Goal: Task Accomplishment & Management: Manage account settings

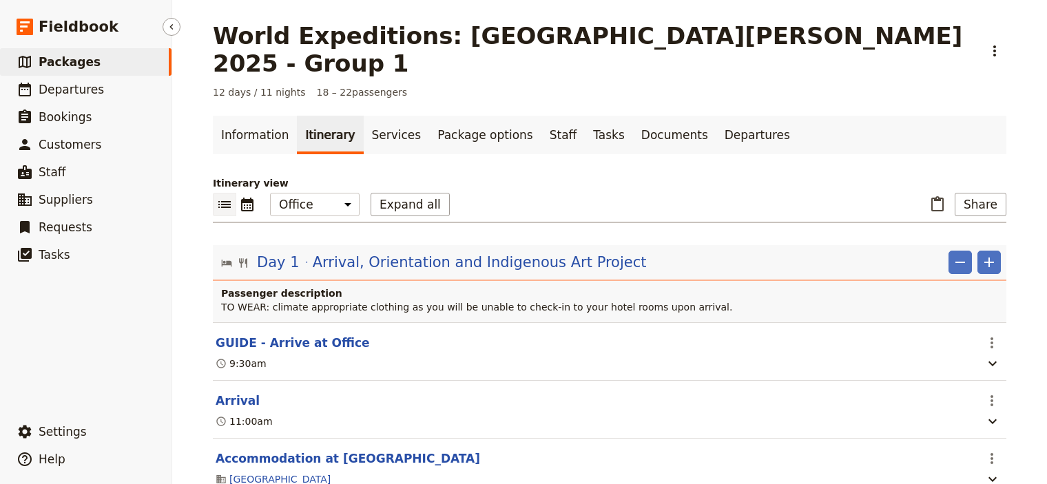
click at [70, 64] on span "Packages" at bounding box center [70, 62] width 62 height 14
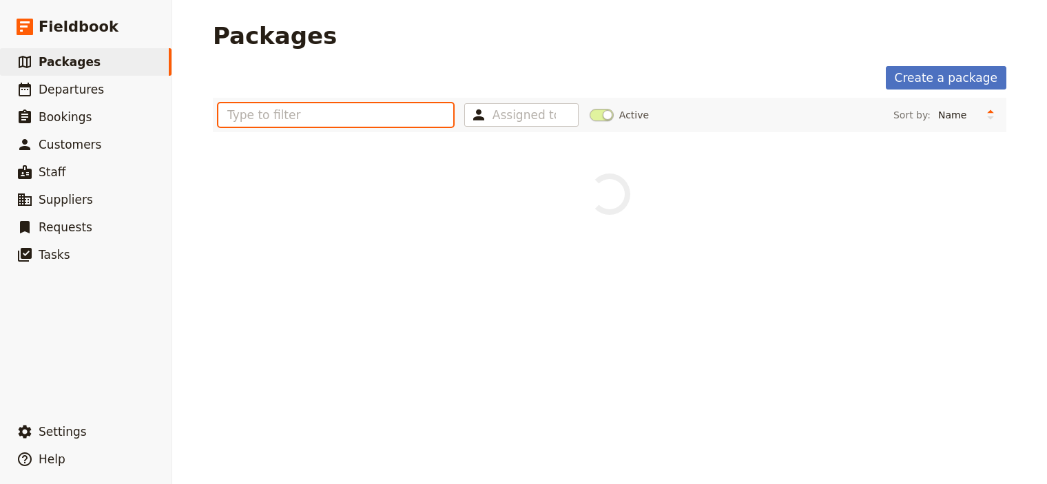
click at [258, 114] on input "text" at bounding box center [335, 114] width 235 height 23
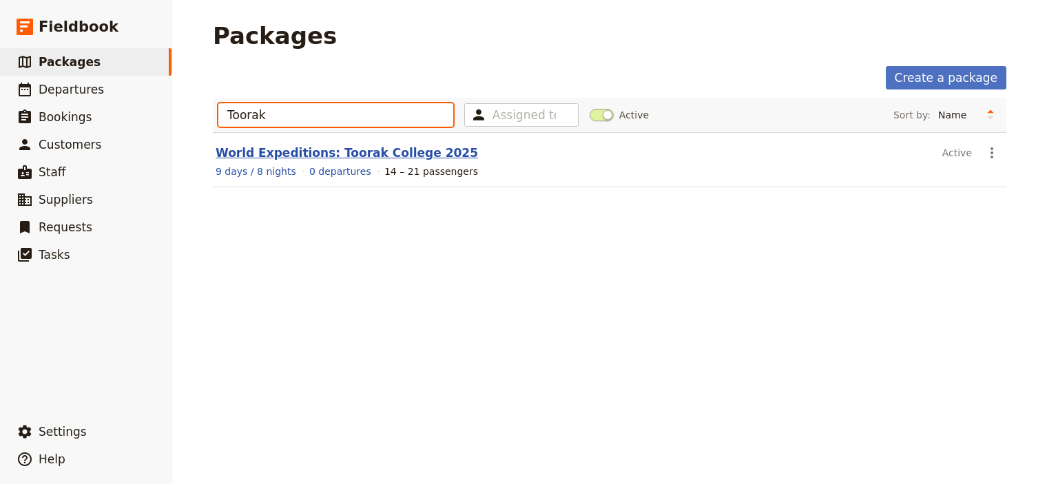
type input "Toorak"
click at [289, 152] on link "World Expeditions: Toorak College 2025" at bounding box center [347, 153] width 262 height 14
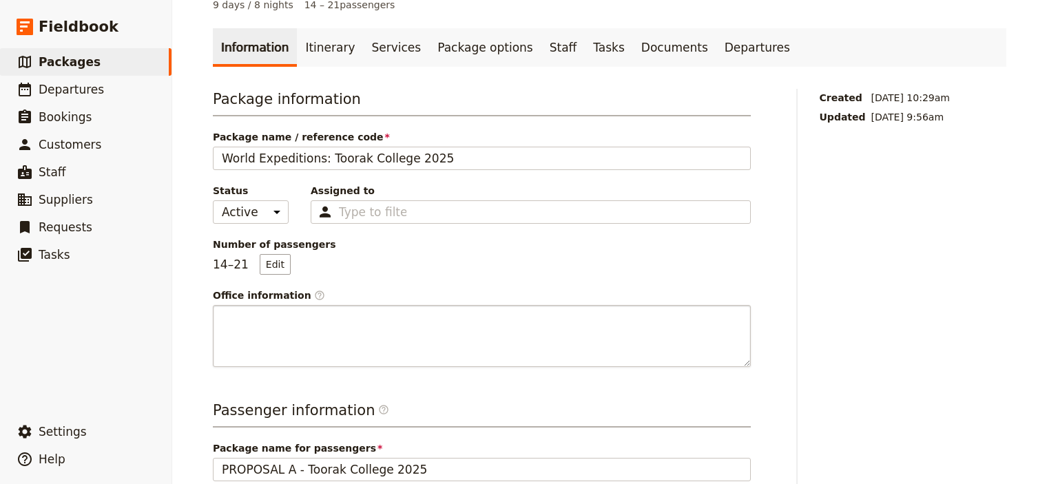
scroll to position [91, 0]
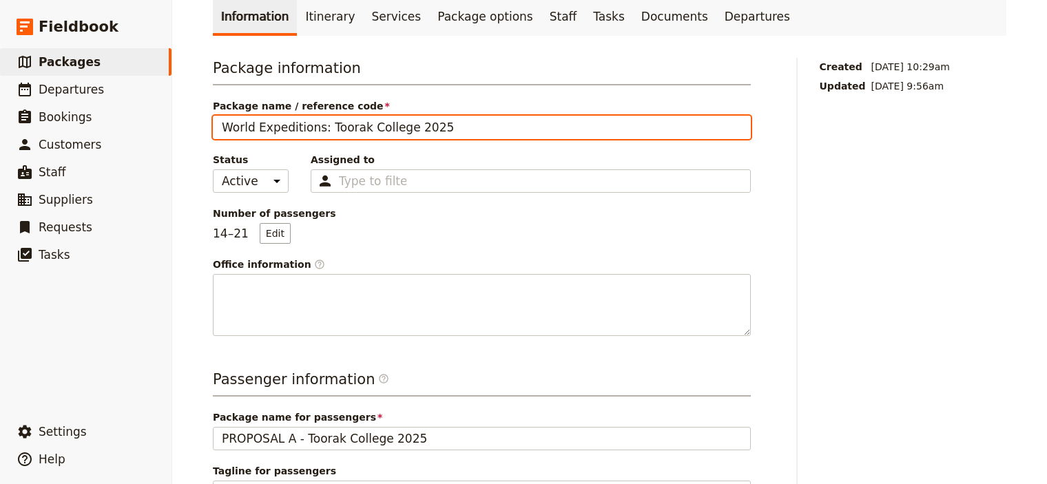
click at [440, 126] on input "World Expeditions: Toorak College 2025" at bounding box center [482, 127] width 538 height 23
type input "World Expeditions: Toorak College 2025 (A)"
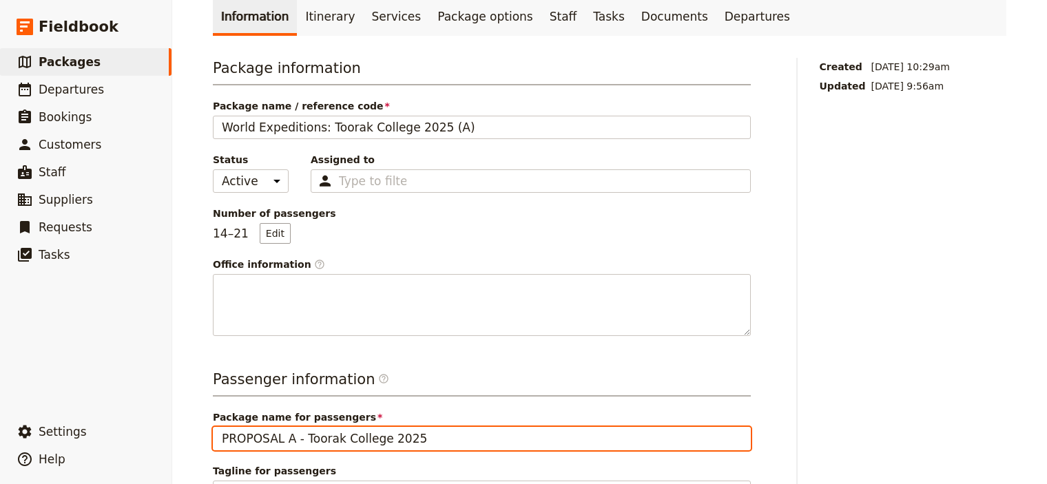
click at [436, 447] on input "PROPOSAL A - Toorak College 2025" at bounding box center [482, 438] width 538 height 23
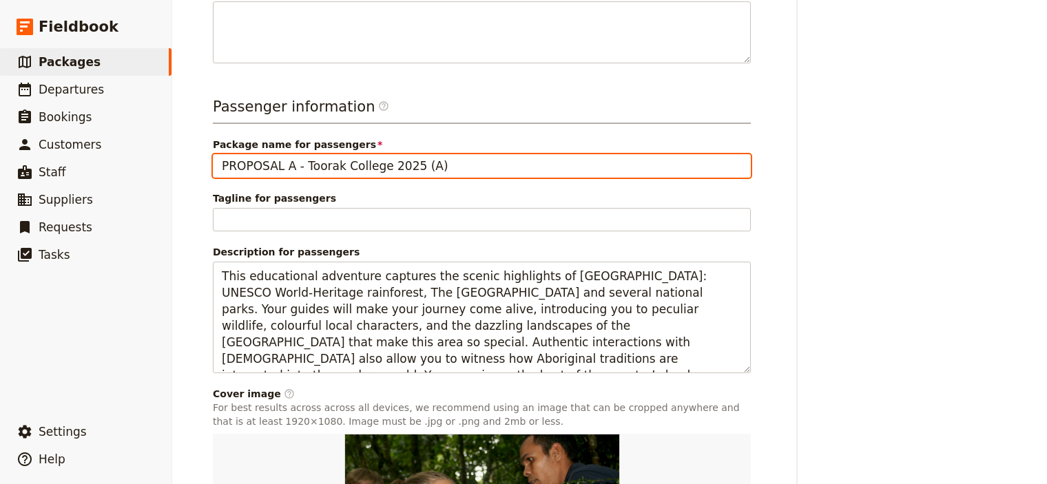
scroll to position [575, 0]
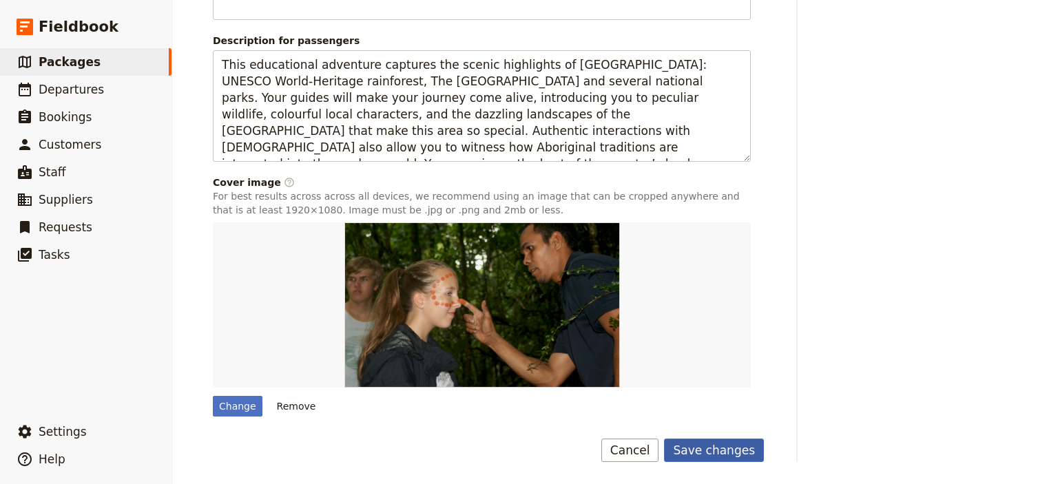
type input "PROPOSAL A - Toorak College 2025 (A)"
click at [714, 446] on button "Save changes" at bounding box center [714, 450] width 100 height 23
click at [80, 60] on span "Packages" at bounding box center [70, 62] width 62 height 14
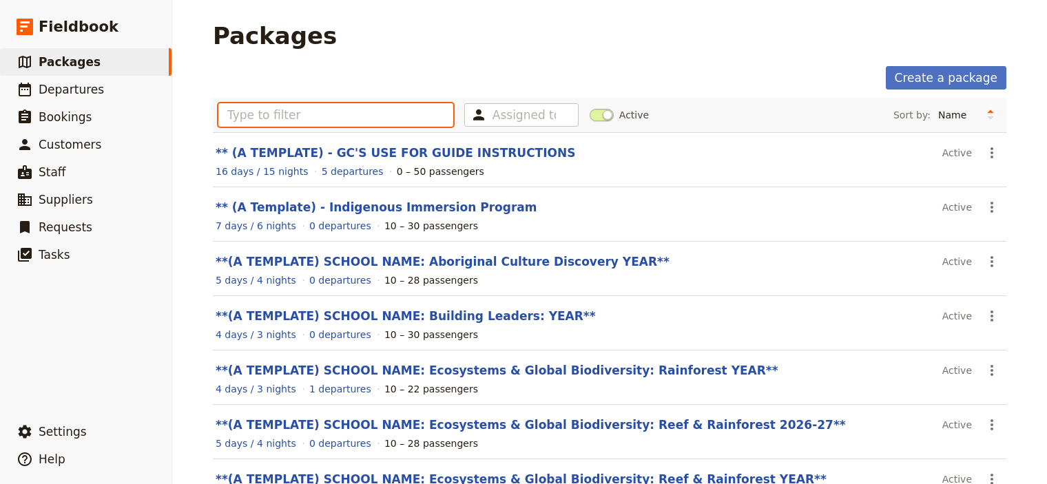
click at [231, 116] on input "text" at bounding box center [335, 114] width 235 height 23
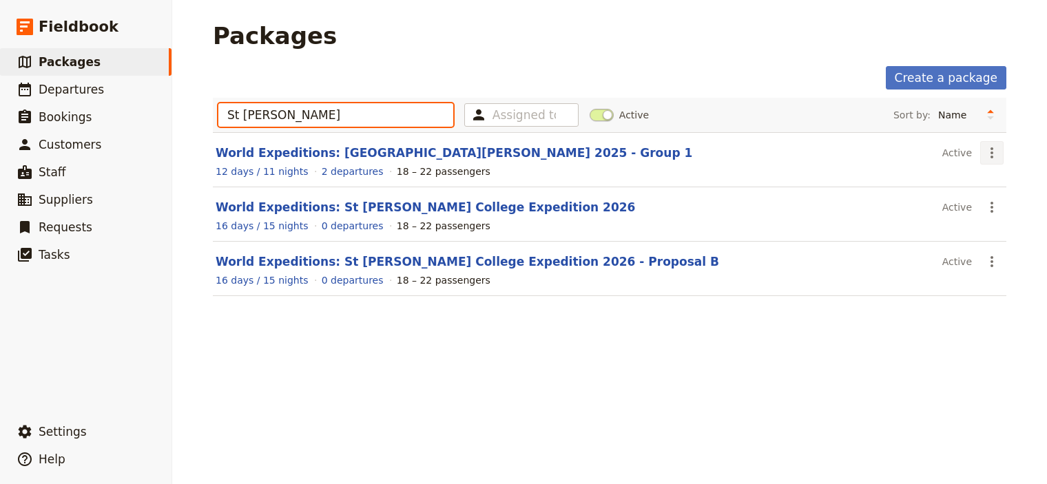
type input "St [PERSON_NAME]"
click at [984, 153] on icon "Actions" at bounding box center [992, 153] width 17 height 17
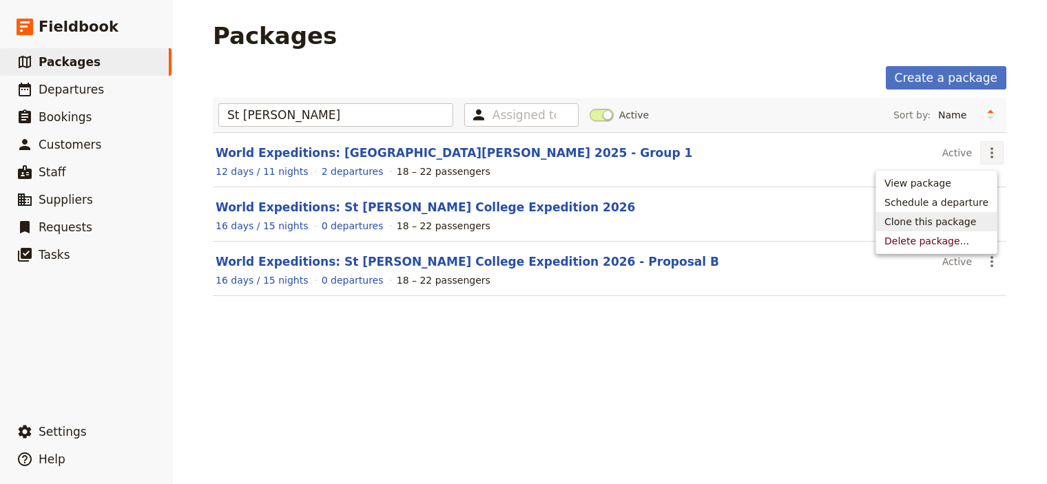
click at [953, 222] on span "Clone this package" at bounding box center [931, 222] width 92 height 14
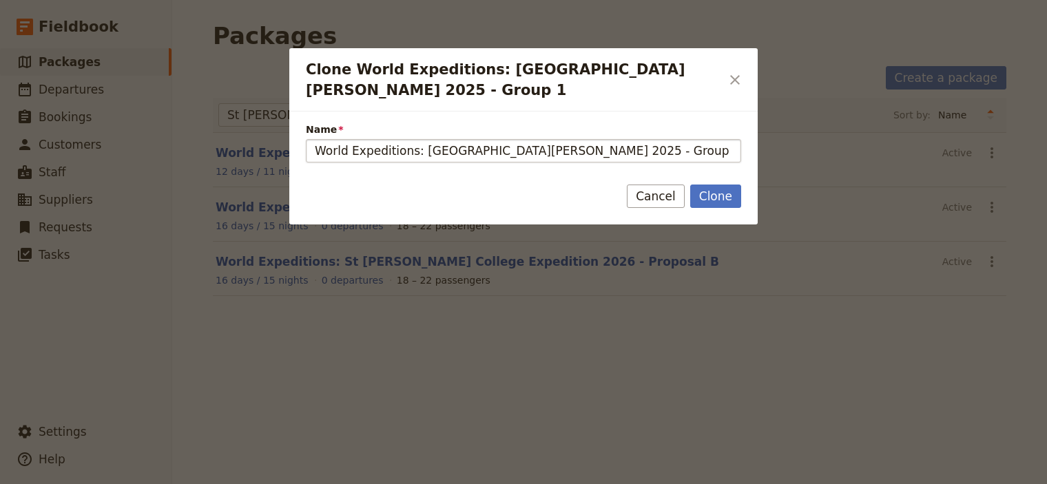
drag, startPoint x: 476, startPoint y: 131, endPoint x: 413, endPoint y: 130, distance: 62.7
click at [413, 139] on input "World Expeditions: [GEOGRAPHIC_DATA][PERSON_NAME] 2025 - Group 1 (copy)" at bounding box center [523, 150] width 435 height 23
drag, startPoint x: 609, startPoint y: 135, endPoint x: 521, endPoint y: 136, distance: 87.5
click at [521, 139] on input "World Expeditions: Toorak College 2025 - Group 1 (copy)" at bounding box center [523, 150] width 435 height 23
type input "World Expeditions: Toorak College 2025 (B)"
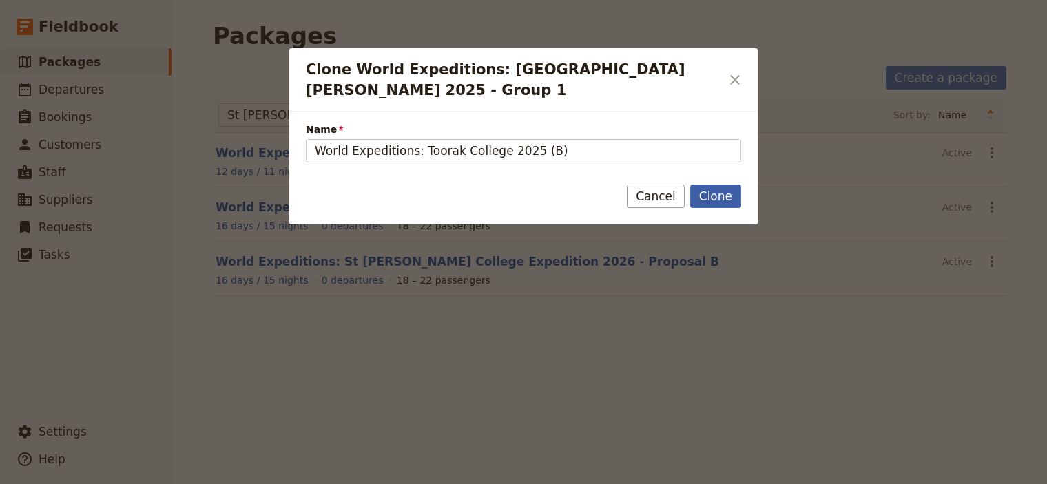
click at [721, 185] on button "Clone" at bounding box center [715, 196] width 51 height 23
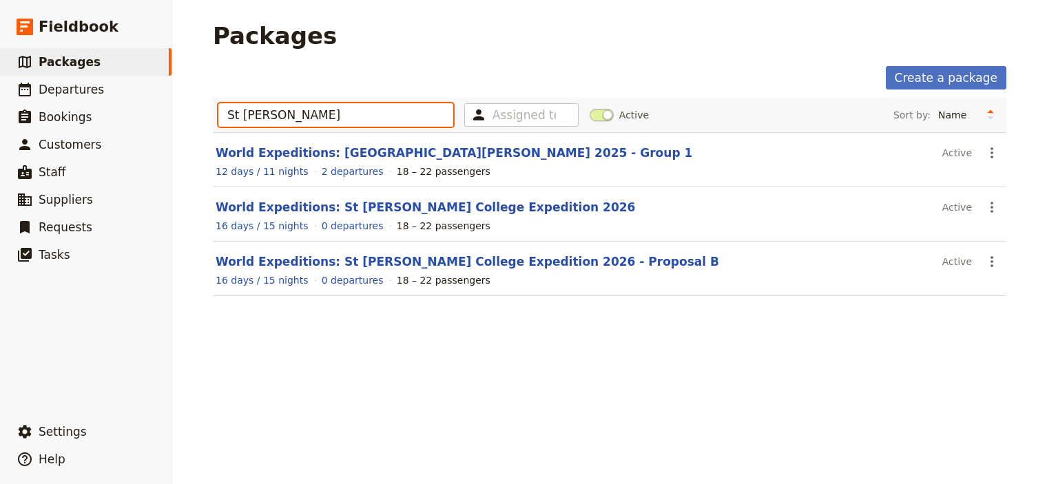
drag, startPoint x: 256, startPoint y: 114, endPoint x: 201, endPoint y: 105, distance: 55.7
click at [218, 105] on input "St [PERSON_NAME]" at bounding box center [335, 114] width 235 height 23
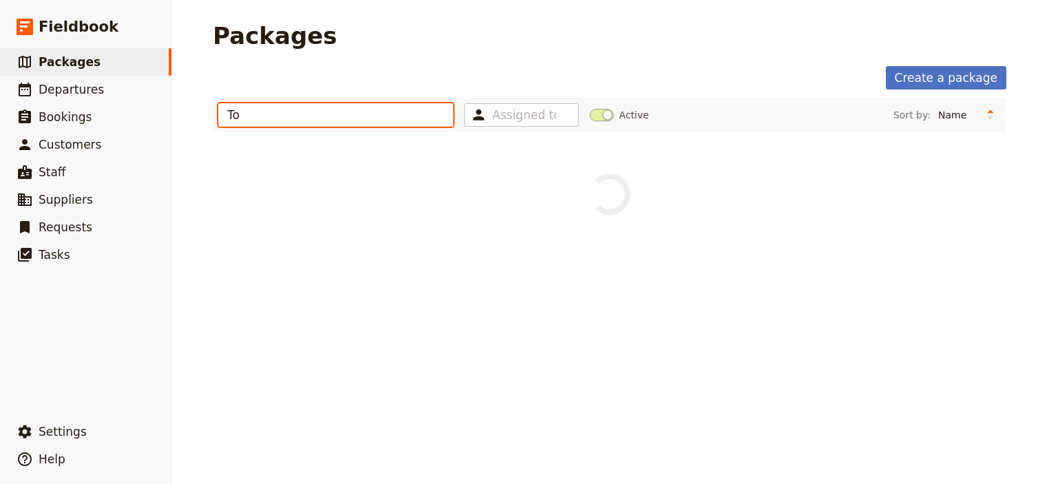
type input "T"
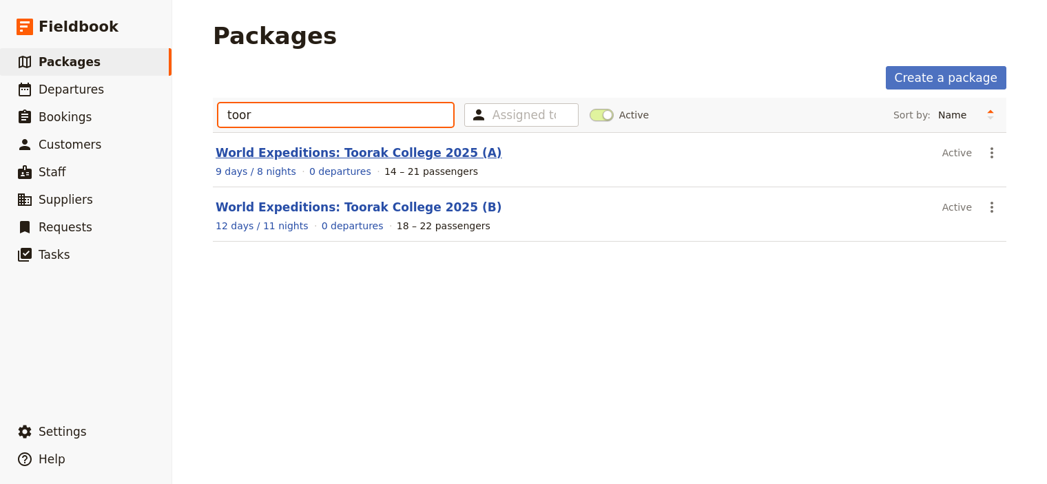
type input "toor"
click at [260, 149] on link "World Expeditions: Toorak College 2025 (A)" at bounding box center [359, 153] width 287 height 14
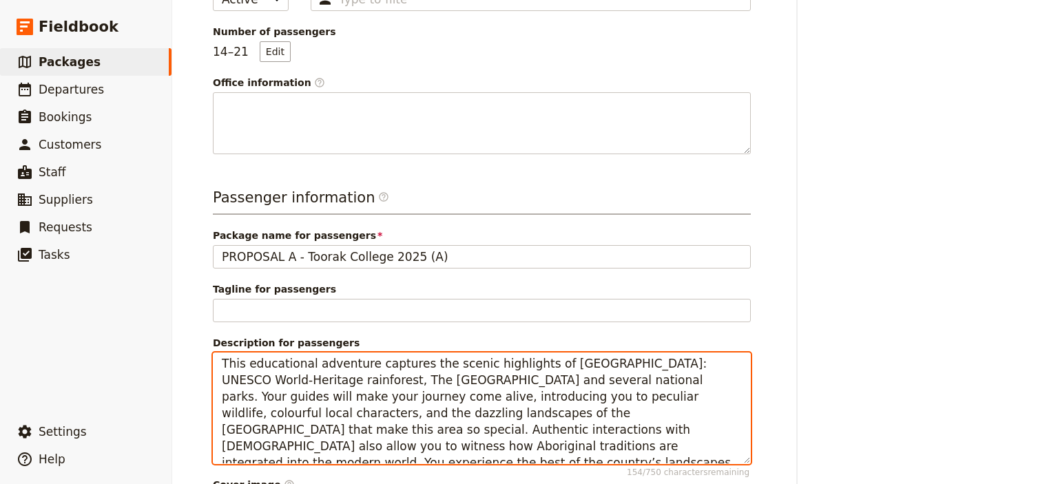
scroll to position [17, 0]
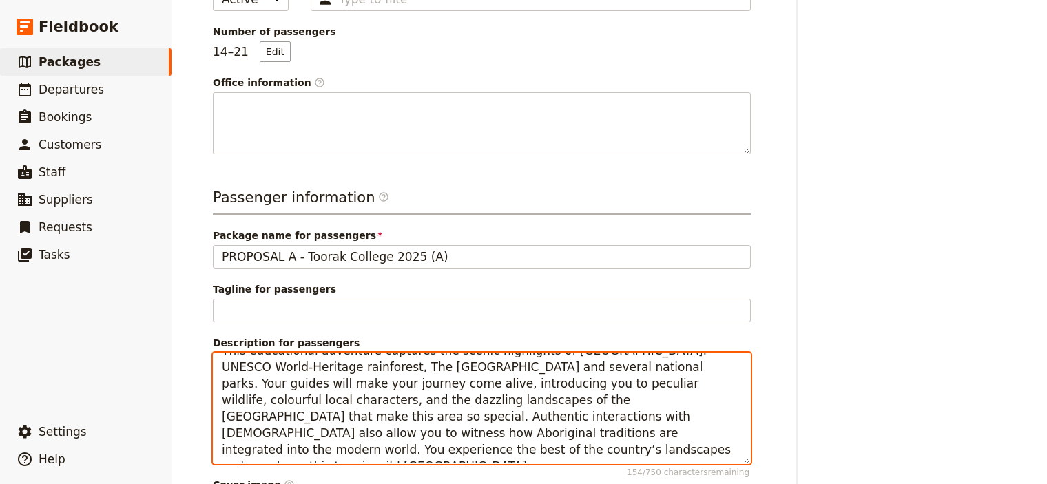
drag, startPoint x: 216, startPoint y: 368, endPoint x: 723, endPoint y: 467, distance: 517.3
click at [723, 464] on textarea "This educational adventure captures the scenic highlights of [GEOGRAPHIC_DATA]:…" at bounding box center [482, 409] width 538 height 112
paste textarea "o me below:"
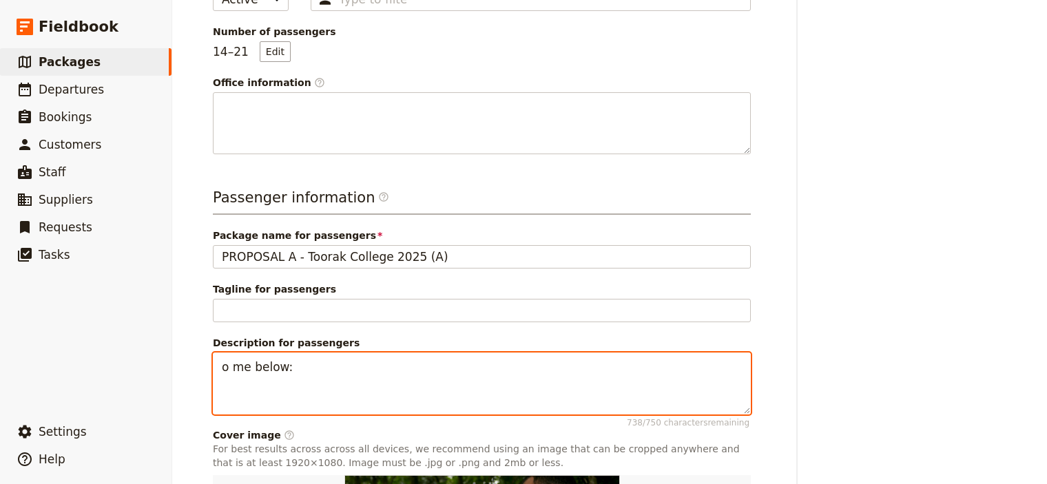
scroll to position [0, 0]
type textarea "This educational adventure captures the scenic highlights of [GEOGRAPHIC_DATA]:…"
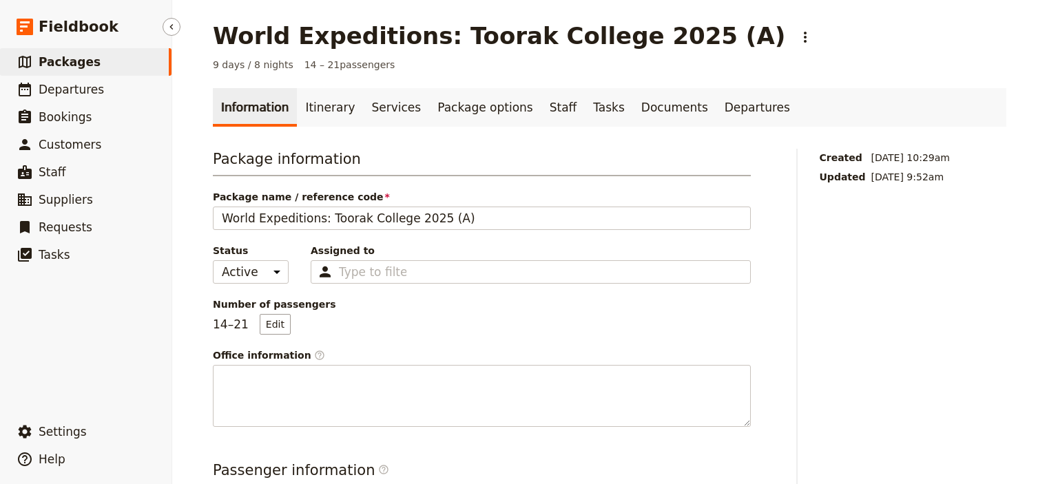
click at [74, 63] on span "Packages" at bounding box center [70, 62] width 62 height 14
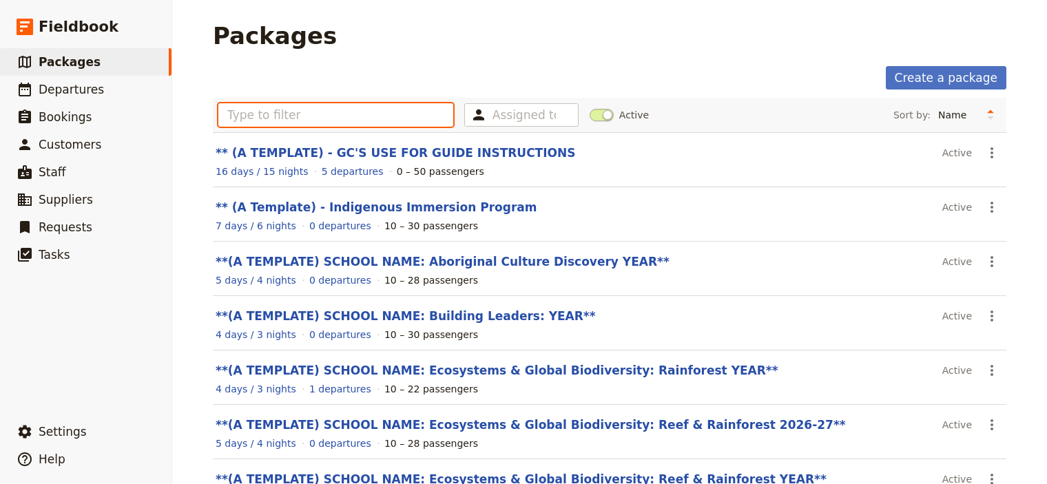
click at [271, 110] on input "text" at bounding box center [335, 114] width 235 height 23
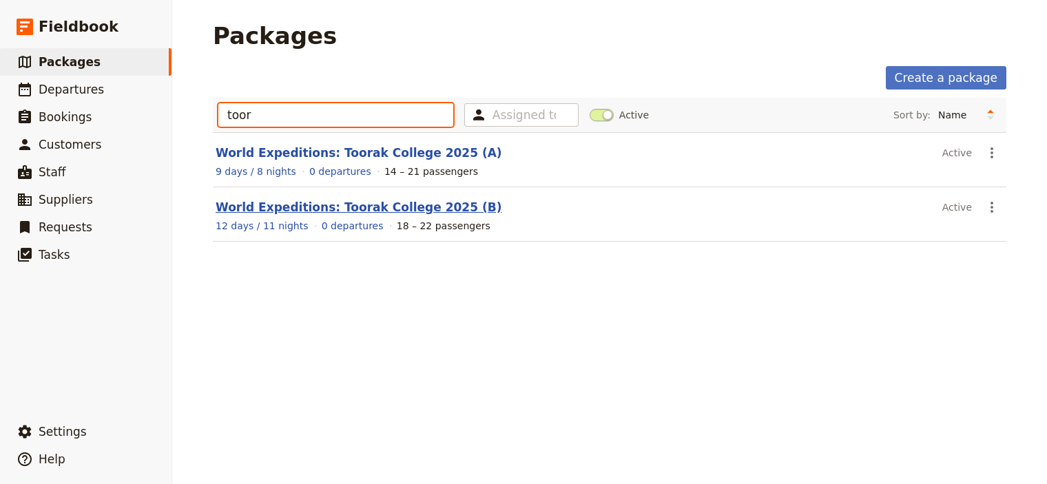
type input "toor"
click at [400, 207] on link "World Expeditions: Toorak College 2025 (B)" at bounding box center [359, 207] width 286 height 14
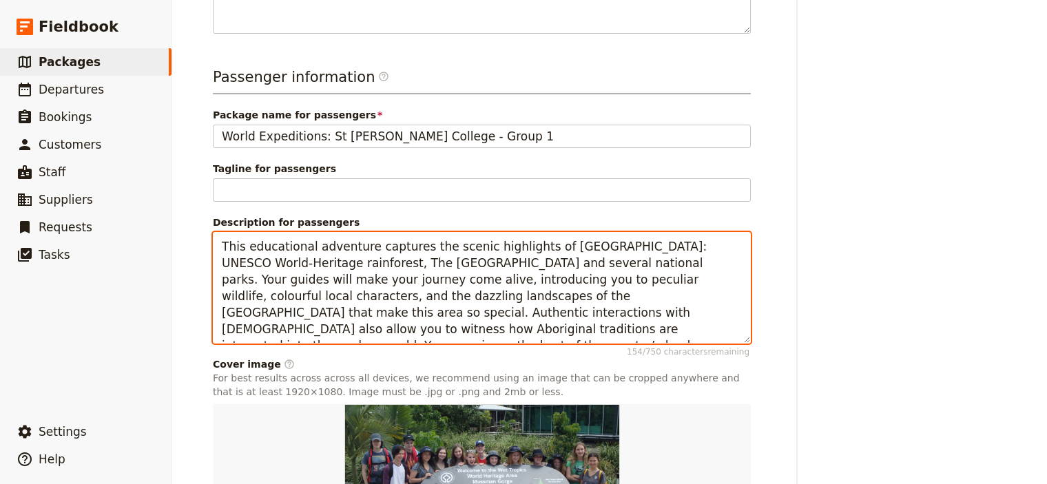
scroll to position [17, 0]
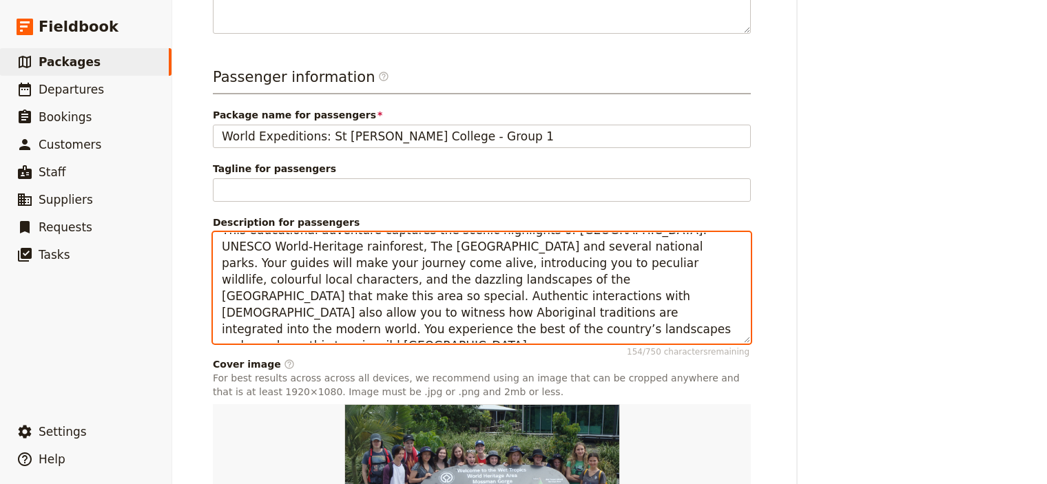
drag, startPoint x: 213, startPoint y: 246, endPoint x: 761, endPoint y: 377, distance: 563.1
click at [751, 344] on textarea "This educational adventure captures the scenic highlights of [GEOGRAPHIC_DATA]:…" at bounding box center [482, 288] width 538 height 112
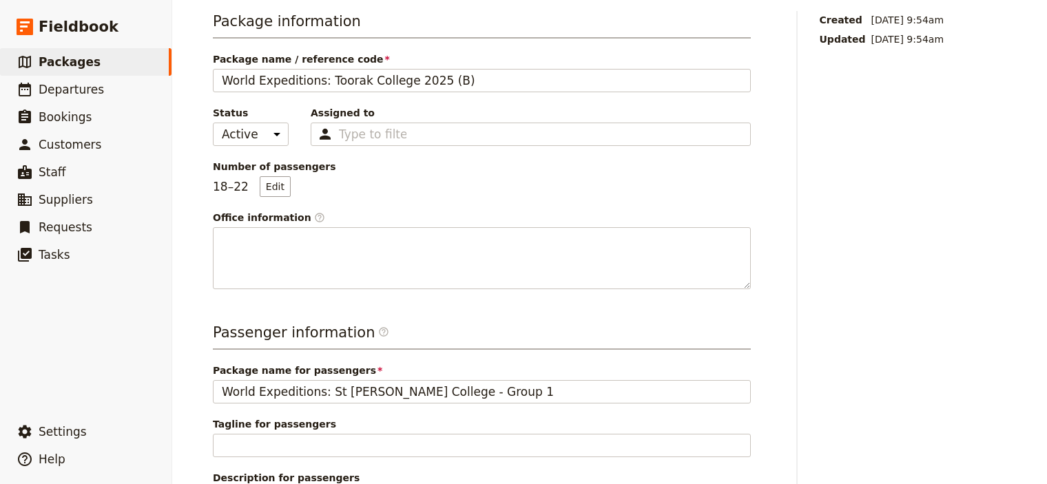
scroll to position [121, 0]
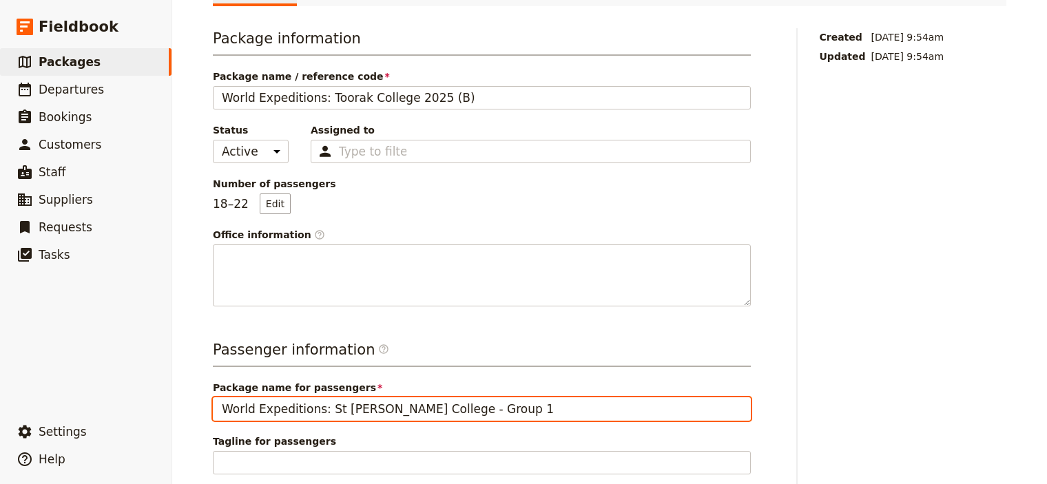
drag, startPoint x: 378, startPoint y: 406, endPoint x: 317, endPoint y: 404, distance: 60.7
click at [317, 404] on input "World Expeditions: St [PERSON_NAME] College - Group 1" at bounding box center [482, 408] width 538 height 23
drag, startPoint x: 441, startPoint y: 410, endPoint x: 397, endPoint y: 406, distance: 43.6
click at [397, 406] on input "World Expeditions: Toorak College - Group 1" at bounding box center [482, 408] width 538 height 23
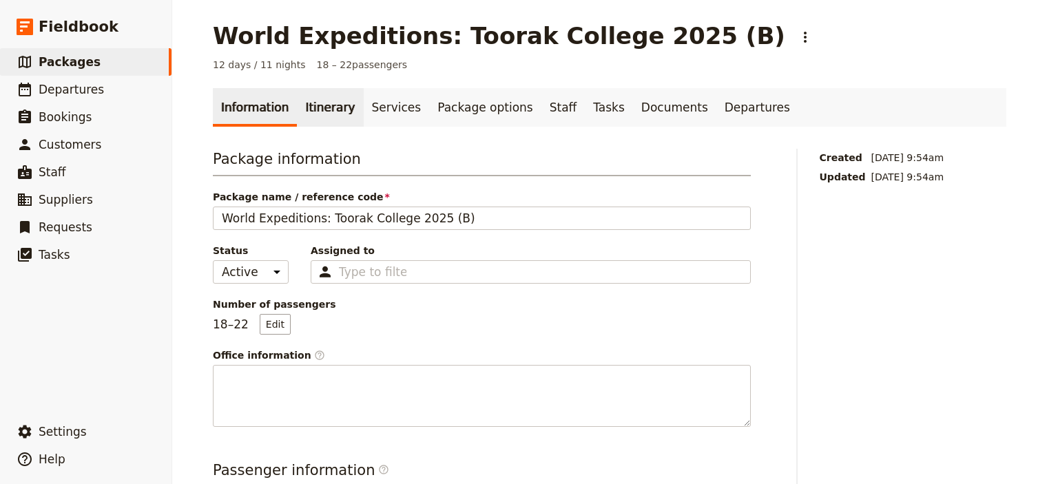
type input "World Expeditions: Toorak College (B)"
click at [322, 106] on link "Itinerary" at bounding box center [330, 107] width 66 height 39
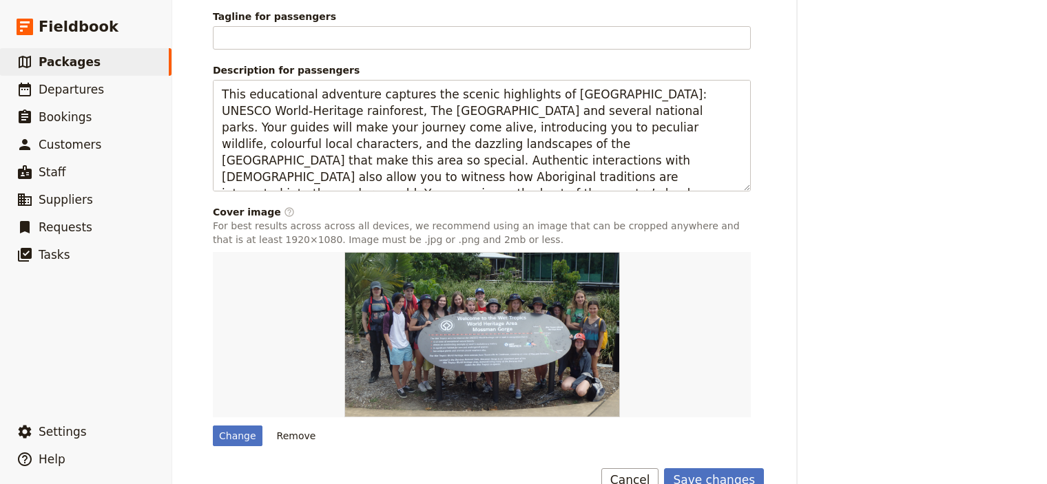
scroll to position [575, 0]
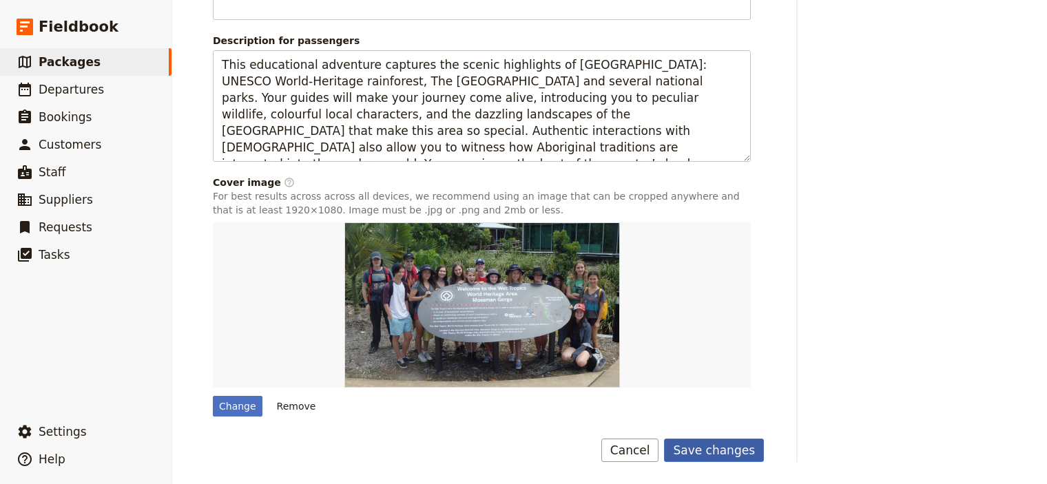
click at [710, 448] on button "Save changes" at bounding box center [714, 450] width 100 height 23
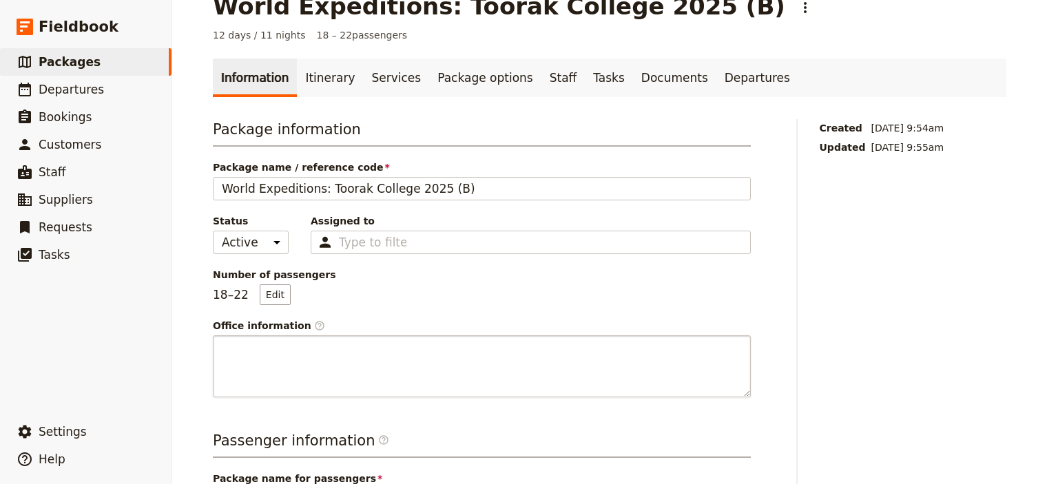
scroll to position [0, 0]
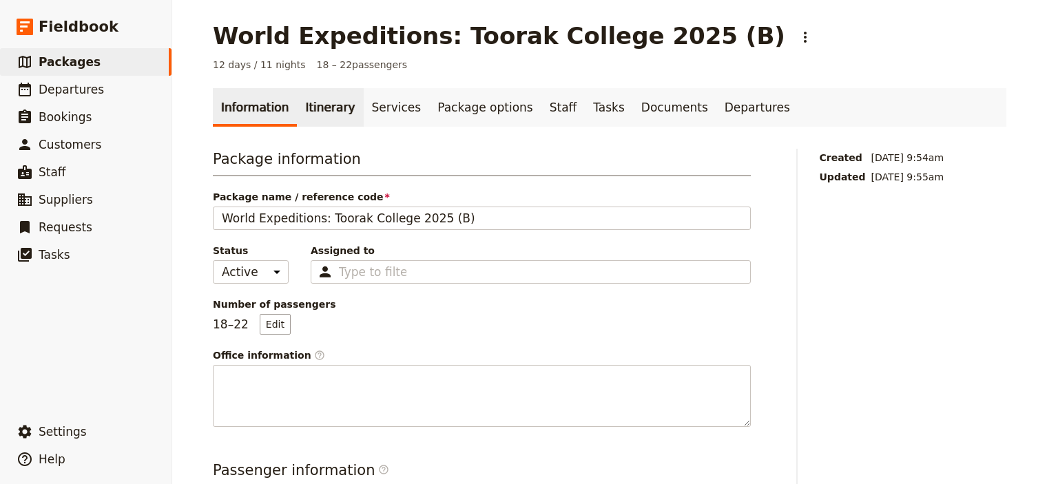
click at [310, 110] on link "Itinerary" at bounding box center [330, 107] width 66 height 39
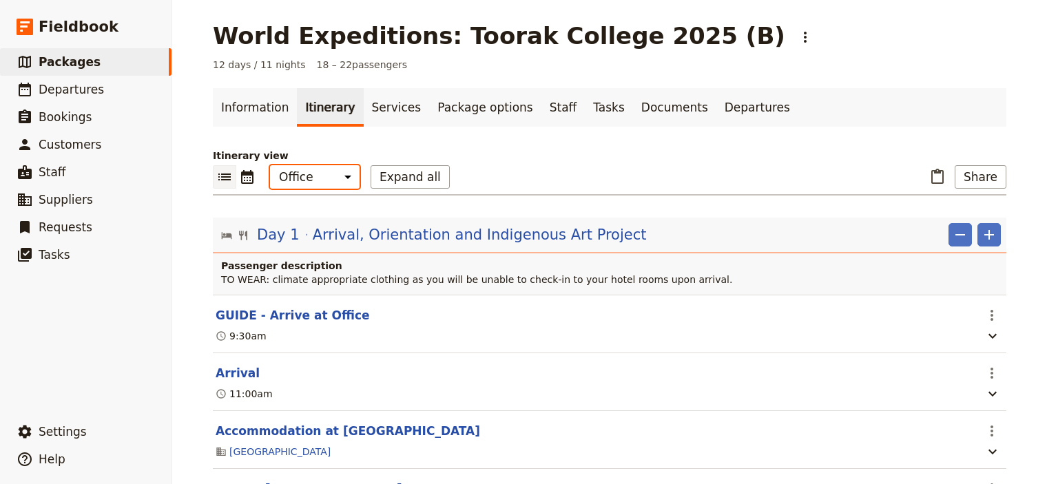
click at [270, 165] on select "Office Guide Passenger Sales" at bounding box center [315, 176] width 90 height 23
select select "MARKETING"
click option "Sales" at bounding box center [0, 0] width 0 height 0
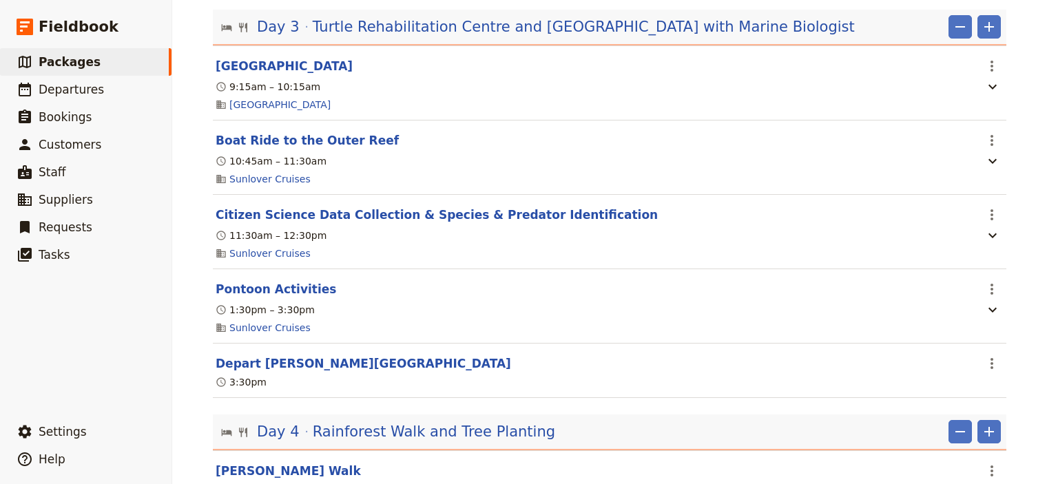
scroll to position [909, 0]
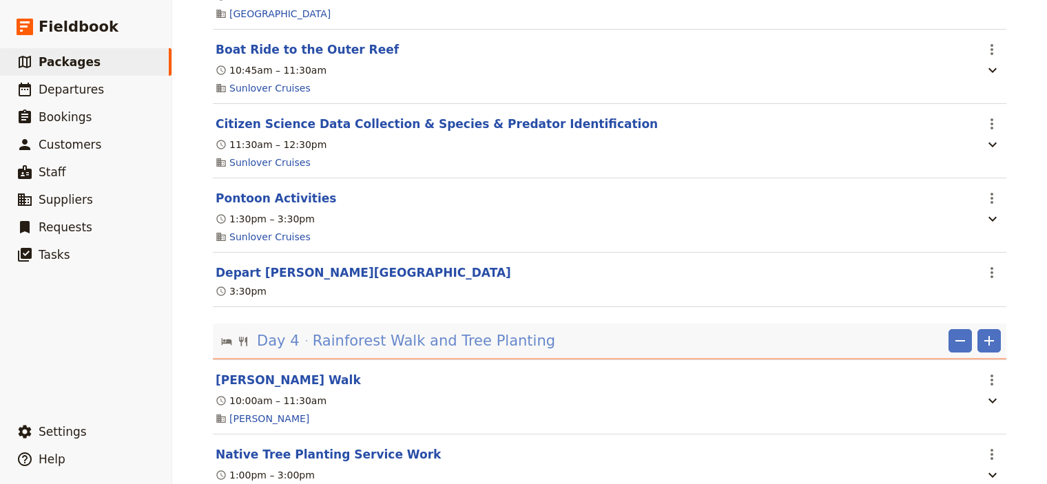
click at [499, 351] on span "Rainforest Walk and Tree Planting" at bounding box center [434, 341] width 242 height 21
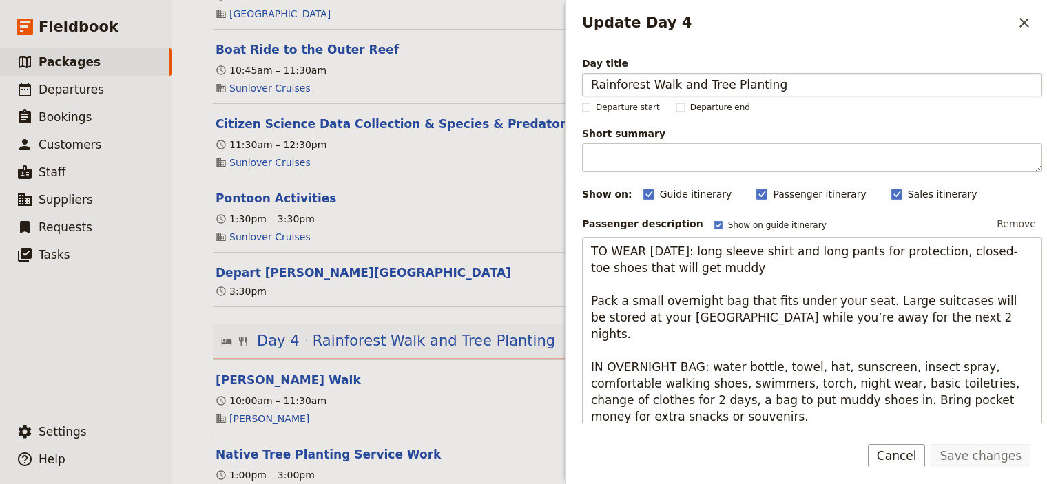
drag, startPoint x: 765, startPoint y: 88, endPoint x: 672, endPoint y: 85, distance: 93.1
click at [672, 85] on input "Rainforest Walk and Tree Planting" at bounding box center [812, 84] width 460 height 23
click at [591, 86] on input "Rainforest Walk" at bounding box center [812, 84] width 460 height 23
type input "Local Markets and Rainforest Walk"
click at [980, 457] on button "Save changes" at bounding box center [981, 455] width 100 height 23
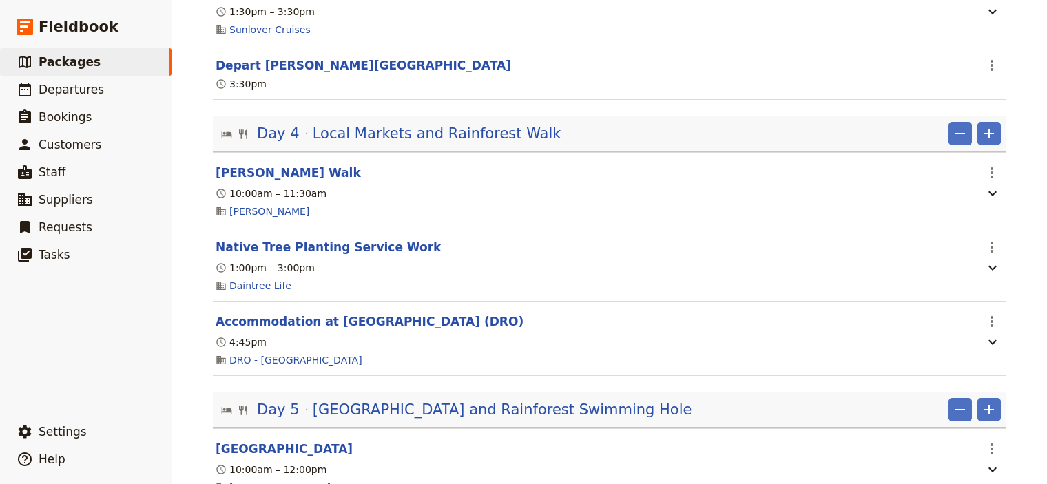
scroll to position [1182, 0]
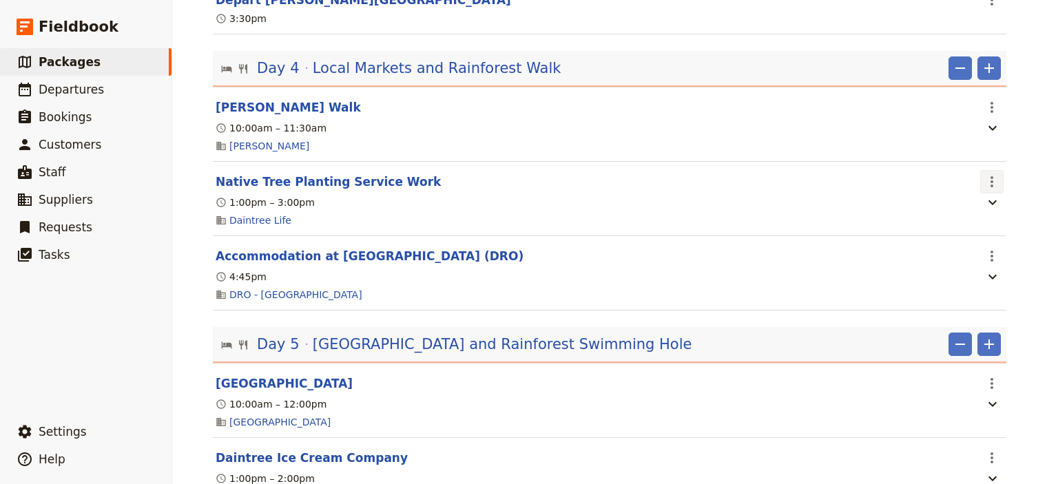
click at [984, 190] on icon "Actions" at bounding box center [992, 182] width 17 height 17
click at [938, 247] on span "Delete this itinerary item" at bounding box center [927, 246] width 121 height 14
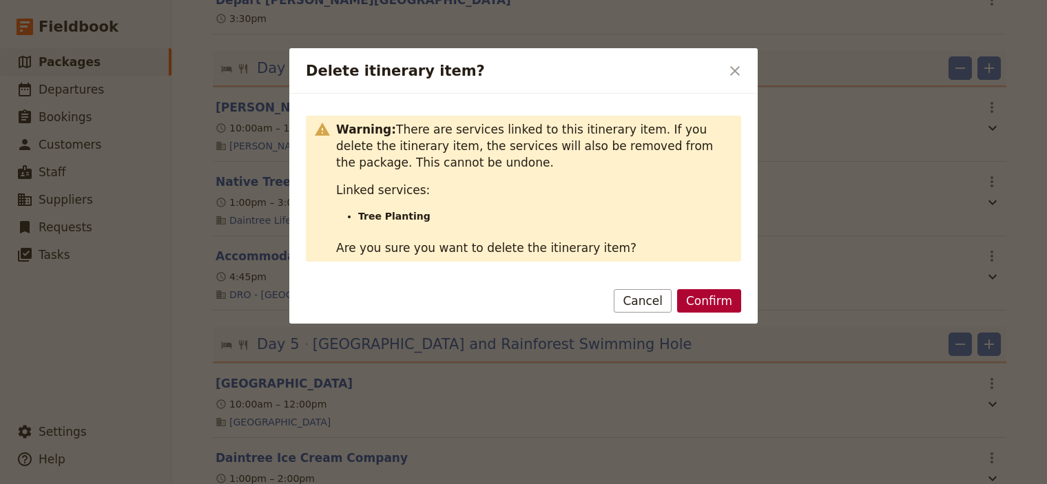
click at [695, 302] on button "Confirm" at bounding box center [709, 300] width 64 height 23
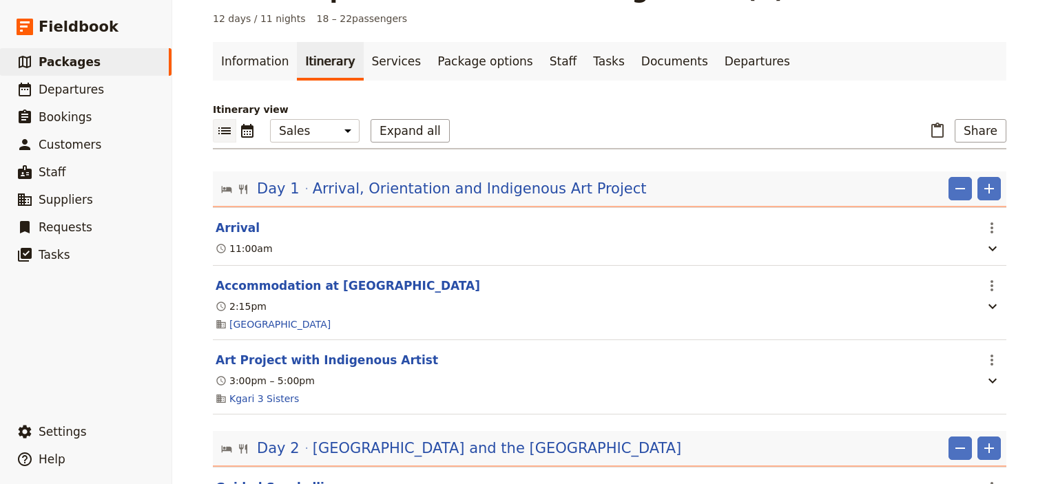
scroll to position [91, 0]
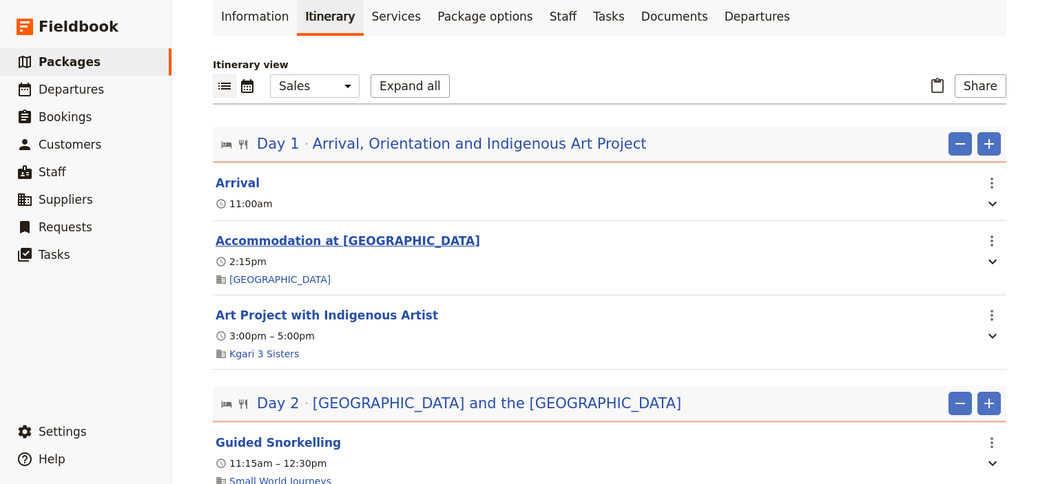
click at [340, 245] on button "Accommodation at [GEOGRAPHIC_DATA]" at bounding box center [348, 241] width 265 height 17
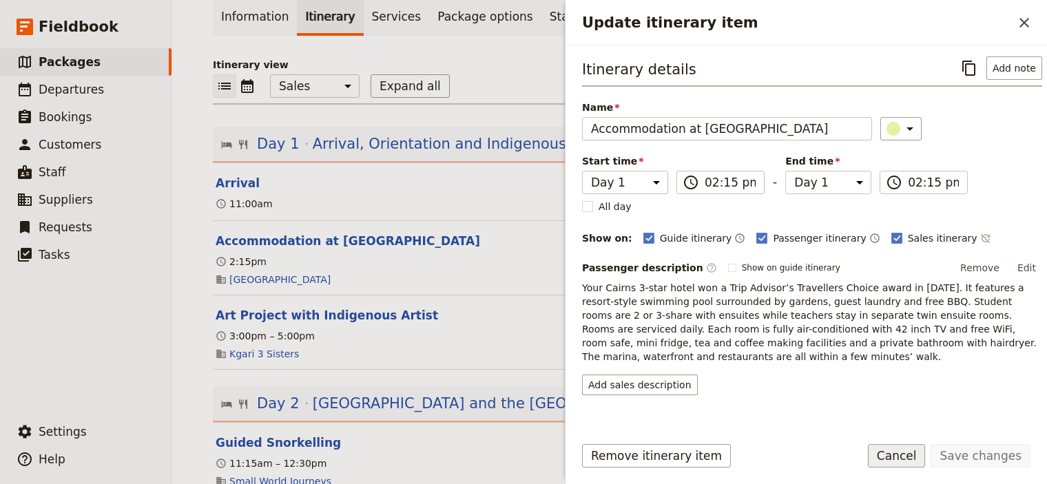
click at [902, 461] on button "Cancel" at bounding box center [897, 455] width 58 height 23
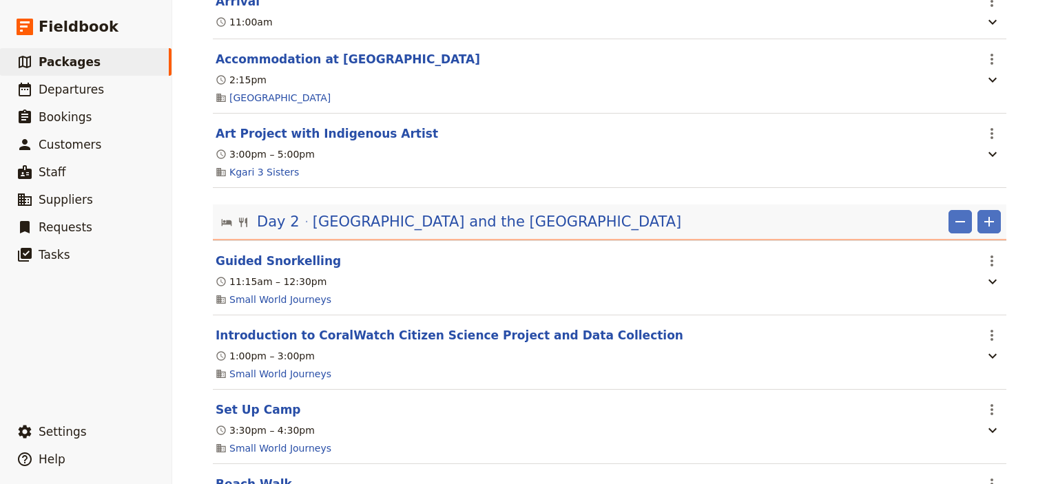
scroll to position [0, 0]
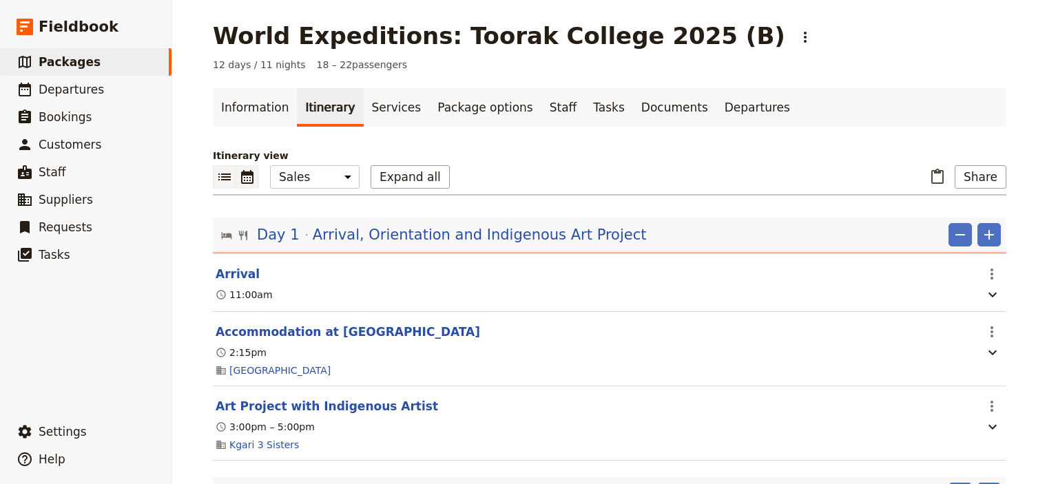
click at [245, 181] on icon "Calendar view" at bounding box center [247, 177] width 12 height 14
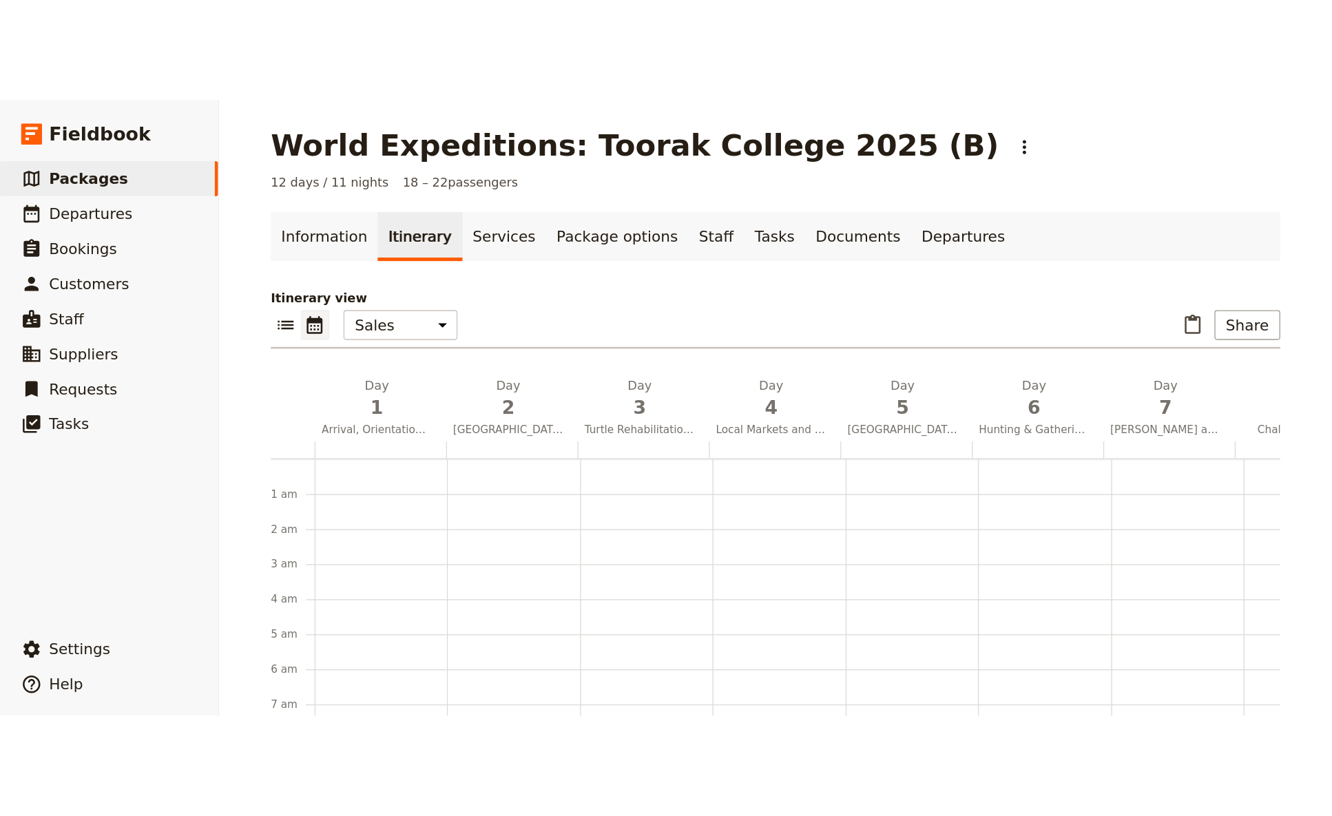
scroll to position [179, 0]
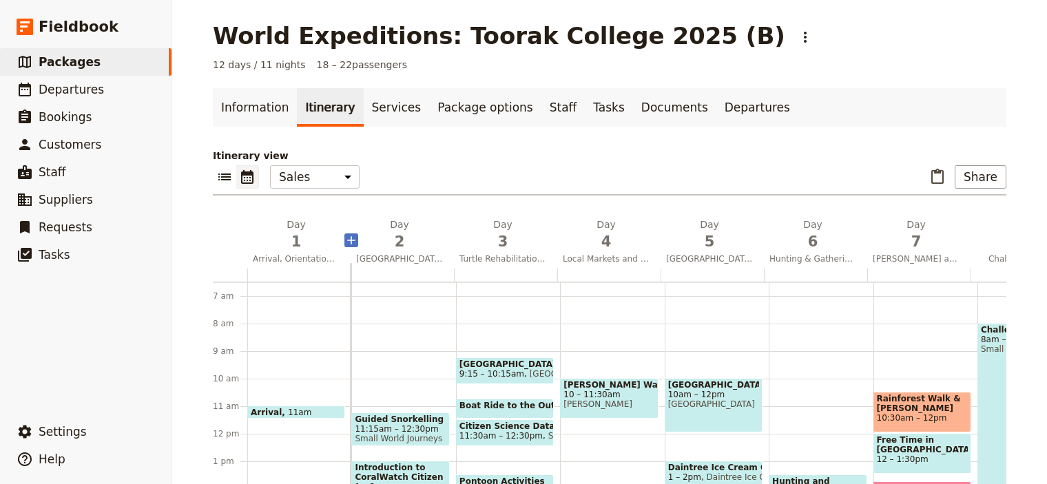
click at [345, 241] on icon "Add before day 2" at bounding box center [351, 241] width 14 height 14
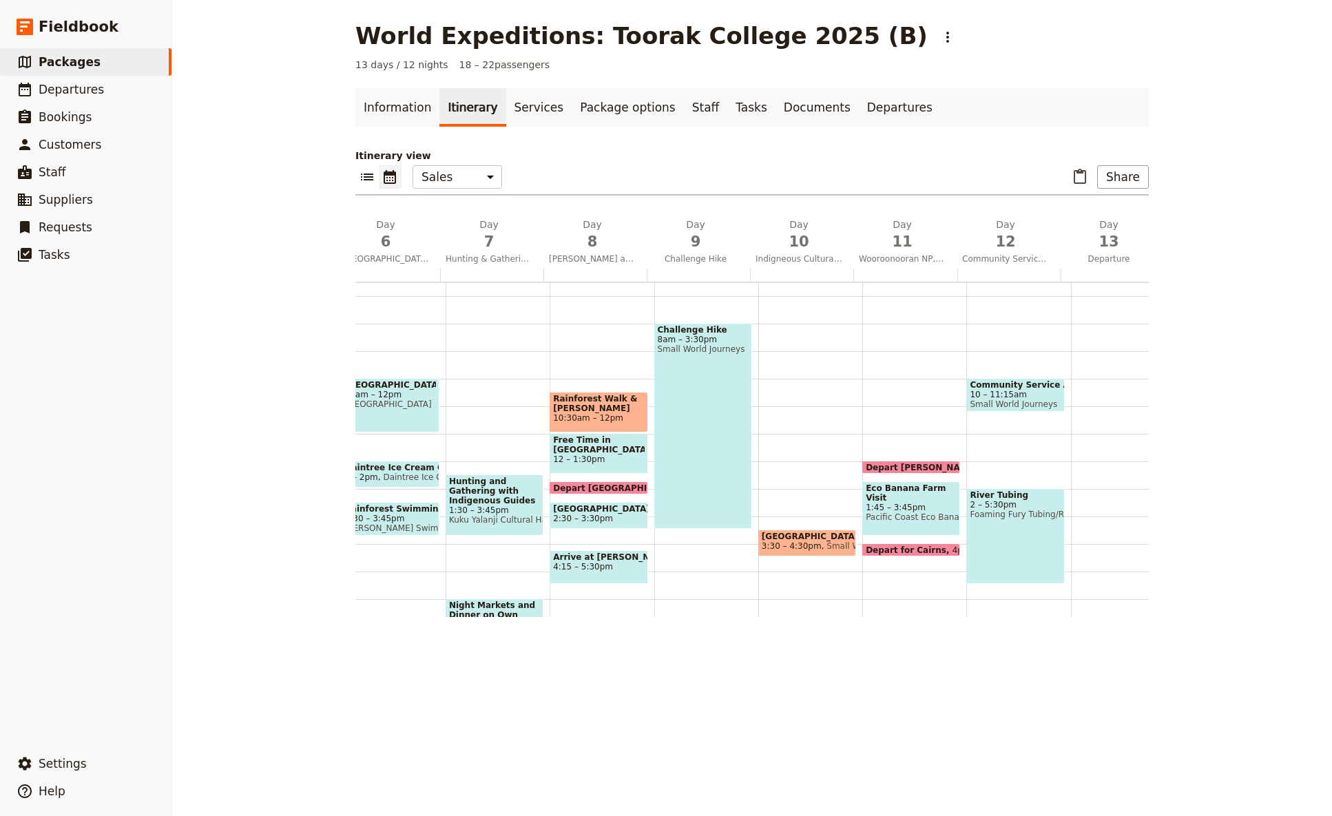
scroll to position [0, 583]
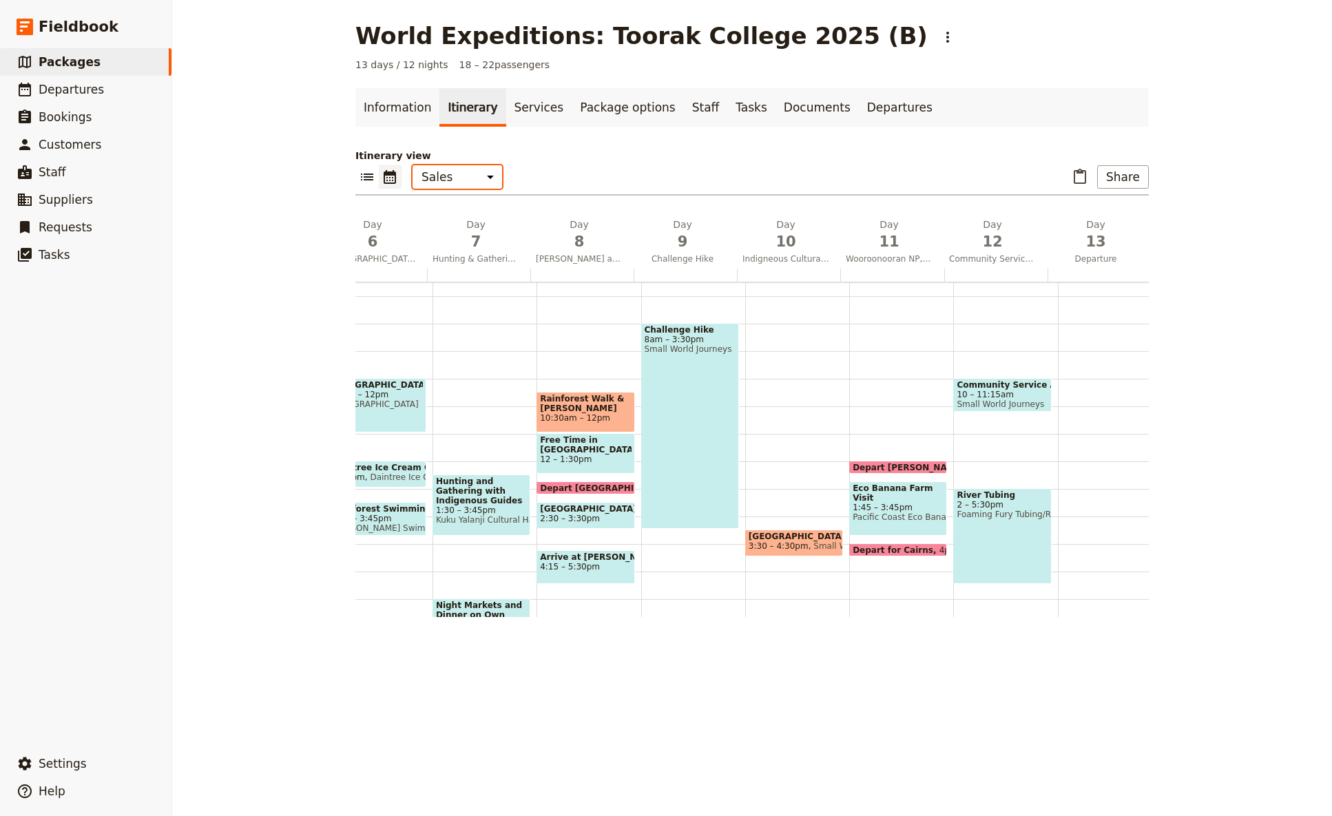
select select "STAFF"
click option "Guide" at bounding box center [0, 0] width 0 height 0
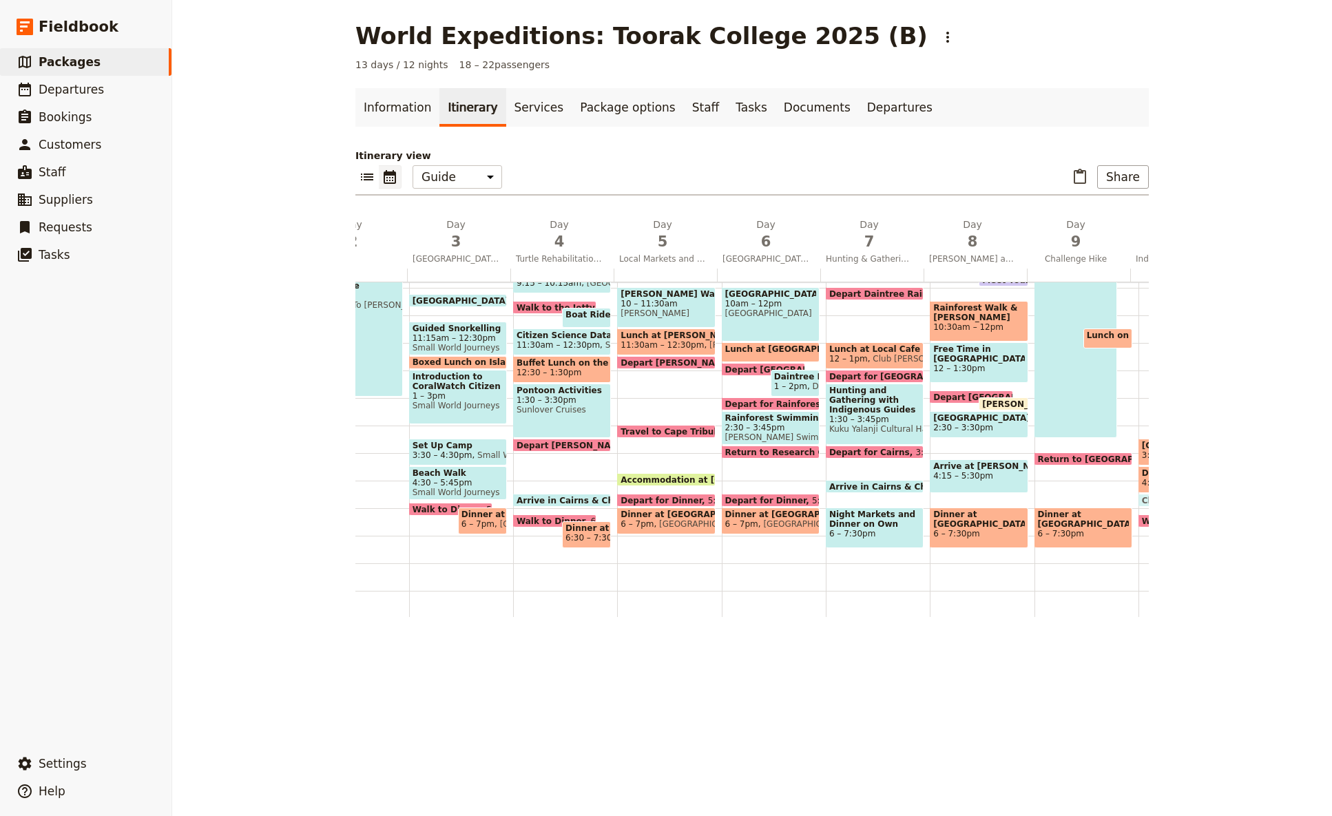
scroll to position [0, 176]
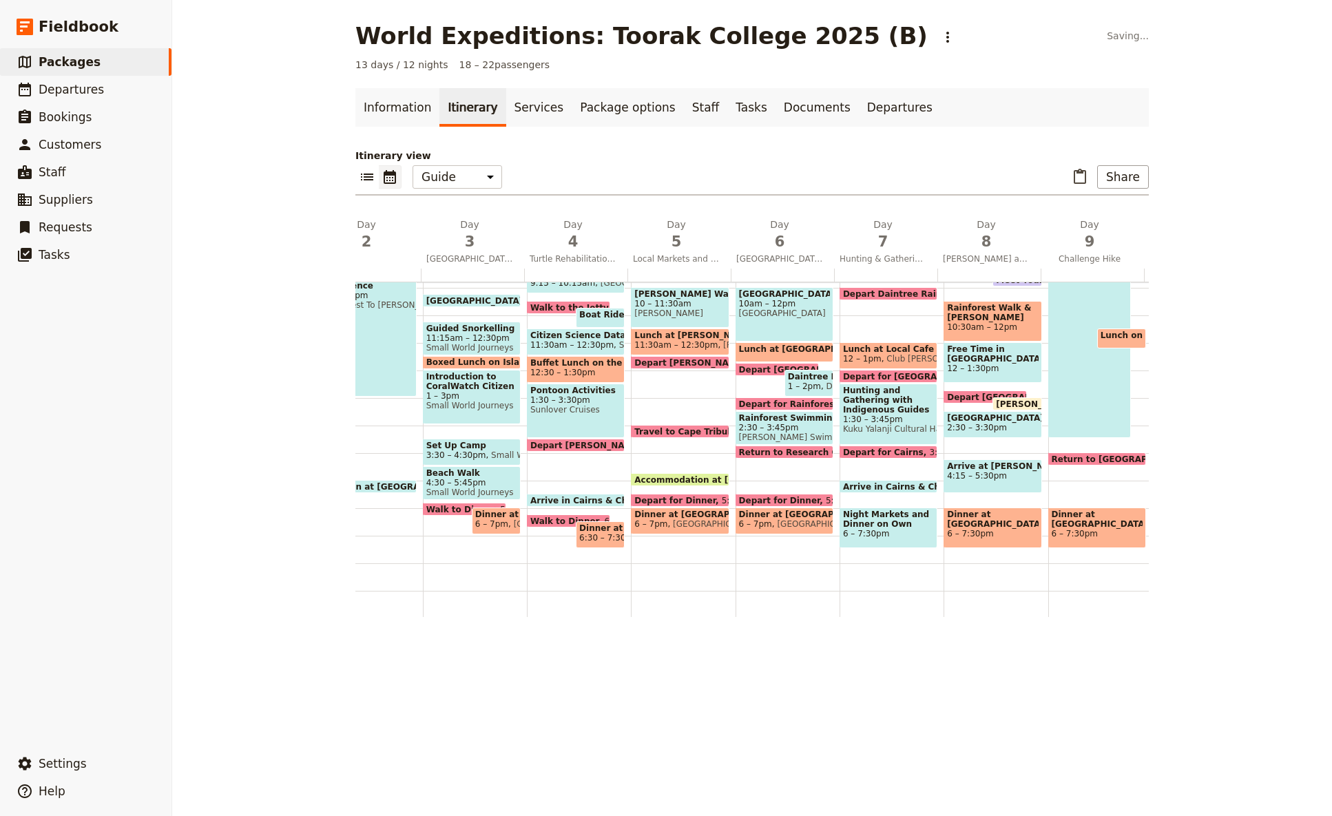
click at [367, 484] on span "Check In at [GEOGRAPHIC_DATA]" at bounding box center [401, 486] width 158 height 9
select select "2"
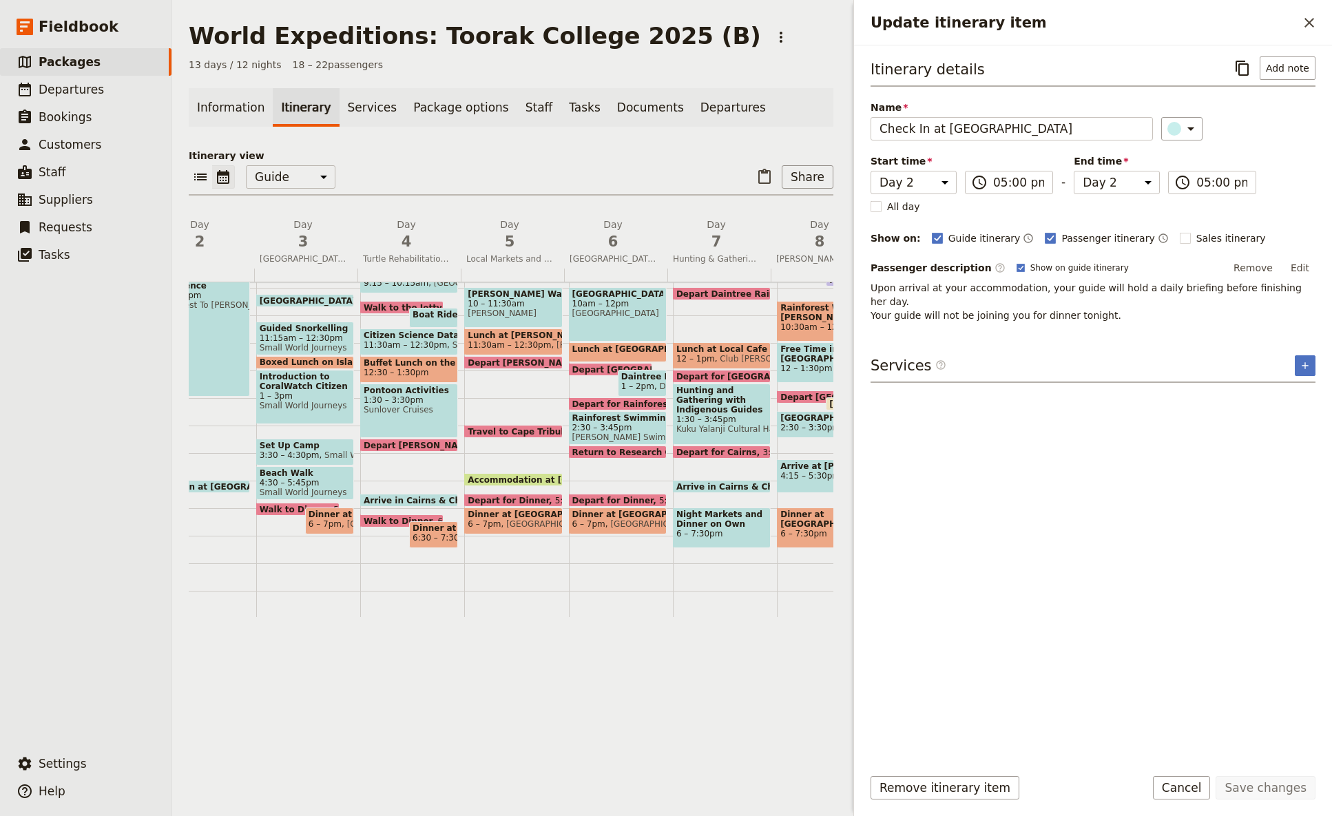
drag, startPoint x: 213, startPoint y: 484, endPoint x: 214, endPoint y: 471, distance: 13.1
click at [214, 471] on div "Indigenous Cultural Experience 9am – 2pm Rainforest To [PERSON_NAME] Check In a…" at bounding box center [204, 342] width 104 height 661
select select "2"
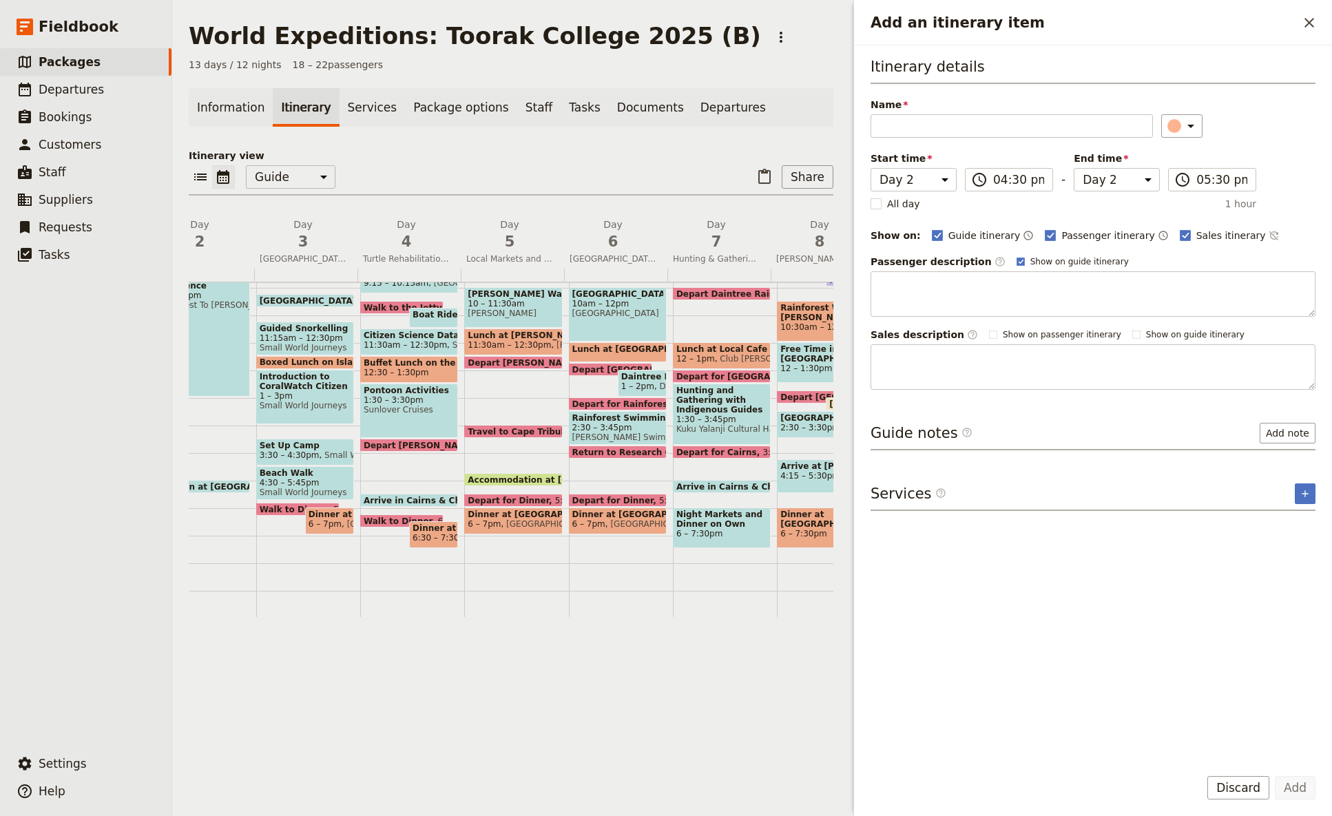
drag, startPoint x: 211, startPoint y: 484, endPoint x: 215, endPoint y: 477, distance: 8.3
click at [215, 477] on div "Indigenous Cultural Experience 9am – 2pm Rainforest To [PERSON_NAME] Check In a…" at bounding box center [204, 342] width 104 height 661
select select "2"
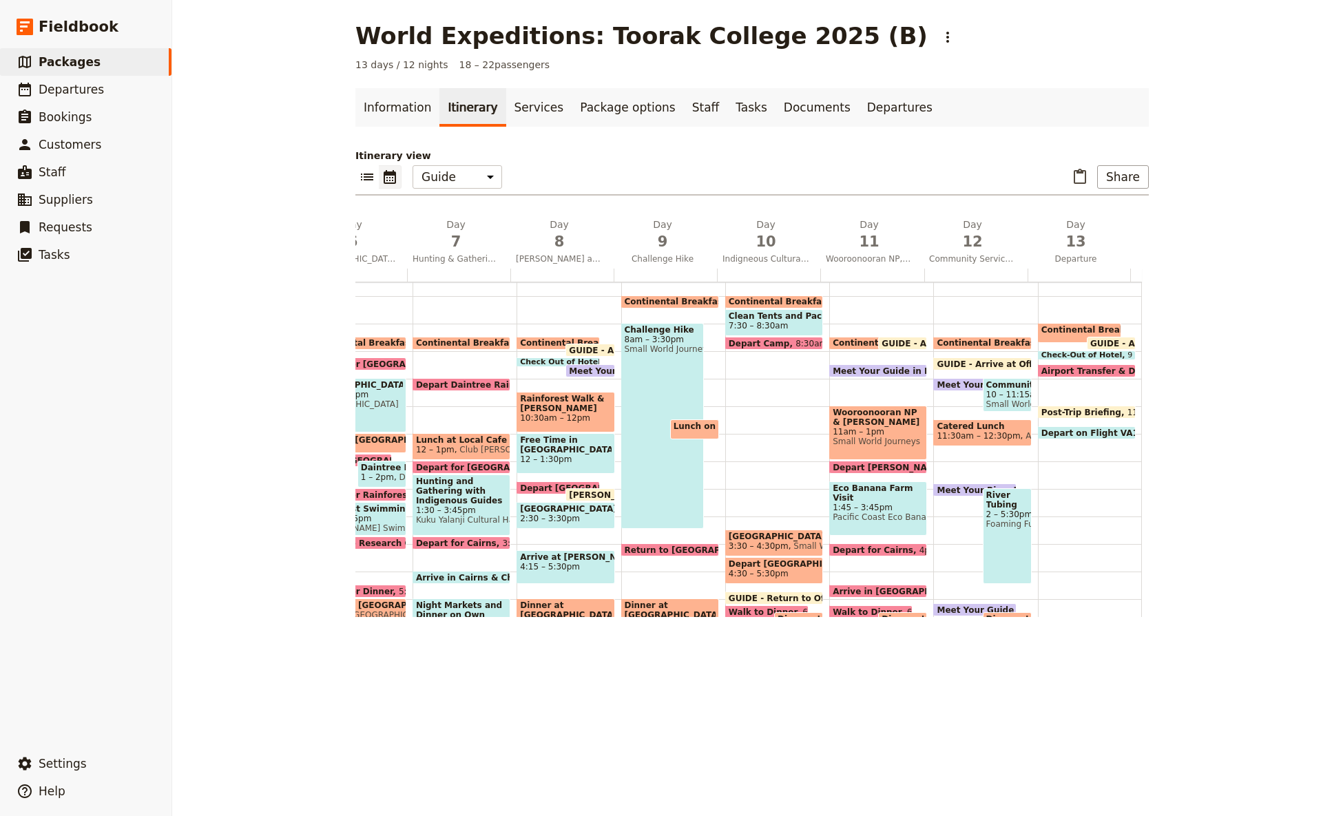
scroll to position [0, 0]
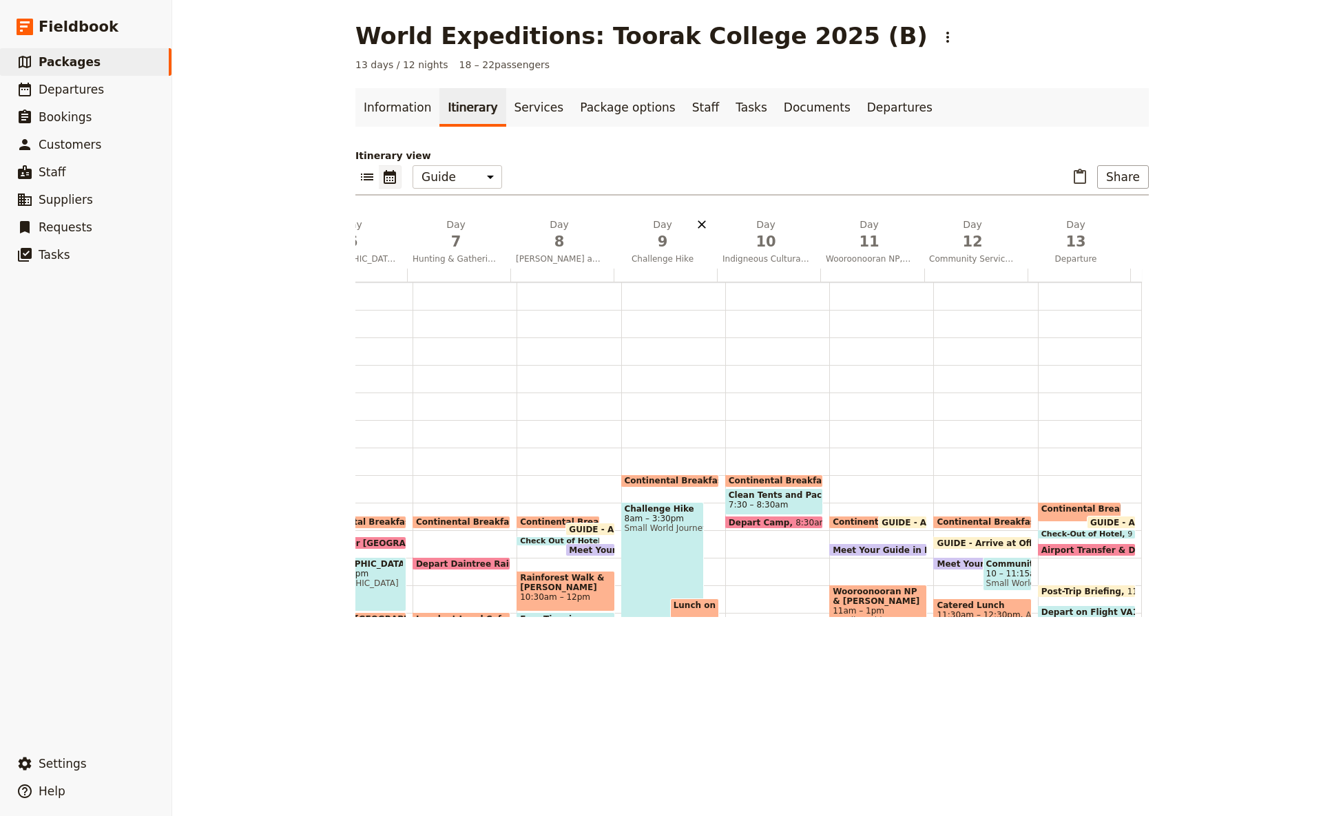
click at [698, 223] on icon "Delete day Challenge Hike" at bounding box center [702, 224] width 8 height 8
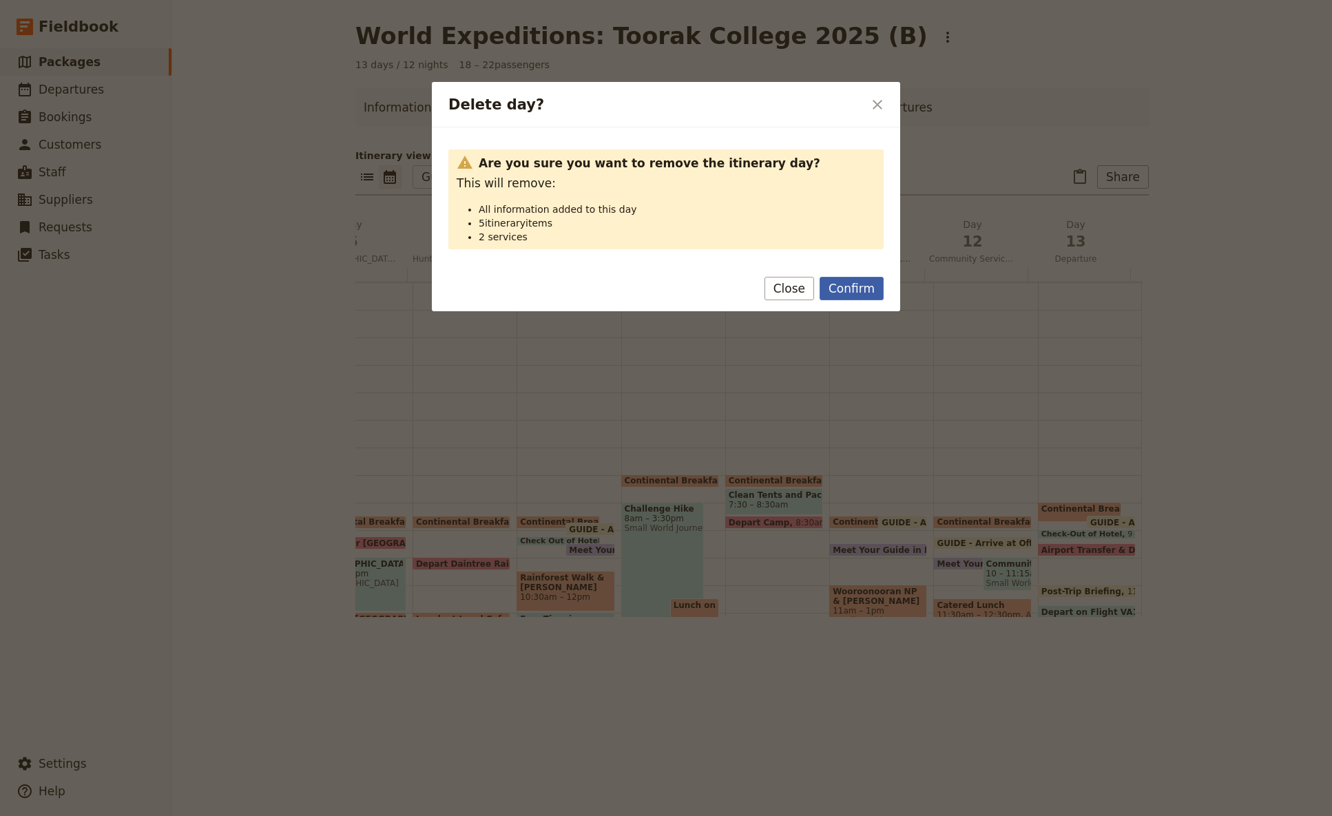
click at [857, 288] on button "Confirm" at bounding box center [852, 288] width 64 height 23
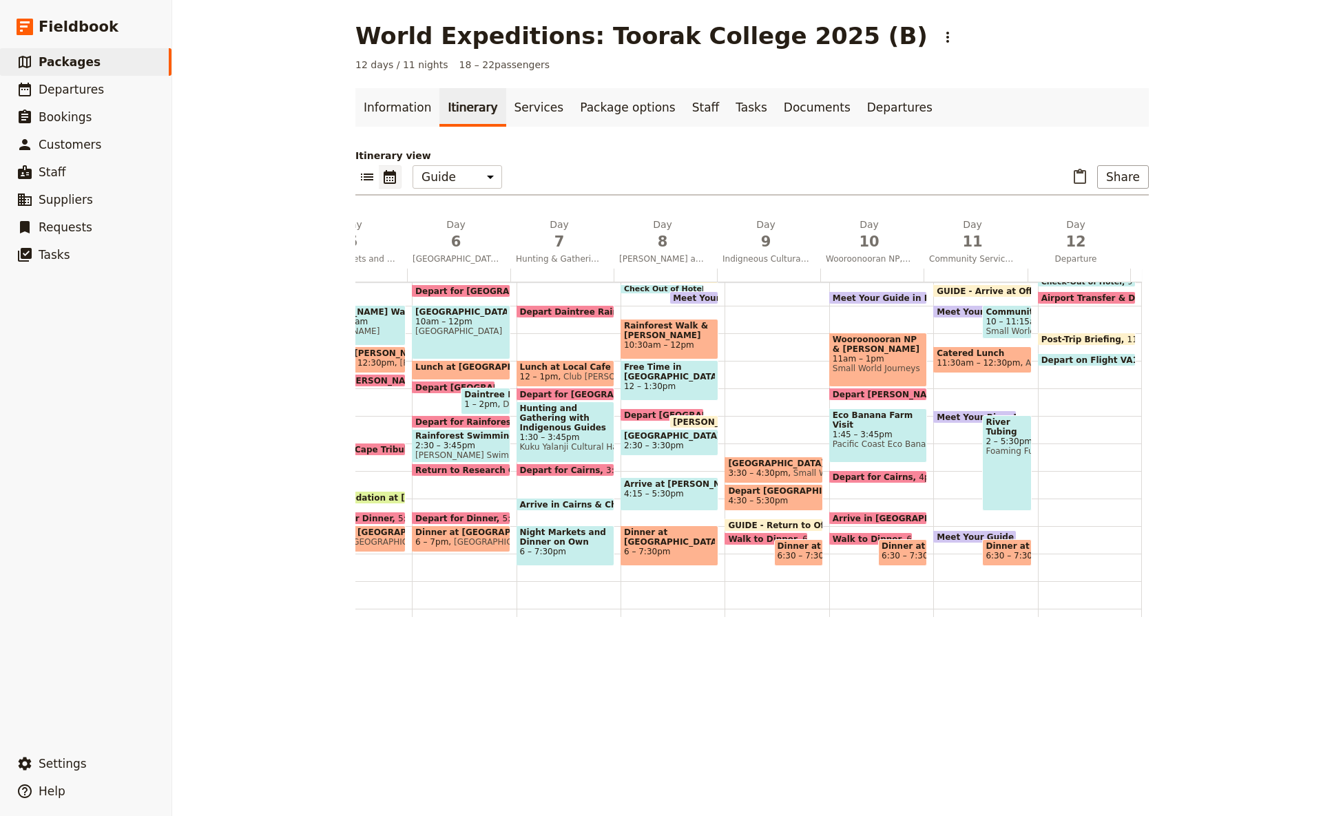
scroll to position [273, 0]
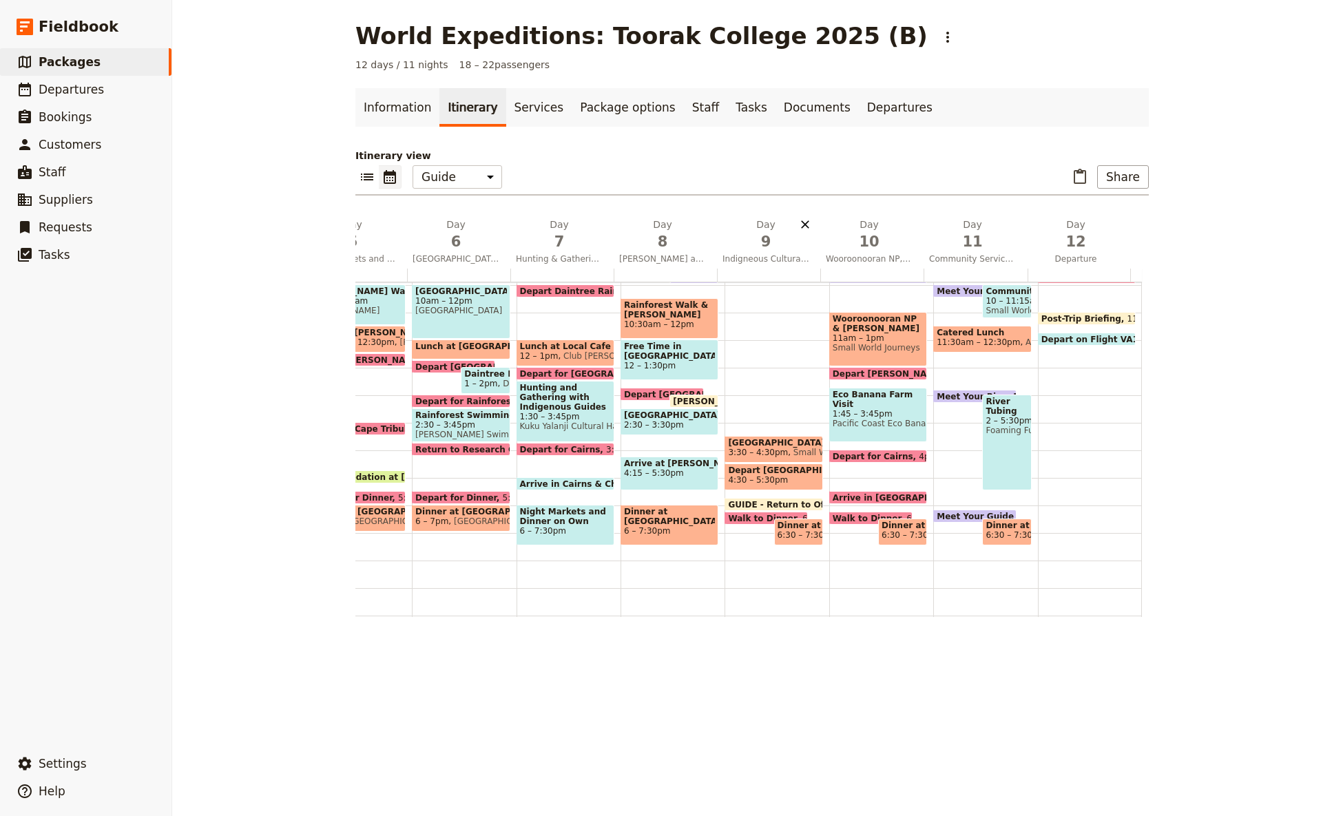
click at [801, 223] on icon "Delete day Indigneous Cultural Experience, Crater Lakes and Giant Trees" at bounding box center [805, 224] width 8 height 8
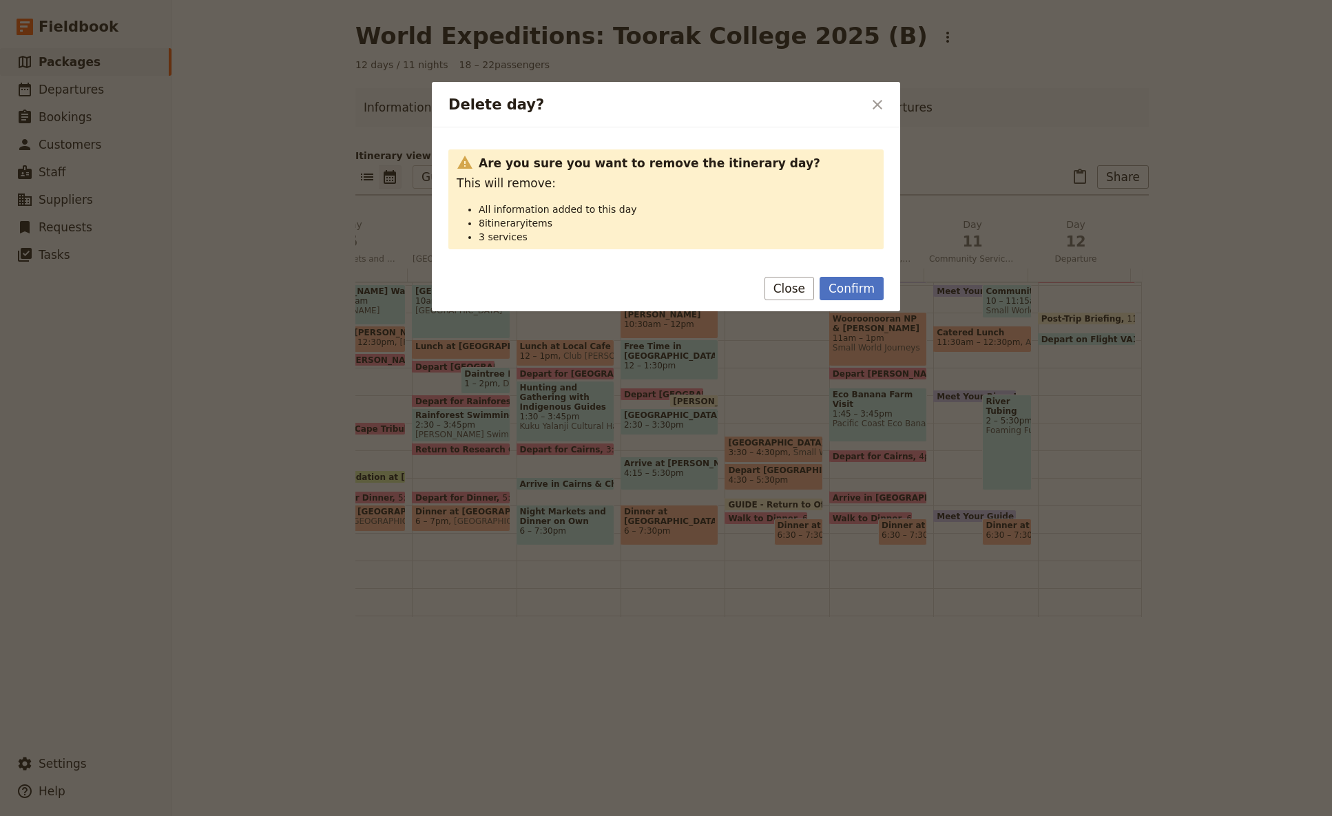
drag, startPoint x: 860, startPoint y: 296, endPoint x: 831, endPoint y: 534, distance: 239.4
click at [858, 296] on button "Confirm" at bounding box center [852, 288] width 64 height 23
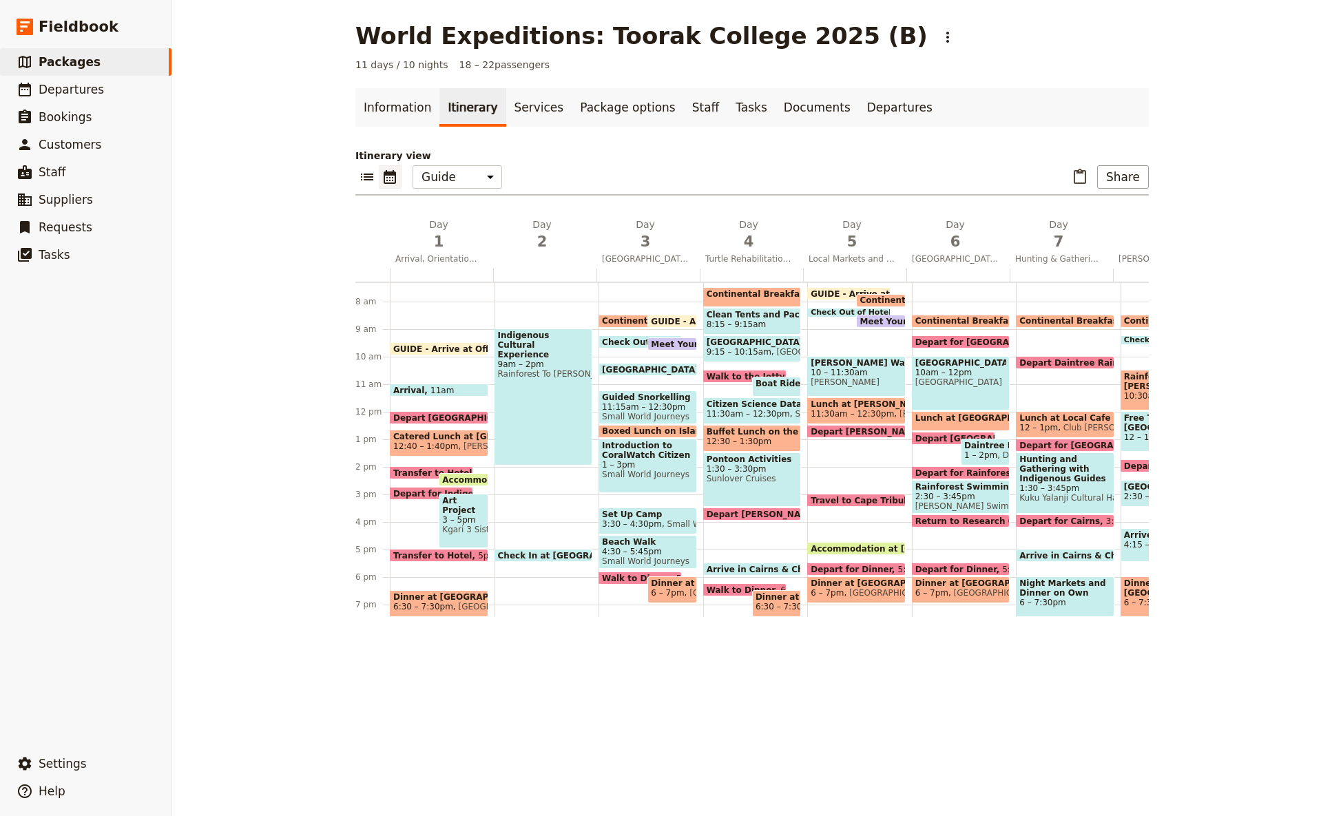
scroll to position [182, 0]
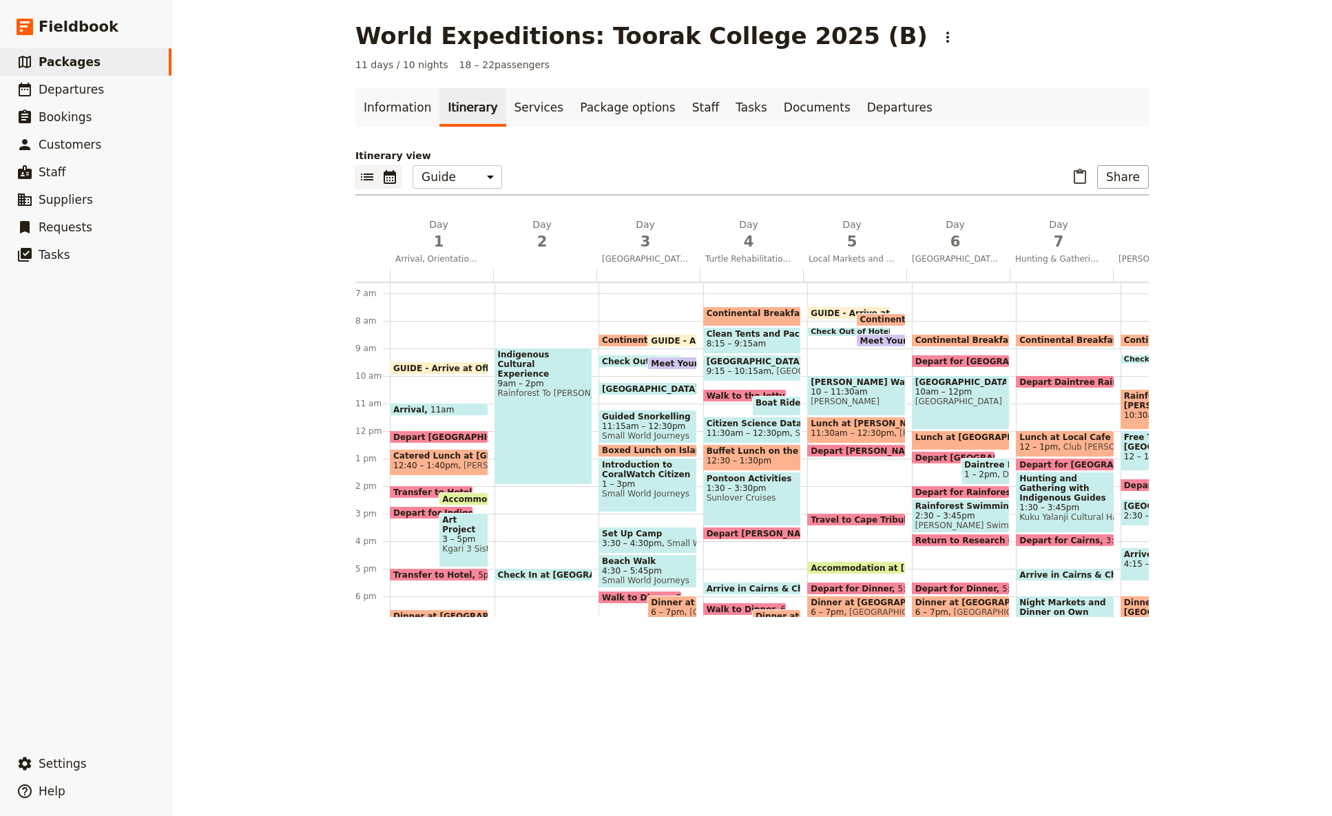
click at [365, 180] on icon "List view" at bounding box center [367, 177] width 17 height 17
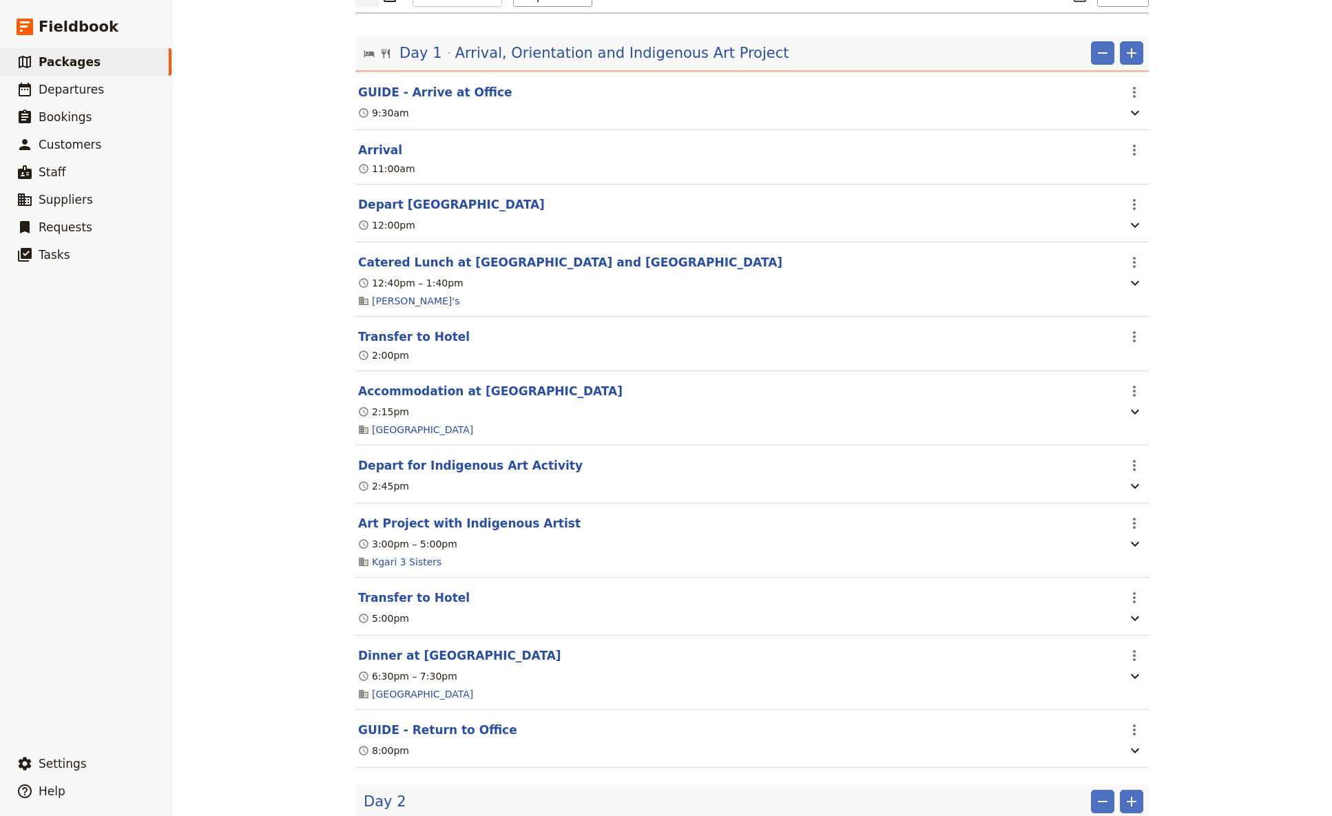
scroll to position [364, 0]
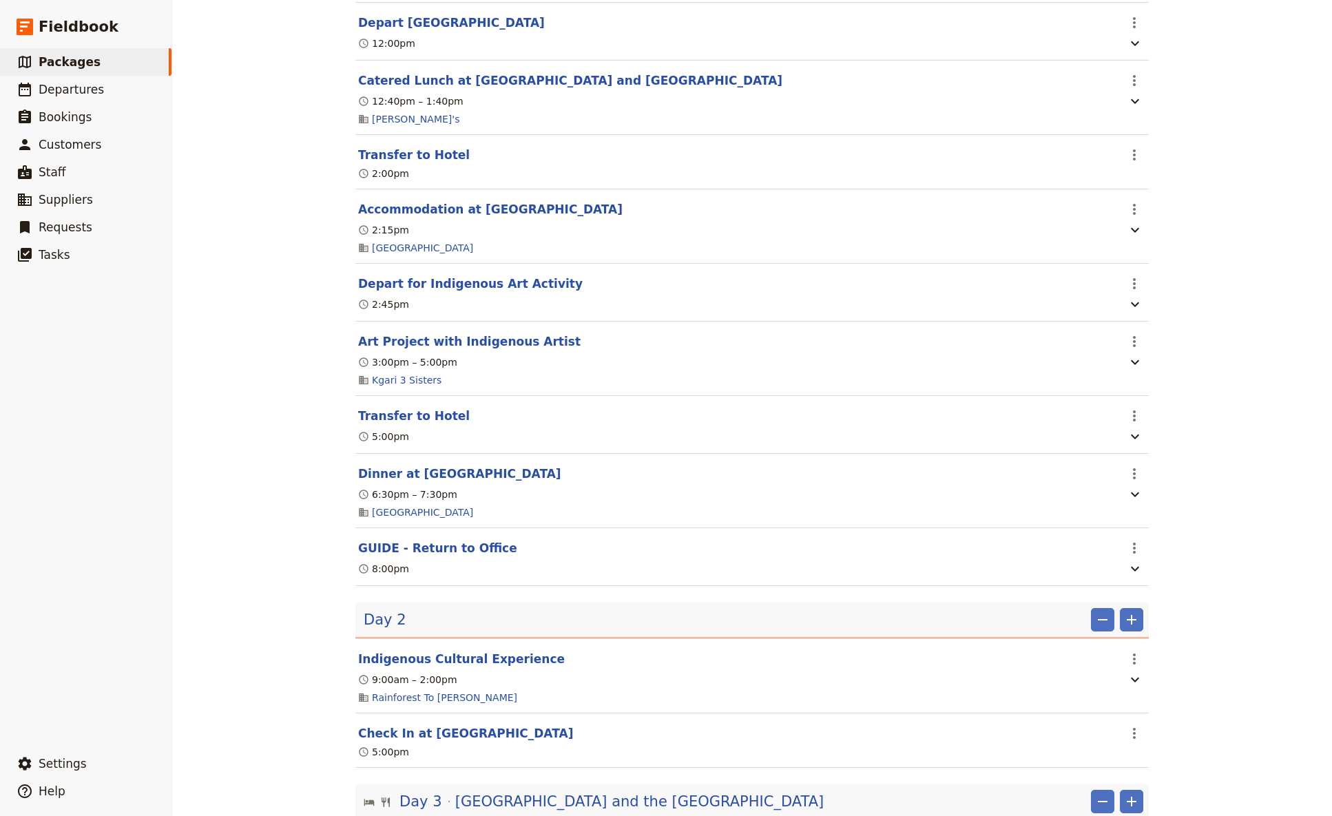
click at [448, 484] on div "Day 2 ​ ​" at bounding box center [754, 619] width 780 height 23
click at [377, 484] on span "Day 2" at bounding box center [385, 620] width 43 height 21
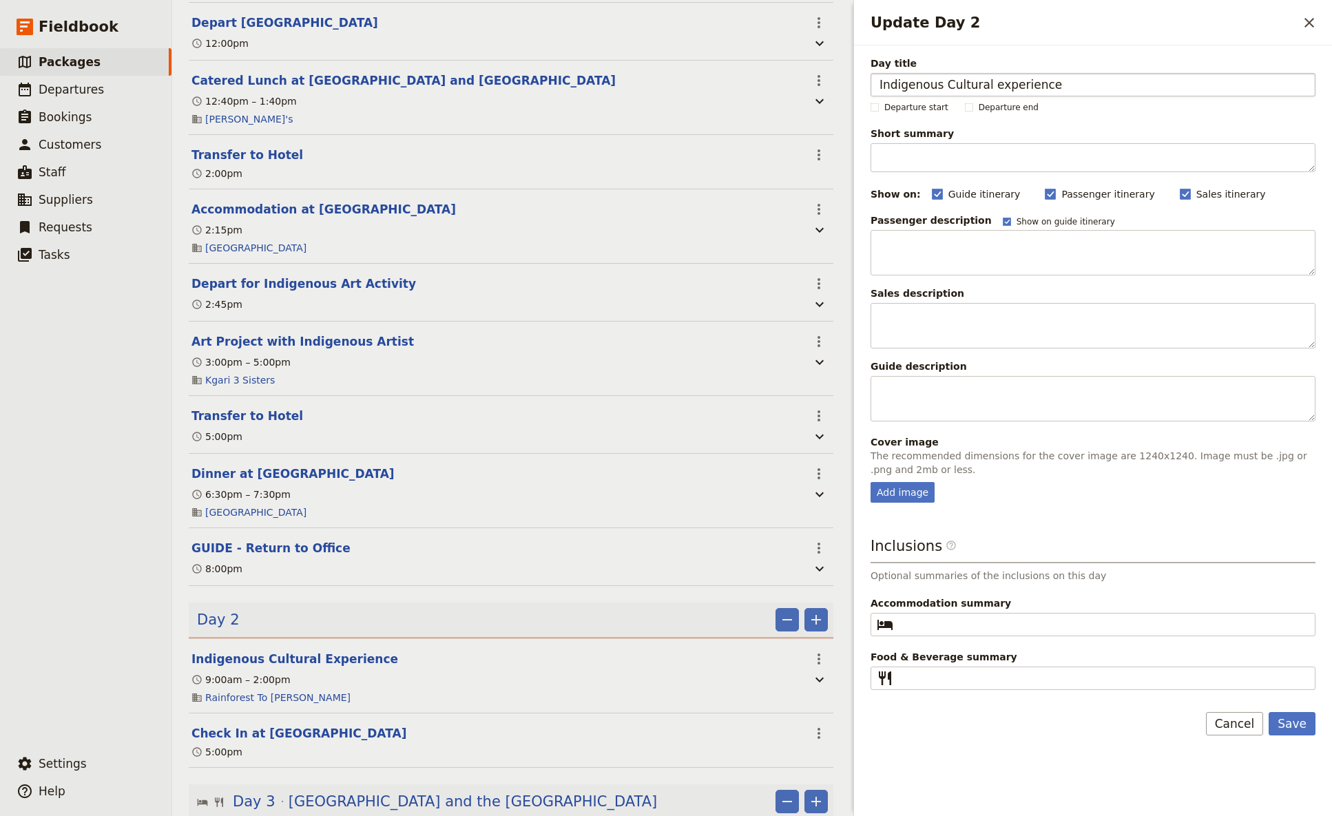
click at [991, 87] on input "Indigenous Cultural experience" at bounding box center [1093, 84] width 445 height 23
type input "Indigenous Cultural Experience"
click at [1046, 484] on button "Save" at bounding box center [1292, 723] width 47 height 23
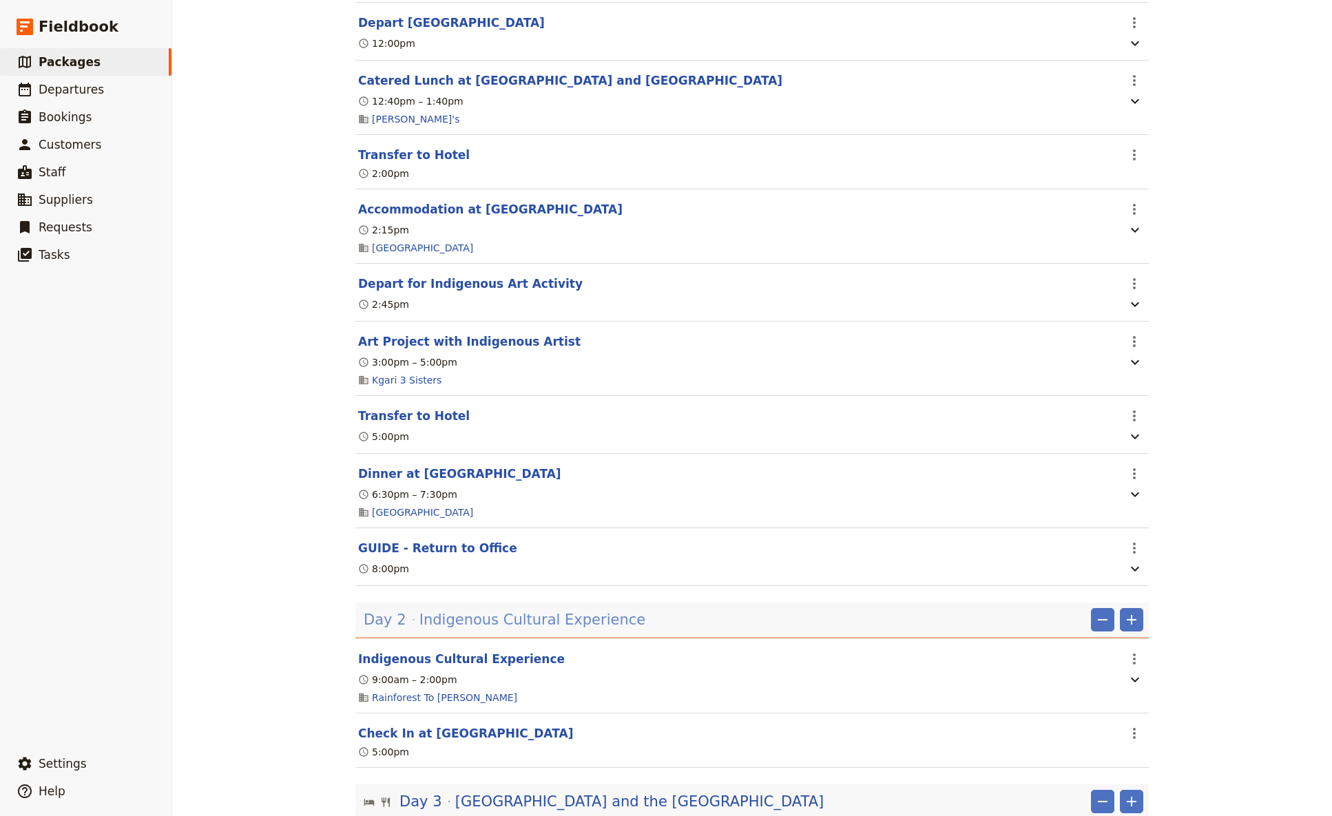
click at [482, 484] on span "Indigenous Cultural Experience" at bounding box center [533, 620] width 226 height 21
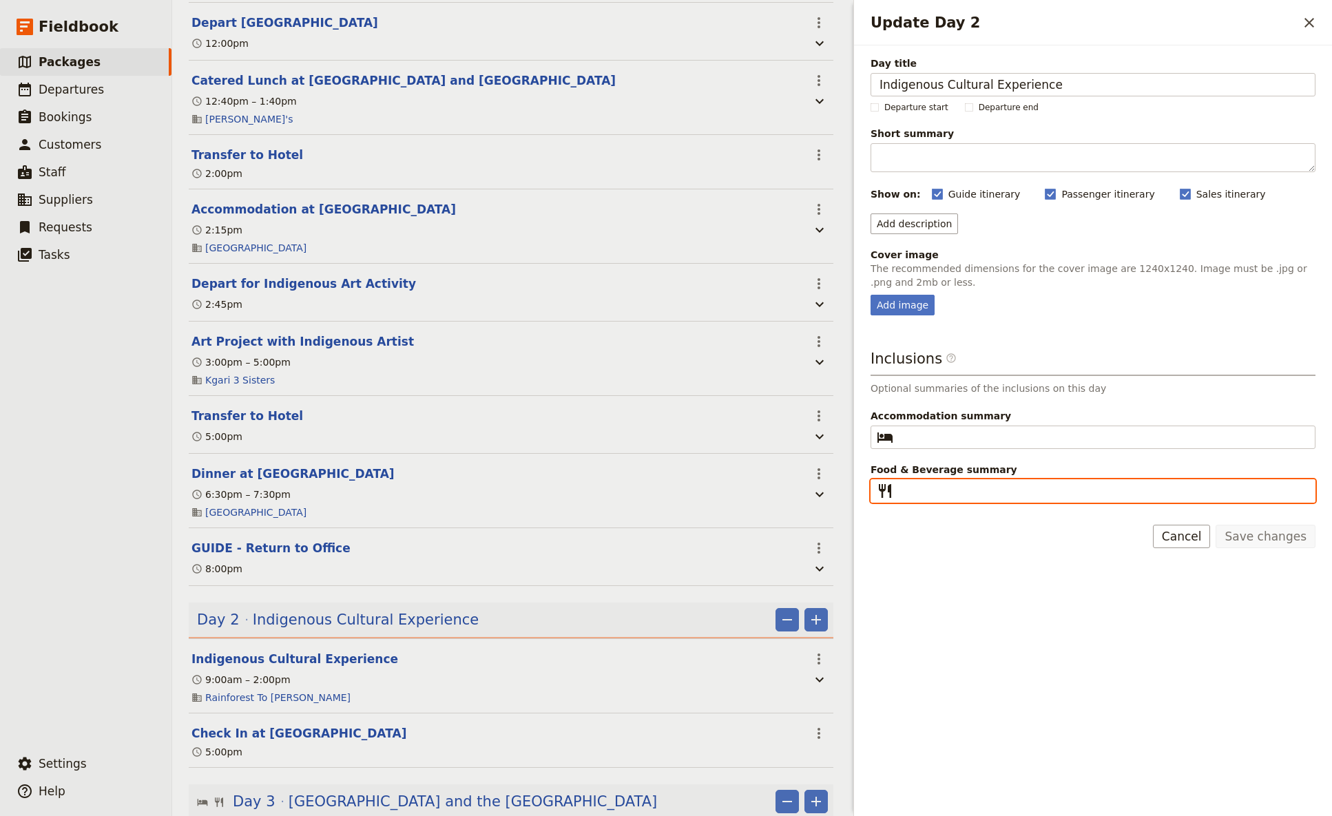
click at [905, 484] on input "Food & Beverage summary ​" at bounding box center [1103, 491] width 408 height 17
type input "Breakfast, Lunch, Dinner"
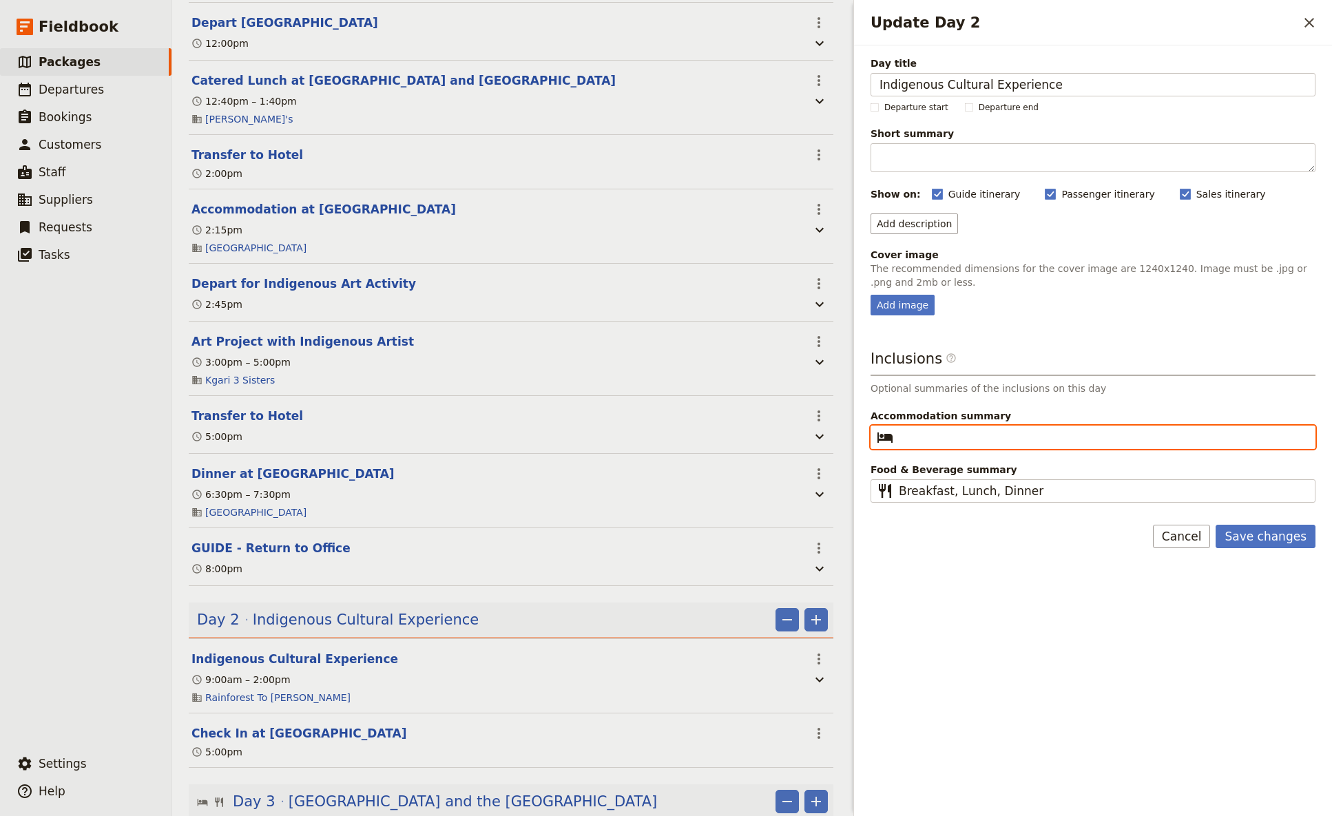
click at [919, 435] on input "Accommodation summary ​" at bounding box center [1103, 437] width 408 height 17
click at [929, 442] on input "[GEOGRAPHIC_DATA]" at bounding box center [1103, 437] width 408 height 17
type input "[GEOGRAPHIC_DATA]"
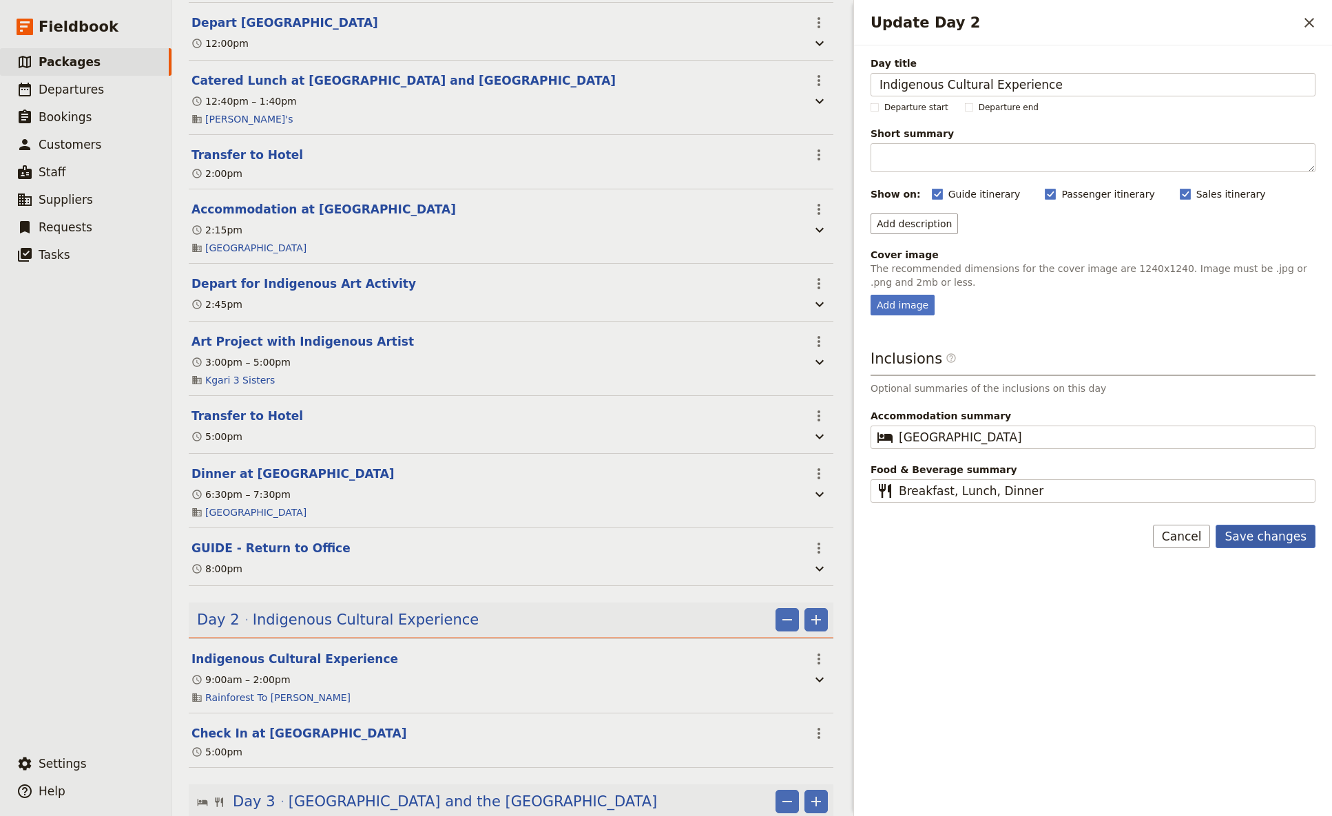
click at [1046, 484] on button "Save changes" at bounding box center [1266, 536] width 100 height 23
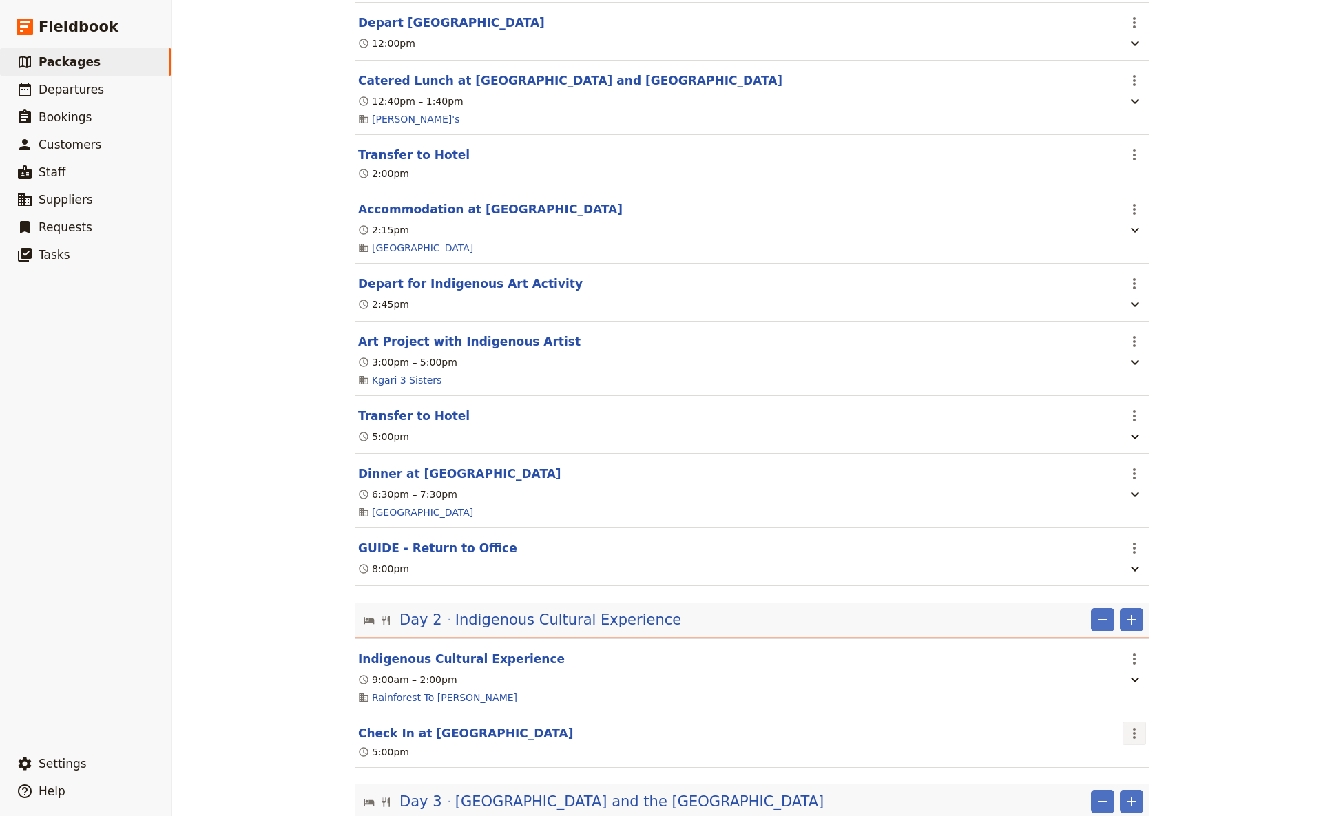
click at [1046, 484] on icon "Actions" at bounding box center [1134, 733] width 3 height 11
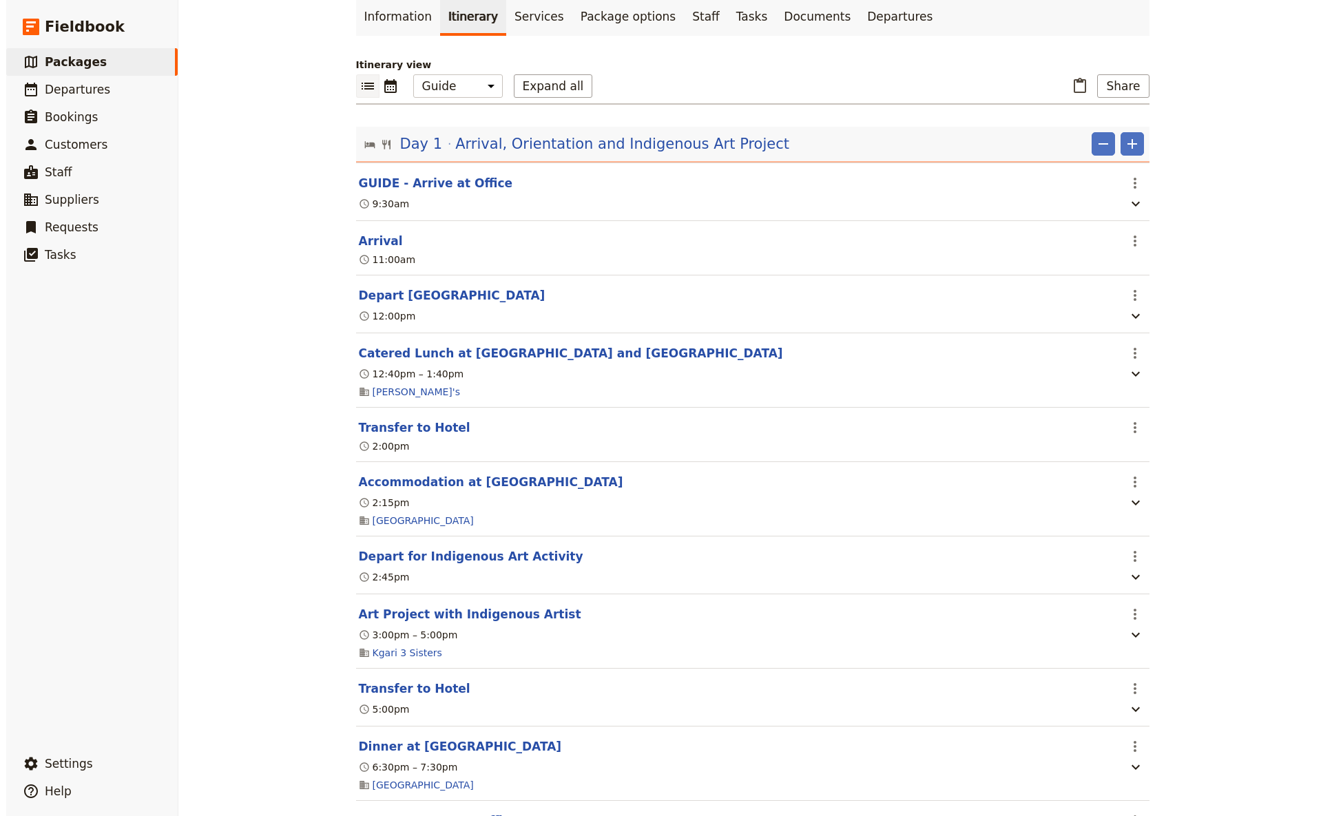
scroll to position [0, 0]
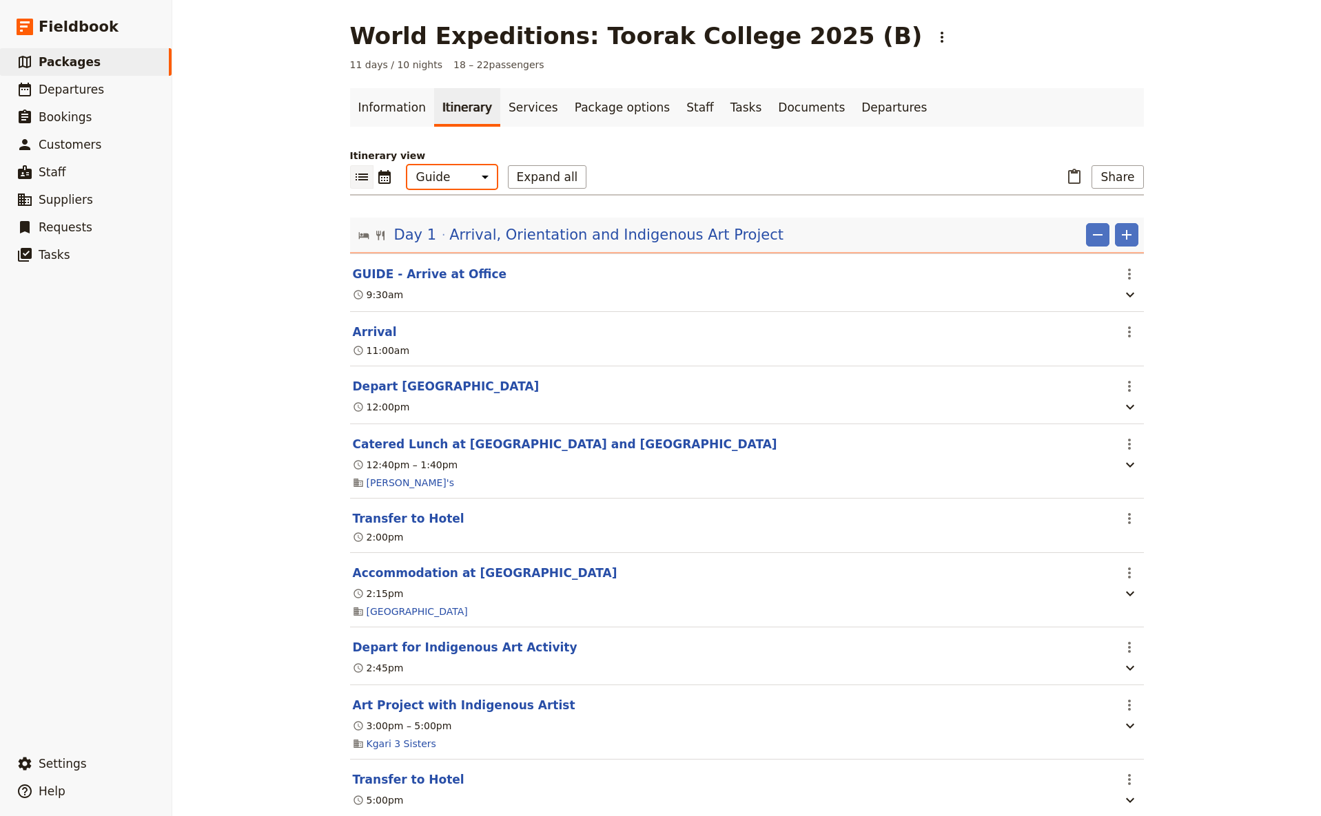
click at [407, 165] on select "Office Guide Passenger Sales" at bounding box center [452, 176] width 90 height 23
select select "MARKETING"
click option "Sales" at bounding box center [0, 0] width 0 height 0
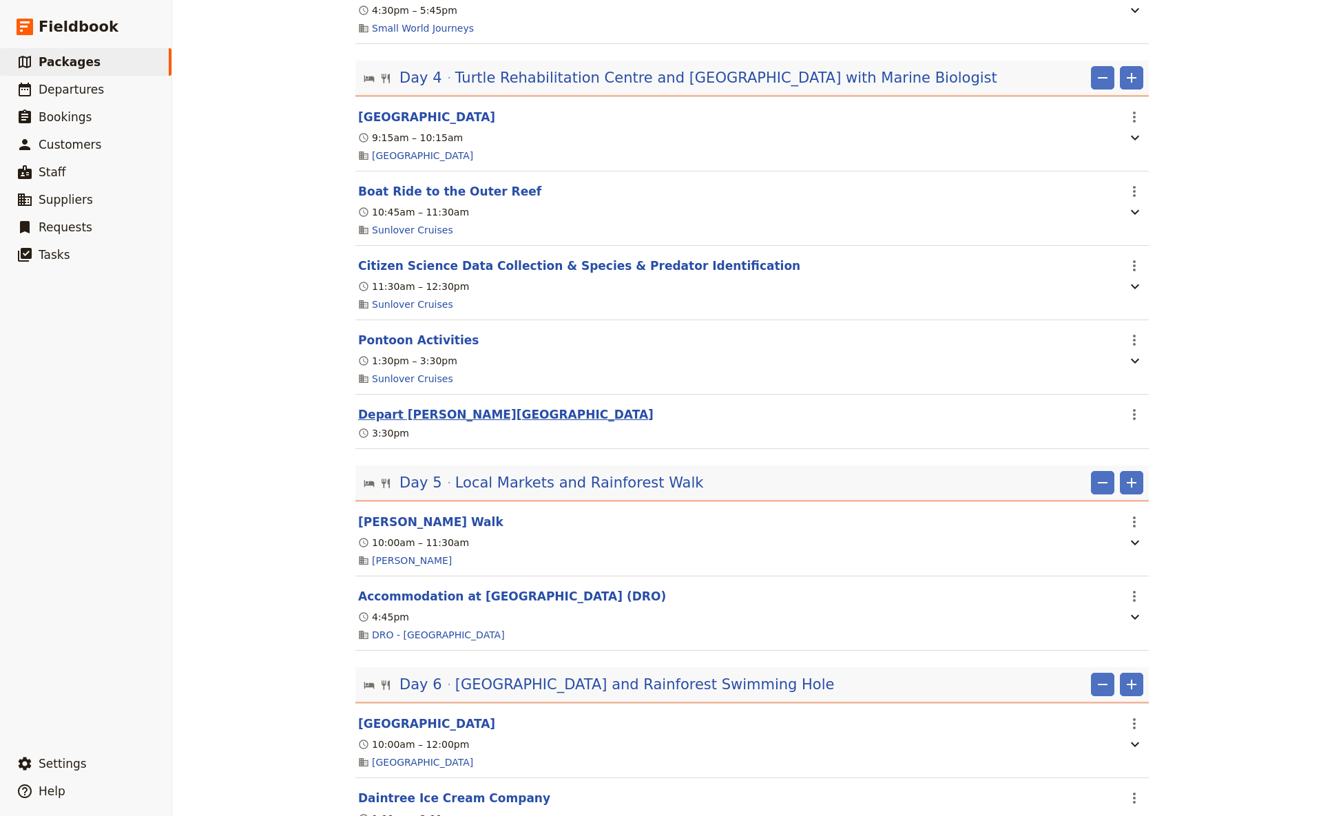
scroll to position [909, 0]
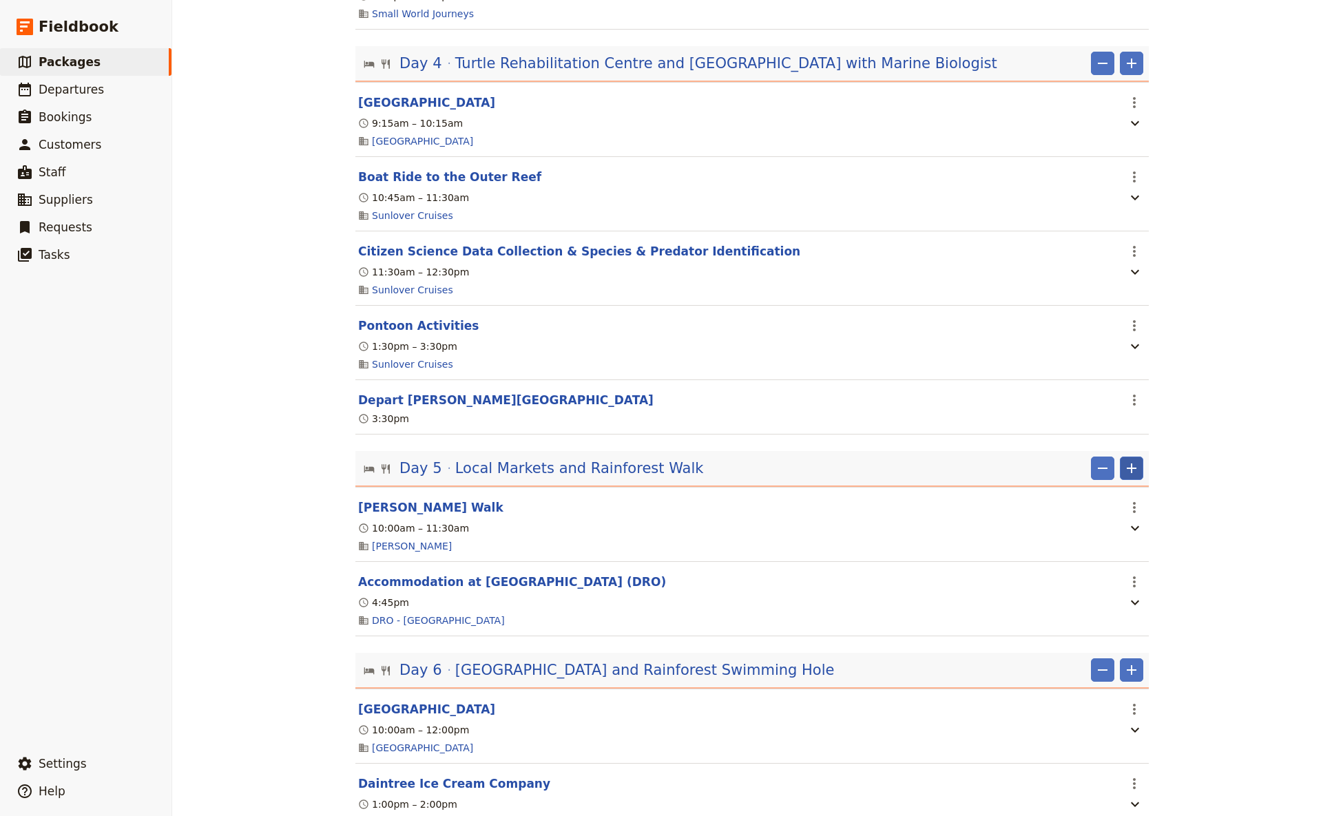
click at [1046, 477] on icon "Add" at bounding box center [1132, 468] width 17 height 17
click at [1046, 484] on span "Add itinerary item" at bounding box center [1084, 513] width 87 height 14
select select "5"
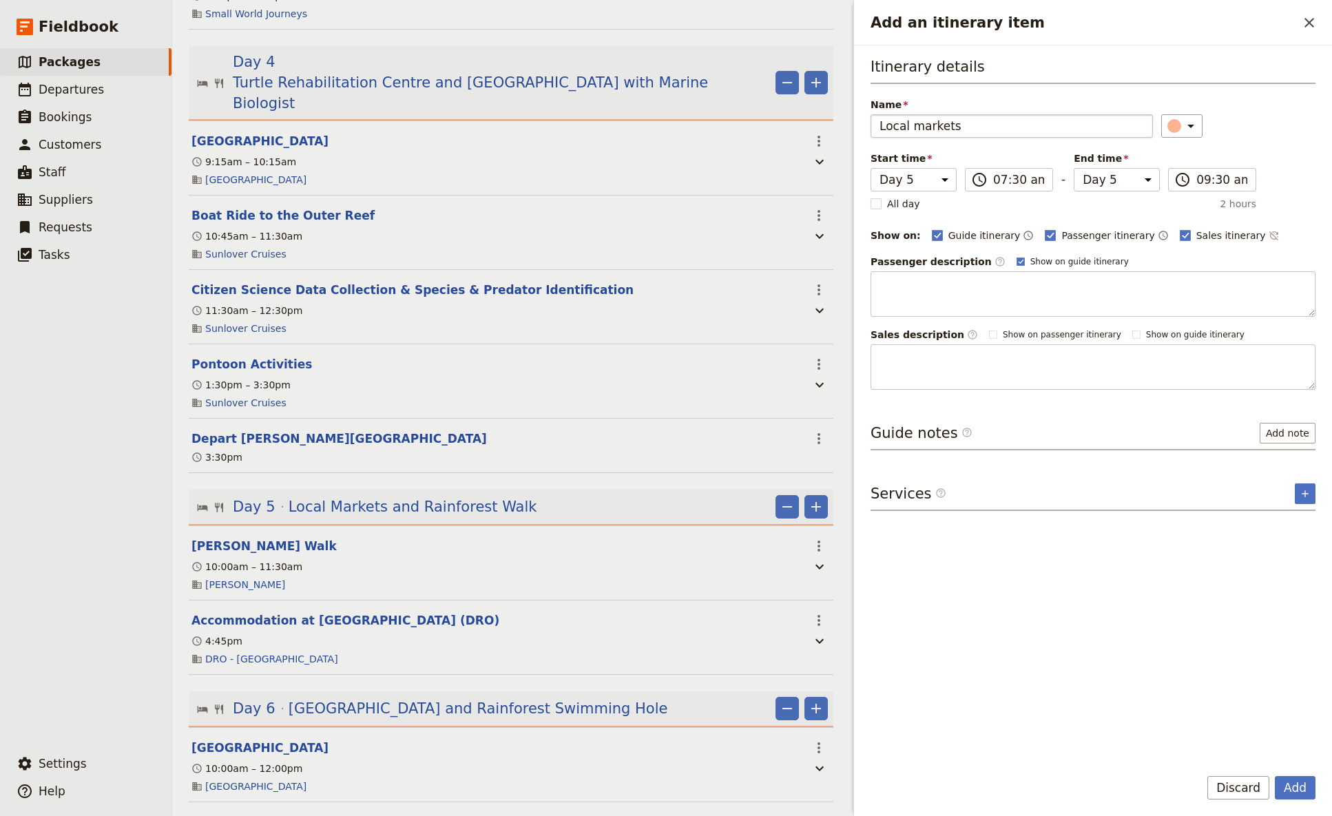
click at [918, 125] on input "Local markets" at bounding box center [1012, 125] width 282 height 23
type input "Local Markets"
click at [993, 179] on input "07:30 am" at bounding box center [1018, 180] width 51 height 17
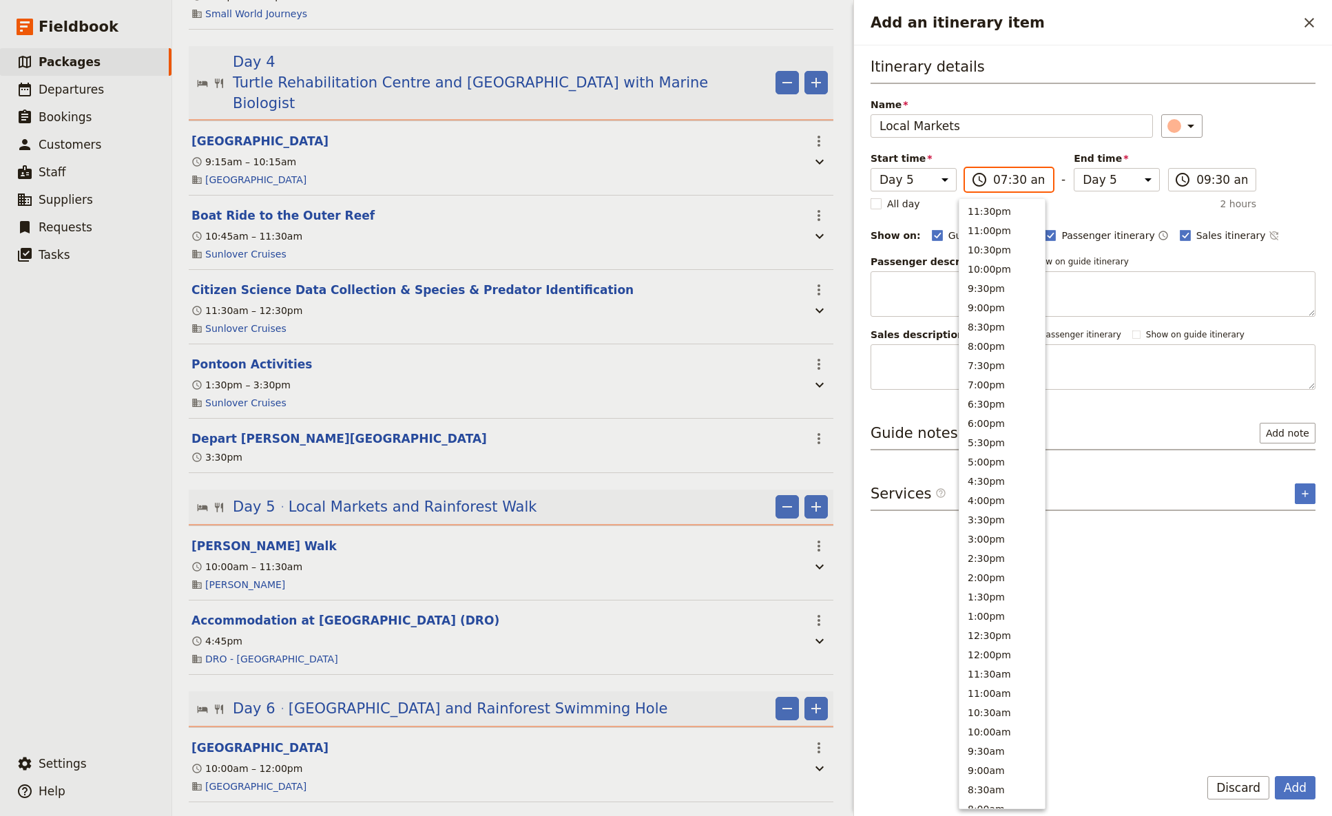
scroll to position [322, 0]
type input "09:30 am"
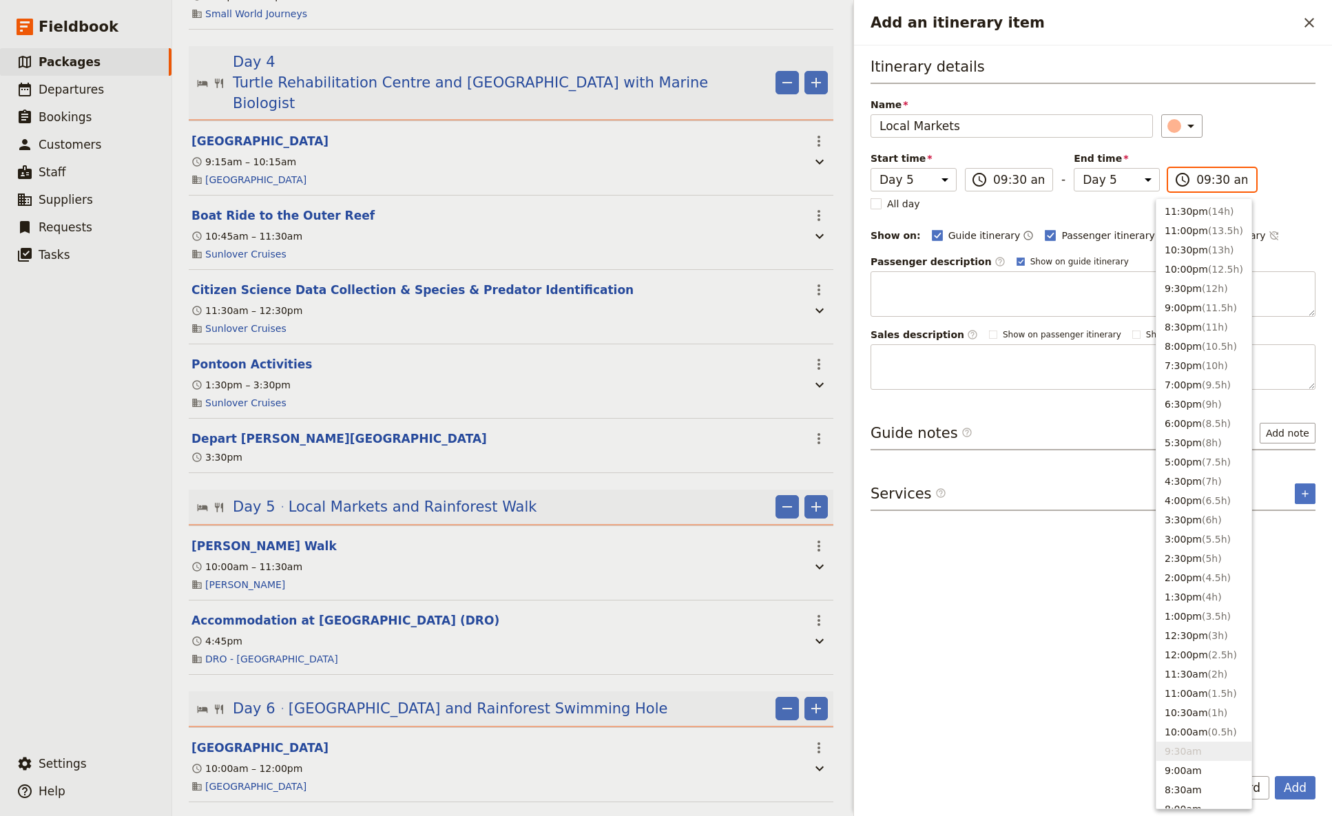
click at [1046, 180] on input "09:30 am" at bounding box center [1222, 180] width 51 height 17
type input "10:30 am"
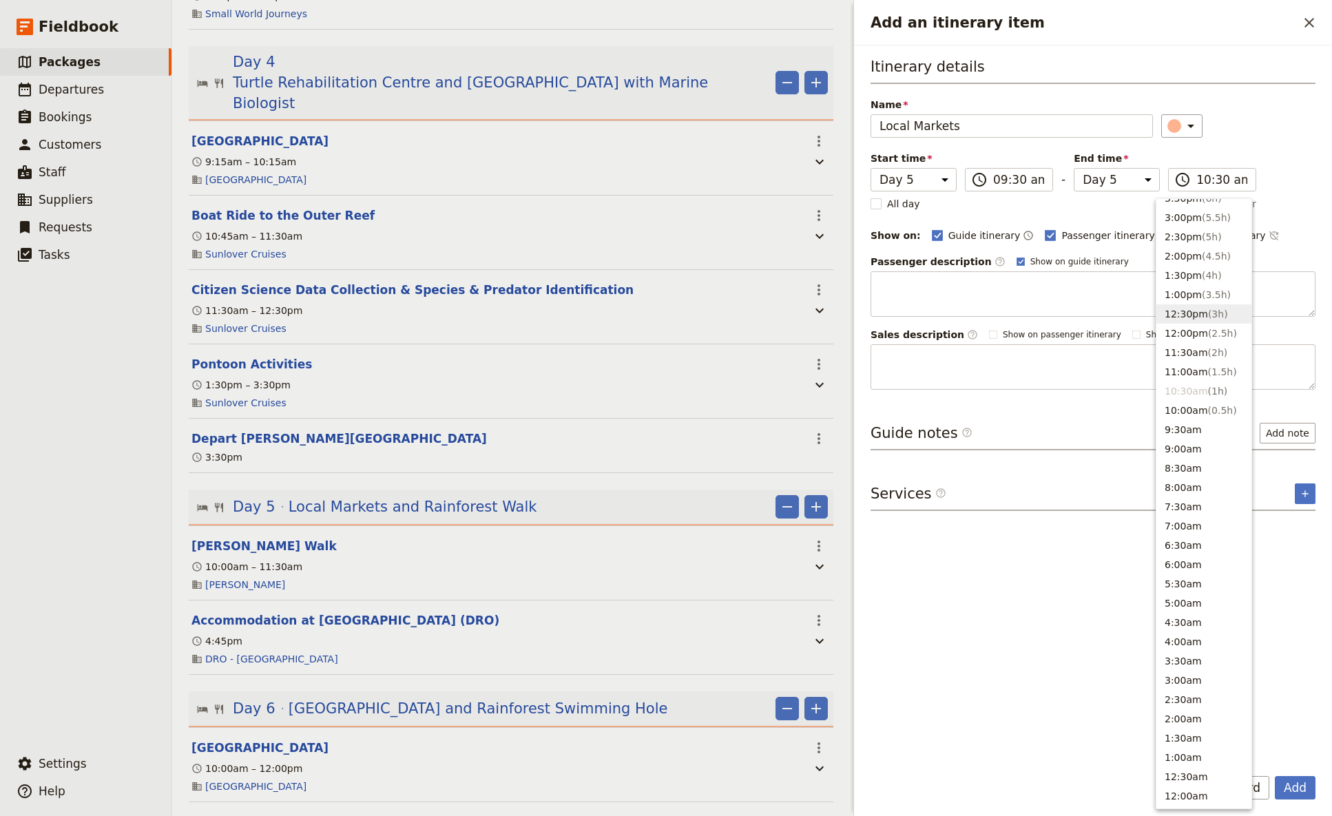
click at [1025, 484] on div "Itinerary details Name Local Markets ​ Start time Day 1 Day 2 Day 3 Day 4 Day 5…" at bounding box center [1093, 405] width 445 height 698
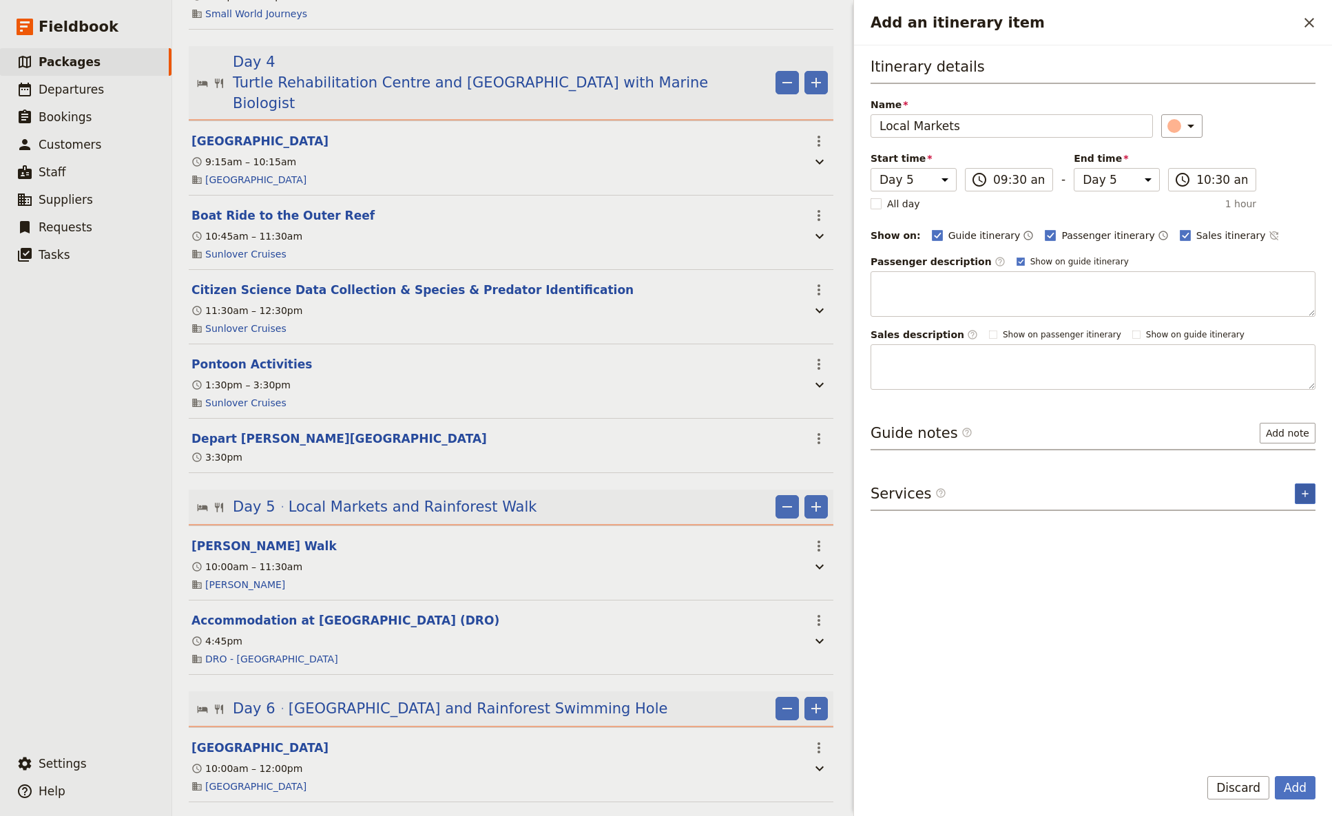
click at [1046, 484] on icon "Add service inclusion" at bounding box center [1305, 493] width 6 height 6
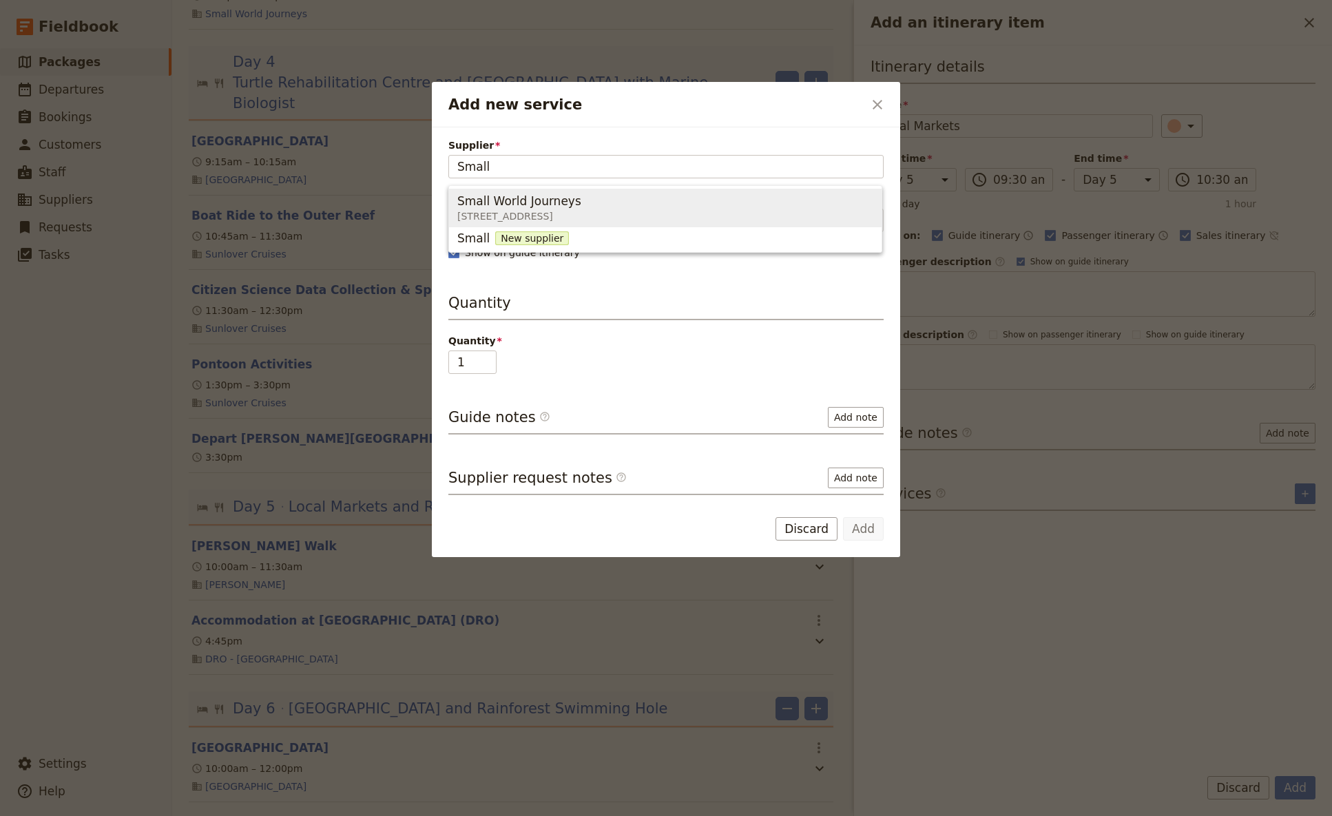
click at [567, 204] on span "Small World Journeys" at bounding box center [519, 201] width 124 height 17
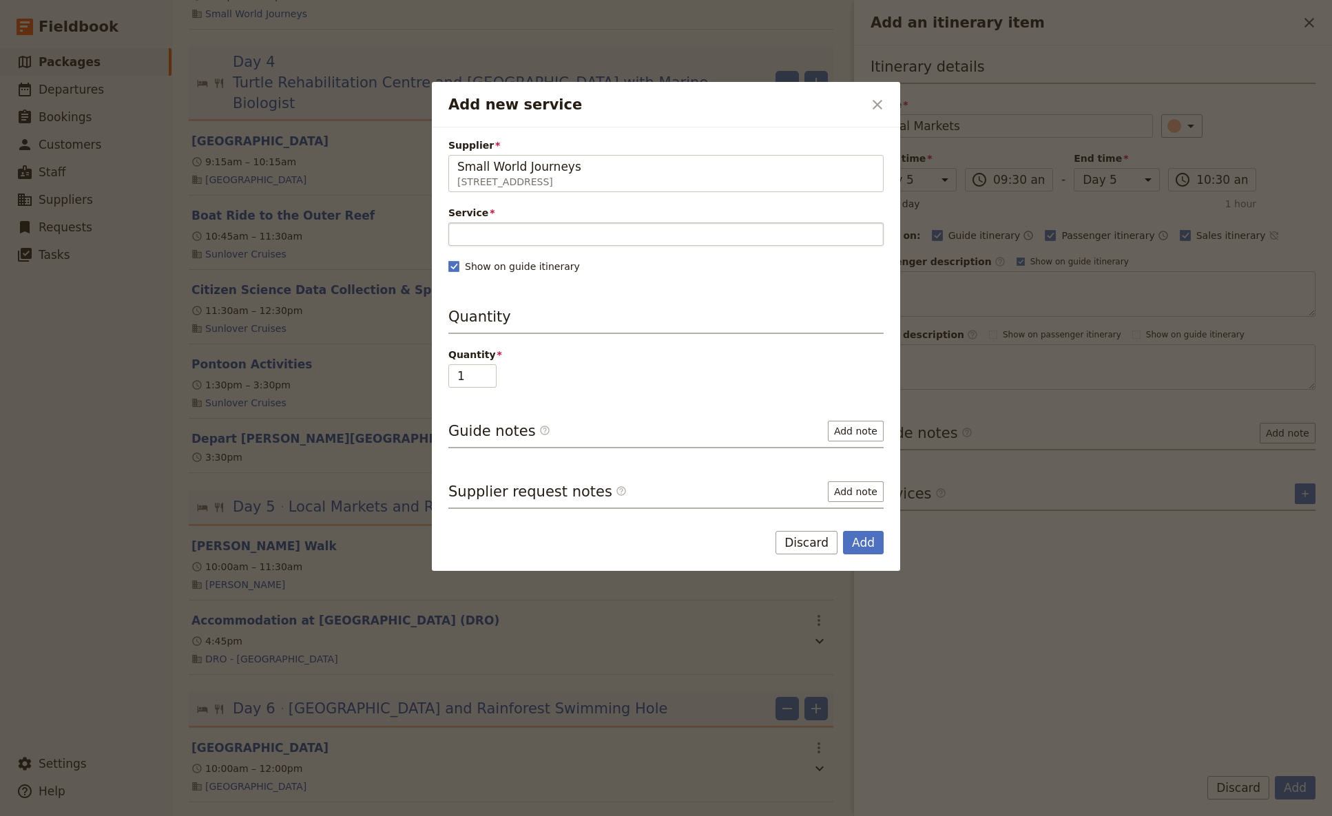
type input "Small World Journeys"
click at [478, 231] on input "Service" at bounding box center [665, 234] width 435 height 23
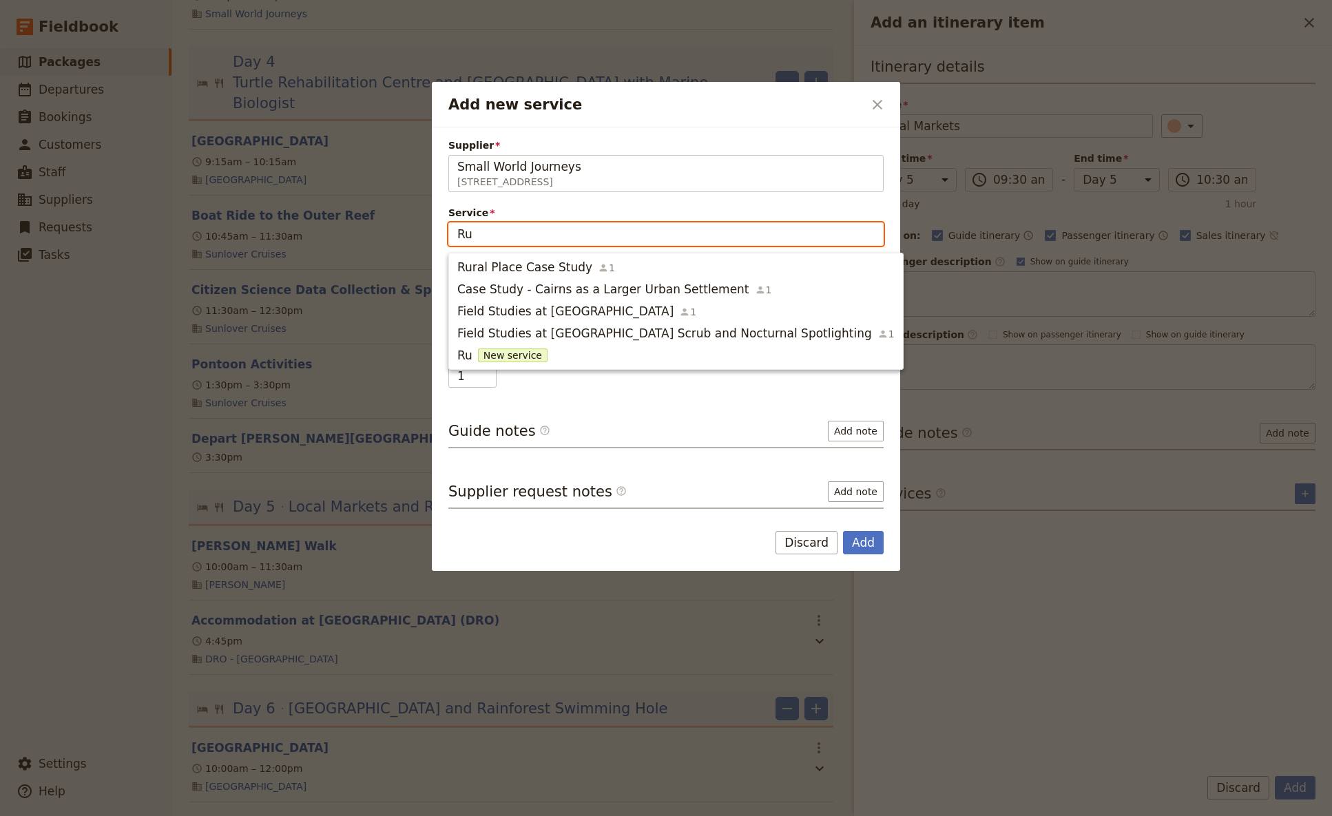
type input "R"
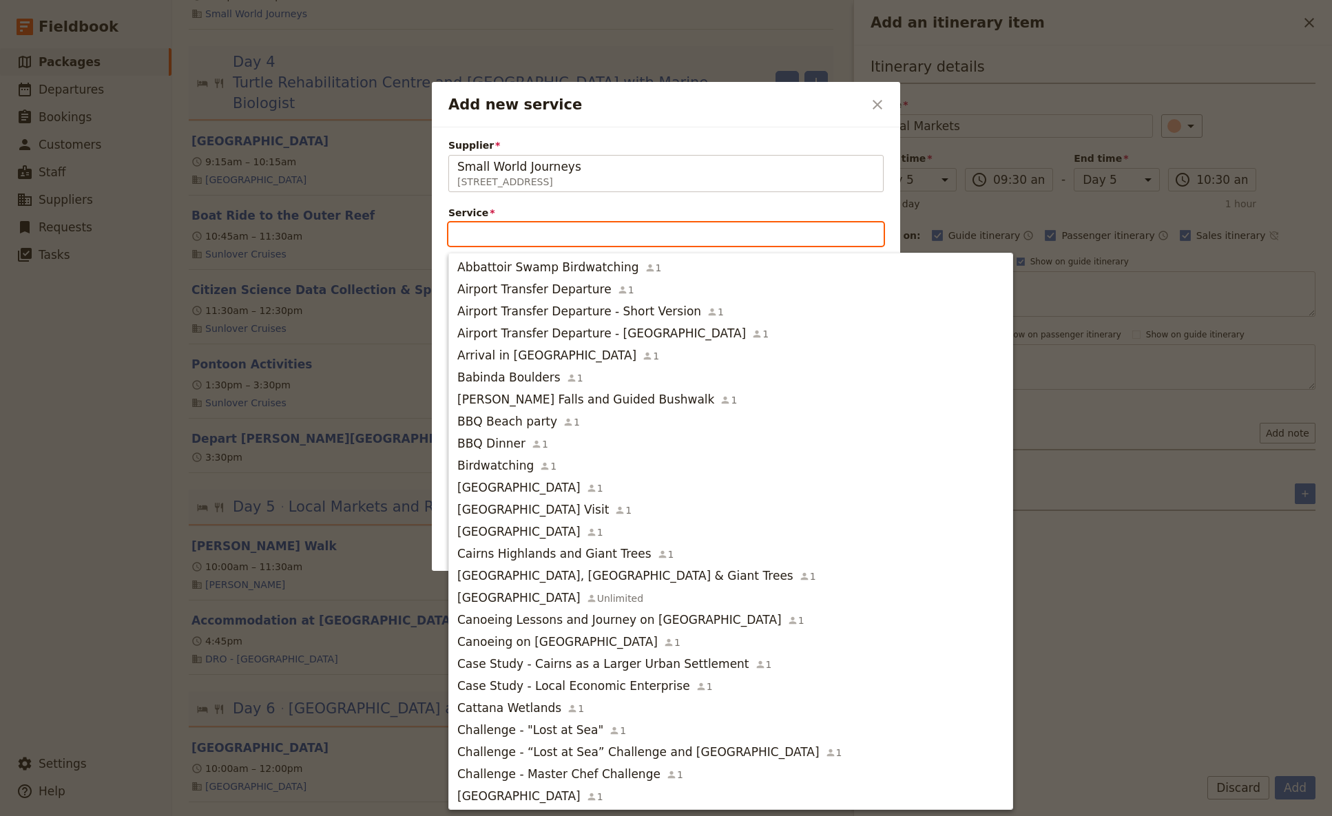
scroll to position [1679, 0]
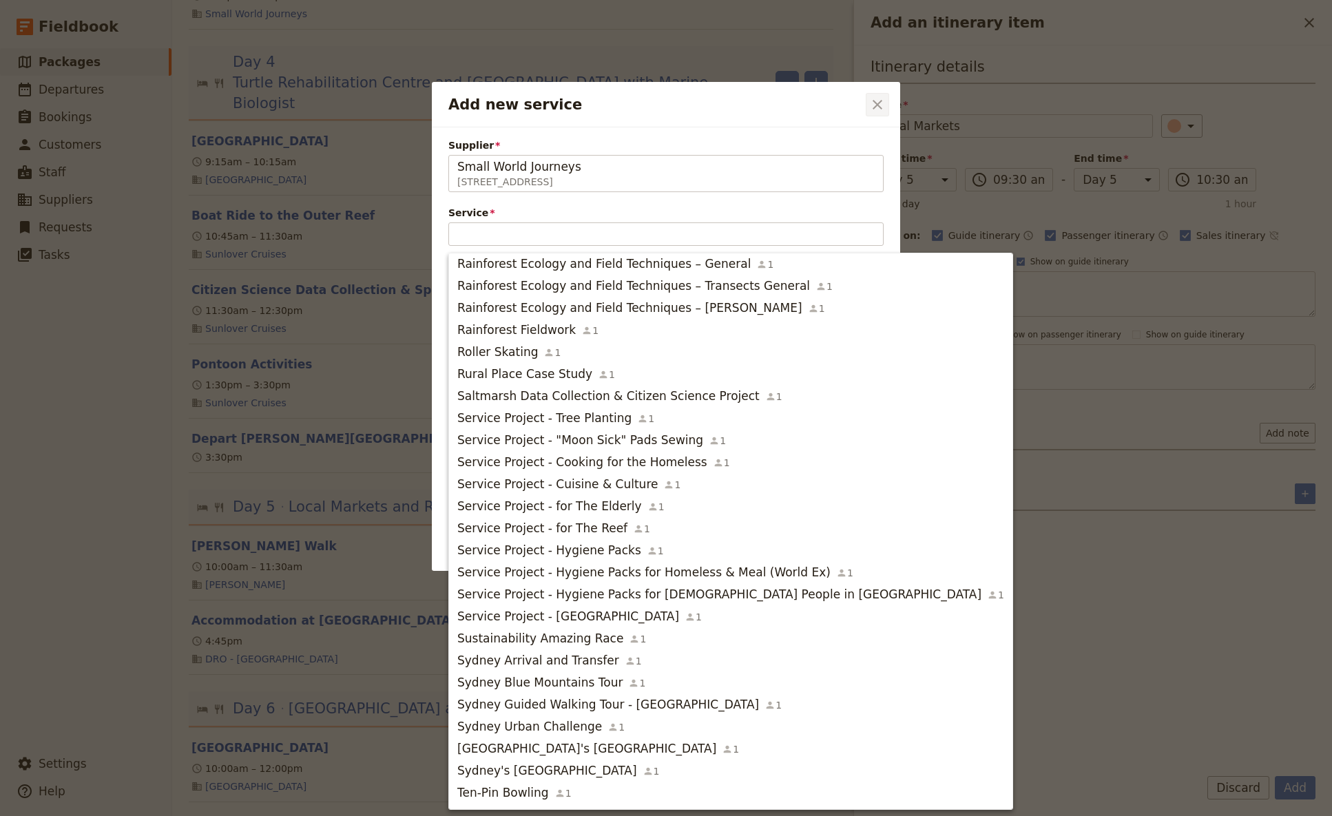
click at [876, 104] on icon "Close dialog" at bounding box center [878, 105] width 10 height 10
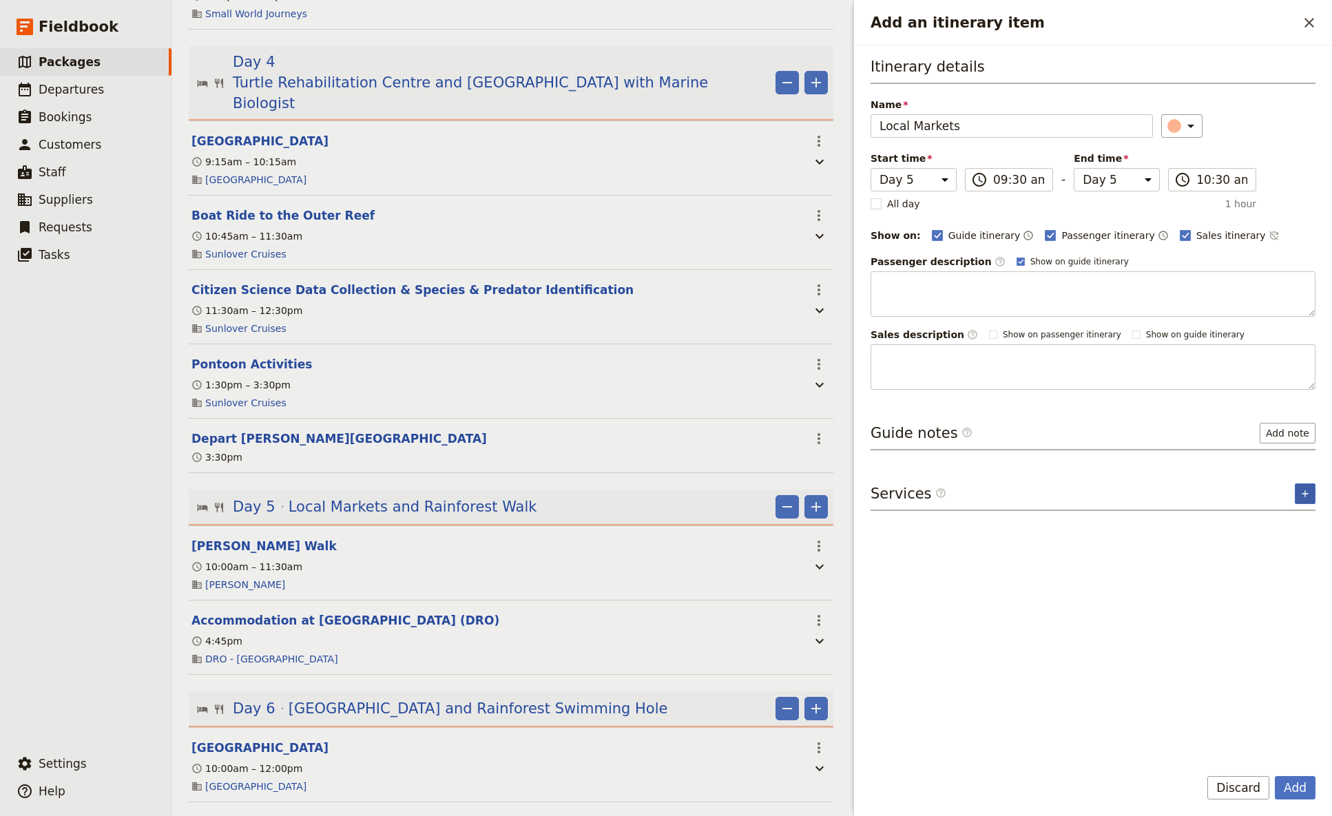
click at [1046, 484] on button "​" at bounding box center [1305, 494] width 21 height 21
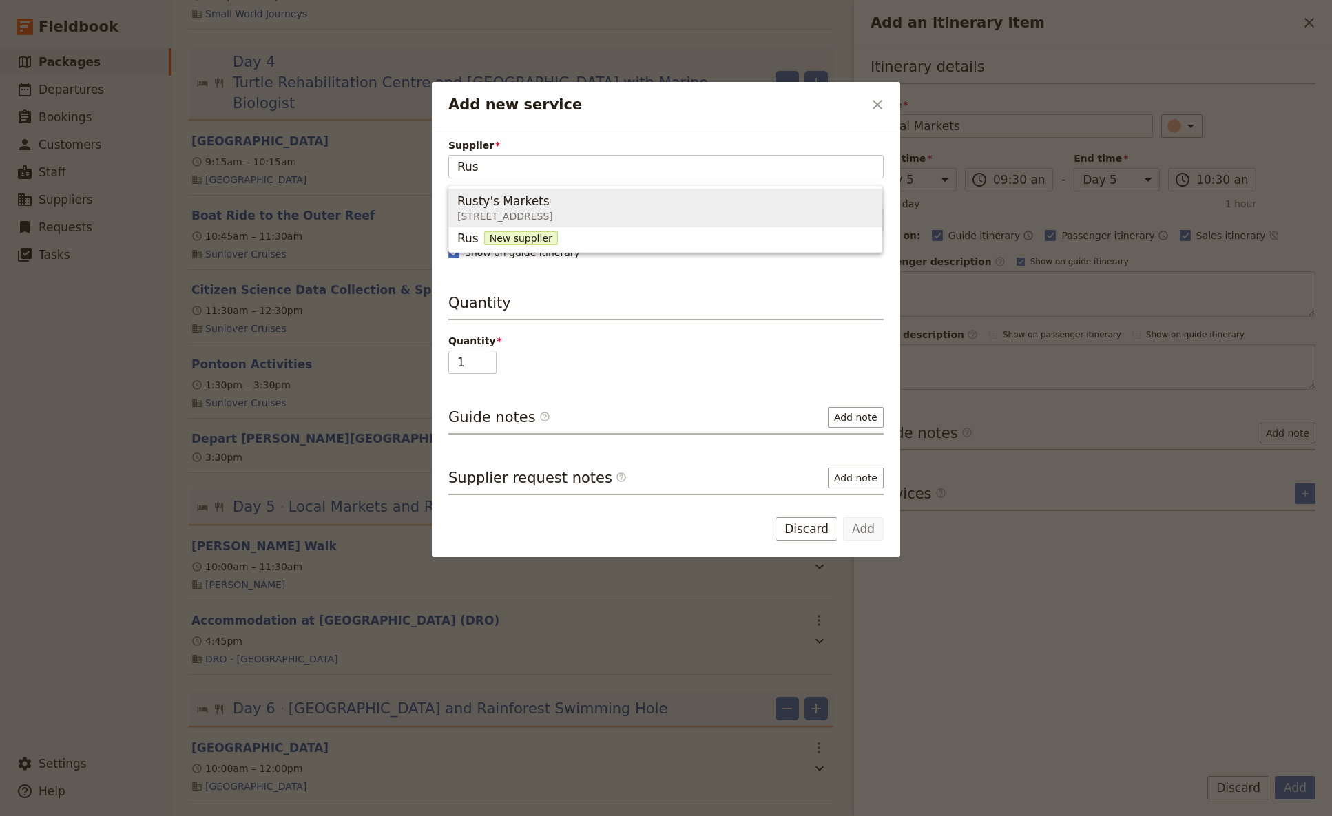
click at [541, 208] on div "Rusty's Markets" at bounding box center [505, 201] width 96 height 17
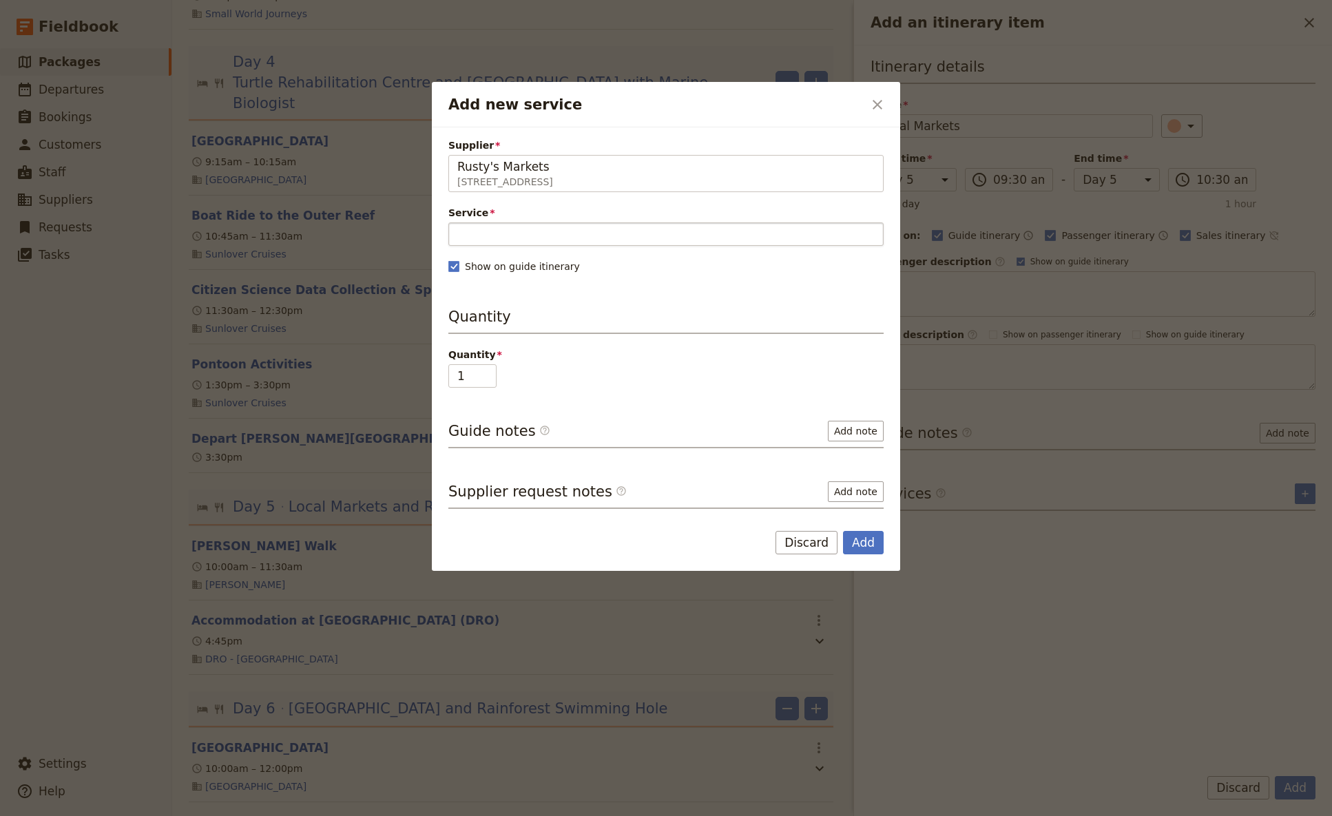
type input "Rusty's Markets"
click at [512, 234] on input "Service" at bounding box center [665, 234] width 435 height 23
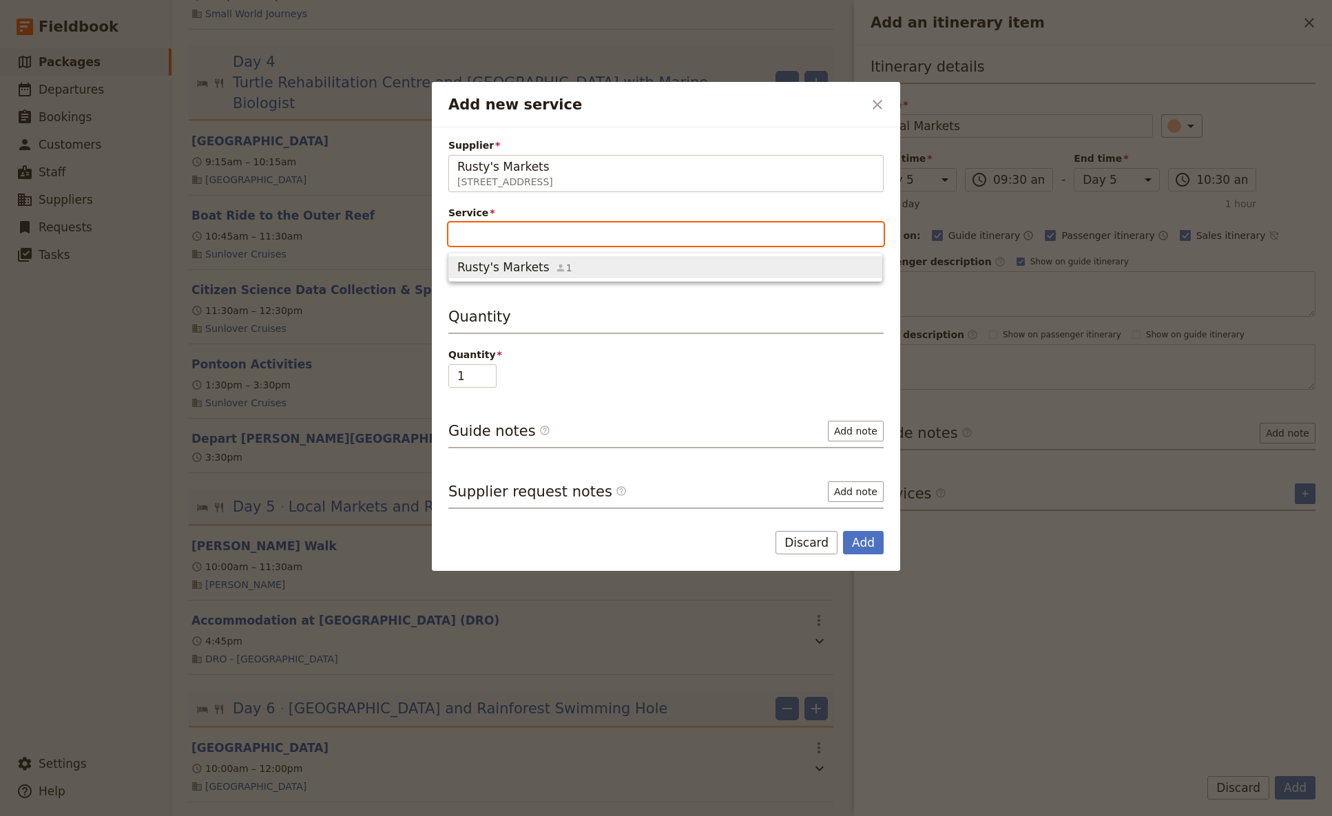
click at [521, 273] on span "Rusty's Markets" at bounding box center [503, 267] width 92 height 17
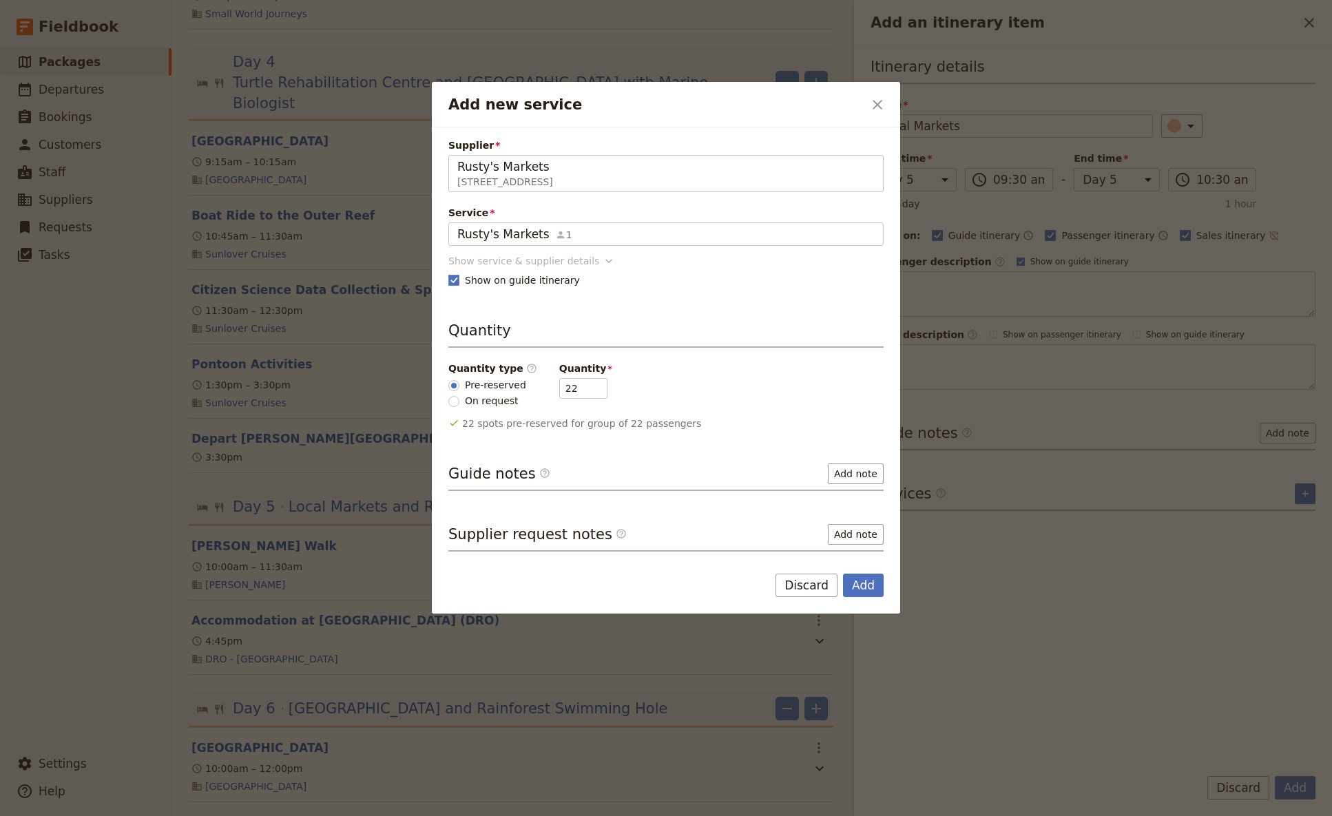
click at [602, 260] on icon "Add new service" at bounding box center [609, 261] width 14 height 14
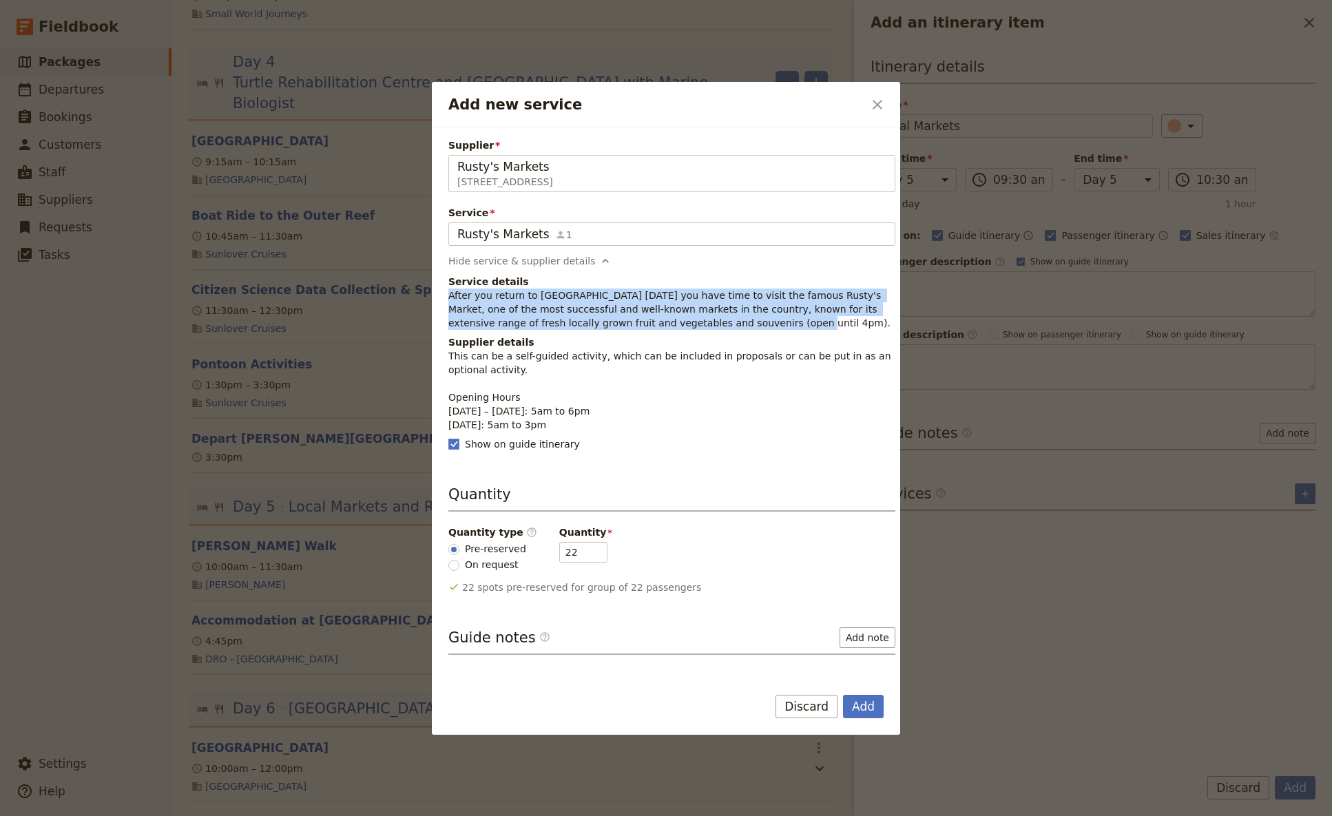
drag, startPoint x: 675, startPoint y: 328, endPoint x: 442, endPoint y: 296, distance: 235.0
click at [442, 296] on div "Supplier Rusty's Markets [STREET_ADDRESS] Rusty's Markets Service Rusty's Marke…" at bounding box center [666, 400] width 468 height 547
copy p "After you return to [GEOGRAPHIC_DATA] [DATE] you have time to visit the famous …"
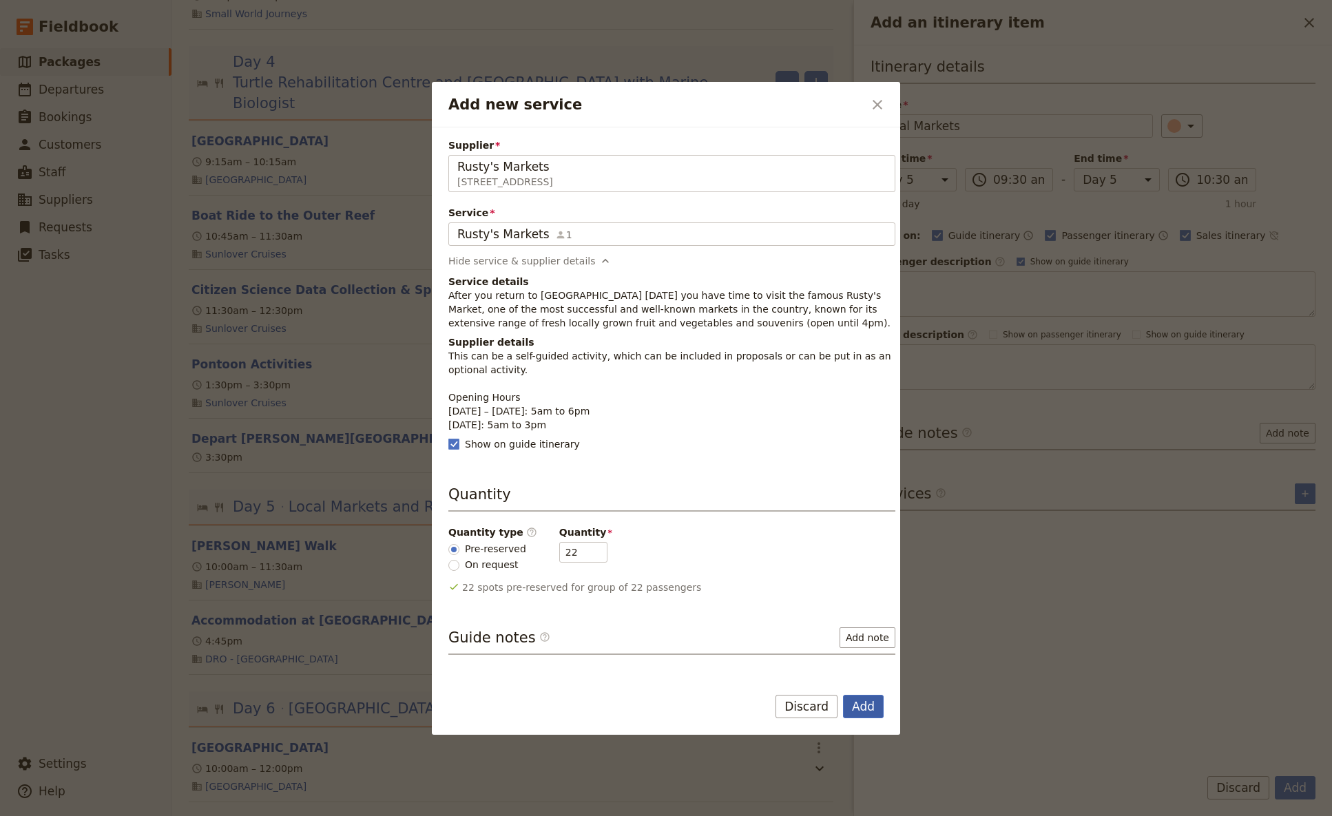
click at [869, 484] on button "Add" at bounding box center [863, 706] width 41 height 23
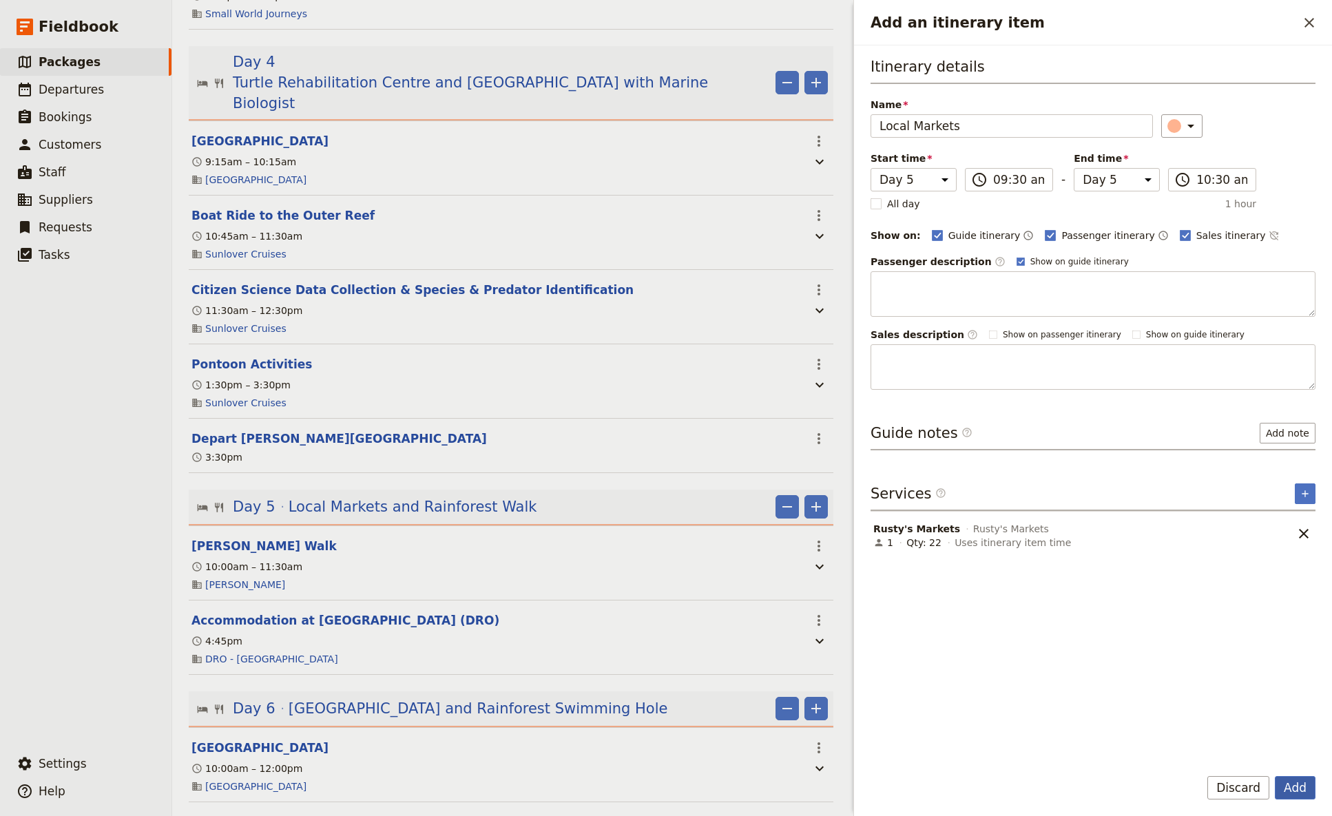
click at [1046, 484] on button "Add" at bounding box center [1295, 787] width 41 height 23
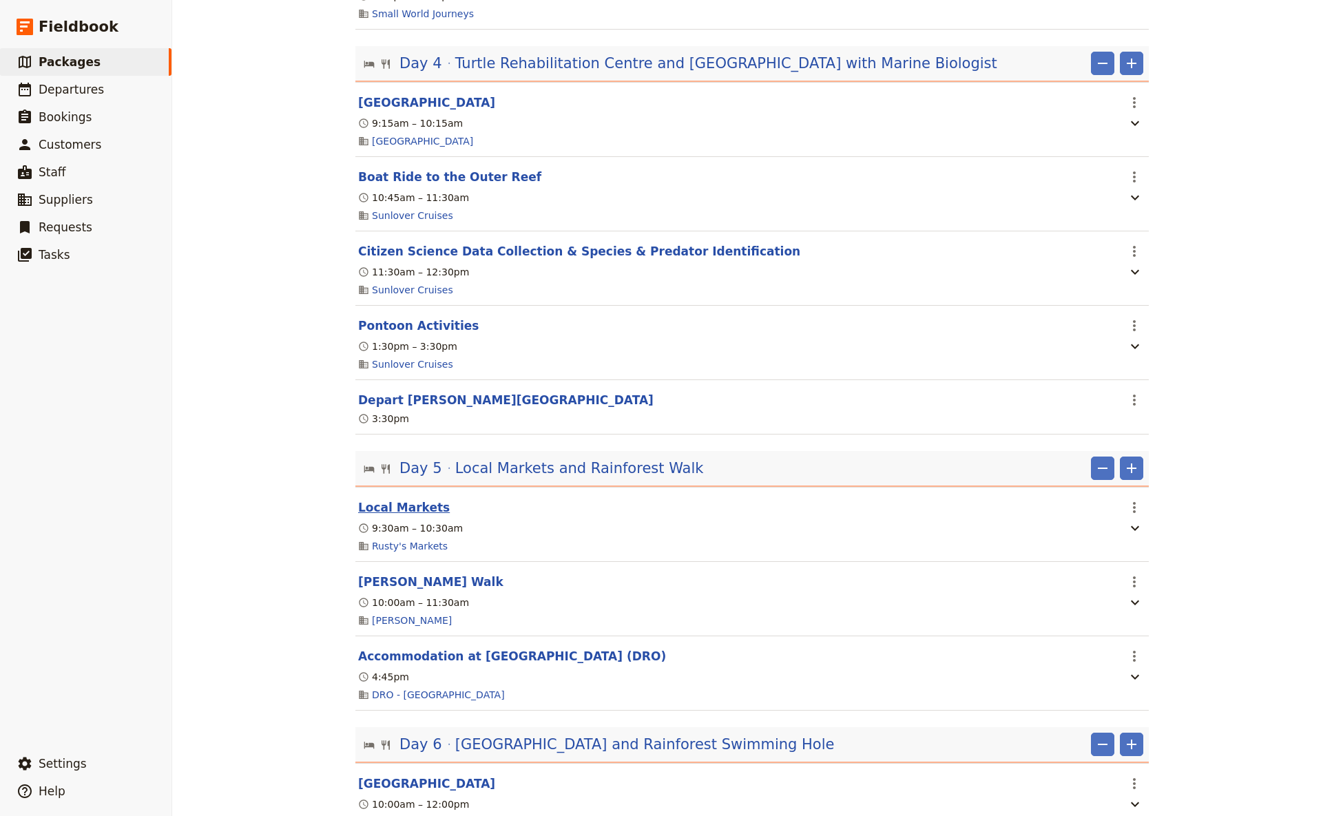
click at [379, 484] on button "Local Markets" at bounding box center [404, 507] width 92 height 17
select select "5"
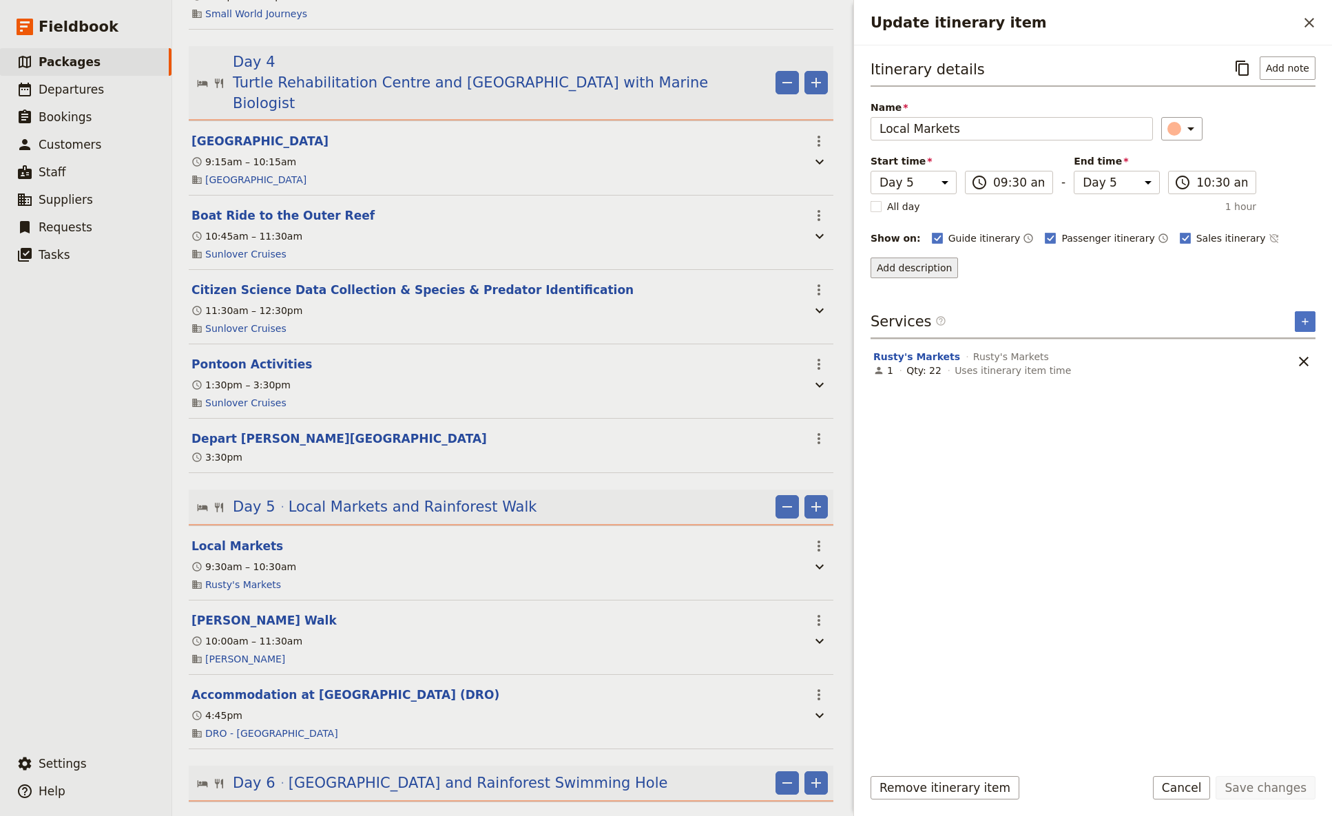
click at [907, 265] on button "Add description" at bounding box center [914, 268] width 87 height 21
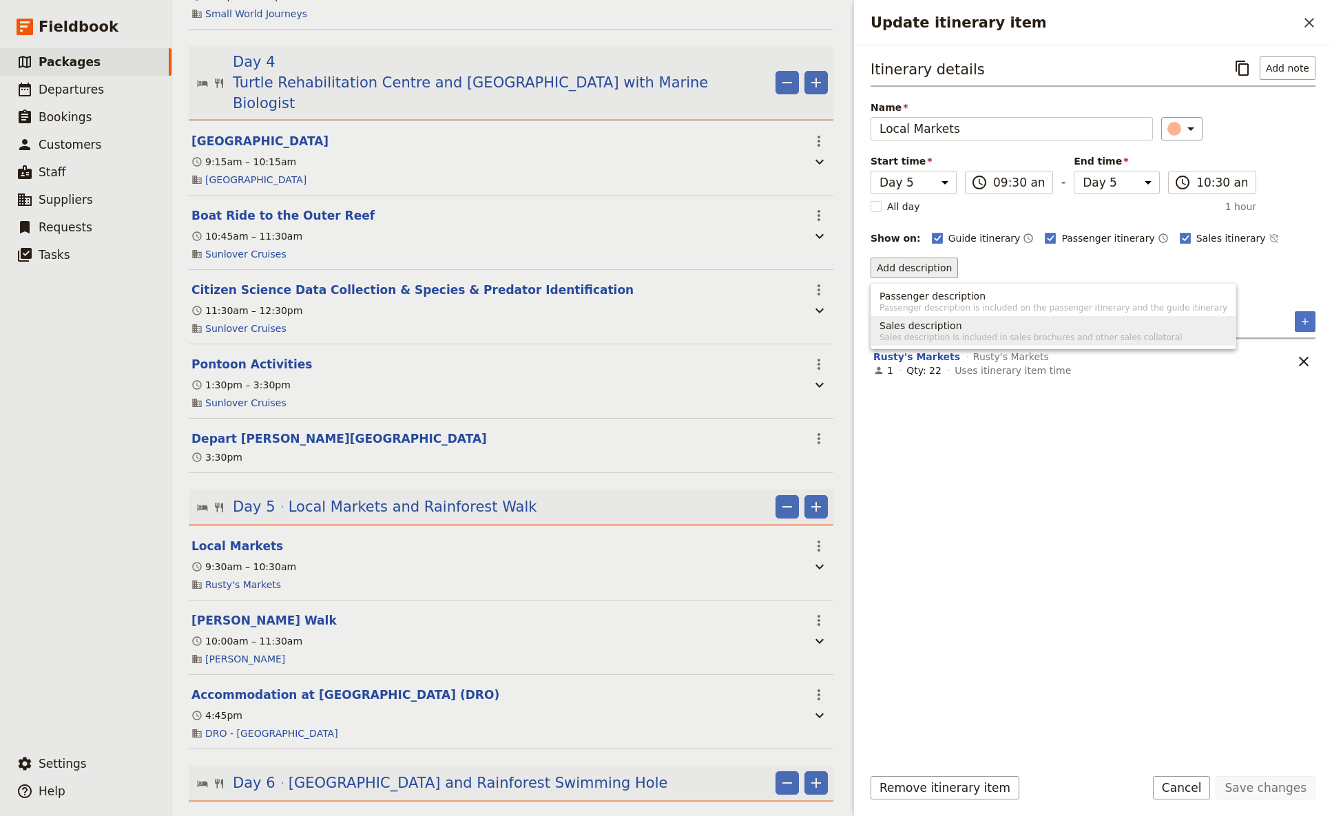
click at [937, 334] on span "Sales description is included in sales brochures and other sales collatoral" at bounding box center [1054, 337] width 348 height 11
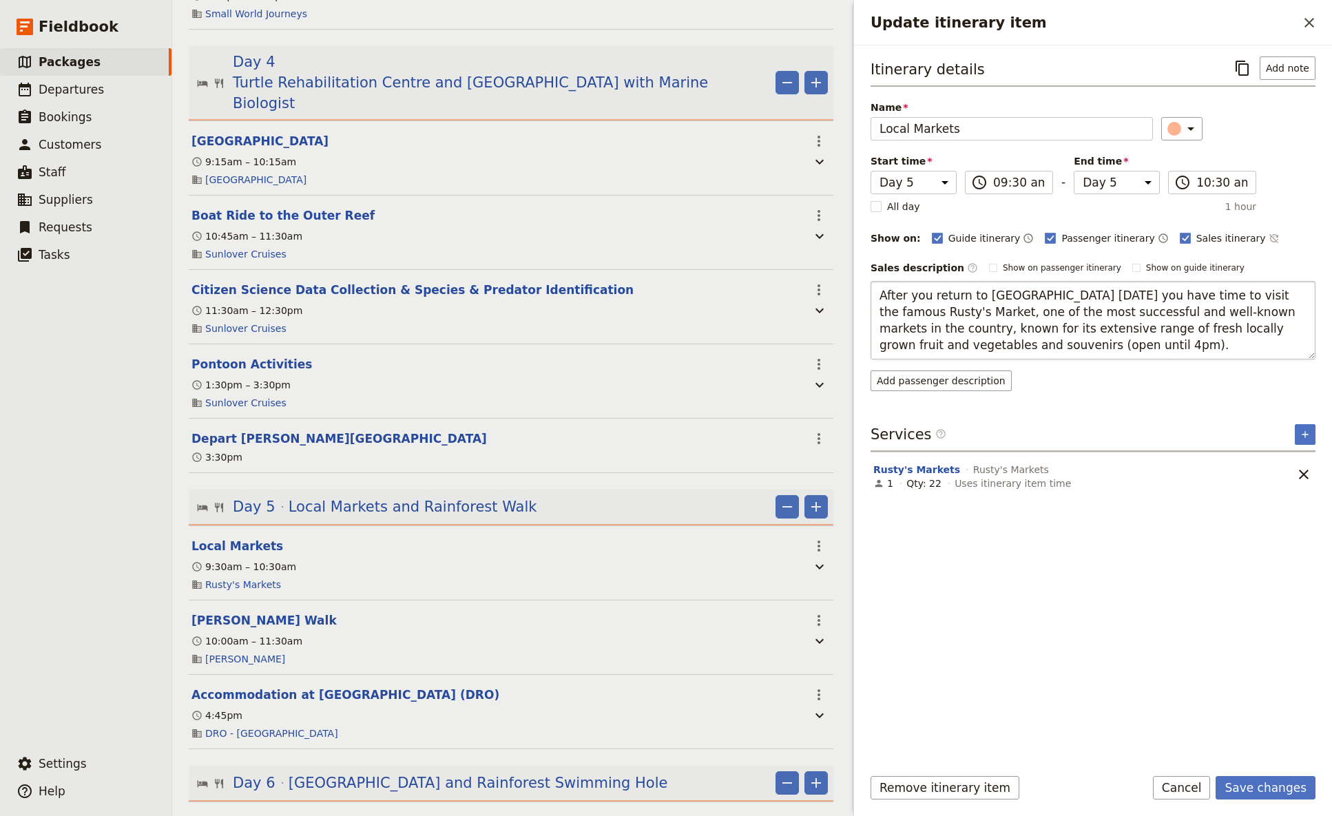
drag, startPoint x: 1043, startPoint y: 294, endPoint x: 878, endPoint y: 295, distance: 164.6
click at [878, 295] on textarea "After you return to [GEOGRAPHIC_DATA] [DATE] you have time to visit the famous …" at bounding box center [1093, 320] width 445 height 79
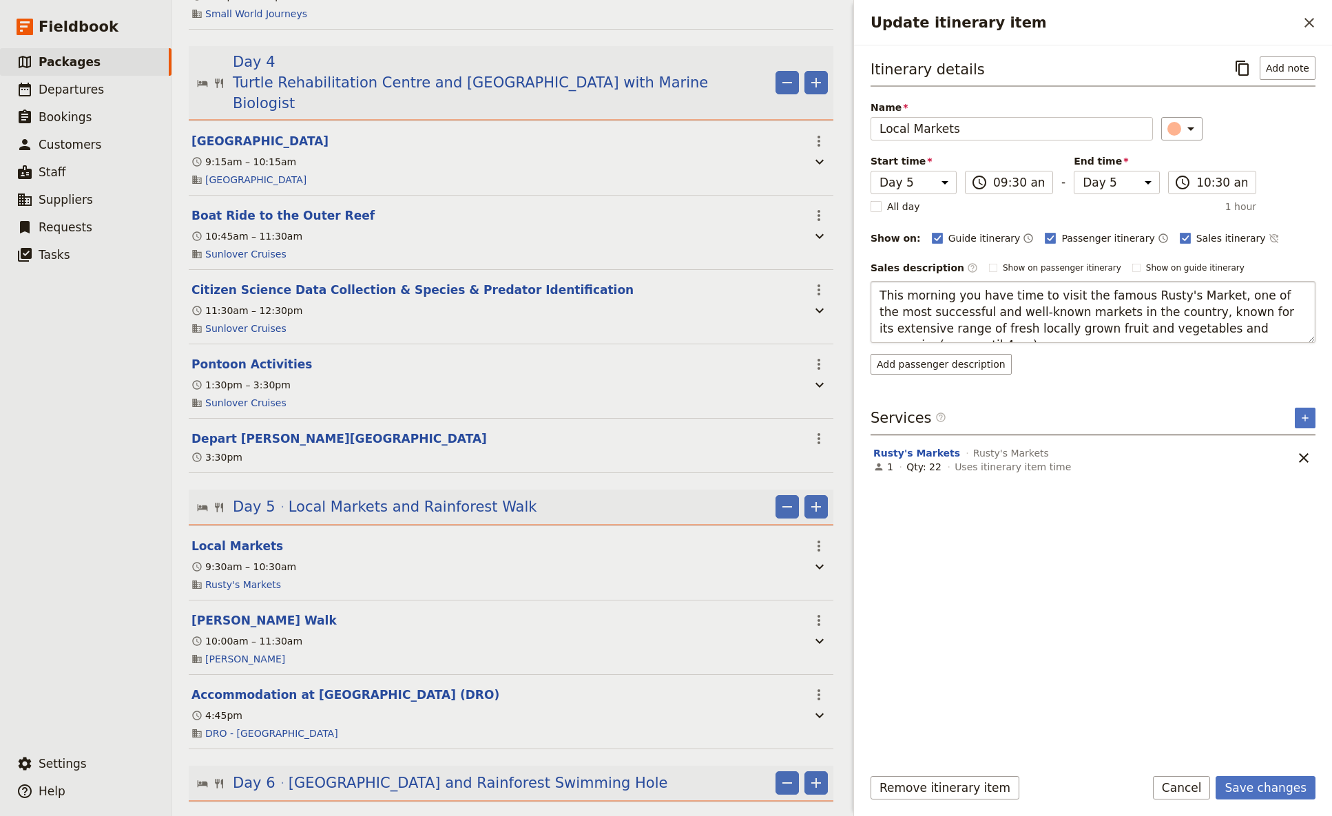
click at [1046, 299] on textarea "This morning you have time to visit the famous Rusty's Market, one of the most …" at bounding box center [1093, 312] width 445 height 62
drag, startPoint x: 1263, startPoint y: 329, endPoint x: 1160, endPoint y: 322, distance: 102.8
click at [1046, 322] on textarea "This morning you have time to visit the famous Rusty's Markets, one of the most…" at bounding box center [1093, 312] width 445 height 62
type textarea "This morning you have time to visit the famous Rusty's Markets, one of the most…"
drag, startPoint x: 1181, startPoint y: 329, endPoint x: 874, endPoint y: 296, distance: 309.7
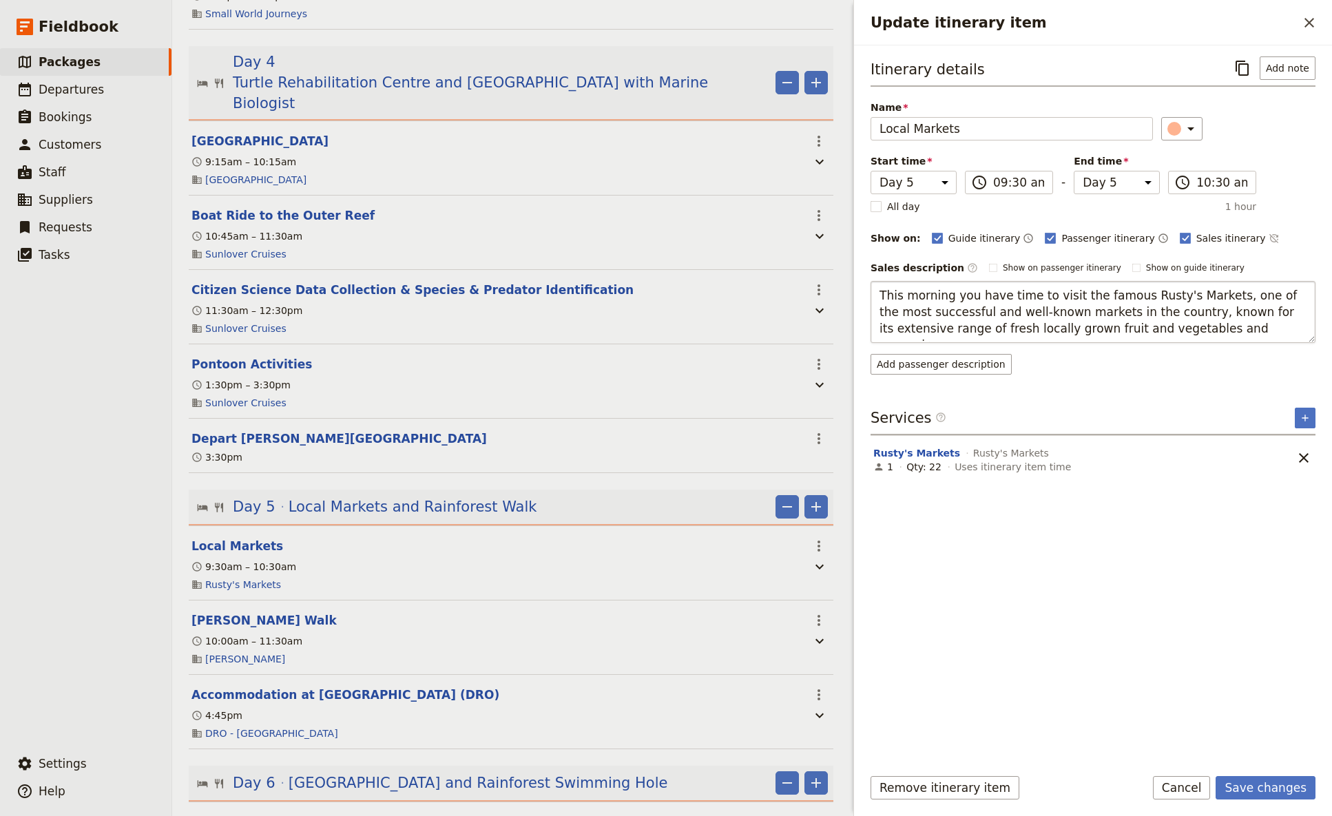
click at [874, 296] on textarea "This morning you have time to visit the famous Rusty's Markets, one of the most…" at bounding box center [1093, 312] width 445 height 62
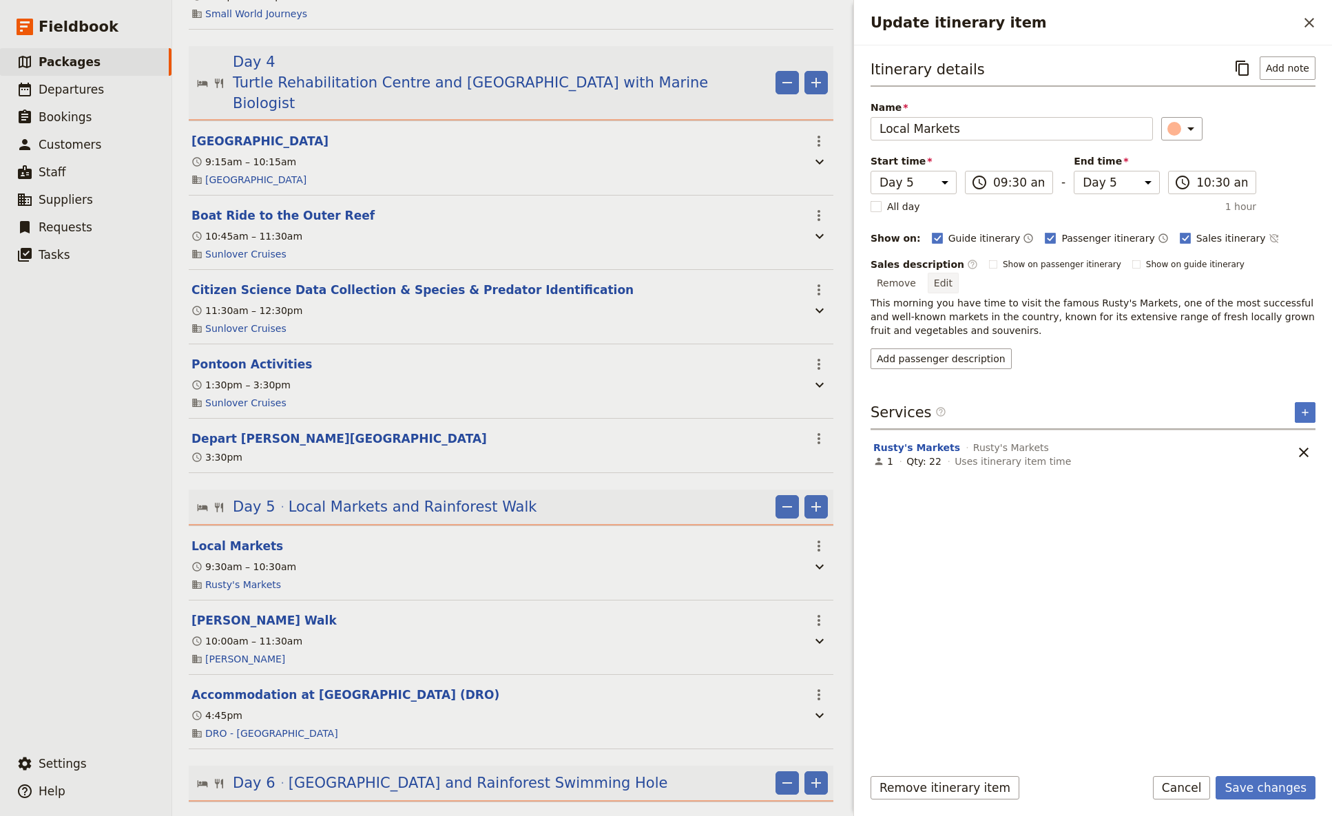
click at [959, 273] on button "Edit" at bounding box center [943, 283] width 31 height 21
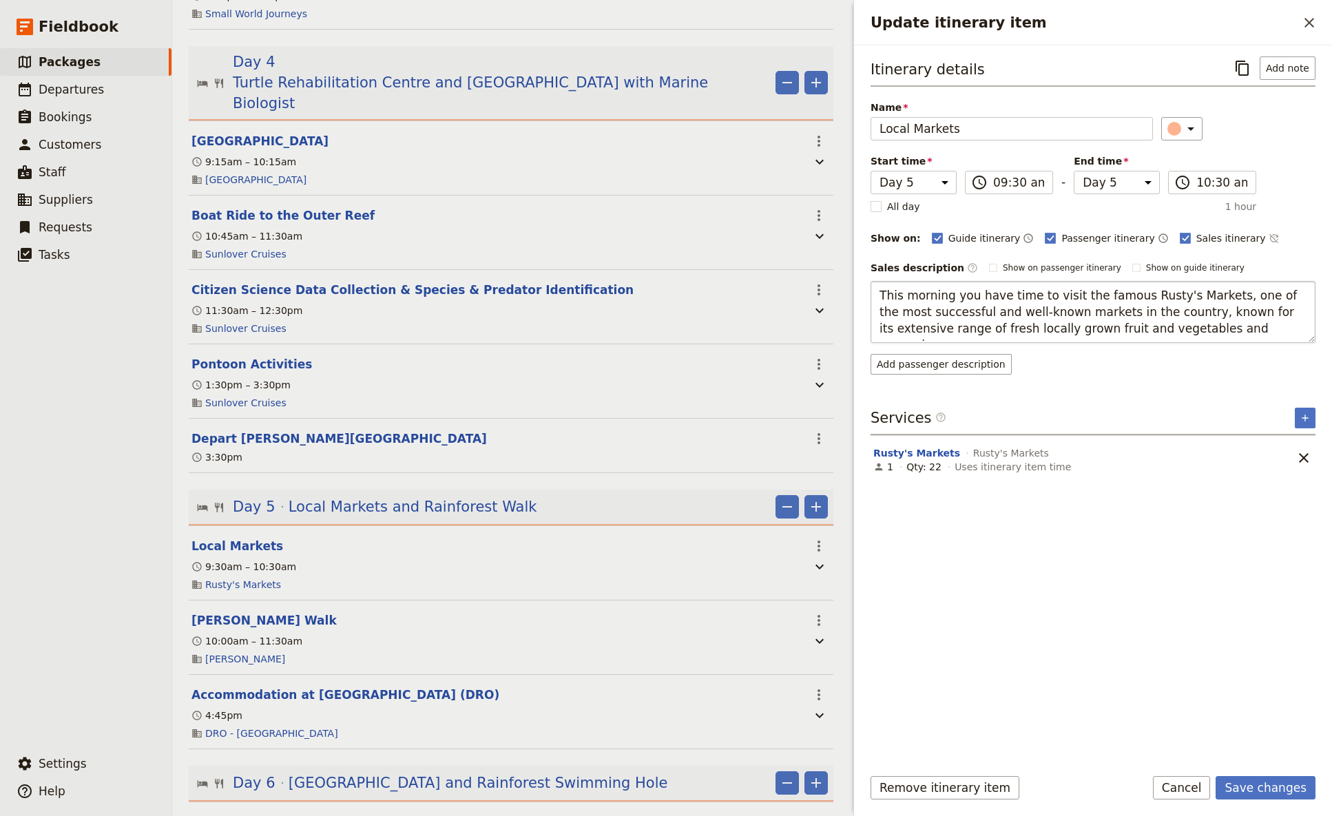
drag, startPoint x: 1164, startPoint y: 332, endPoint x: 851, endPoint y: 293, distance: 315.9
click at [871, 293] on textarea "This morning you have time to visit the famous Rusty's Markets, one of the most…" at bounding box center [1093, 312] width 445 height 62
drag, startPoint x: 1223, startPoint y: 326, endPoint x: 1199, endPoint y: 333, distance: 25.3
click at [1046, 327] on textarea "This morning you have time to visit the famous Rusty's Markets, one of the most…" at bounding box center [1093, 312] width 445 height 62
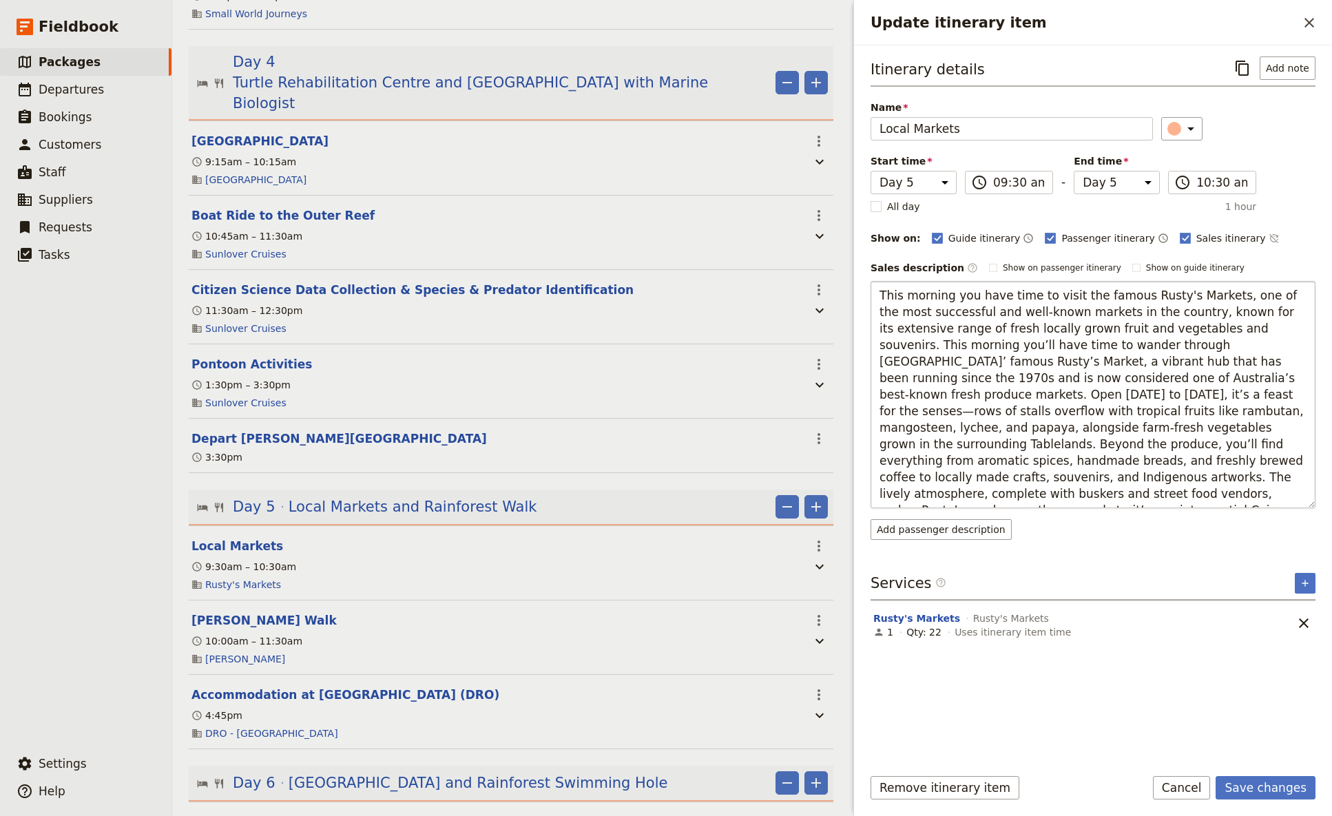
drag, startPoint x: 1164, startPoint y: 327, endPoint x: 832, endPoint y: 295, distance: 333.6
click at [871, 295] on textarea "This morning you have time to visit the famous Rusty's Markets, one of the most…" at bounding box center [1093, 394] width 445 height 227
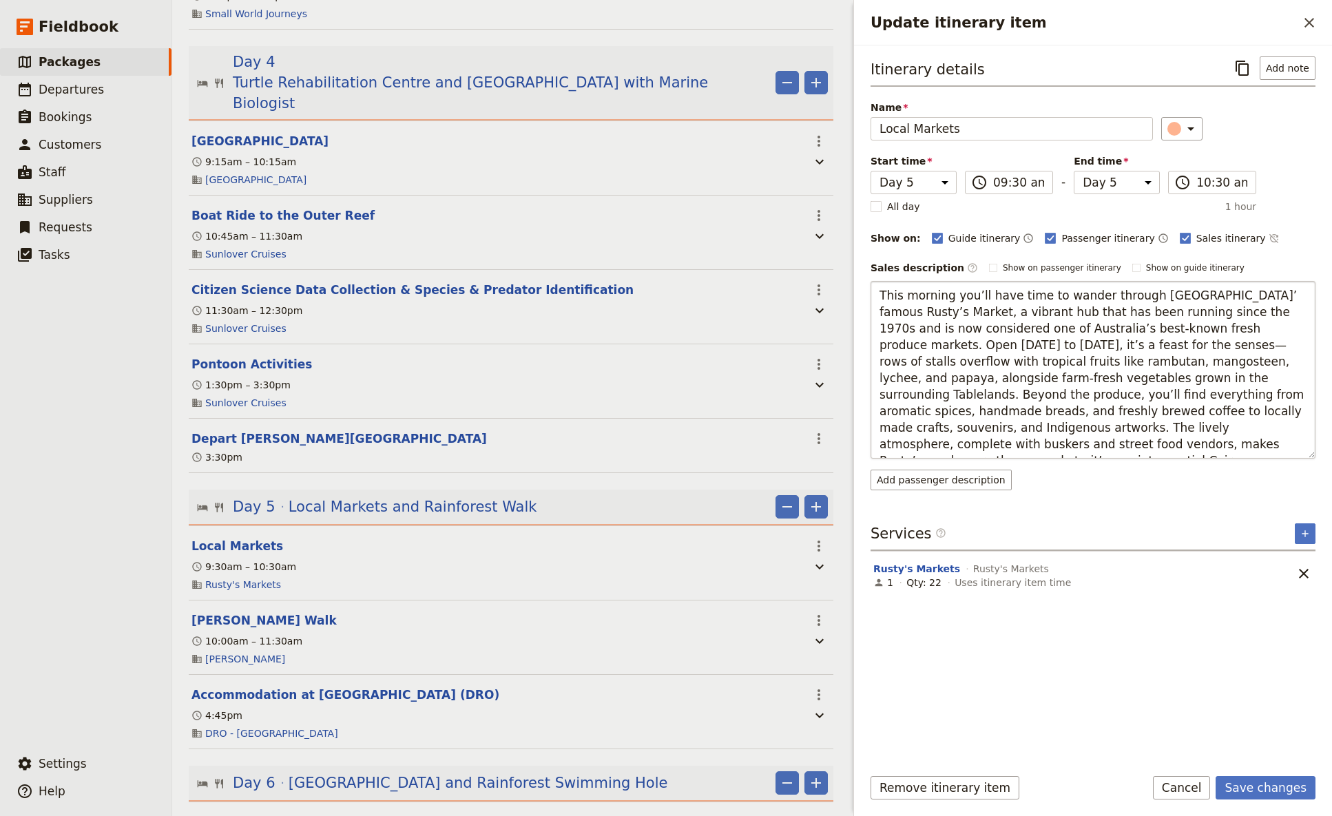
click at [979, 296] on textarea "This morning you’ll have time to wander through [GEOGRAPHIC_DATA]’ famous Rusty…" at bounding box center [1093, 370] width 445 height 178
drag, startPoint x: 1073, startPoint y: 329, endPoint x: 998, endPoint y: 327, distance: 75.1
click at [998, 327] on textarea "This morning you have time to wander through [GEOGRAPHIC_DATA]’ famous Rusty’s …" at bounding box center [1093, 370] width 445 height 178
drag, startPoint x: 1166, startPoint y: 330, endPoint x: 1050, endPoint y: 331, distance: 116.4
click at [1046, 331] on textarea "This morning you have time to wander through [GEOGRAPHIC_DATA]’ famous Rusty’s …" at bounding box center [1093, 370] width 445 height 178
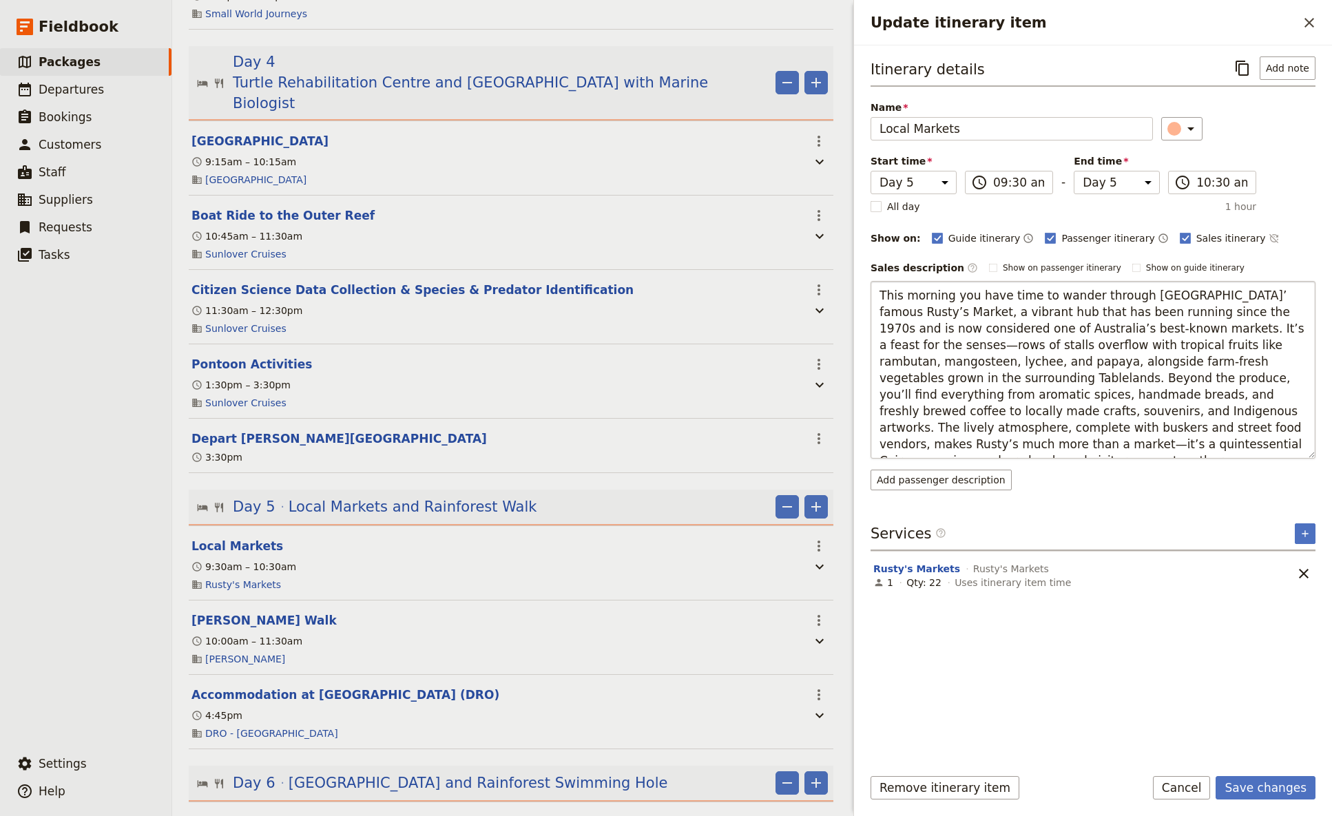
click at [1046, 380] on textarea "This morning you have time to wander through [GEOGRAPHIC_DATA]’ famous Rusty’s …" at bounding box center [1093, 370] width 445 height 178
drag, startPoint x: 951, startPoint y: 392, endPoint x: 1227, endPoint y: 378, distance: 276.6
click at [1046, 378] on textarea "This morning you have time to wander through [GEOGRAPHIC_DATA]’ famous Rusty’s …" at bounding box center [1093, 370] width 445 height 178
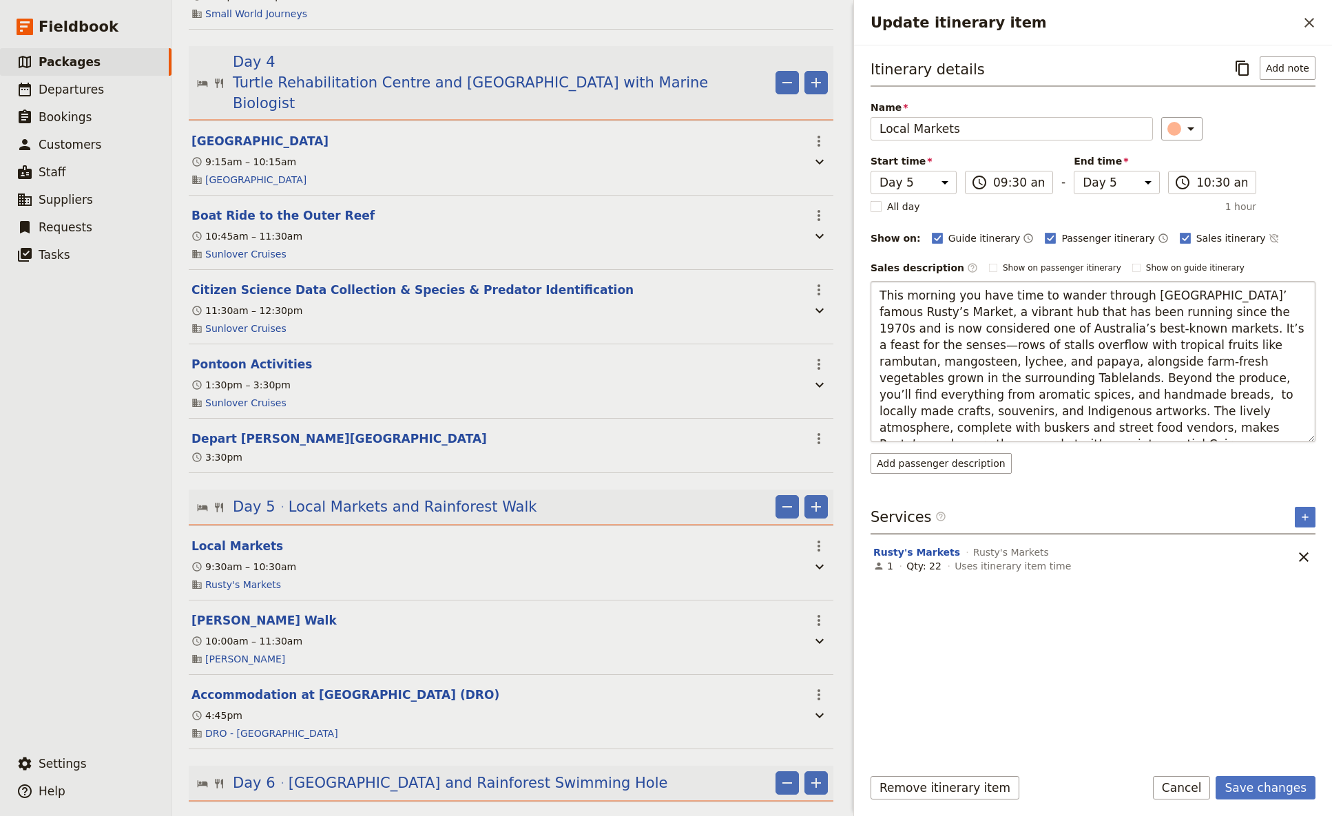
type textarea "This morning you have time to wander through [GEOGRAPHIC_DATA]’ famous Rusty’s …"
drag, startPoint x: 1263, startPoint y: 428, endPoint x: 874, endPoint y: 300, distance: 409.8
click at [874, 300] on textarea "This morning you have time to wander through [GEOGRAPHIC_DATA]’ famous Rusty’s …" at bounding box center [1093, 361] width 445 height 161
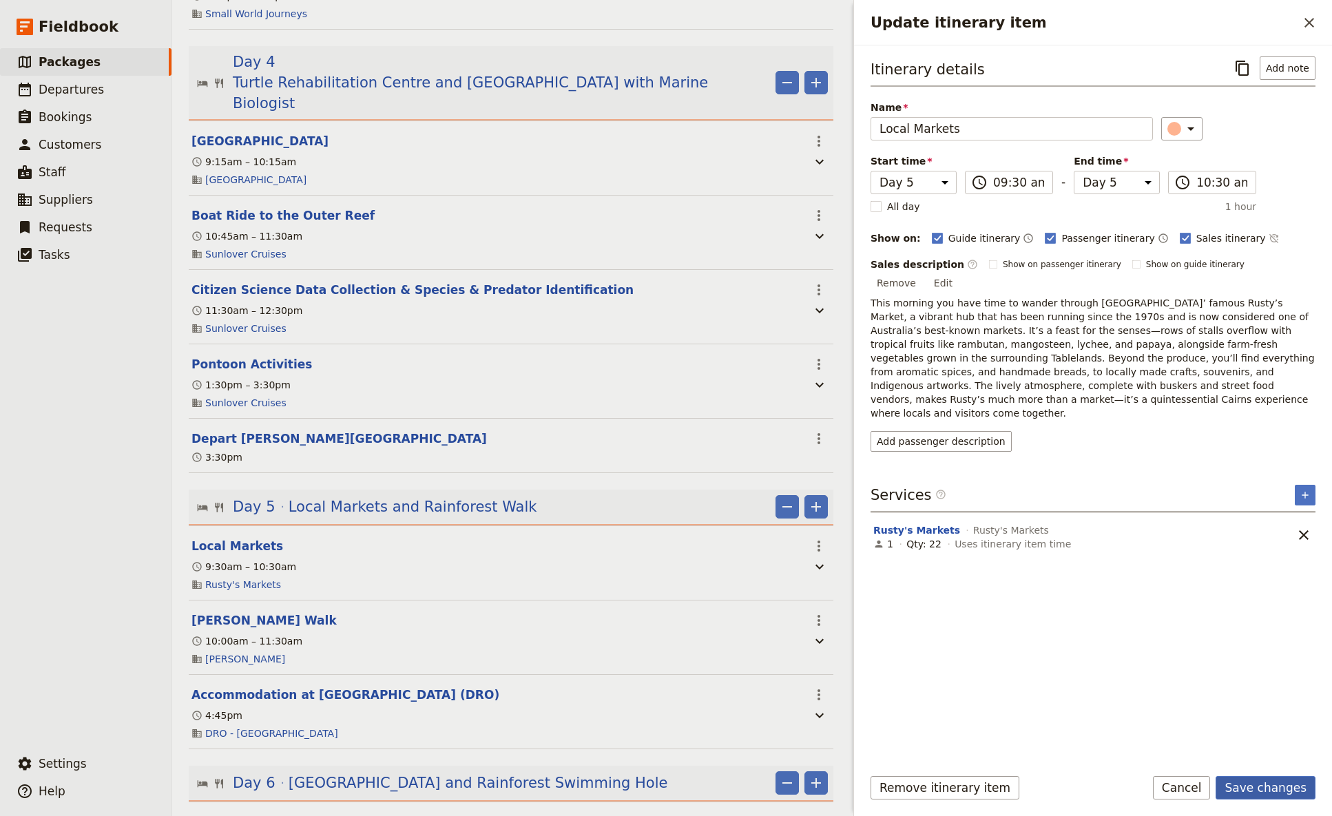
click at [1046, 484] on button "Save changes" at bounding box center [1266, 787] width 100 height 23
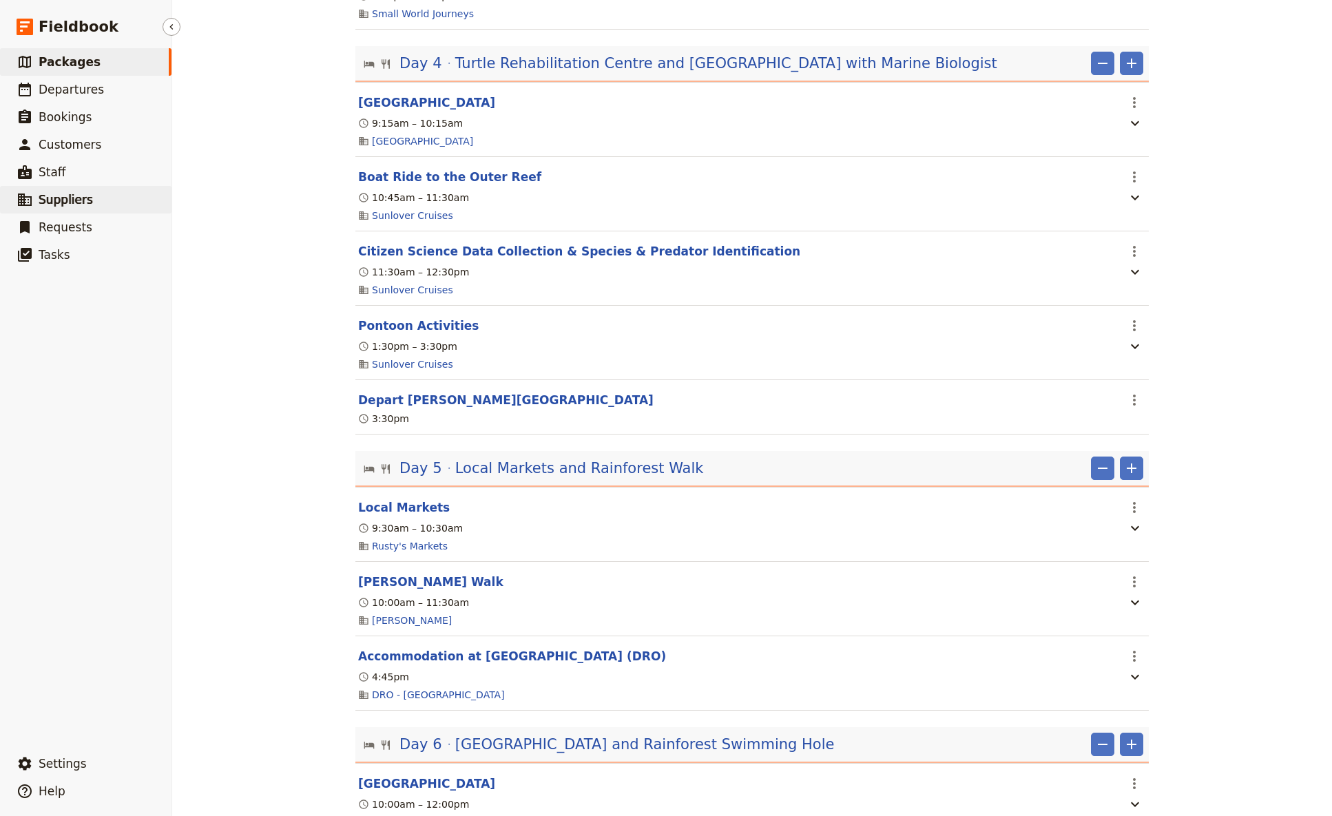
click at [51, 198] on span "Suppliers" at bounding box center [66, 200] width 54 height 14
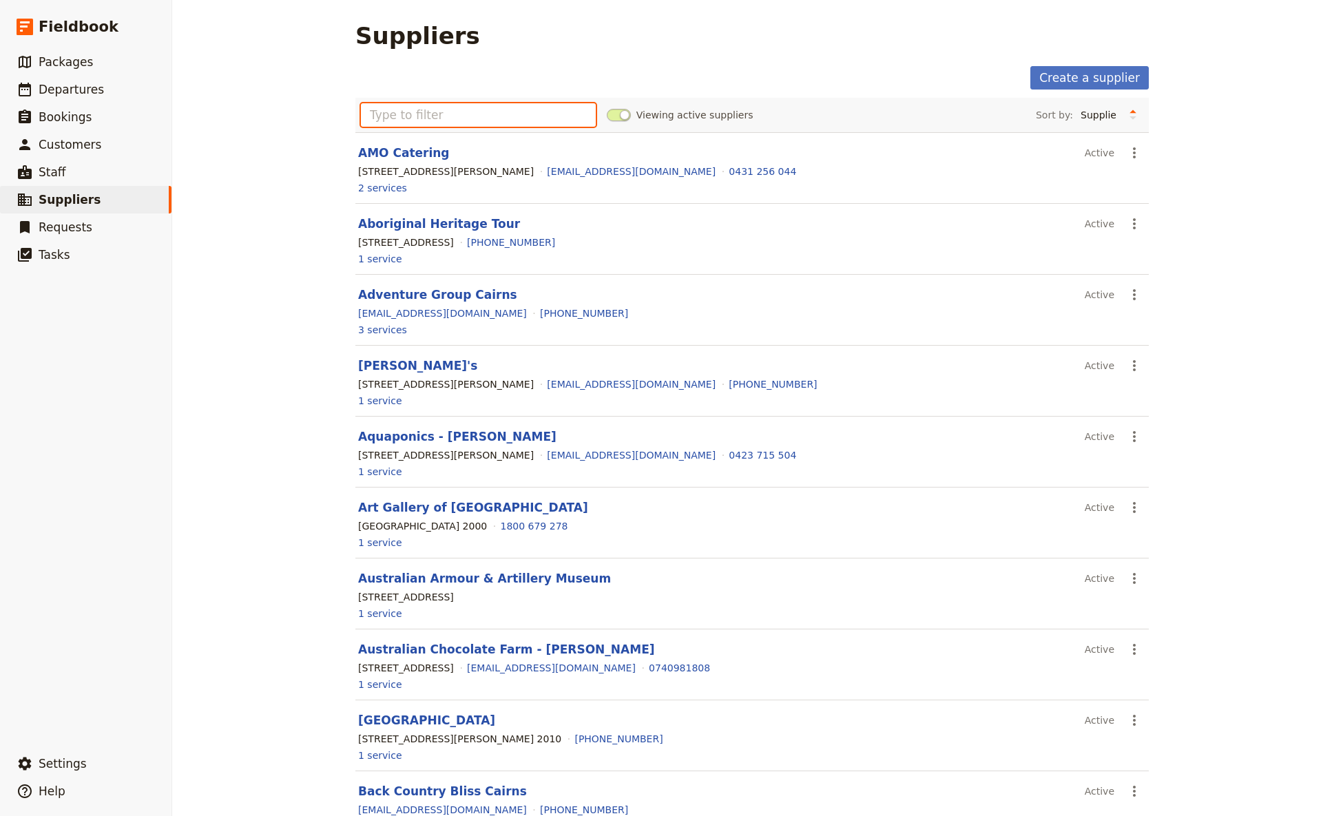
click at [393, 118] on input "text" at bounding box center [478, 114] width 235 height 23
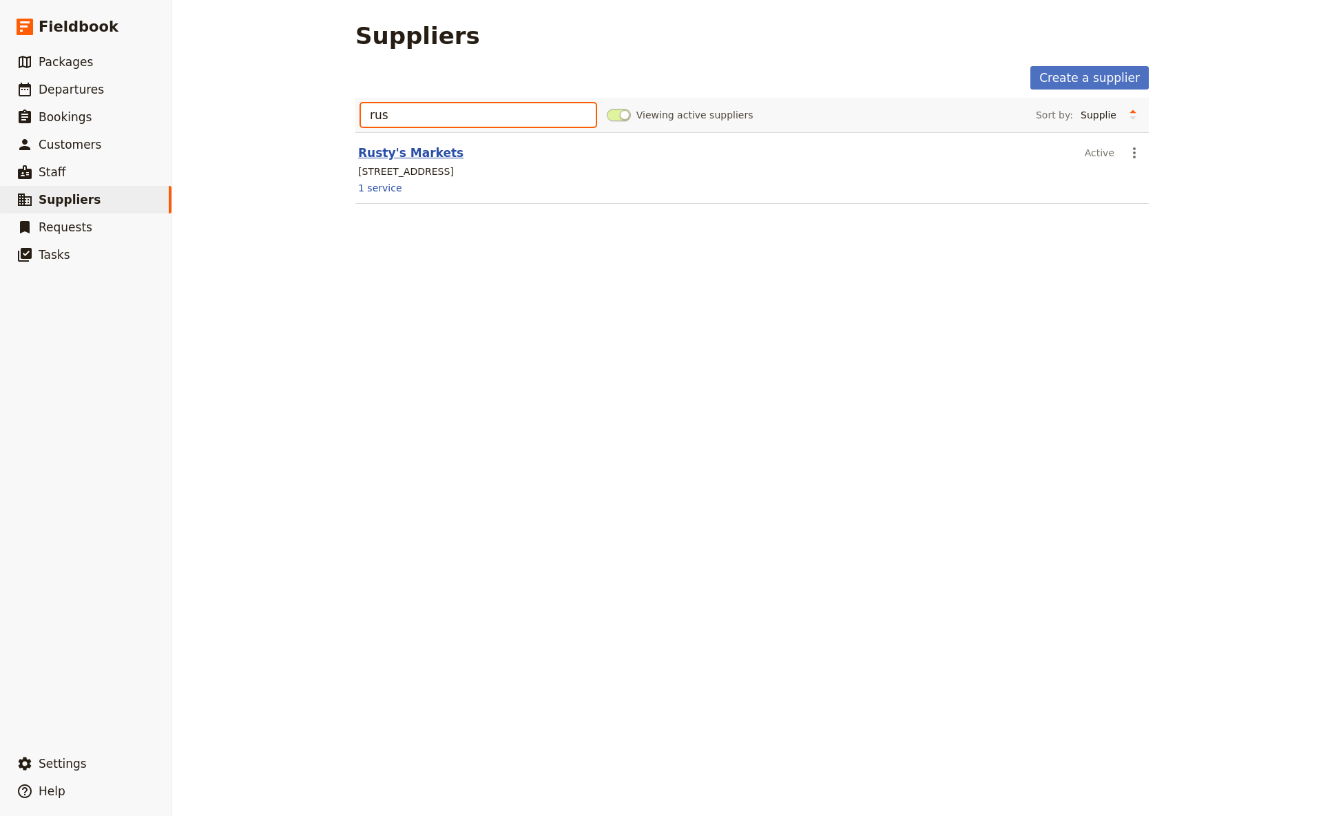
type input "rus"
click at [411, 152] on link "Rusty's Markets" at bounding box center [410, 153] width 105 height 14
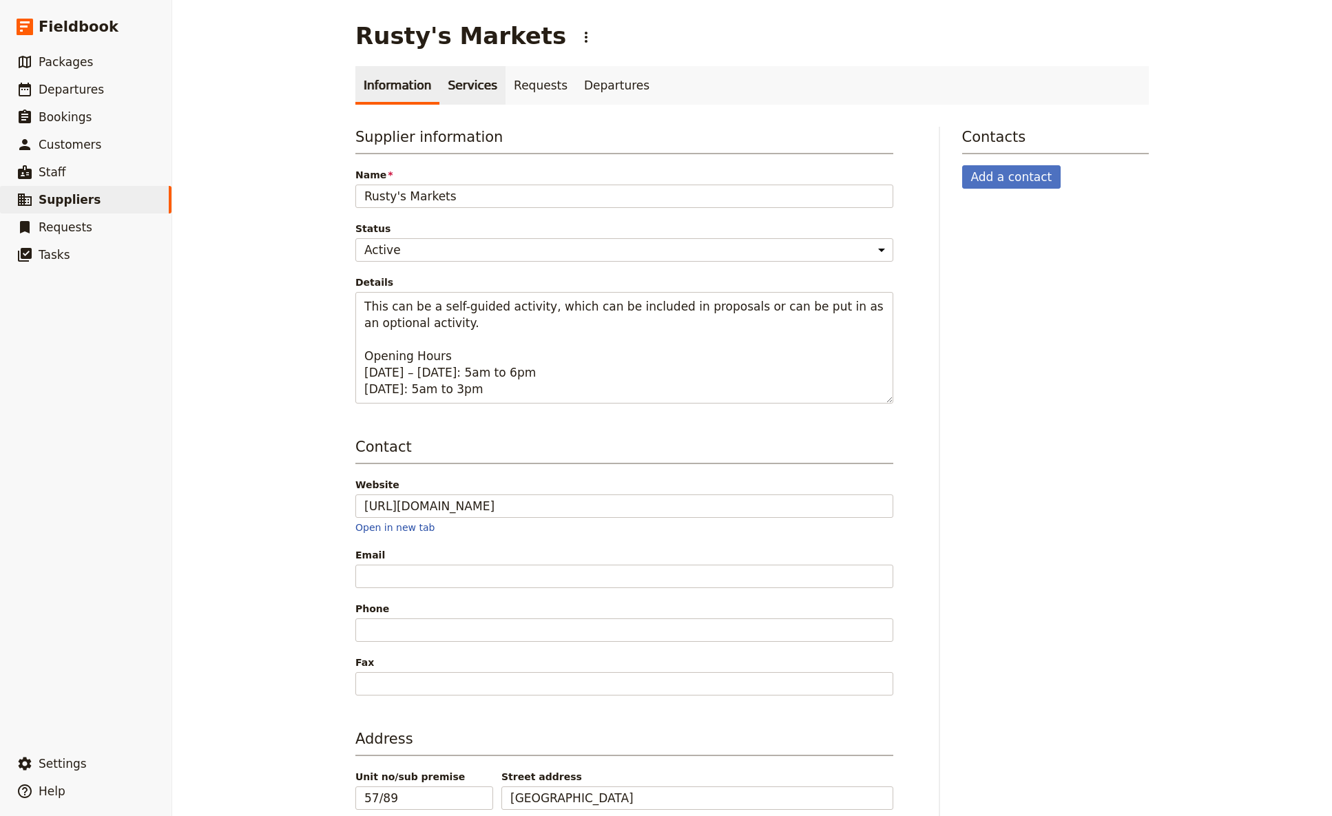
drag, startPoint x: 448, startPoint y: 81, endPoint x: 510, endPoint y: 124, distance: 75.7
click at [448, 81] on link "Services" at bounding box center [473, 85] width 66 height 39
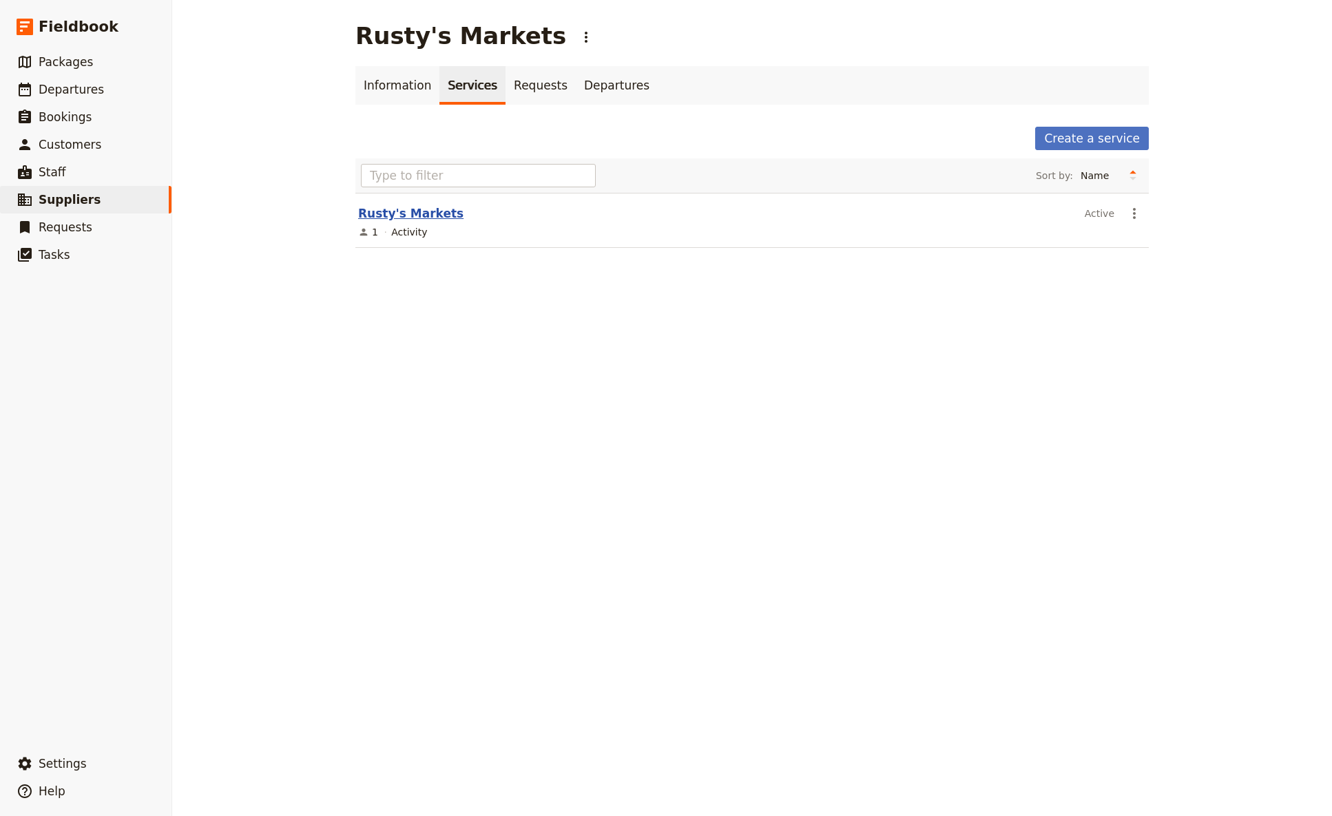
click at [402, 216] on link "Rusty's Markets" at bounding box center [410, 214] width 105 height 14
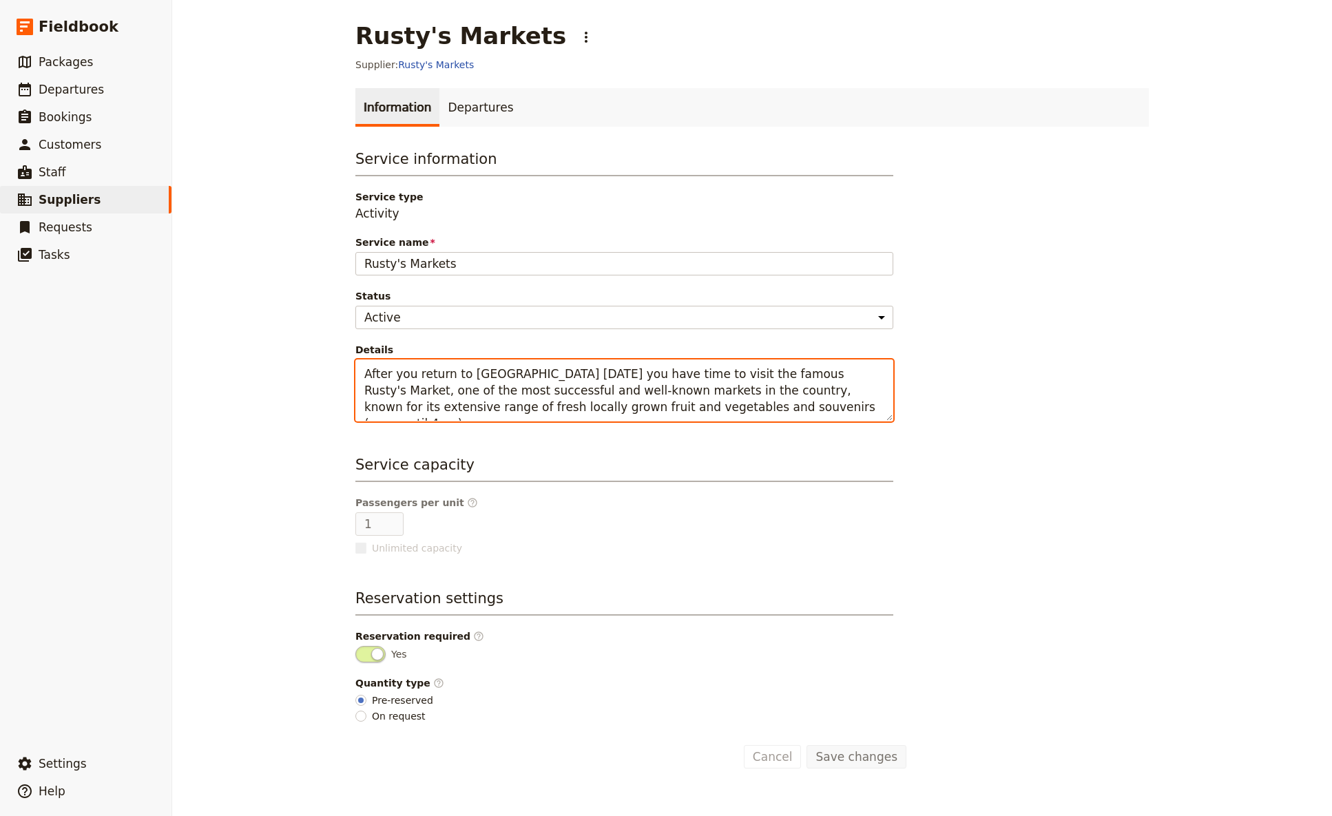
drag, startPoint x: 572, startPoint y: 411, endPoint x: 322, endPoint y: 373, distance: 252.9
click at [355, 373] on textarea "After you return to [GEOGRAPHIC_DATA] [DATE] you have time to visit the famous …" at bounding box center [624, 391] width 538 height 62
paste textarea "This morning you have time to wander through [GEOGRAPHIC_DATA]’ famous Rusty’s …"
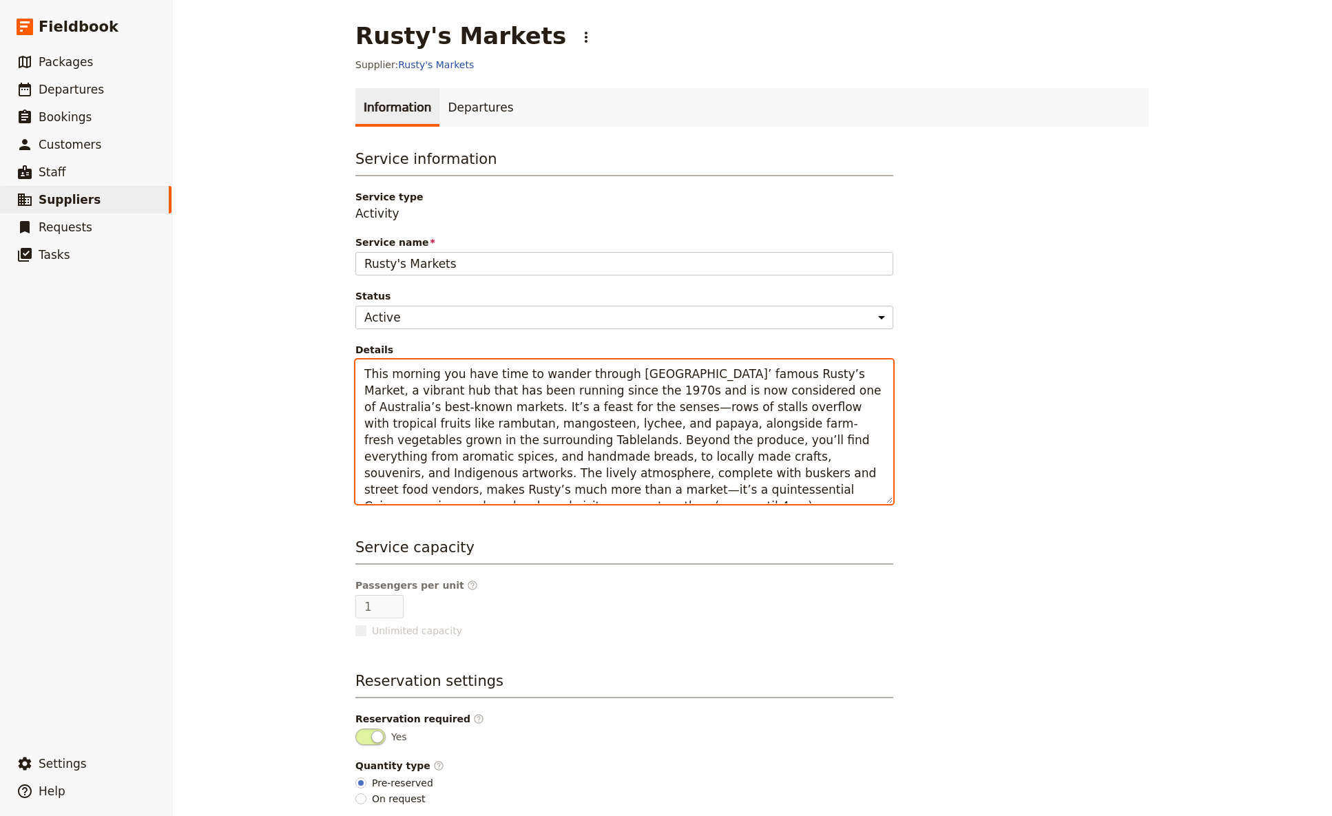
drag, startPoint x: 428, startPoint y: 375, endPoint x: 342, endPoint y: 362, distance: 87.2
click at [355, 362] on textarea "This morning you have time to wander through [GEOGRAPHIC_DATA]’ famous Rusty’s …" at bounding box center [624, 432] width 538 height 145
click at [484, 484] on textarea "[DATE] you have time to wander through [GEOGRAPHIC_DATA]’ famous Rusty’s Market…" at bounding box center [624, 432] width 538 height 145
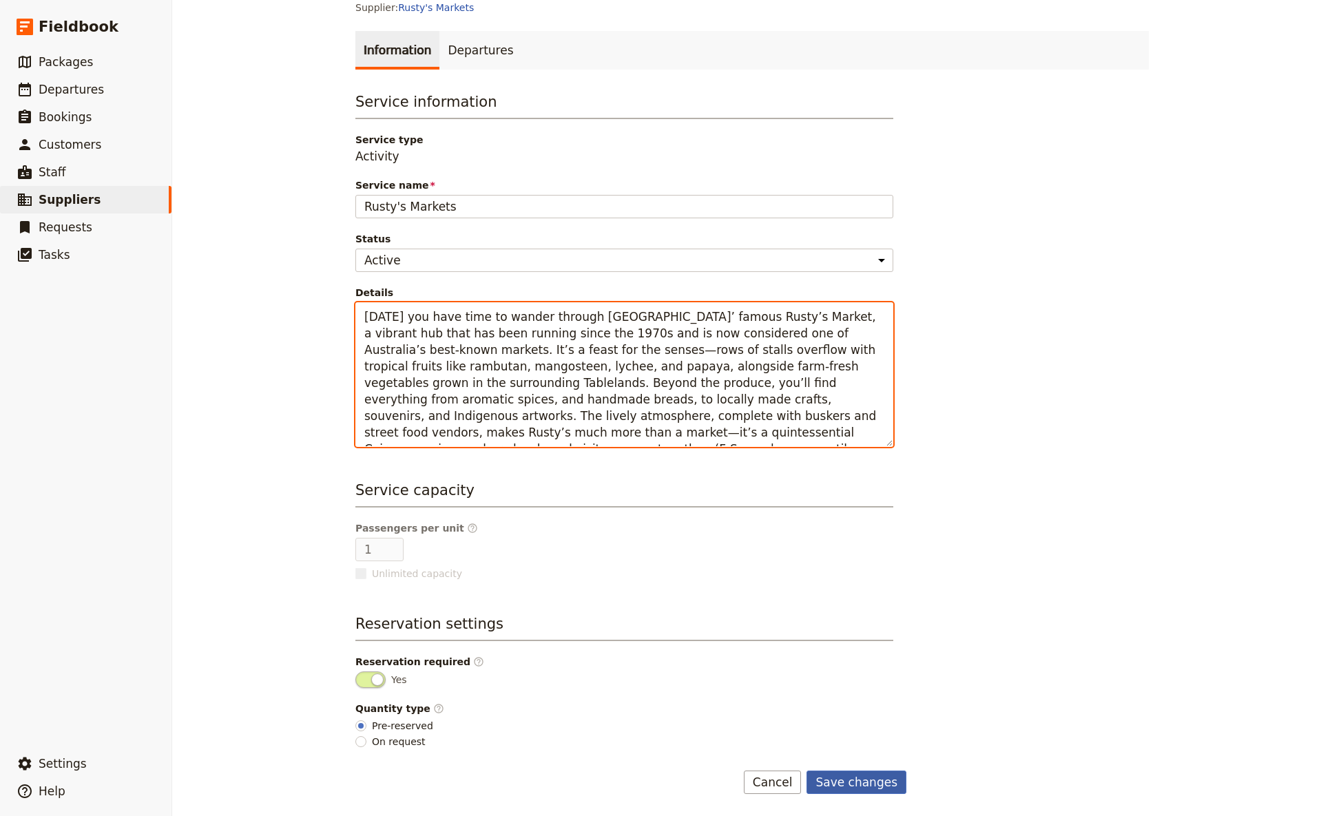
type textarea "[DATE] you have time to wander through [GEOGRAPHIC_DATA]’ famous Rusty’s Market…"
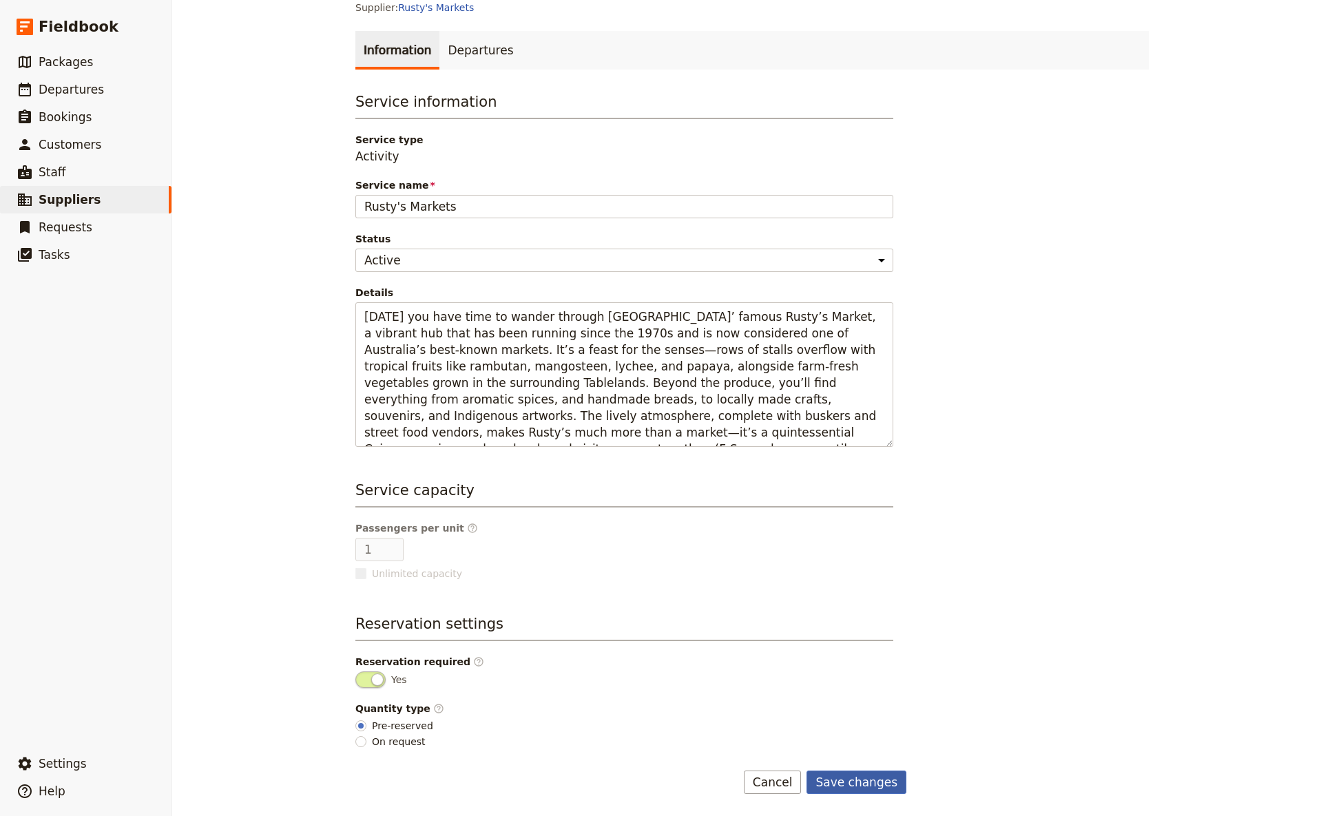
click at [854, 484] on button "Save changes" at bounding box center [857, 782] width 100 height 23
click at [79, 60] on span "Packages" at bounding box center [66, 62] width 54 height 14
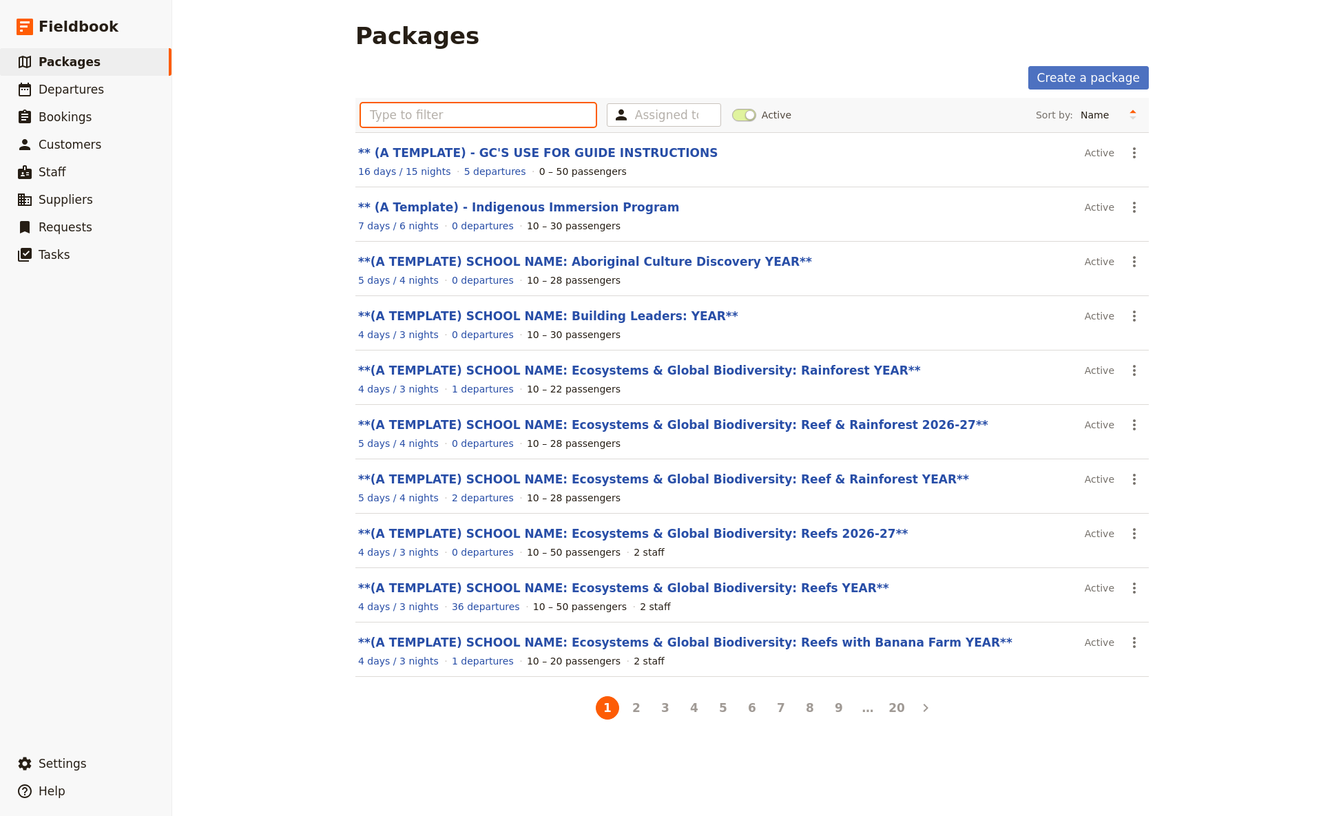
click at [375, 114] on input "text" at bounding box center [478, 114] width 235 height 23
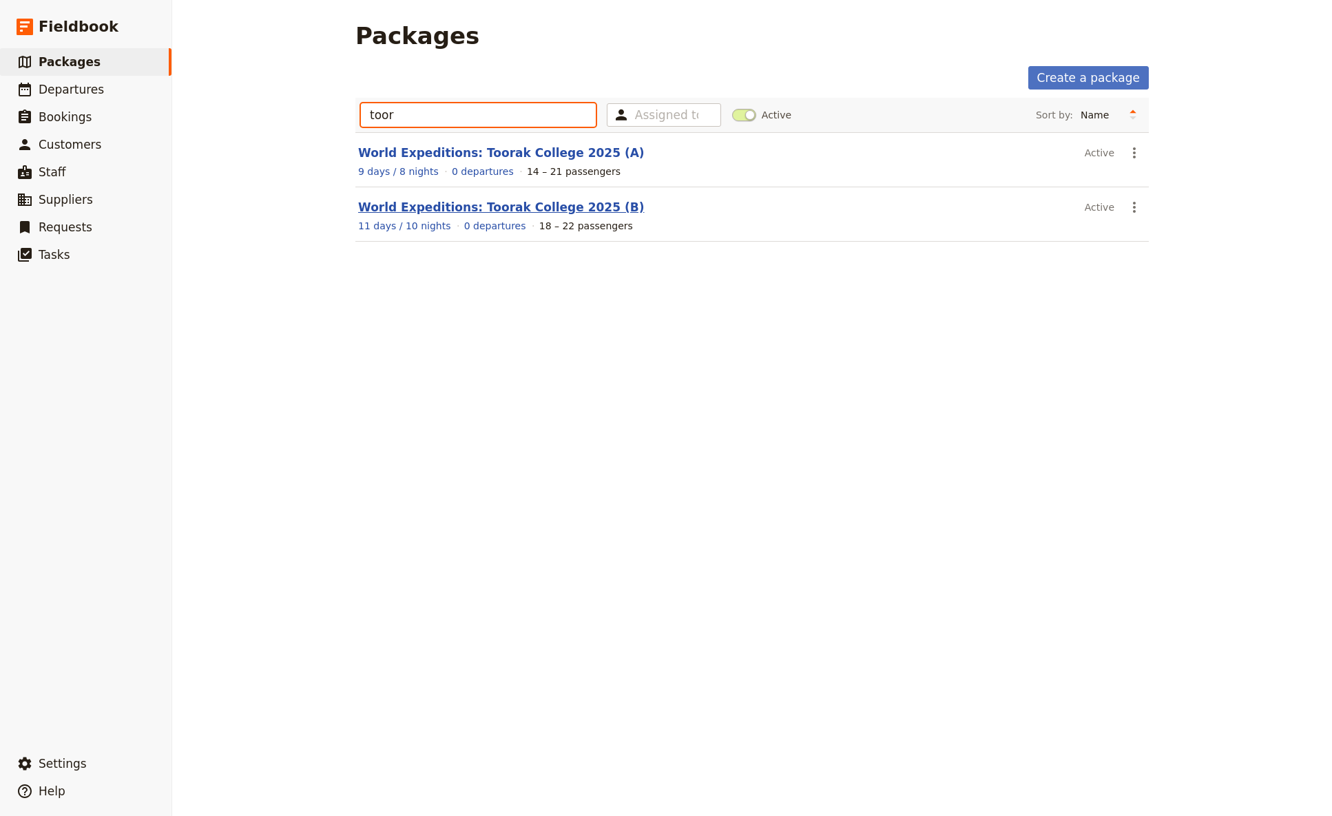
type input "toor"
click at [480, 208] on link "World Expeditions: Toorak College 2025 (B)" at bounding box center [501, 207] width 286 height 14
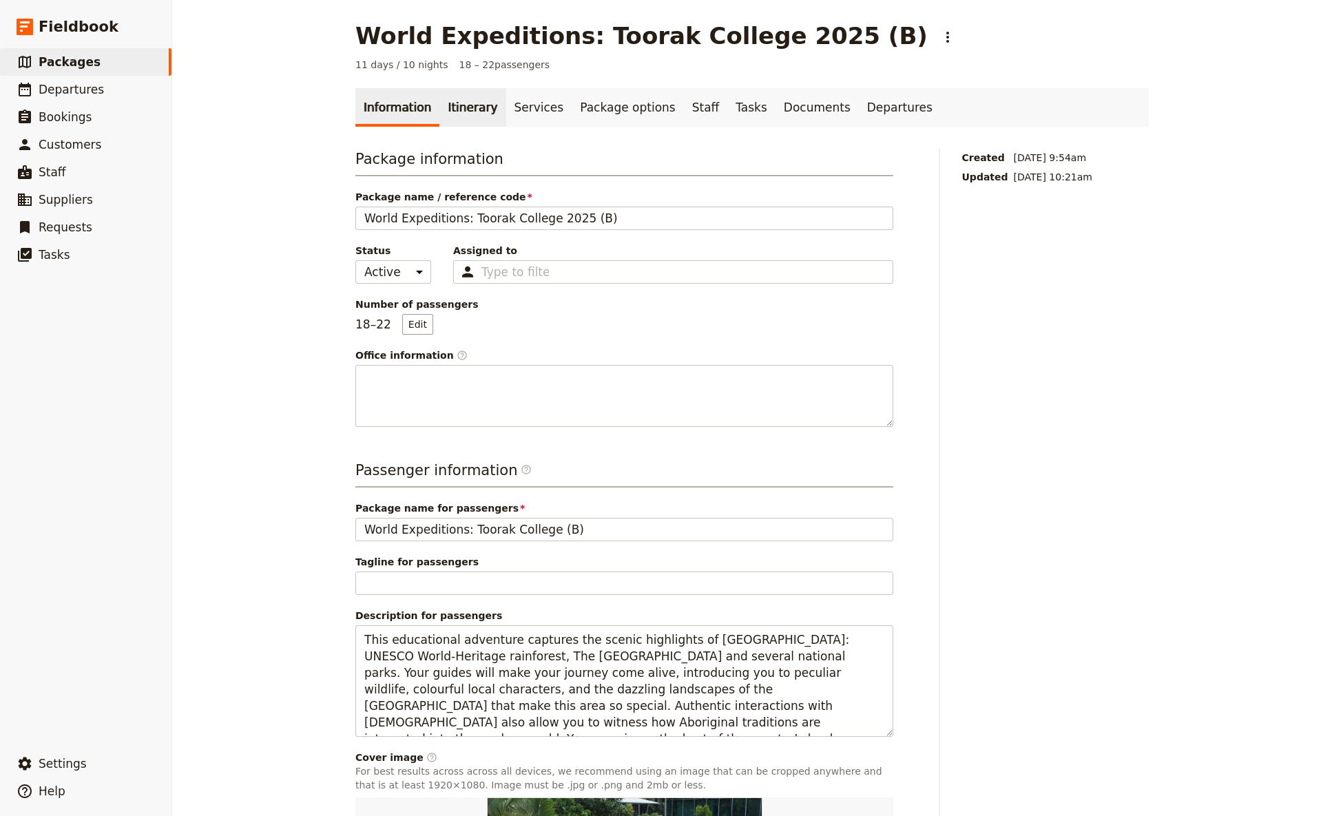
click at [461, 112] on link "Itinerary" at bounding box center [473, 107] width 66 height 39
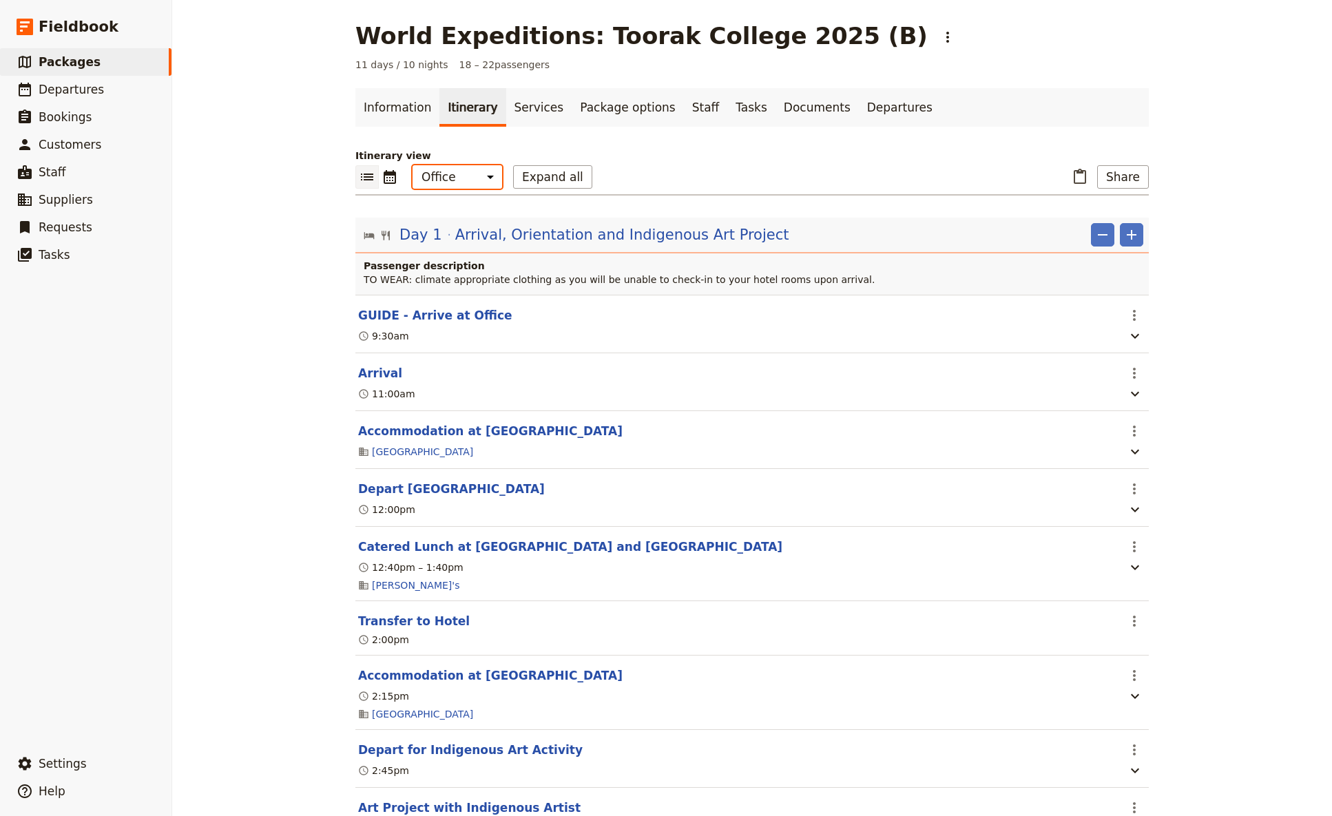
click at [413, 165] on select "Office Guide Passenger Sales" at bounding box center [458, 176] width 90 height 23
select select "MARKETING"
click option "Sales" at bounding box center [0, 0] width 0 height 0
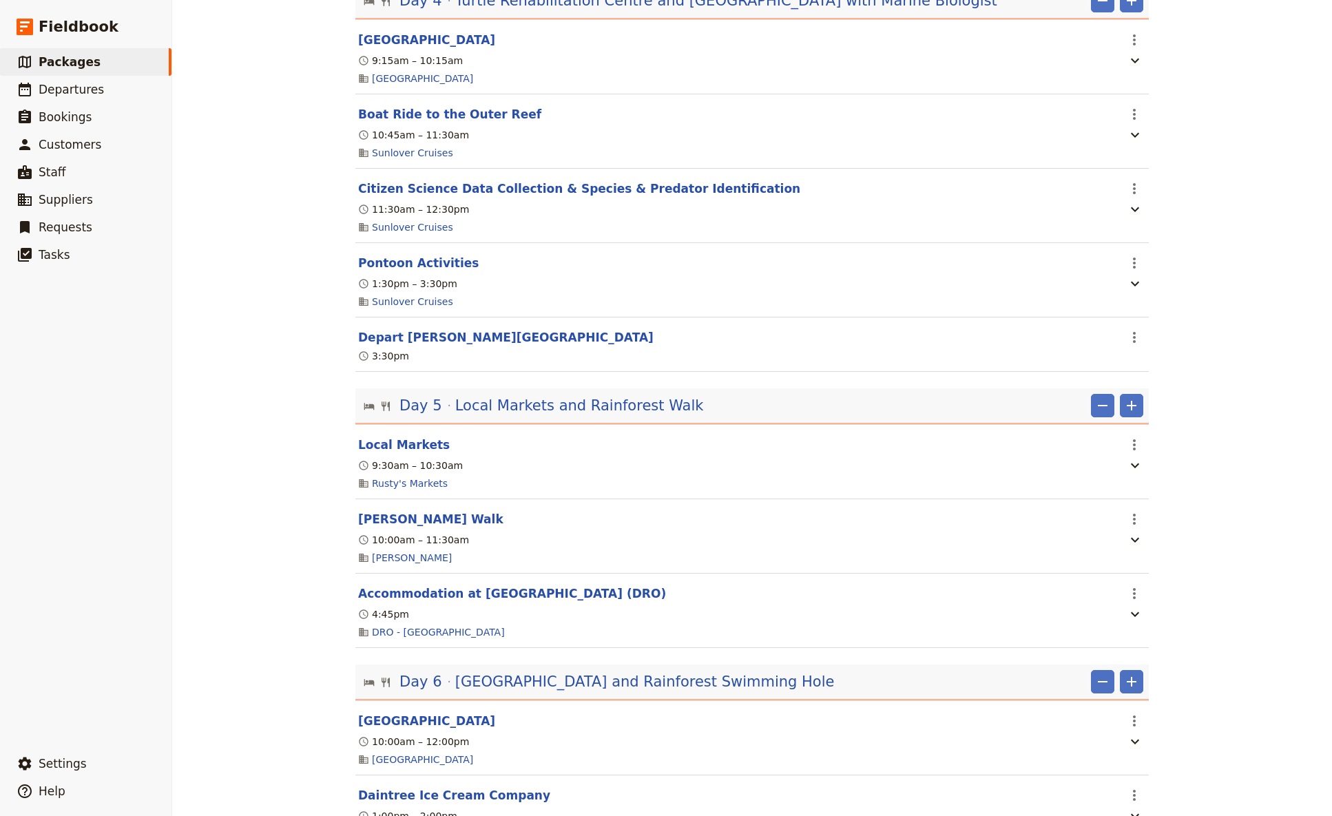
scroll to position [1000, 0]
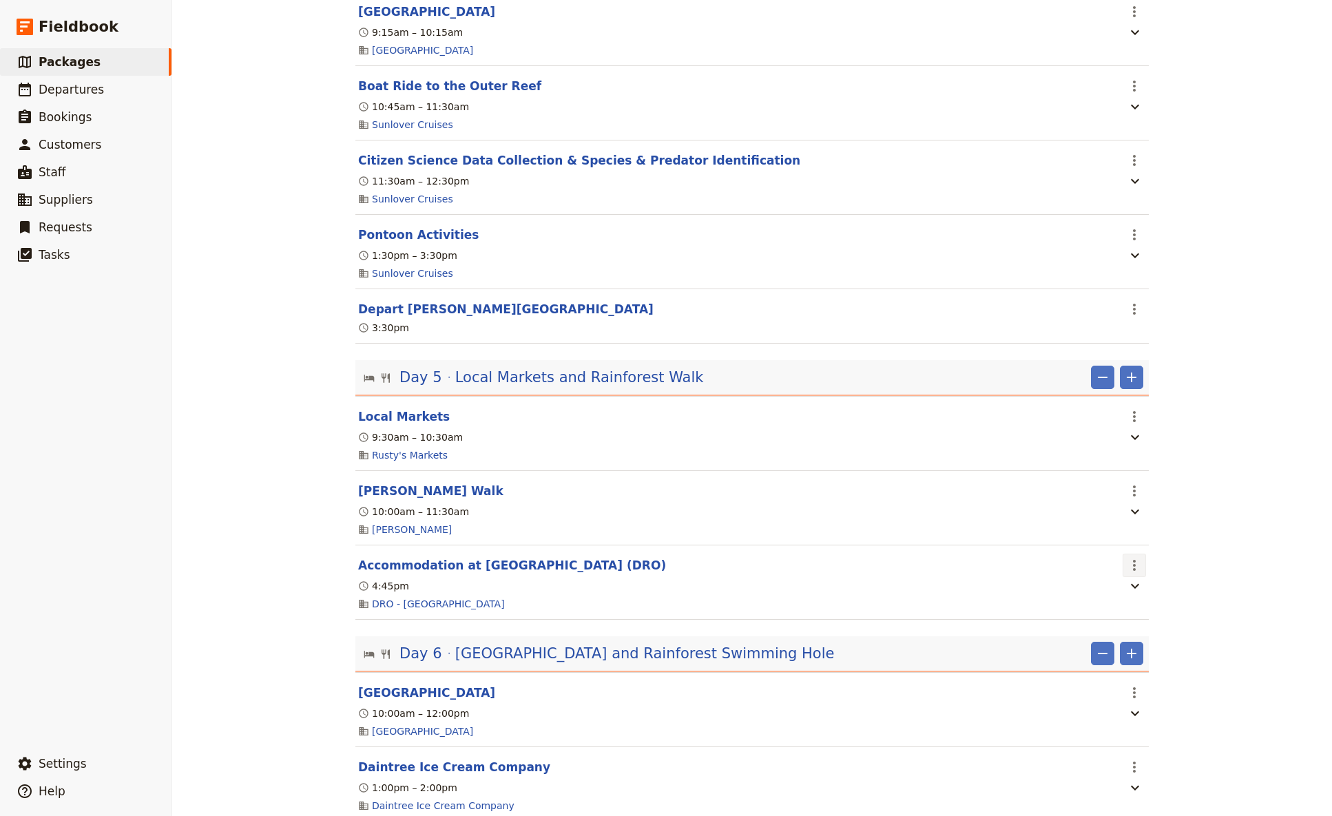
click at [1046, 484] on icon "Actions" at bounding box center [1134, 565] width 17 height 17
click at [1046, 484] on span "Delete this itinerary item" at bounding box center [1186, 633] width 121 height 14
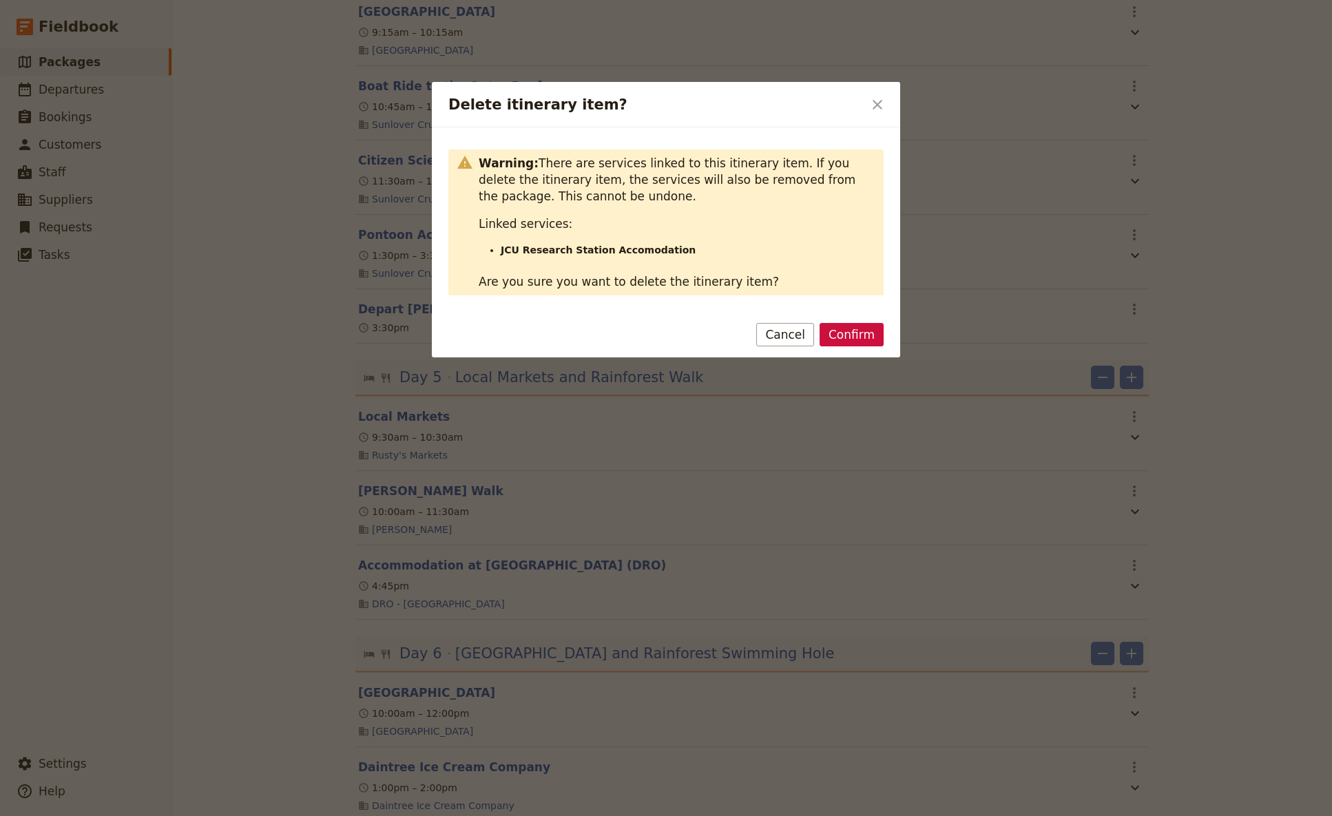
drag, startPoint x: 867, startPoint y: 339, endPoint x: 725, endPoint y: 524, distance: 233.8
click at [867, 338] on button "Confirm" at bounding box center [852, 334] width 64 height 23
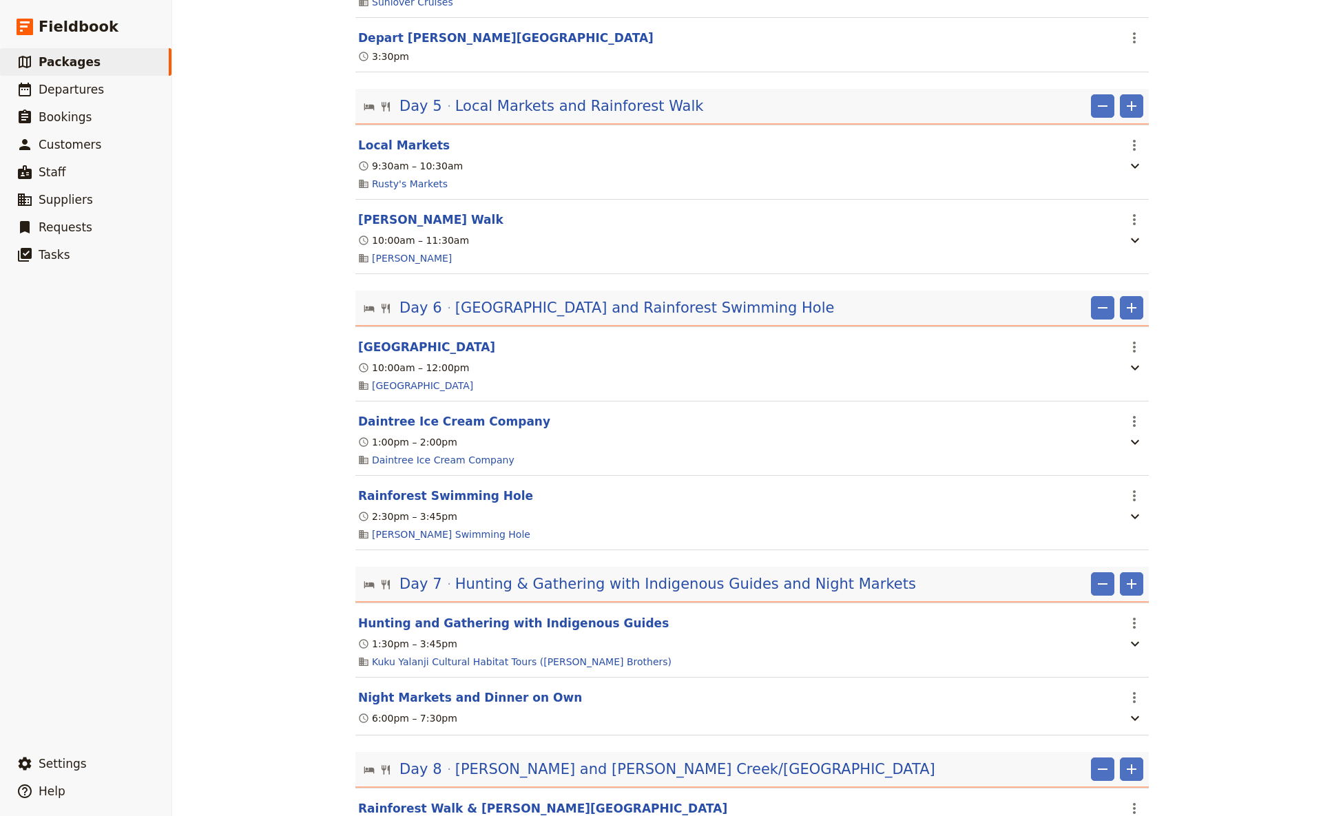
scroll to position [1273, 0]
click at [755, 484] on span "Hunting & Gathering with Indigenous Guides and Night Markets" at bounding box center [685, 582] width 461 height 21
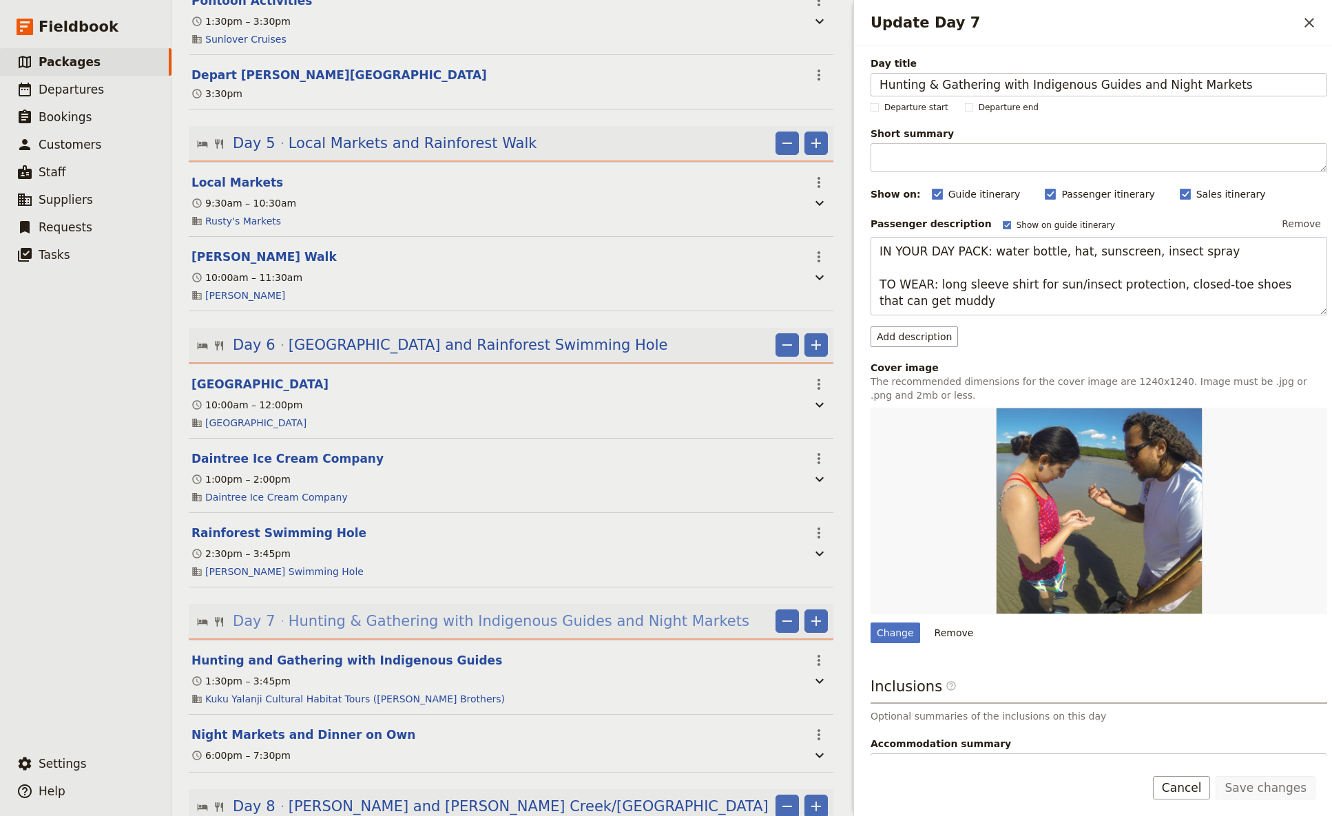
scroll to position [1291, 0]
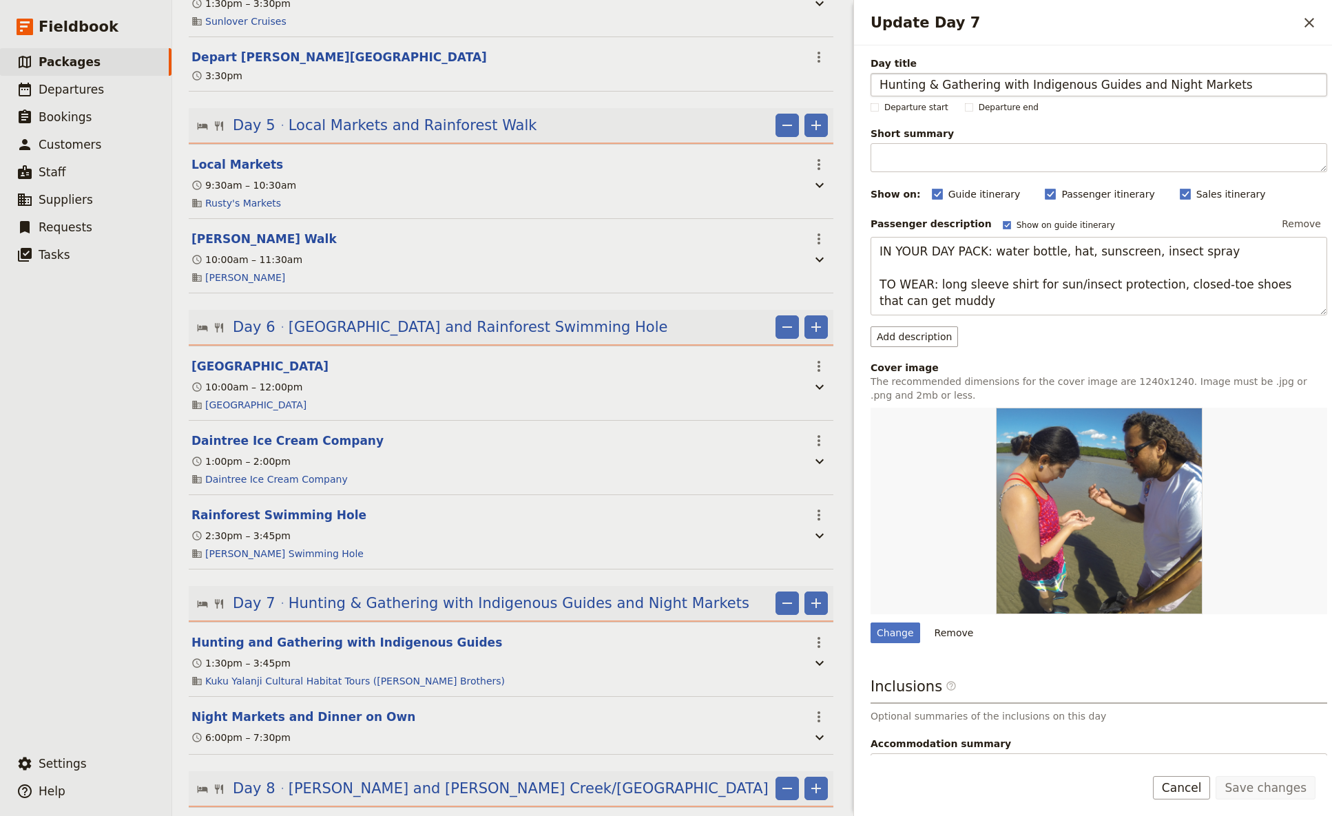
click at [1046, 86] on input "Hunting & Gathering with Indigenous Guides and Night Markets" at bounding box center [1099, 84] width 457 height 23
type input "Hunting & Gathering with Indigenous Guides, [GEOGRAPHIC_DATA][PERSON_NAME] and …"
click at [1046, 484] on button "Save changes" at bounding box center [1266, 787] width 100 height 23
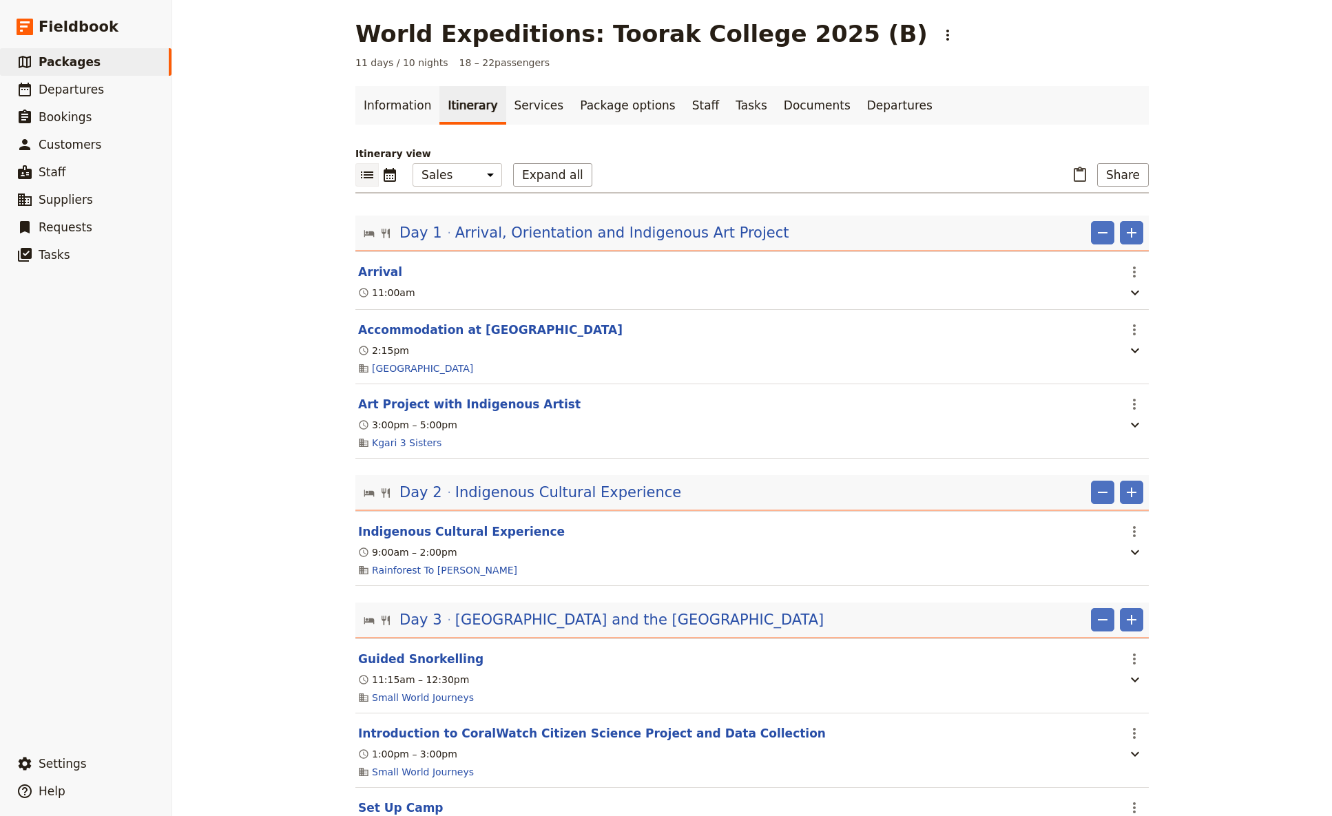
scroll to position [0, 0]
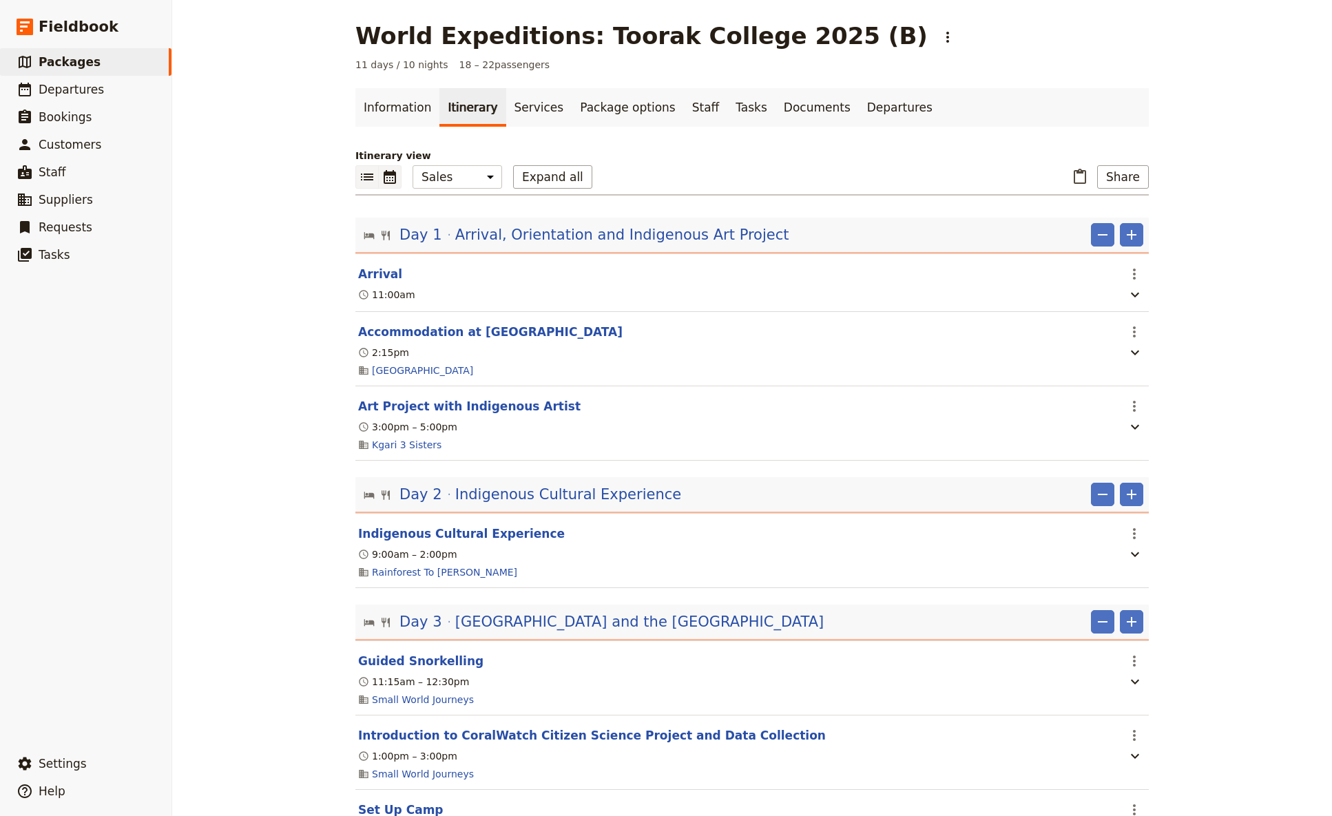
drag, startPoint x: 385, startPoint y: 176, endPoint x: 394, endPoint y: 176, distance: 9.0
click at [386, 176] on icon "Calendar view" at bounding box center [390, 177] width 17 height 17
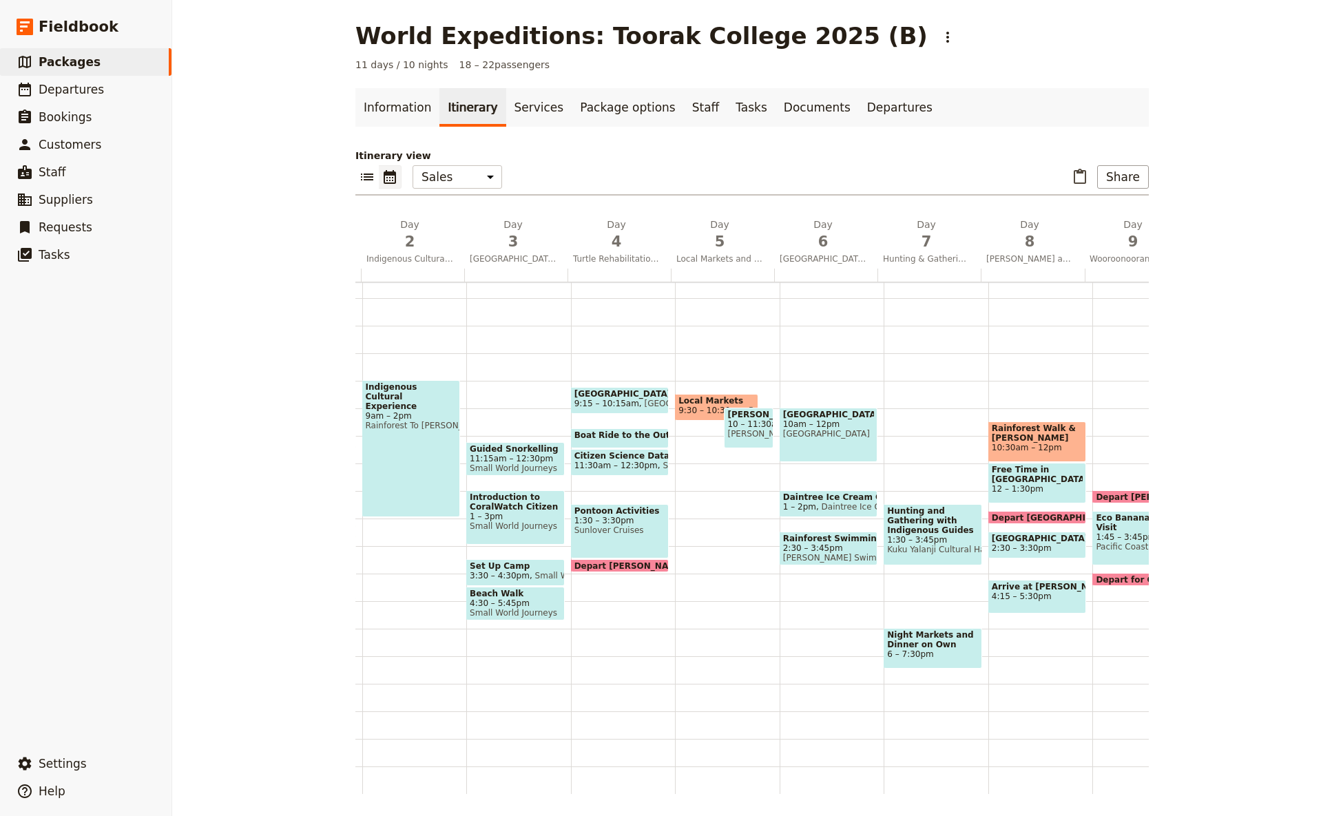
scroll to position [0, 180]
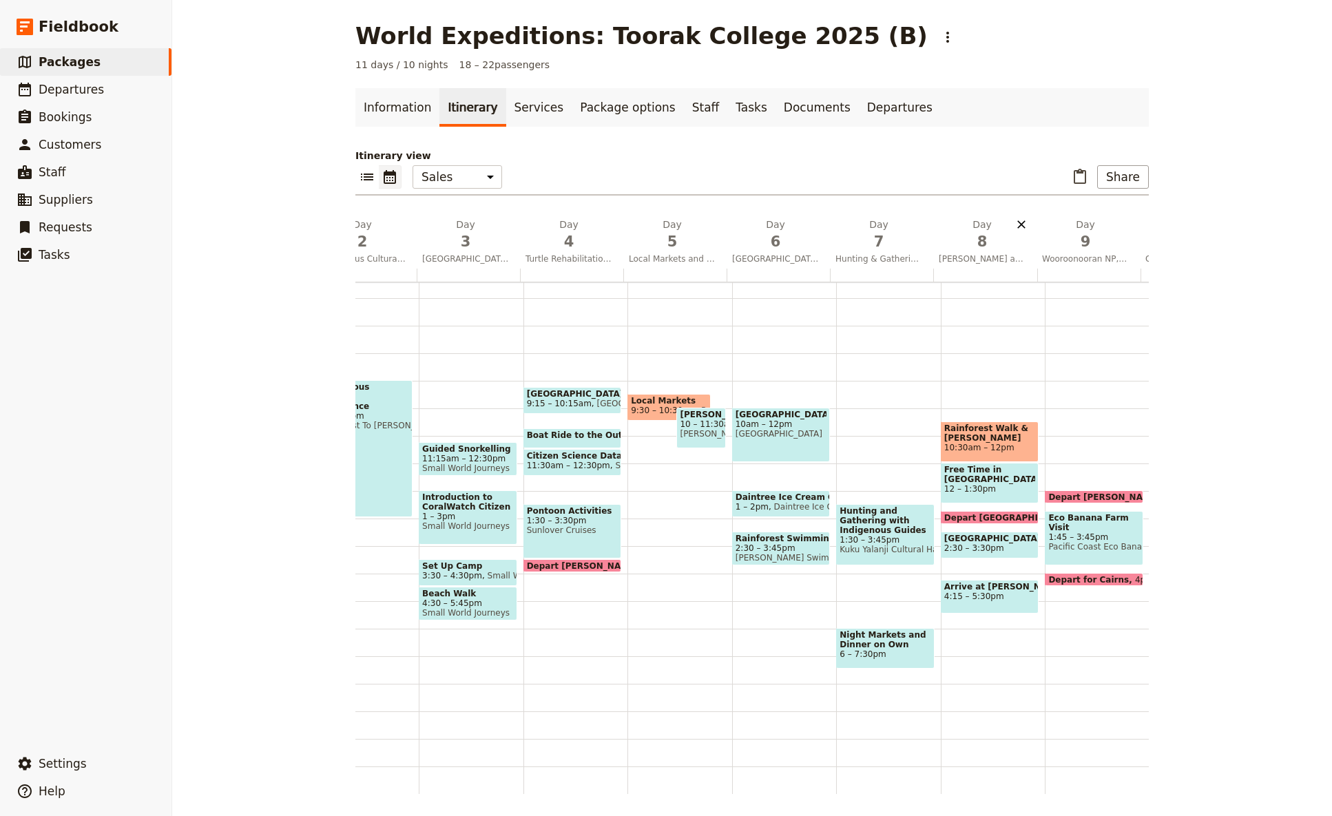
click at [1017, 224] on icon "Delete day Kuranda and Davies Creek/Dinden National Park" at bounding box center [1022, 225] width 14 height 14
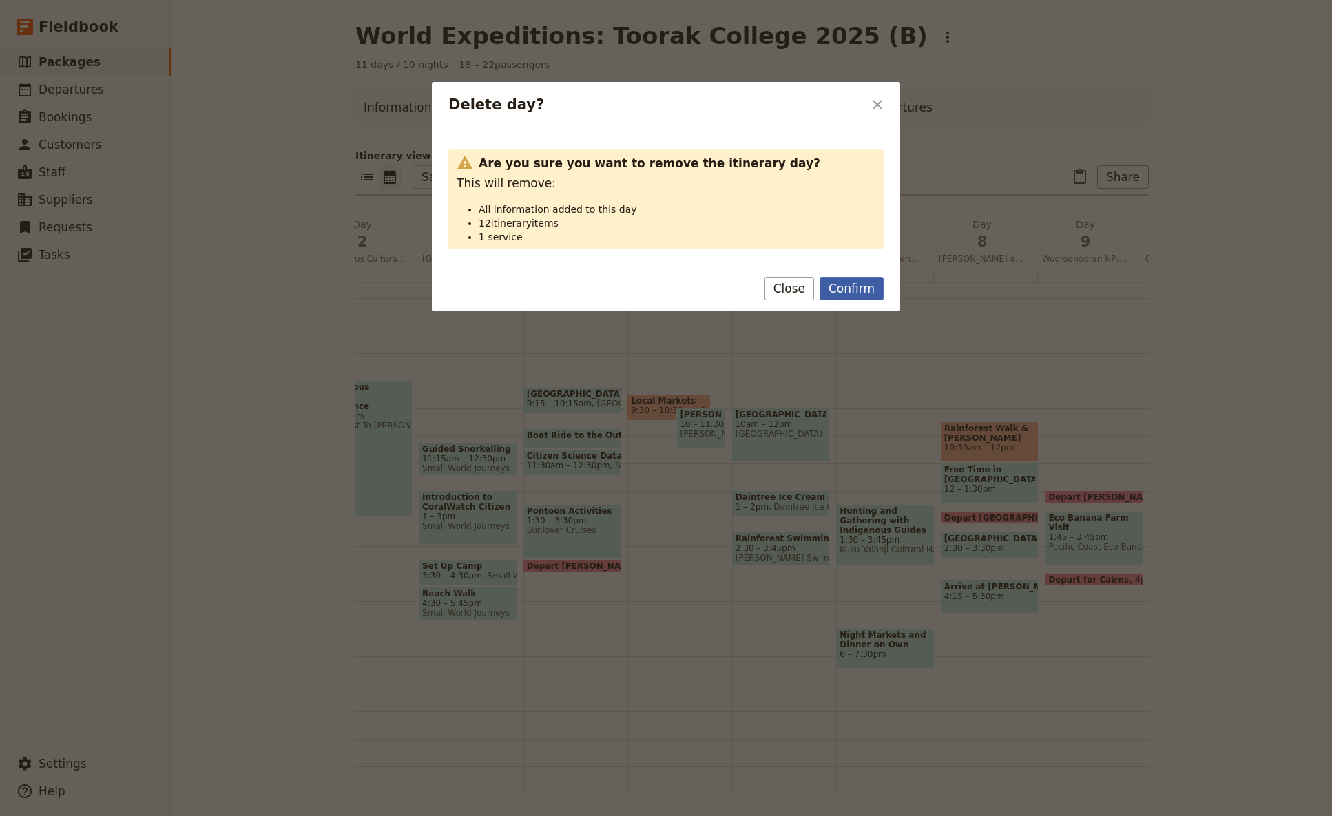
click at [856, 288] on button "Confirm" at bounding box center [852, 288] width 64 height 23
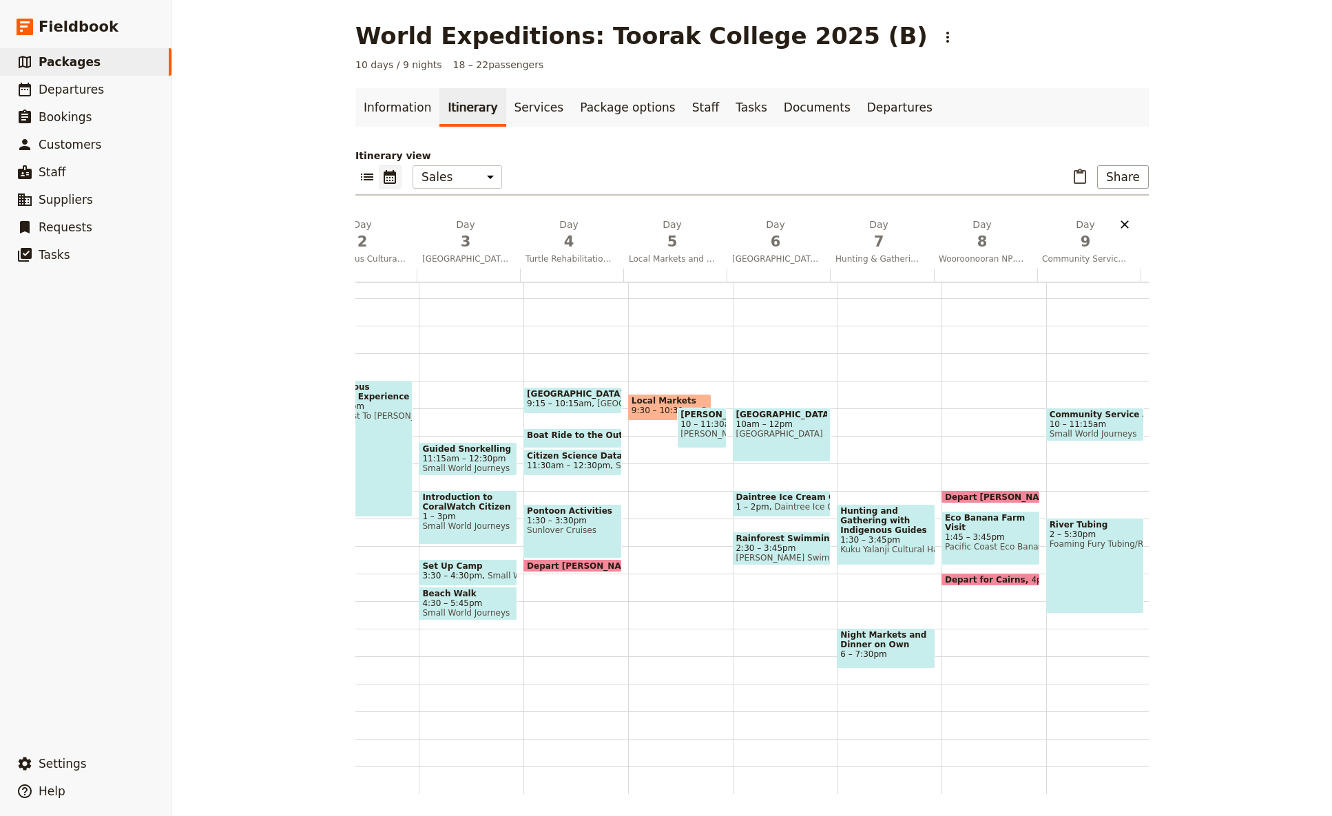
click at [1046, 221] on icon "Delete day Community Service Project for the Homeless and River Tubing" at bounding box center [1125, 225] width 14 height 14
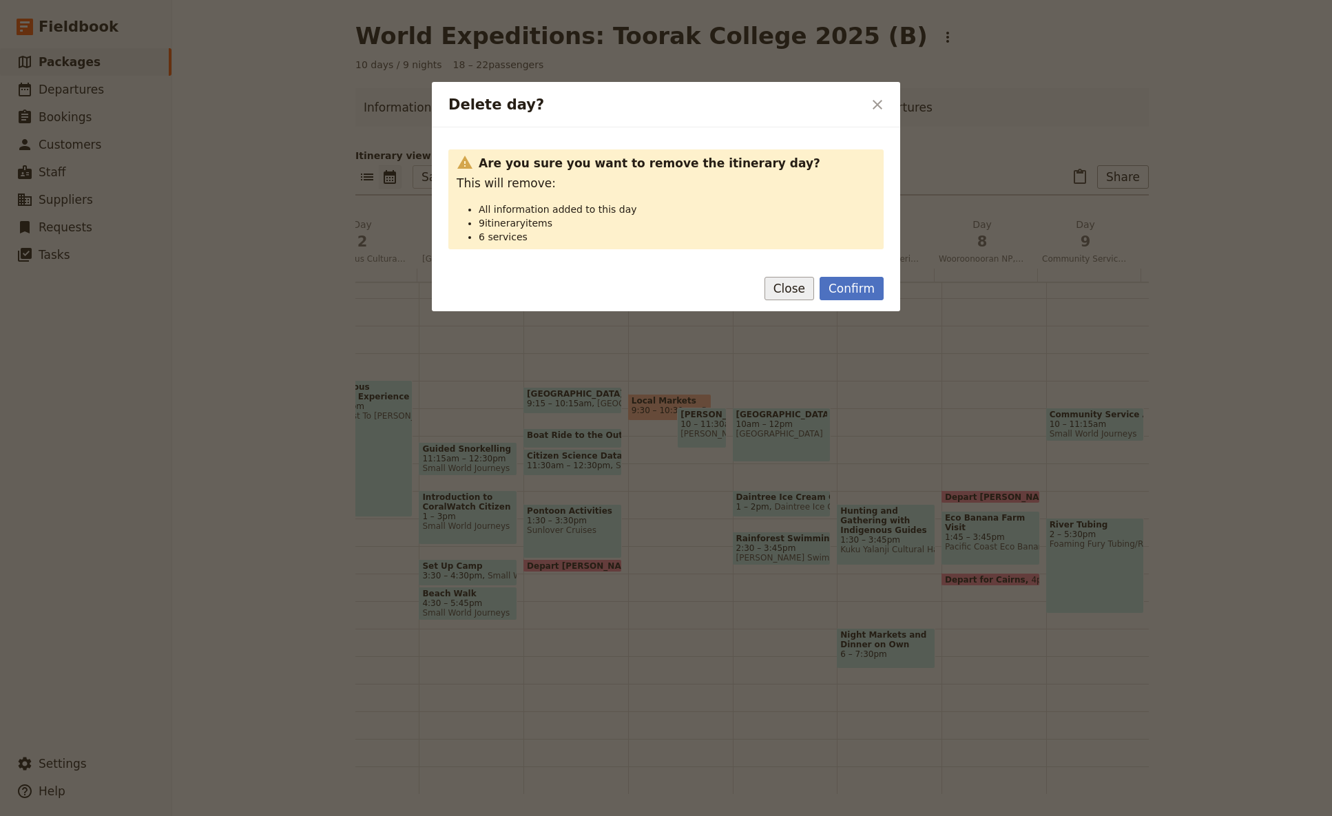
click at [803, 289] on button "Close" at bounding box center [790, 288] width 50 height 23
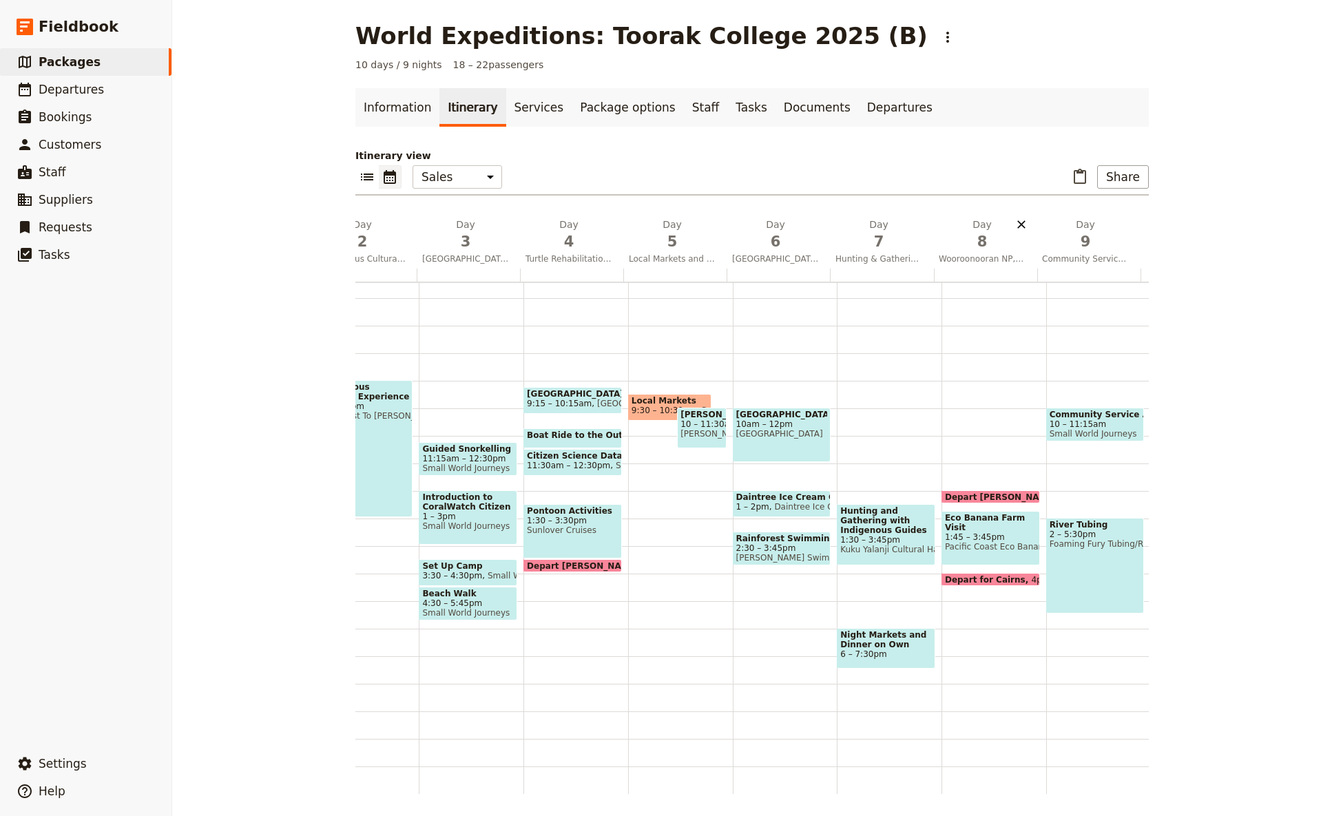
click at [1015, 220] on icon "Delete day Wooroonooran NP, Waterfalls and Organic Banana Farm" at bounding box center [1022, 225] width 14 height 14
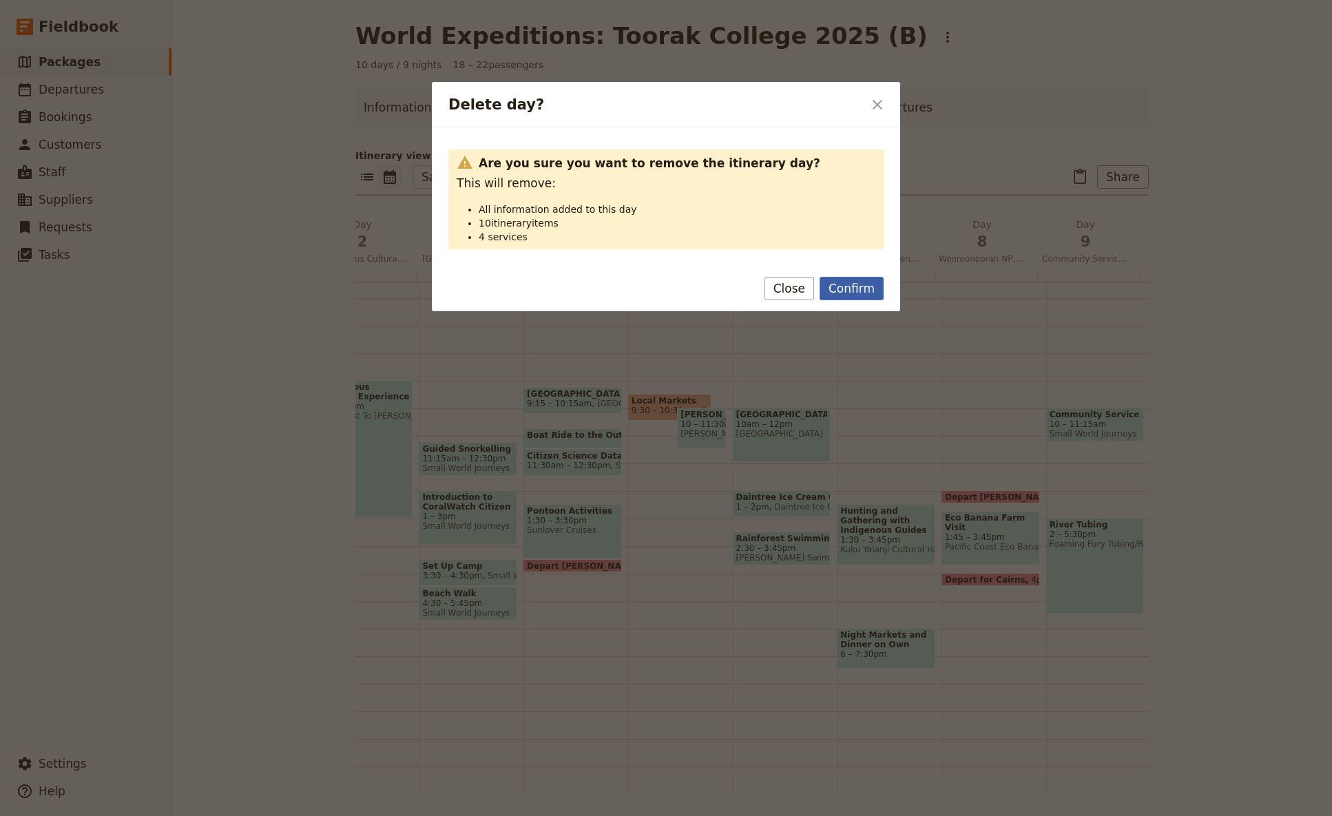
click at [846, 287] on button "Confirm" at bounding box center [852, 288] width 64 height 23
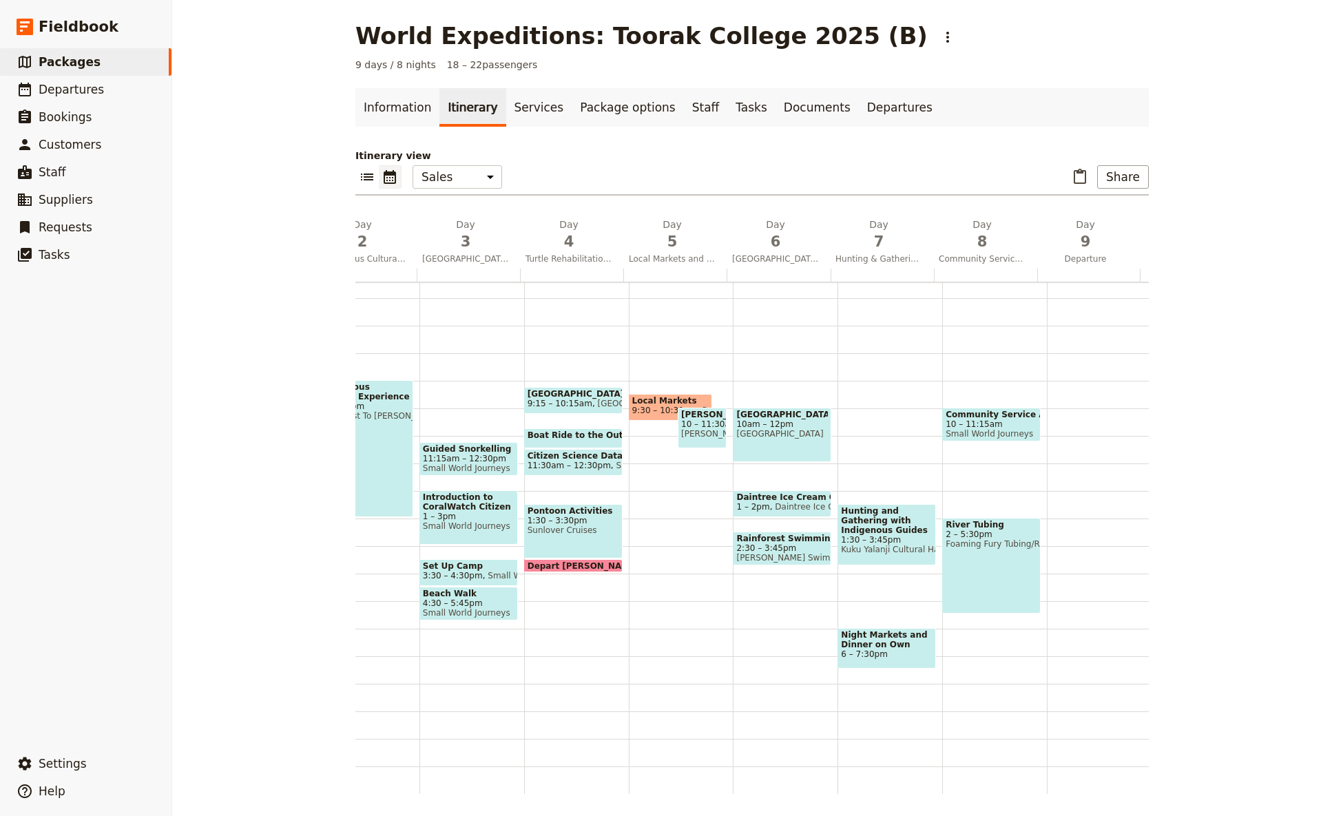
scroll to position [0, 0]
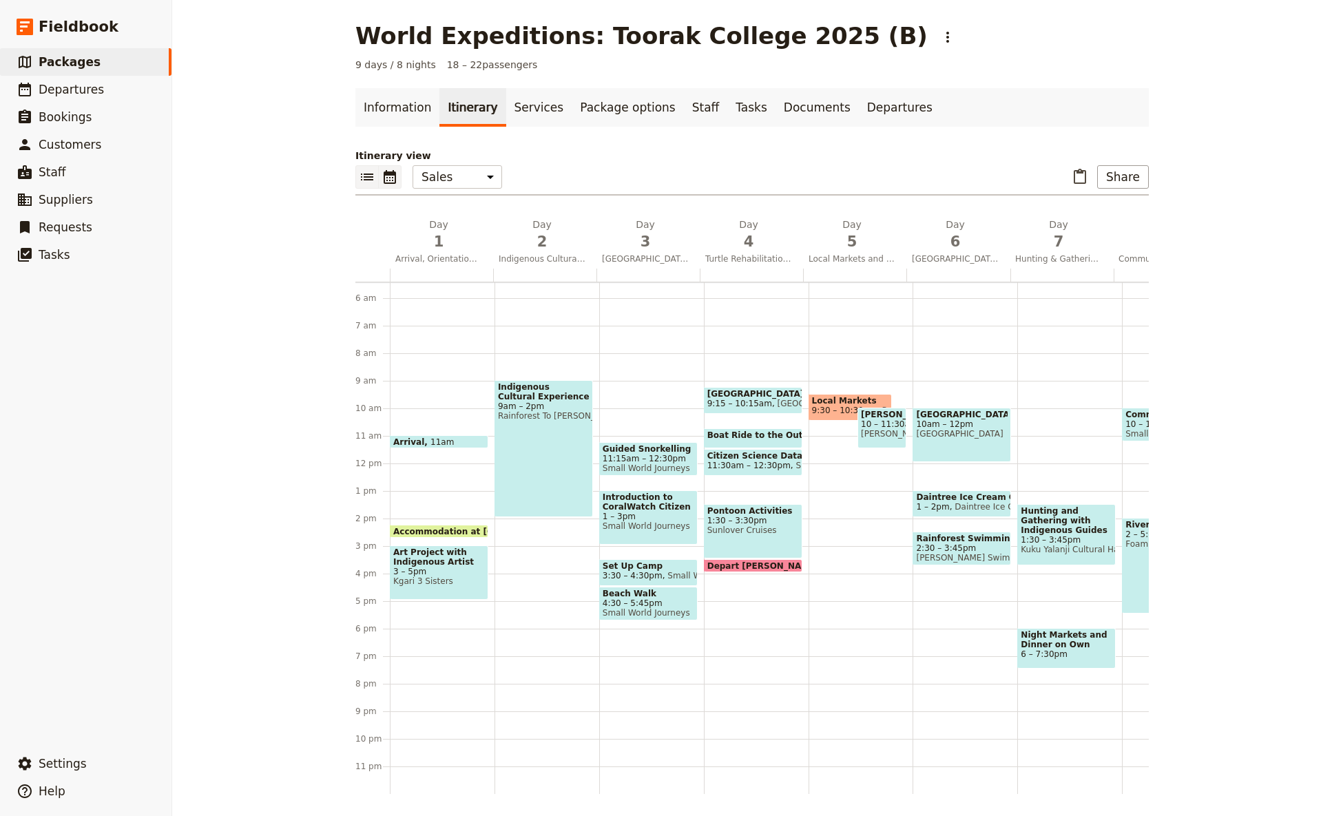
click at [362, 174] on icon "List view" at bounding box center [367, 177] width 12 height 7
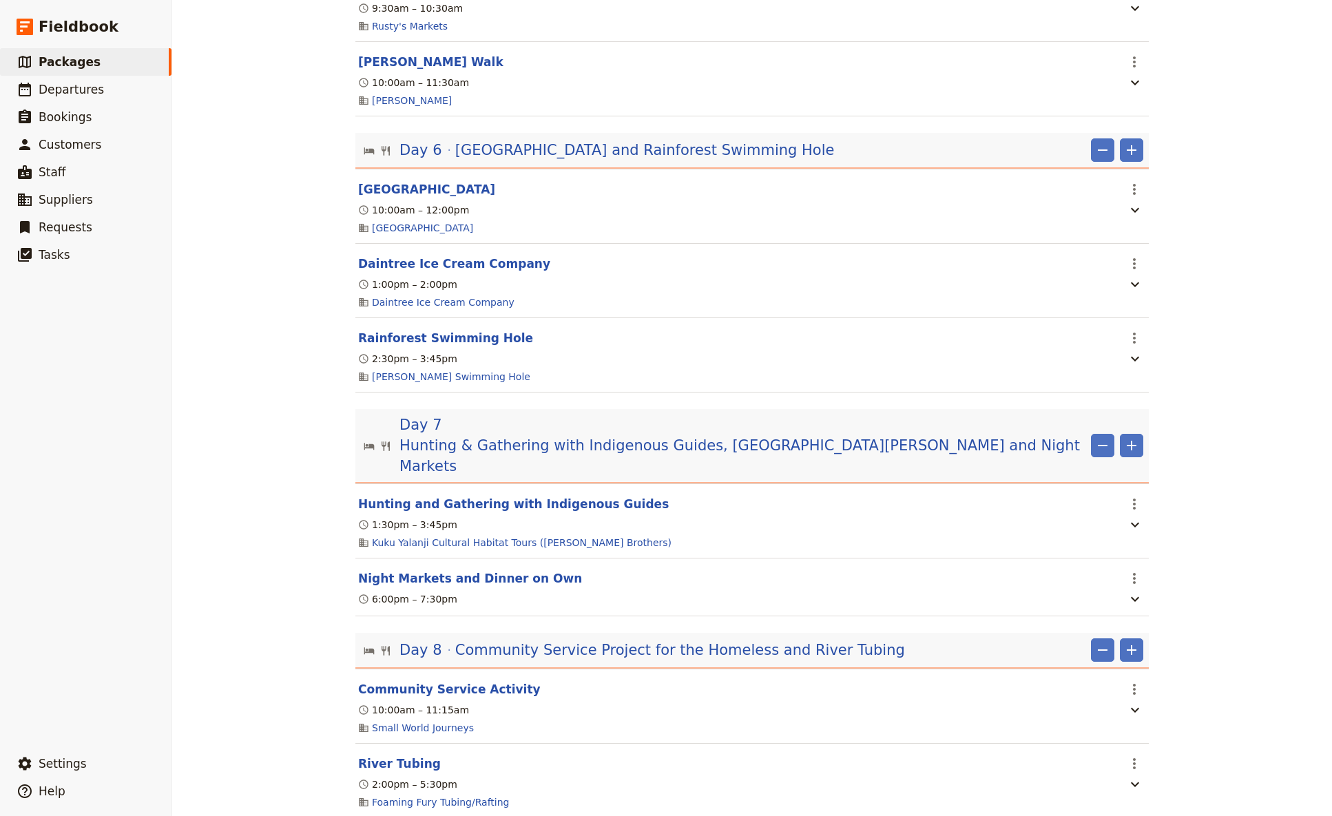
scroll to position [1538, 0]
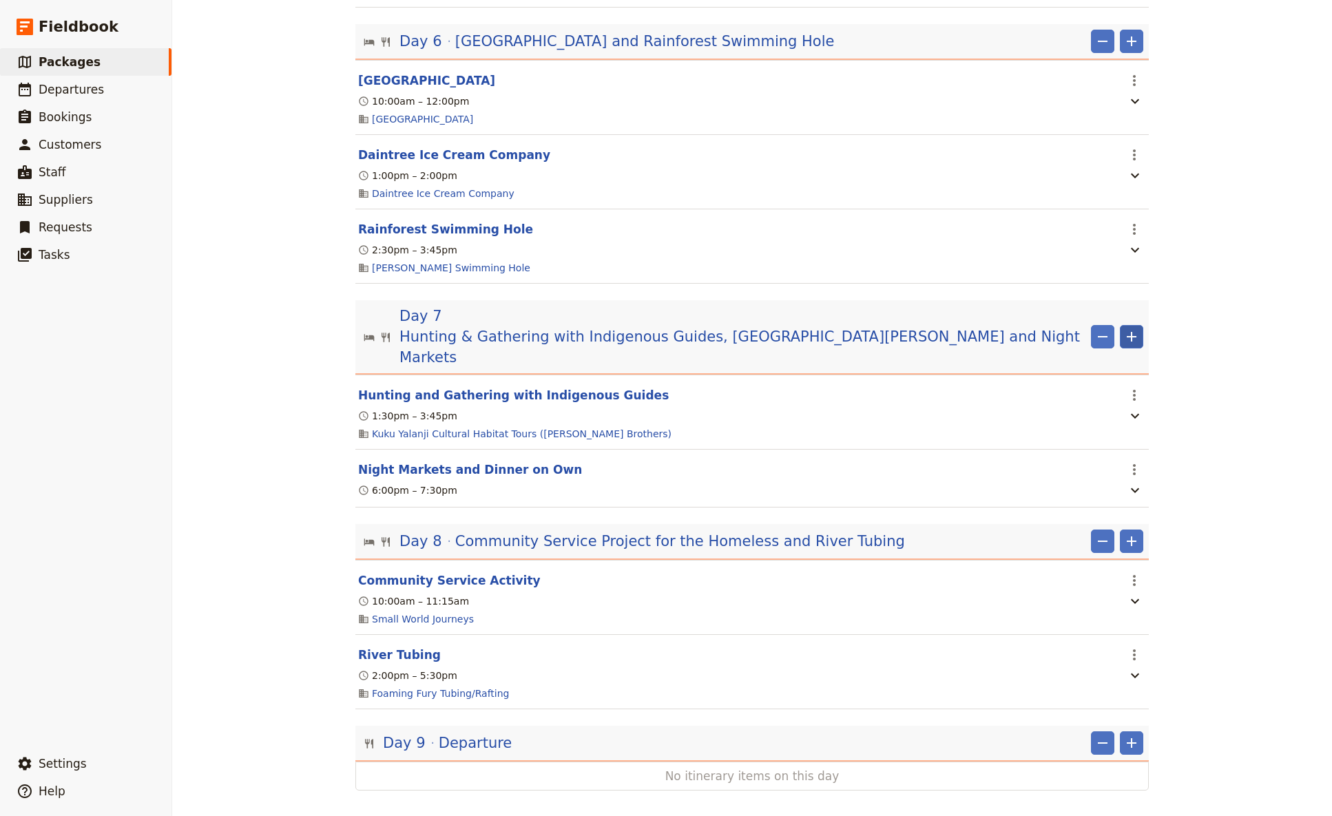
click at [1046, 333] on icon "Add" at bounding box center [1132, 337] width 17 height 17
click at [1046, 364] on span "Add itinerary item" at bounding box center [1084, 369] width 87 height 14
select select "7"
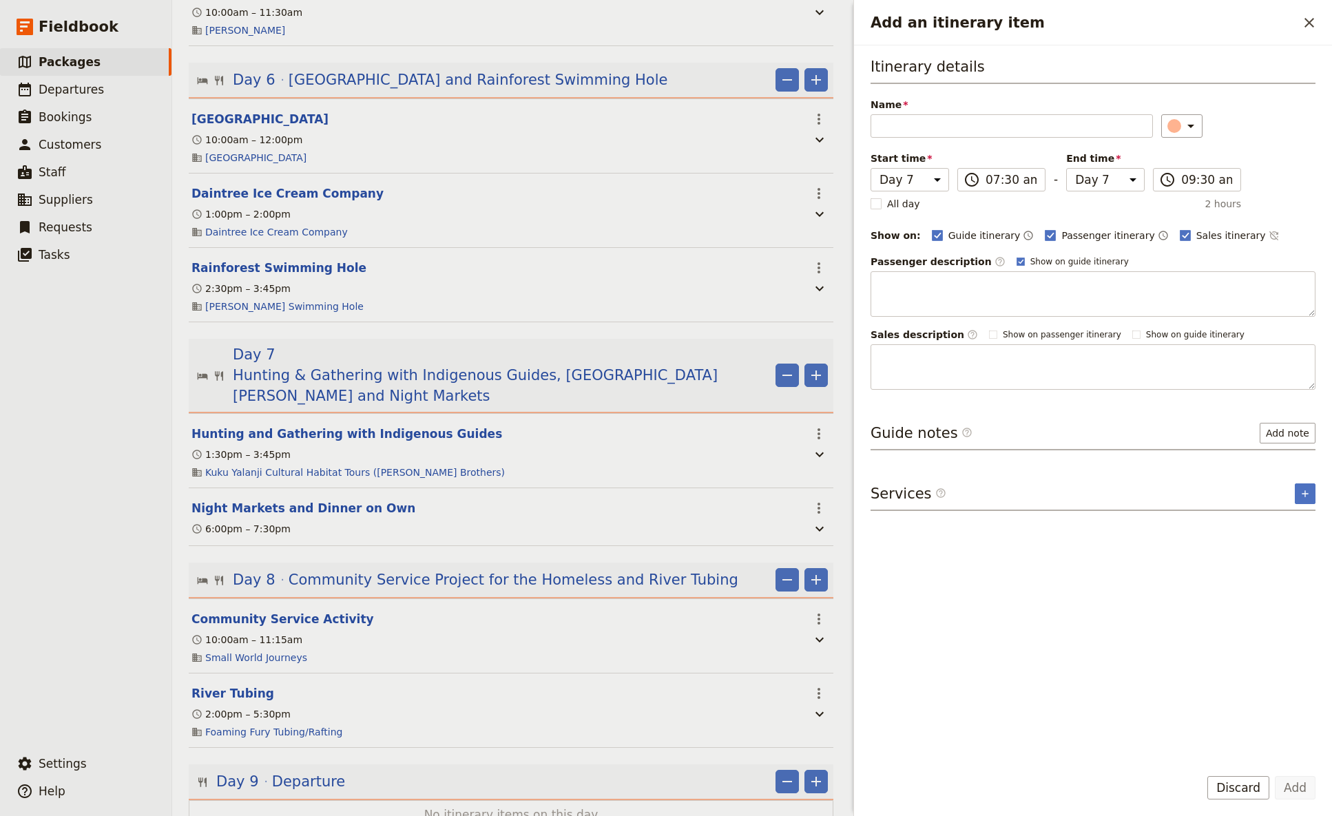
scroll to position [1556, 0]
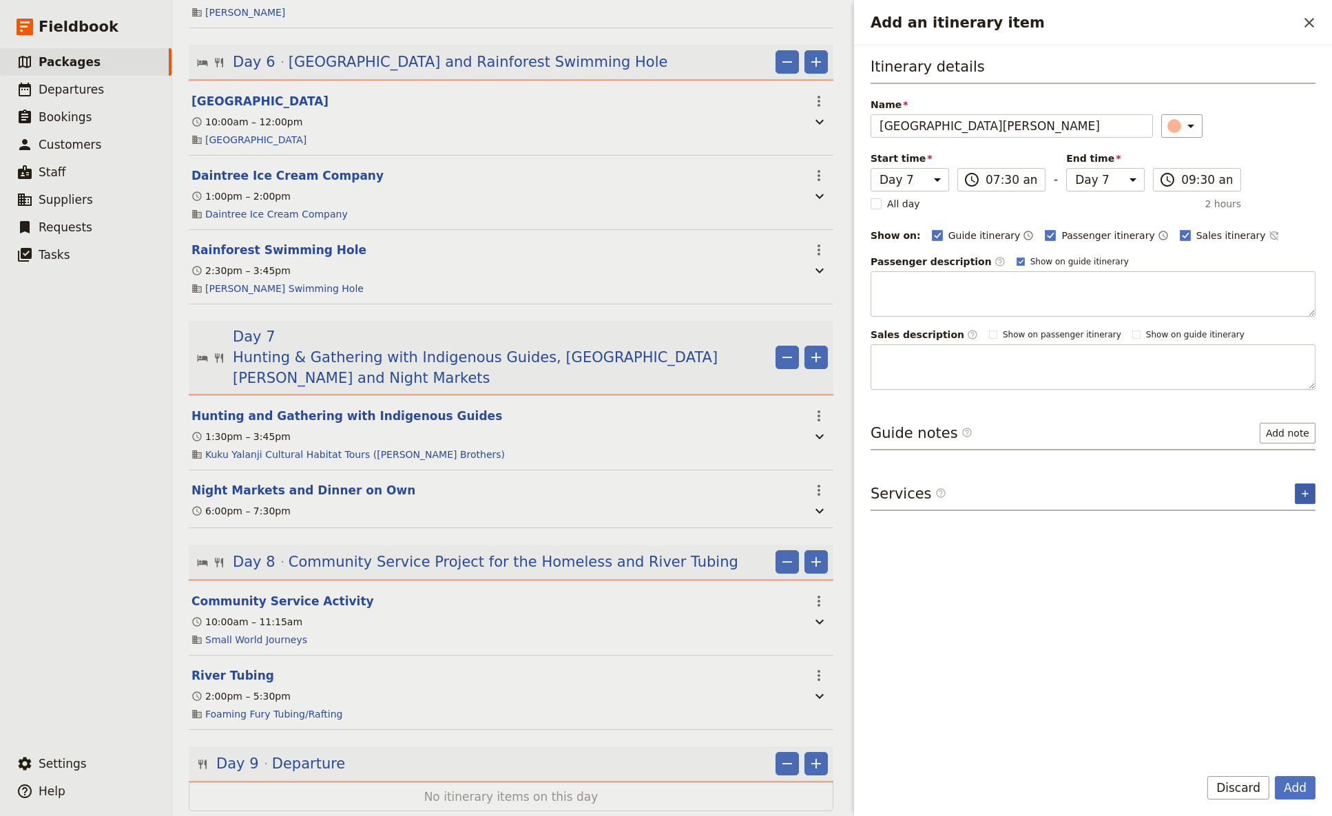
type input "[GEOGRAPHIC_DATA][PERSON_NAME]"
click at [1046, 484] on icon "Add service inclusion" at bounding box center [1305, 493] width 11 height 11
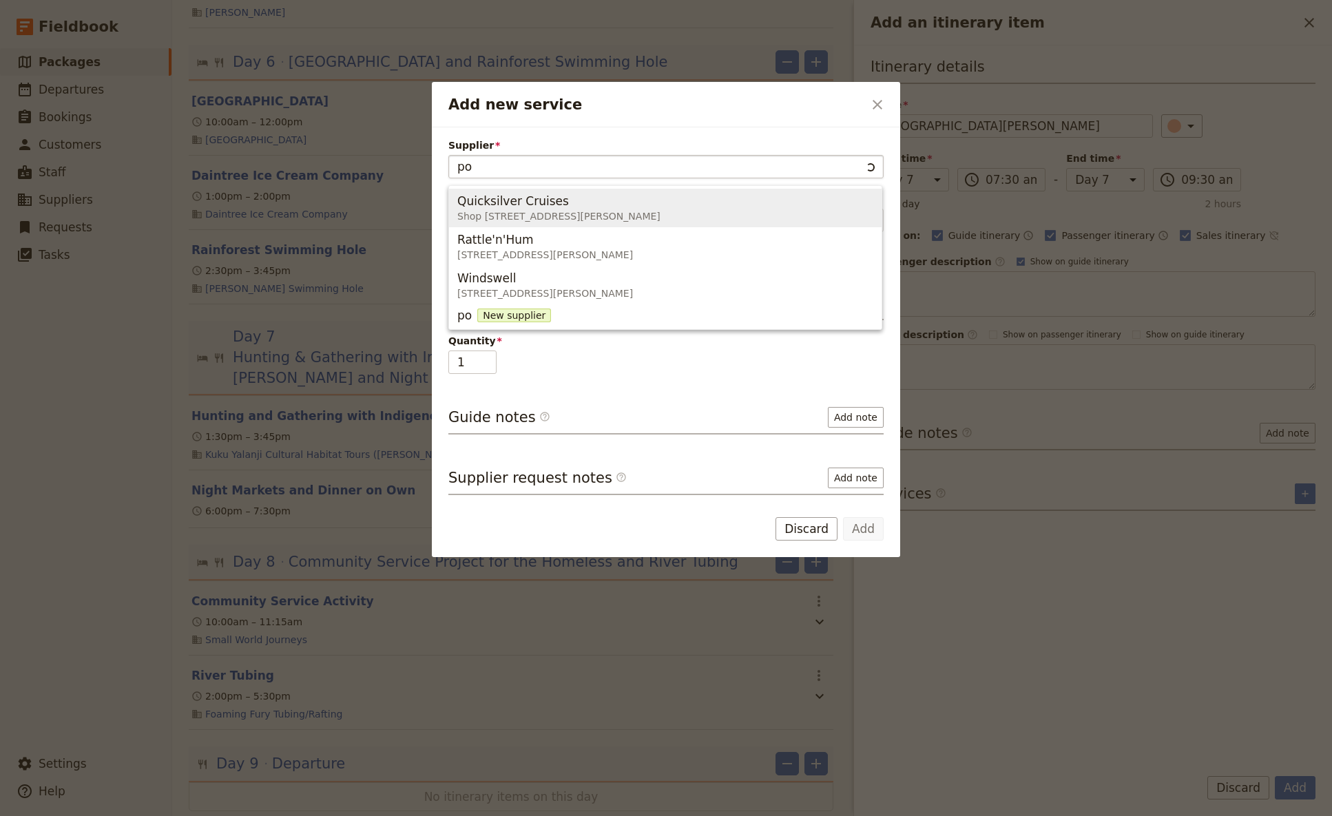
type input "p"
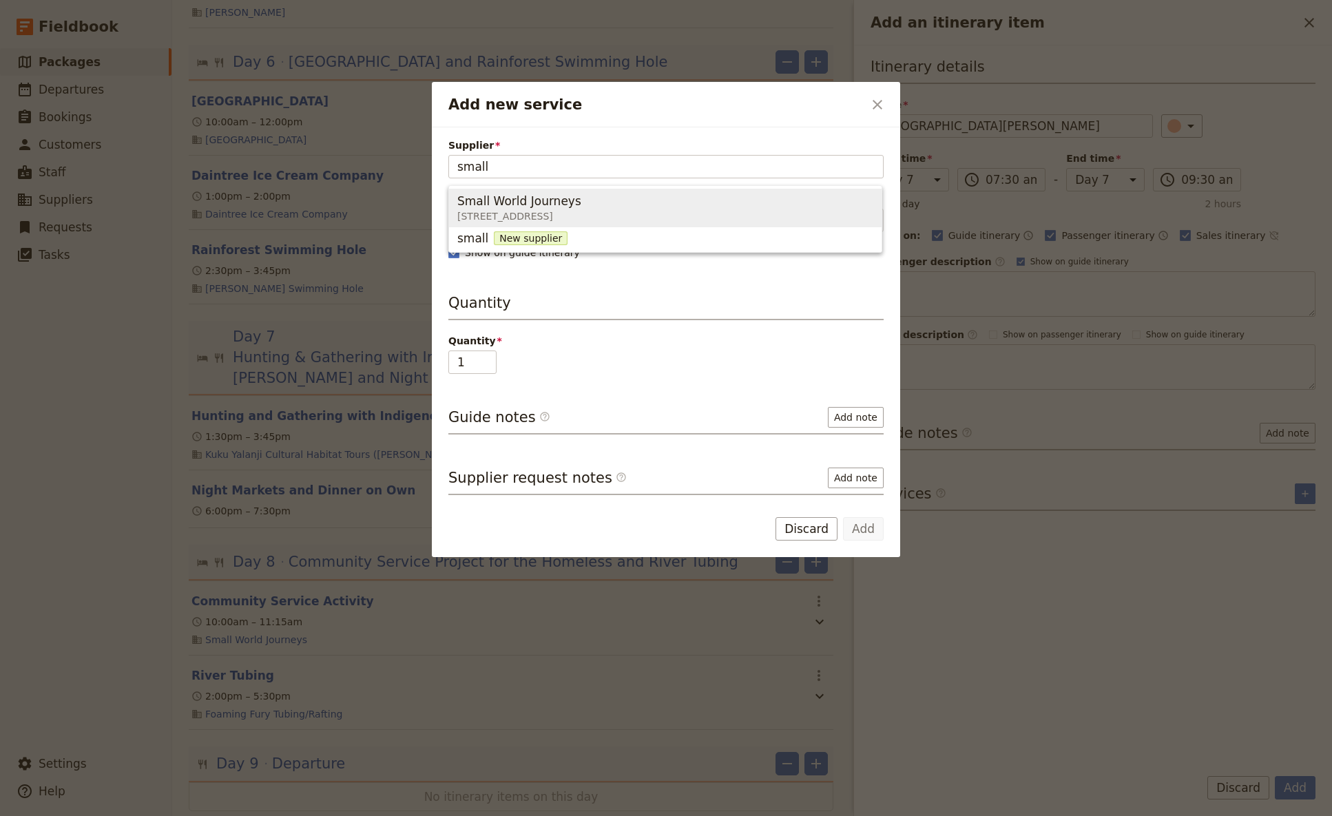
click at [564, 203] on span "Small World Journeys" at bounding box center [519, 201] width 124 height 17
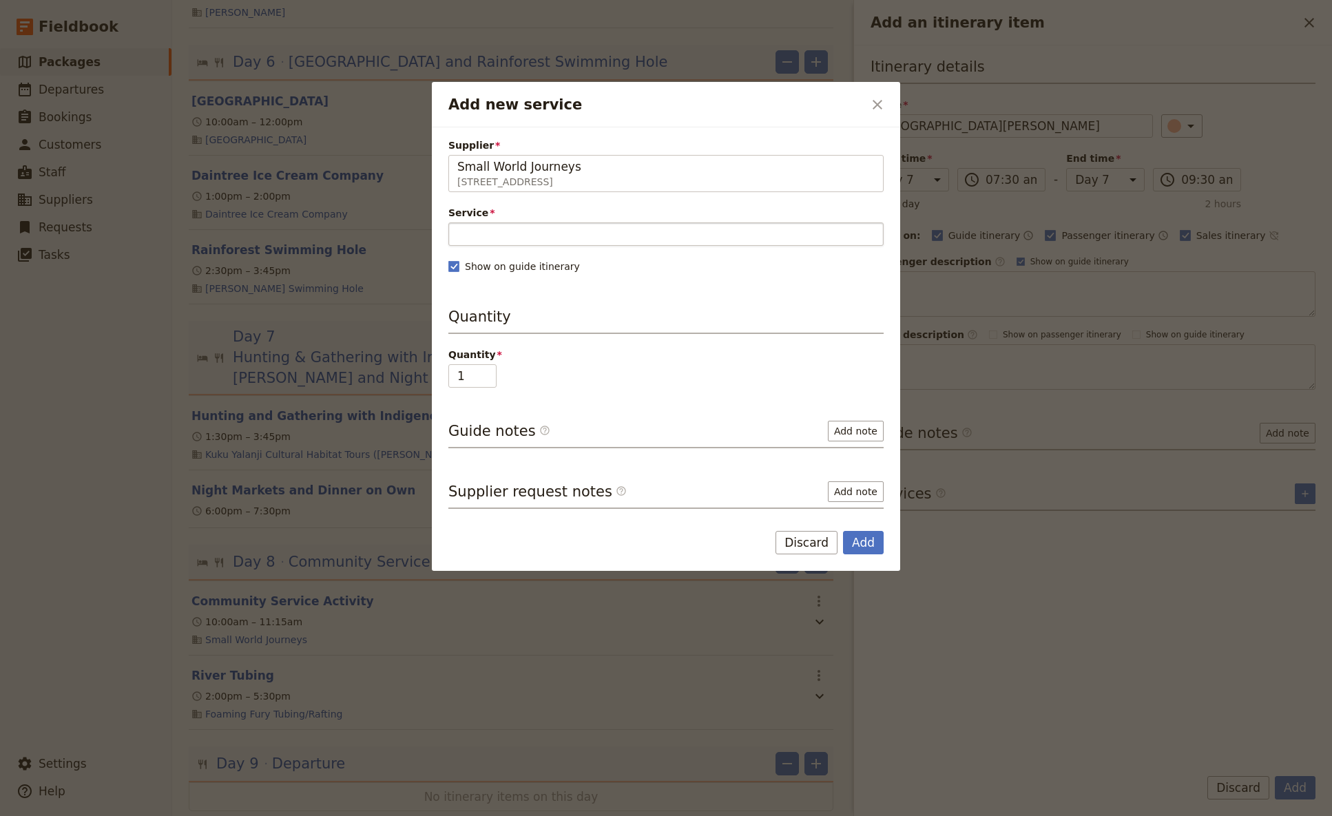
type input "Small World Journeys"
click at [497, 234] on input "Service" at bounding box center [665, 234] width 435 height 23
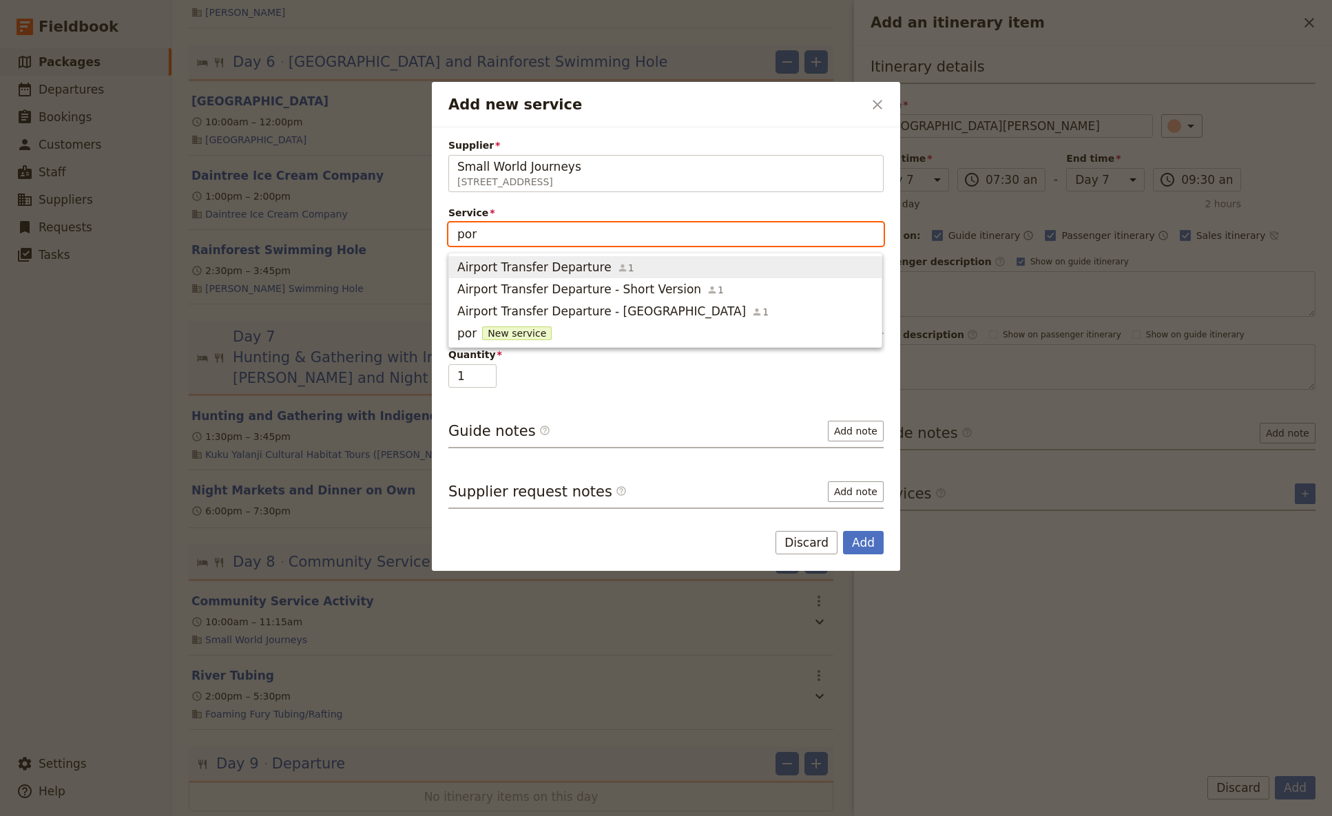
type input "port"
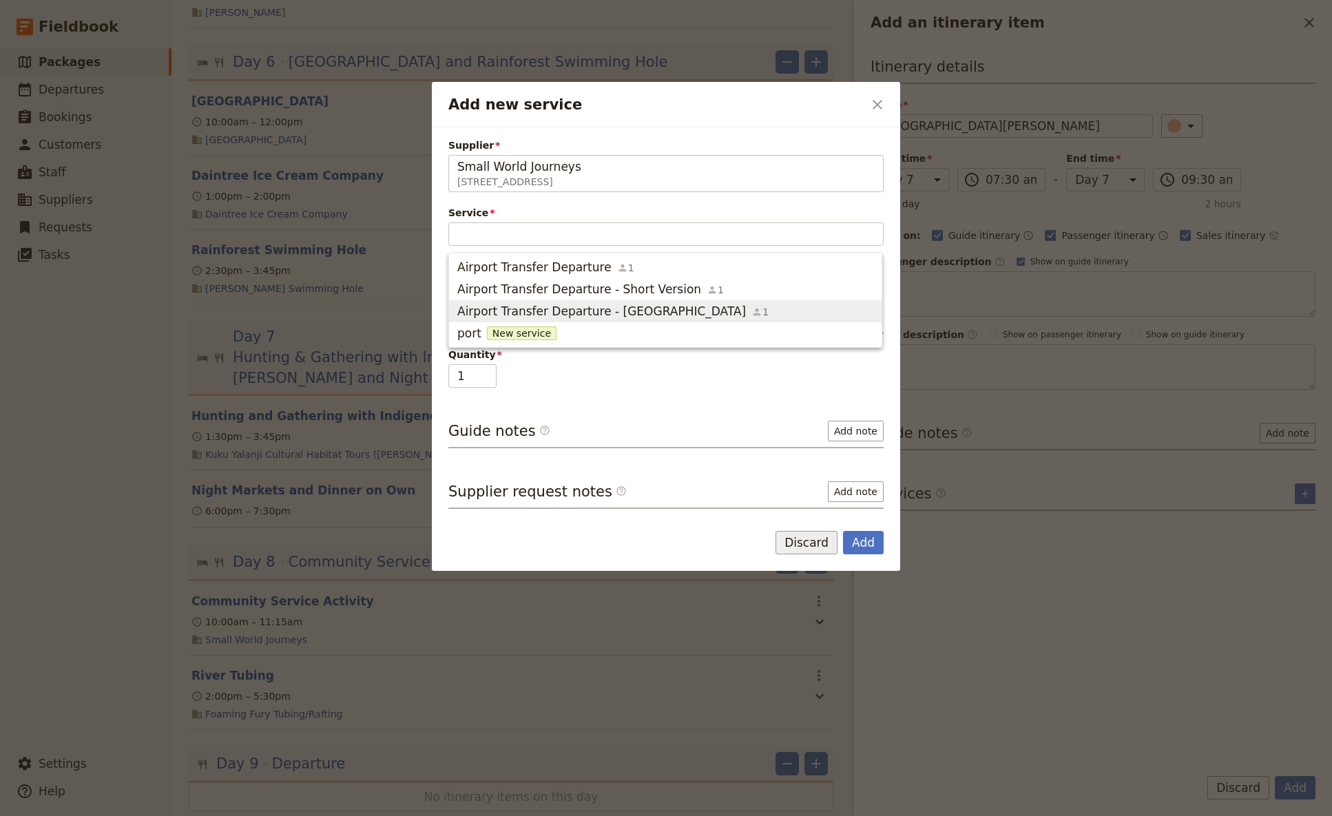
click at [812, 484] on button "Discard" at bounding box center [807, 542] width 62 height 23
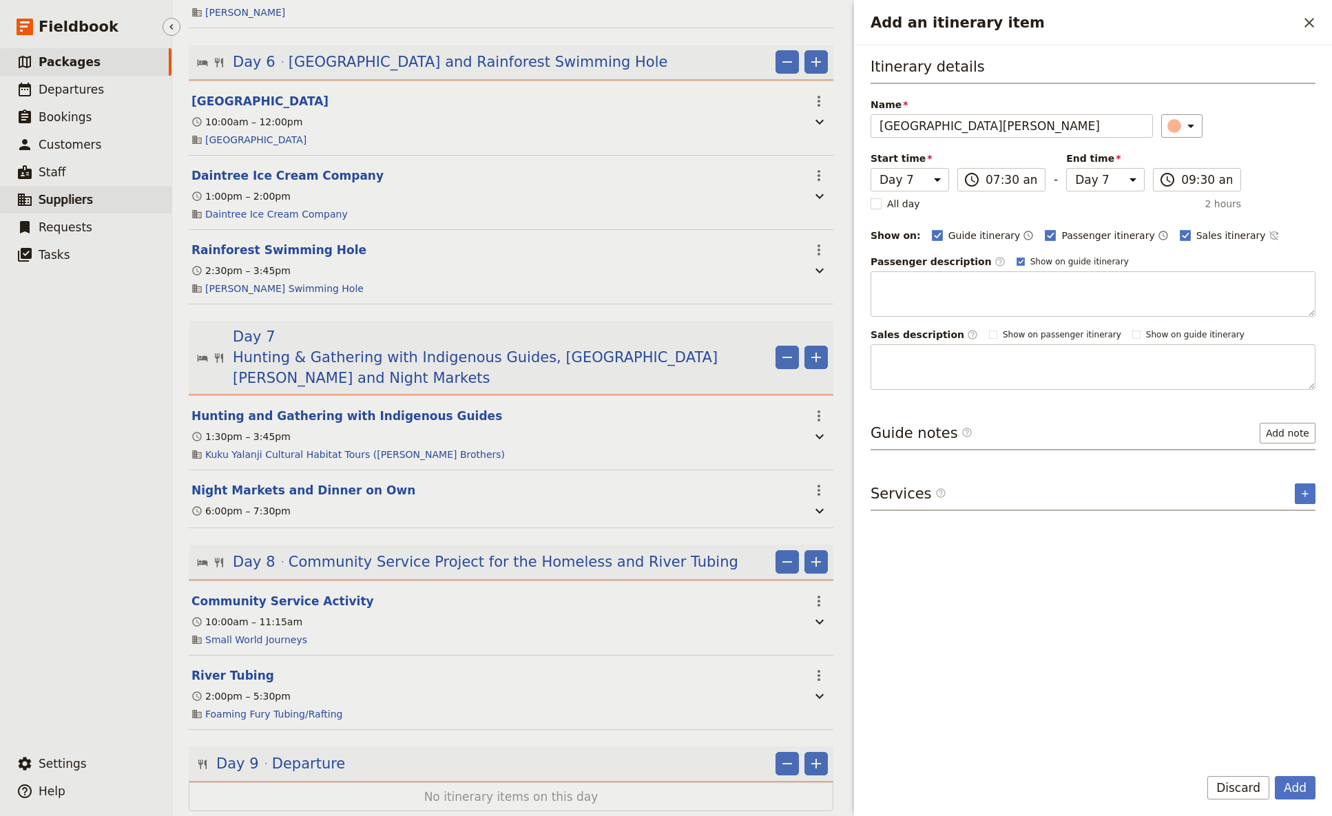
click at [59, 204] on span "Suppliers" at bounding box center [66, 200] width 54 height 14
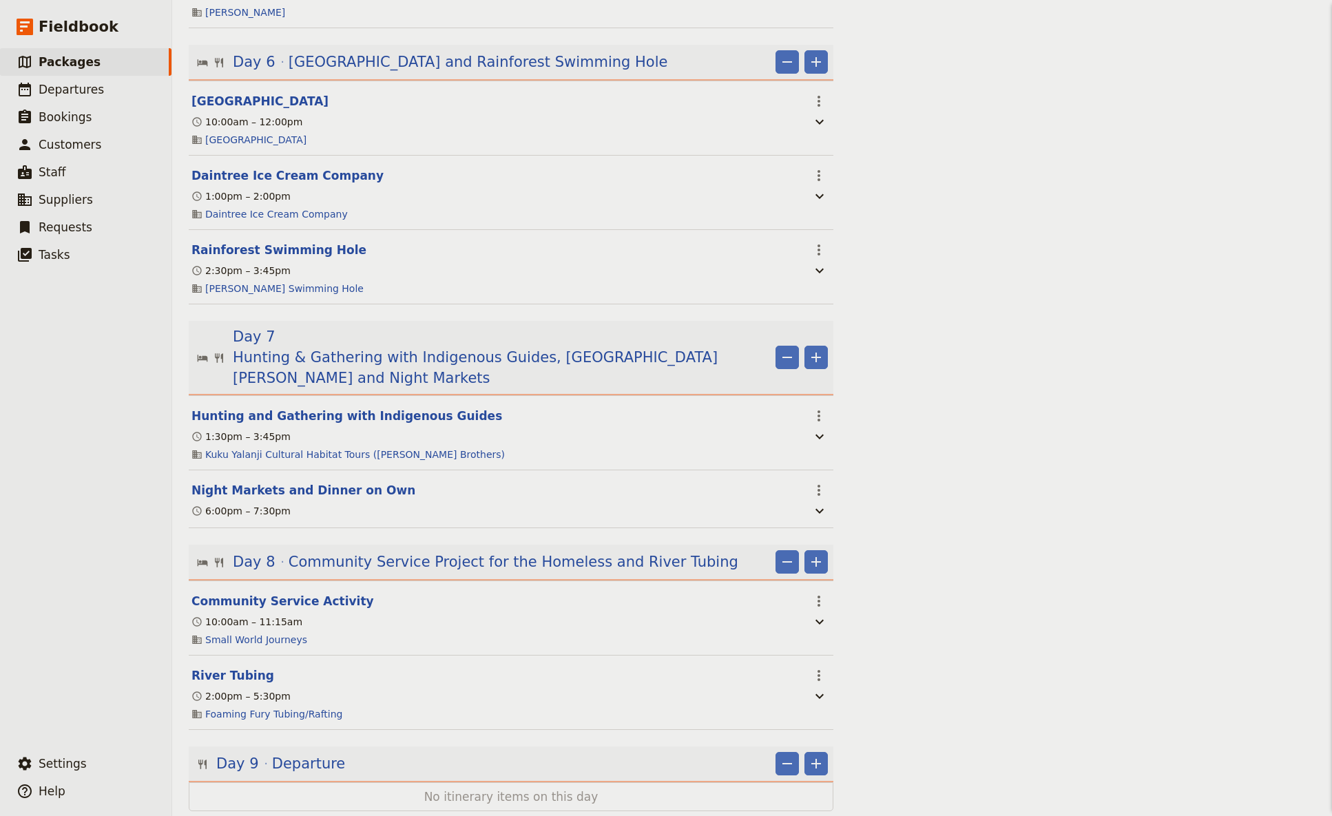
scroll to position [1538, 0]
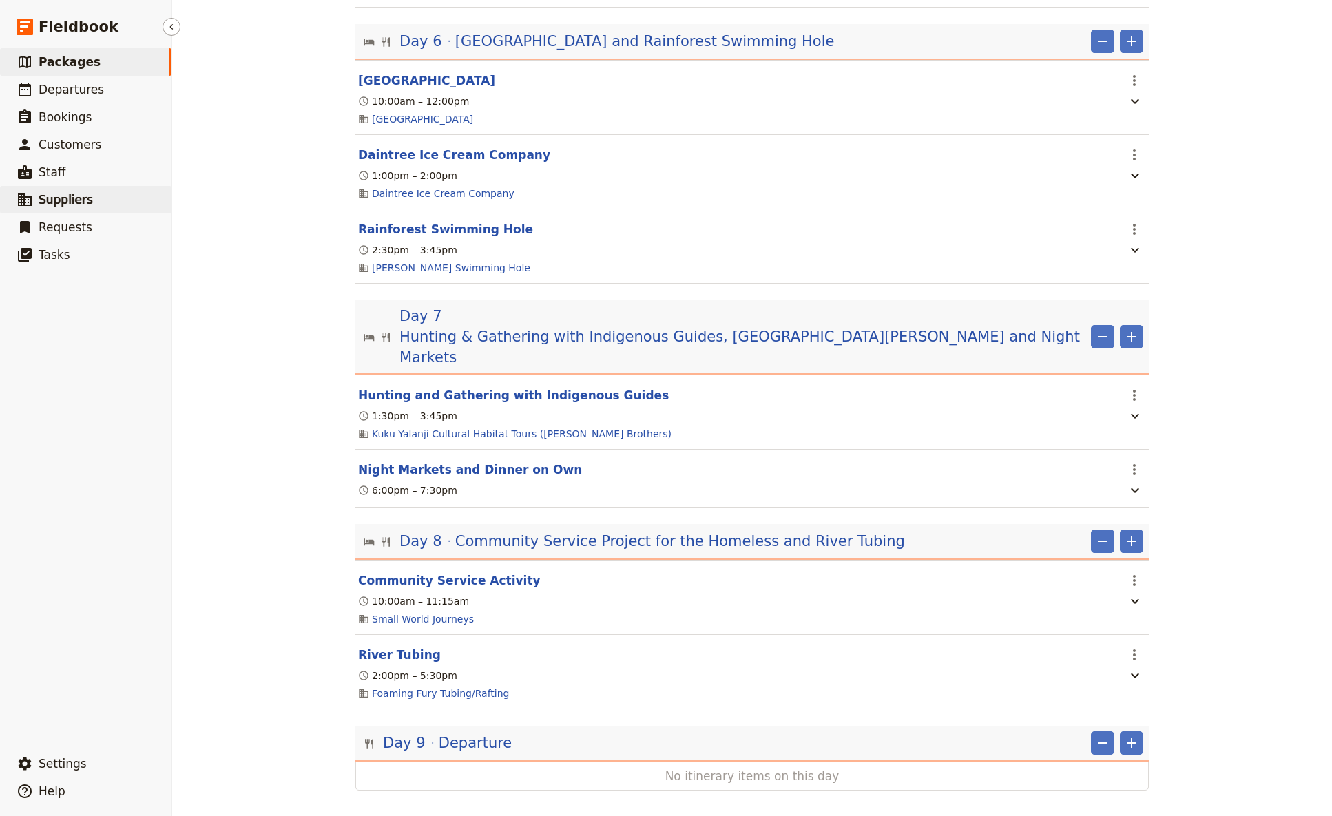
click at [63, 203] on span "Suppliers" at bounding box center [66, 200] width 54 height 14
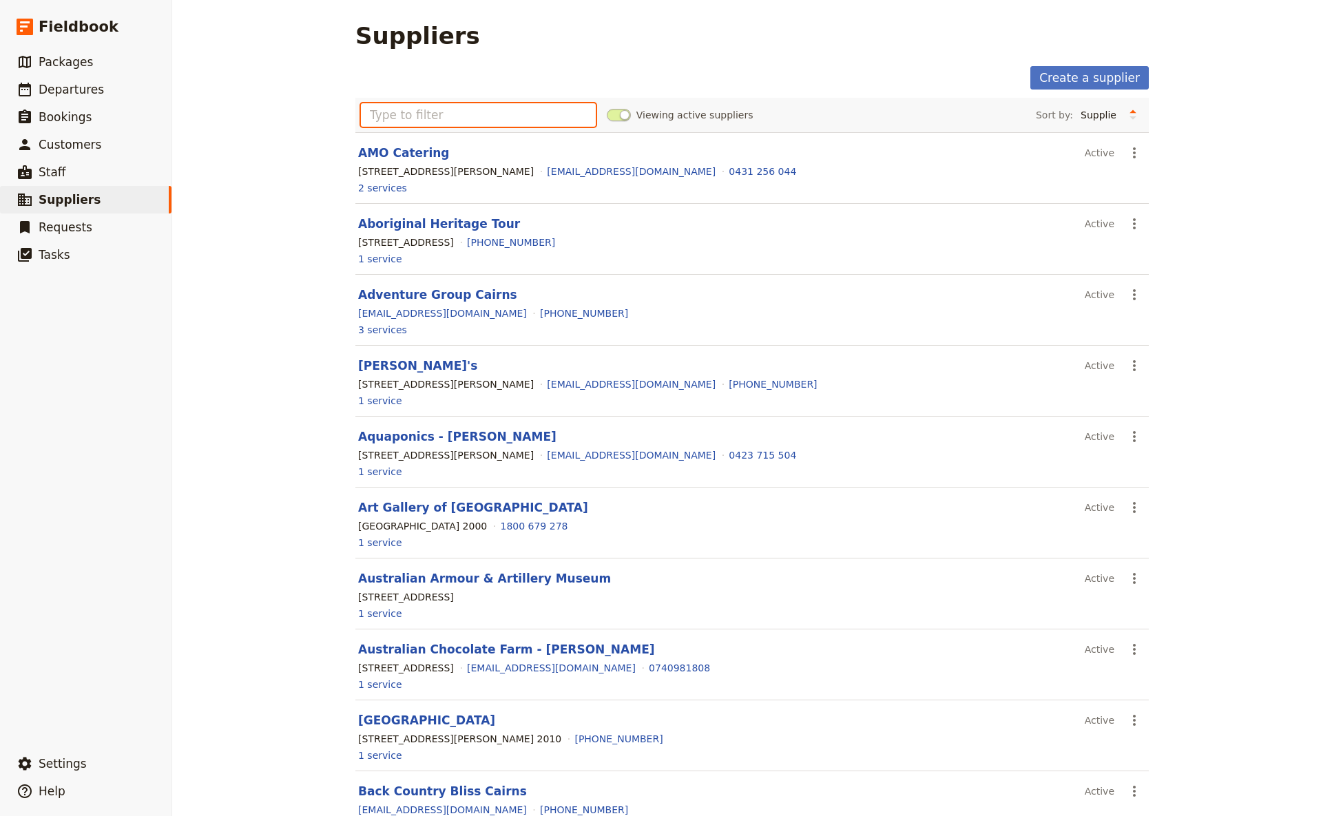
click at [373, 114] on input "text" at bounding box center [478, 114] width 235 height 23
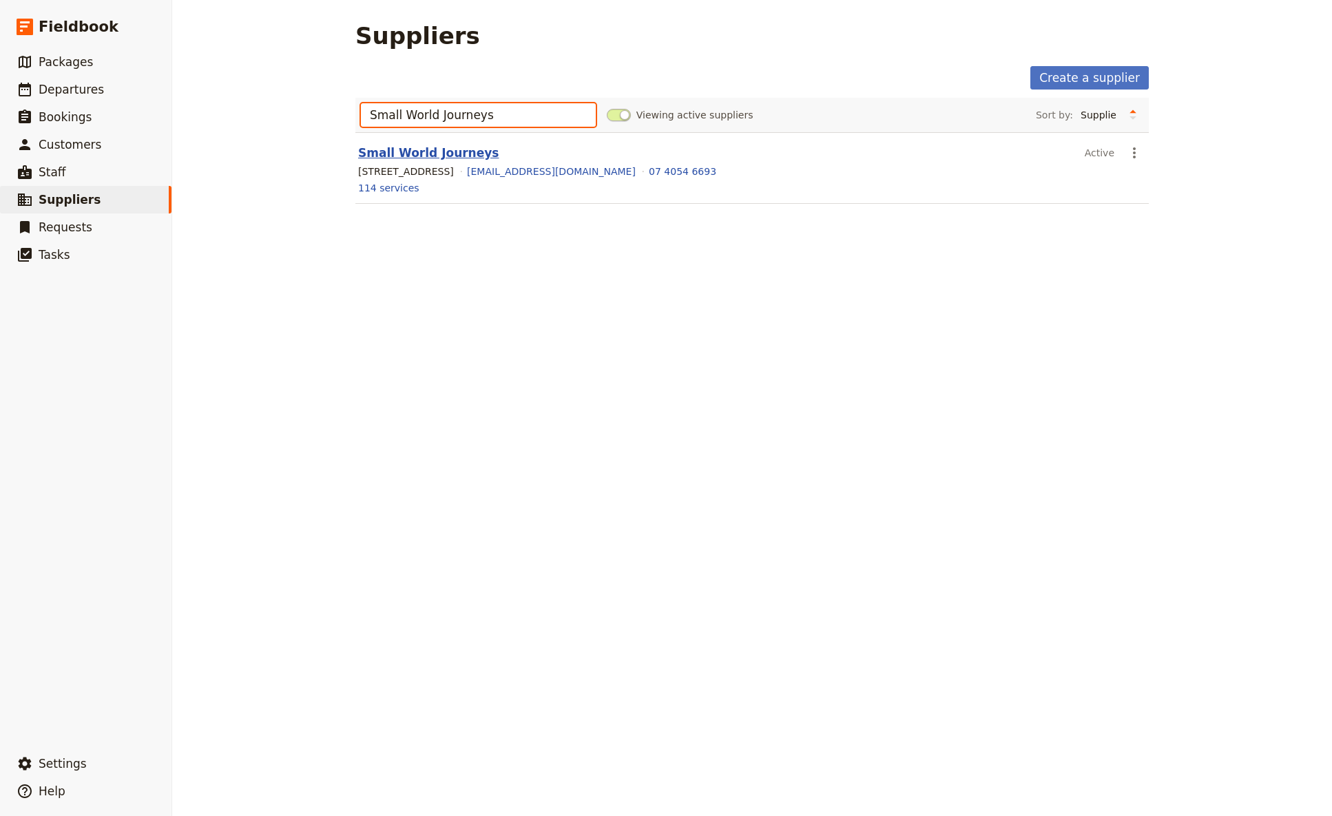
type input "Small World Journeys"
click at [397, 154] on link "Small World Journeys" at bounding box center [428, 153] width 141 height 14
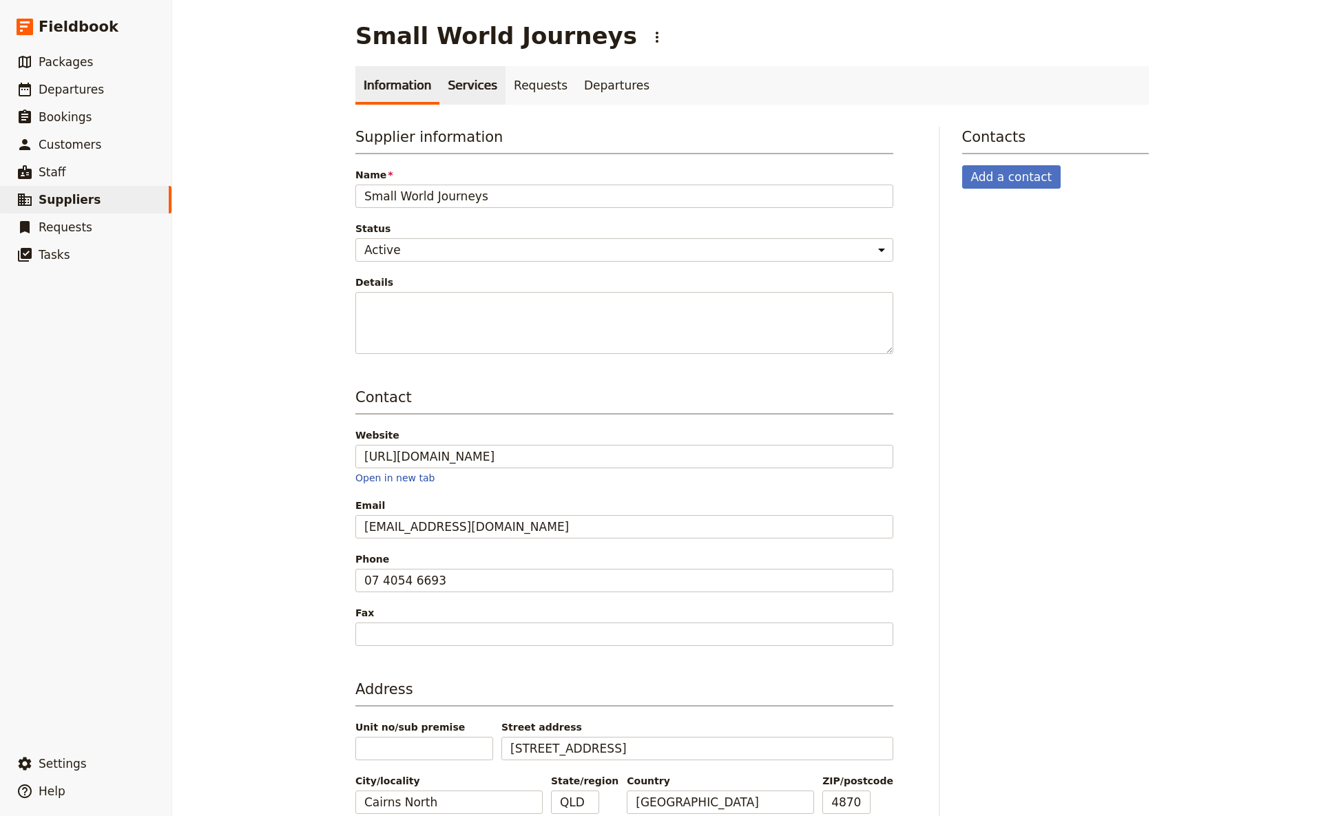
drag, startPoint x: 463, startPoint y: 92, endPoint x: 576, endPoint y: 123, distance: 117.2
click at [464, 92] on link "Services" at bounding box center [473, 85] width 66 height 39
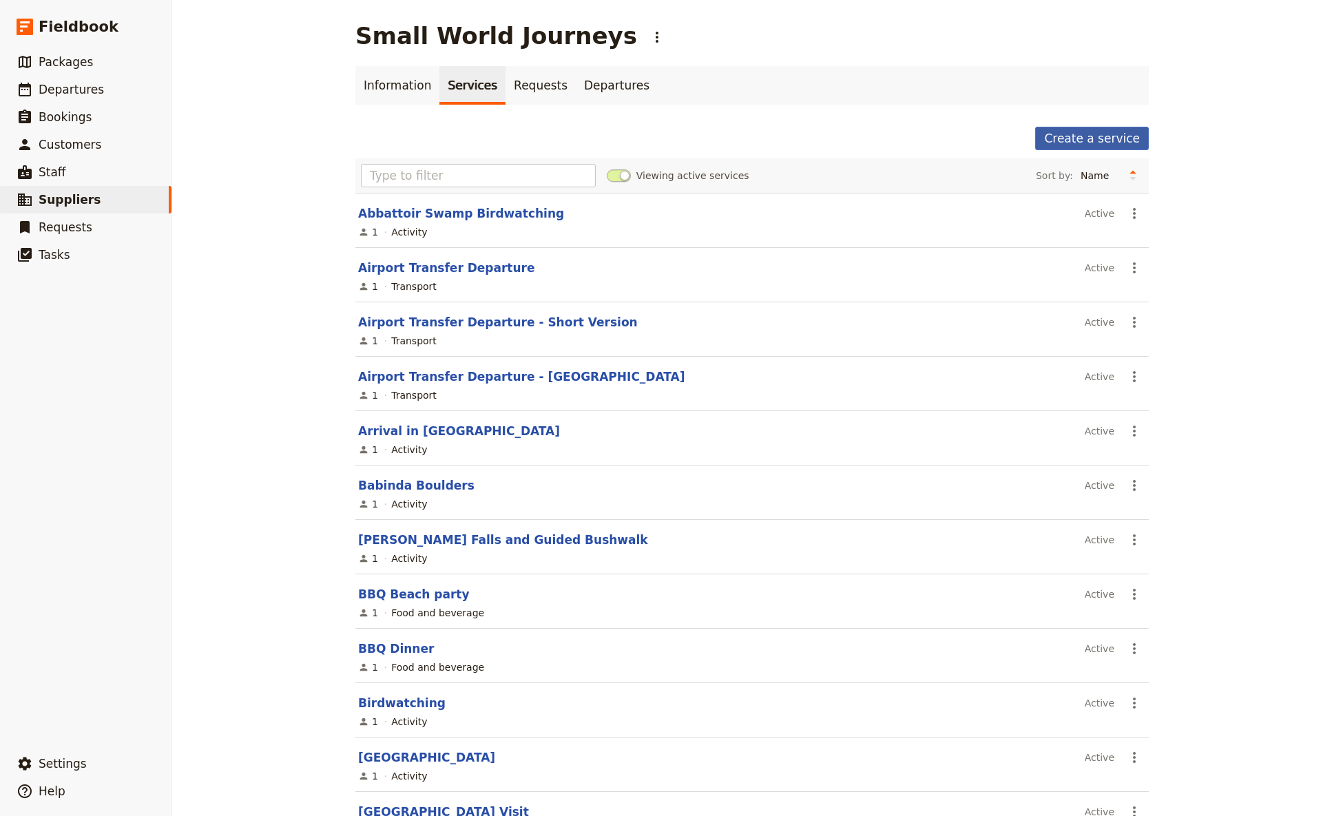
click at [1046, 138] on link "Create a service" at bounding box center [1092, 138] width 114 height 23
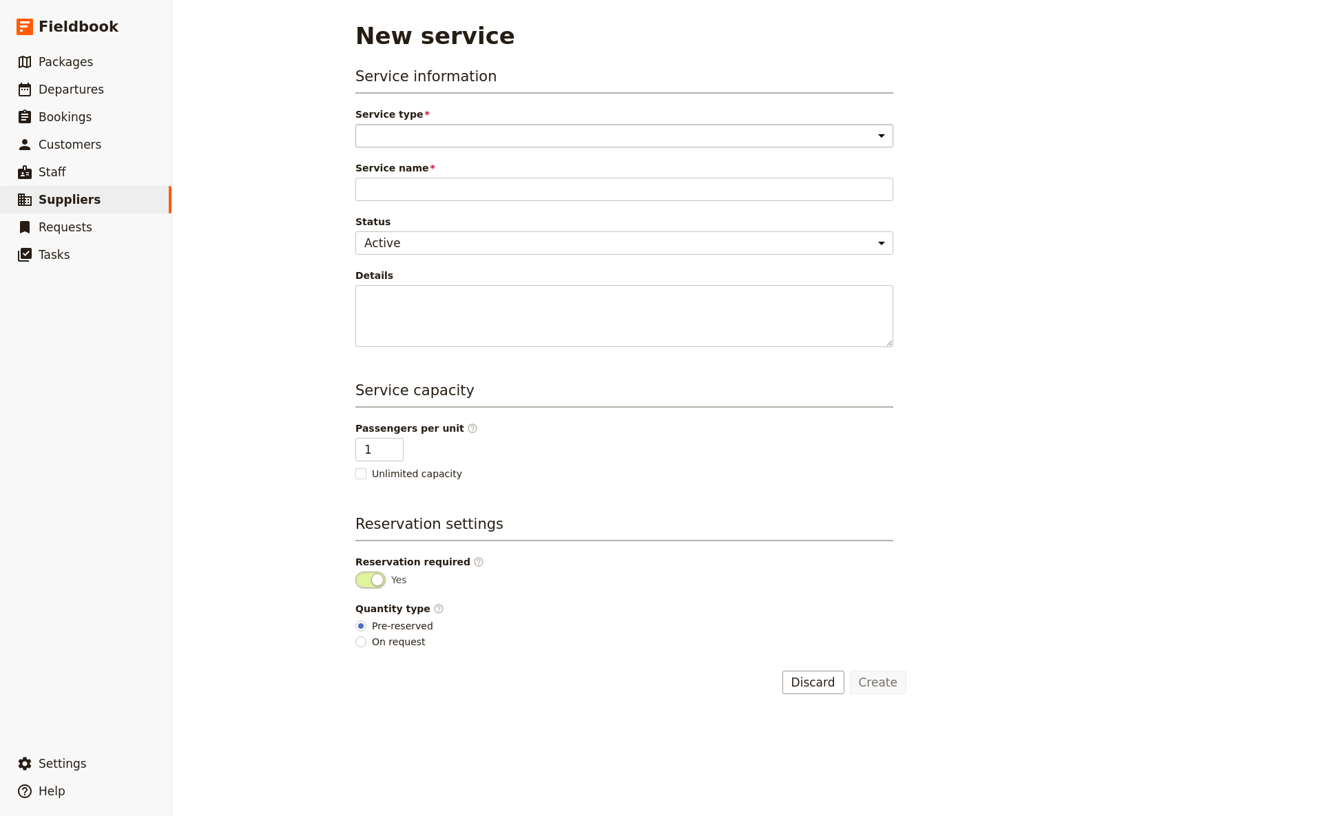
select select "ActivityService"
click option "Activity" at bounding box center [0, 0] width 0 height 0
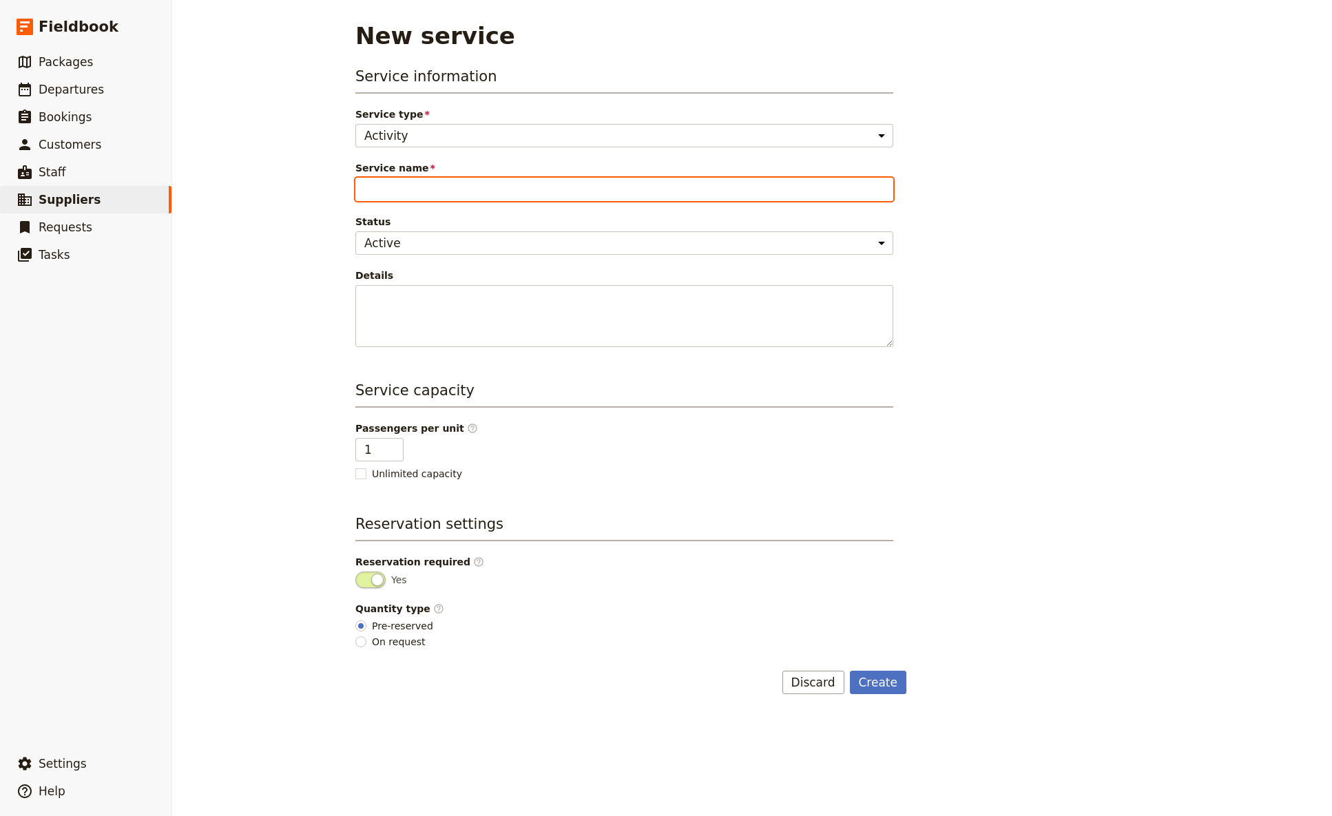
click at [369, 192] on input "Service name" at bounding box center [624, 189] width 538 height 23
type input "Port [PERSON_NAME] Visit"
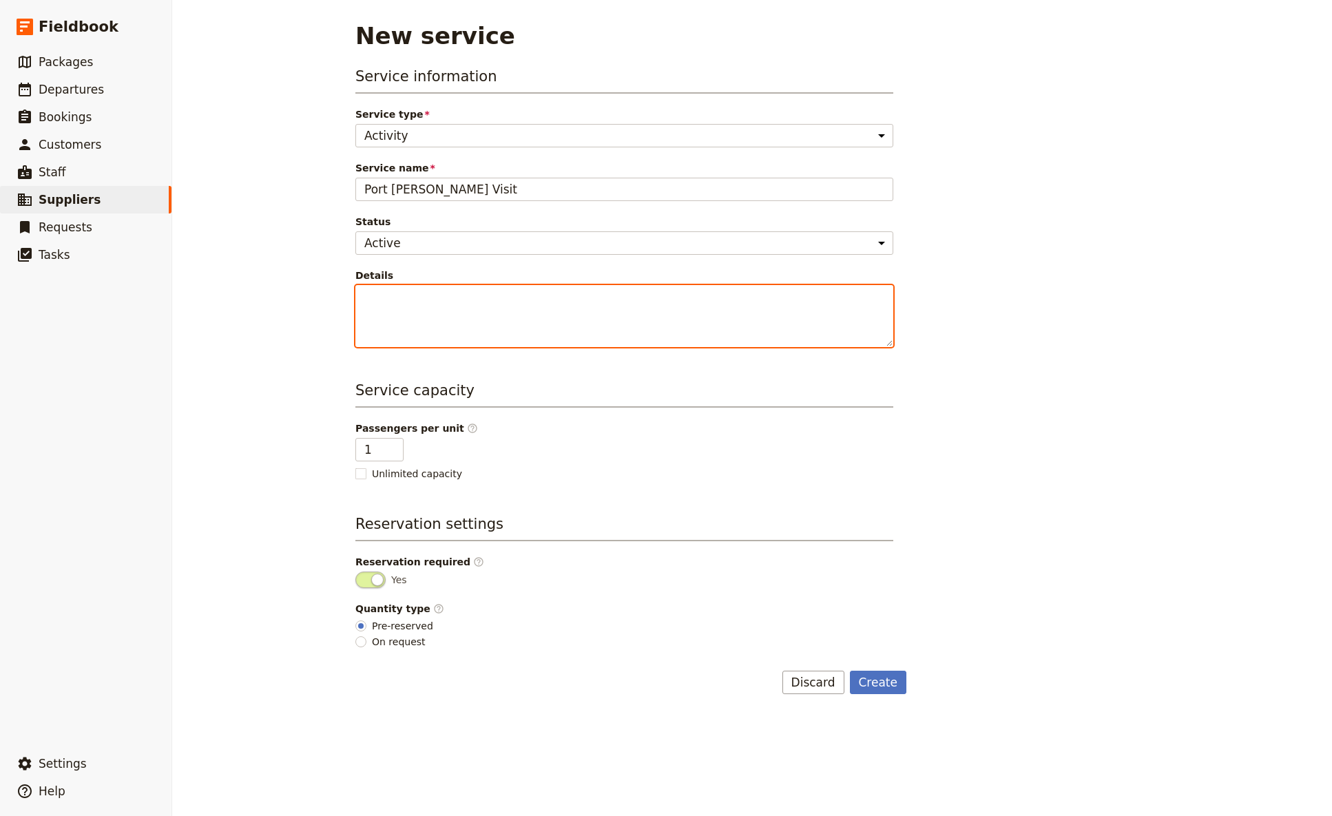
click at [364, 299] on textarea "Details" at bounding box center [624, 316] width 538 height 62
paste textarea "This afternoon you’ll have time to explore [GEOGRAPHIC_DATA][PERSON_NAME], a ch…"
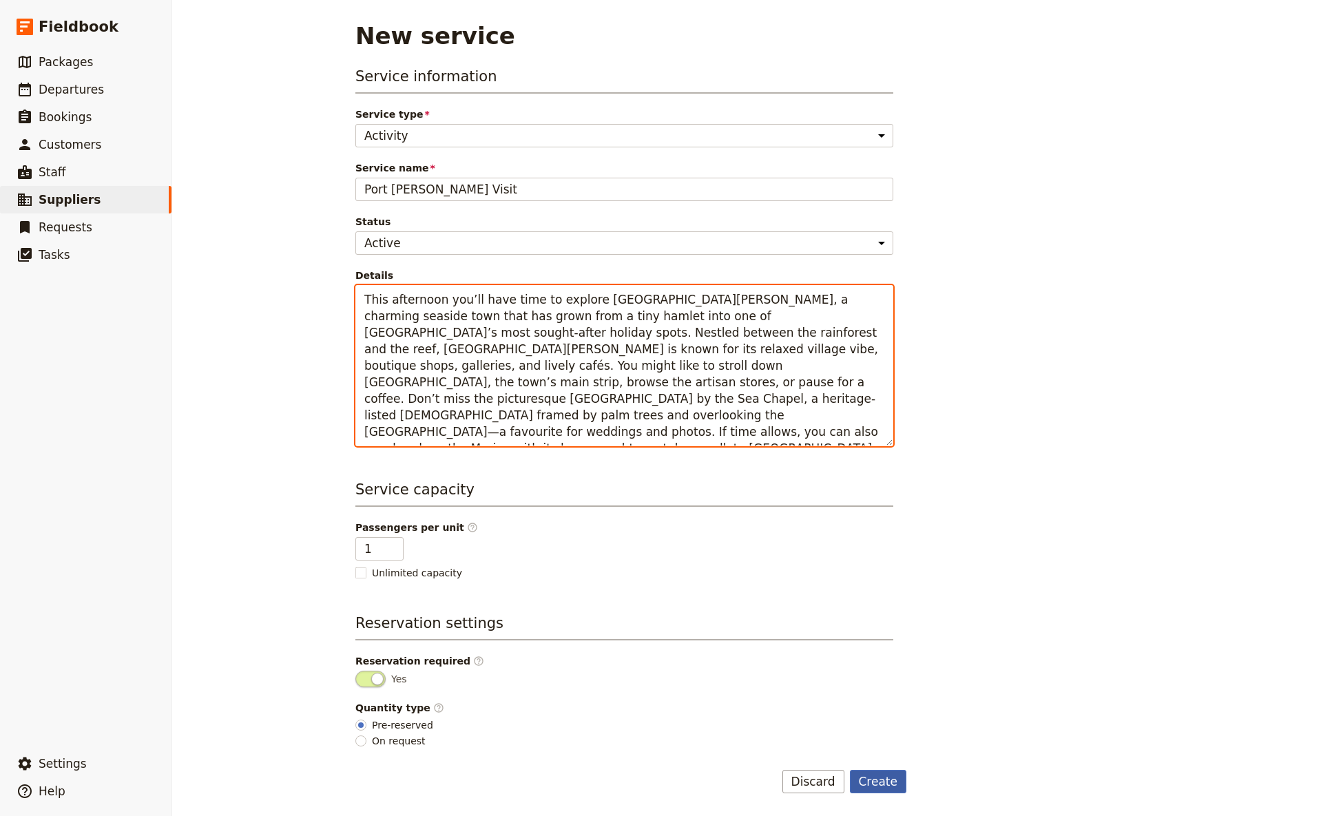
type textarea "This afternoon you’ll have time to explore [GEOGRAPHIC_DATA][PERSON_NAME], a ch…"
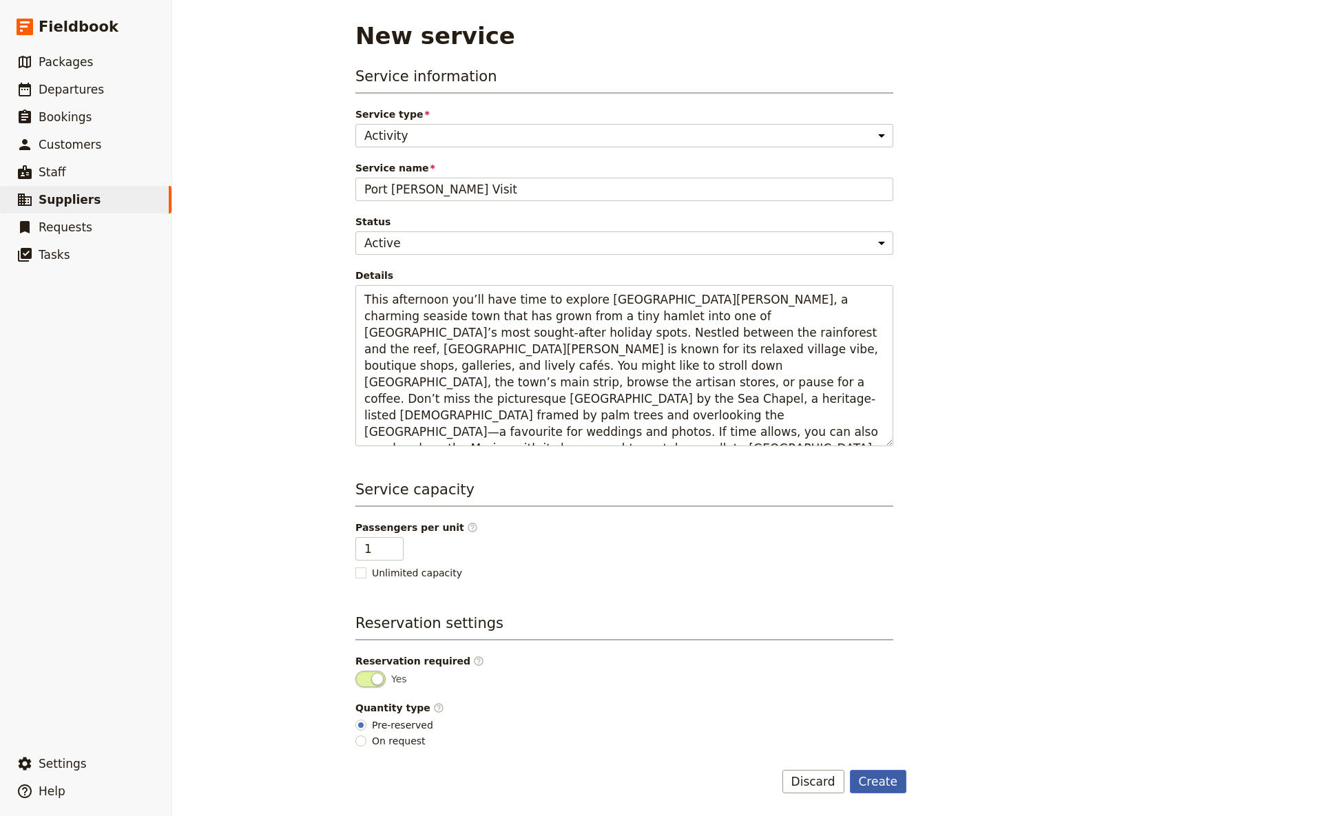
click at [870, 484] on button "Create" at bounding box center [878, 781] width 57 height 23
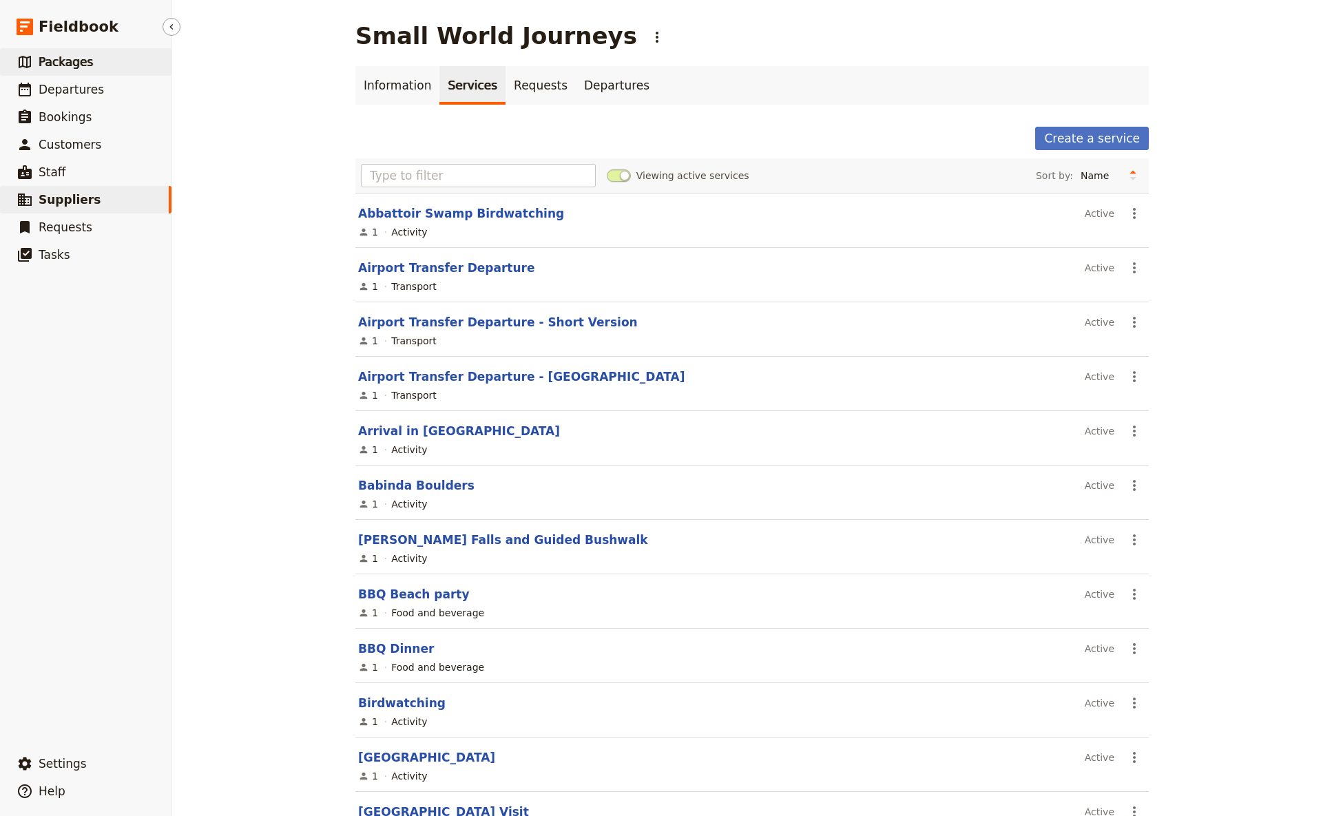
click at [55, 65] on span "Packages" at bounding box center [66, 62] width 54 height 14
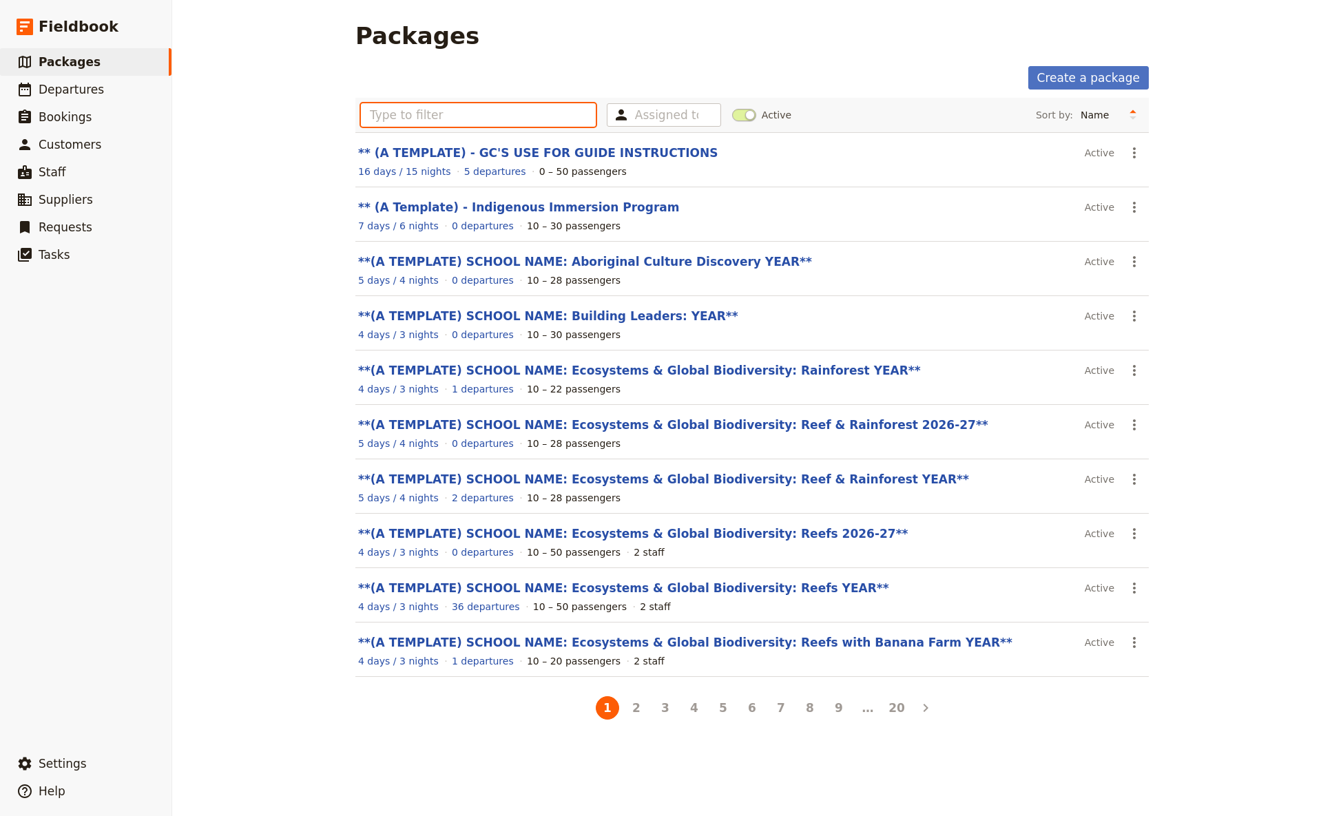
click at [469, 123] on input "text" at bounding box center [478, 114] width 235 height 23
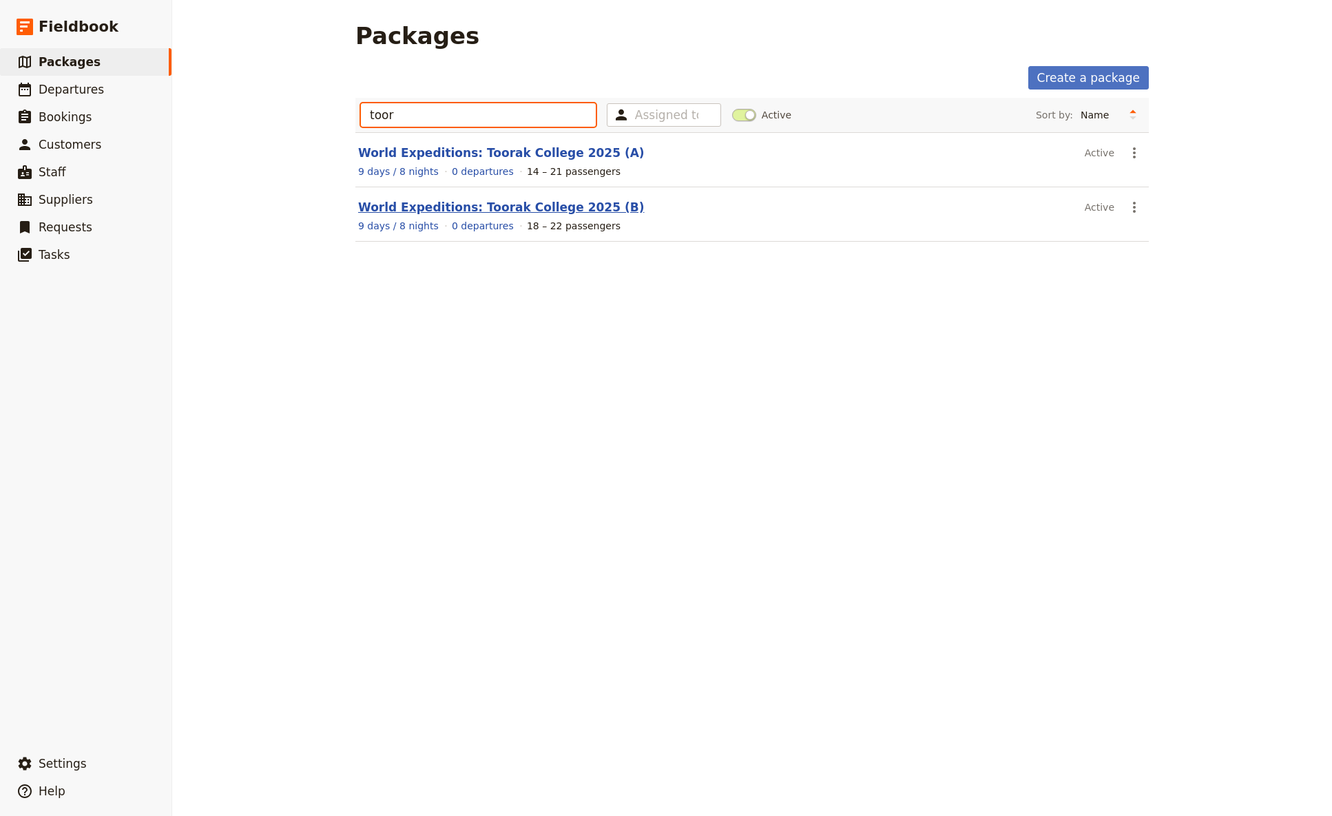
type input "toor"
click at [465, 205] on link "World Expeditions: Toorak College 2025 (B)" at bounding box center [501, 207] width 286 height 14
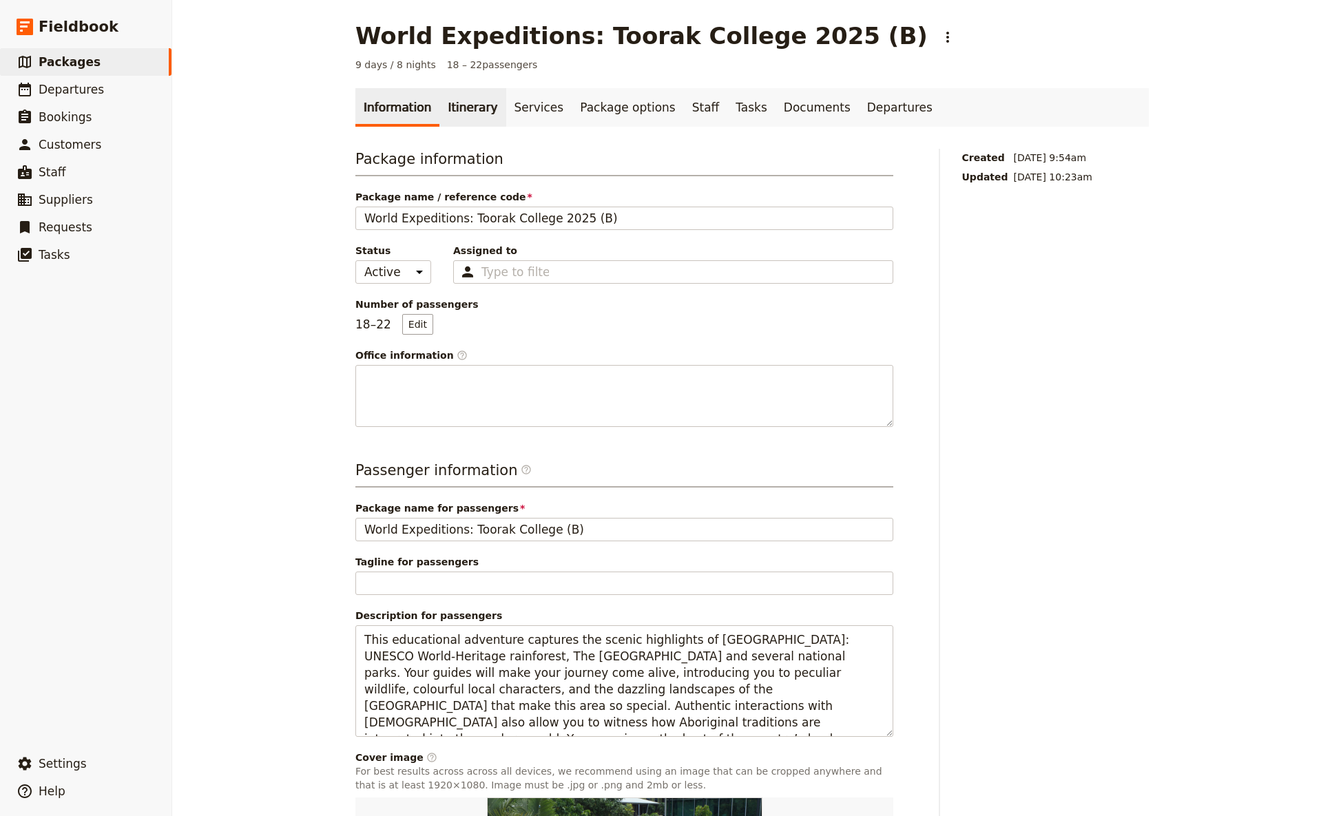
click at [456, 105] on link "Itinerary" at bounding box center [473, 107] width 66 height 39
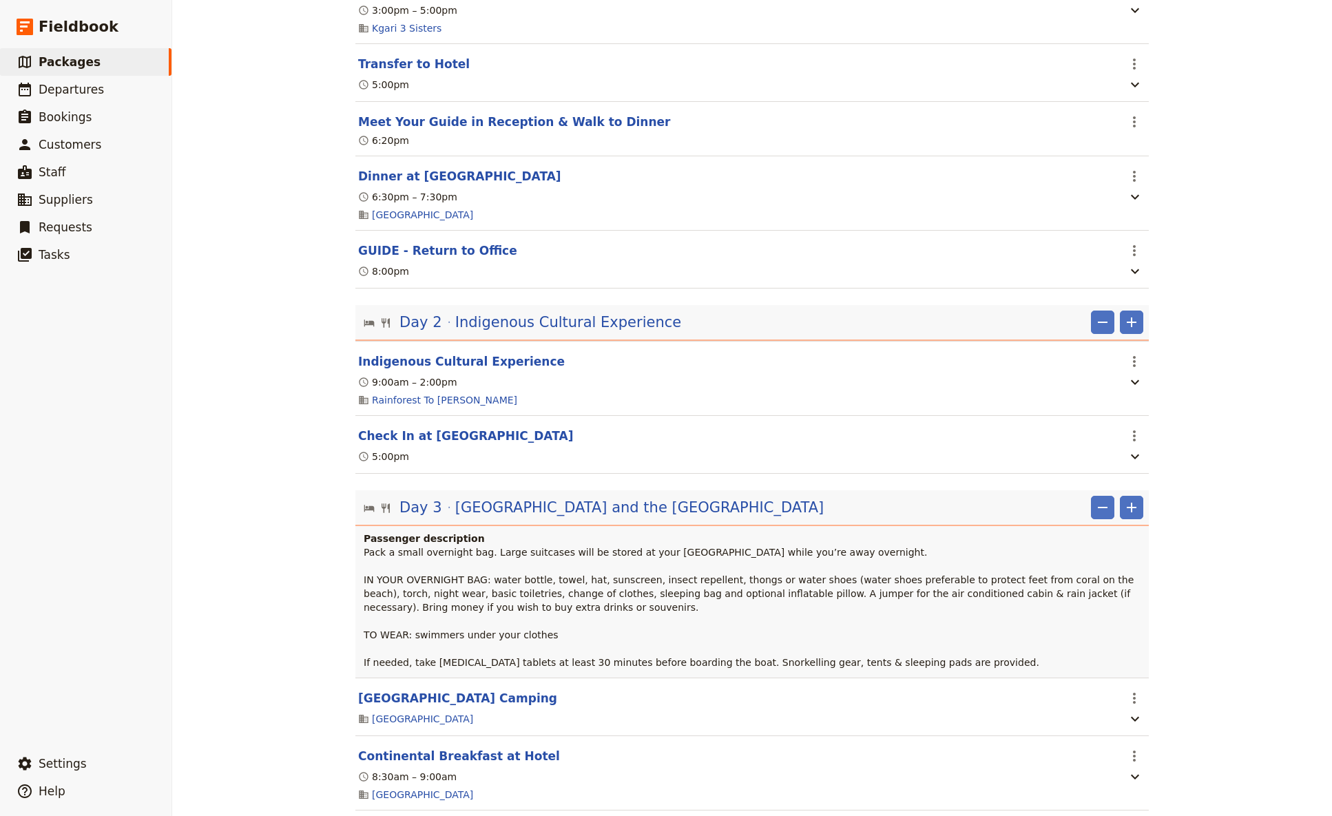
scroll to position [91, 0]
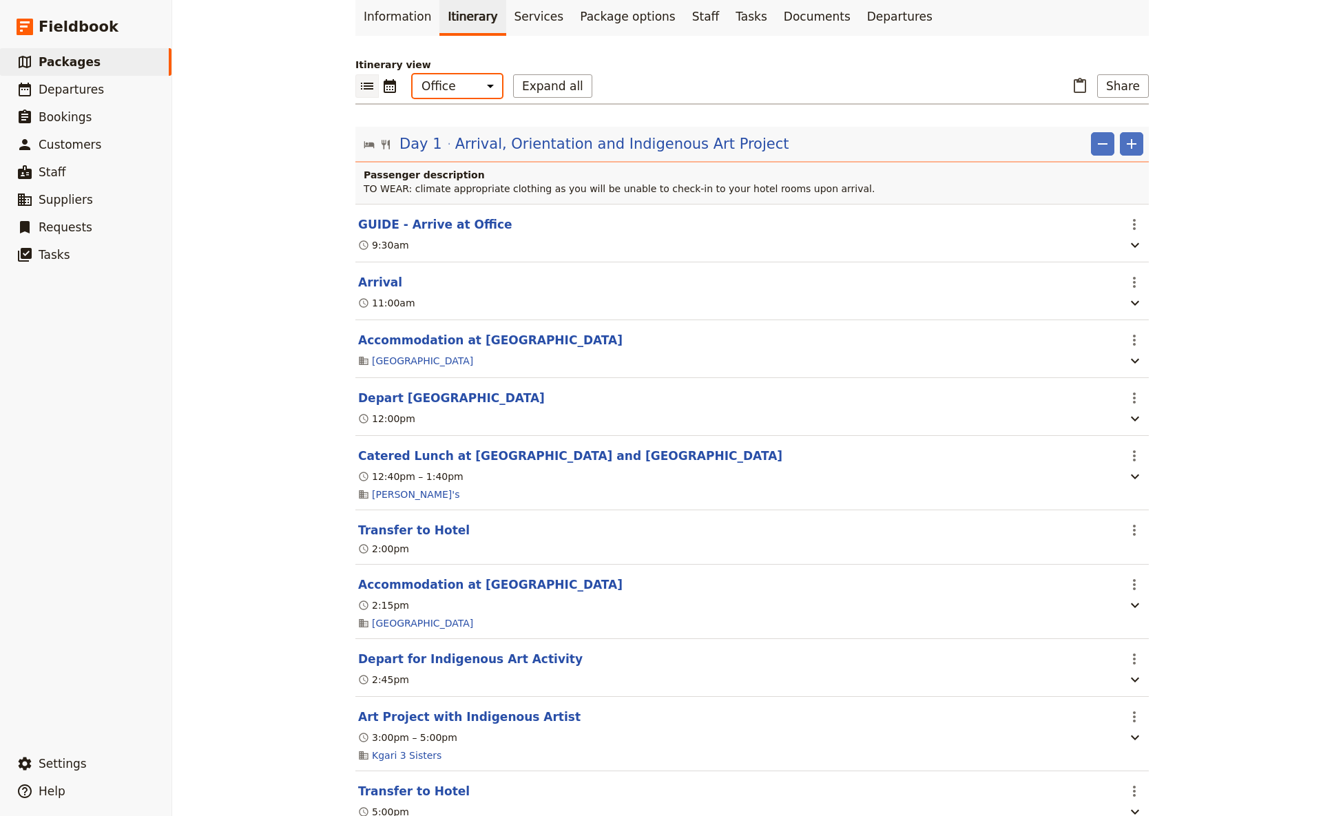
click at [413, 74] on select "Office Guide Passenger Sales" at bounding box center [458, 85] width 90 height 23
select select "MARKETING"
click option "Sales" at bounding box center [0, 0] width 0 height 0
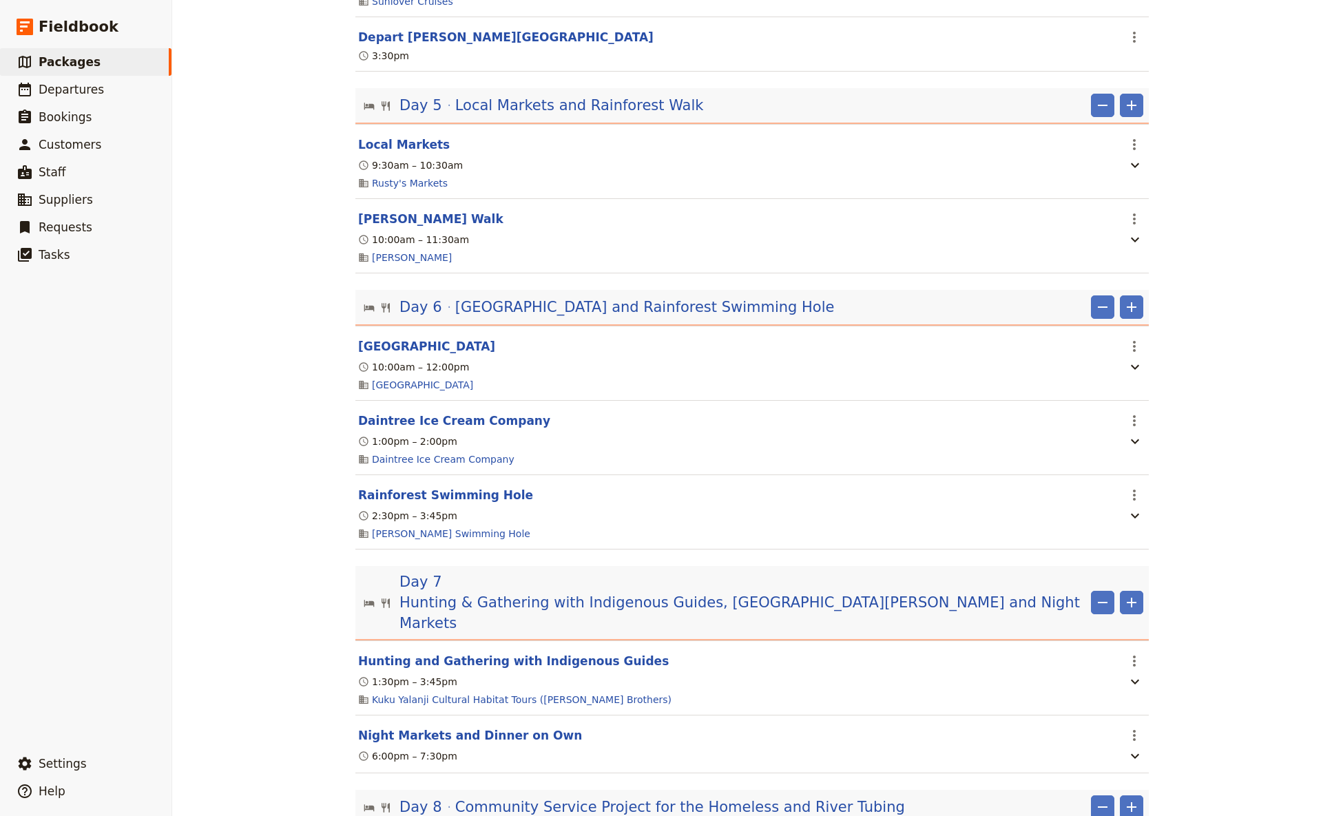
scroll to position [1364, 0]
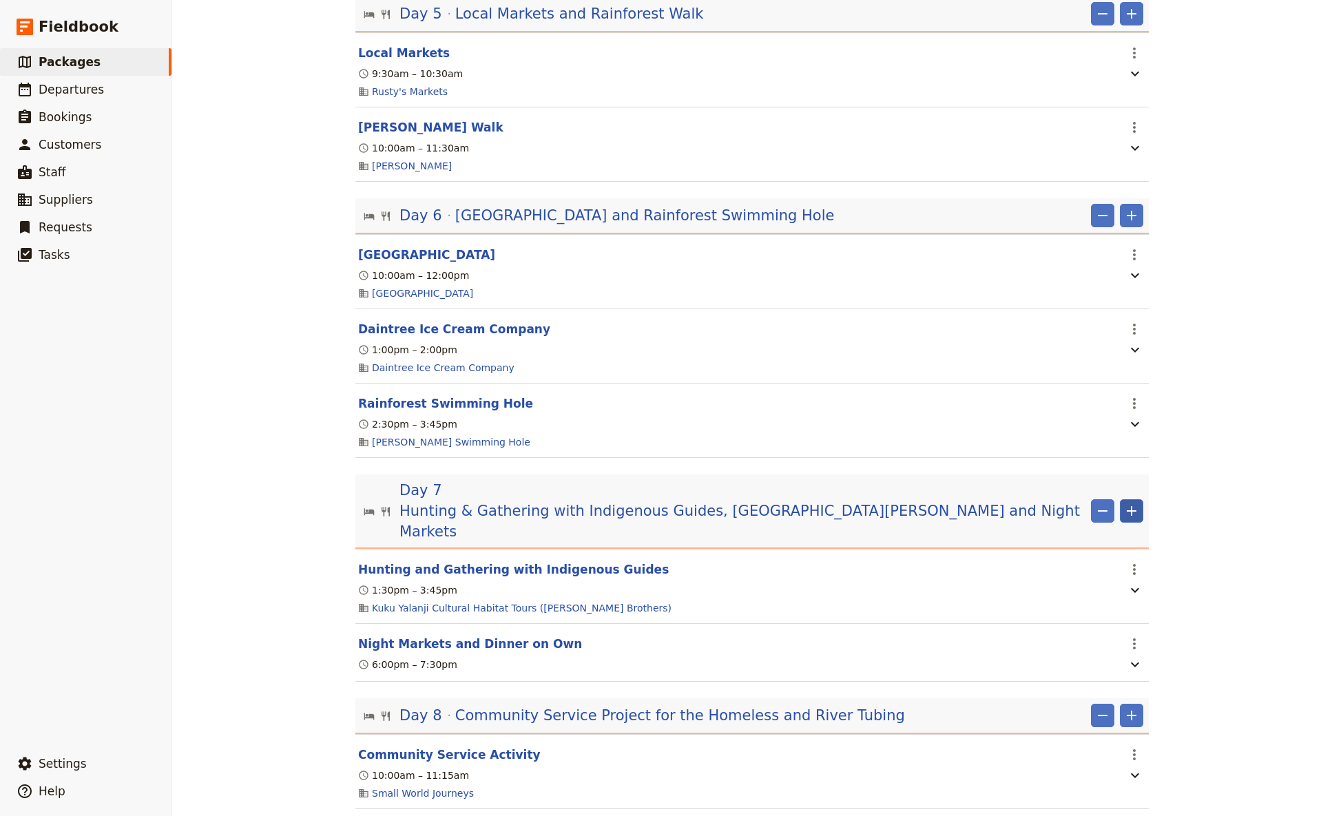
click at [1046, 484] on icon "Add" at bounding box center [1132, 511] width 17 height 17
click at [1046, 484] on span "Add itinerary item" at bounding box center [1084, 543] width 87 height 14
select select "7"
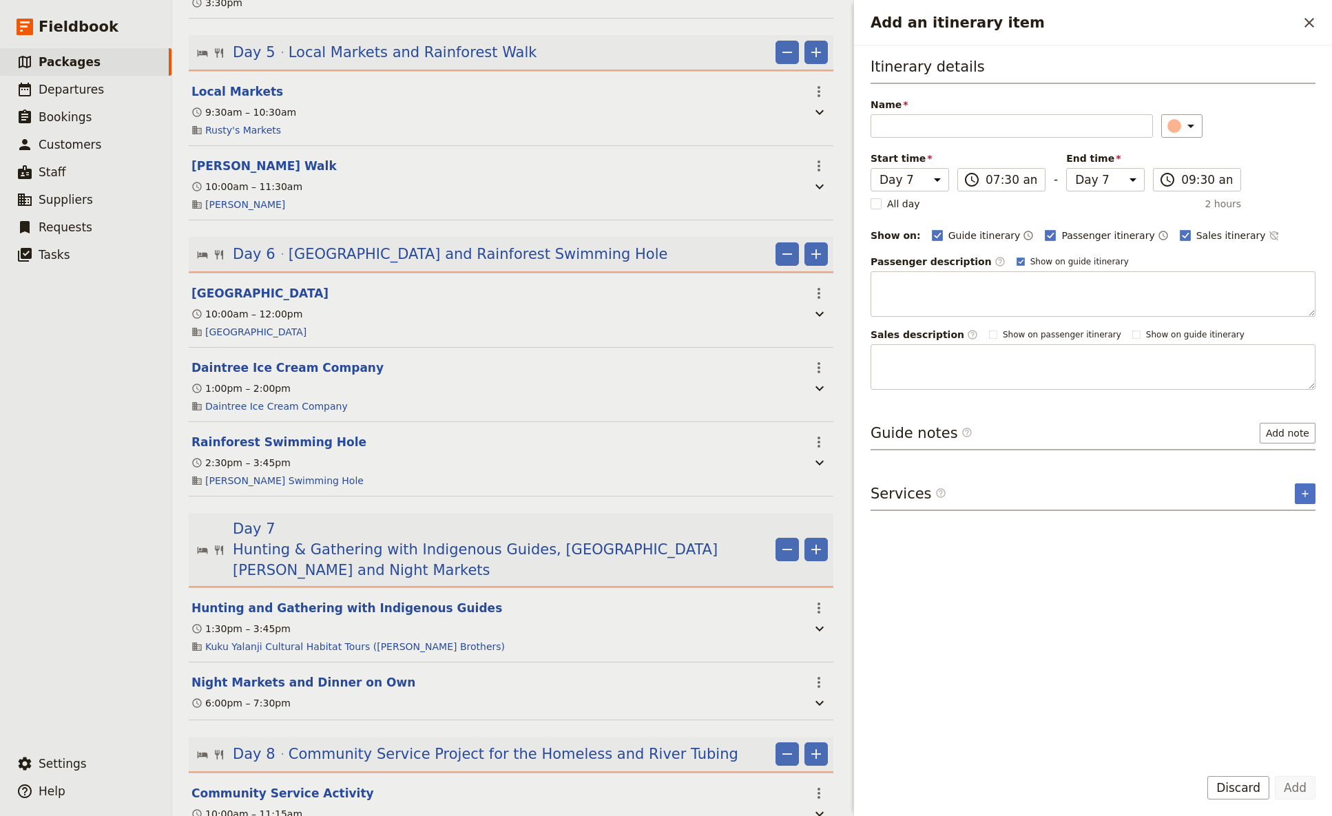
scroll to position [1382, 0]
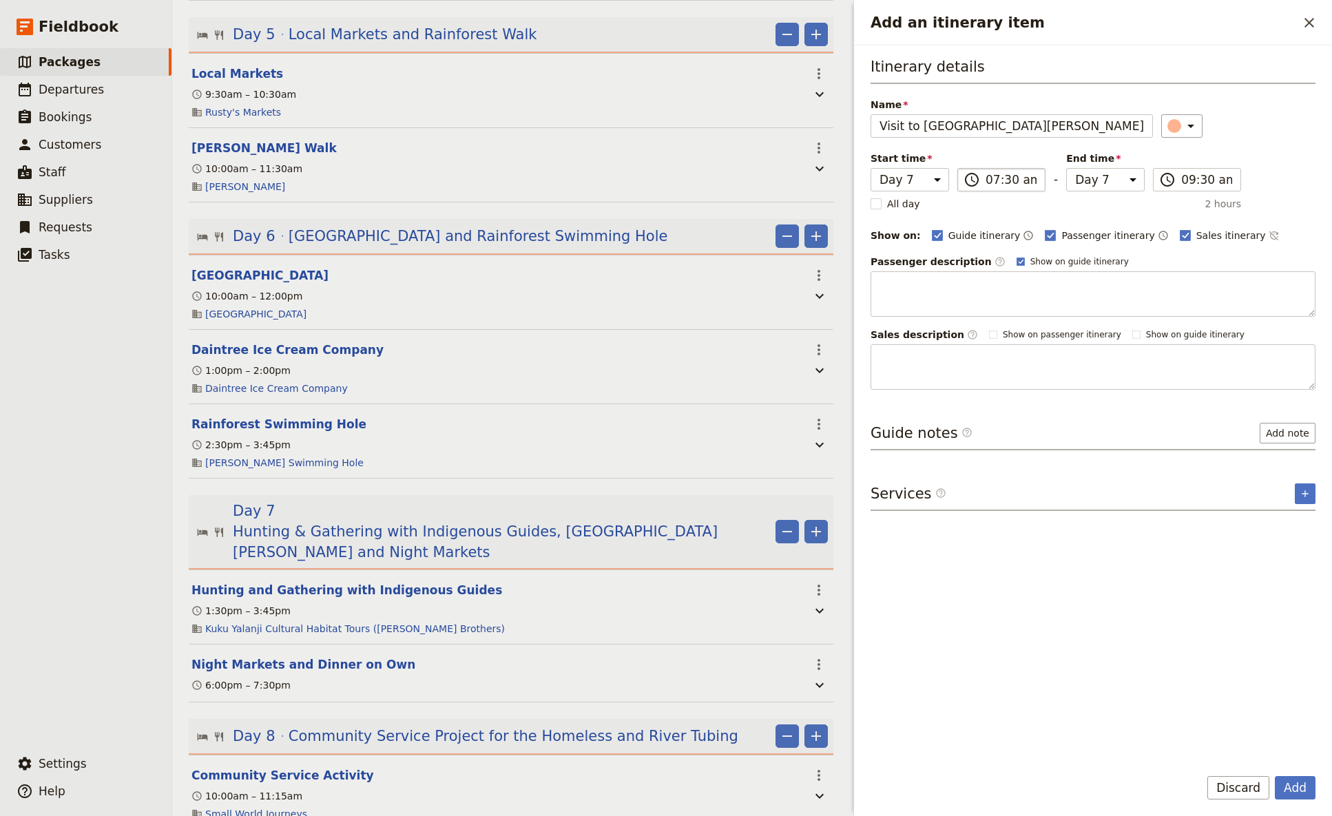
type input "Visit to [GEOGRAPHIC_DATA][PERSON_NAME]"
click at [993, 183] on input "07:30 am" at bounding box center [1011, 180] width 51 height 17
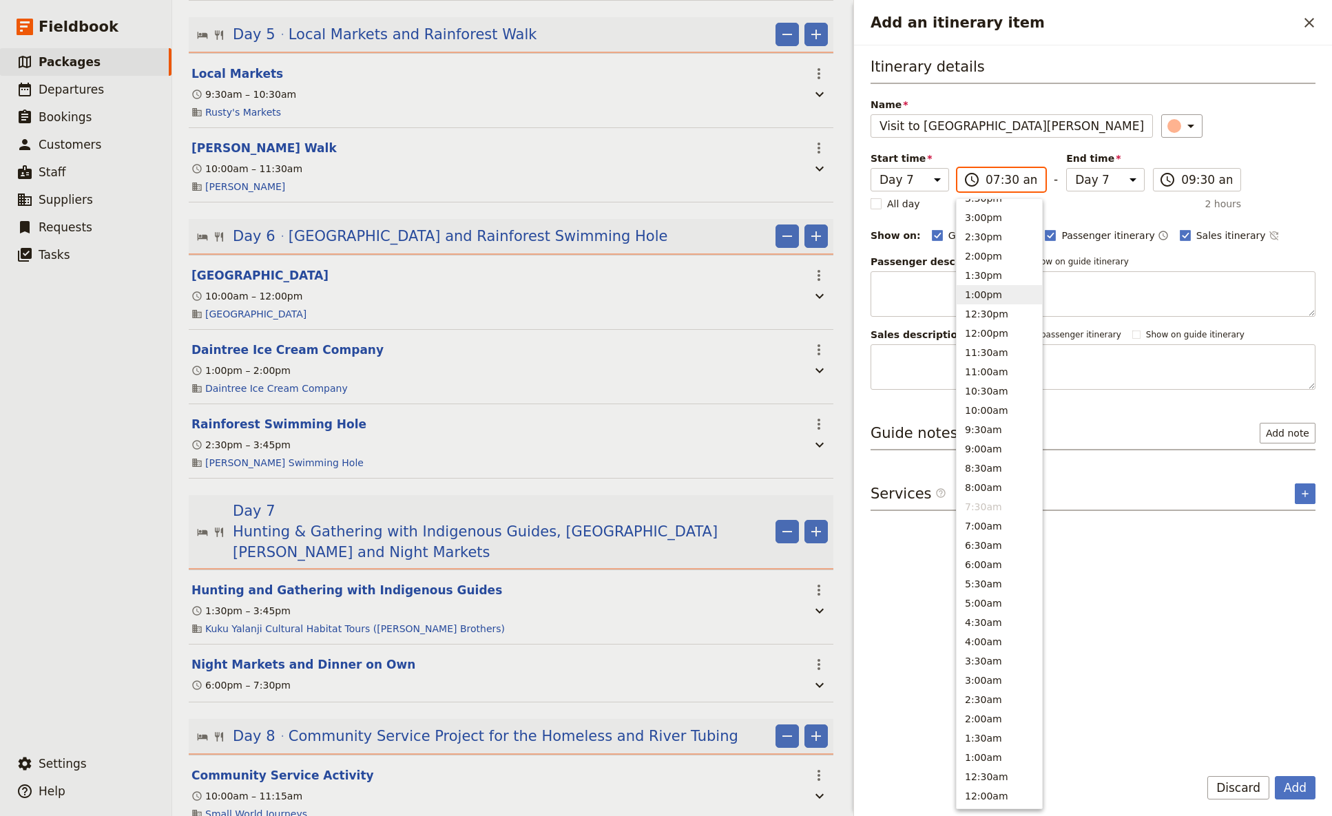
scroll to position [312, 0]
click at [990, 419] on button "10:00am" at bounding box center [999, 420] width 85 height 19
type input "10:00 am"
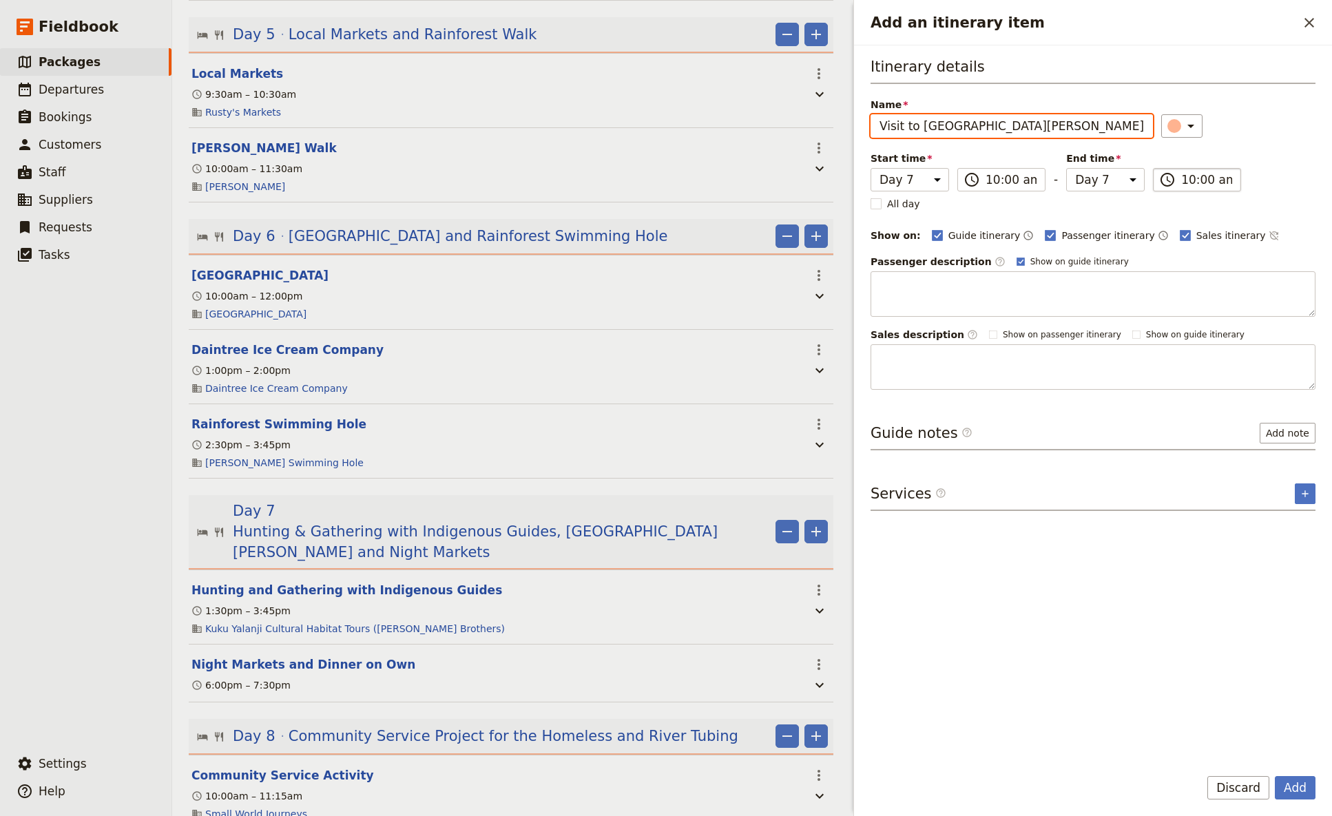
click at [1046, 182] on input "10:00 am" at bounding box center [1206, 180] width 51 height 17
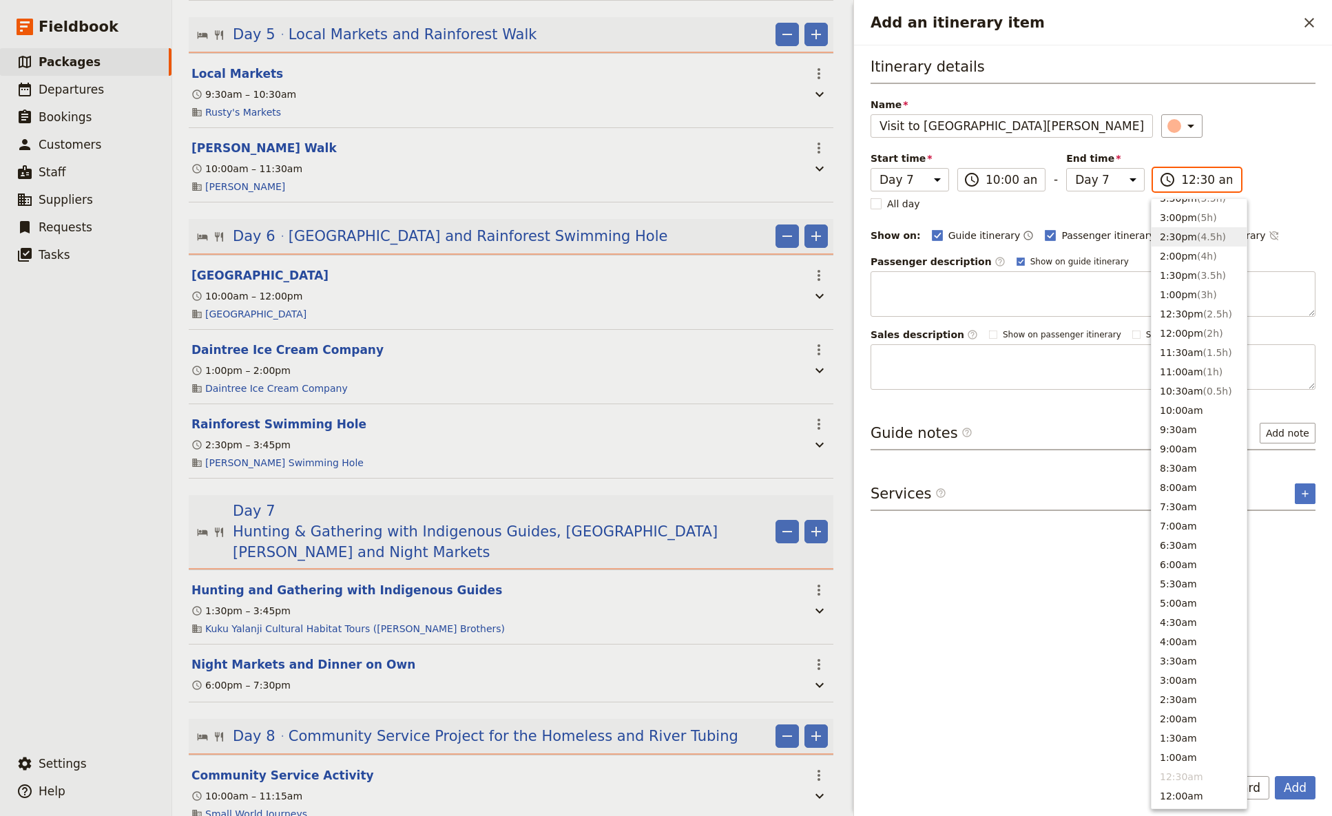
scroll to position [340, 0]
type input "12:30 pm"
click at [1011, 484] on div "Itinerary details Name Visit to [GEOGRAPHIC_DATA][PERSON_NAME] ​ Start time Day…" at bounding box center [1093, 405] width 445 height 698
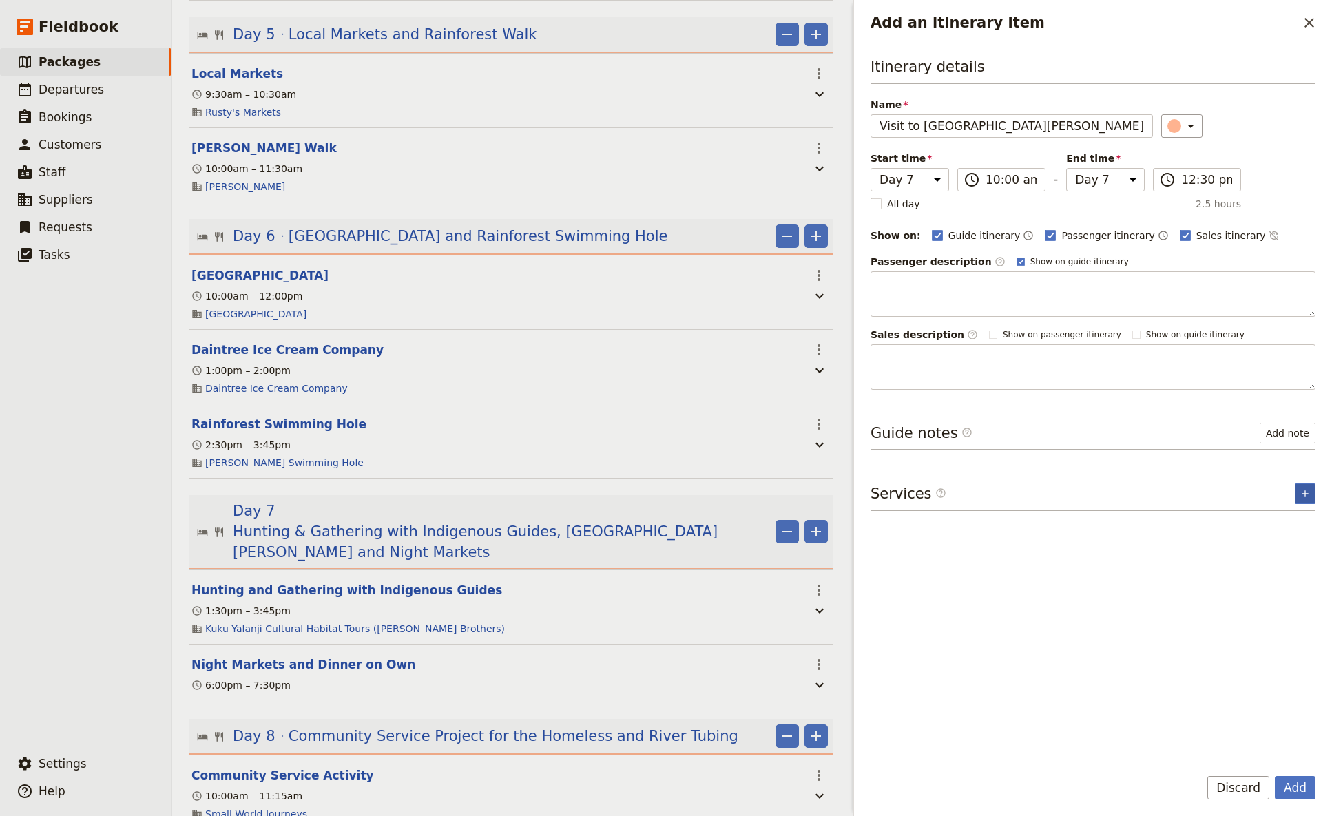
click at [1046, 484] on icon "Add service inclusion" at bounding box center [1305, 493] width 11 height 11
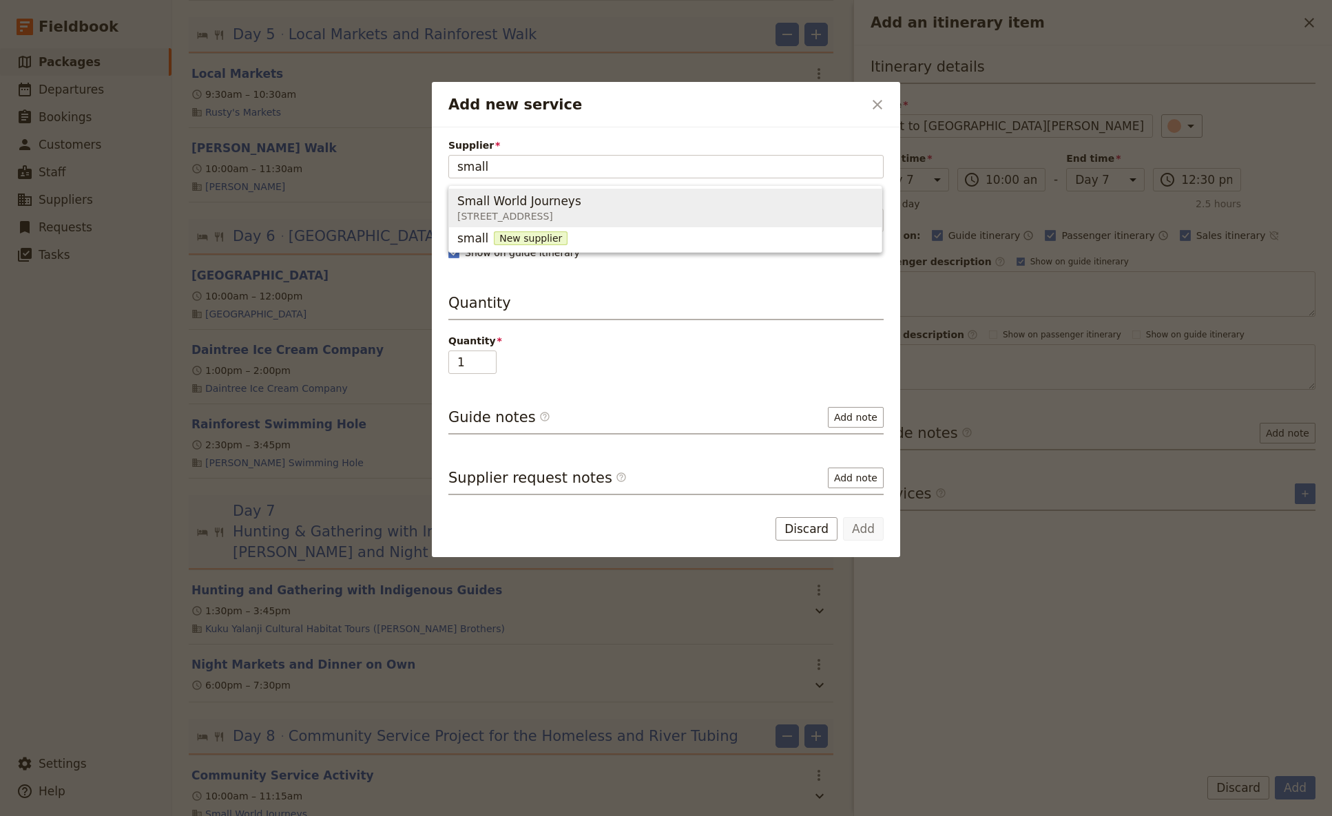
click at [581, 203] on div "Small World Journeys" at bounding box center [519, 201] width 124 height 17
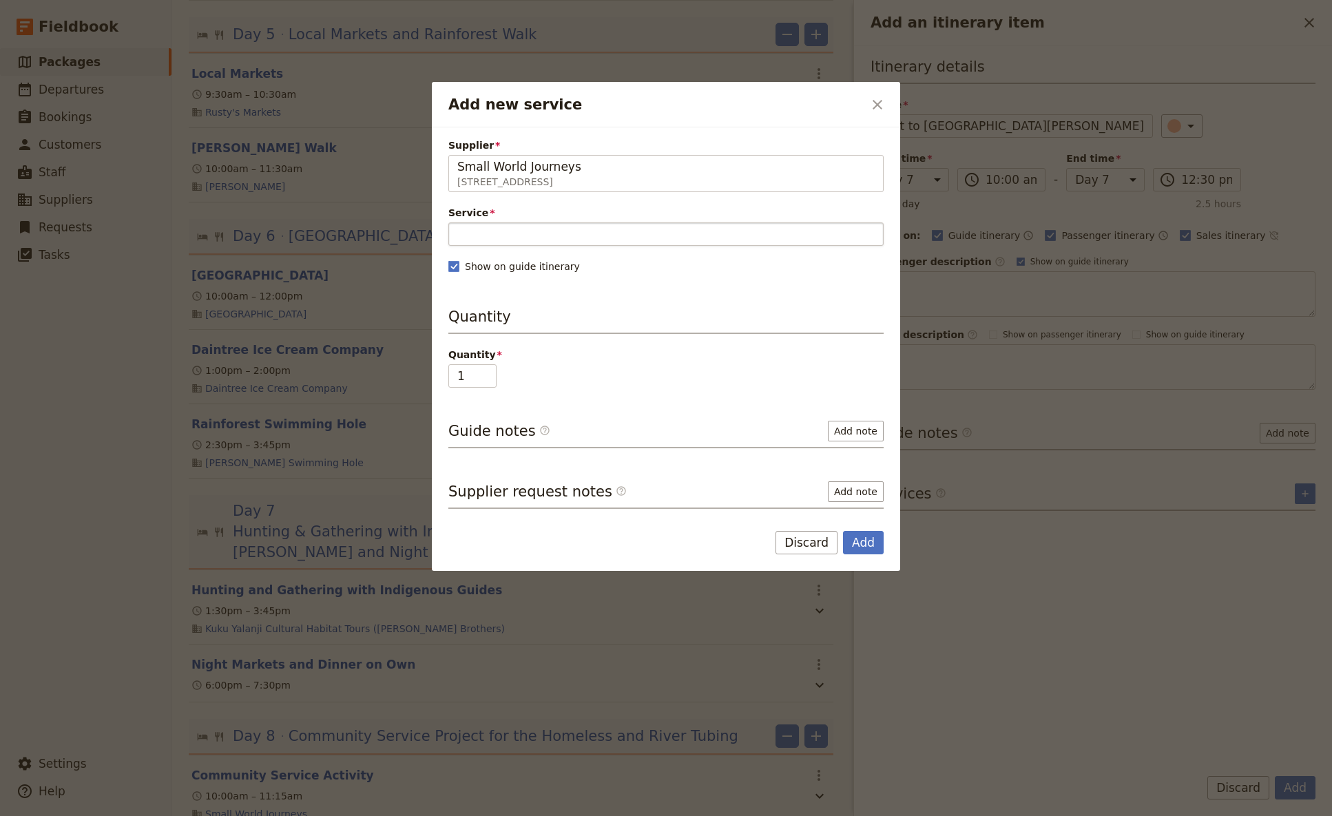
type input "Small World Journeys"
click at [499, 239] on input "Service" at bounding box center [665, 234] width 435 height 23
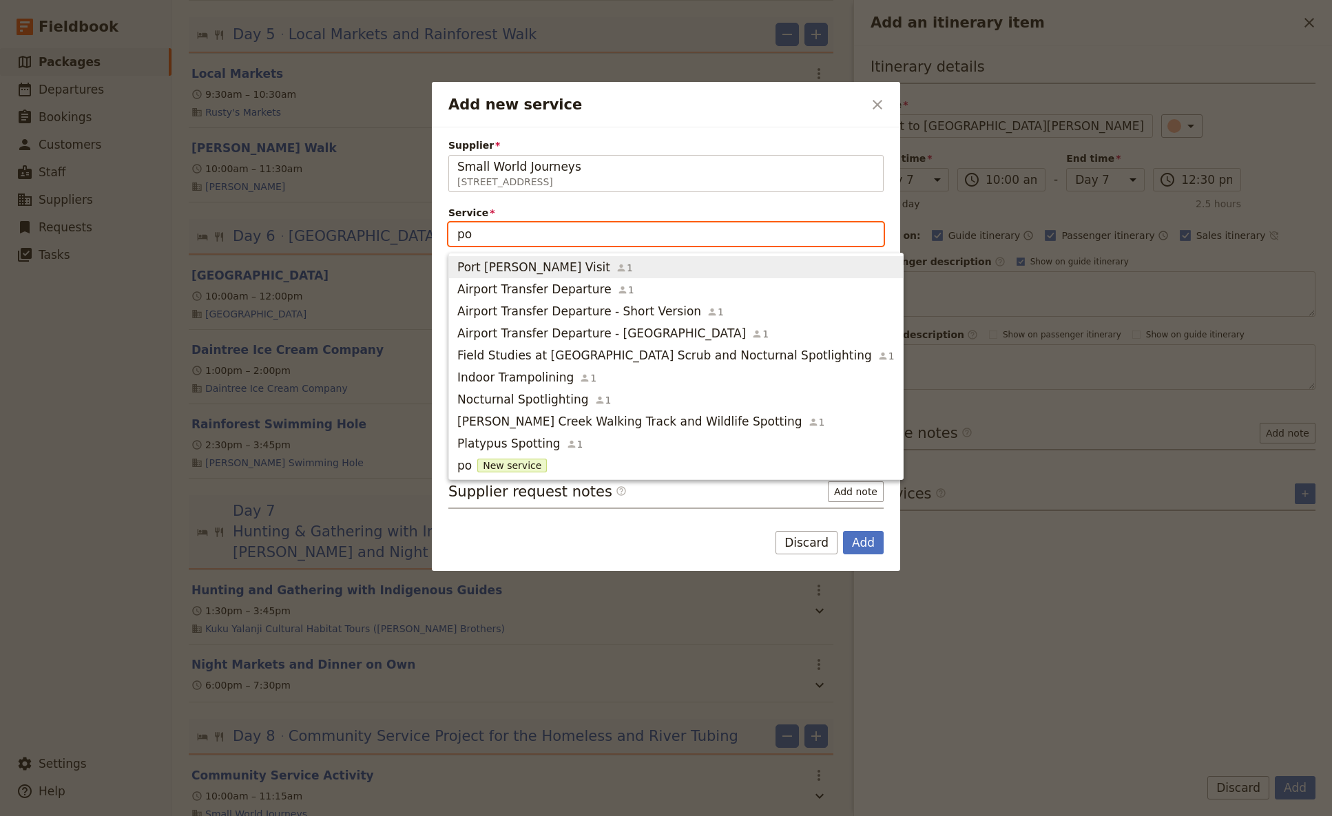
type input "por"
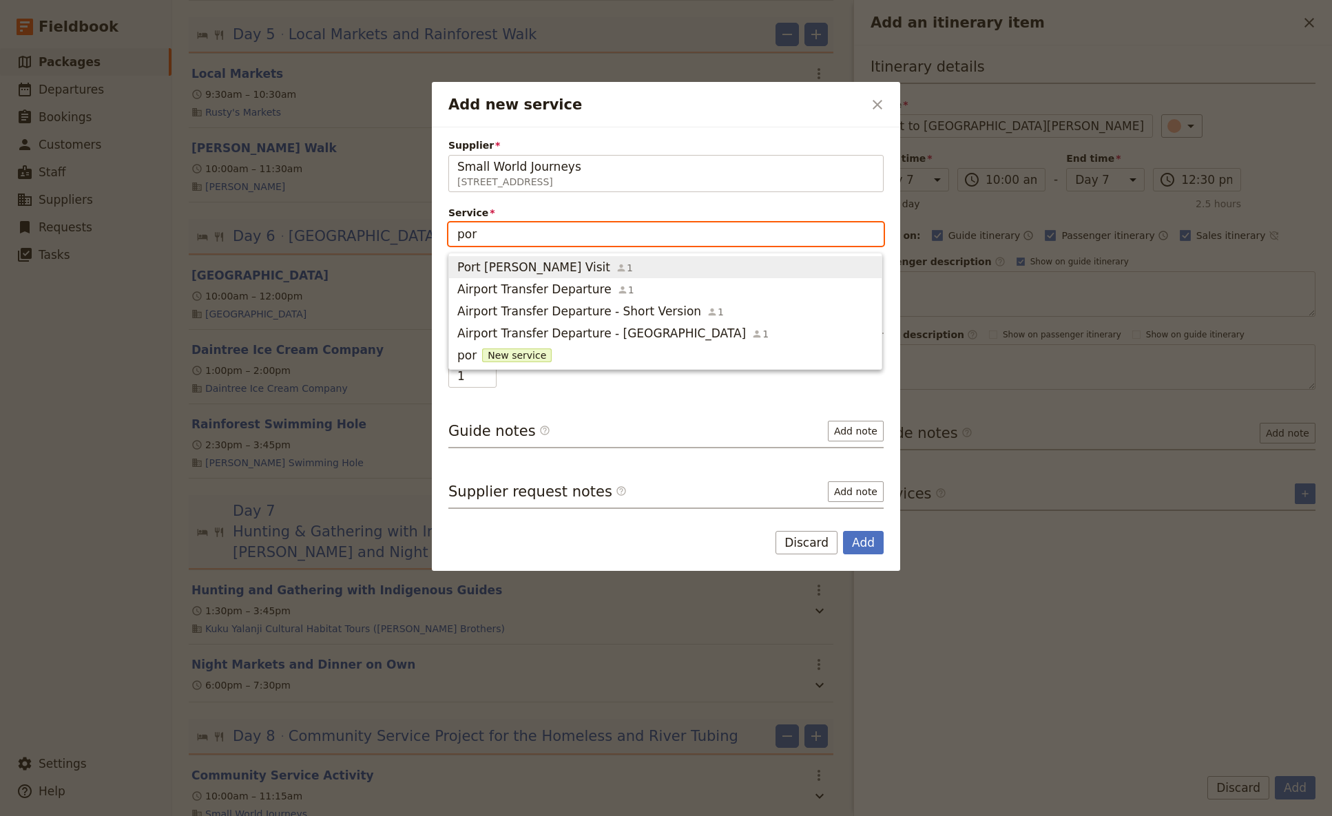
click at [519, 267] on span "Port [PERSON_NAME] Visit" at bounding box center [533, 267] width 153 height 17
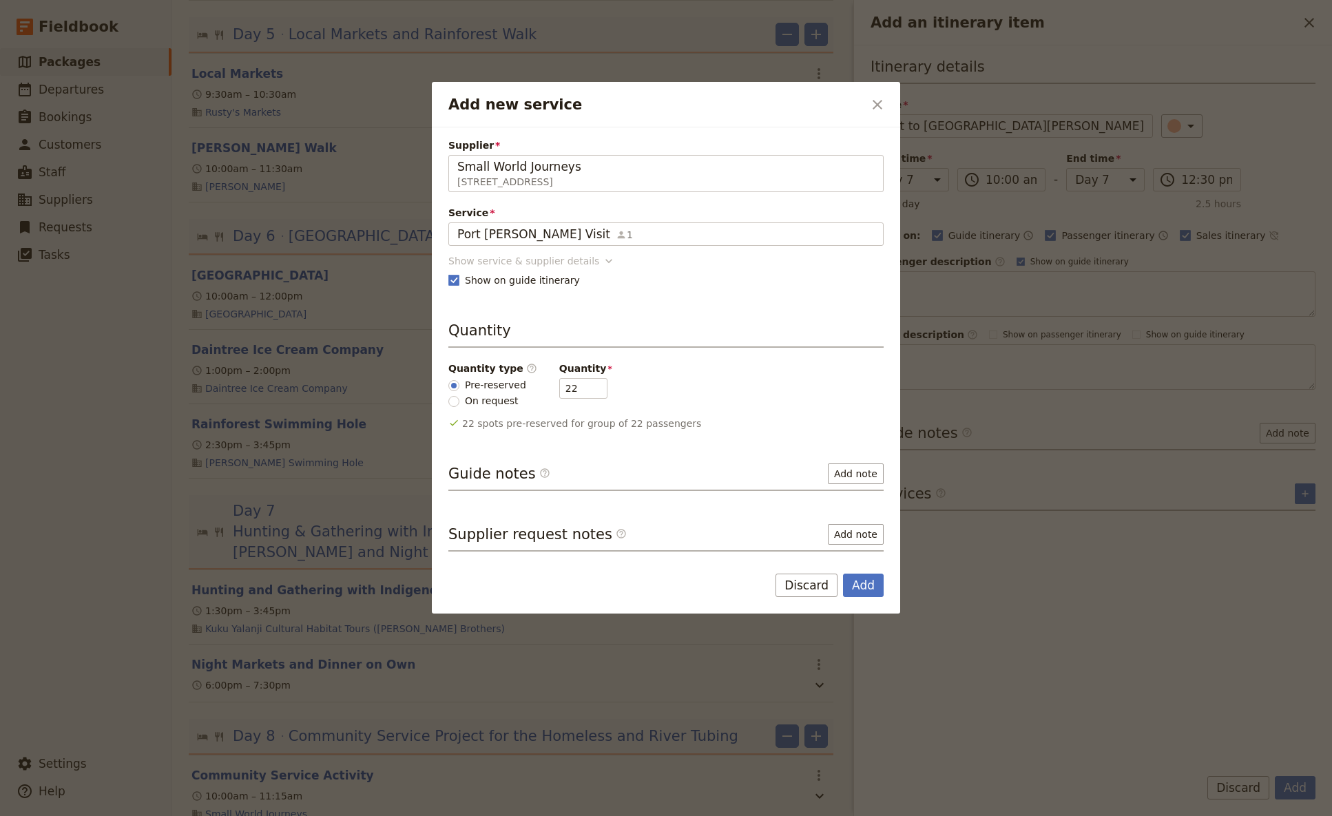
click at [606, 261] on icon "Add new service" at bounding box center [609, 261] width 7 height 4
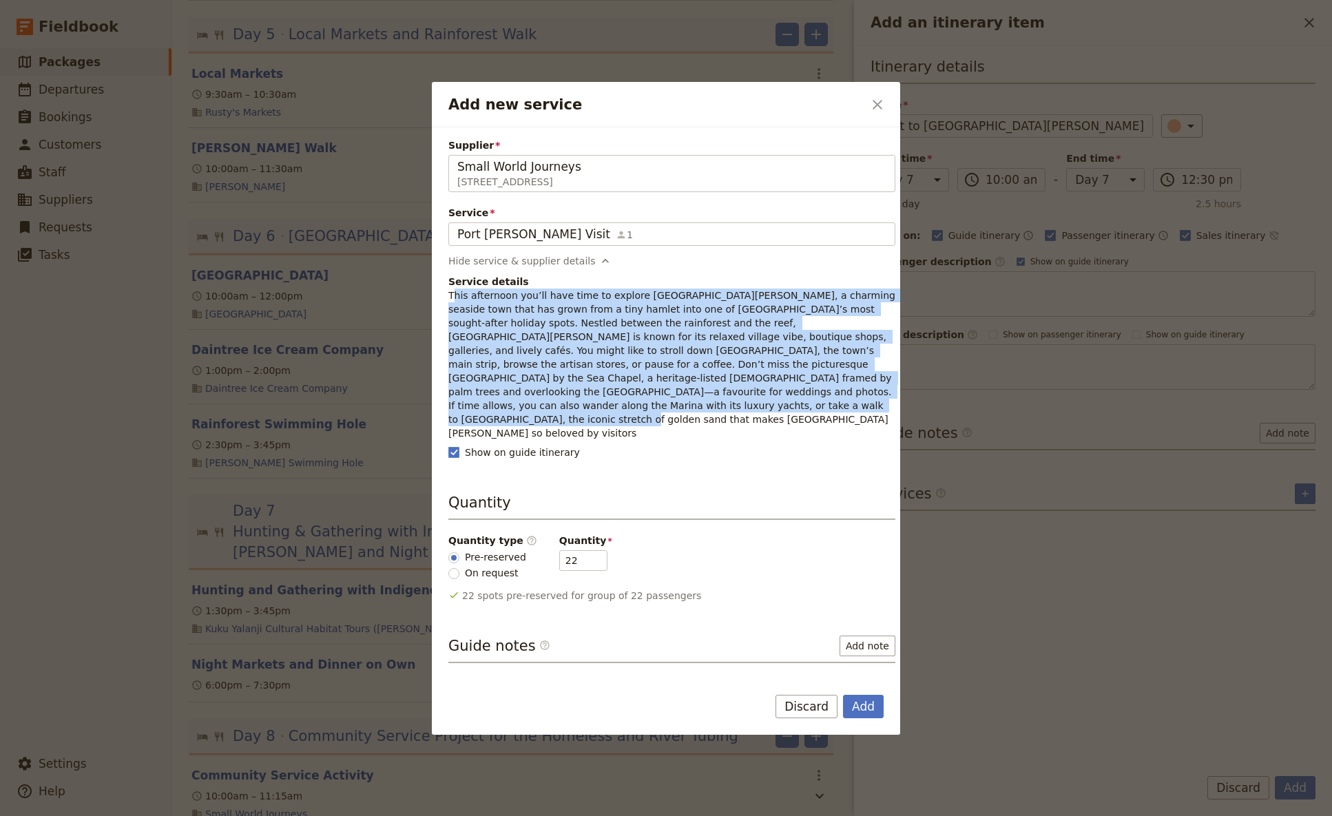
drag, startPoint x: 488, startPoint y: 406, endPoint x: 451, endPoint y: 302, distance: 110.5
click at [451, 302] on p "This afternoon you’ll have time to explore [GEOGRAPHIC_DATA][PERSON_NAME], a ch…" at bounding box center [671, 365] width 447 height 152
drag, startPoint x: 505, startPoint y: 404, endPoint x: 447, endPoint y: 296, distance: 122.1
click at [447, 296] on div "Supplier Small World Journeys [STREET_ADDRESS] Small World Journeys Service [GE…" at bounding box center [666, 400] width 468 height 547
copy p "This afternoon you’ll have time to explore [GEOGRAPHIC_DATA][PERSON_NAME], a ch…"
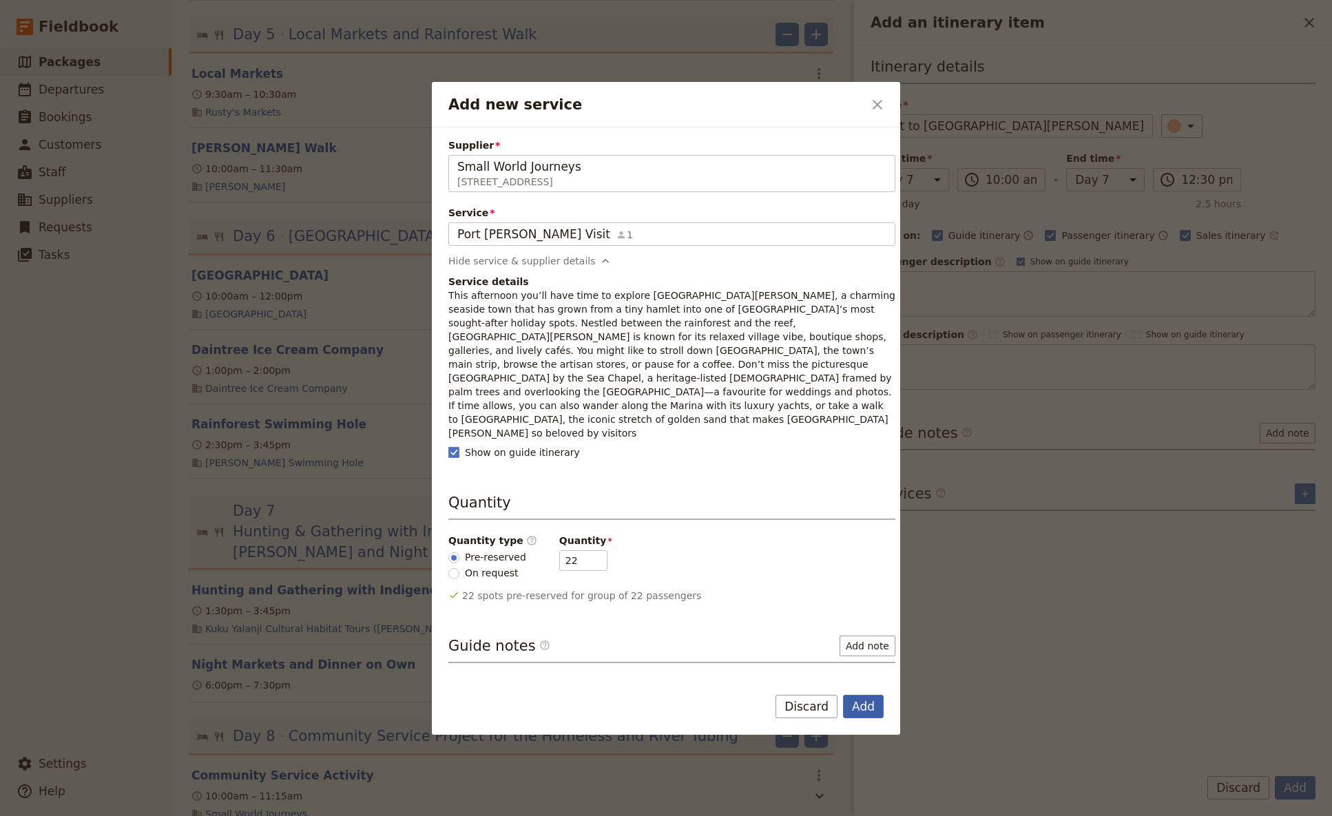
click at [874, 484] on button "Add" at bounding box center [863, 706] width 41 height 23
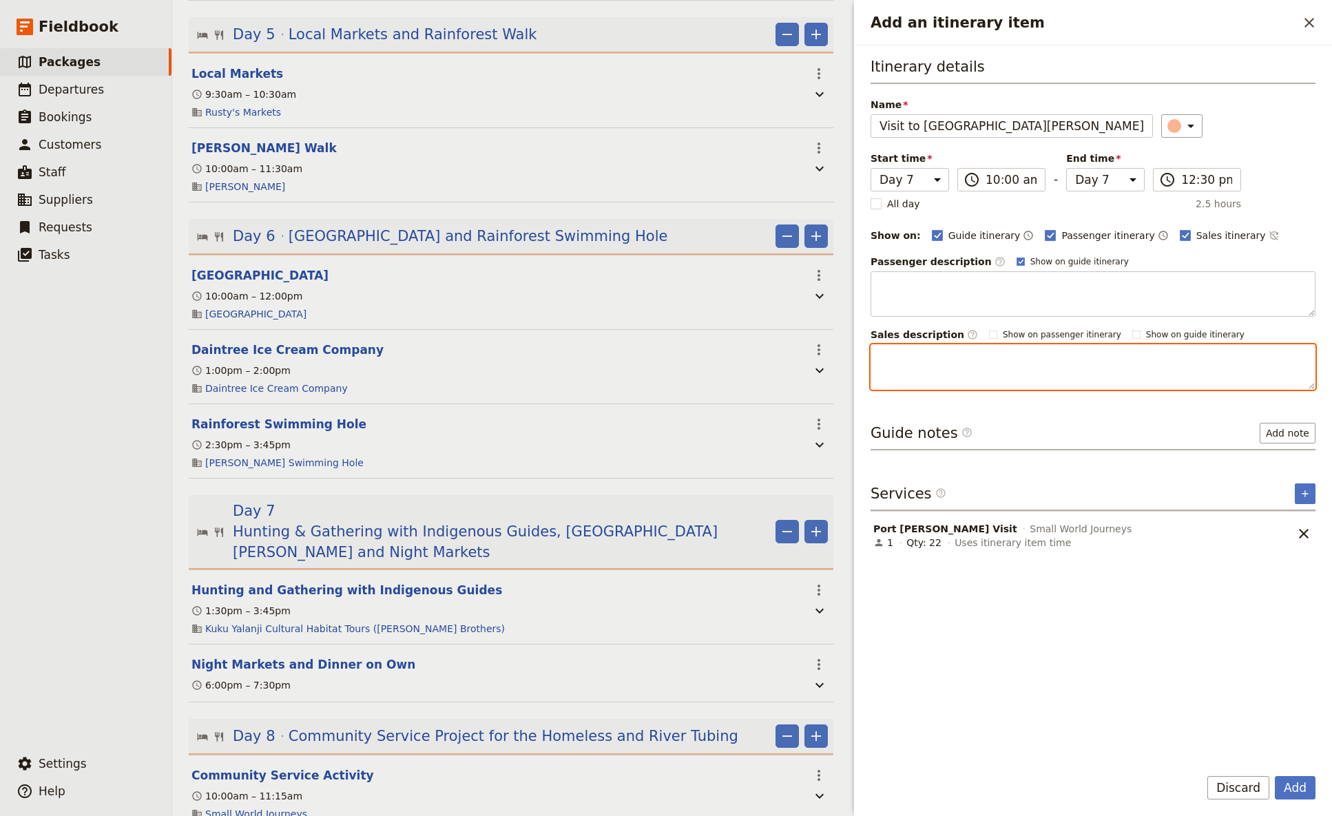
click at [901, 353] on textarea "Add an itinerary item" at bounding box center [1093, 366] width 445 height 45
paste textarea "This afternoon you’ll have time to explore [GEOGRAPHIC_DATA][PERSON_NAME], a ch…"
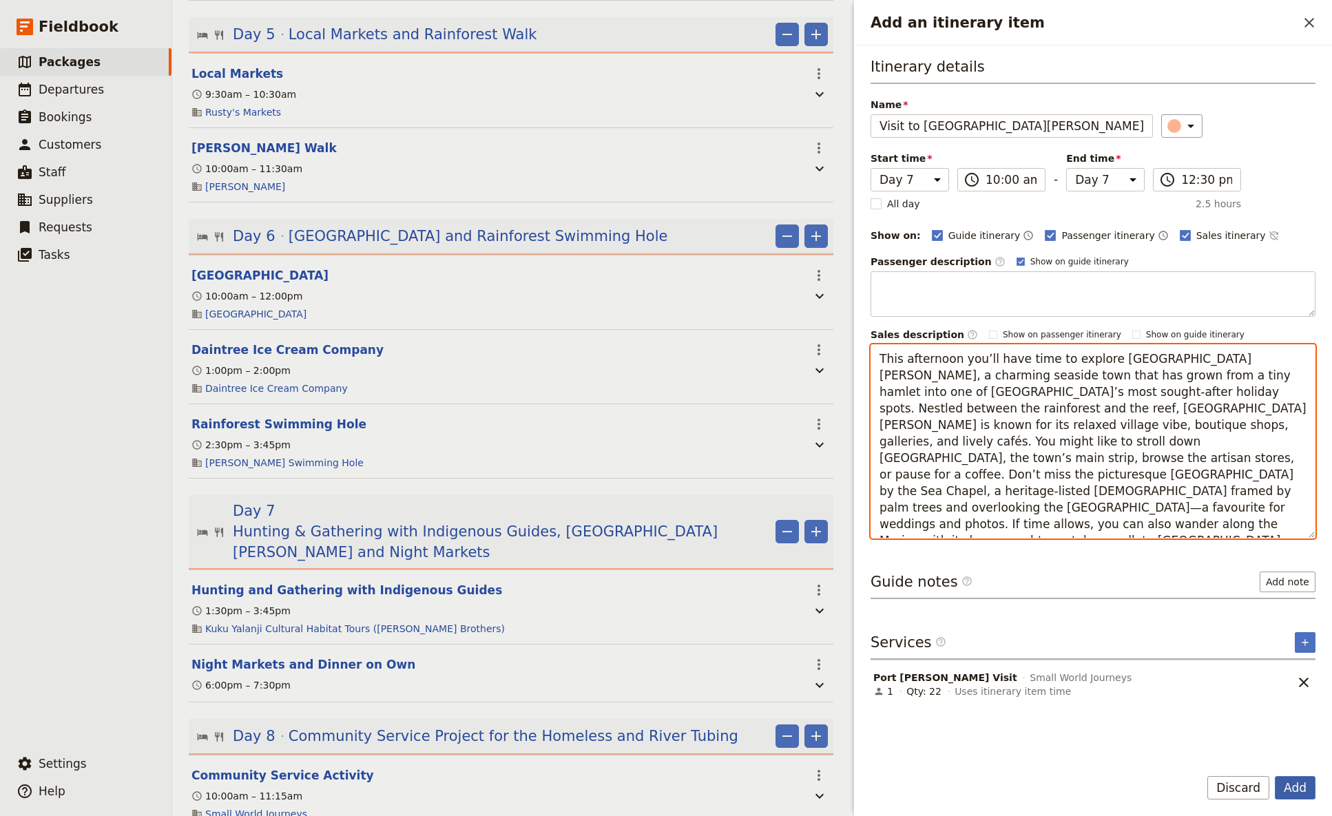
type textarea "This afternoon you’ll have time to explore [GEOGRAPHIC_DATA][PERSON_NAME], a ch…"
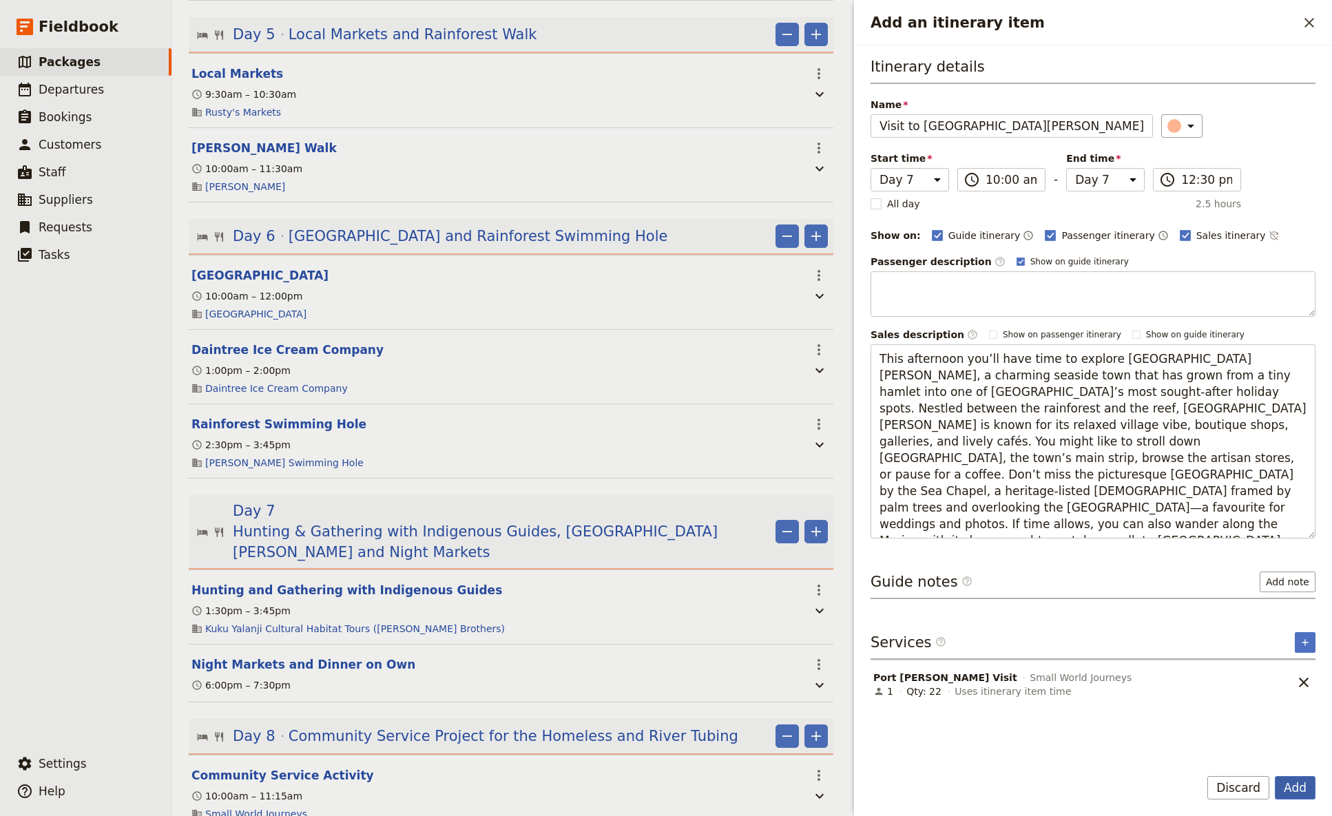
click at [1046, 484] on button "Add" at bounding box center [1295, 787] width 41 height 23
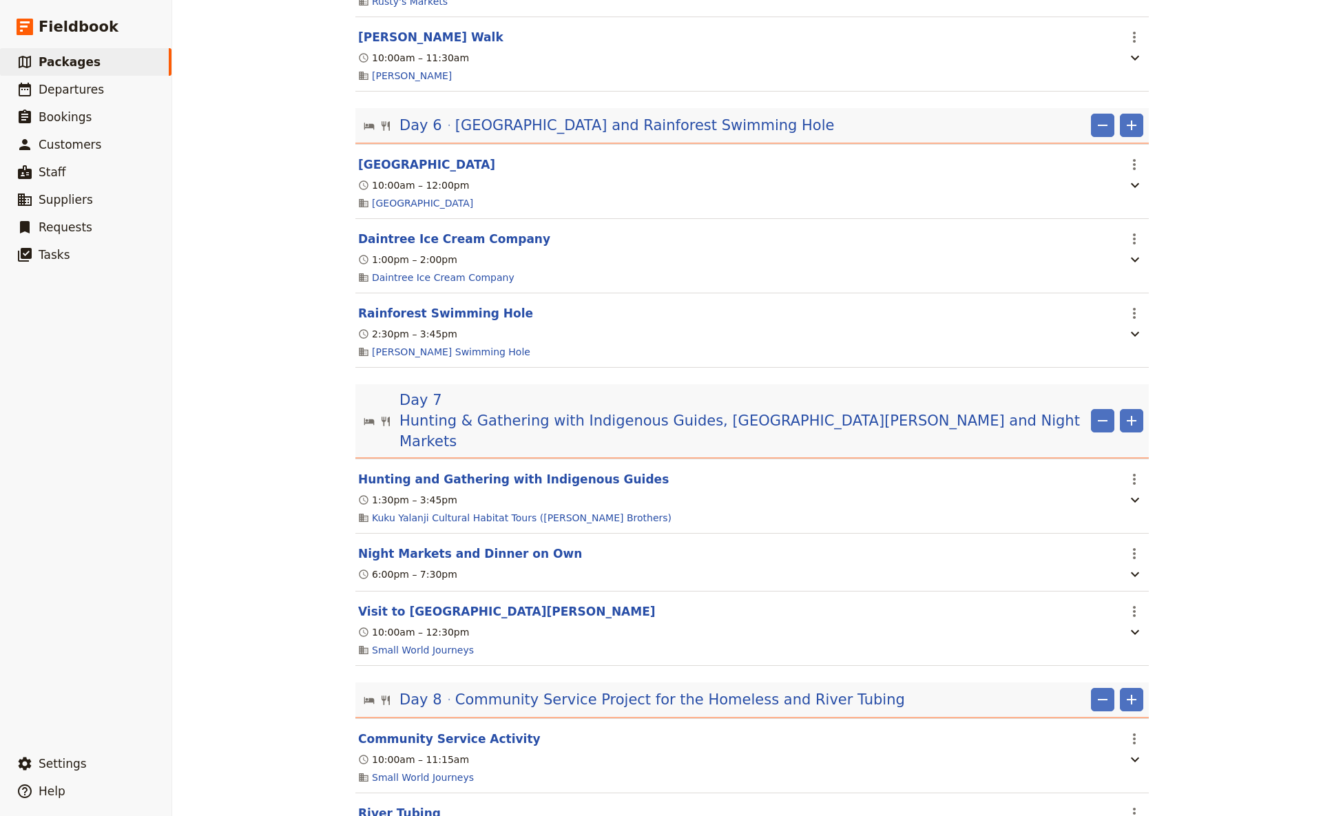
scroll to position [1455, 0]
click at [1046, 484] on icon "Actions" at bounding box center [1134, 553] width 17 height 17
click at [1046, 484] on span "Delete this itinerary item" at bounding box center [1186, 586] width 121 height 14
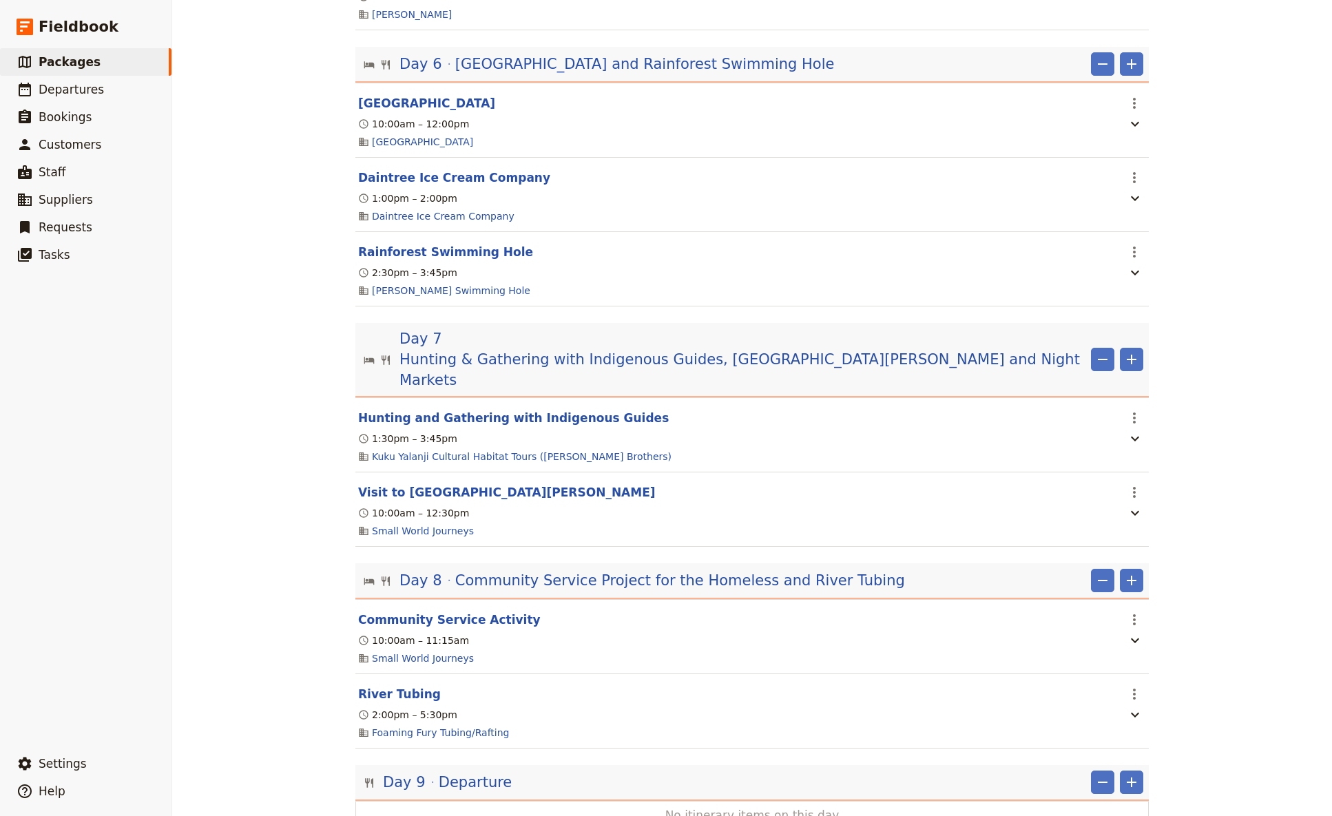
scroll to position [1546, 0]
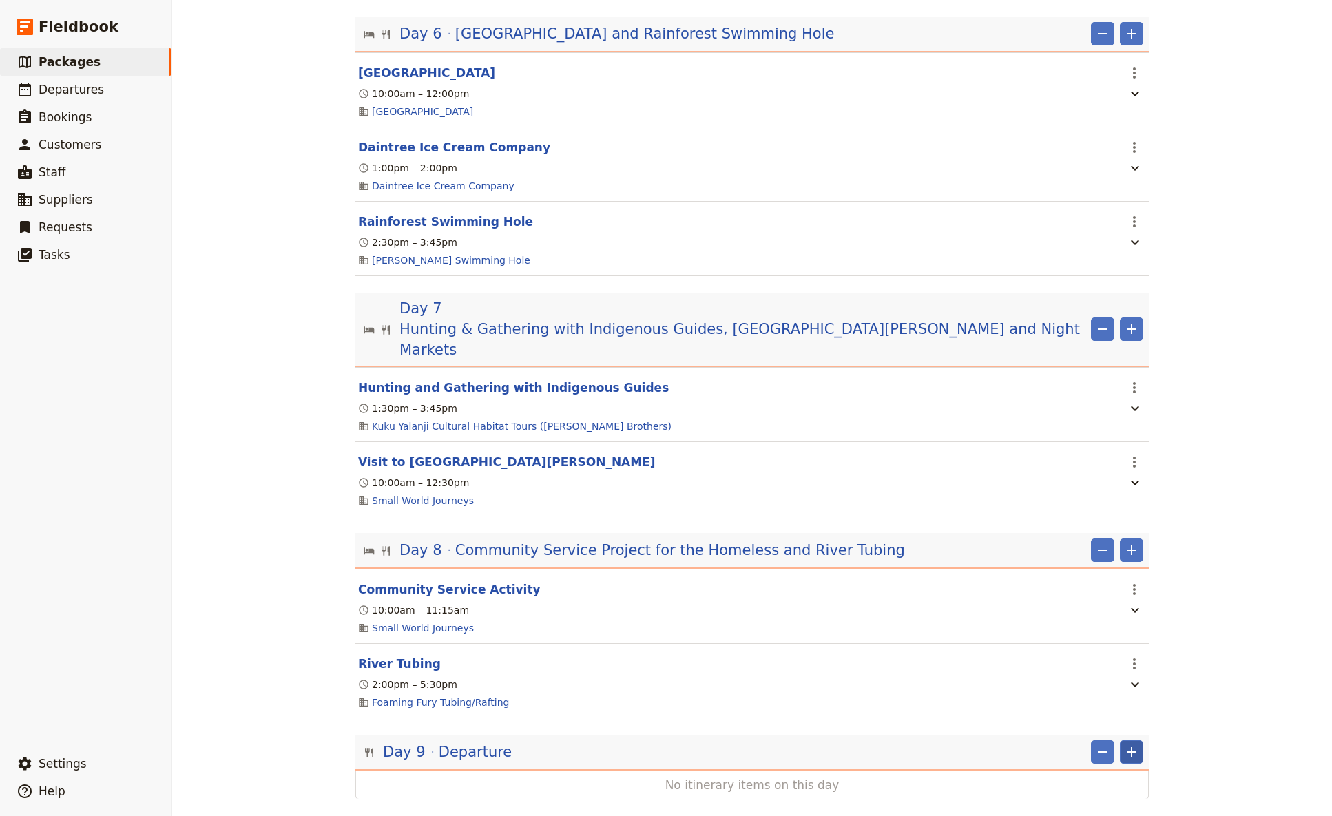
click at [1046, 484] on icon "Add" at bounding box center [1132, 752] width 10 height 10
click at [1046, 484] on span "Add itinerary item" at bounding box center [1084, 651] width 87 height 14
select select "9"
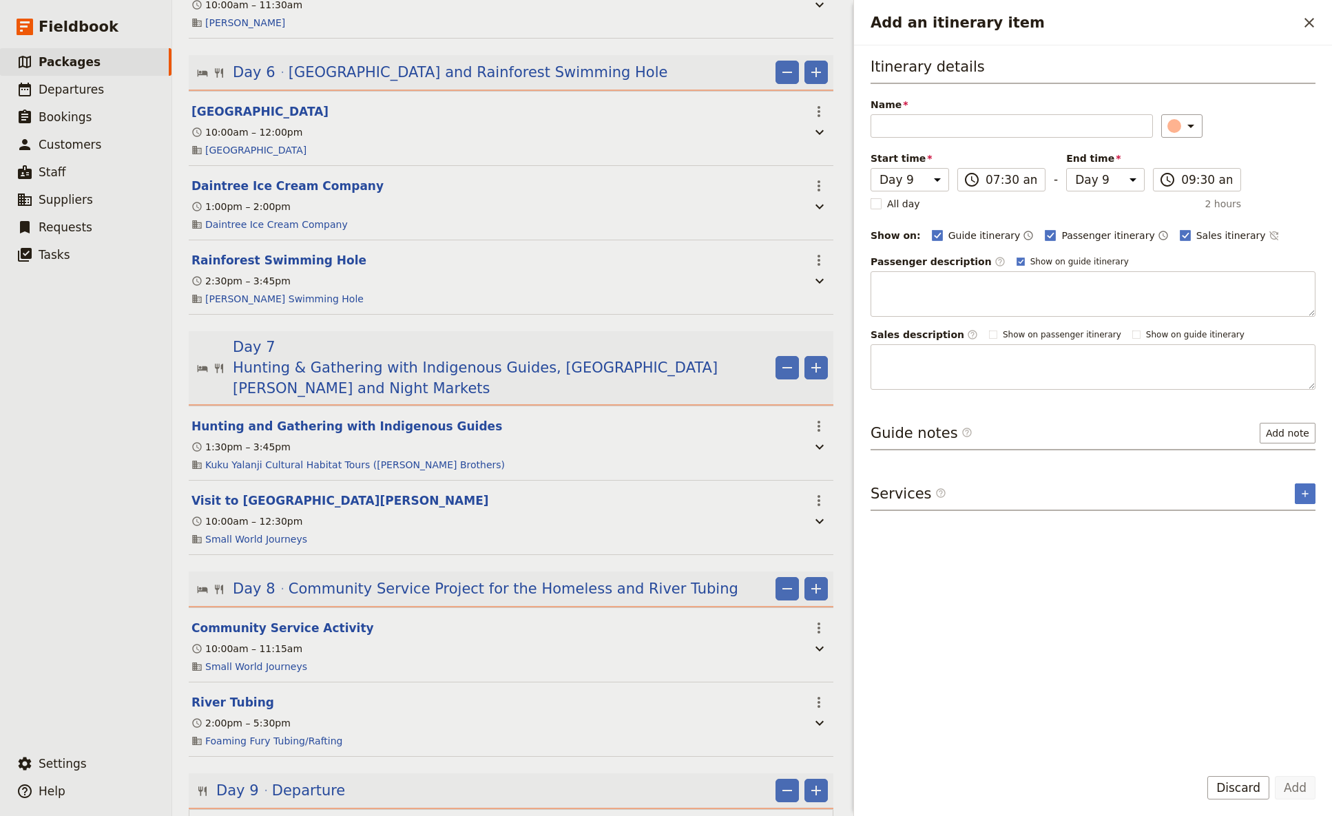
scroll to position [1564, 0]
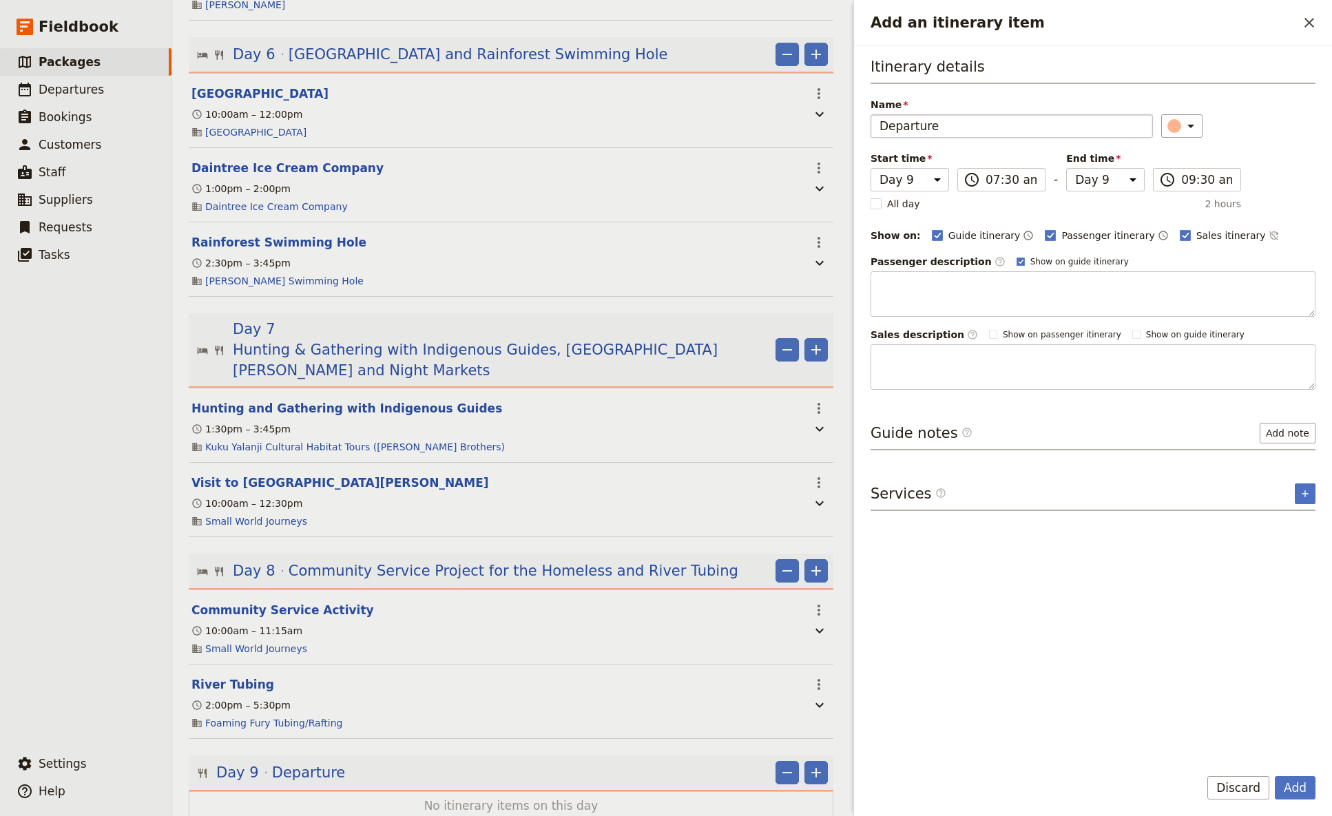
click at [878, 123] on input "Departure" at bounding box center [1012, 125] width 282 height 23
click at [922, 127] on input "Airport transfer and Departure" at bounding box center [1012, 125] width 282 height 23
type input "Airport Transfer and Departure"
click at [1046, 484] on icon "Add service inclusion" at bounding box center [1305, 493] width 11 height 11
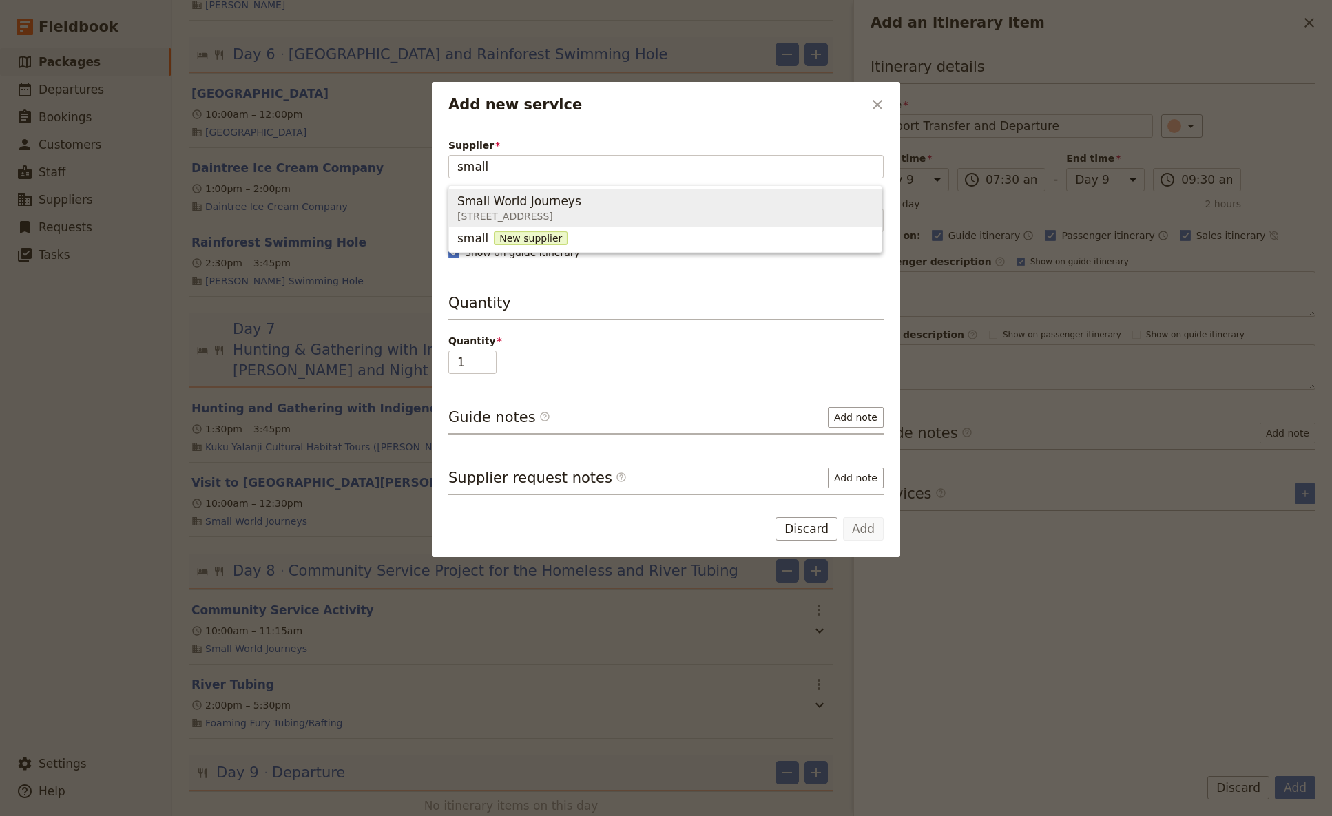
click at [695, 203] on span "Small World Journeys [STREET_ADDRESS]" at bounding box center [665, 208] width 416 height 33
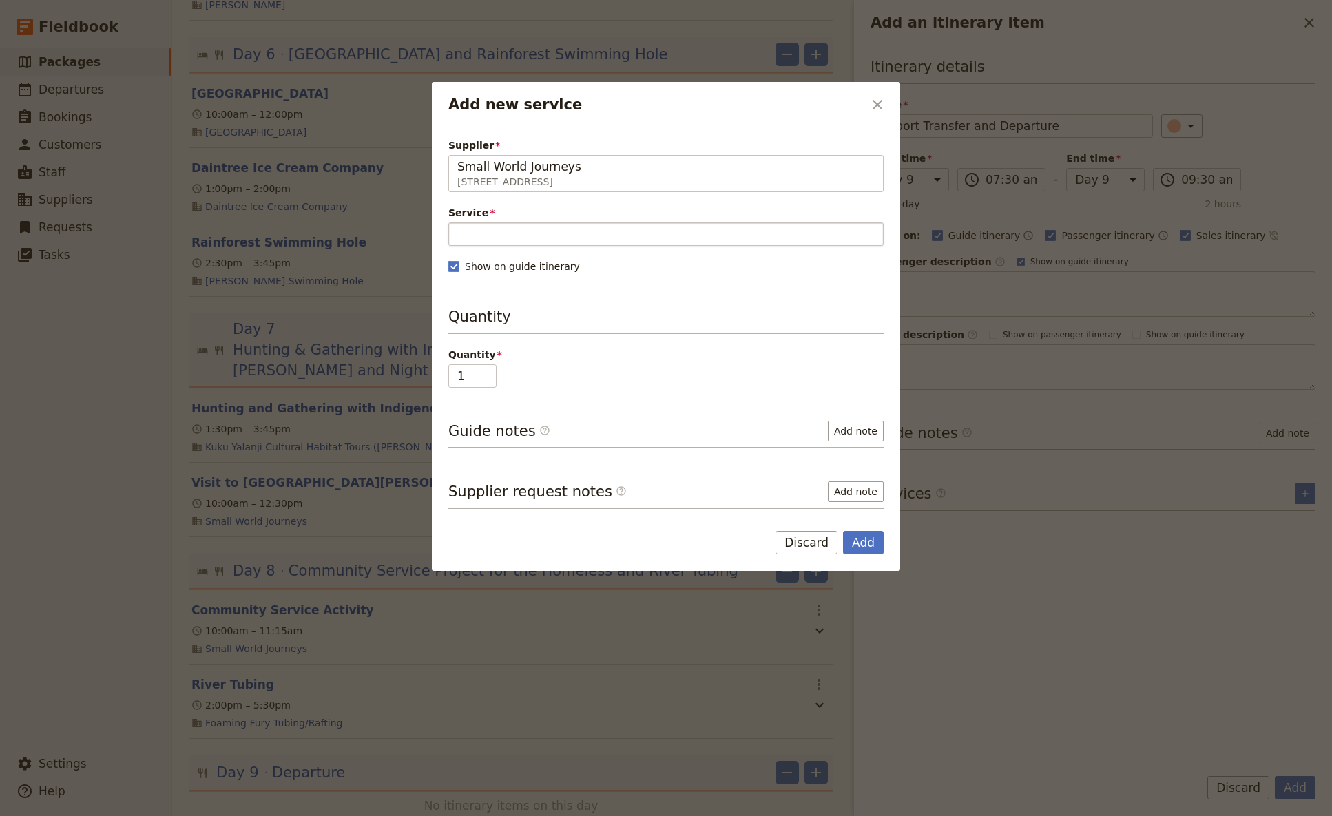
type input "Small World Journeys"
click at [508, 231] on input "Service" at bounding box center [665, 234] width 435 height 23
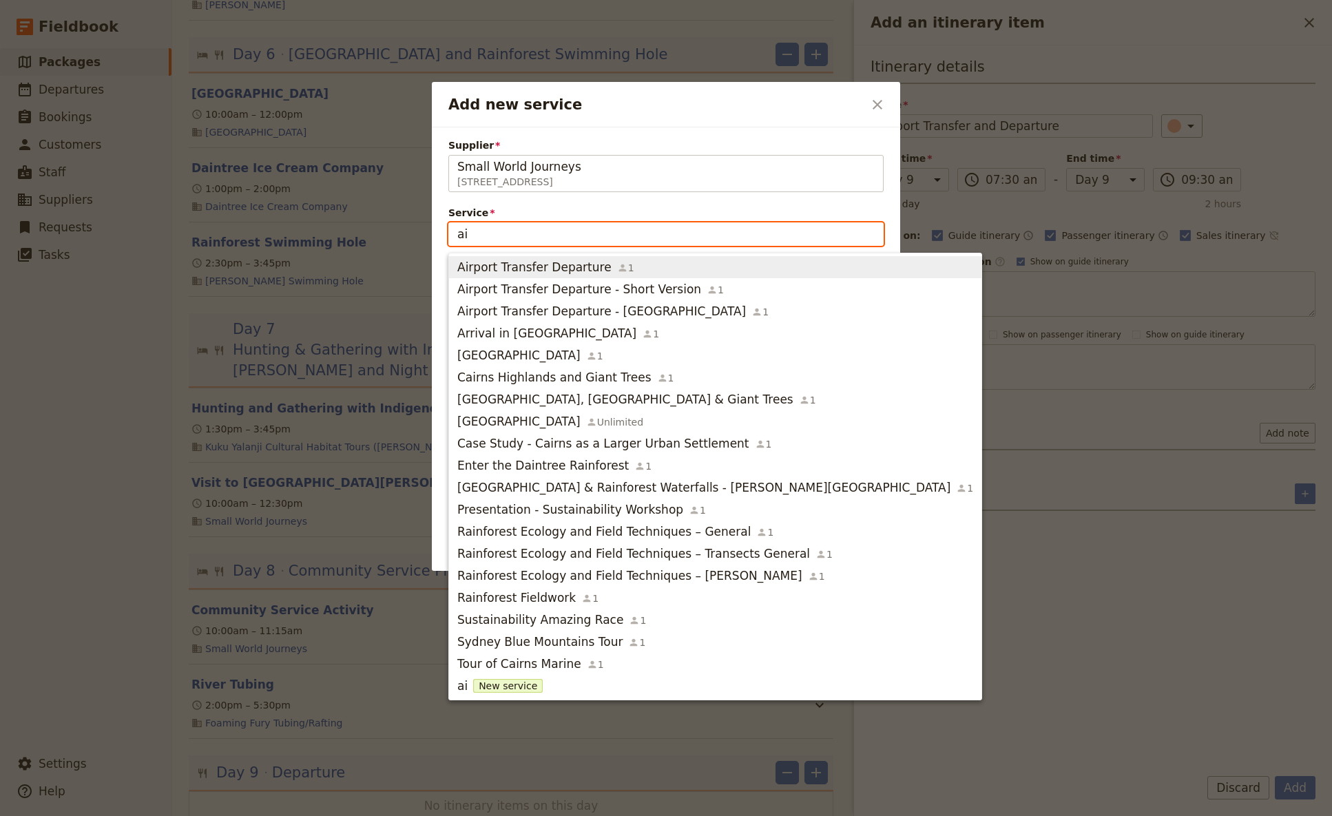
type input "air"
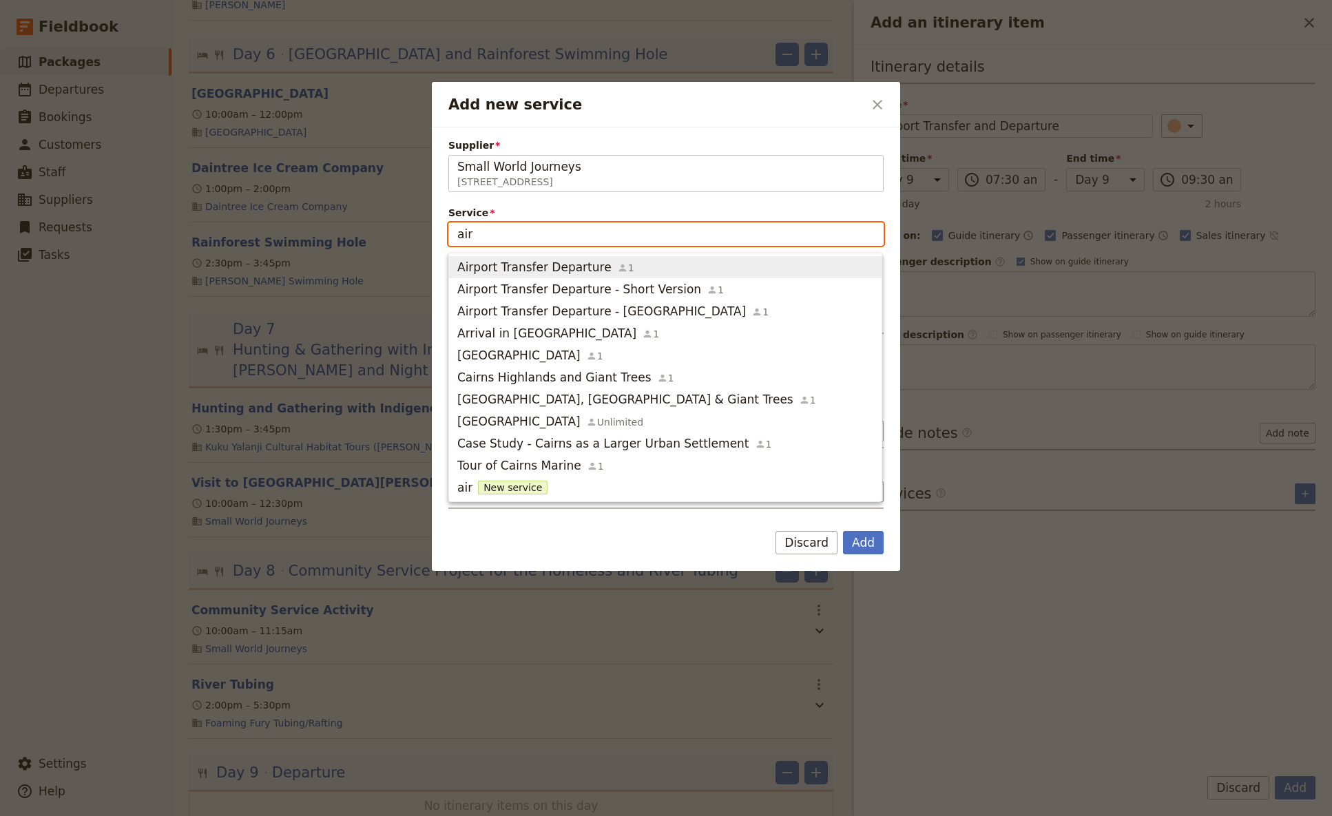
click at [524, 271] on span "Airport Transfer Departure" at bounding box center [534, 267] width 154 height 17
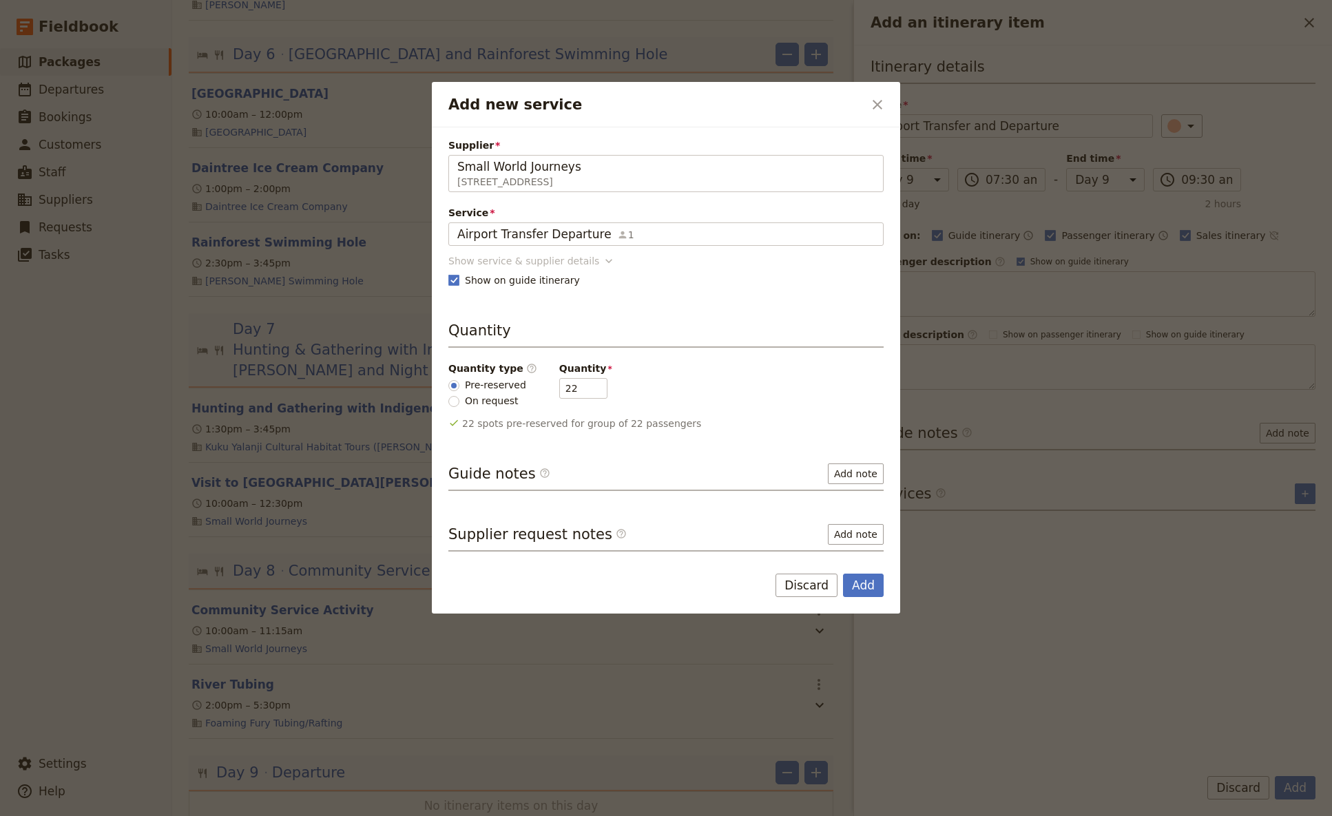
click at [602, 259] on icon "Add new service" at bounding box center [609, 261] width 14 height 14
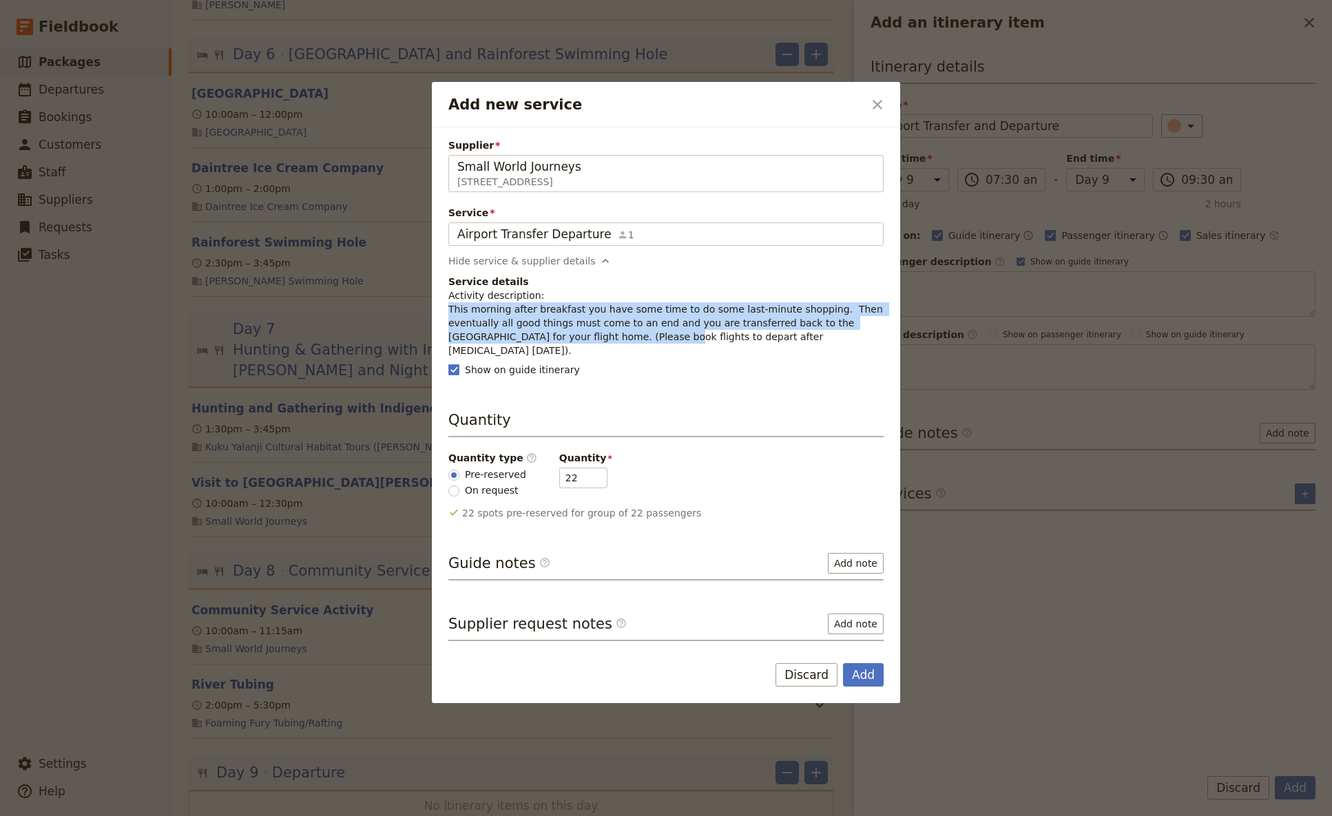
drag, startPoint x: 537, startPoint y: 339, endPoint x: 447, endPoint y: 306, distance: 95.5
click at [447, 306] on div "Supplier Small World Journeys [STREET_ADDRESS] Small World Journeys Service Air…" at bounding box center [666, 384] width 468 height 515
copy p "This morning after breakfast you have some time to do some last-minute shopping…"
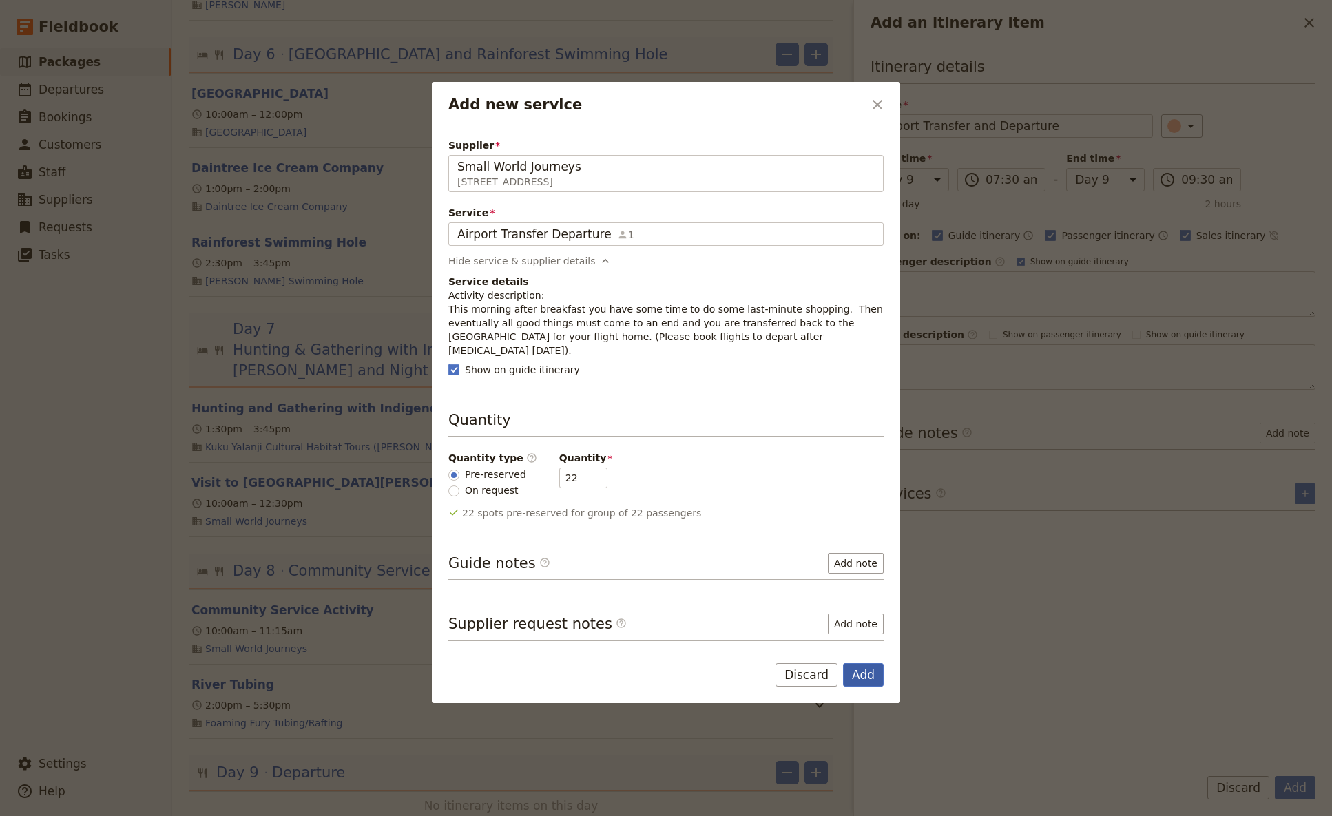
click at [858, 484] on button "Add" at bounding box center [863, 674] width 41 height 23
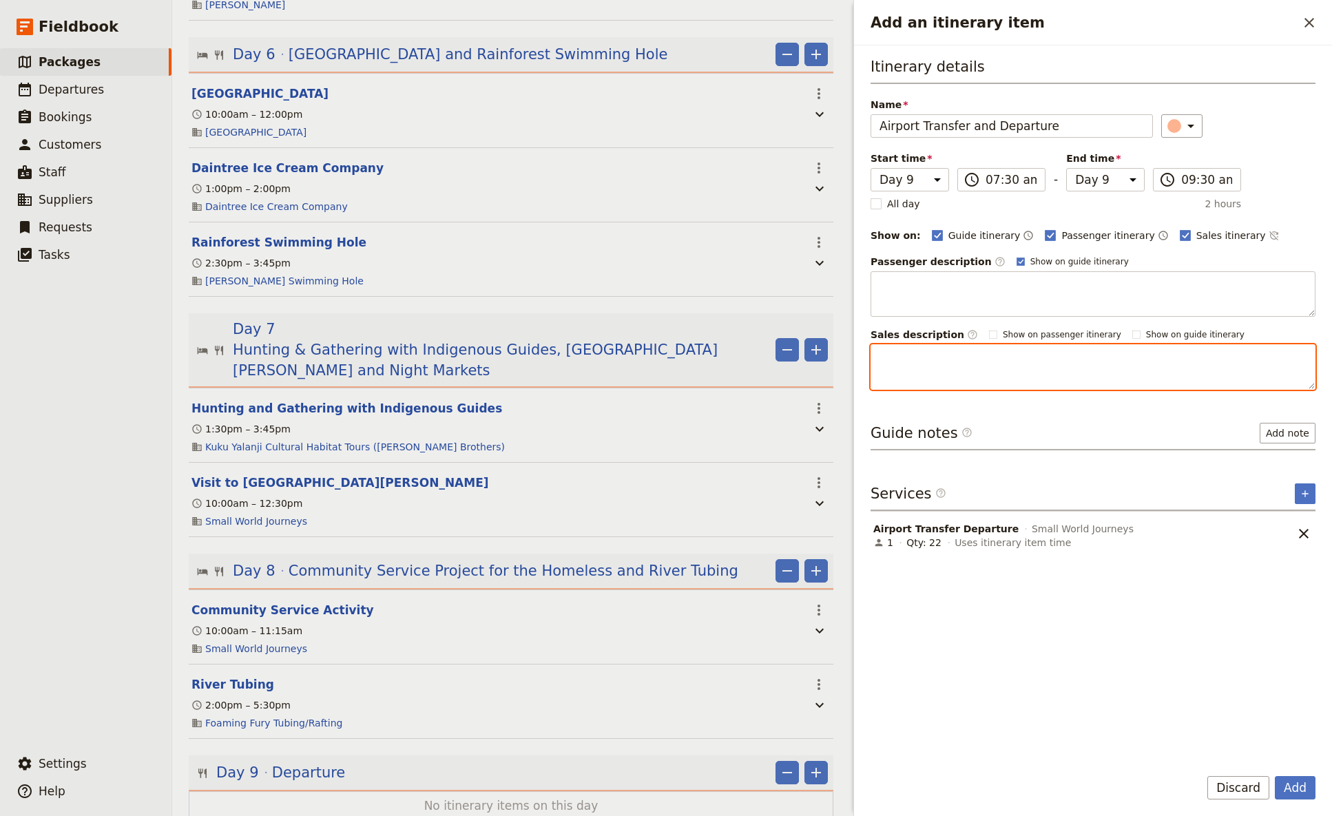
click at [902, 355] on textarea "Add an itinerary item" at bounding box center [1093, 366] width 445 height 45
paste textarea "This morning after breakfast you have some time to do some last-minute shopping…"
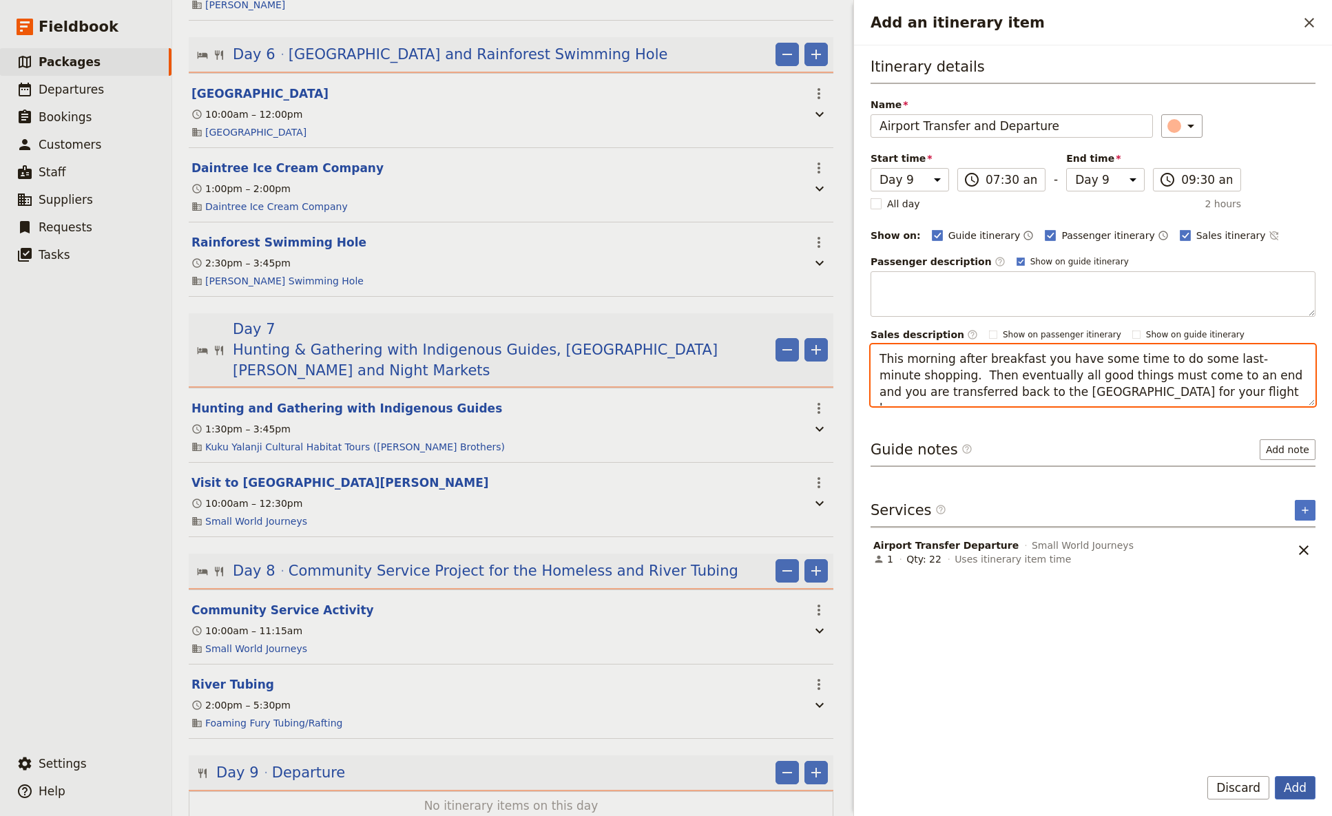
type textarea "This morning after breakfast you have some time to do some last-minute shopping…"
click at [1046, 484] on button "Add" at bounding box center [1295, 787] width 41 height 23
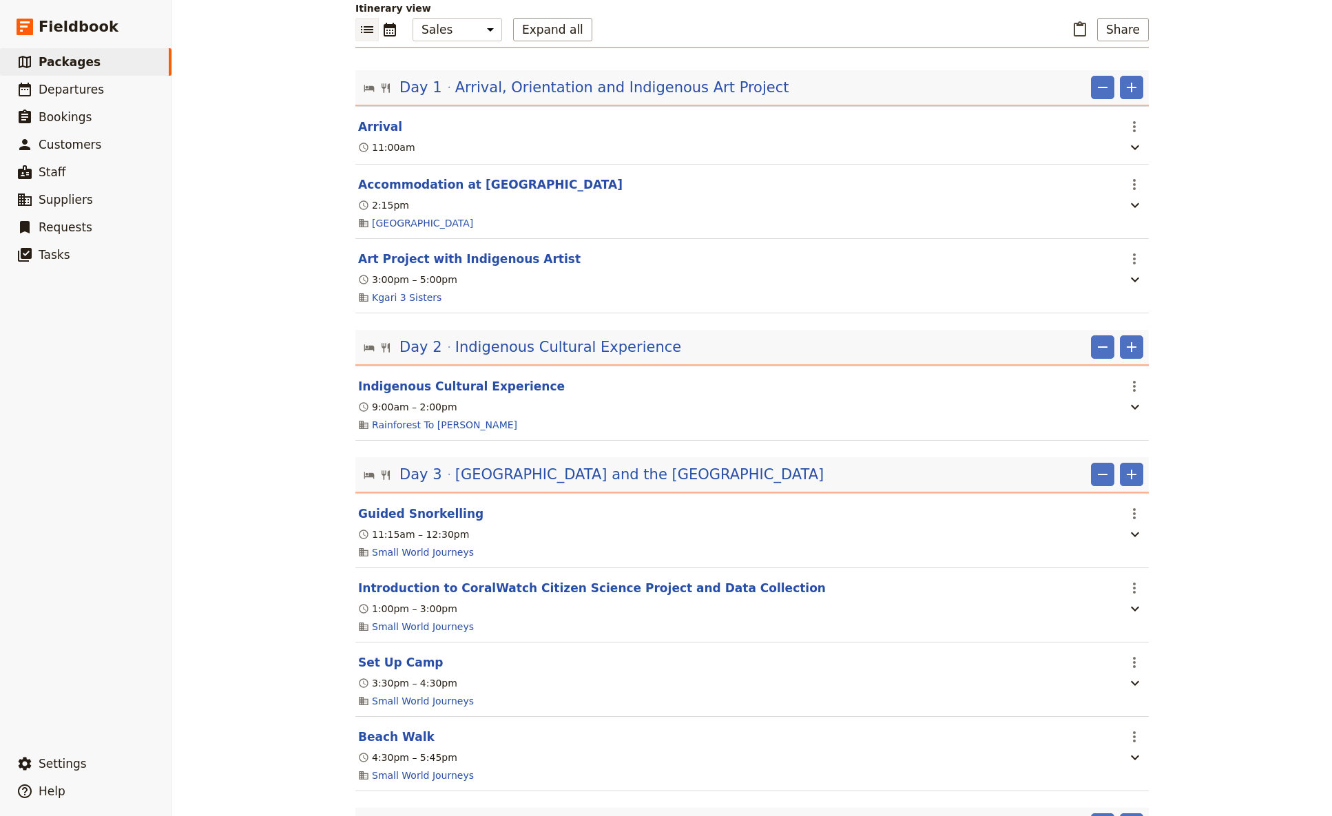
scroll to position [0, 0]
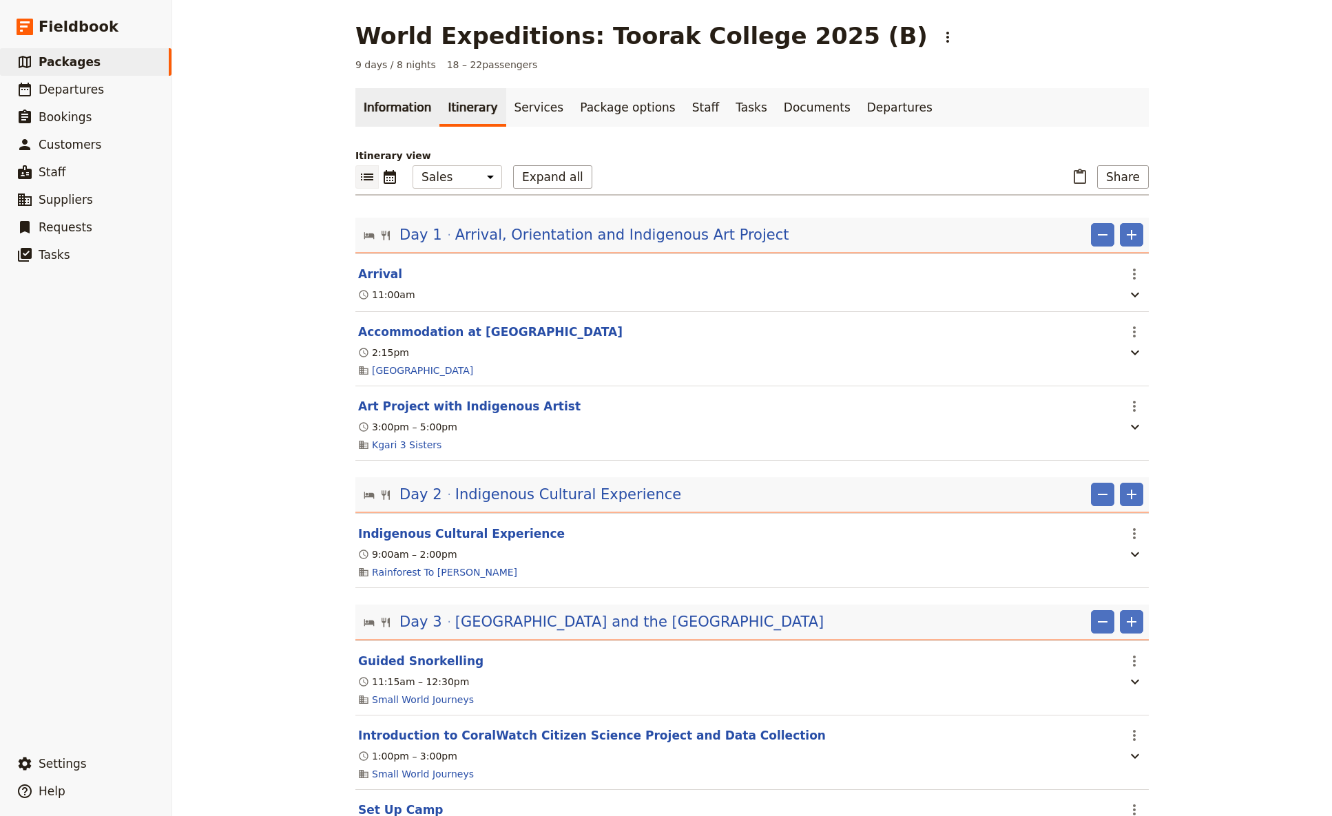
click at [378, 112] on link "Information" at bounding box center [397, 107] width 84 height 39
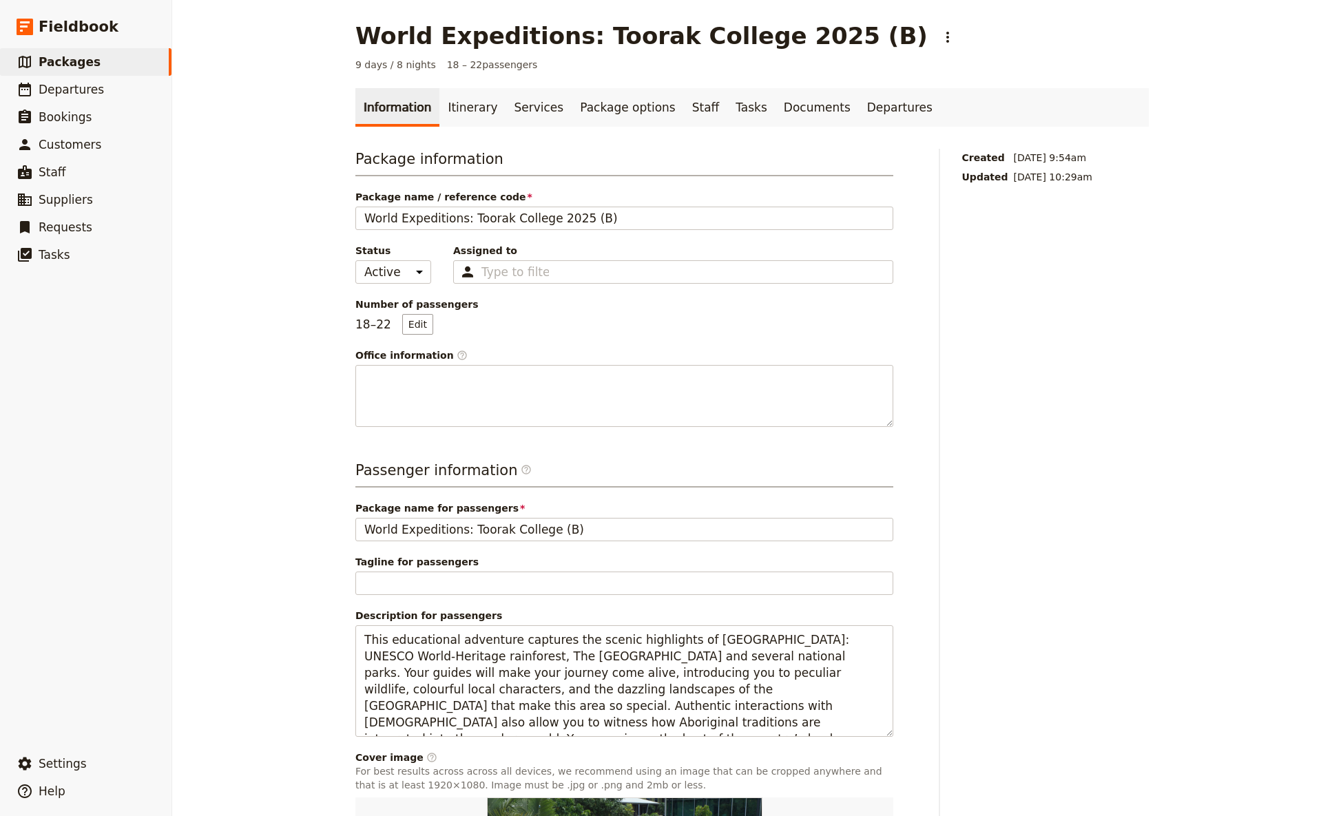
scroll to position [243, 0]
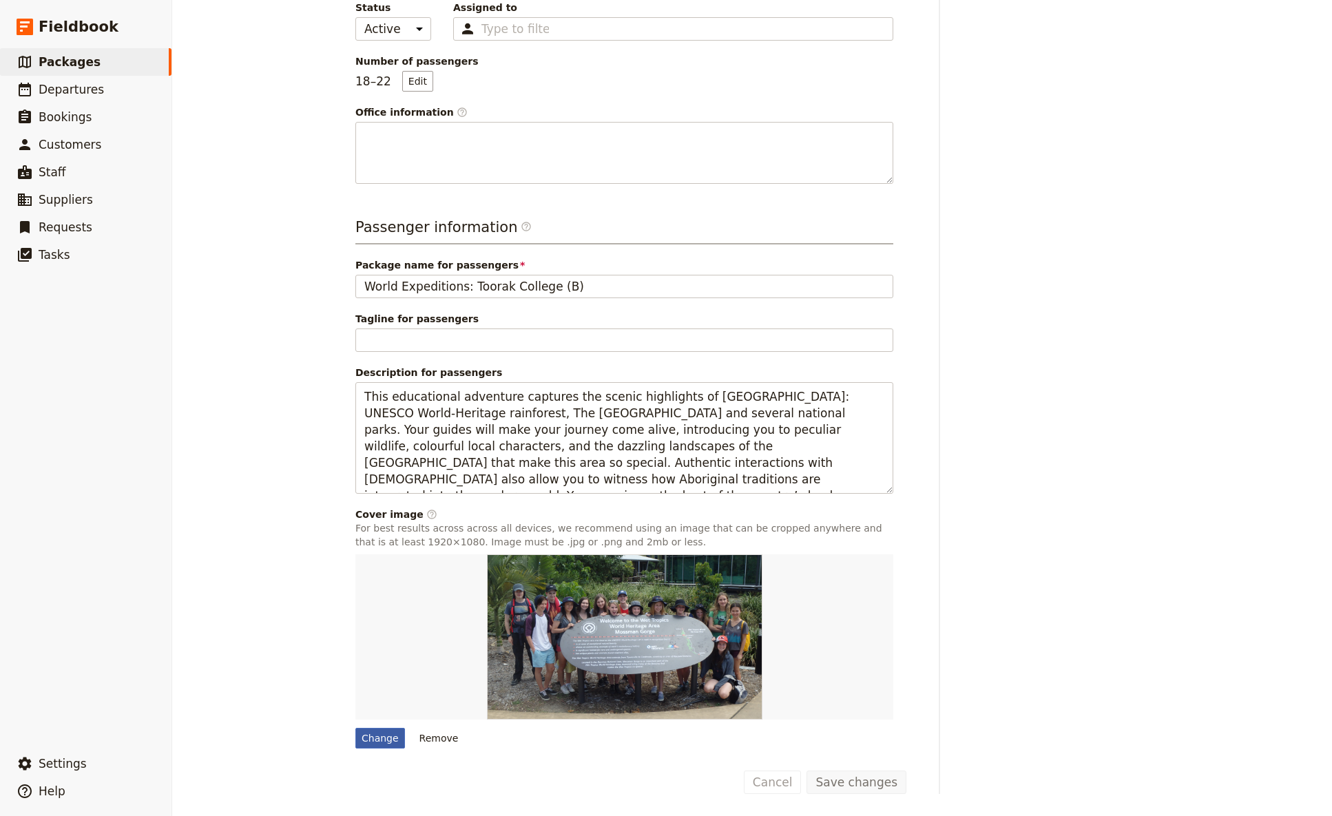
click at [380, 484] on div "Change" at bounding box center [380, 738] width 50 height 21
click at [355, 484] on input "Change" at bounding box center [355, 727] width 1 height 1
type input "C:\fakepath\Snorkel Trio (1283 x 855).jpg"
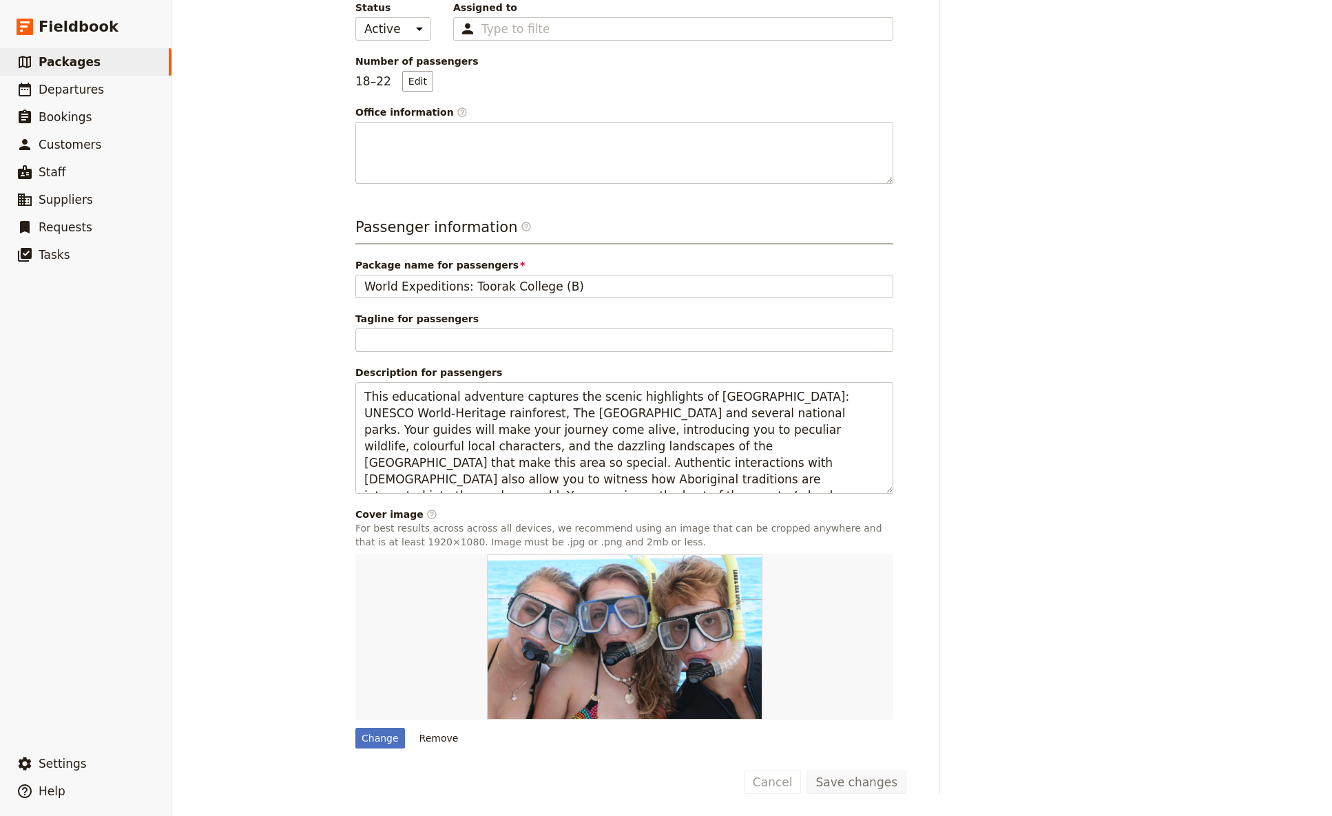
scroll to position [0, 0]
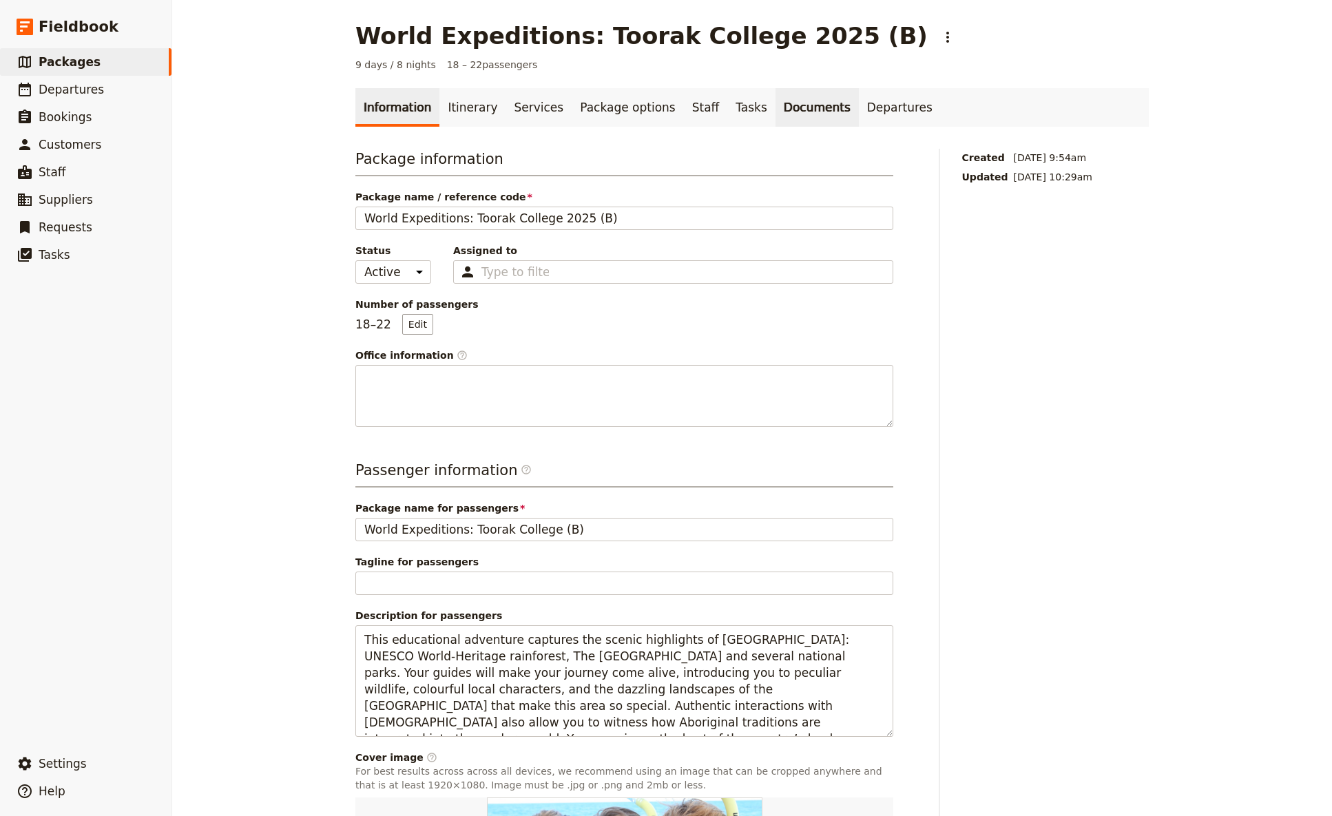
click at [776, 108] on link "Documents" at bounding box center [817, 107] width 83 height 39
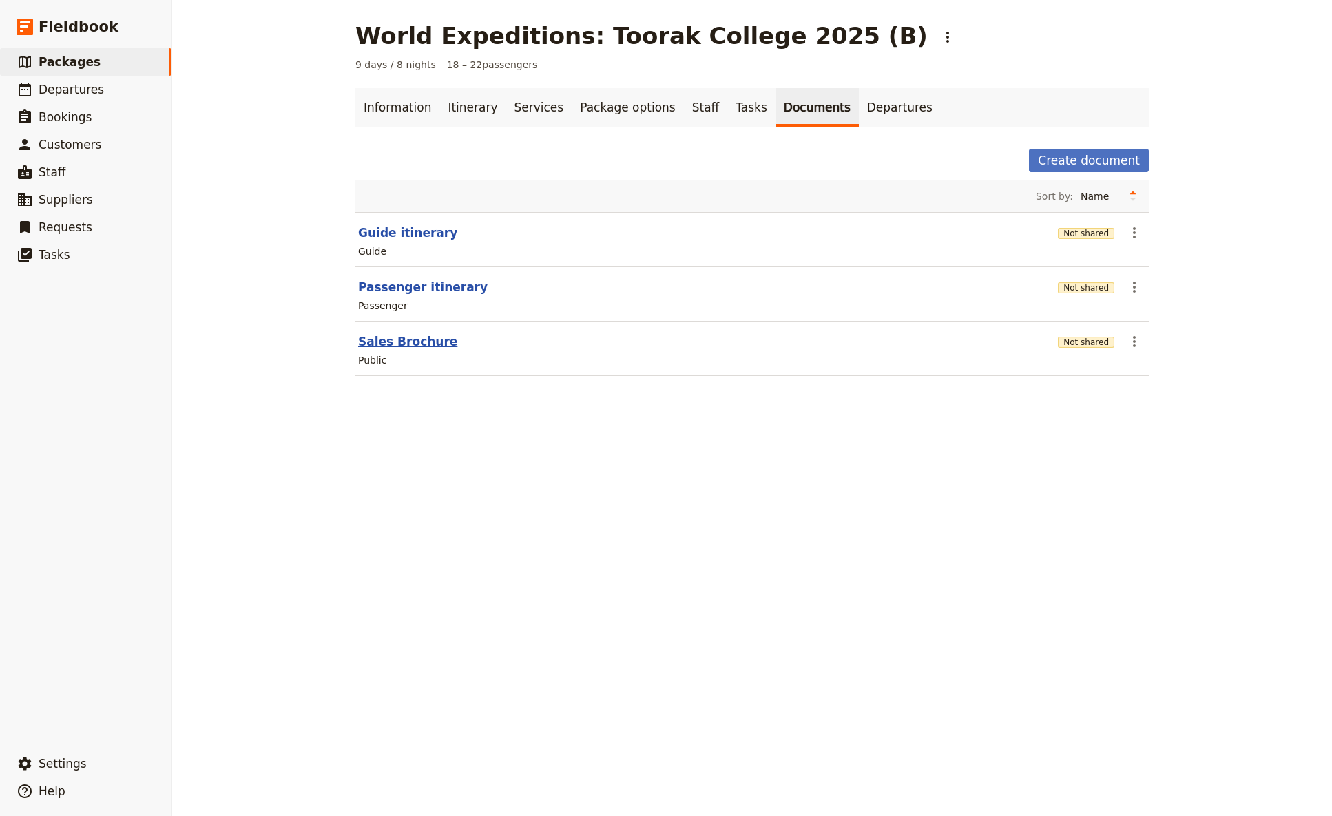
click at [389, 344] on button "Sales Brochure" at bounding box center [407, 341] width 99 height 17
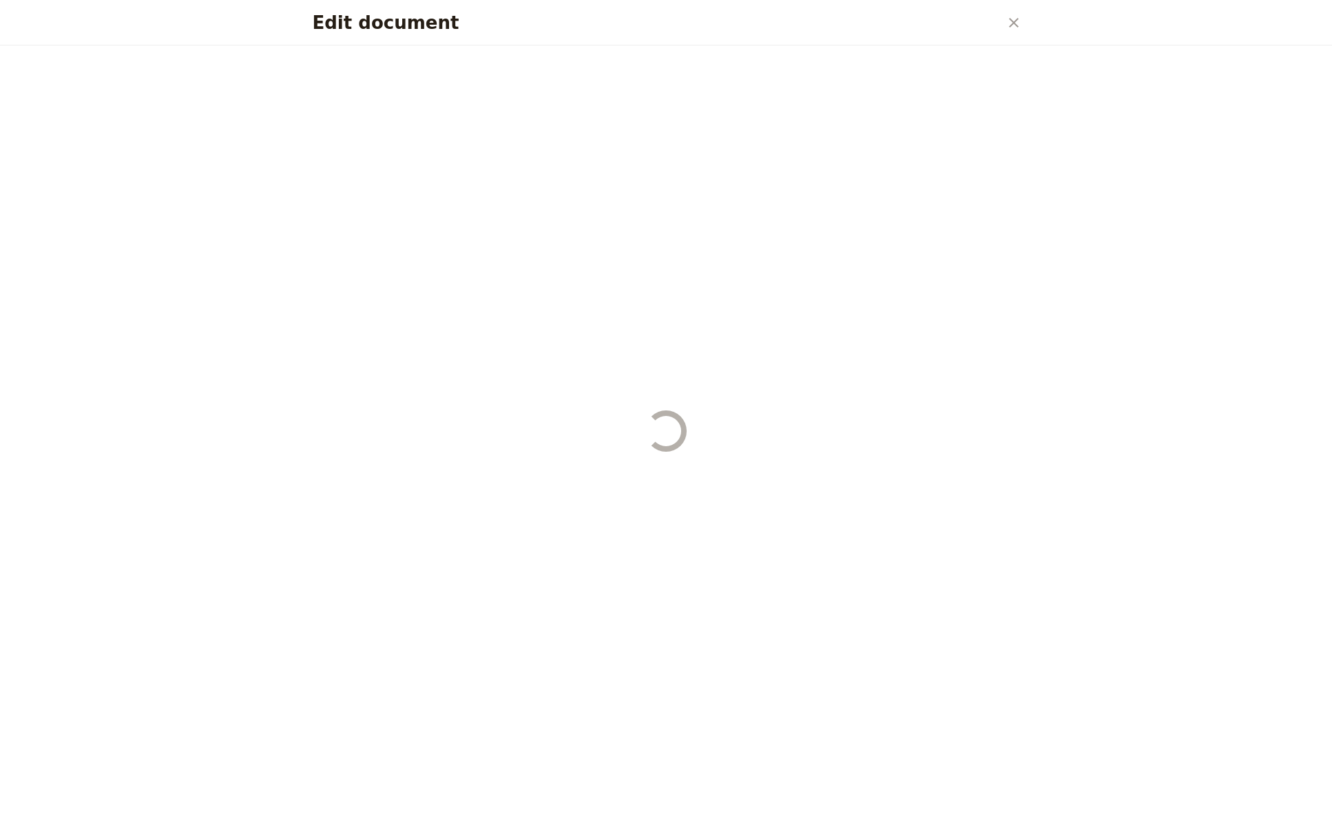
select select "DEFAULT"
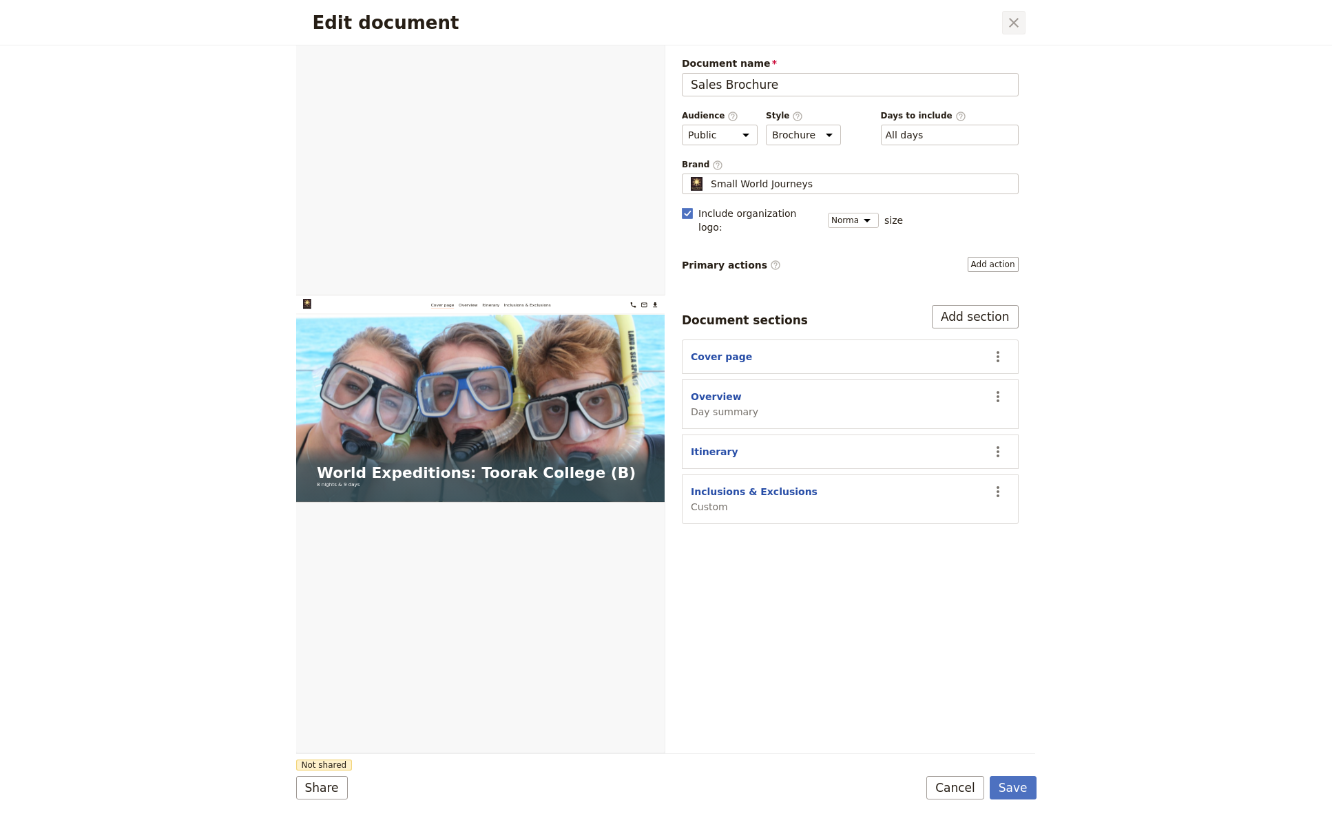
click at [1020, 25] on icon "Close dialog" at bounding box center [1014, 22] width 17 height 17
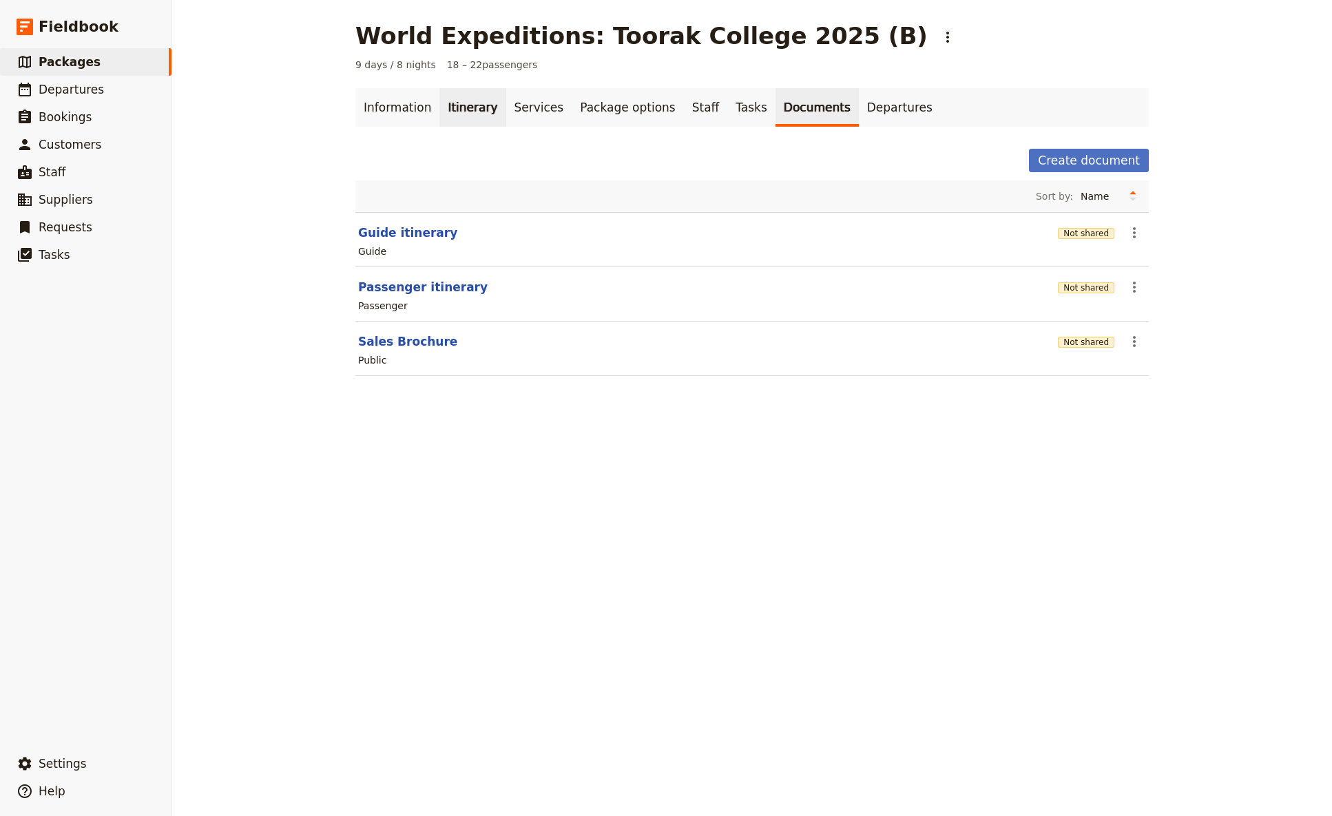
click at [458, 108] on link "Itinerary" at bounding box center [473, 107] width 66 height 39
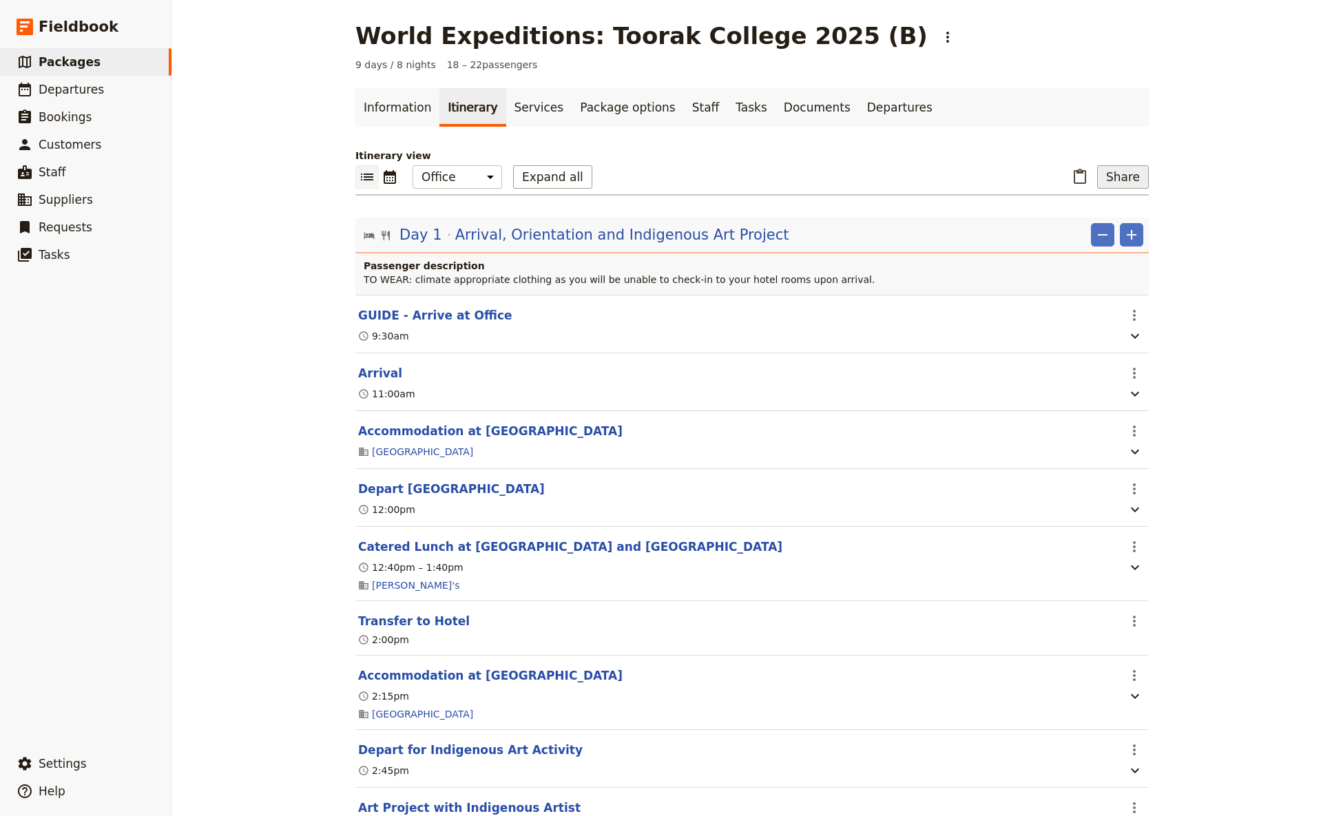
click at [1046, 181] on button "Share" at bounding box center [1123, 176] width 52 height 23
click at [1046, 240] on span "Sales Brochure" at bounding box center [1078, 246] width 72 height 14
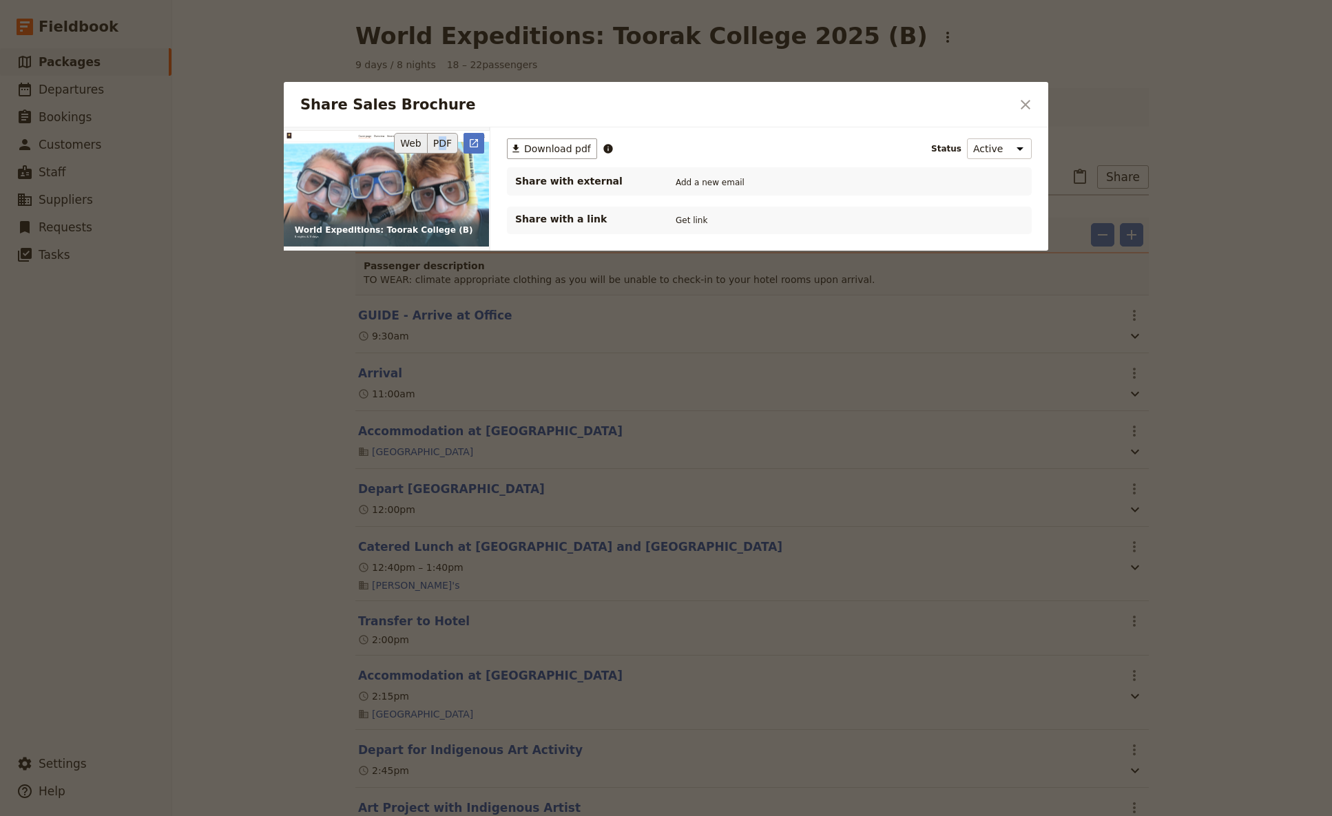
click at [444, 142] on button "PDF" at bounding box center [443, 143] width 30 height 21
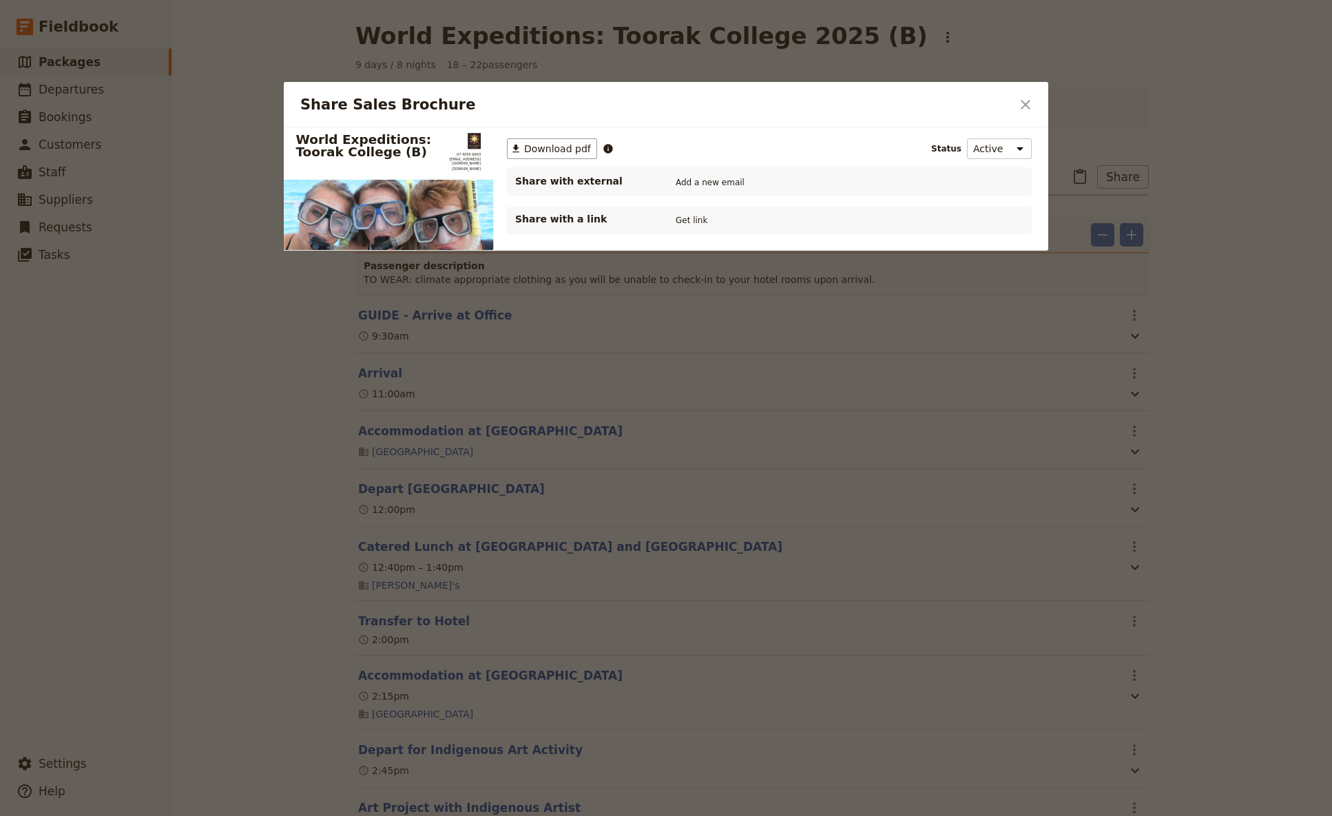
drag, startPoint x: 526, startPoint y: 146, endPoint x: 628, endPoint y: 231, distance: 133.0
click at [525, 146] on span "Download pdf" at bounding box center [557, 149] width 67 height 14
click at [1026, 106] on icon "Close dialog" at bounding box center [1026, 105] width 10 height 10
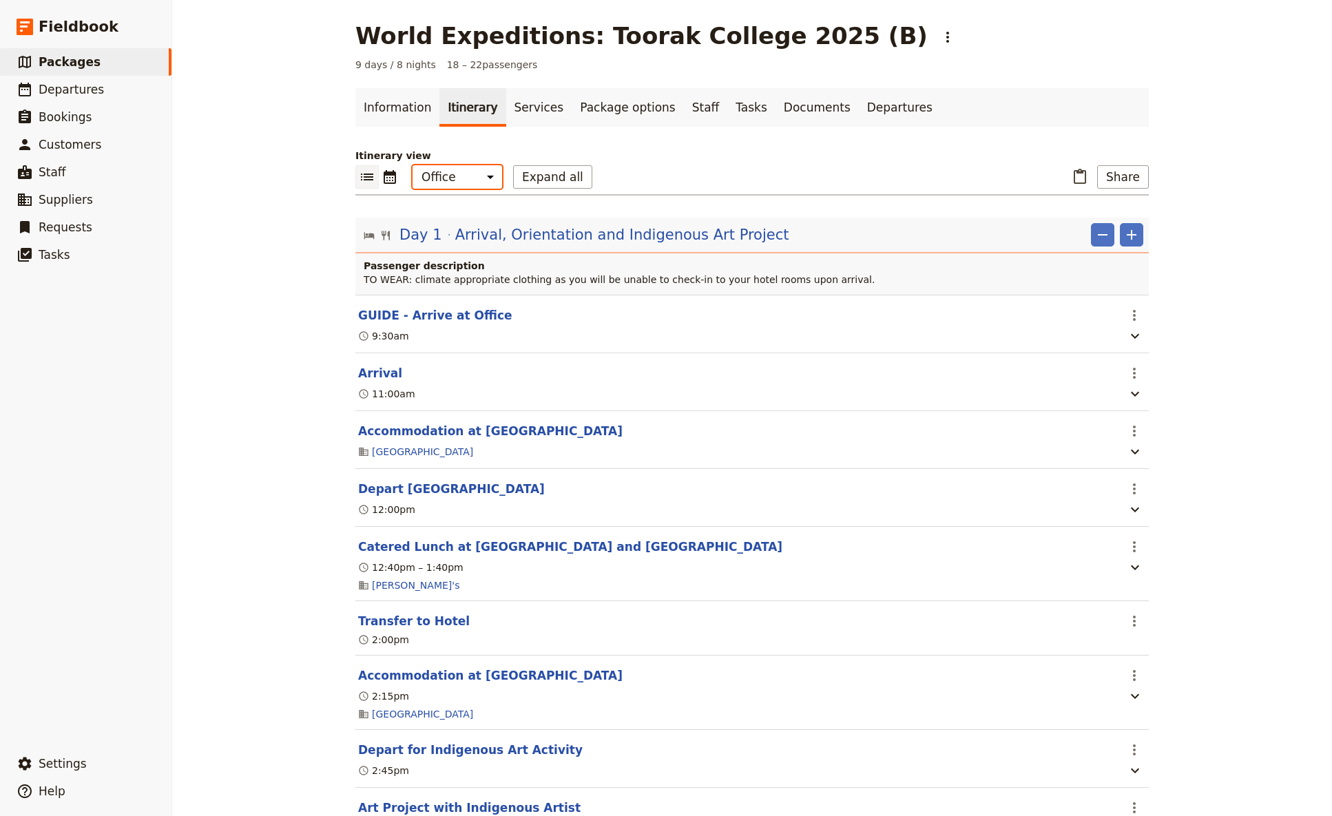
click at [413, 165] on select "Office Guide Passenger Sales" at bounding box center [458, 176] width 90 height 23
select select "MARKETING"
click option "Sales" at bounding box center [0, 0] width 0 height 0
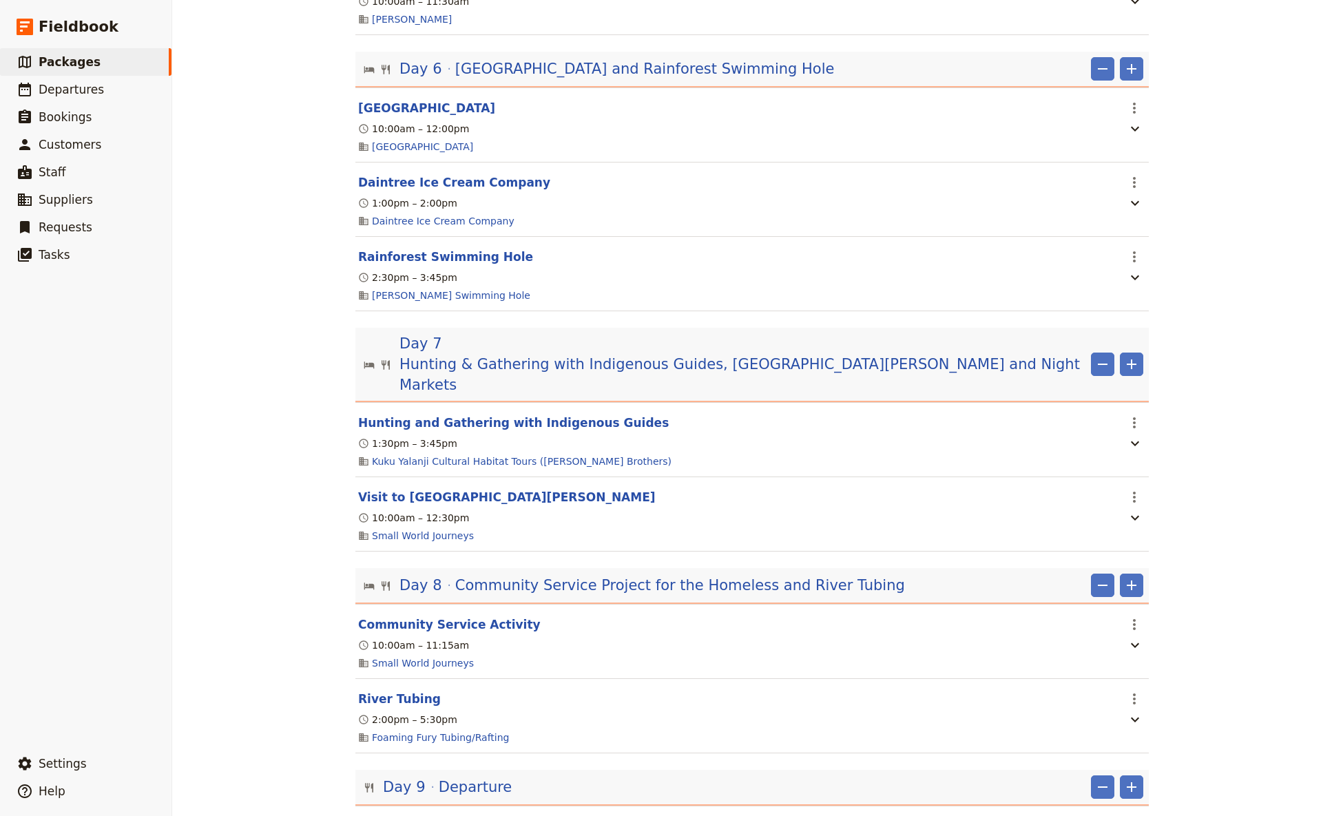
scroll to position [1420, 0]
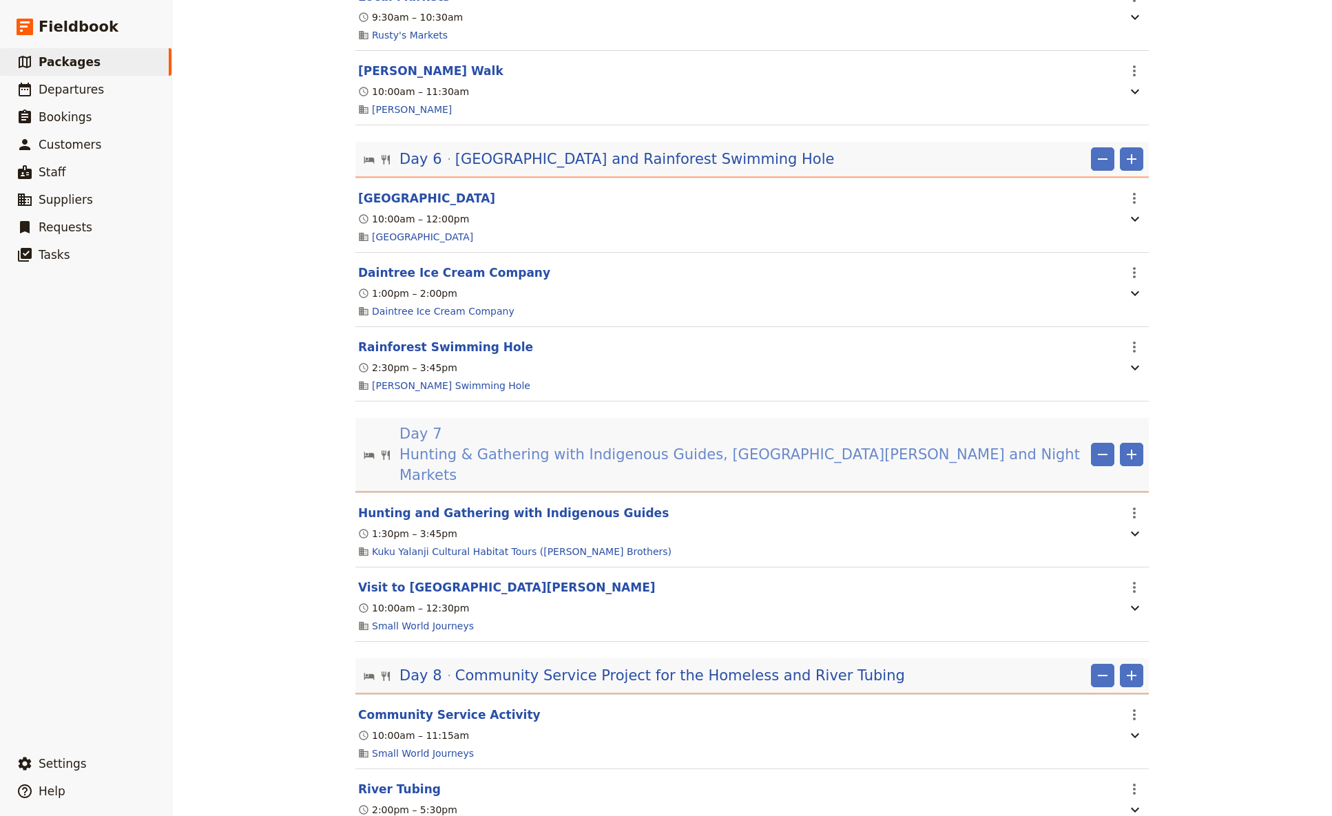
click at [741, 465] on span "Hunting & Gathering with Indigenous Guides, [GEOGRAPHIC_DATA][PERSON_NAME] and …" at bounding box center [743, 464] width 686 height 41
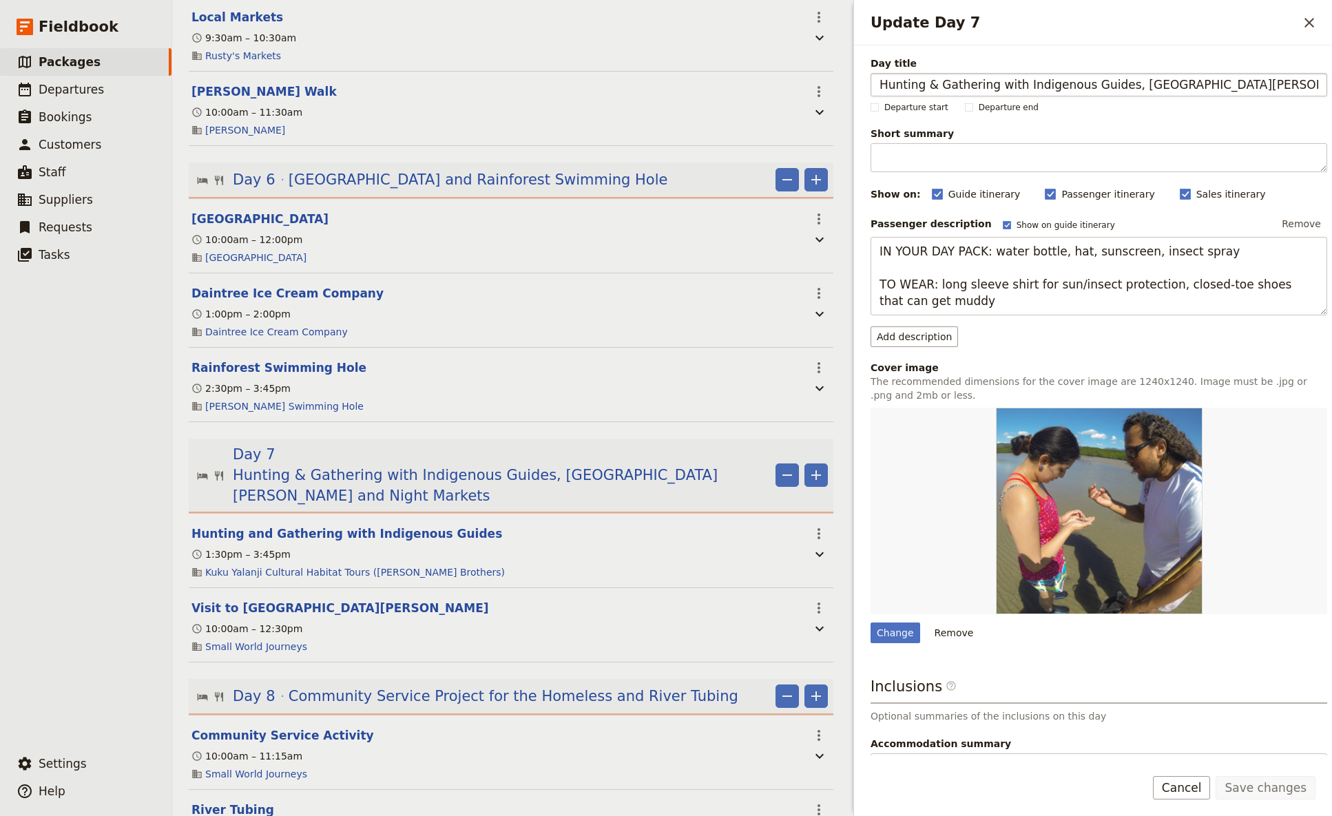
drag, startPoint x: 1290, startPoint y: 83, endPoint x: 1190, endPoint y: 83, distance: 99.9
click at [1046, 83] on input "Hunting & Gathering with Indigenous Guides, [GEOGRAPHIC_DATA][PERSON_NAME] and …" at bounding box center [1099, 84] width 457 height 23
type input "Hunting & Gathering with Indigenous Guides, [GEOGRAPHIC_DATA][PERSON_NAME]"
click at [1046, 484] on button "Save changes" at bounding box center [1266, 787] width 100 height 23
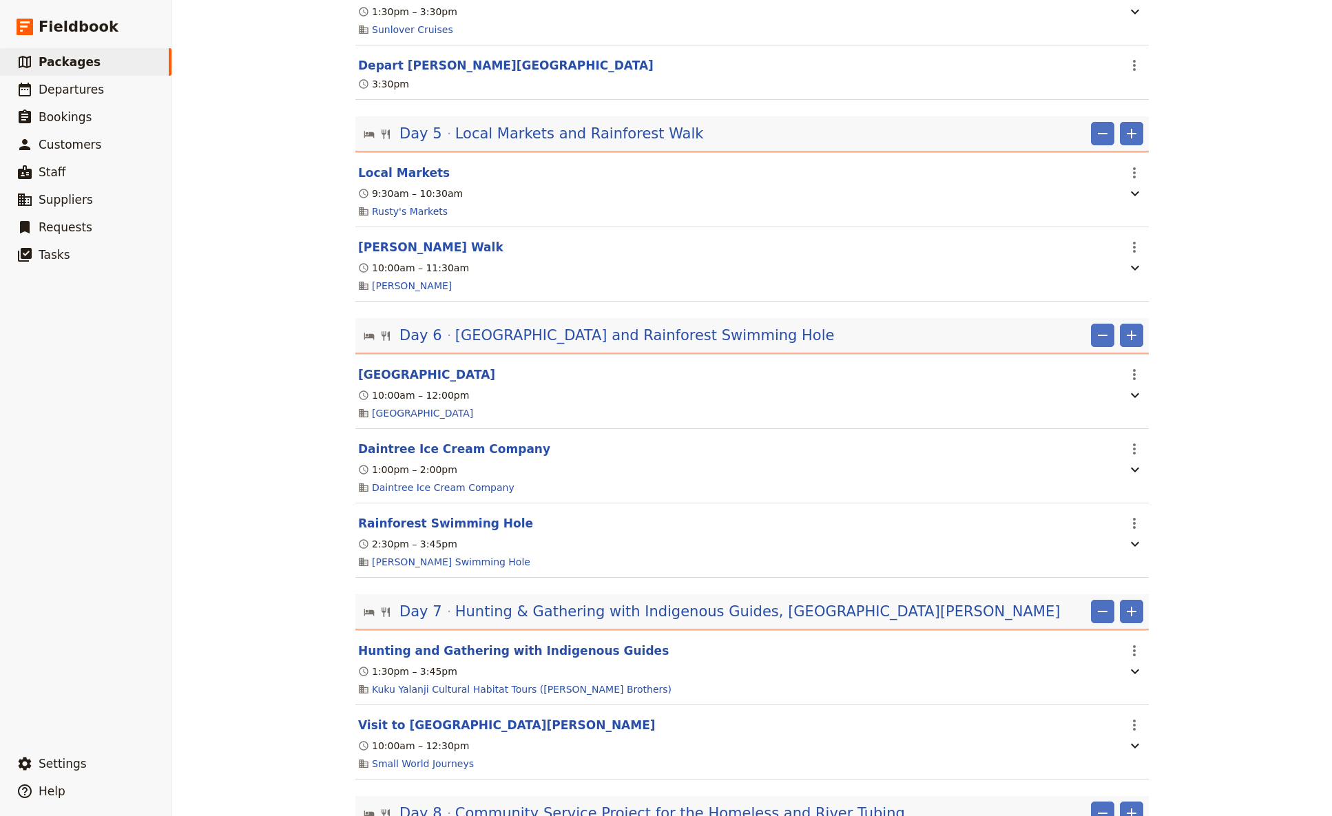
scroll to position [1239, 0]
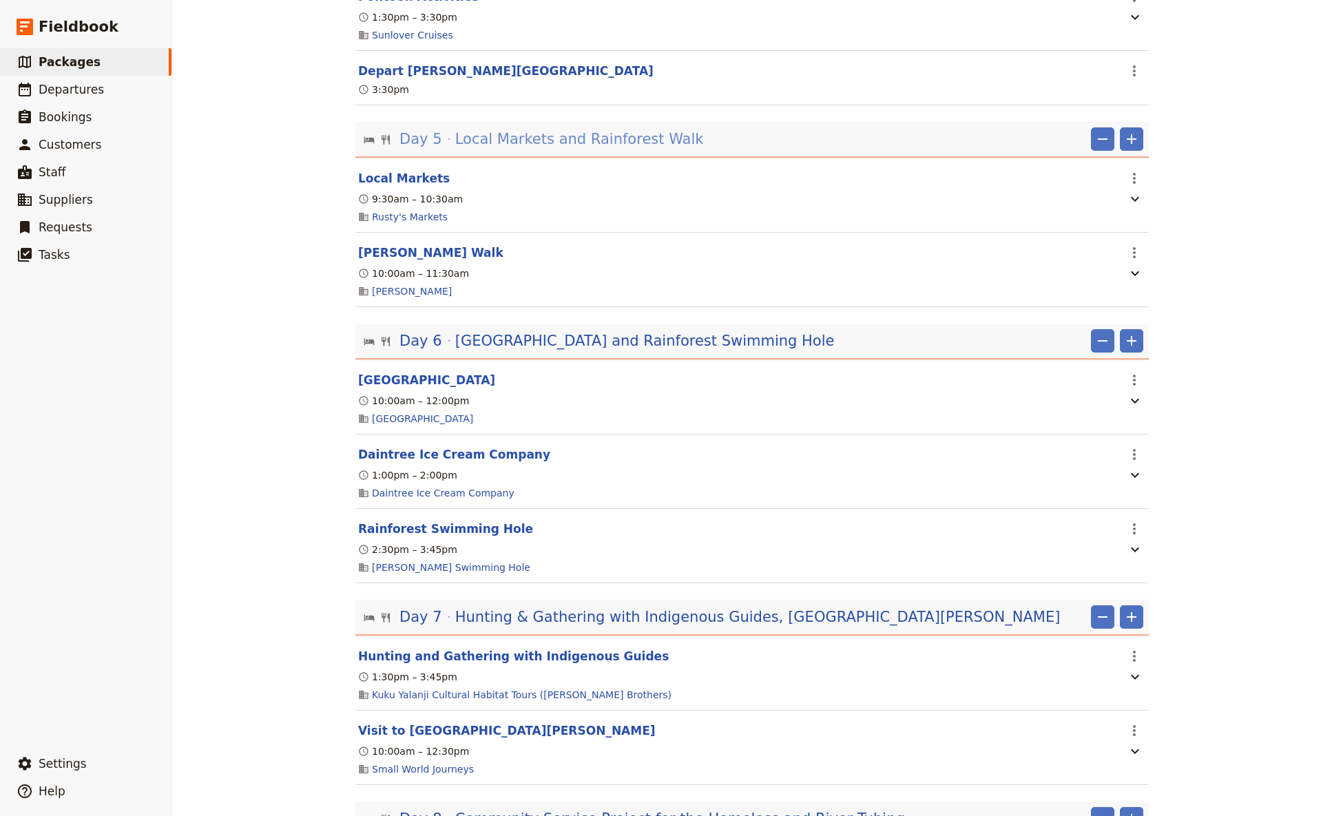
click at [606, 149] on span "Local Markets and Rainforest Walk" at bounding box center [579, 139] width 249 height 21
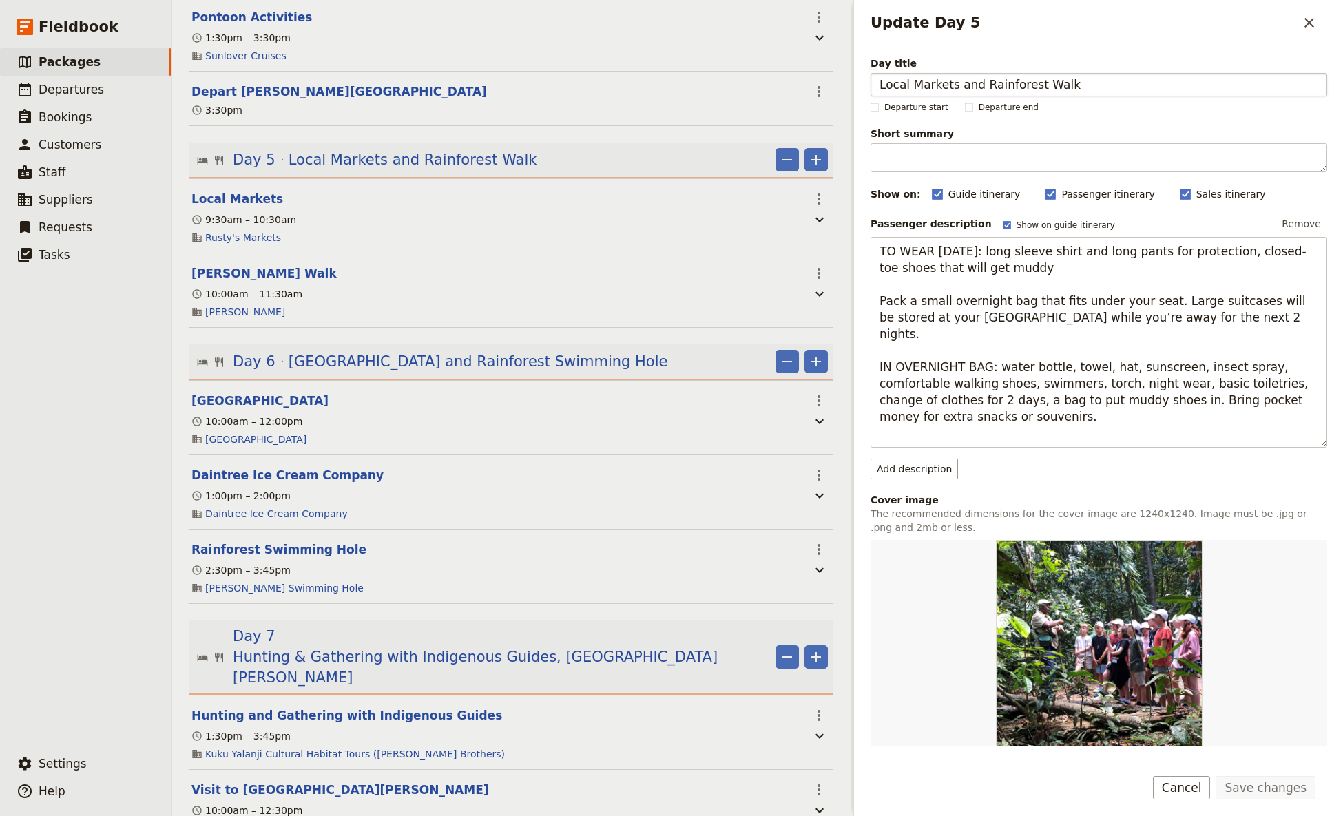
click at [977, 85] on input "Local Markets and Rainforest Walk" at bounding box center [1099, 84] width 457 height 23
type input "Local Markets and Daintree Rainforest Walk"
click at [1046, 484] on button "Save changes" at bounding box center [1266, 787] width 100 height 23
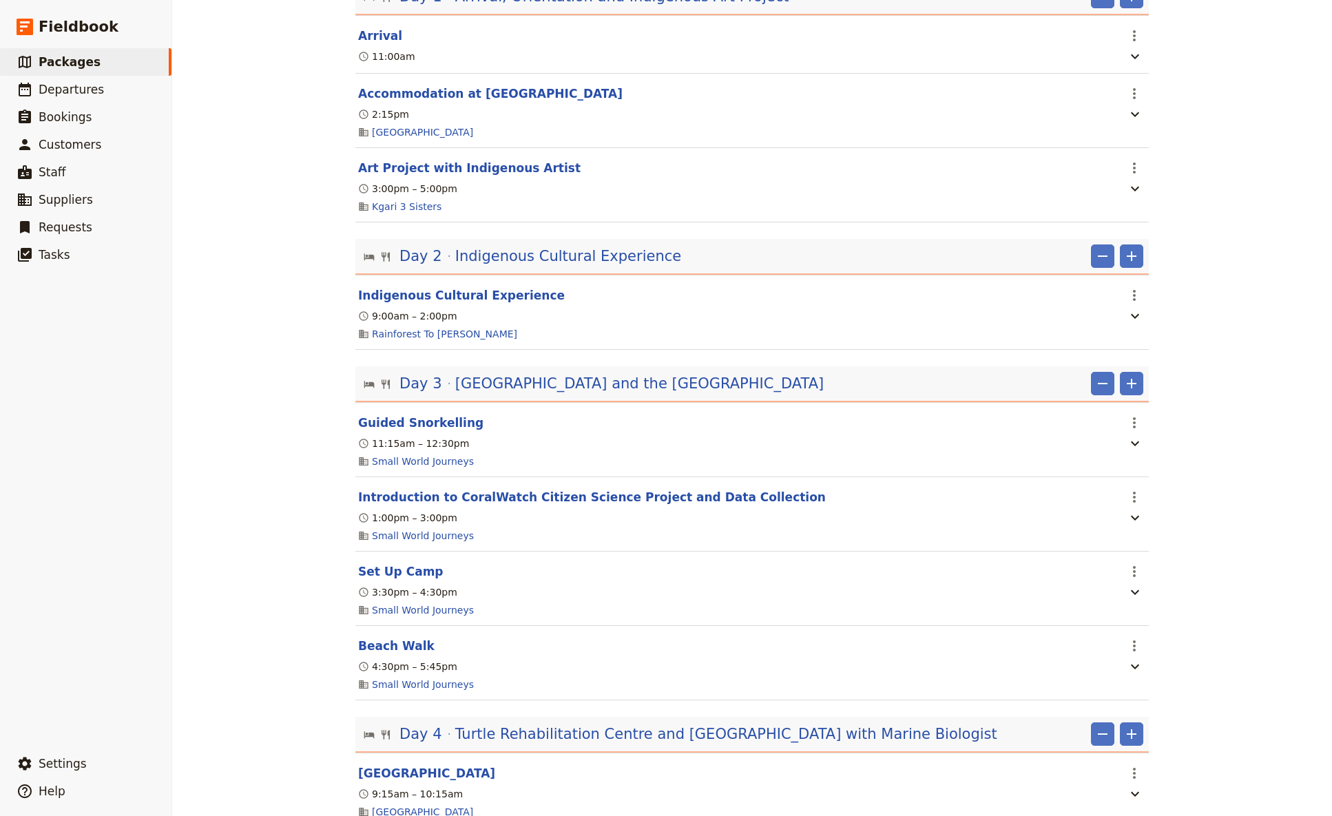
scroll to position [0, 0]
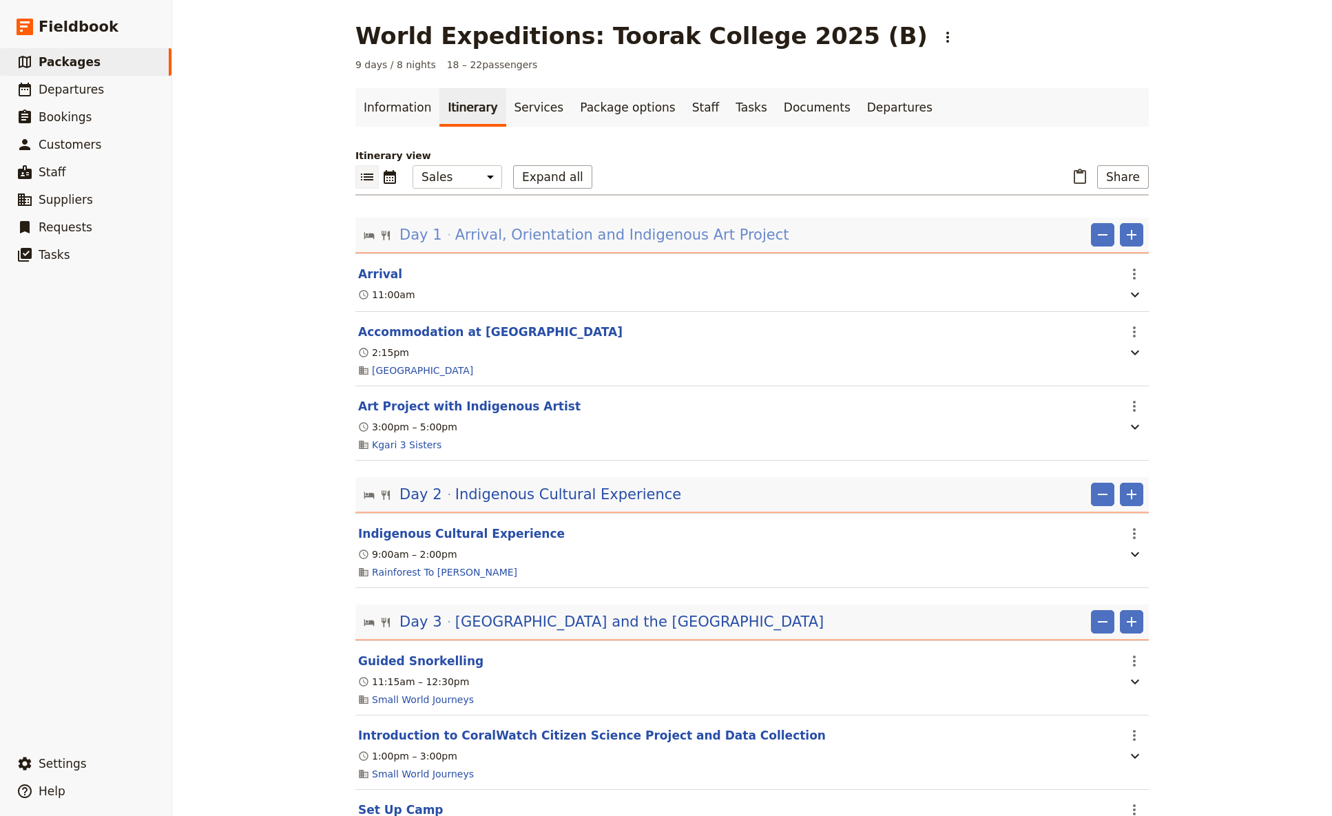
click at [504, 234] on span "Arrival, Orientation and Indigenous Art Project" at bounding box center [622, 235] width 334 height 21
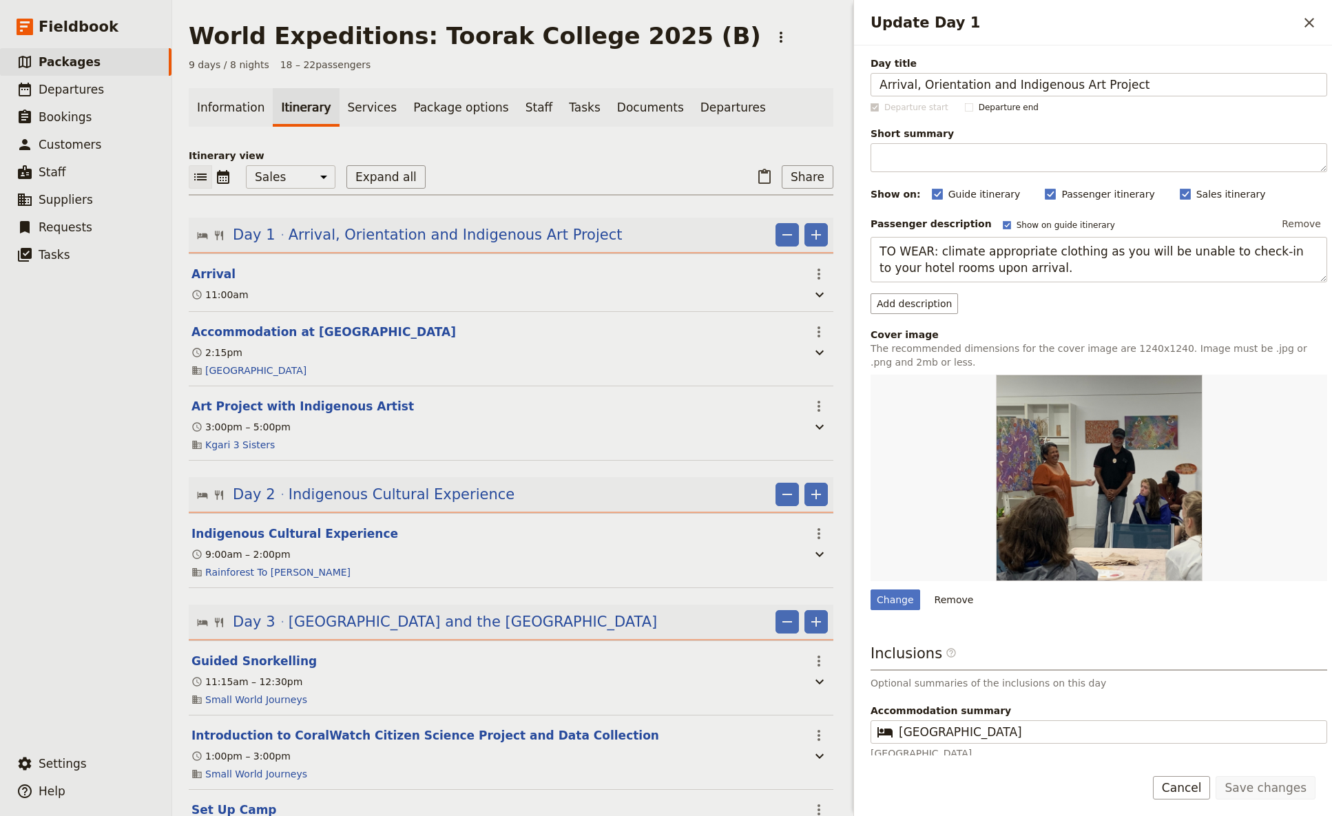
drag, startPoint x: 911, startPoint y: 597, endPoint x: 938, endPoint y: 570, distance: 38.0
click at [911, 484] on div "Change" at bounding box center [896, 600] width 50 height 21
click at [871, 484] on input "Change" at bounding box center [870, 589] width 1 height 1
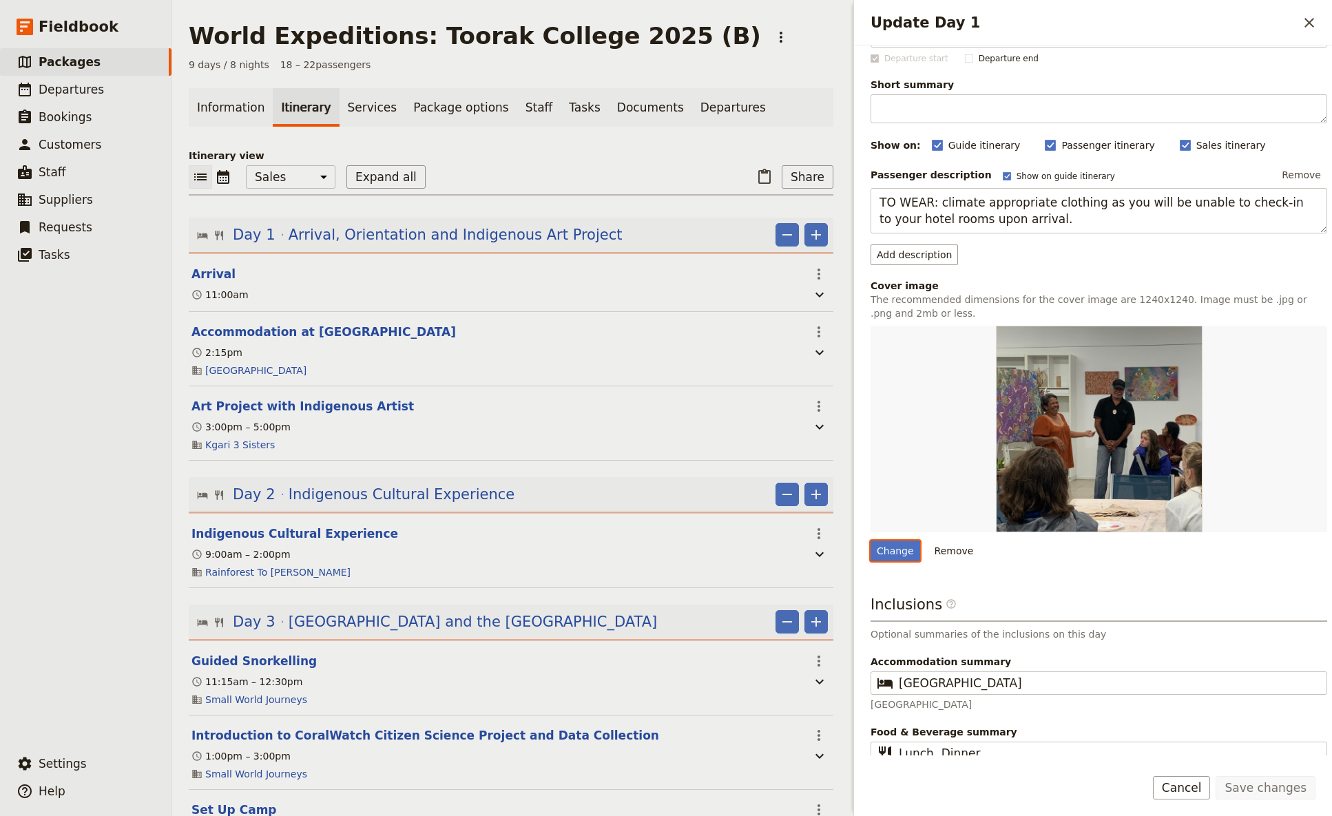
scroll to position [76, 0]
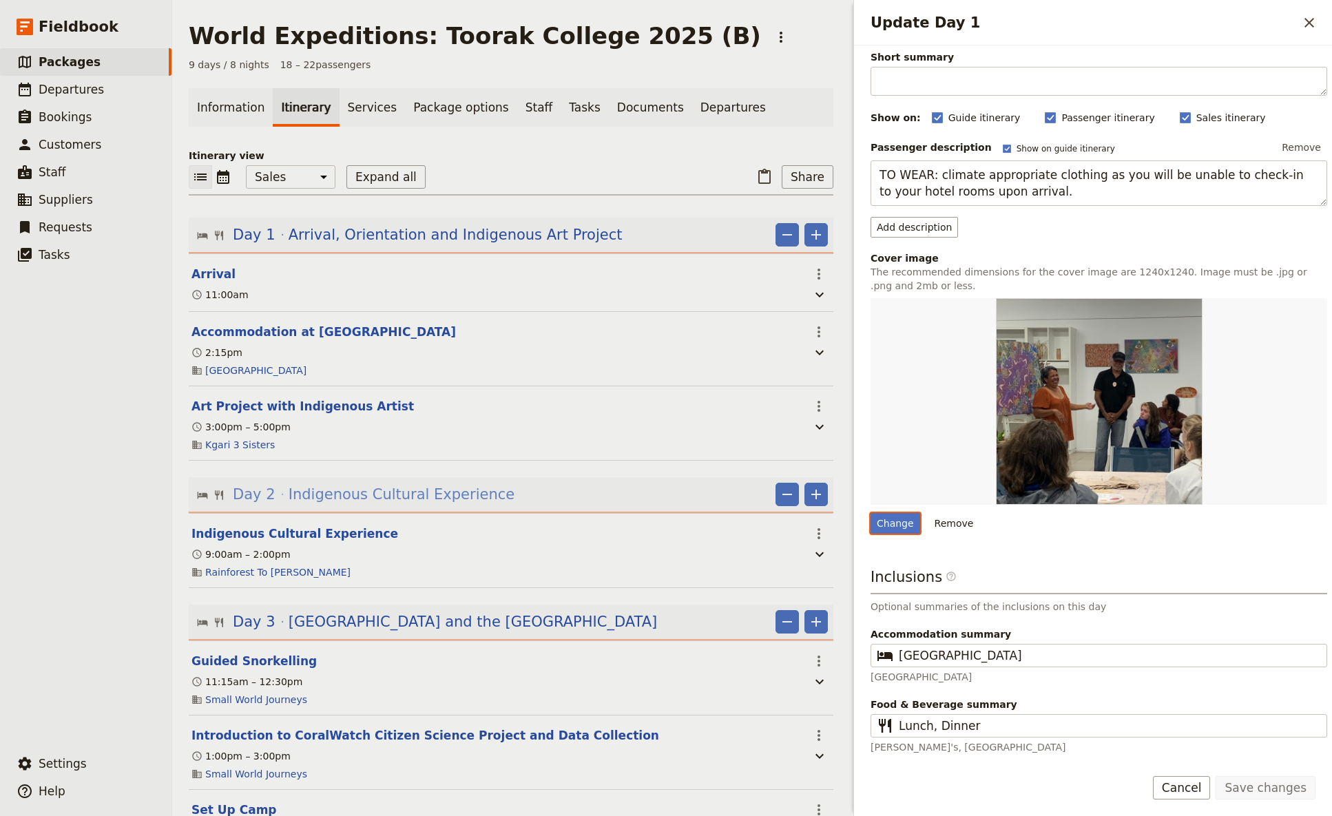
click at [356, 484] on span "Indigenous Cultural Experience" at bounding box center [402, 494] width 226 height 21
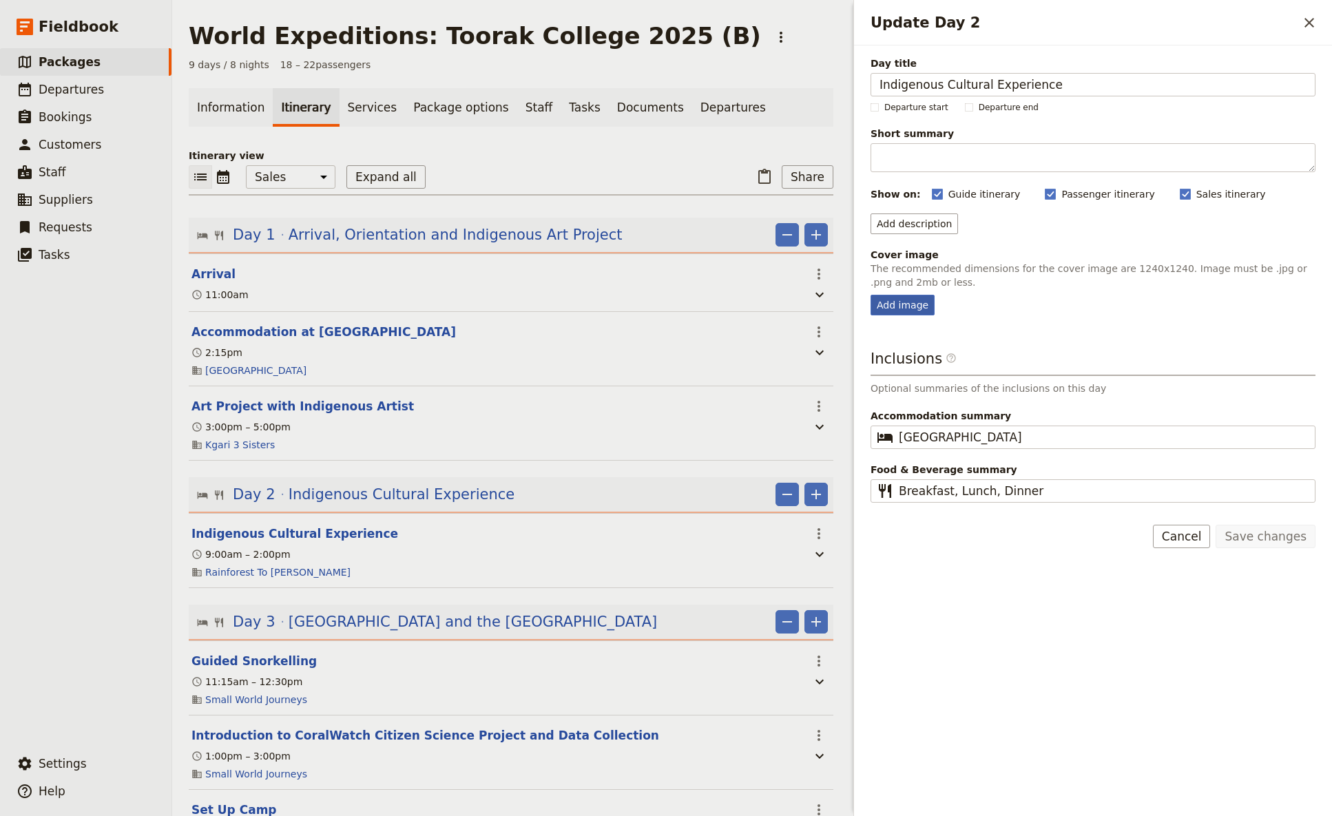
click at [898, 304] on div "Add image" at bounding box center [903, 305] width 64 height 21
click at [871, 295] on input "Add image" at bounding box center [870, 294] width 1 height 1
type input "C:\fakepath\[PERSON_NAME] Cathedreal Fig Tree.jpg"
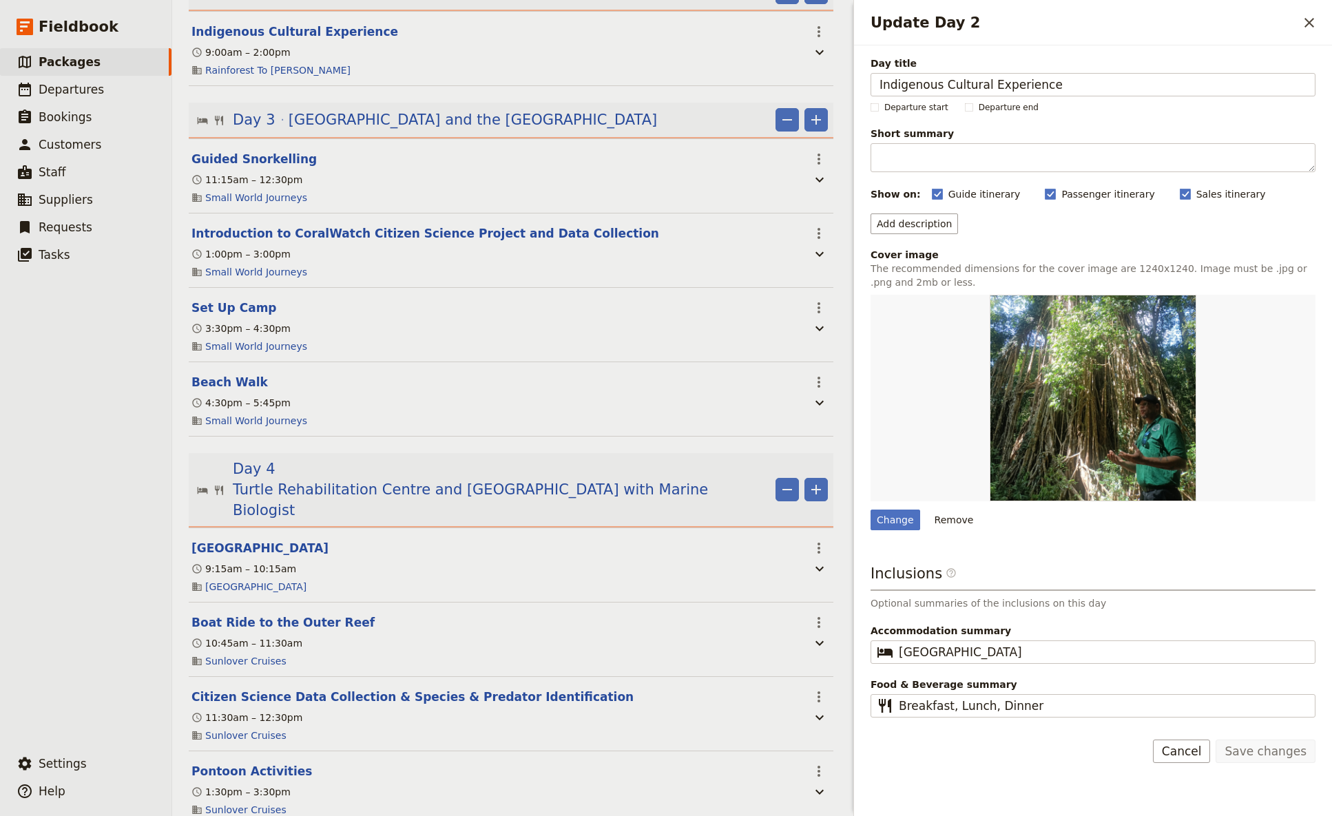
scroll to position [455, 0]
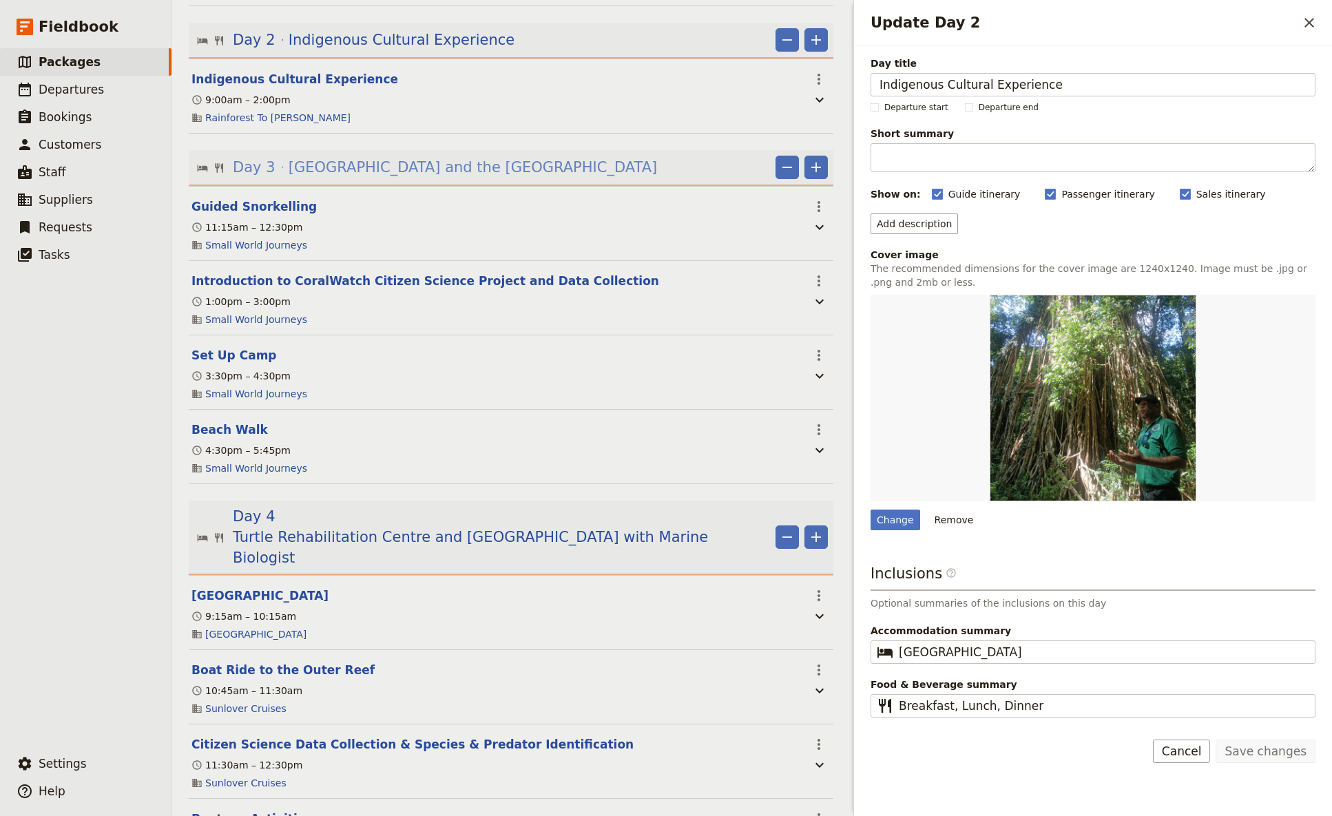
click at [373, 167] on span "[GEOGRAPHIC_DATA] and the [GEOGRAPHIC_DATA]" at bounding box center [473, 167] width 369 height 21
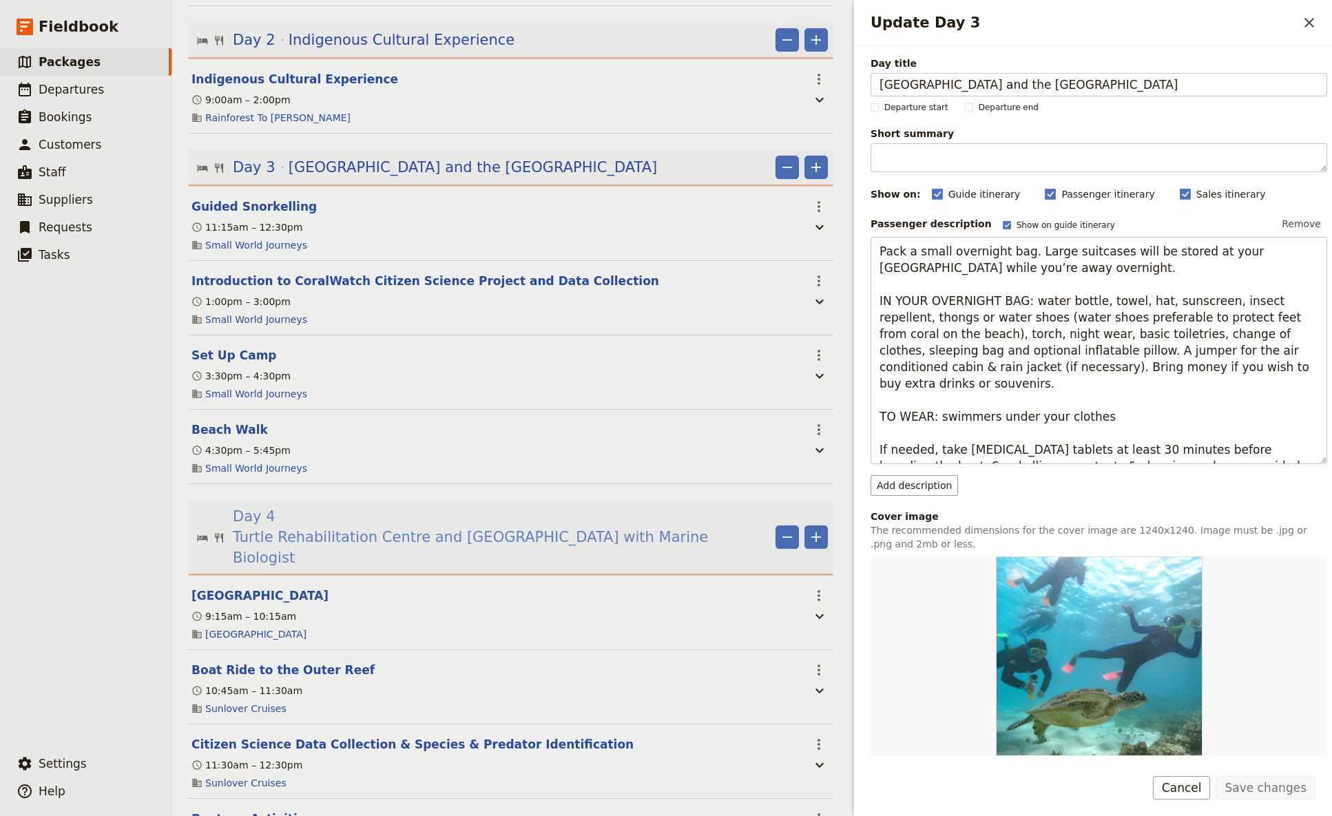
click at [513, 484] on span "Turtle Rehabilitation Centre and [GEOGRAPHIC_DATA] with Marine Biologist" at bounding box center [501, 547] width 537 height 41
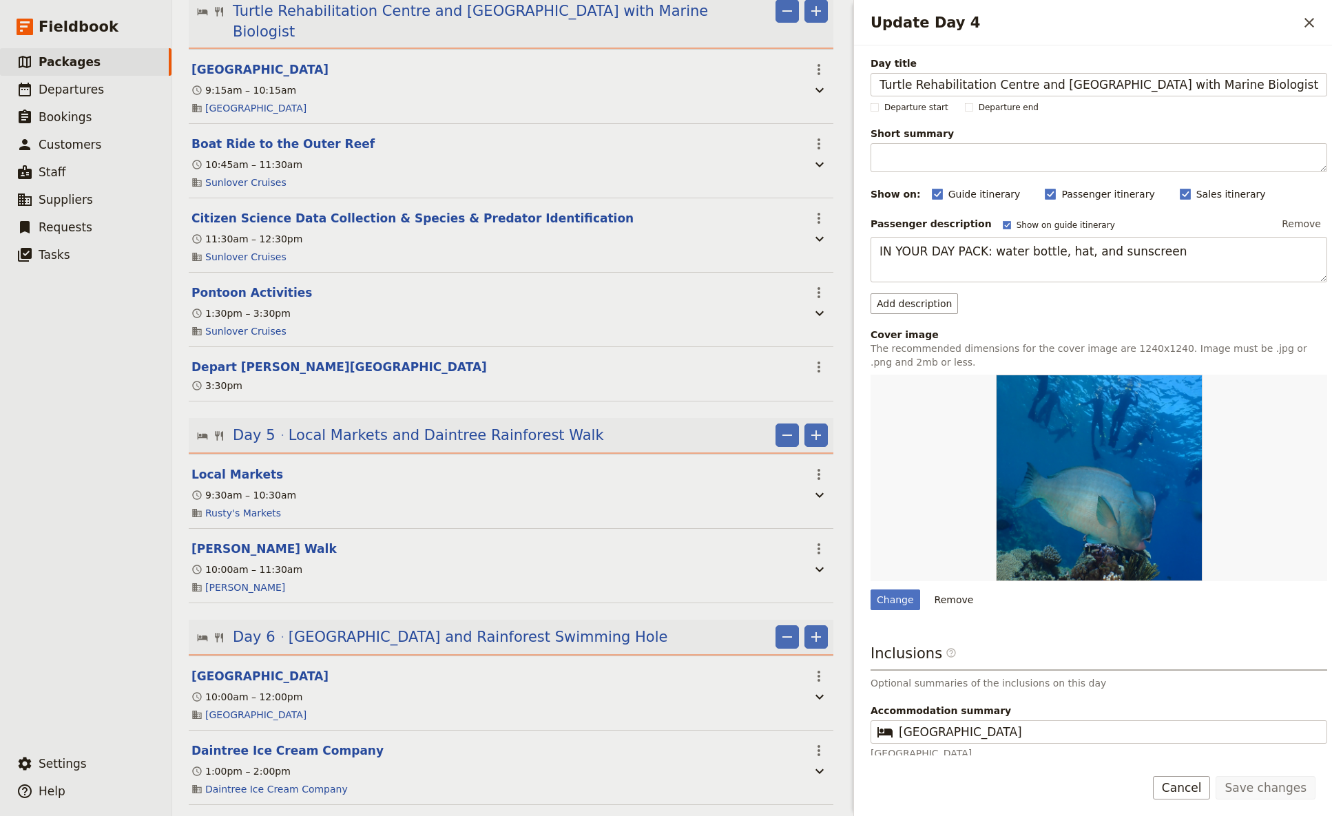
scroll to position [1000, 0]
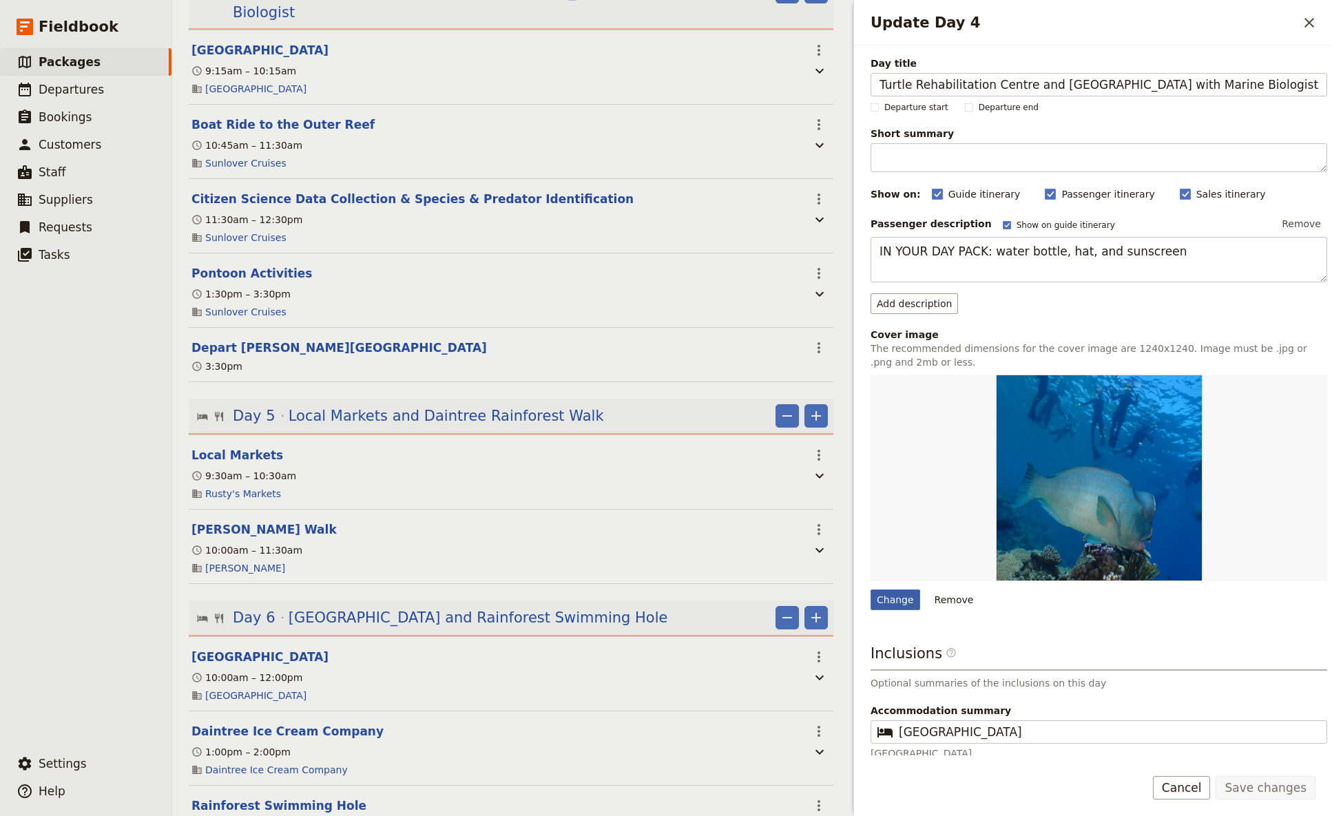
click at [896, 484] on div "Change" at bounding box center [896, 600] width 50 height 21
click at [871, 484] on input "Change" at bounding box center [870, 589] width 1 height 1
type input "C:\fakepath\abp.JPG"
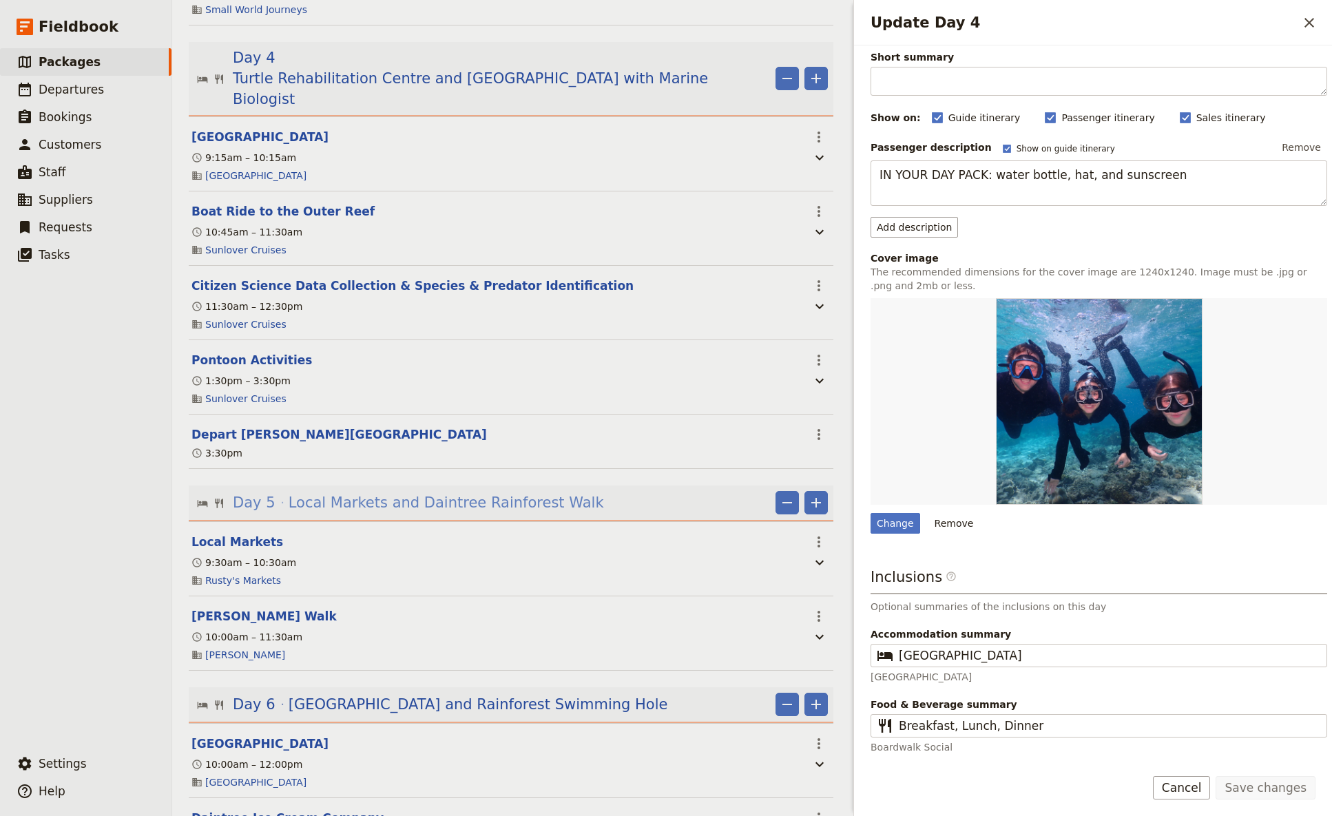
scroll to position [909, 0]
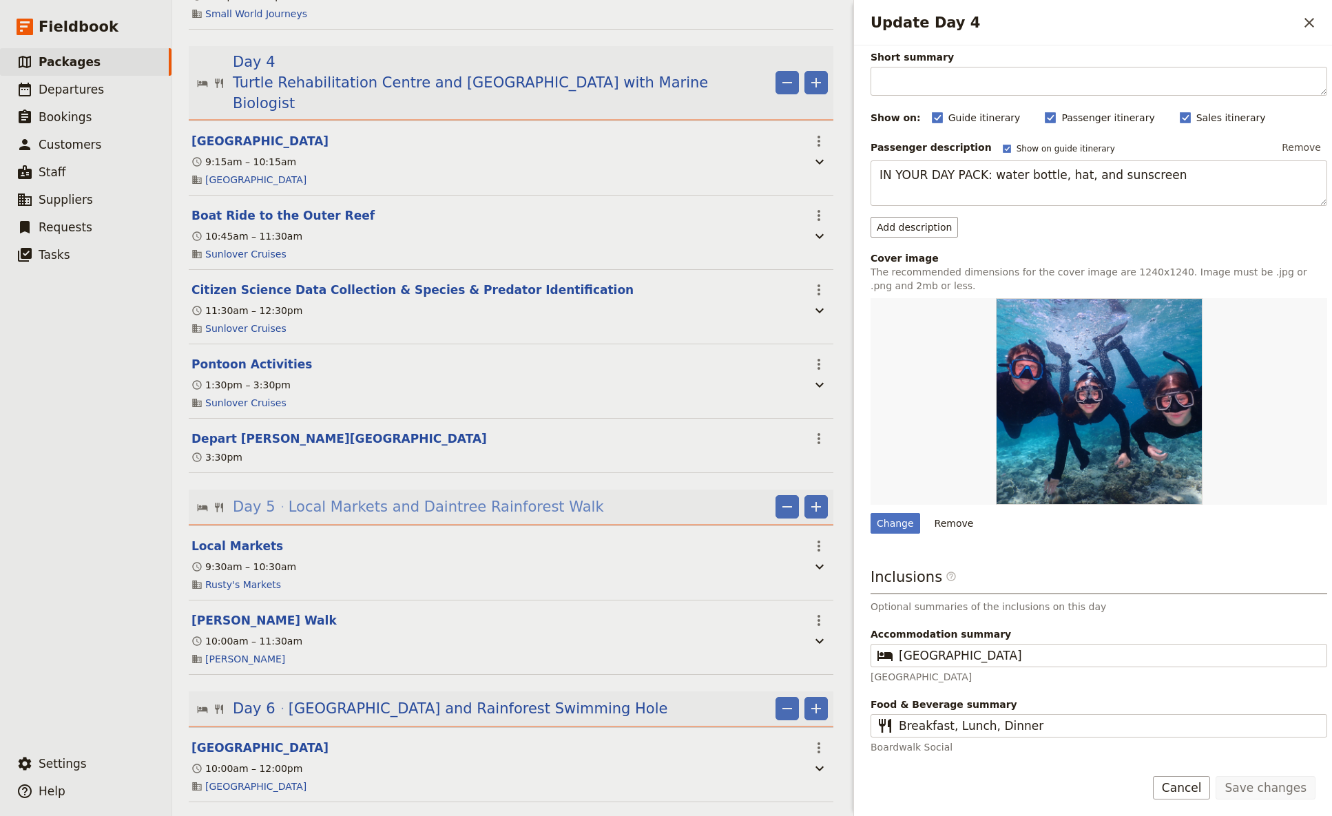
click at [368, 484] on span "Local Markets and Daintree Rainforest Walk" at bounding box center [447, 507] width 316 height 21
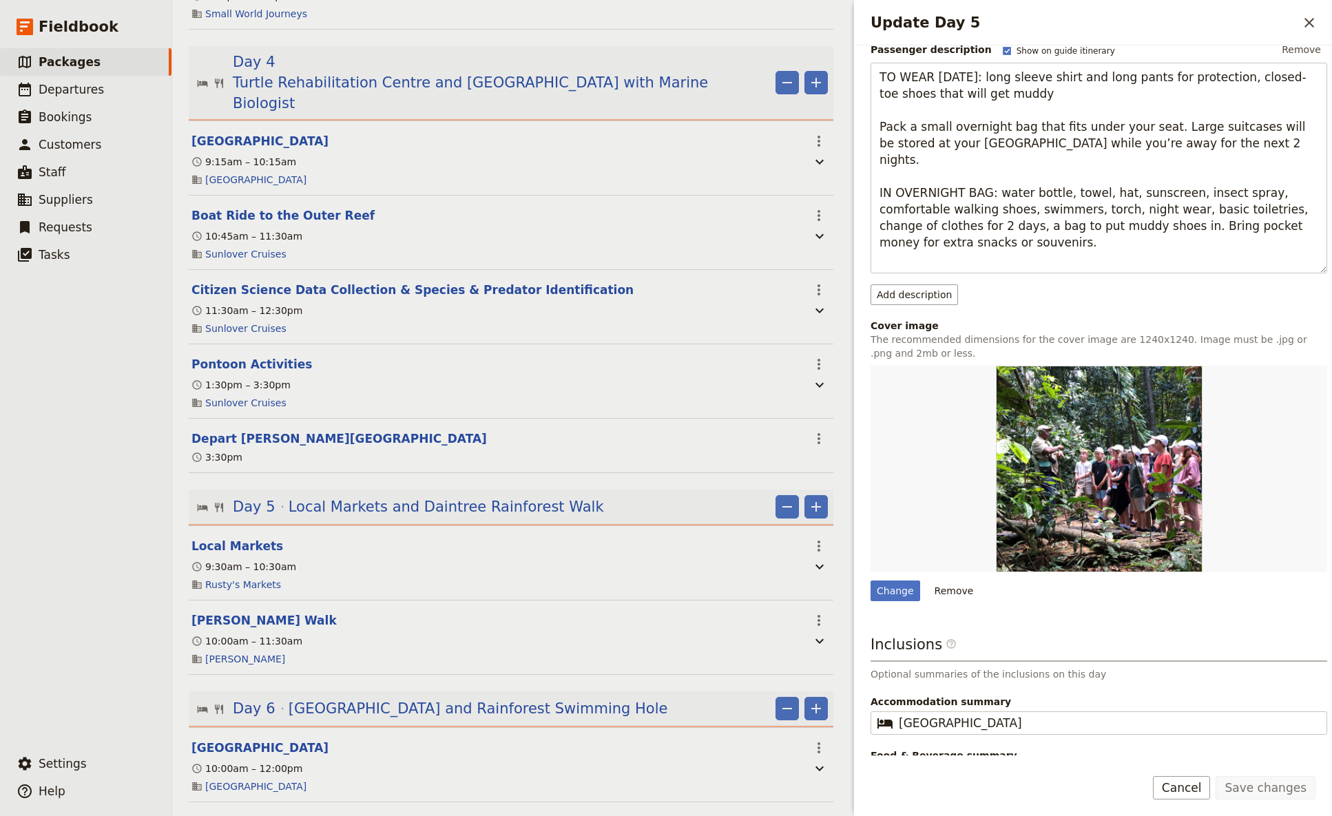
scroll to position [182, 0]
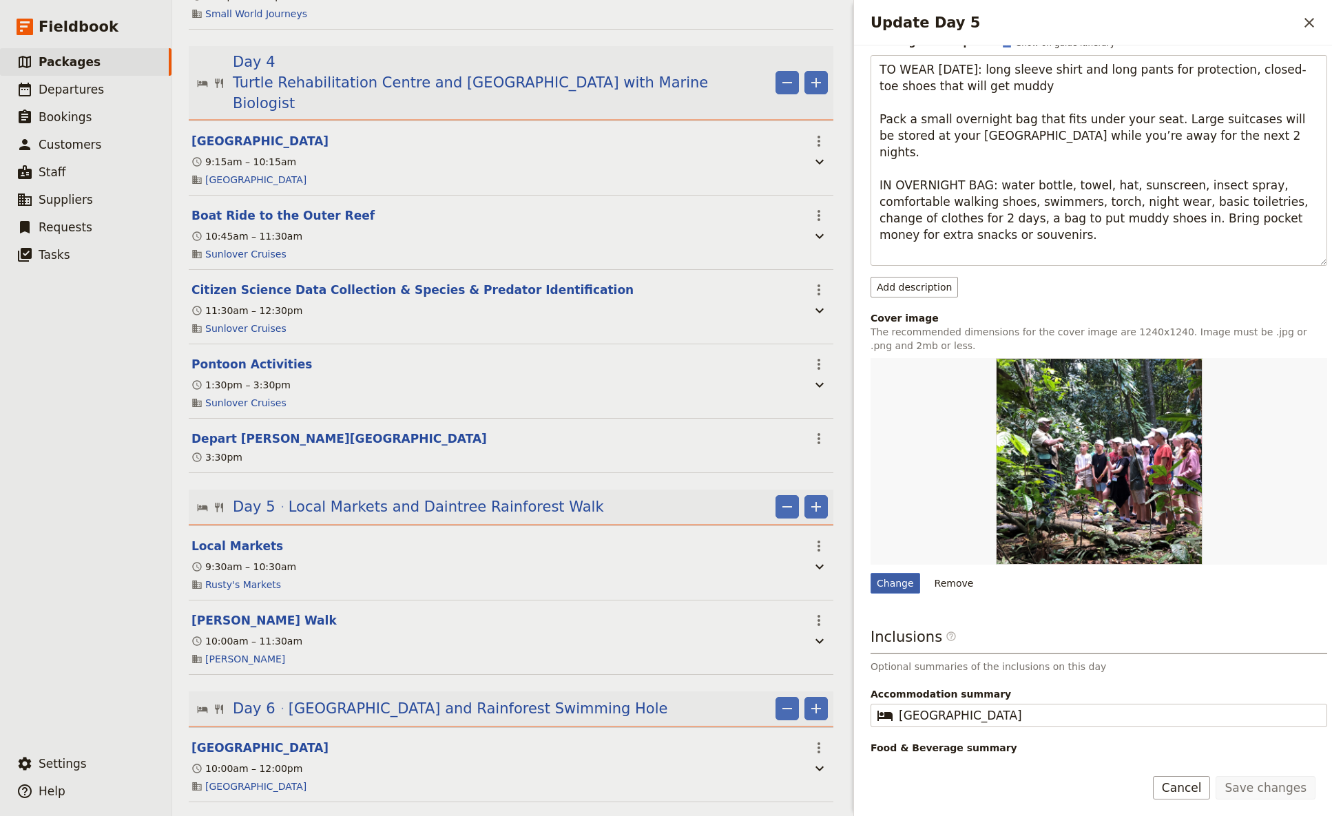
click at [889, 484] on div "Change" at bounding box center [896, 583] width 50 height 21
click at [871, 484] on input "Change" at bounding box center [870, 572] width 1 height 1
type input "C:\fakepath\Boy on fig tree.jpg"
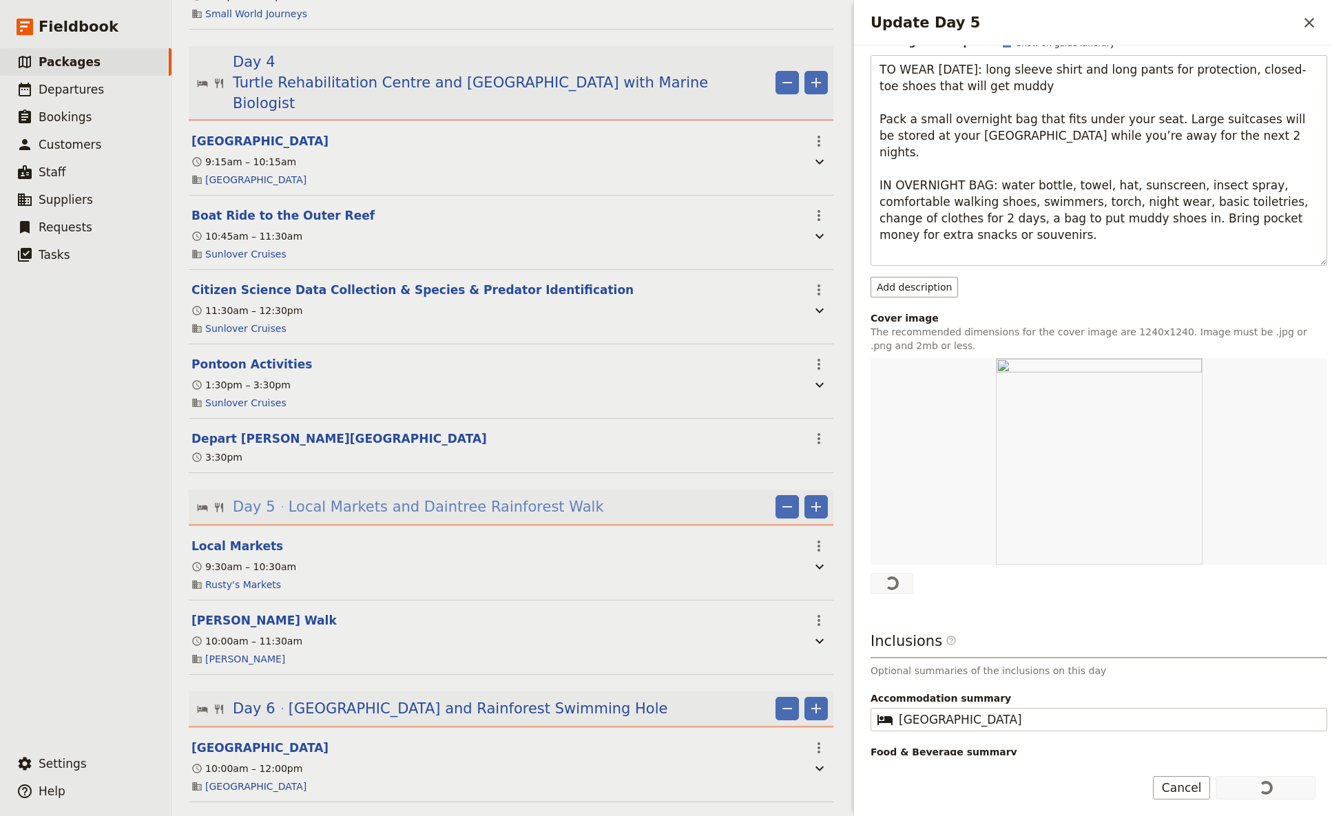
click at [411, 484] on span "Local Markets and Daintree Rainforest Walk" at bounding box center [447, 507] width 316 height 21
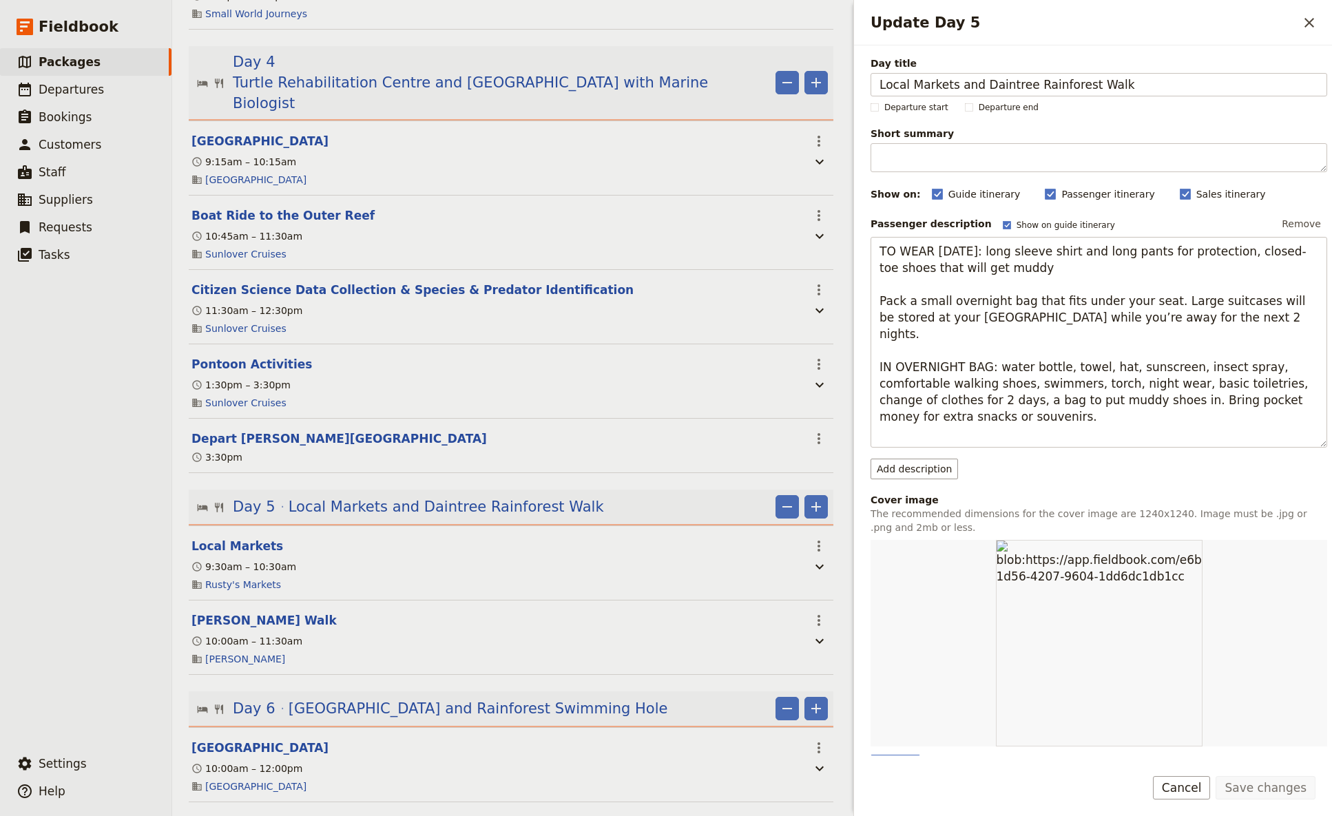
scroll to position [1091, 0]
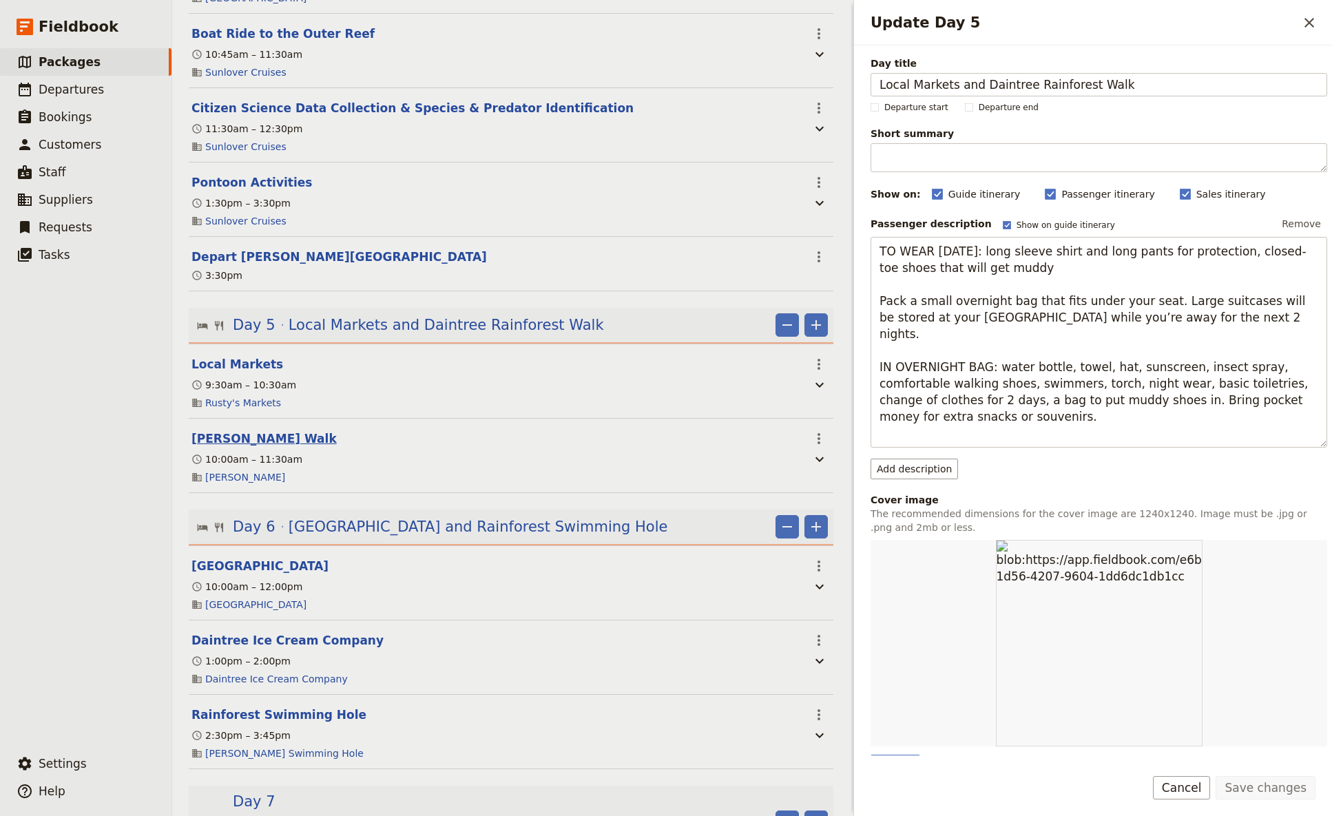
click at [250, 431] on button "[PERSON_NAME] Walk" at bounding box center [264, 439] width 145 height 17
select select "5"
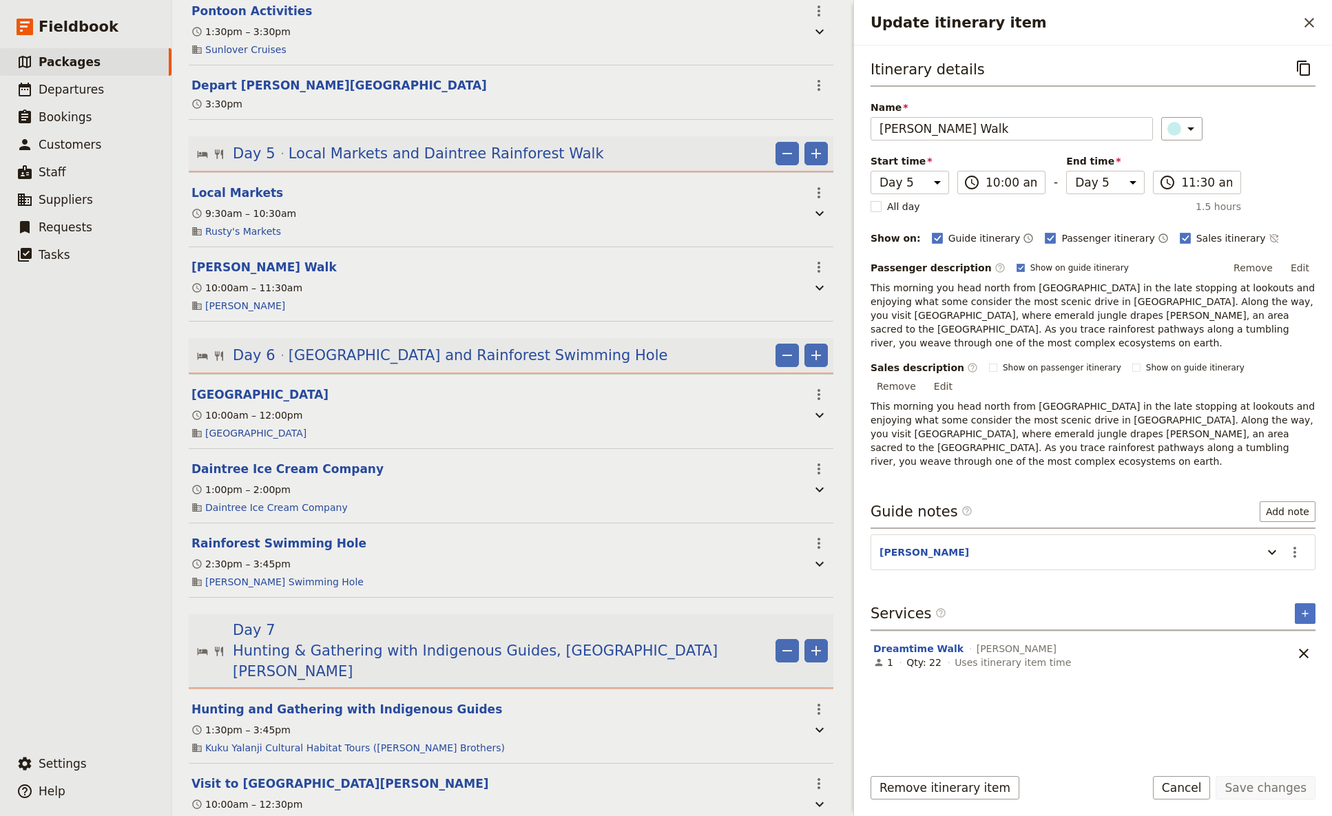
scroll to position [1273, 0]
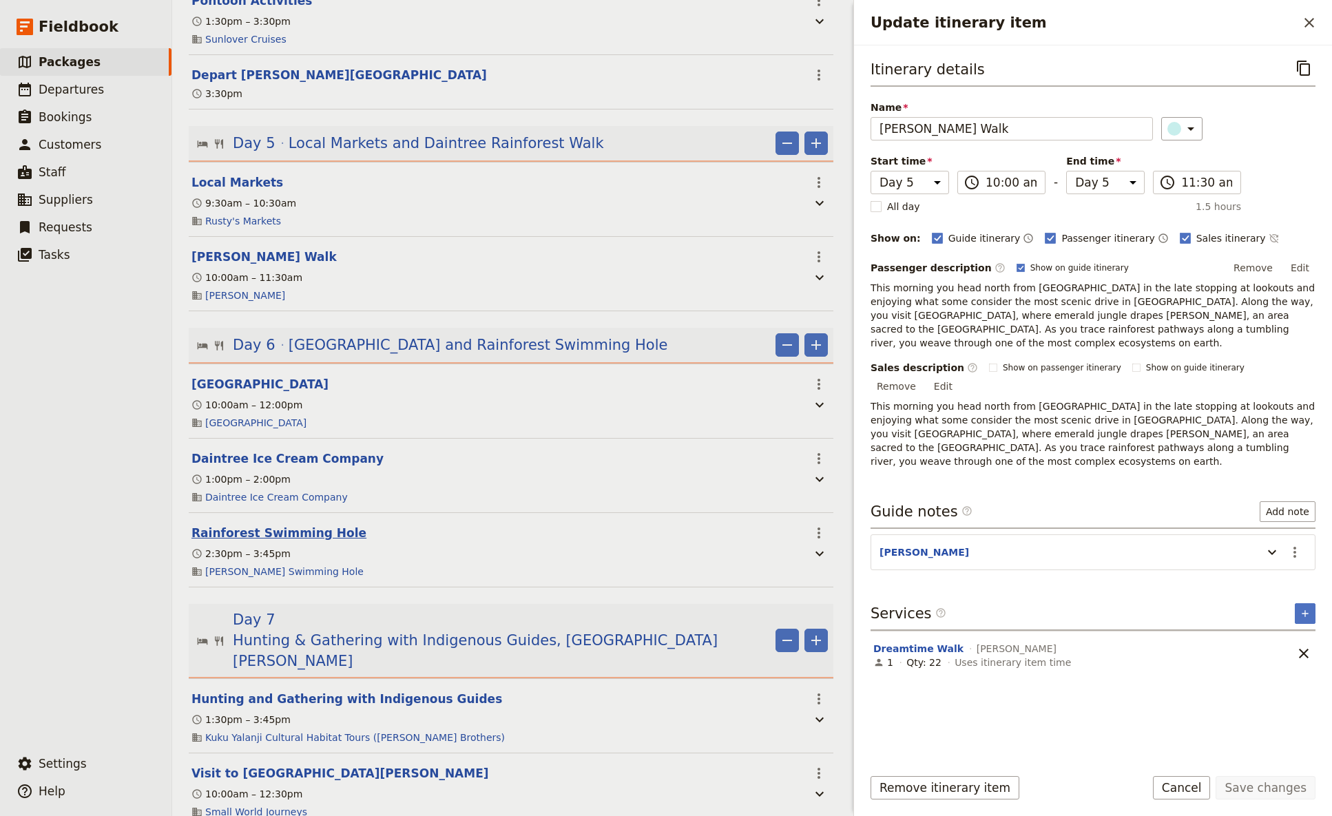
click at [258, 484] on button "Rainforest Swimming Hole" at bounding box center [279, 533] width 175 height 17
select select "6"
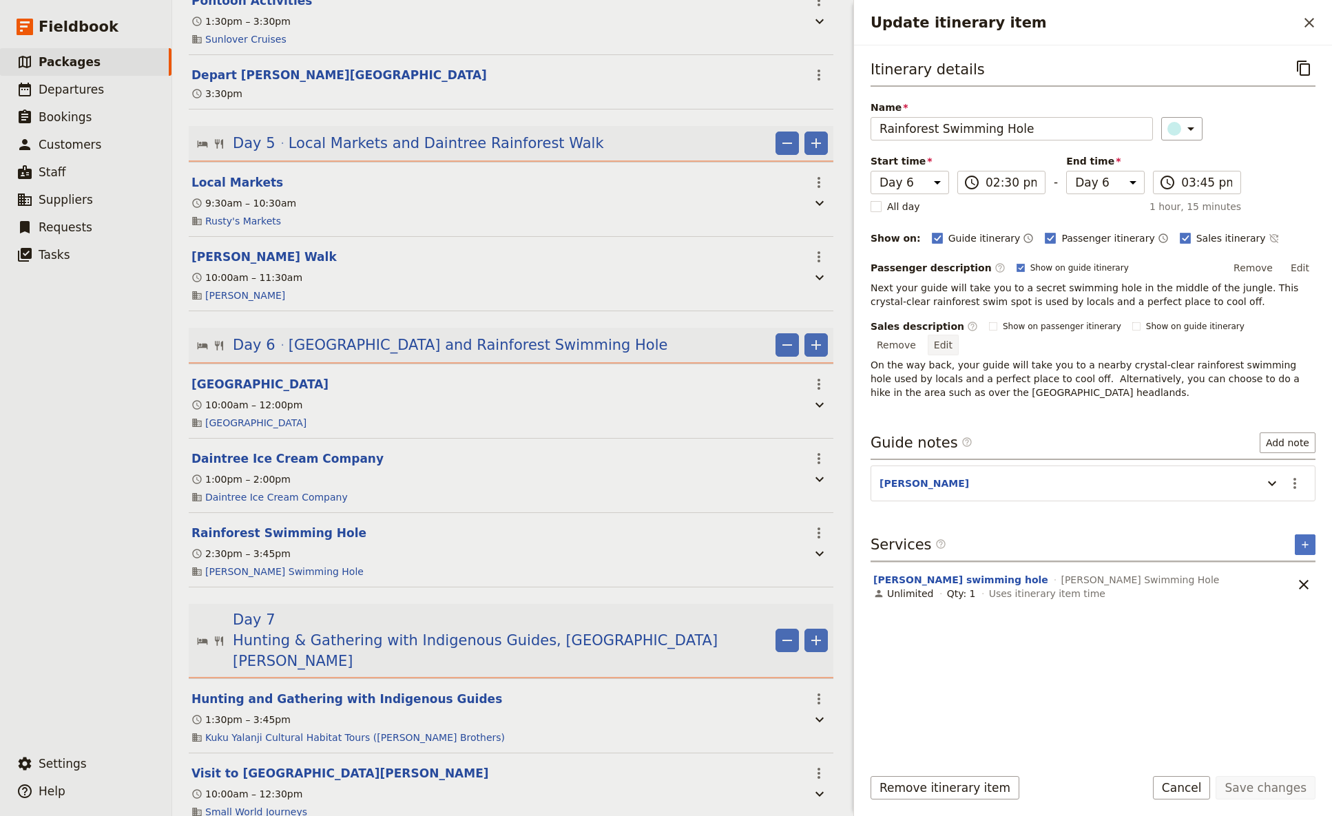
click at [959, 335] on button "Edit" at bounding box center [943, 345] width 31 height 21
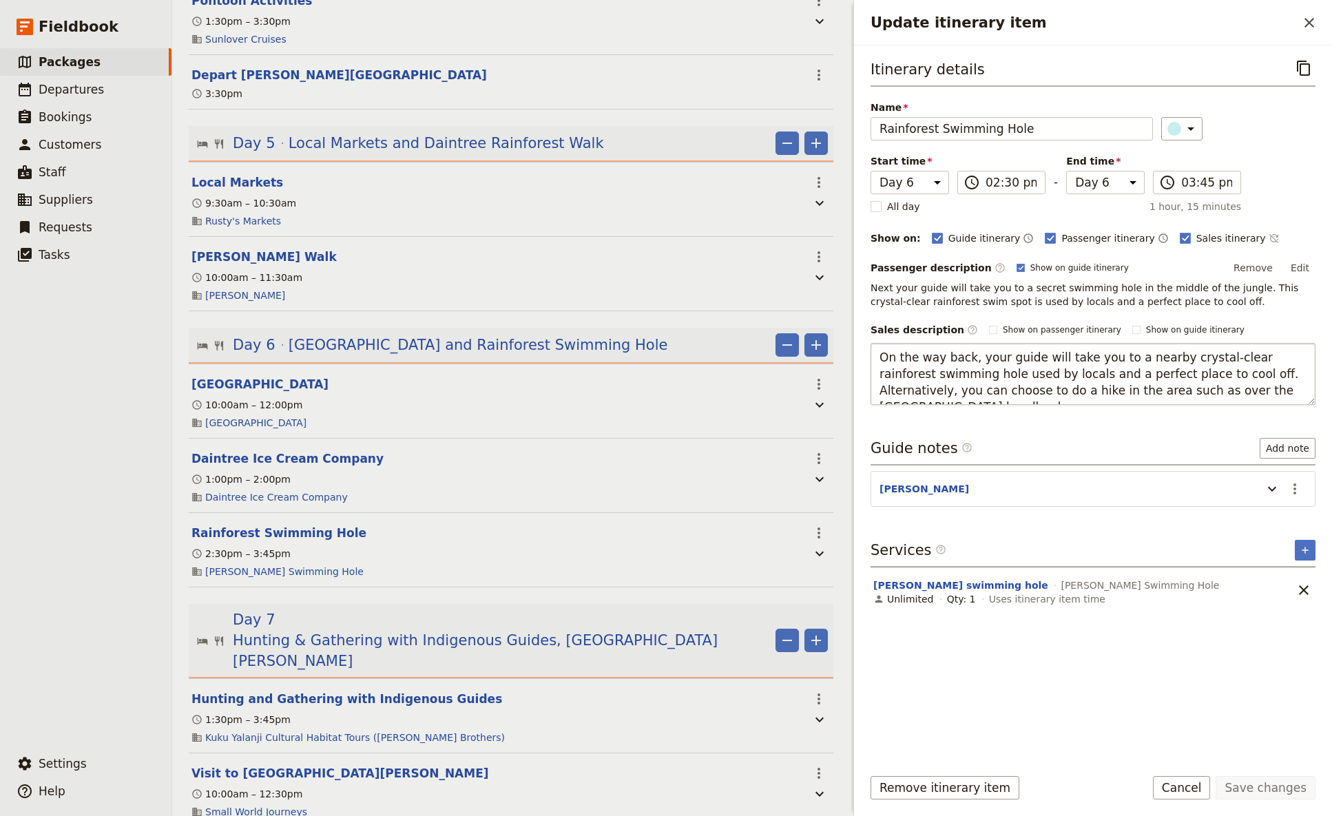
drag, startPoint x: 1298, startPoint y: 389, endPoint x: 1201, endPoint y: 373, distance: 98.4
click at [1046, 373] on textarea "On the way back, your guide will take you to a nearby crystal-clear rainforest …" at bounding box center [1093, 374] width 445 height 62
type textarea "On the way back, your guide will take you to a nearby crystal-clear rainforest …"
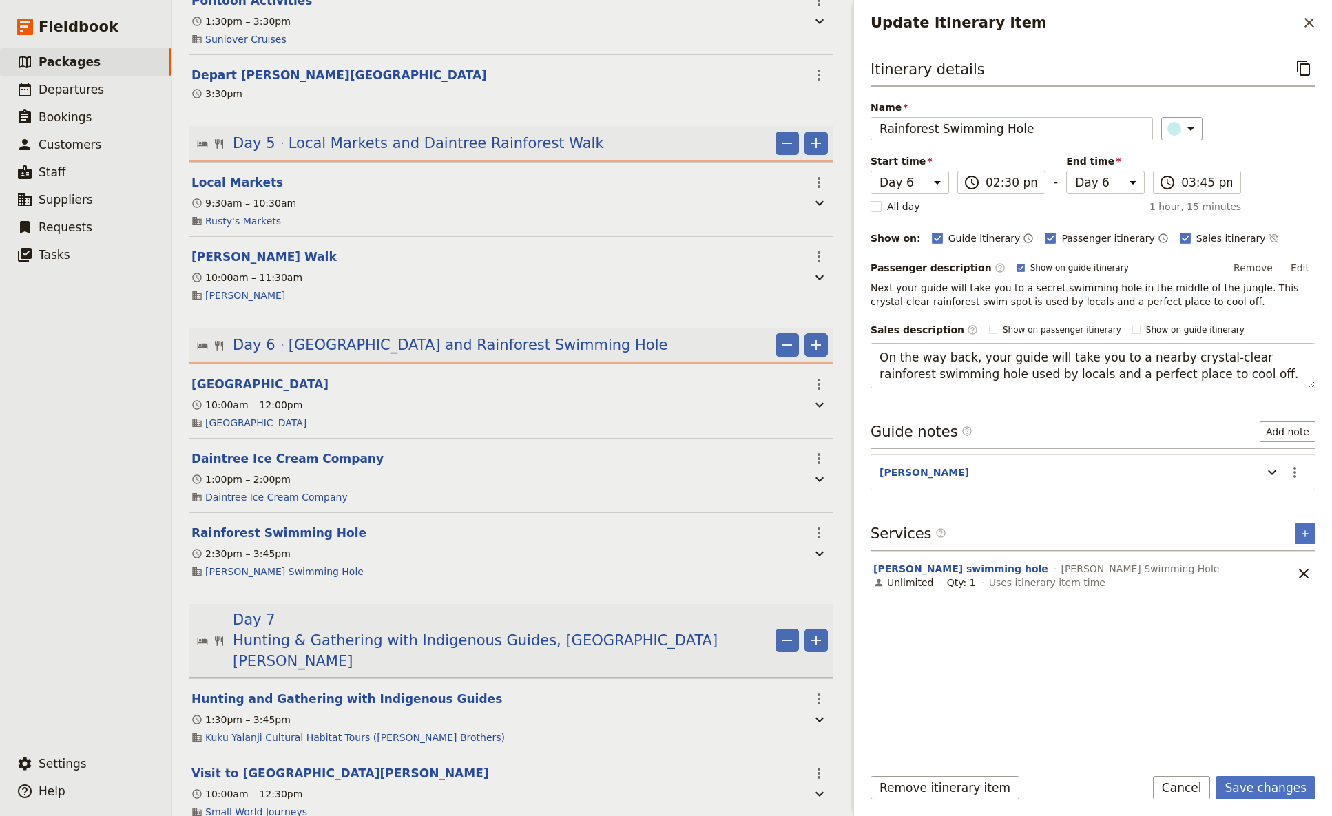
drag, startPoint x: 1152, startPoint y: 373, endPoint x: 869, endPoint y: 351, distance: 284.0
click at [871, 351] on textarea "On the way back, your guide will take you to a nearby crystal-clear rainforest …" at bounding box center [1093, 365] width 445 height 45
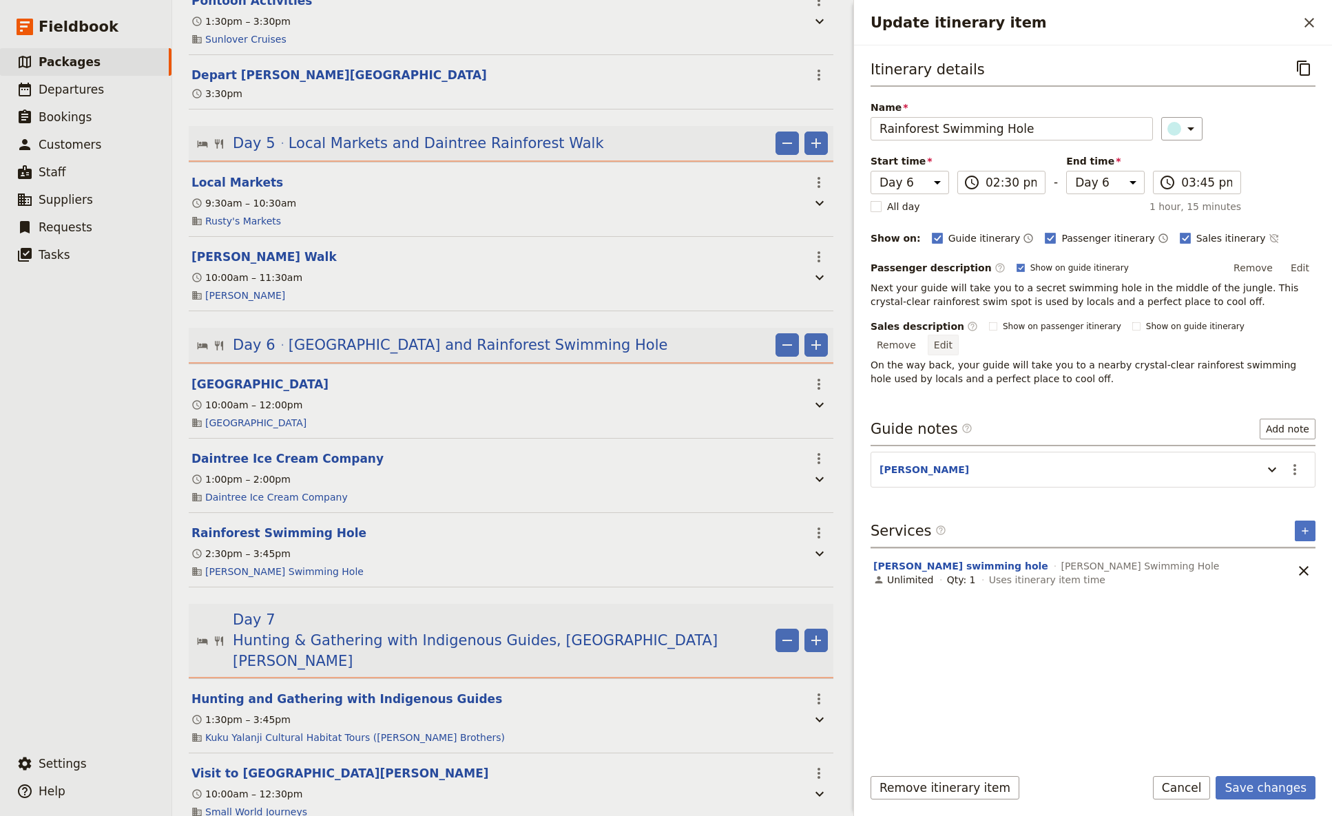
click at [959, 335] on button "Edit" at bounding box center [943, 345] width 31 height 21
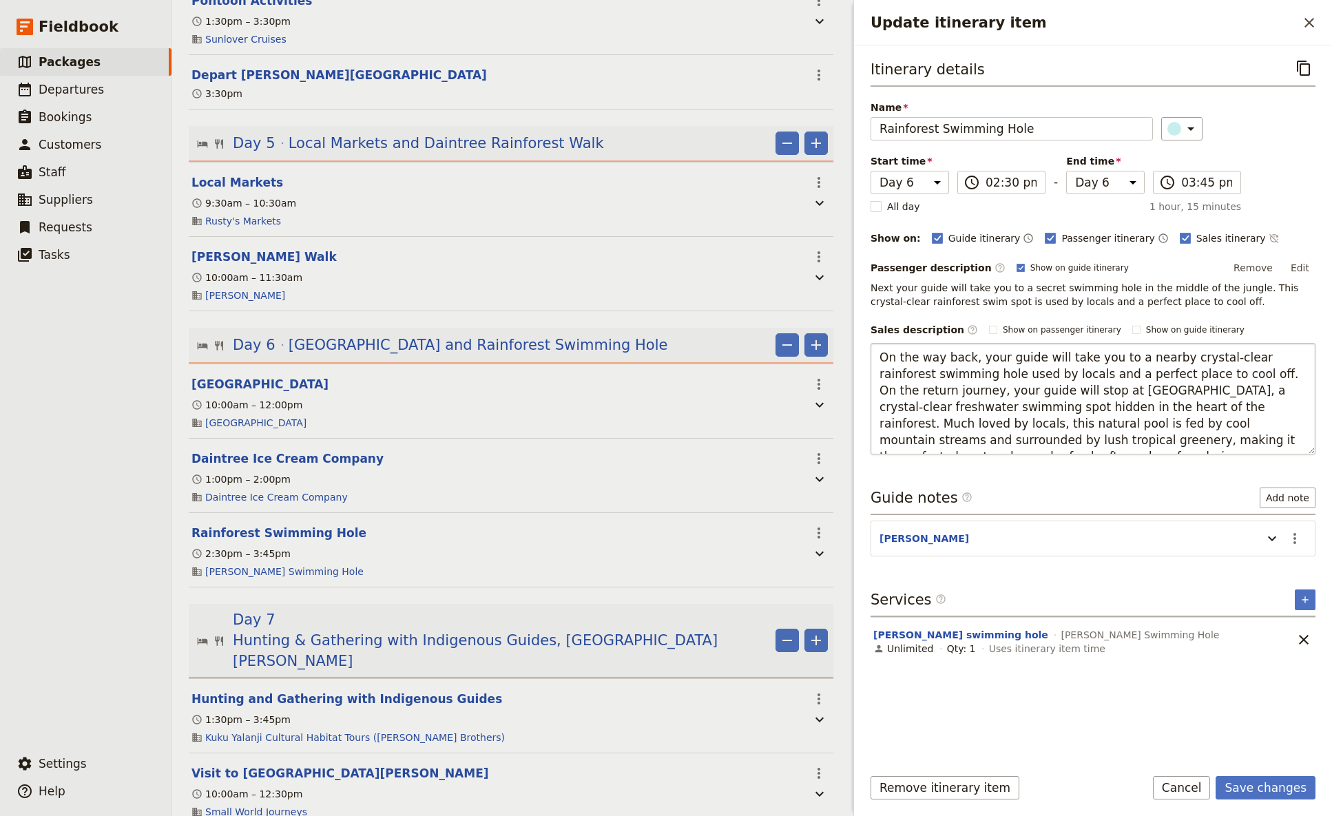
drag, startPoint x: 996, startPoint y: 390, endPoint x: 984, endPoint y: 393, distance: 12.0
click at [984, 393] on textarea "On the way back, your guide will take you to a nearby crystal-clear rainforest …" at bounding box center [1093, 399] width 445 height 112
click at [1004, 395] on textarea "On the way back, your guide will take you to a nearby crystal-clear rainforest …" at bounding box center [1093, 399] width 445 height 112
drag, startPoint x: 1188, startPoint y: 373, endPoint x: 865, endPoint y: 355, distance: 324.3
click at [871, 355] on textarea "On the way back, your guide will take you to a nearby crystal-clear rainforest …" at bounding box center [1093, 399] width 445 height 112
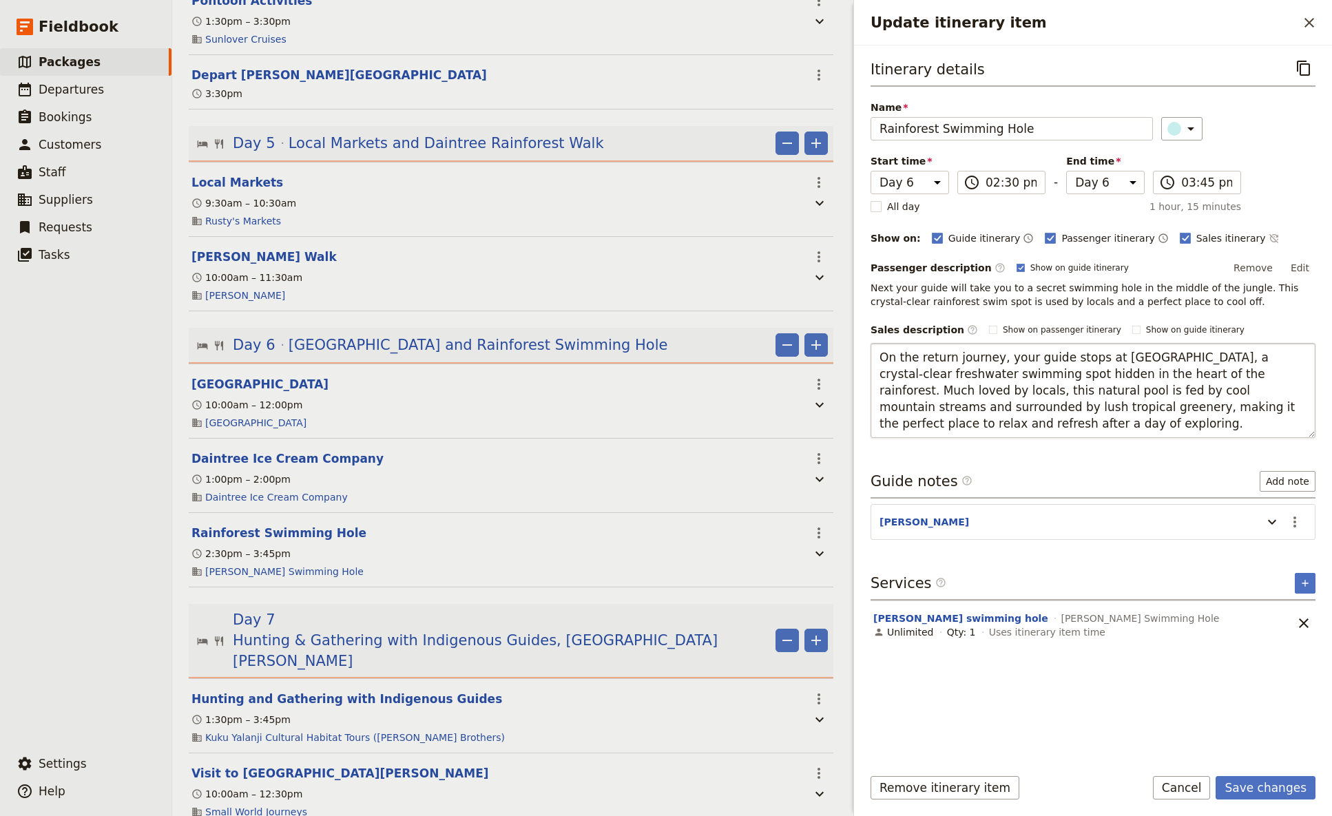
type textarea "On the return journey, your guide stops at [GEOGRAPHIC_DATA], a crystal-clear f…"
click at [1046, 484] on button "Save changes" at bounding box center [1266, 787] width 100 height 23
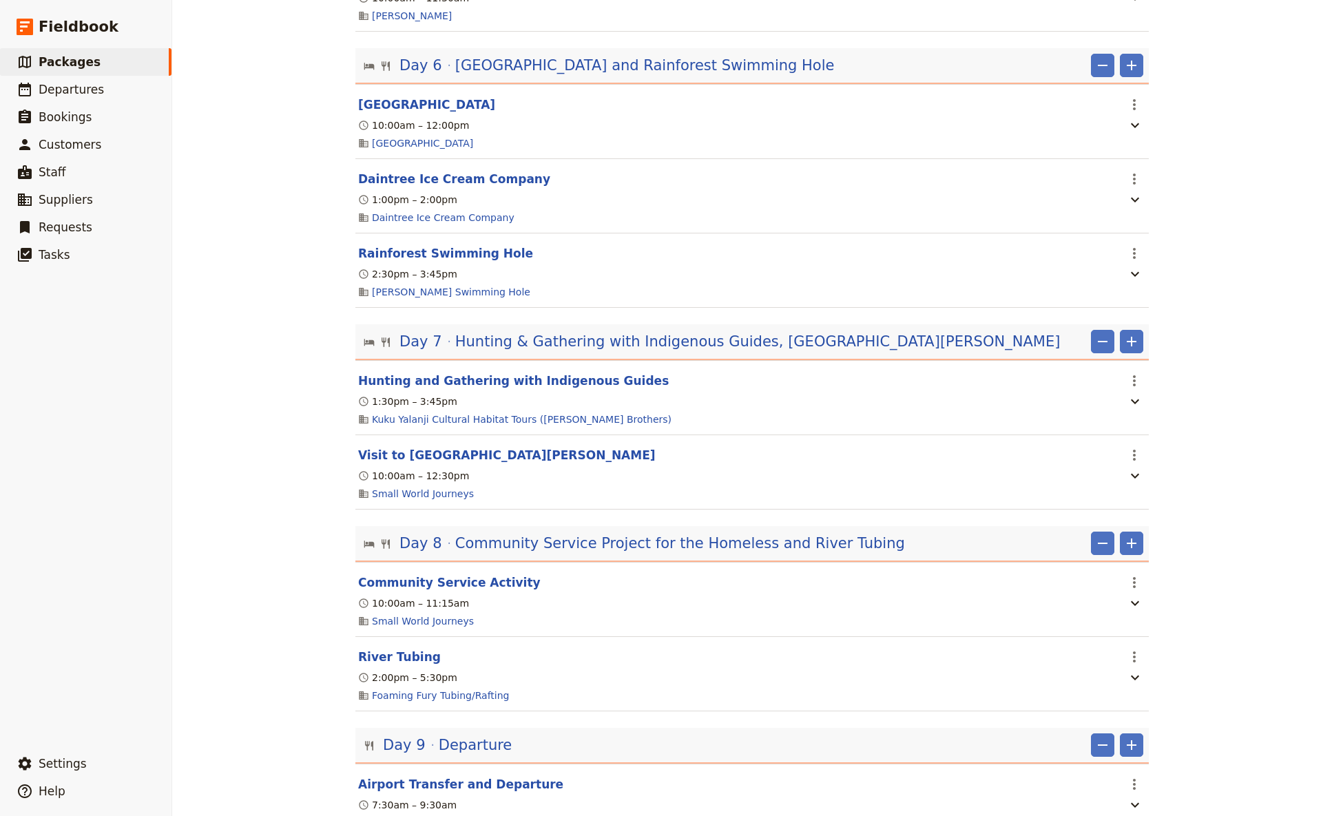
scroll to position [1546, 0]
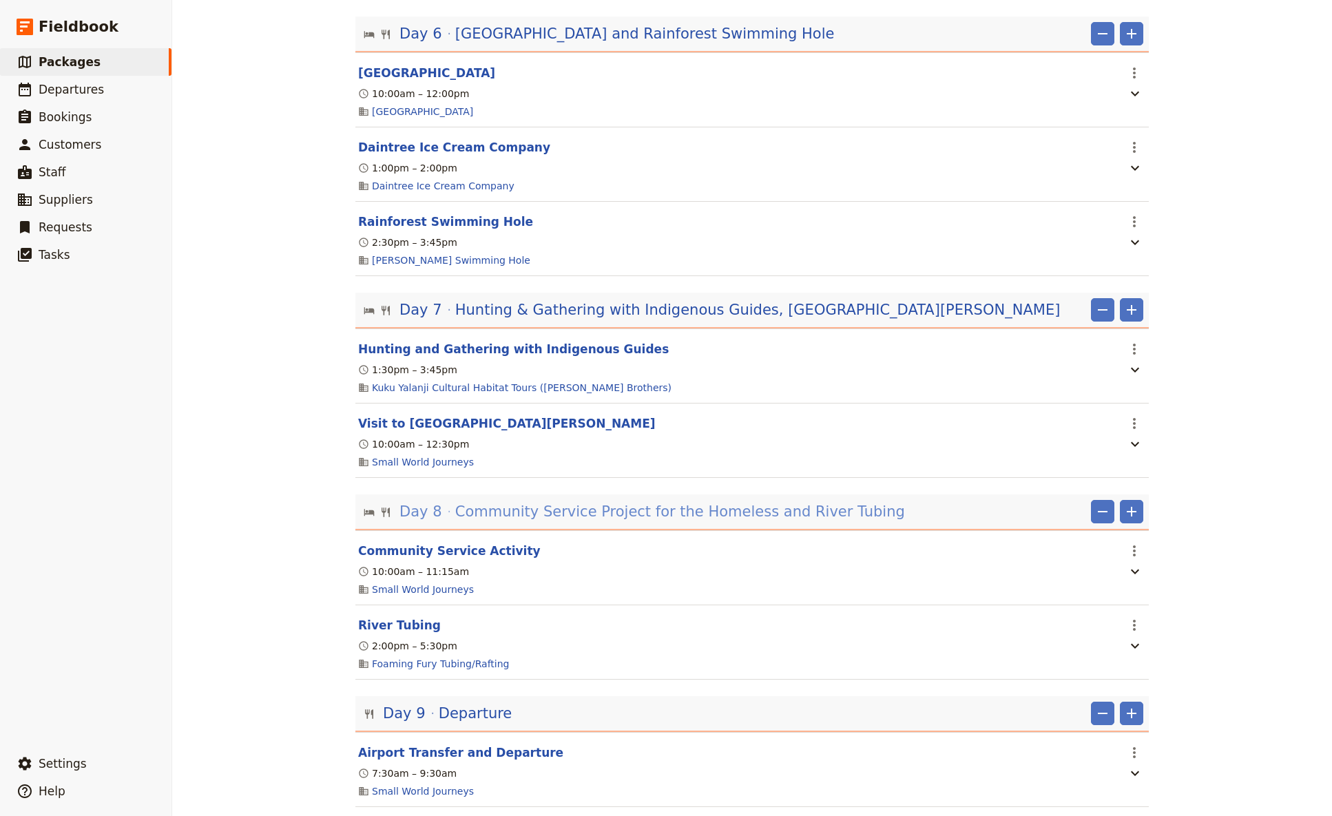
click at [616, 484] on span "Community Service Project for the Homeless and River Tubing" at bounding box center [680, 512] width 450 height 21
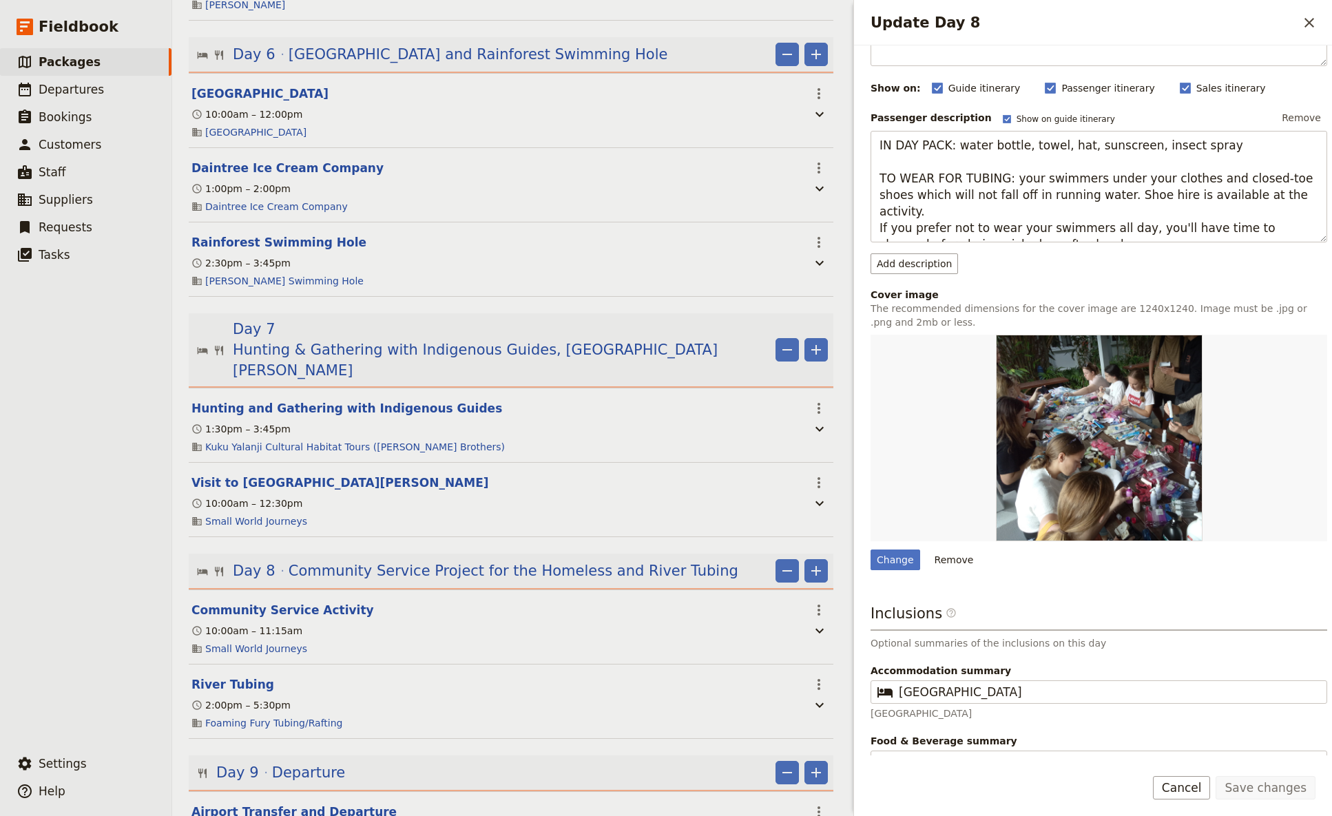
scroll to position [143, 0]
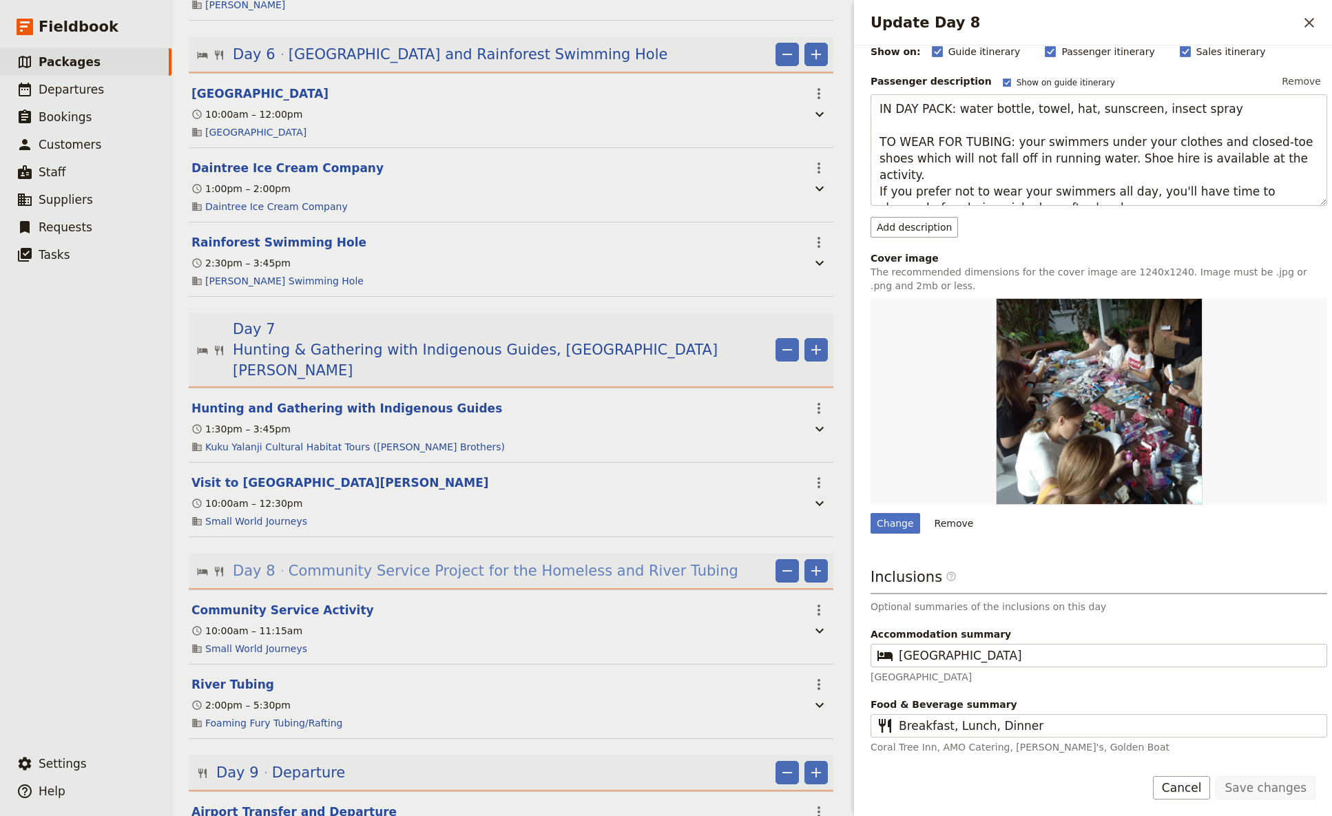
click at [470, 484] on span "Community Service Project for the Homeless and River Tubing" at bounding box center [514, 571] width 450 height 21
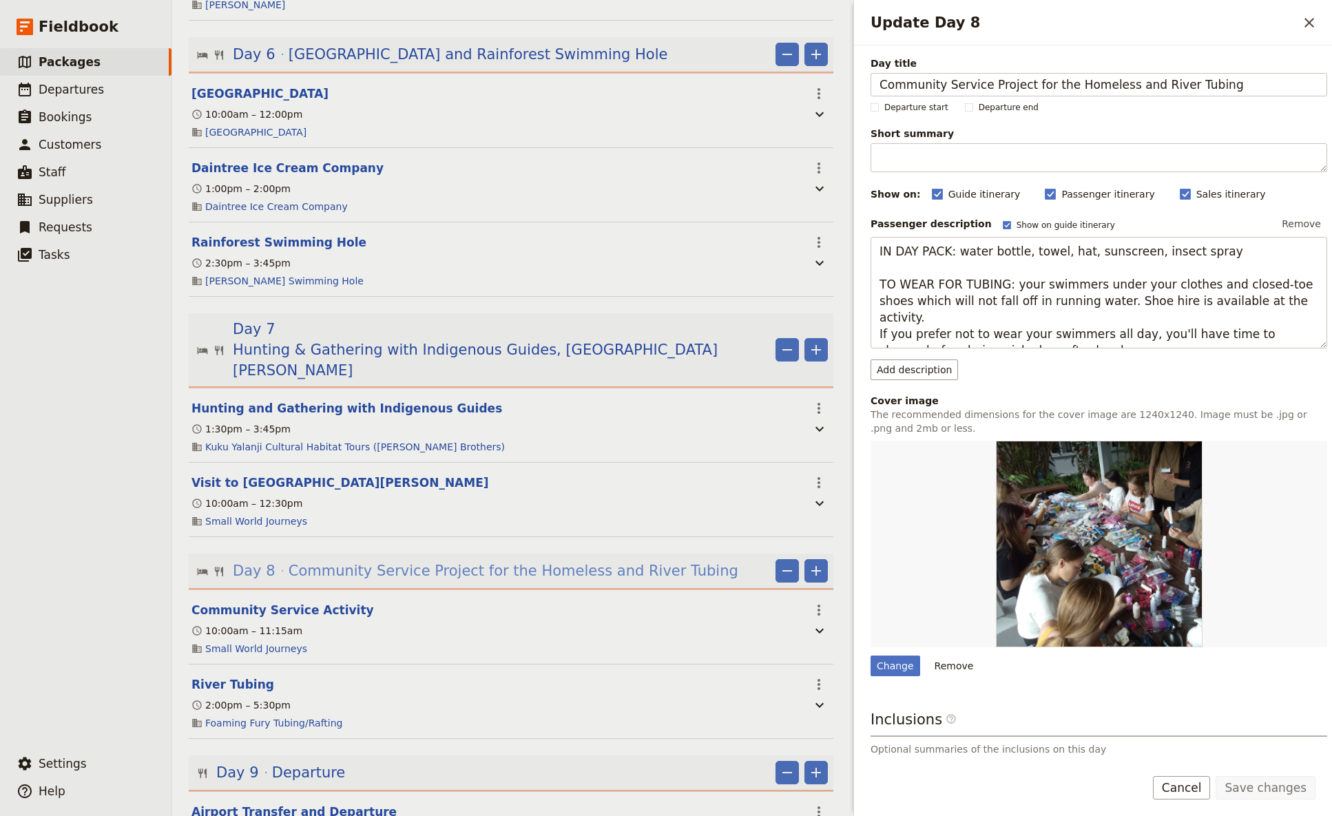
click at [530, 484] on span "Community Service Project for the Homeless and River Tubing" at bounding box center [514, 571] width 450 height 21
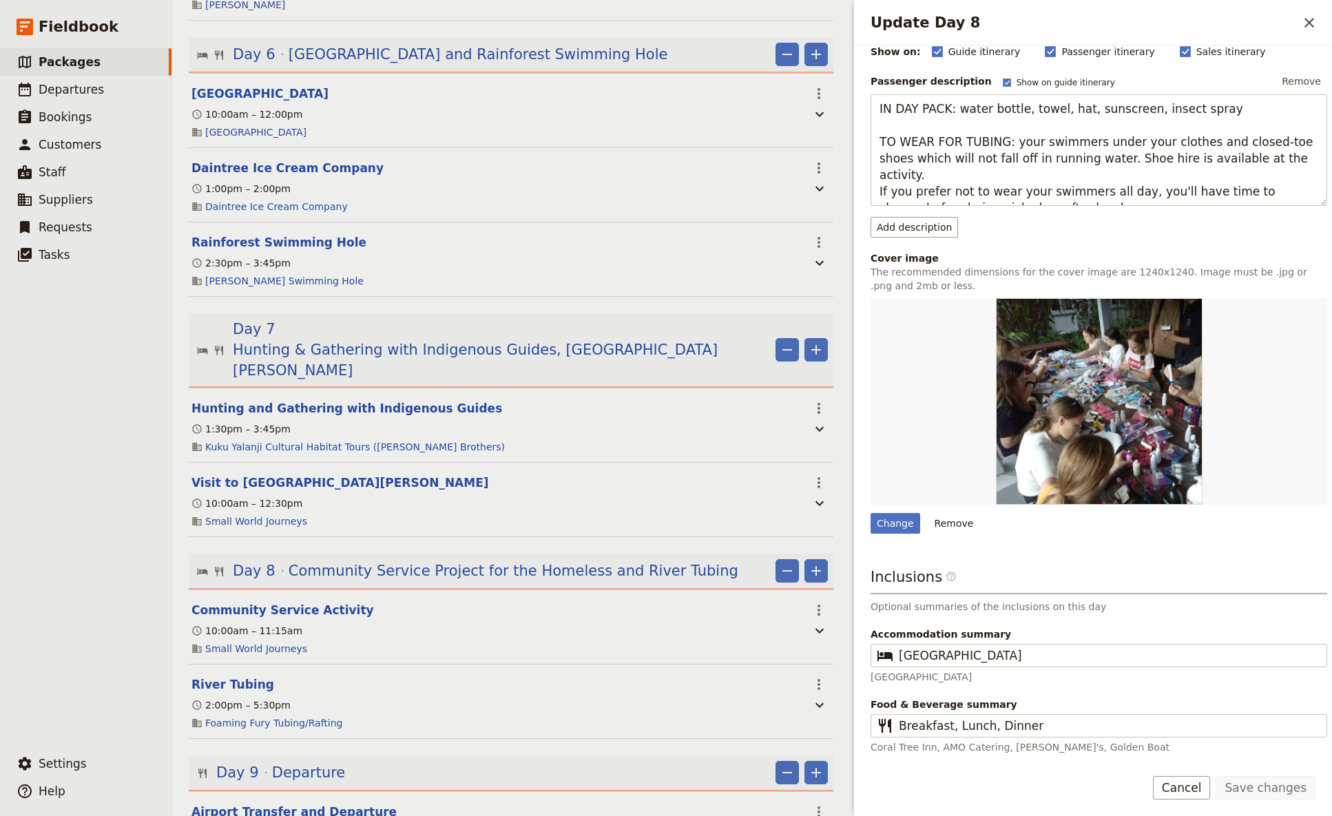
scroll to position [1018, 0]
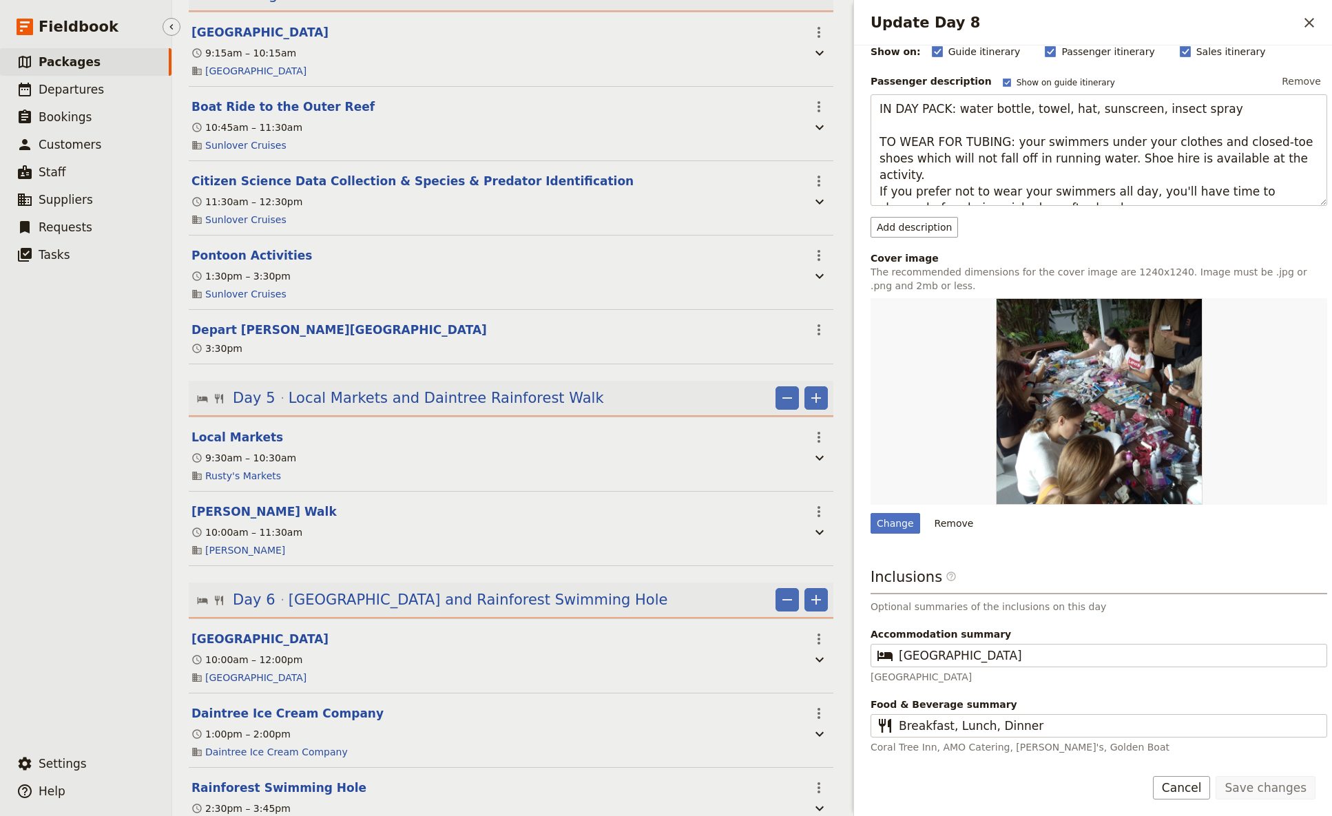
click at [65, 62] on span "Packages" at bounding box center [70, 62] width 62 height 14
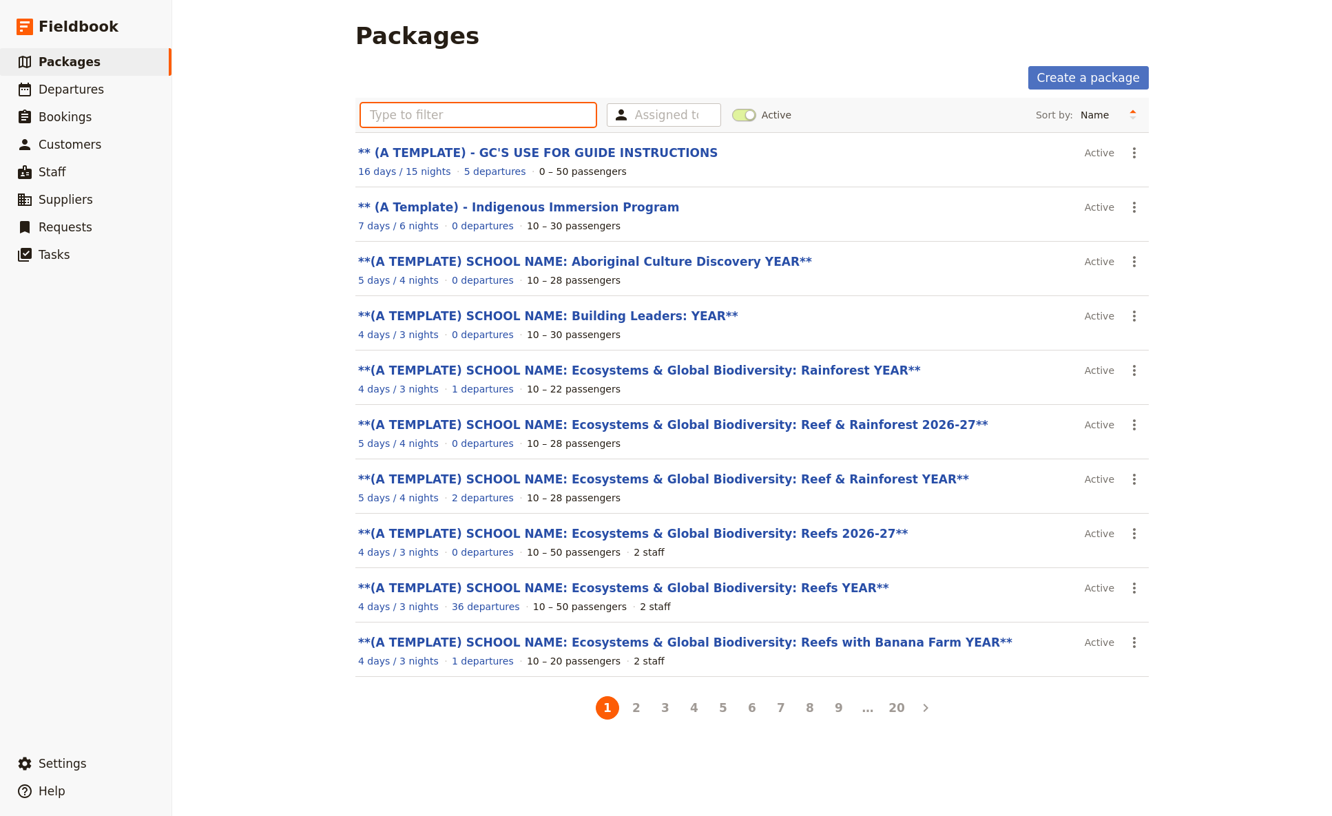
click at [387, 116] on input "text" at bounding box center [478, 114] width 235 height 23
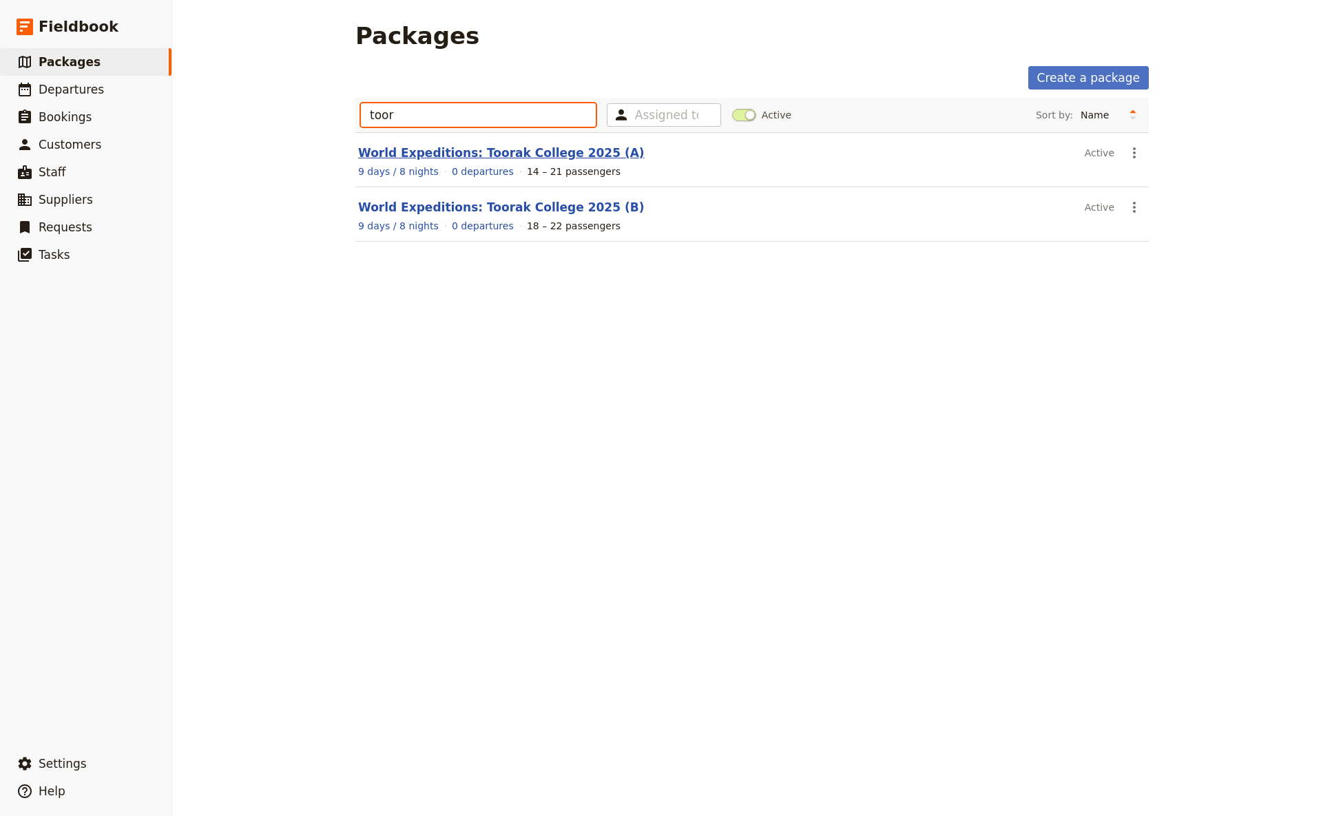
type input "toor"
click at [427, 152] on link "World Expeditions: Toorak College 2025 (A)" at bounding box center [501, 153] width 287 height 14
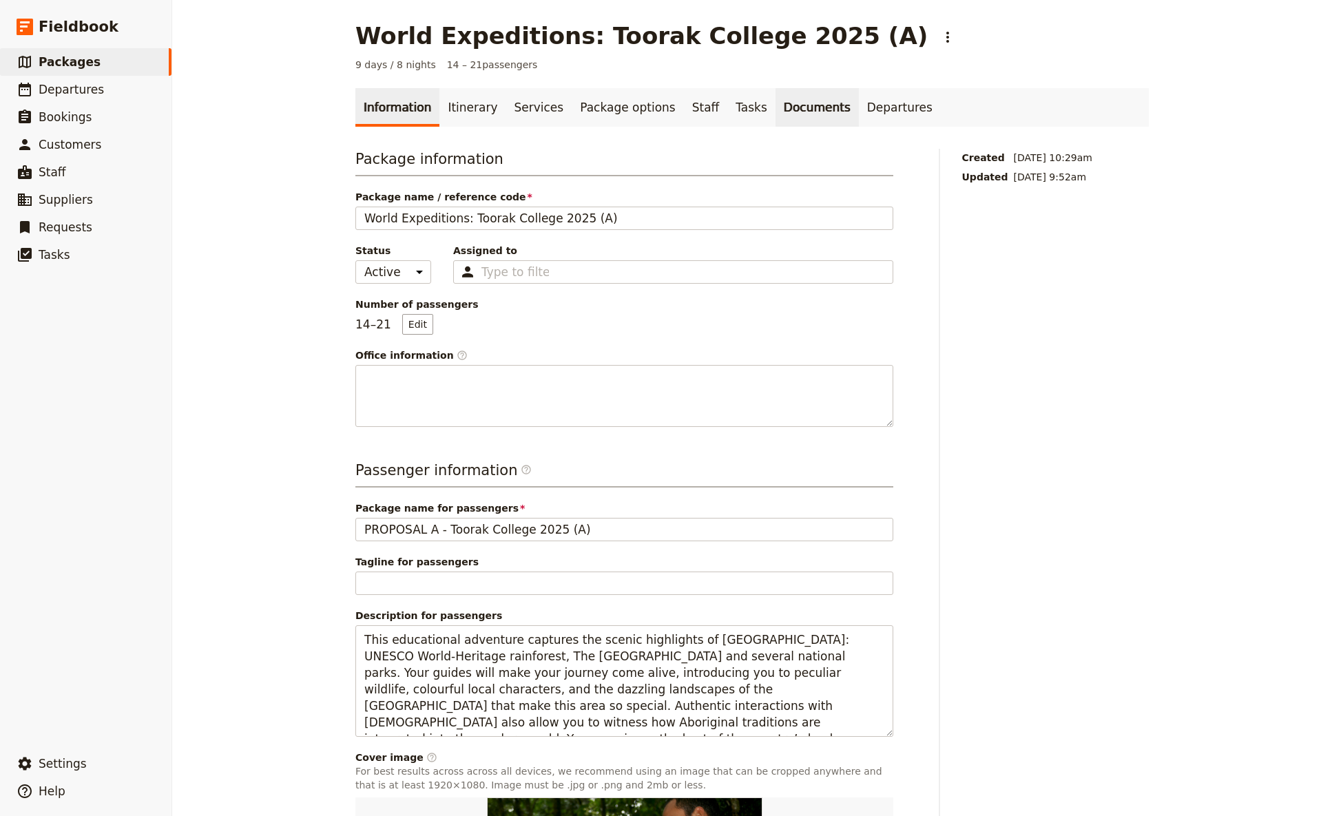
click at [776, 113] on link "Documents" at bounding box center [817, 107] width 83 height 39
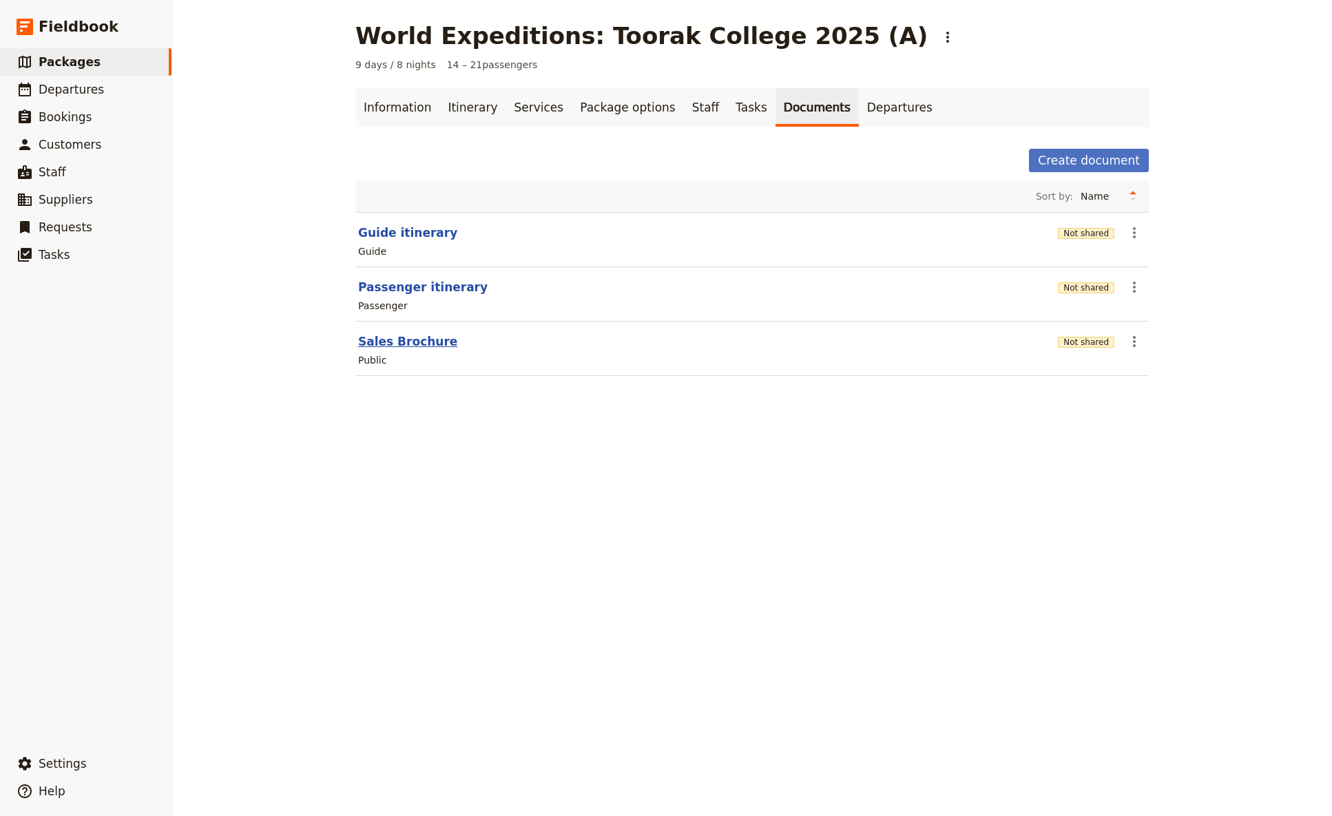
click at [397, 343] on button "Sales Brochure" at bounding box center [407, 341] width 99 height 17
select select "DEFAULT"
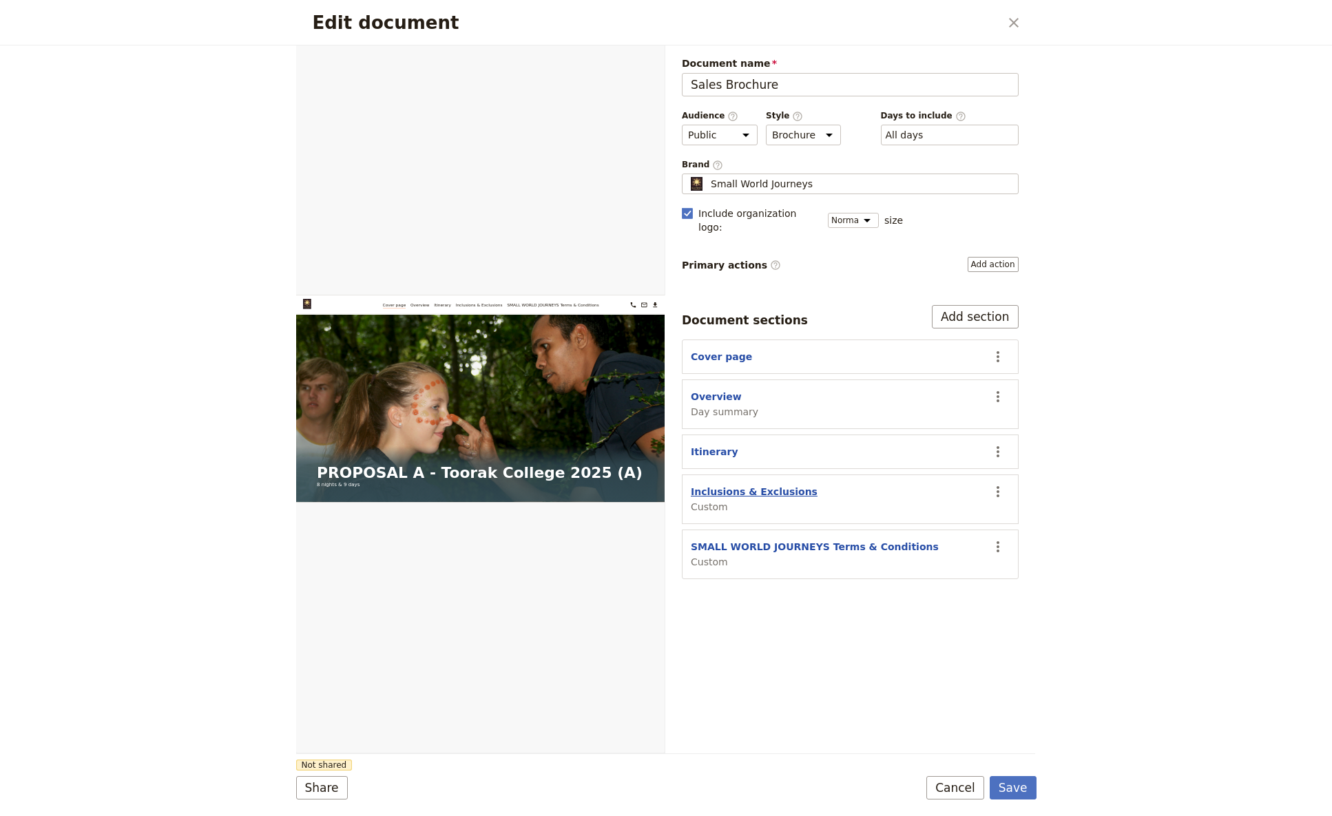
click at [723, 484] on button "Inclusions & Exclusions" at bounding box center [754, 492] width 127 height 14
select select "CUSTOM"
select select "default"
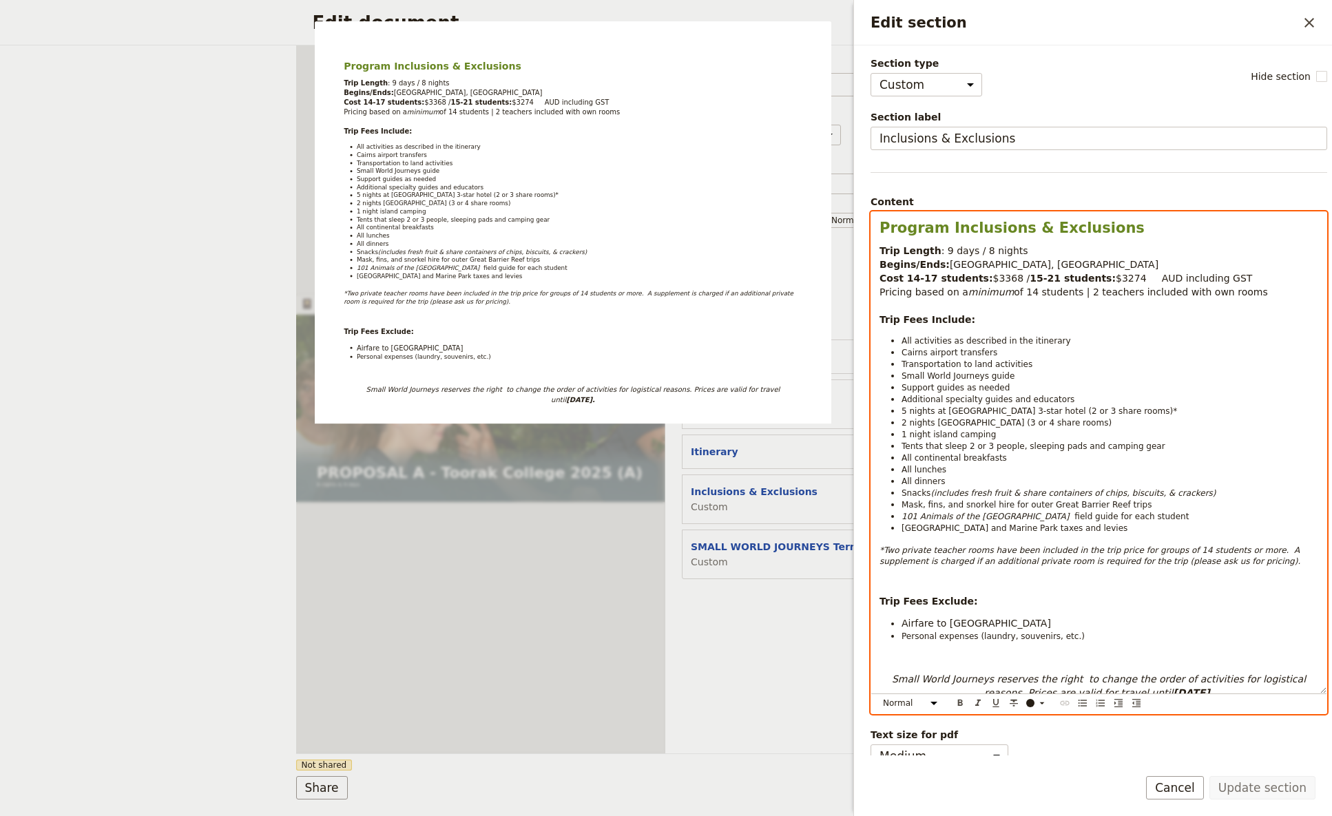
select select "h2"
drag, startPoint x: 878, startPoint y: 232, endPoint x: 1228, endPoint y: 685, distance: 572.1
click at [1046, 484] on div "Program Inclusions & Exclusions Trip Length : 9 days / 8 nights Begins/Ends: [G…" at bounding box center [1098, 453] width 455 height 482
copy div "Program Inclusions & Exclusions Trip Length : 9 days / 8 nights Begins/Ends: [G…"
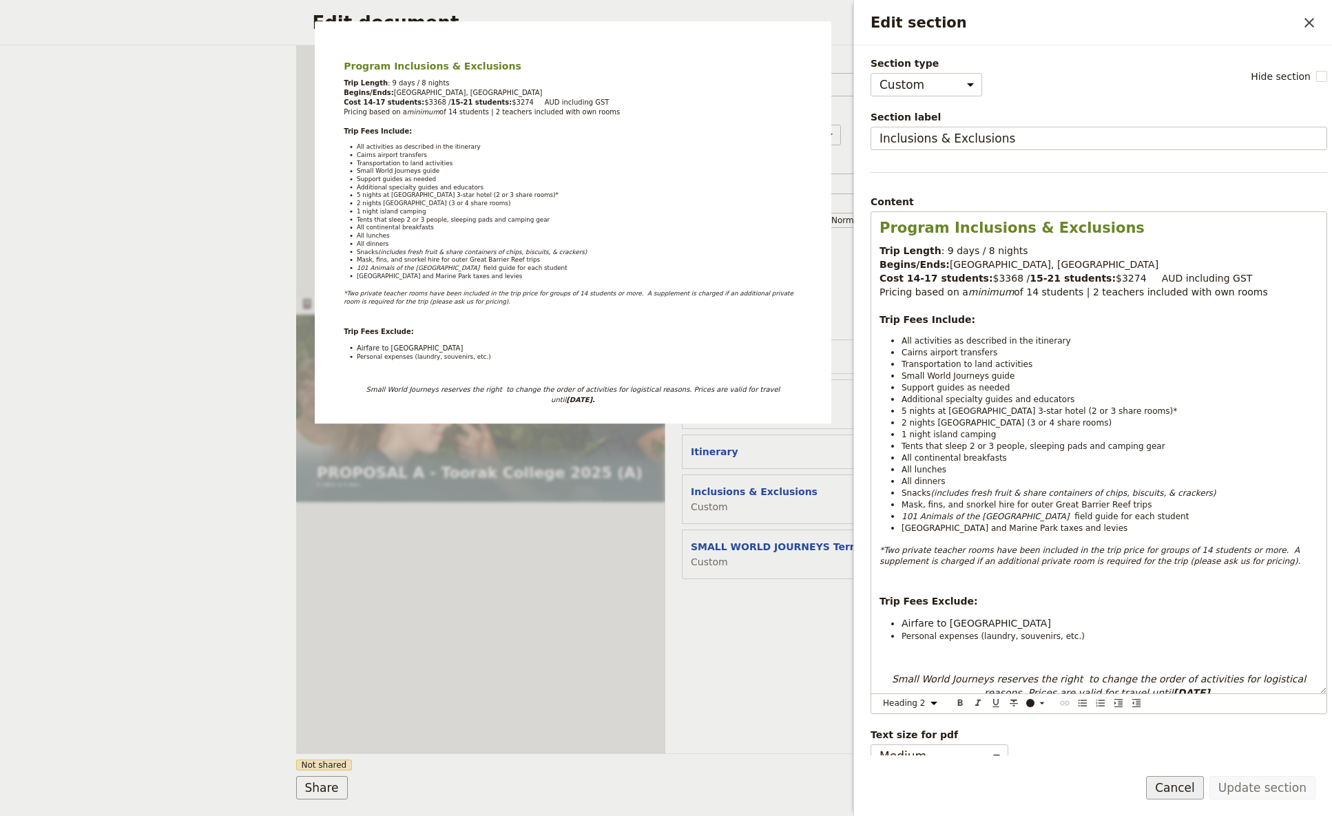
click at [1046, 484] on button "Cancel" at bounding box center [1175, 787] width 58 height 23
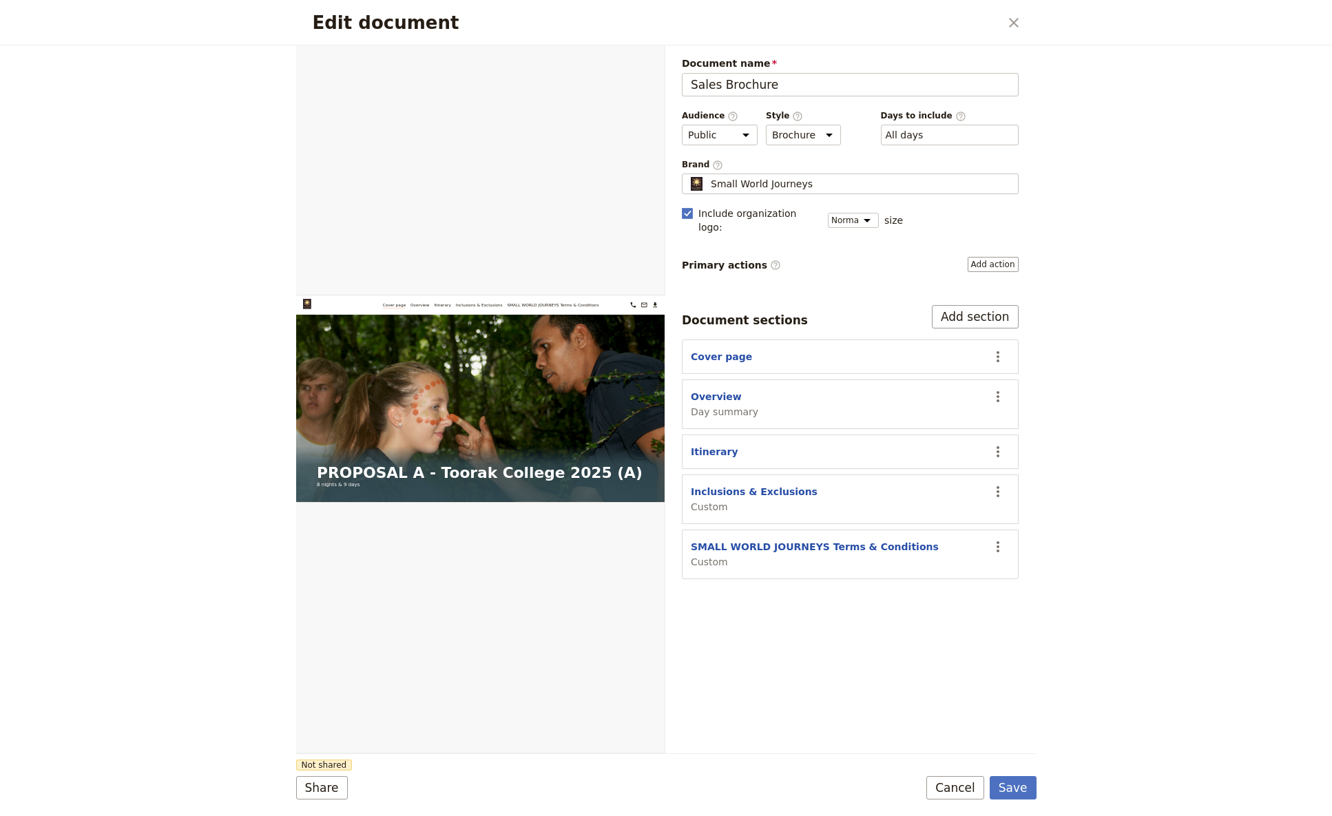
drag, startPoint x: 1011, startPoint y: 27, endPoint x: 765, endPoint y: 85, distance: 253.3
click at [1009, 27] on icon "Close dialog" at bounding box center [1014, 22] width 17 height 17
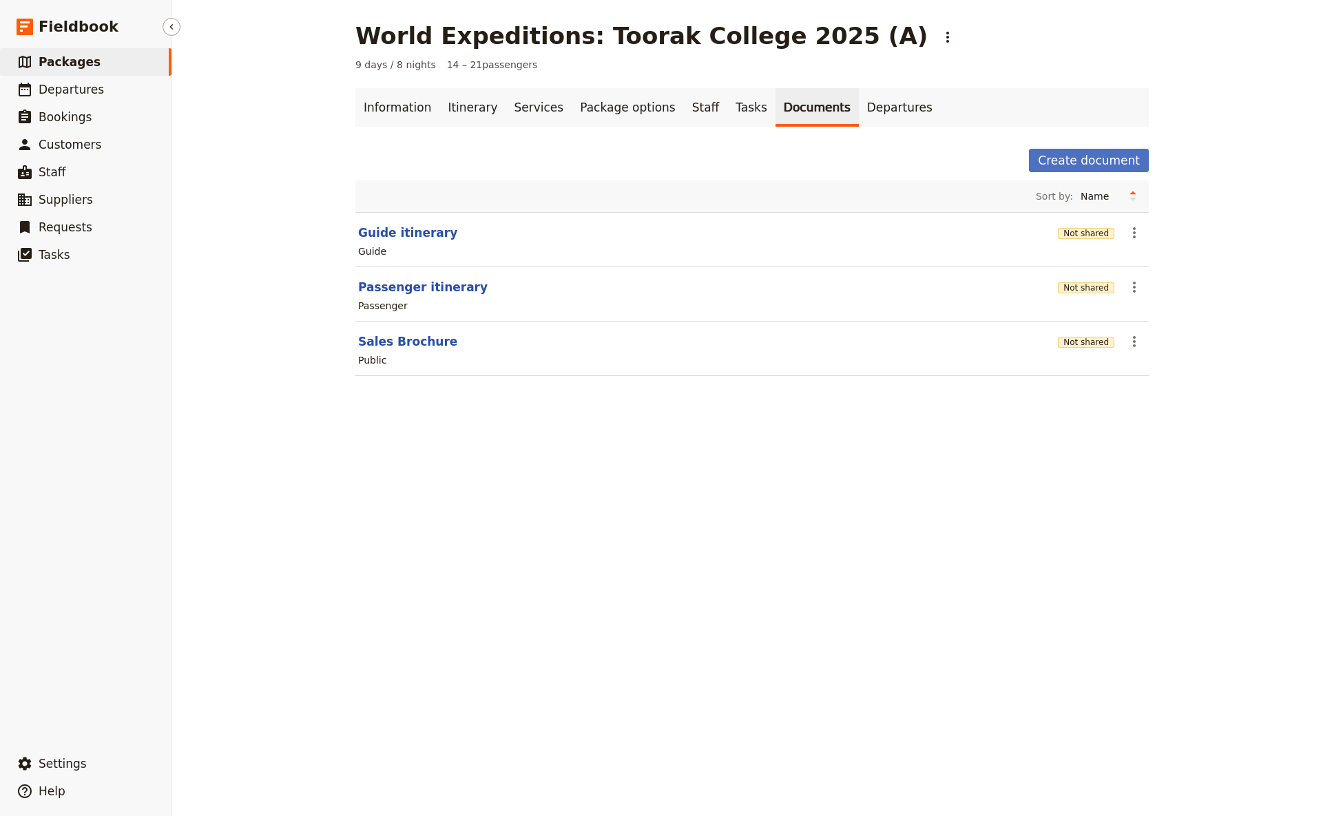
click at [42, 63] on span "Packages" at bounding box center [70, 62] width 62 height 14
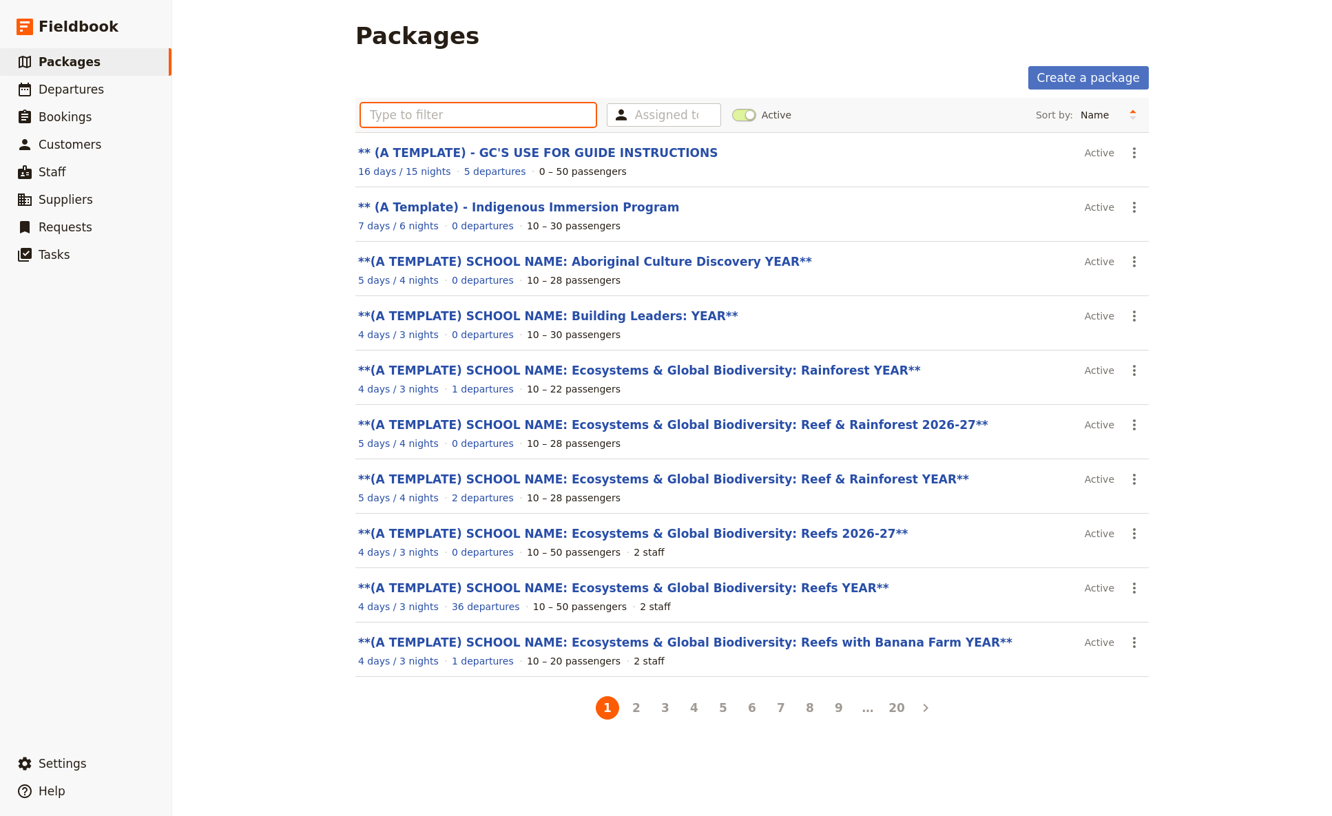
click at [406, 122] on input "text" at bounding box center [478, 114] width 235 height 23
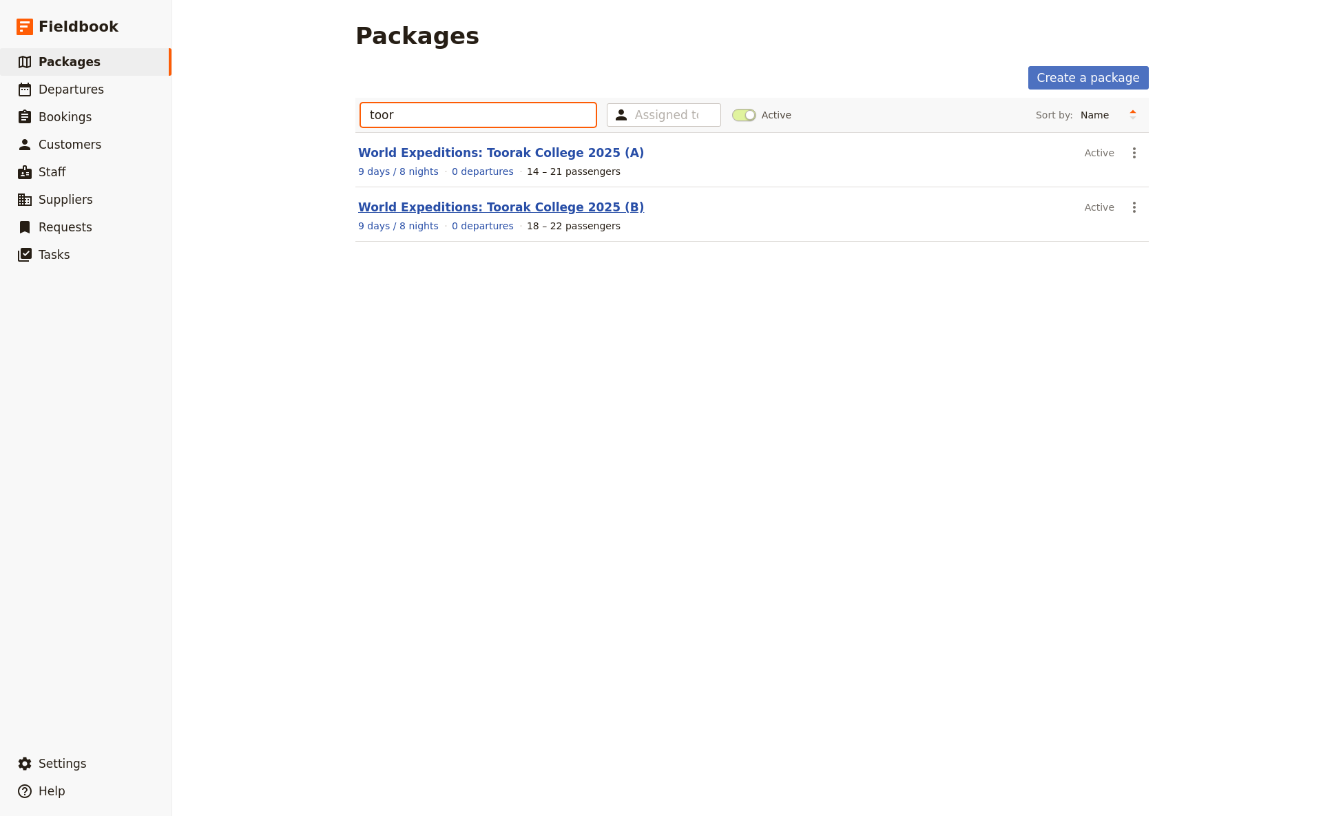
type input "toor"
click at [462, 206] on link "World Expeditions: Toorak College 2025 (B)" at bounding box center [501, 207] width 286 height 14
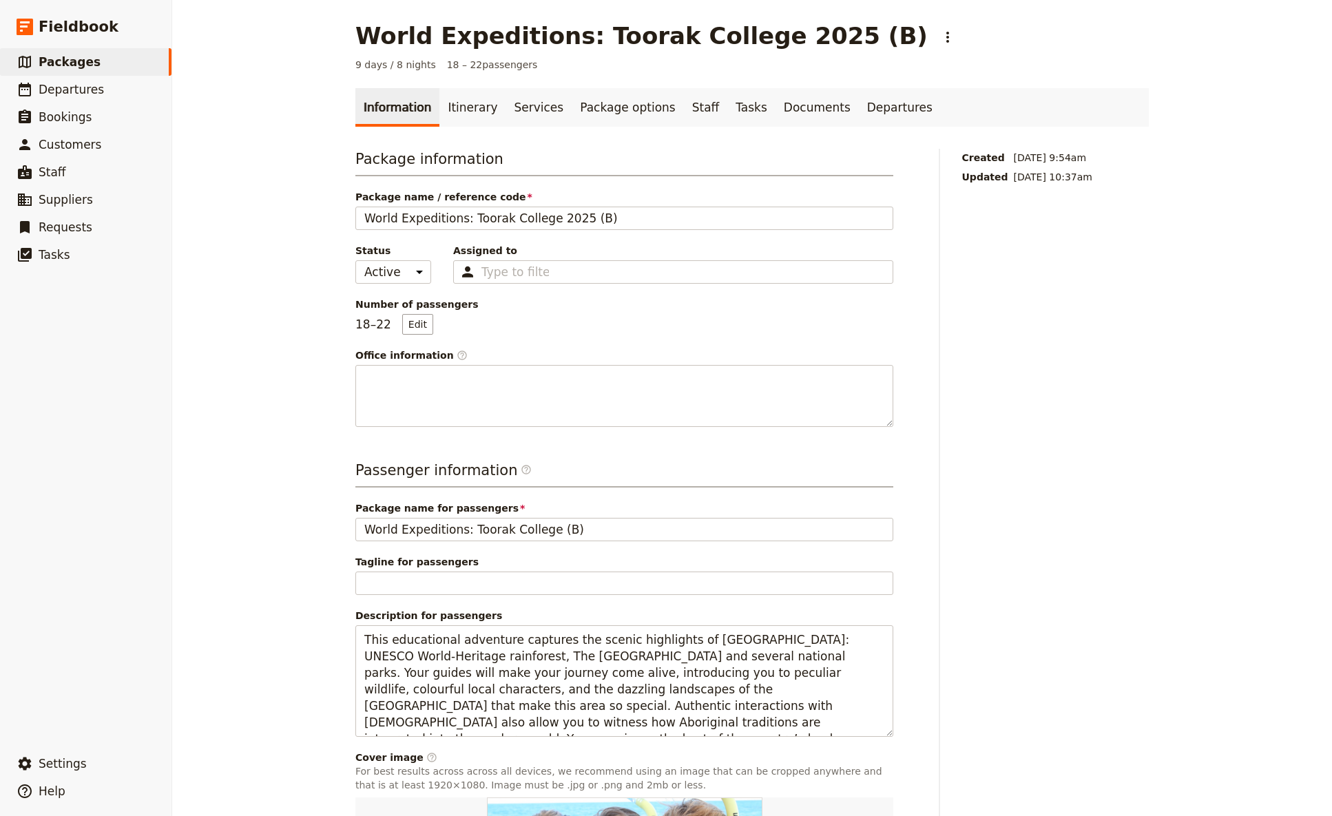
drag, startPoint x: 752, startPoint y: 108, endPoint x: 697, endPoint y: 133, distance: 60.4
click at [776, 110] on link "Documents" at bounding box center [817, 107] width 83 height 39
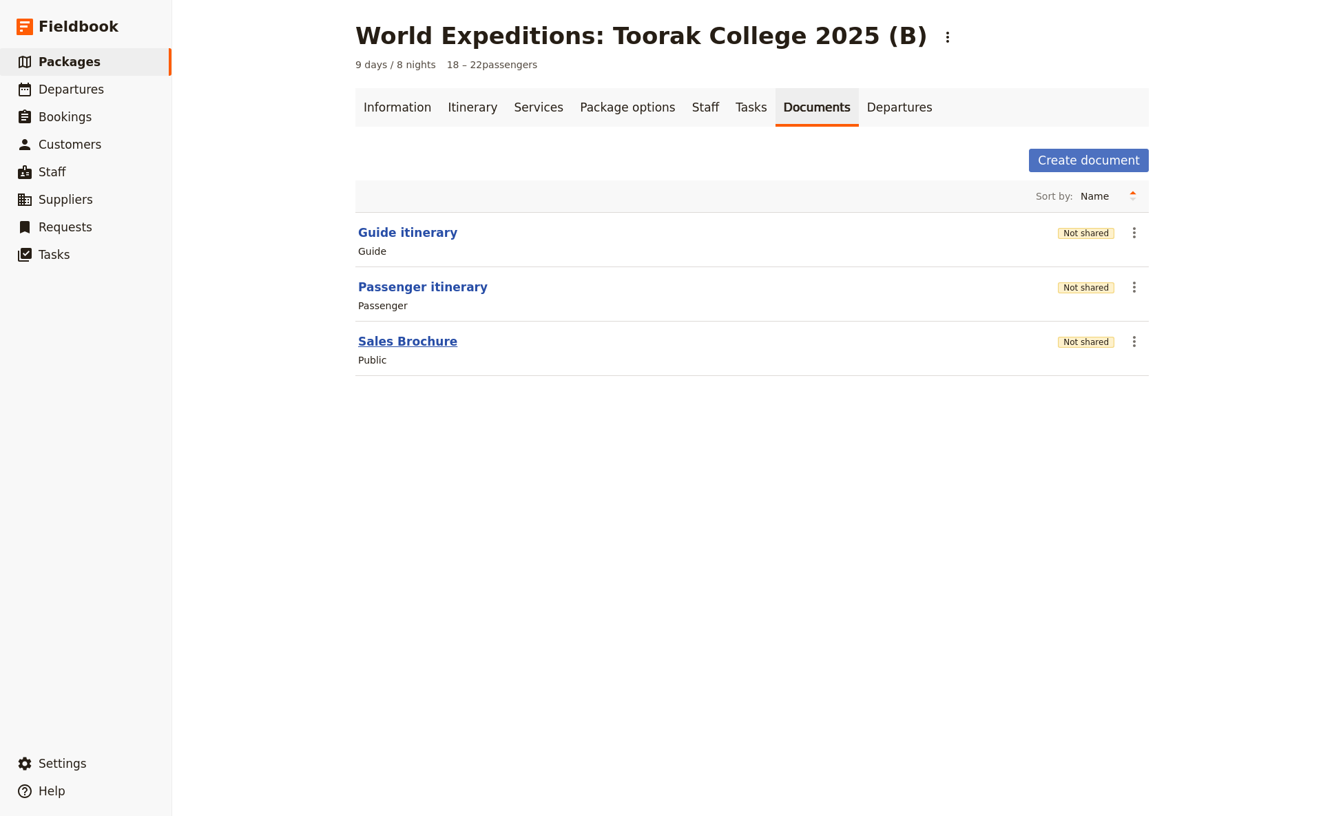
click at [386, 338] on button "Sales Brochure" at bounding box center [407, 341] width 99 height 17
select select "DEFAULT"
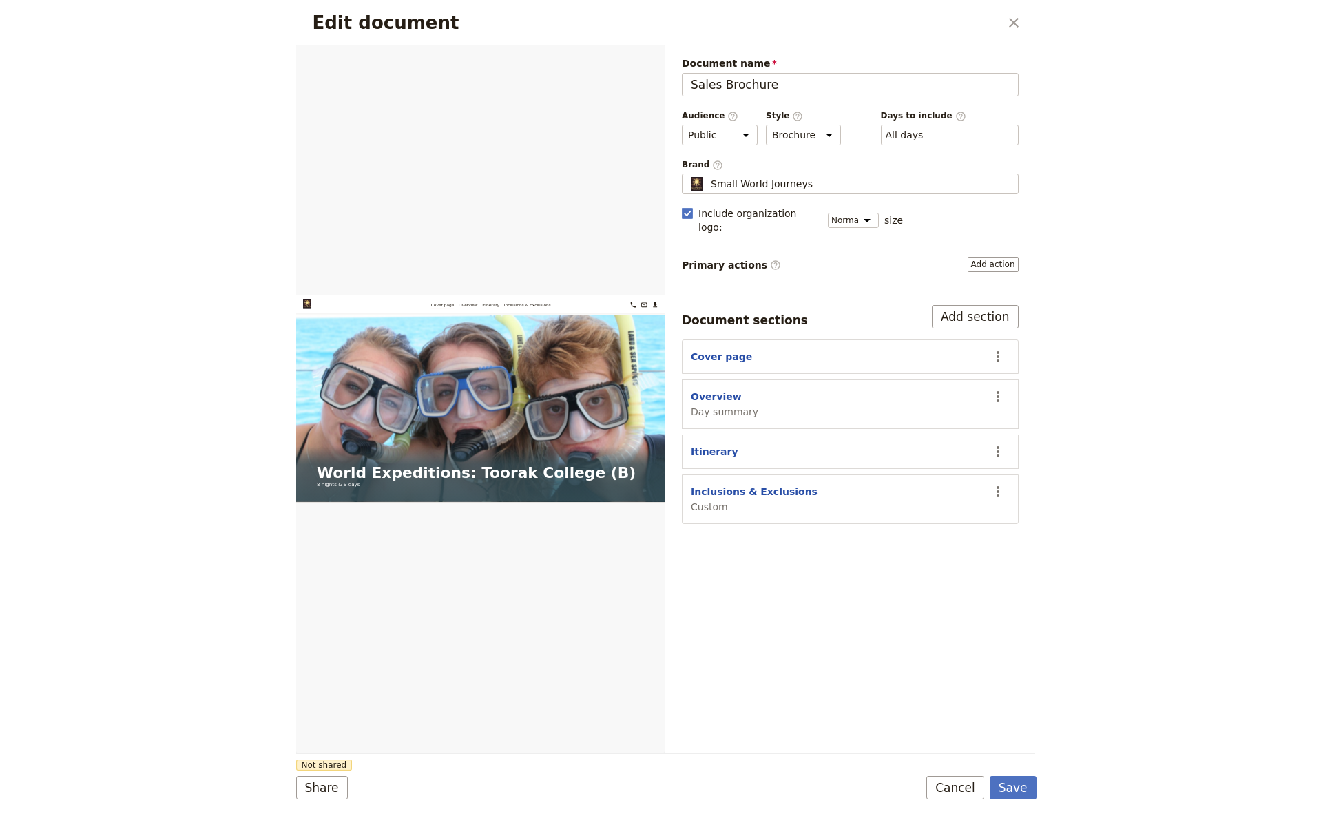
click at [723, 484] on button "Inclusions & Exclusions" at bounding box center [754, 492] width 127 height 14
select select "CUSTOM"
select select "default"
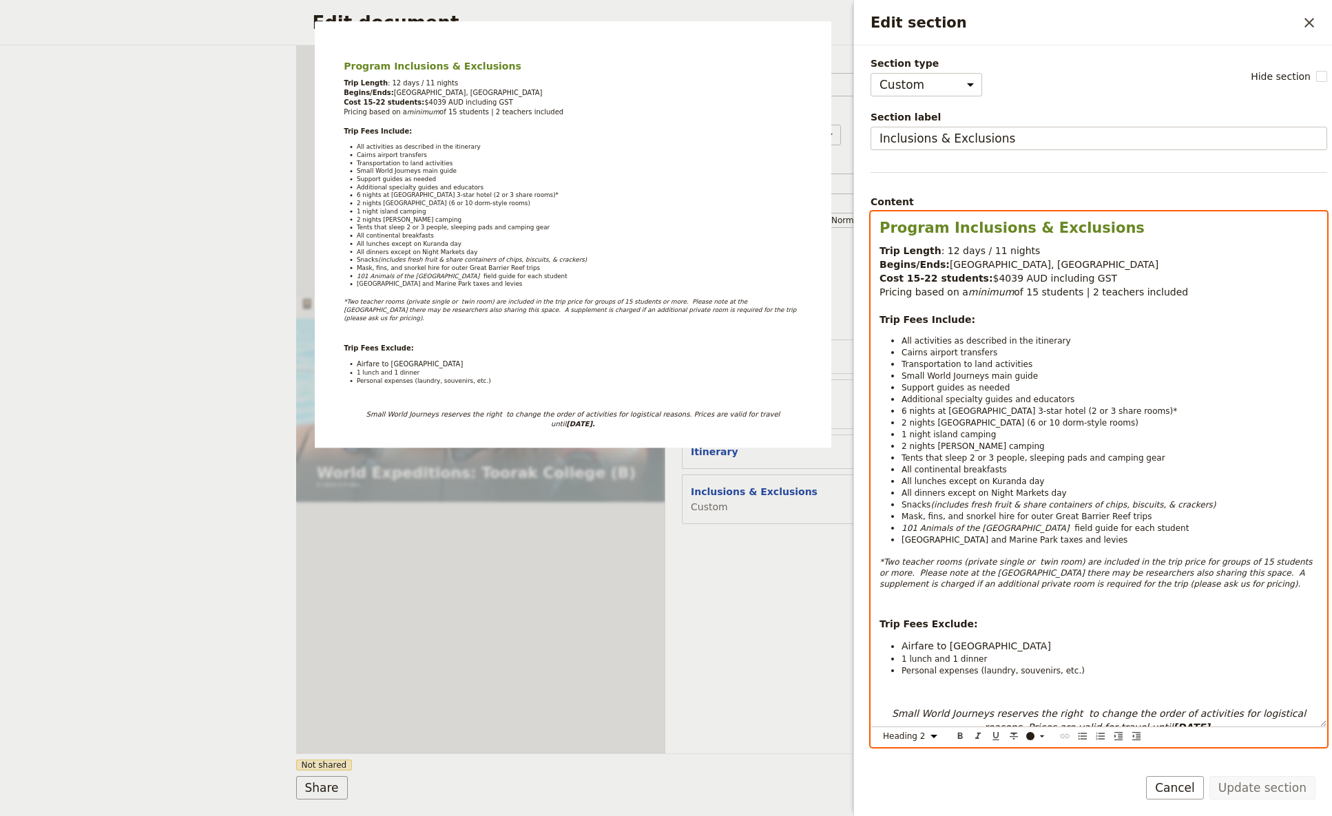
drag, startPoint x: 878, startPoint y: 229, endPoint x: 1265, endPoint y: 721, distance: 626.0
click at [1046, 484] on div "Program Inclusions & Exclusions Trip Length : 12 days / 11 nights Begins/Ends: …" at bounding box center [1098, 469] width 455 height 515
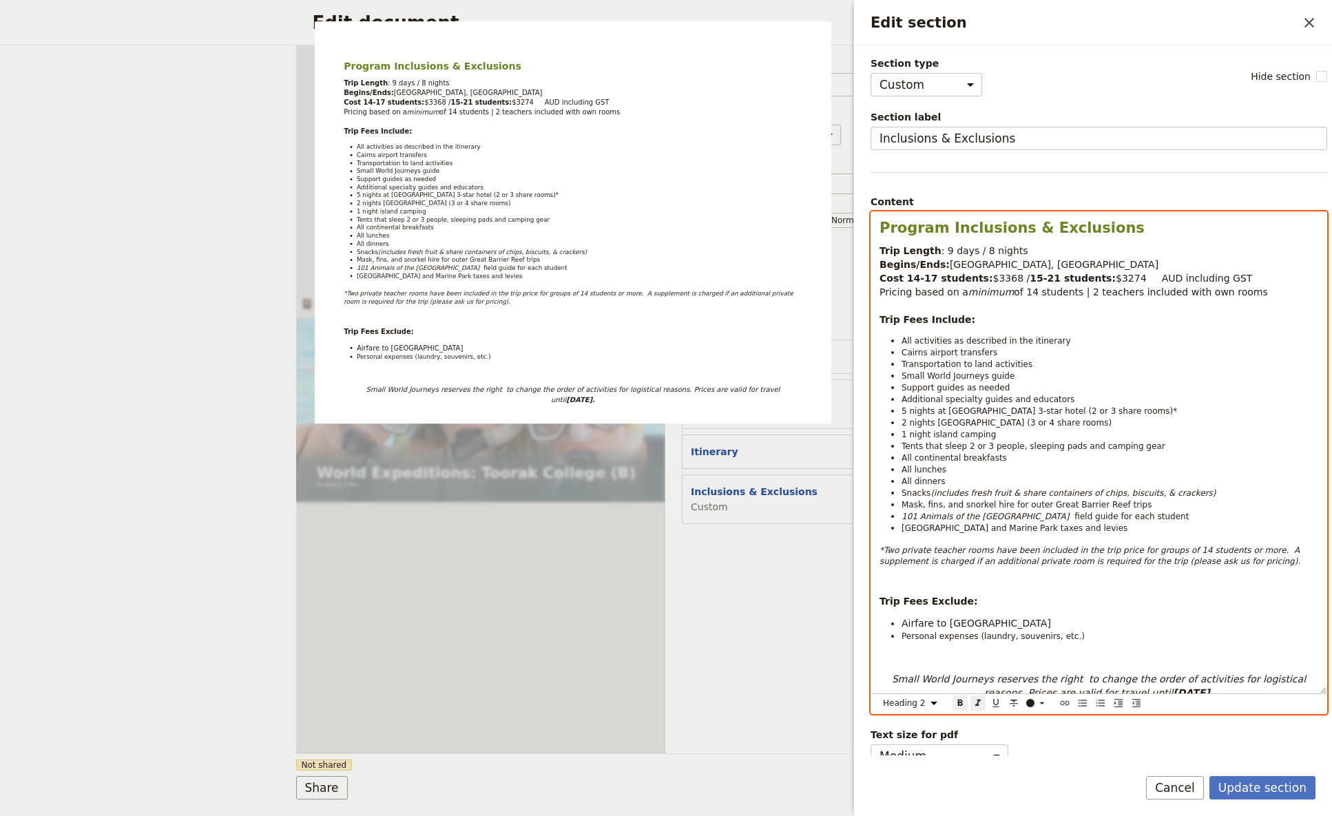
select select "paragraph"
click at [1030, 276] on strong "15-21 students:" at bounding box center [1073, 278] width 86 height 11
click at [1046, 280] on span "$3274 AUD including GST" at bounding box center [1184, 278] width 136 height 11
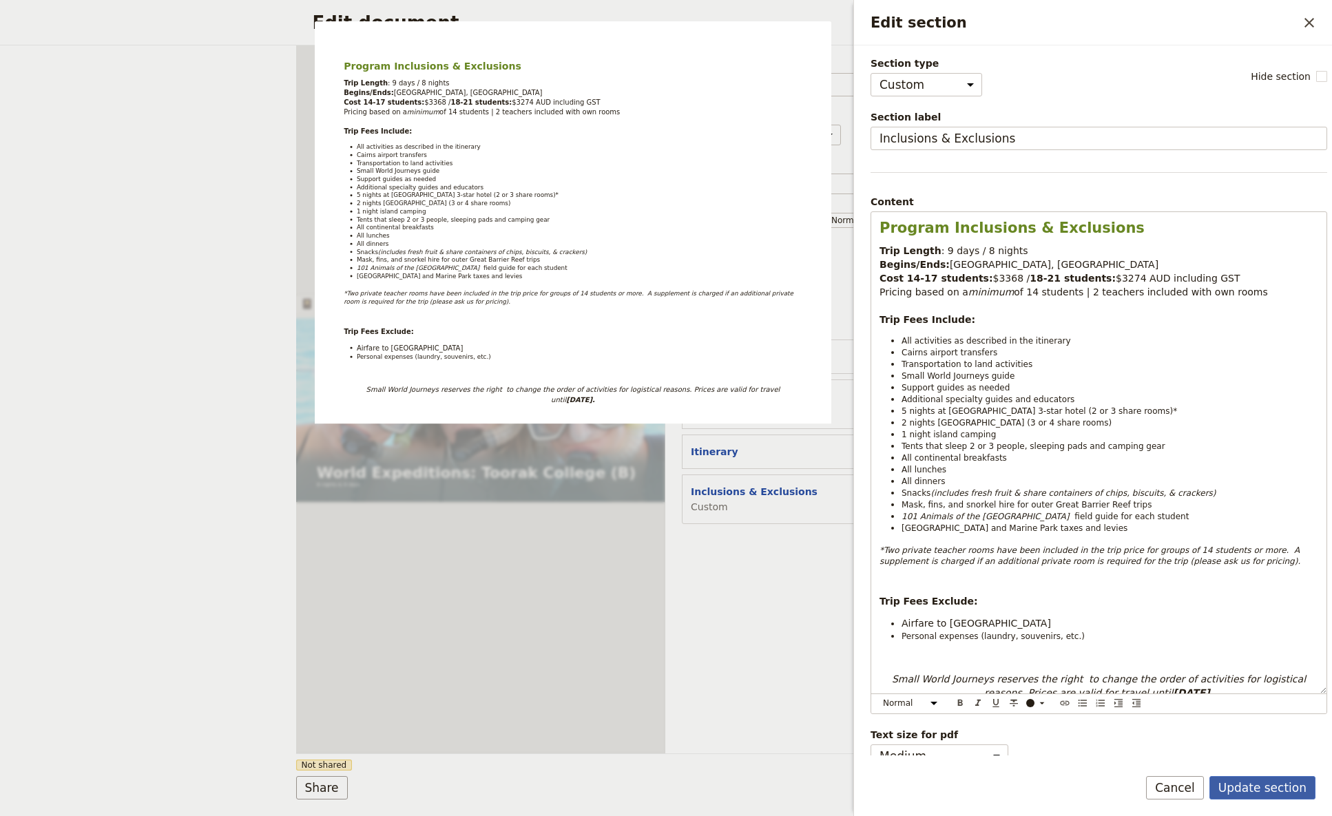
click at [1046, 484] on button "Update section" at bounding box center [1263, 787] width 106 height 23
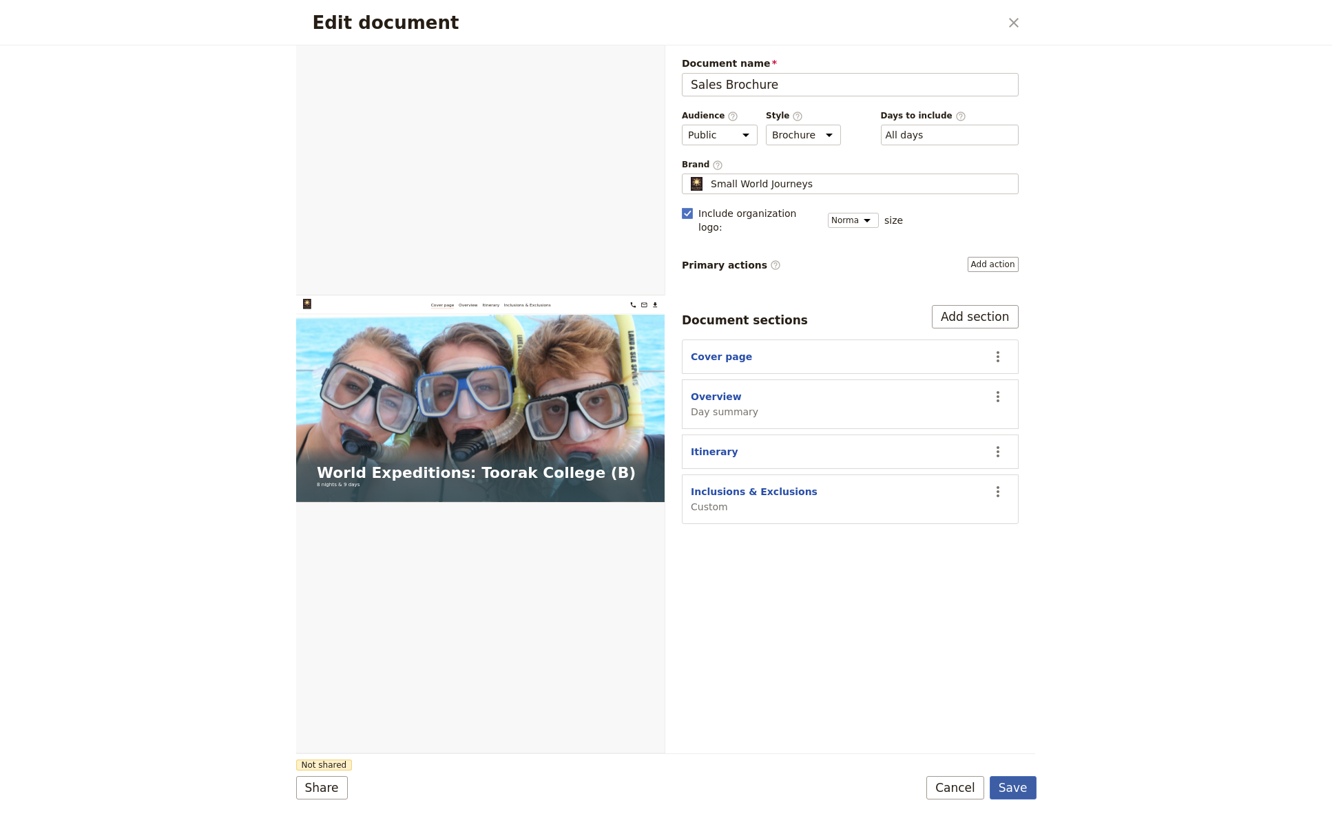
click at [1022, 484] on button "Save" at bounding box center [1013, 787] width 47 height 23
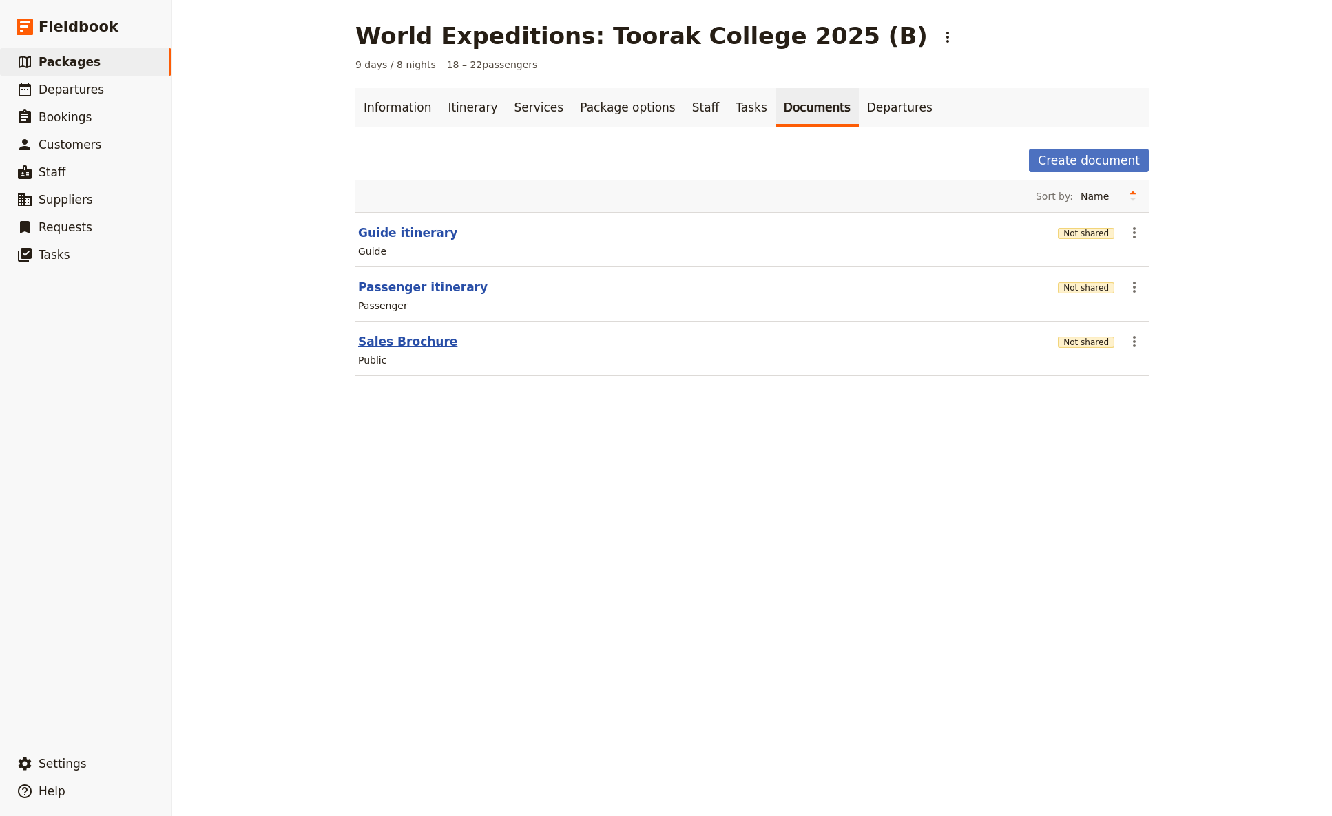
click at [393, 340] on button "Sales Brochure" at bounding box center [407, 341] width 99 height 17
select select "DEFAULT"
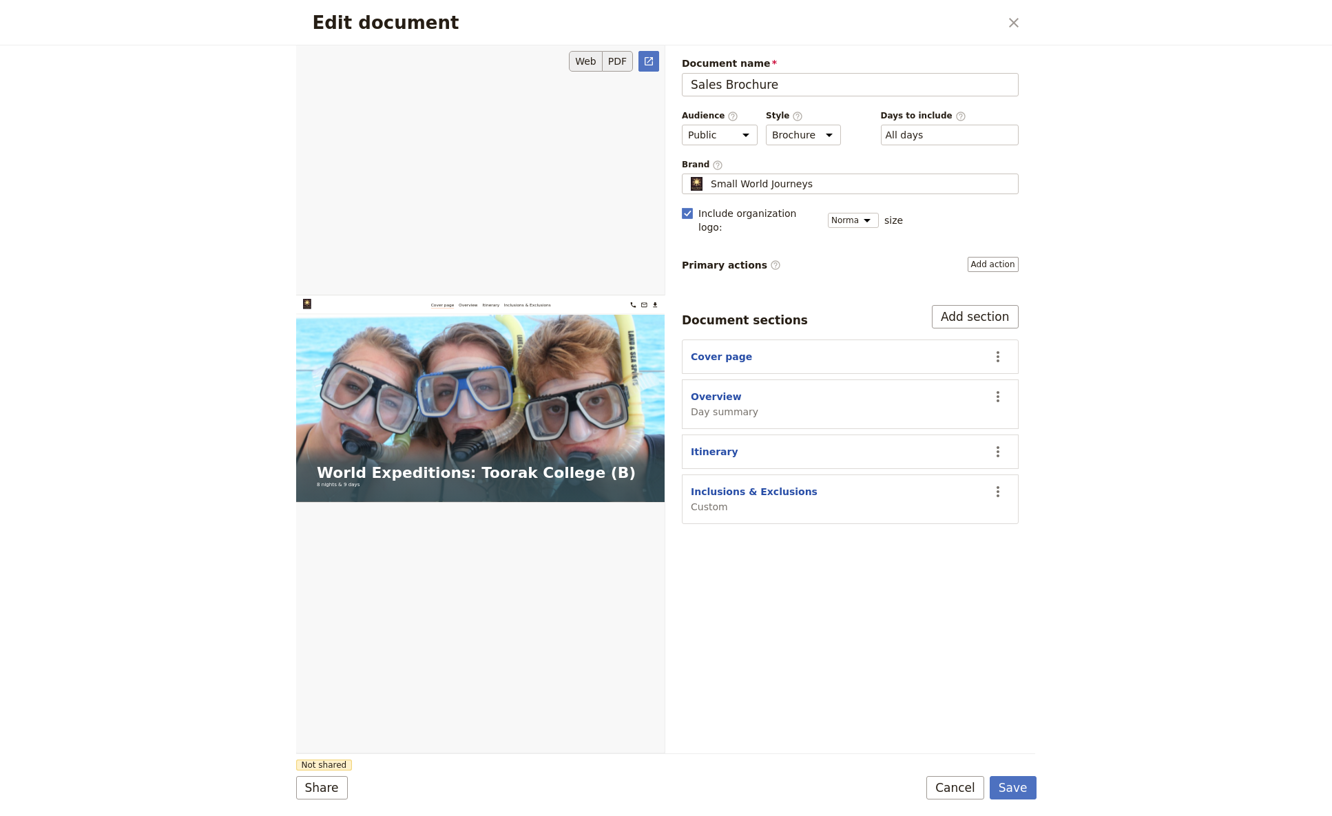
click at [614, 56] on button "PDF" at bounding box center [618, 61] width 30 height 21
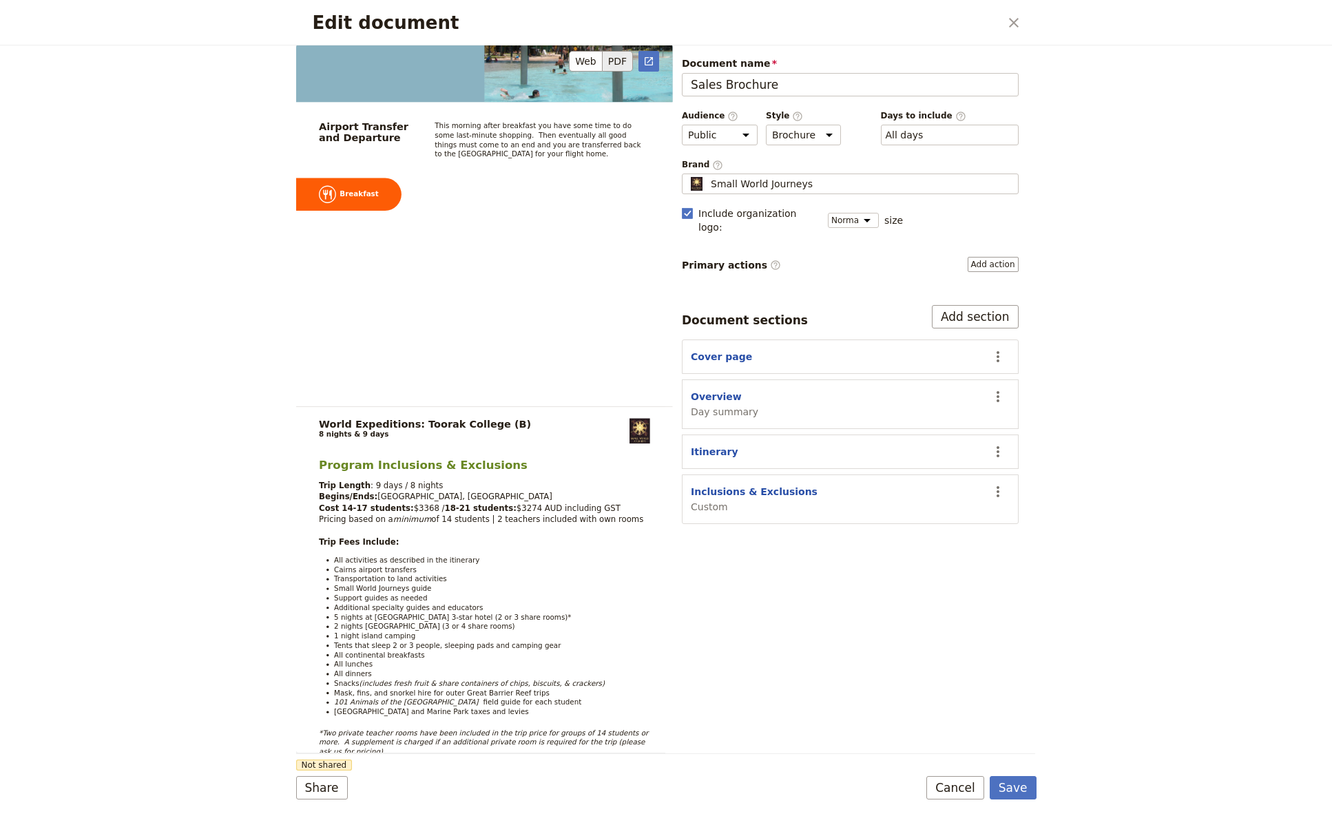
scroll to position [8343, 0]
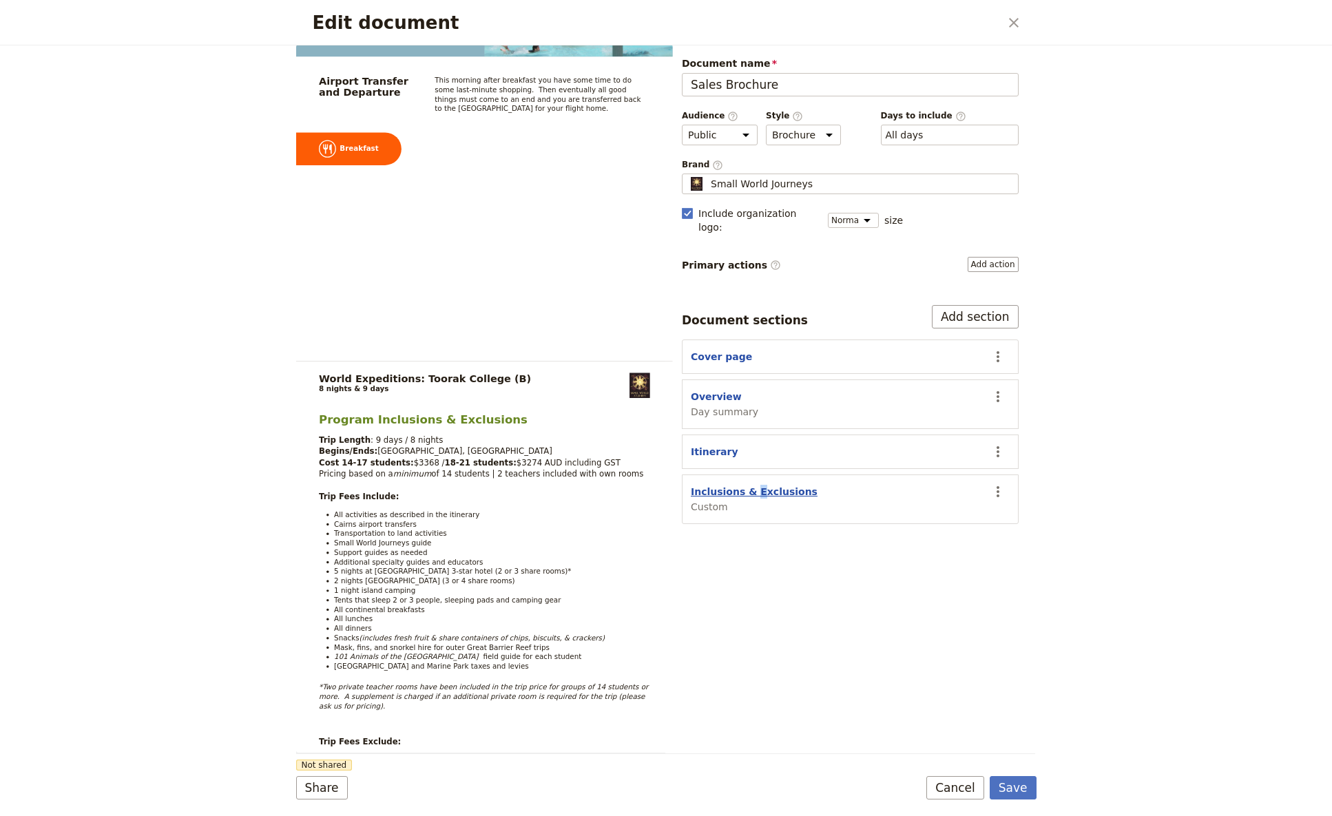
click at [749, 484] on button "Inclusions & Exclusions" at bounding box center [754, 492] width 127 height 14
select select "CUSTOM"
select select "default"
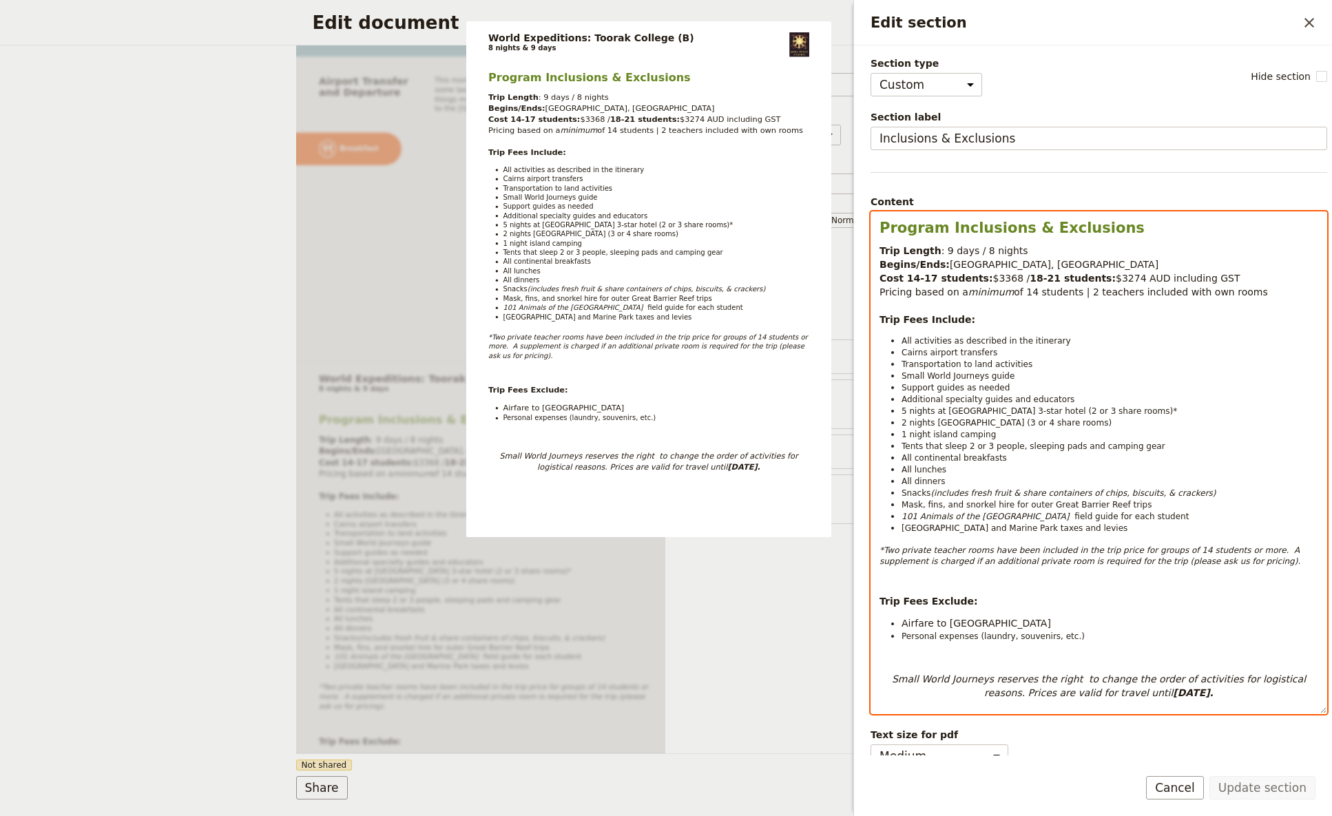
click at [1002, 373] on span "Small World Journeys guide" at bounding box center [958, 376] width 113 height 10
select select "paragraph-small"
drag, startPoint x: 998, startPoint y: 383, endPoint x: 962, endPoint y: 387, distance: 36.7
click at [962, 387] on li "Support guides as needed" at bounding box center [1110, 388] width 417 height 12
drag, startPoint x: 979, startPoint y: 375, endPoint x: 903, endPoint y: 373, distance: 75.8
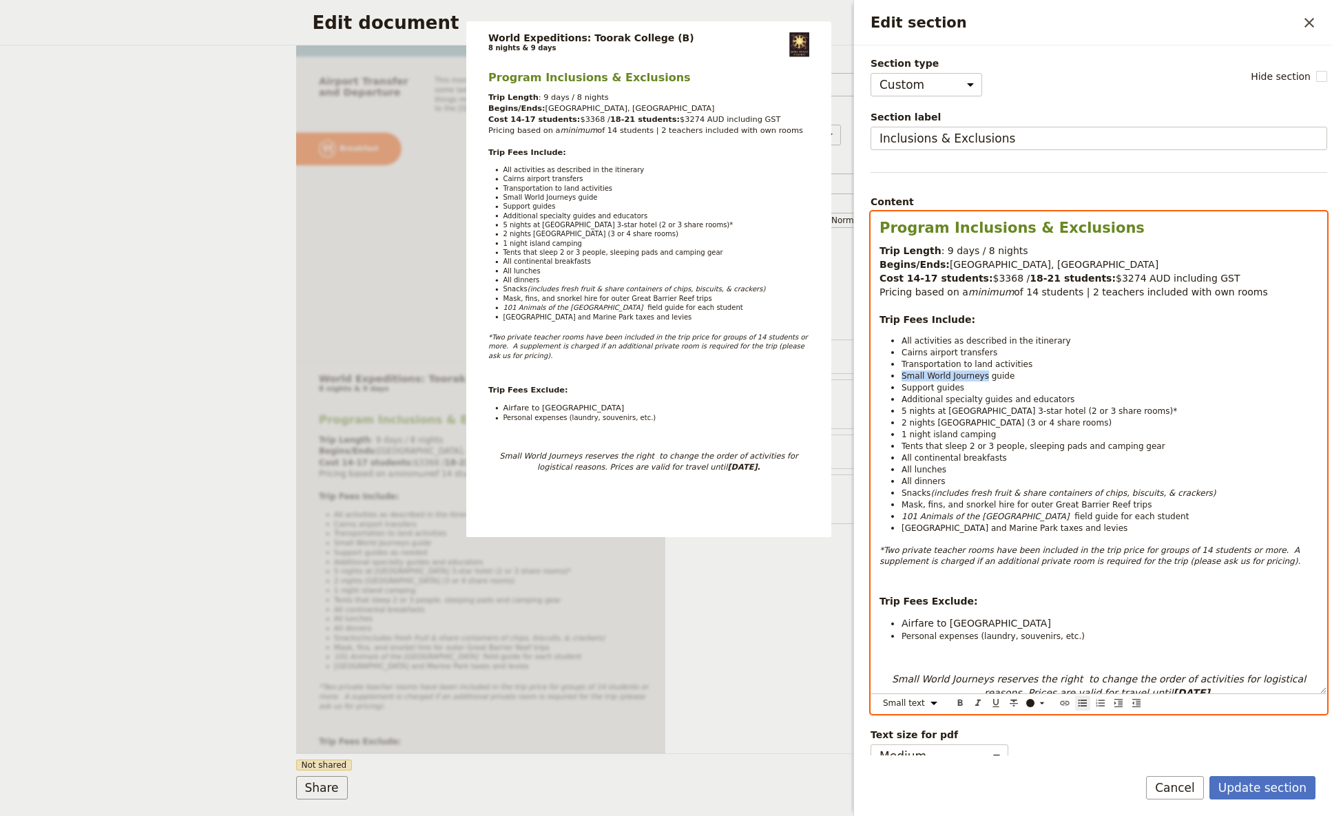
click at [903, 373] on span "Small World Journeys guide" at bounding box center [958, 376] width 113 height 10
drag, startPoint x: 1020, startPoint y: 378, endPoint x: 991, endPoint y: 374, distance: 28.5
click at [991, 374] on li "Same guide throughout guide" at bounding box center [1110, 376] width 417 height 12
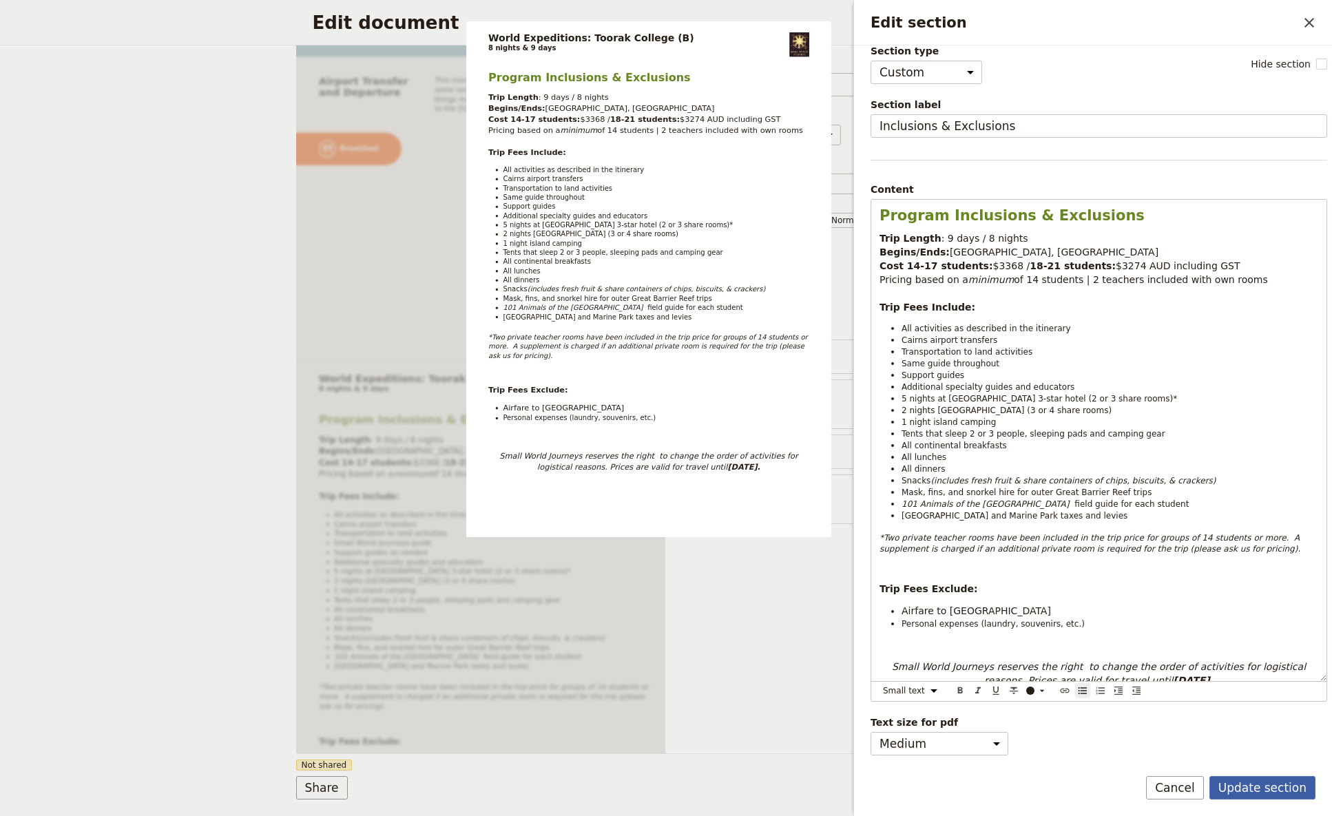
click at [1046, 484] on button "Update section" at bounding box center [1263, 787] width 106 height 23
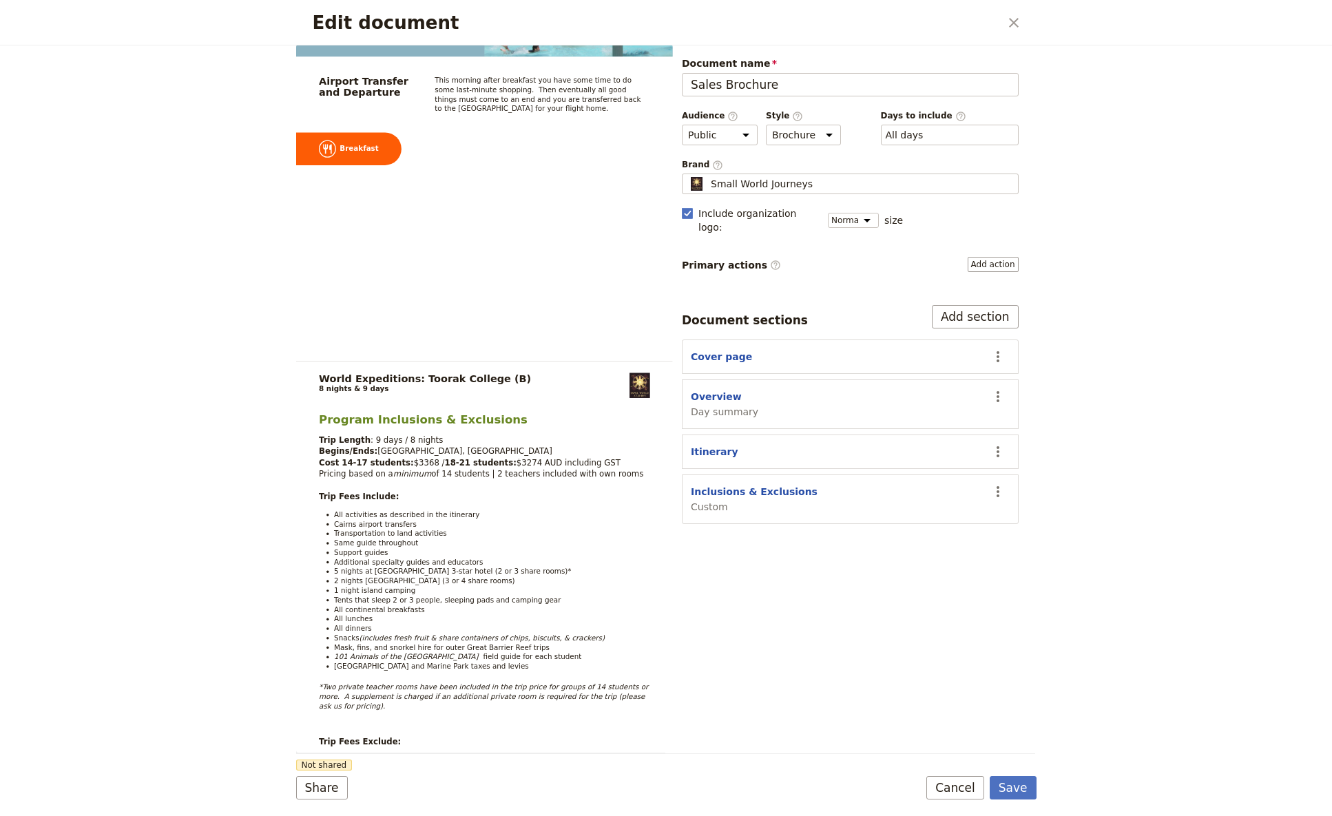
scroll to position [8343, 0]
click at [715, 183] on span "Small World Journeys" at bounding box center [762, 184] width 102 height 14
click at [688, 174] on input "Small World Journeys" at bounding box center [688, 174] width 1 height 1
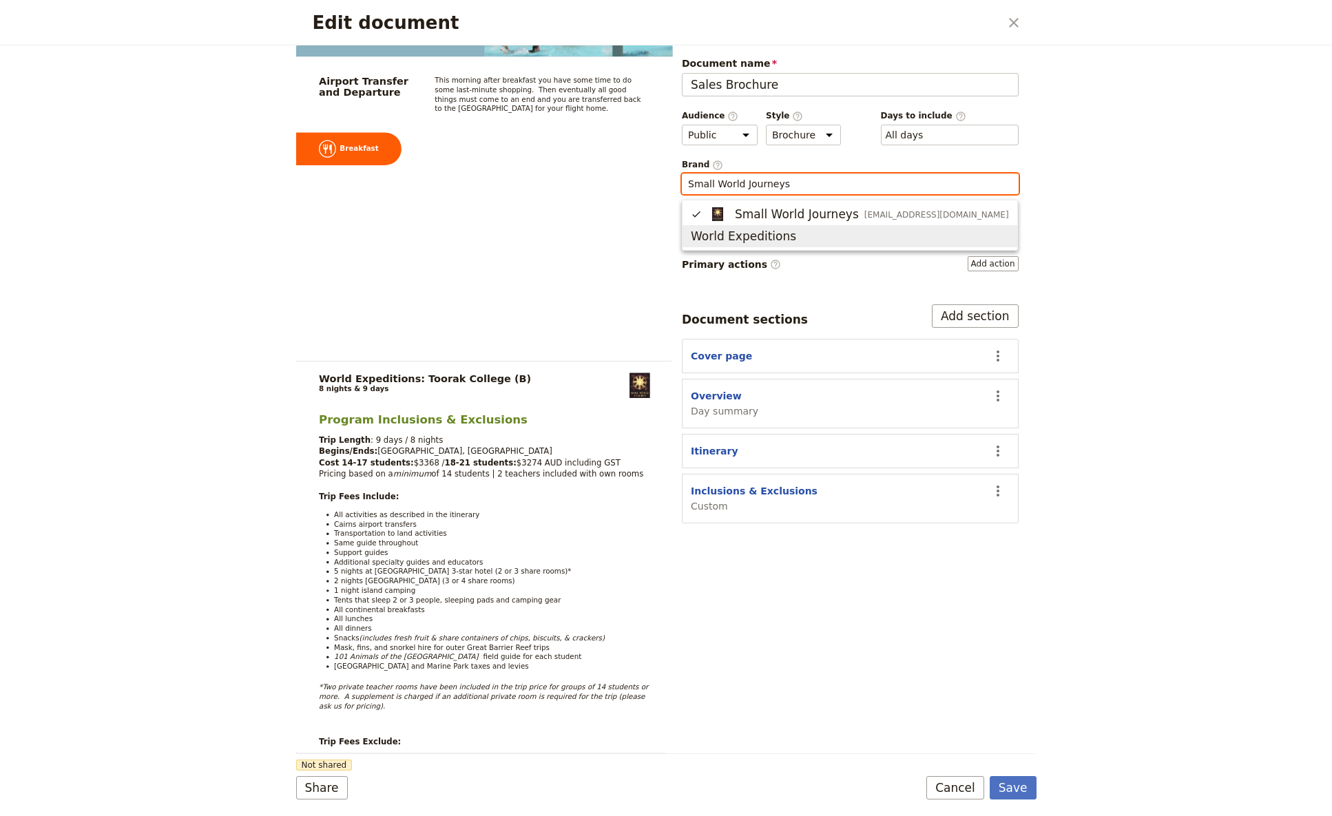
click at [728, 239] on span "World Expeditions" at bounding box center [743, 236] width 105 height 17
type input "World Expeditions"
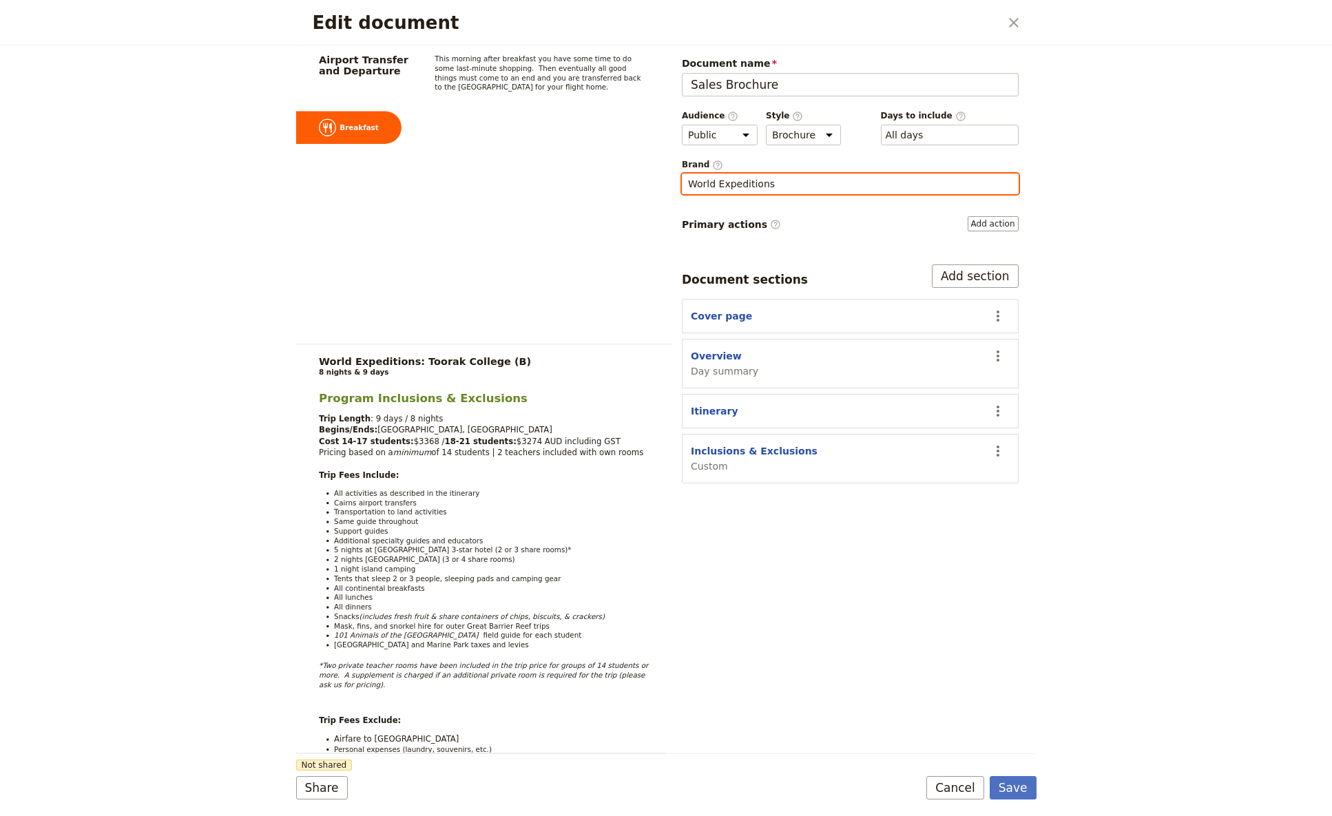
scroll to position [8333, 0]
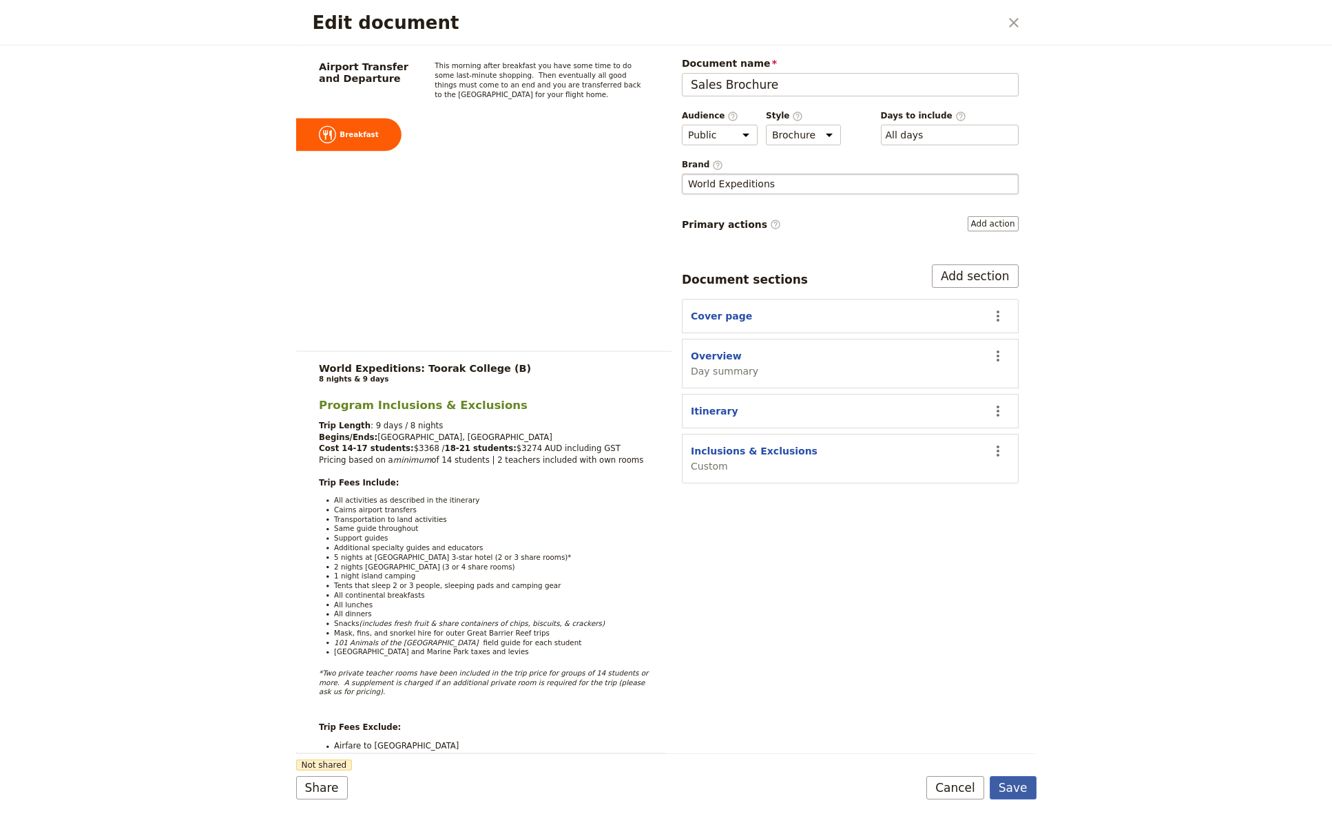
click at [1013, 484] on button "Save" at bounding box center [1013, 787] width 47 height 23
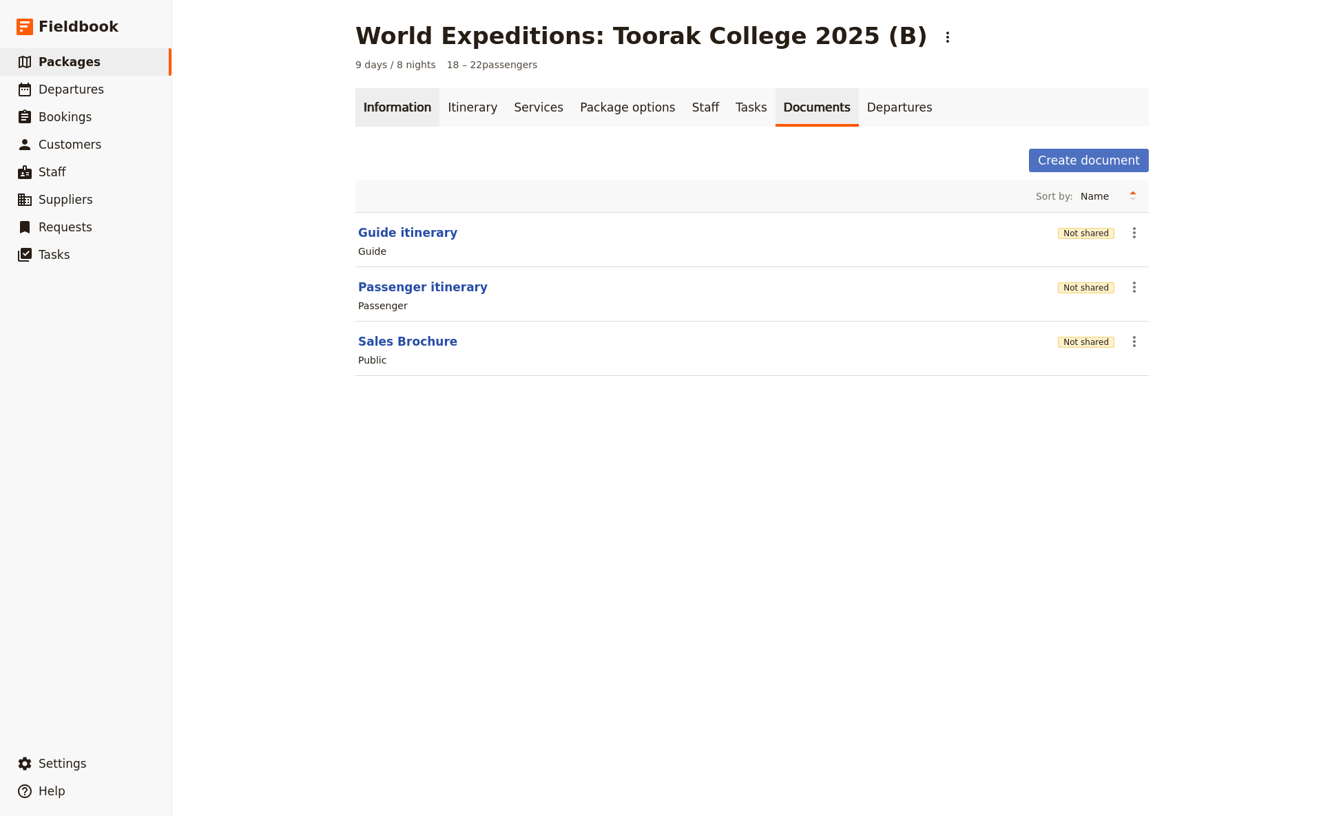
click at [396, 107] on link "Information" at bounding box center [397, 107] width 84 height 39
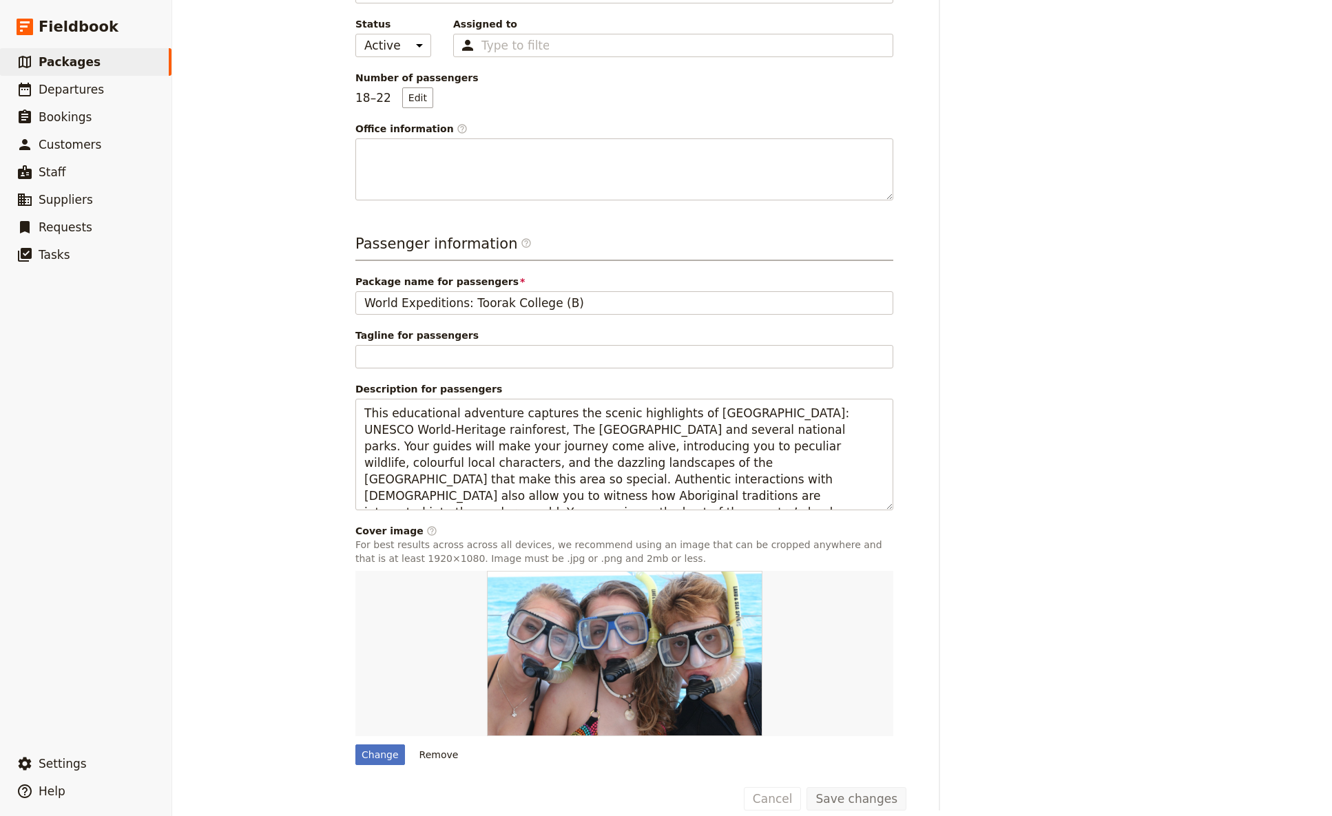
scroll to position [243, 0]
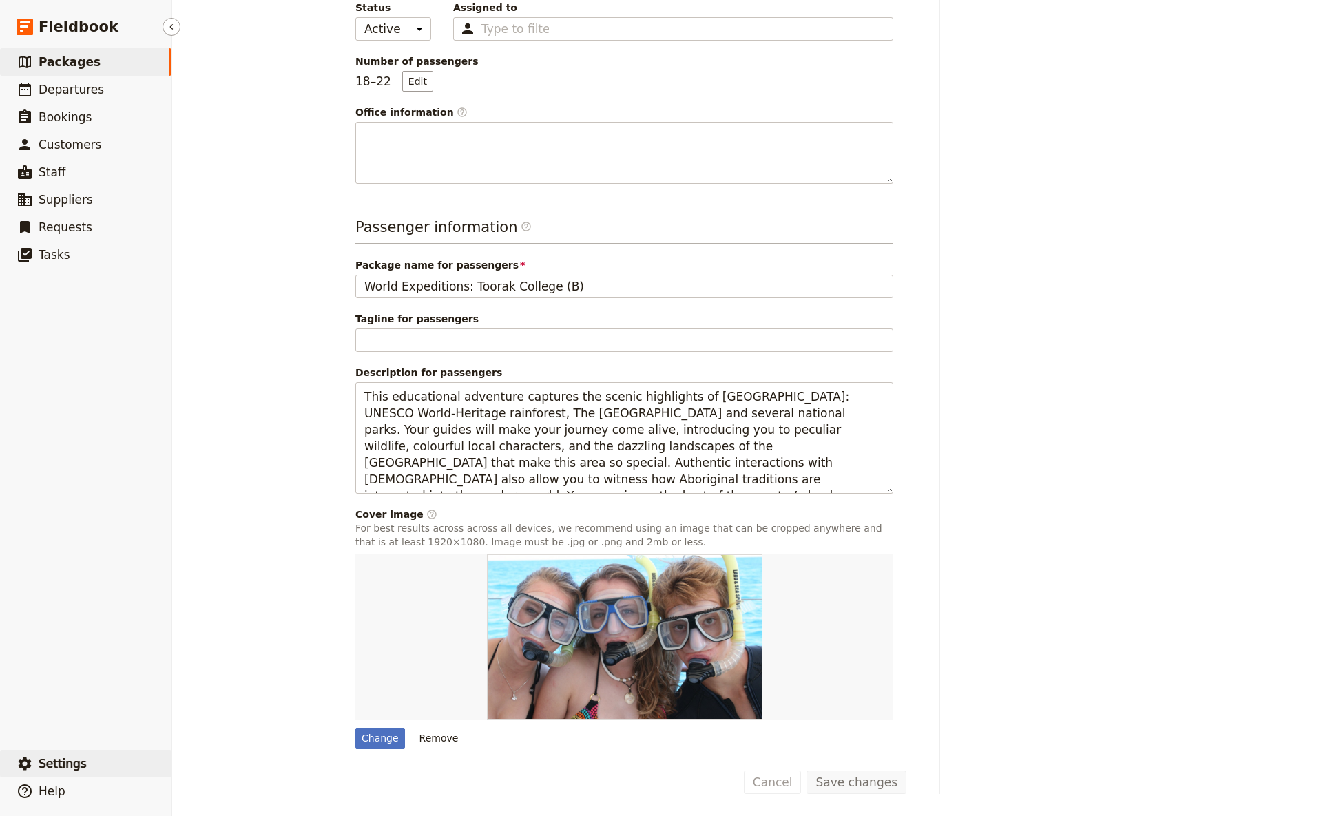
click at [67, 484] on span "Settings" at bounding box center [63, 764] width 48 height 14
click at [209, 484] on span "Your organization" at bounding box center [227, 726] width 83 height 14
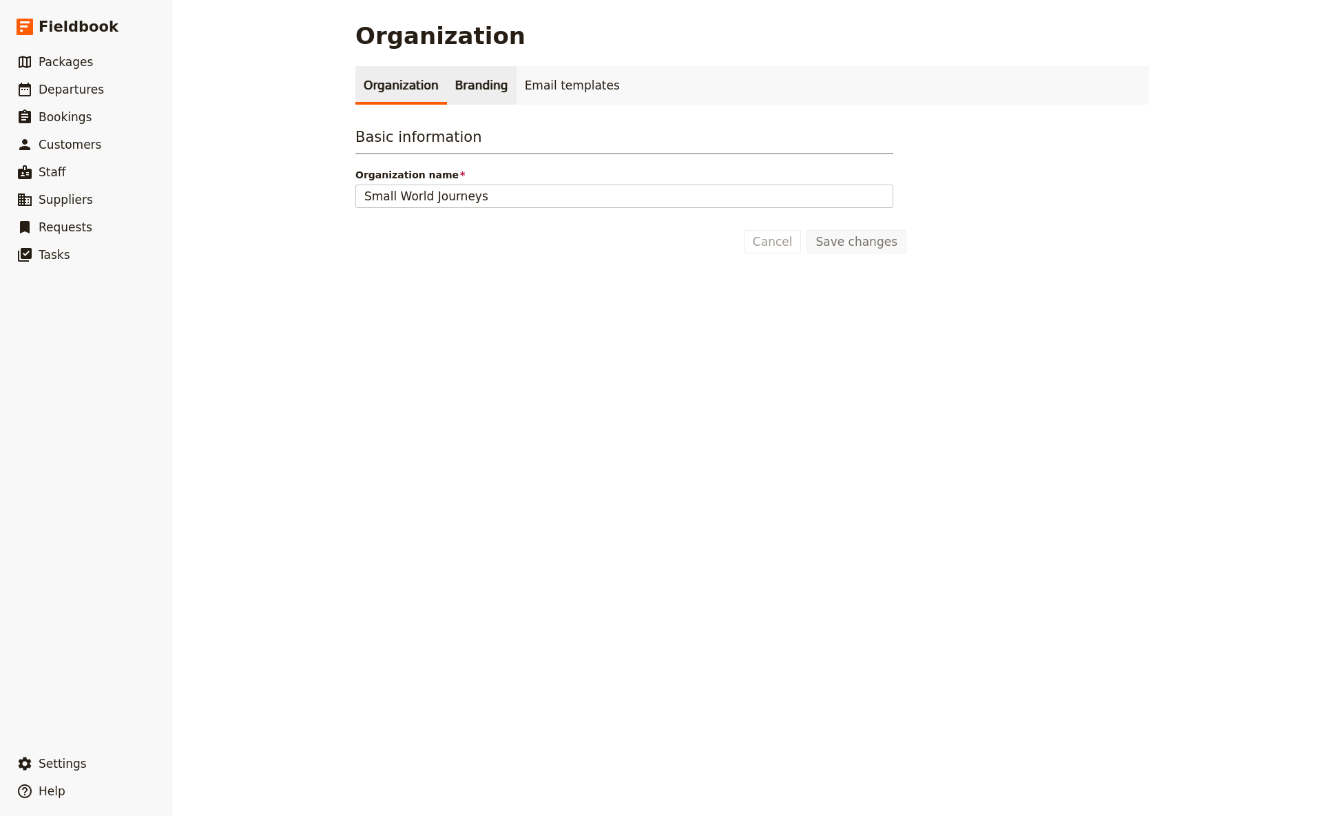
click at [463, 76] on link "Branding" at bounding box center [482, 85] width 70 height 39
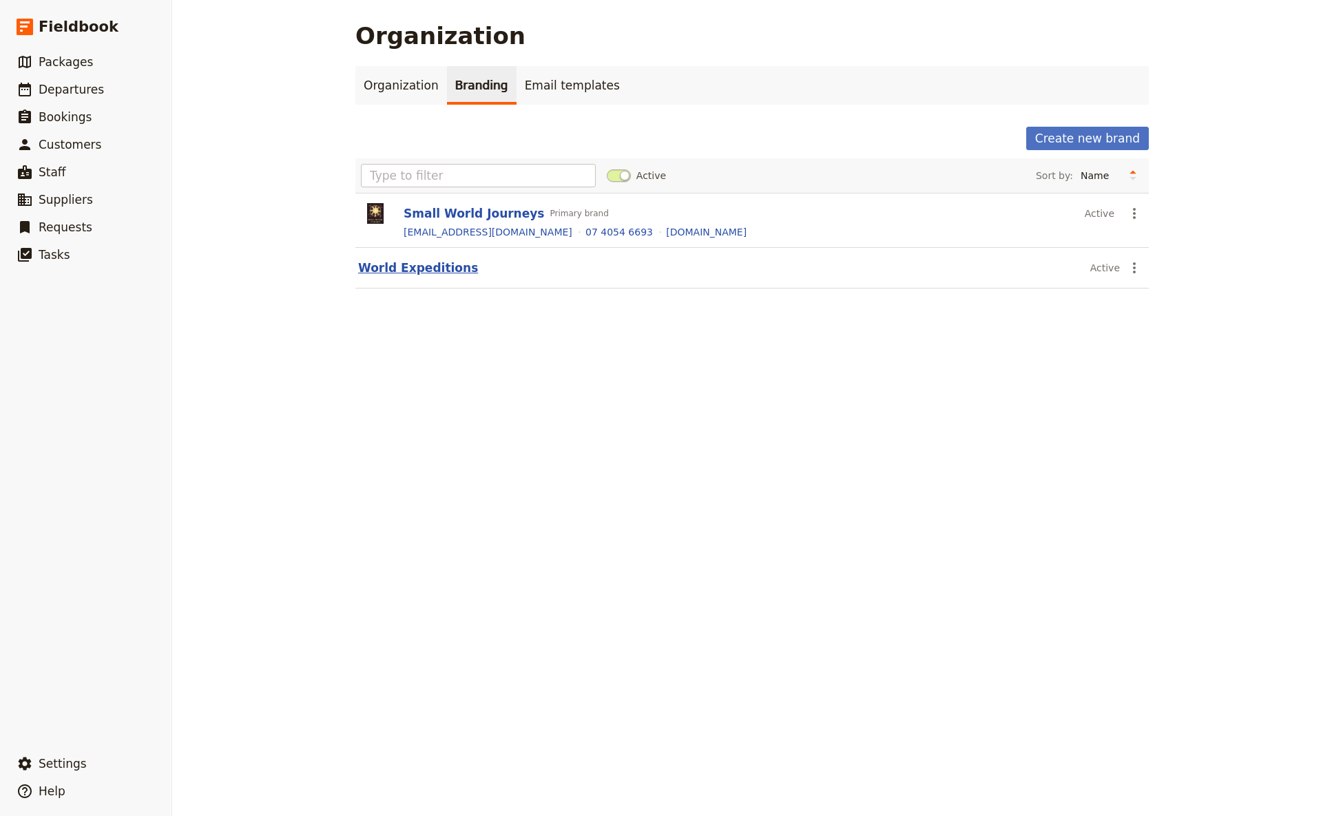
click at [426, 268] on button "World Expeditions" at bounding box center [418, 268] width 120 height 17
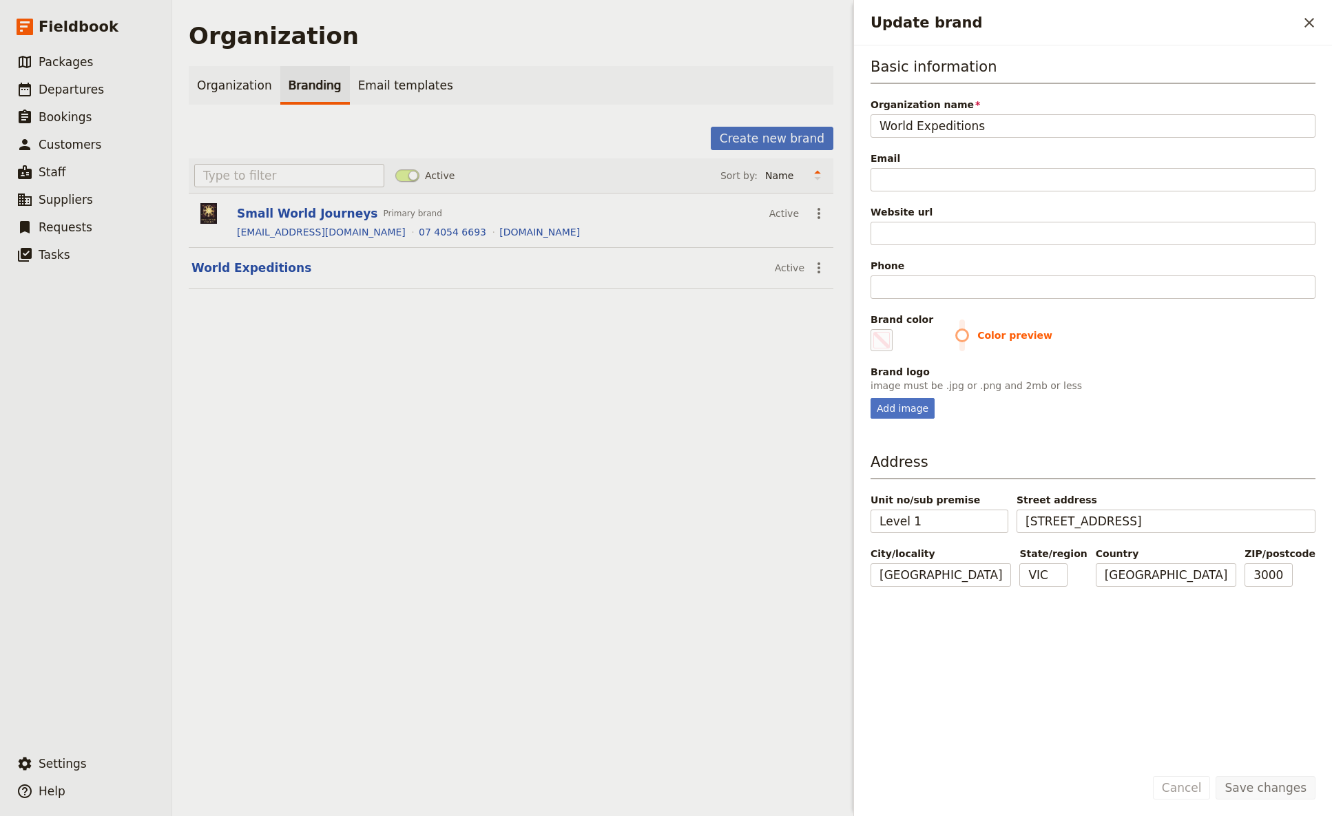
drag, startPoint x: 1312, startPoint y: 18, endPoint x: 1285, endPoint y: 25, distance: 27.7
click at [1046, 18] on icon "Close drawer" at bounding box center [1309, 22] width 17 height 17
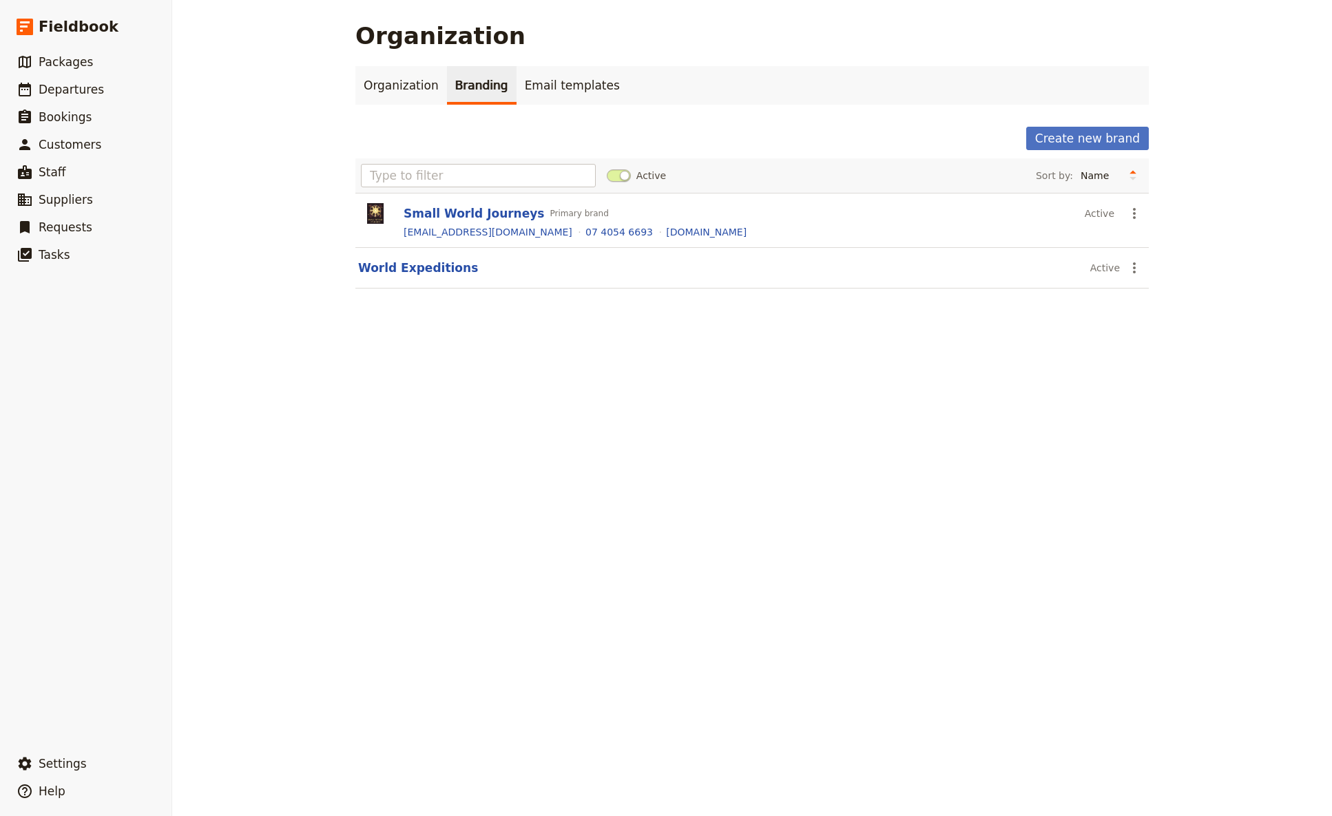
click at [510, 484] on div "Organization Organization Branding Email templates Create new brand Active Sort…" at bounding box center [752, 408] width 1160 height 816
click at [63, 61] on span "Packages" at bounding box center [66, 62] width 54 height 14
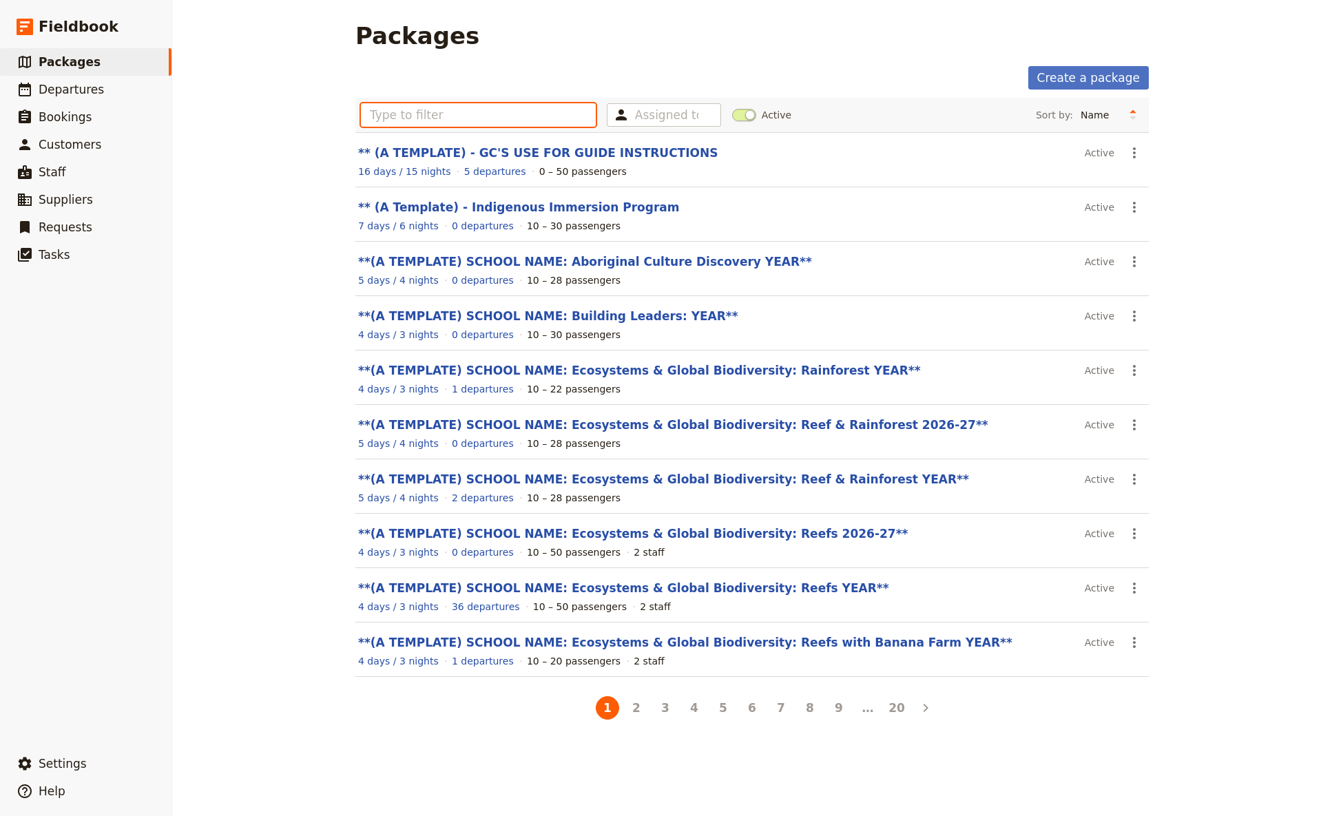
click at [389, 110] on input "text" at bounding box center [478, 114] width 235 height 23
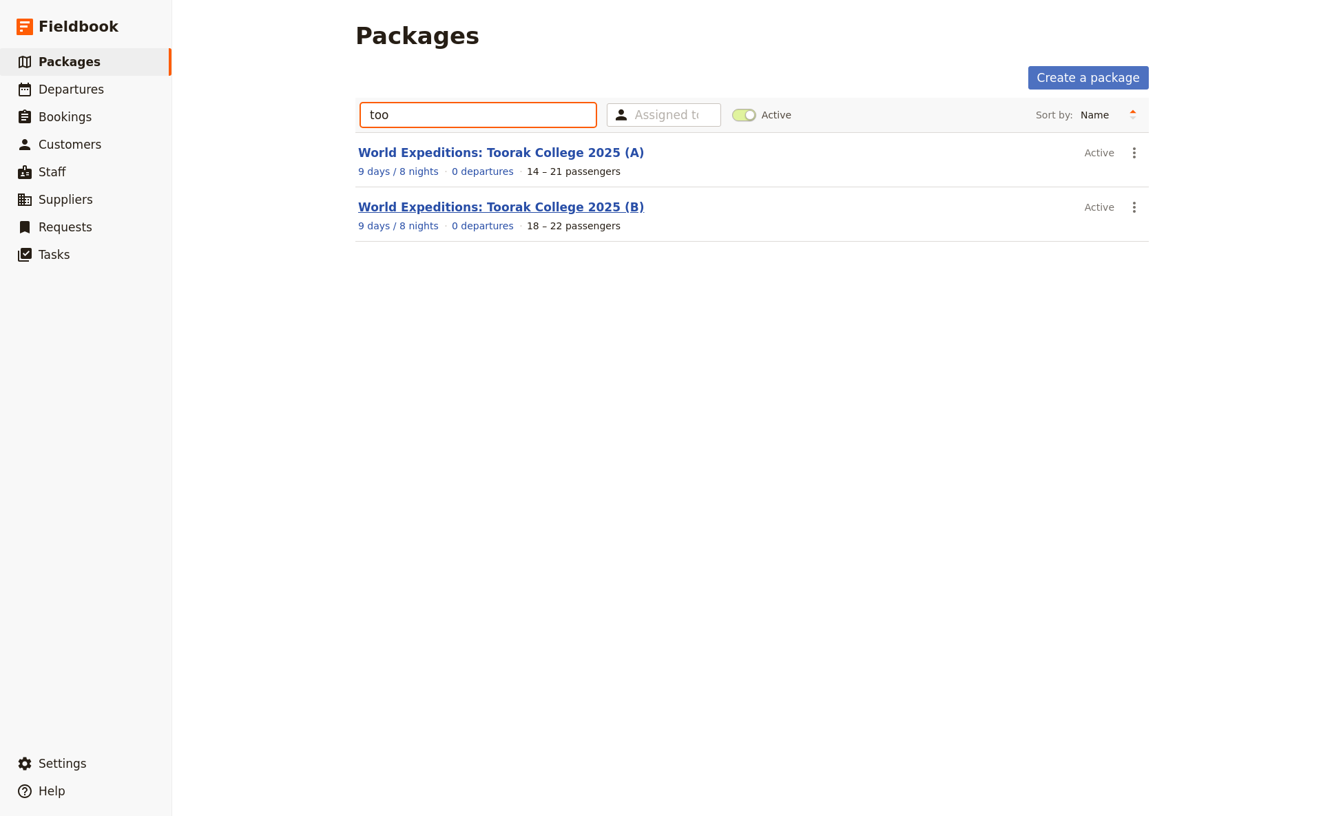
type input "too"
click at [433, 207] on link "World Expeditions: Toorak College 2025 (B)" at bounding box center [501, 207] width 286 height 14
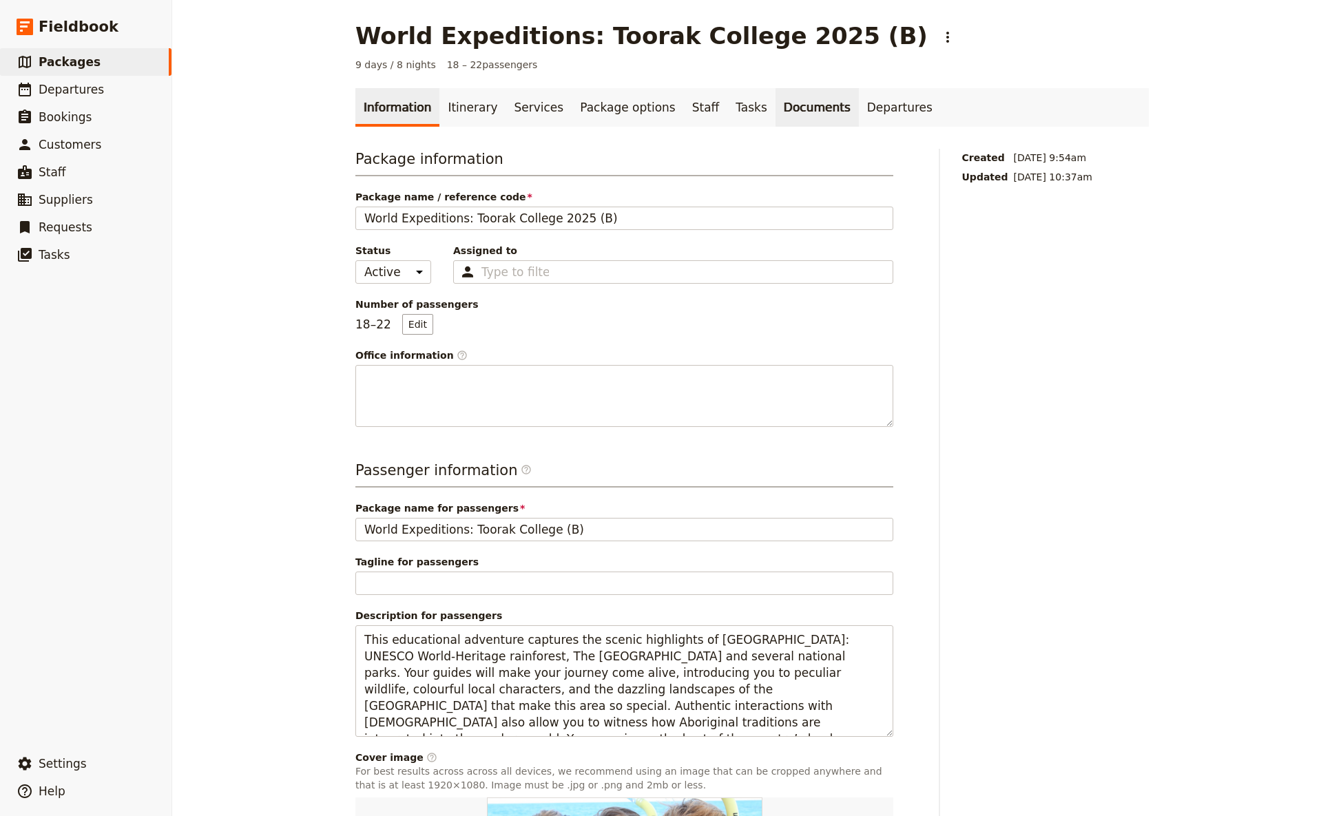
click at [776, 107] on link "Documents" at bounding box center [817, 107] width 83 height 39
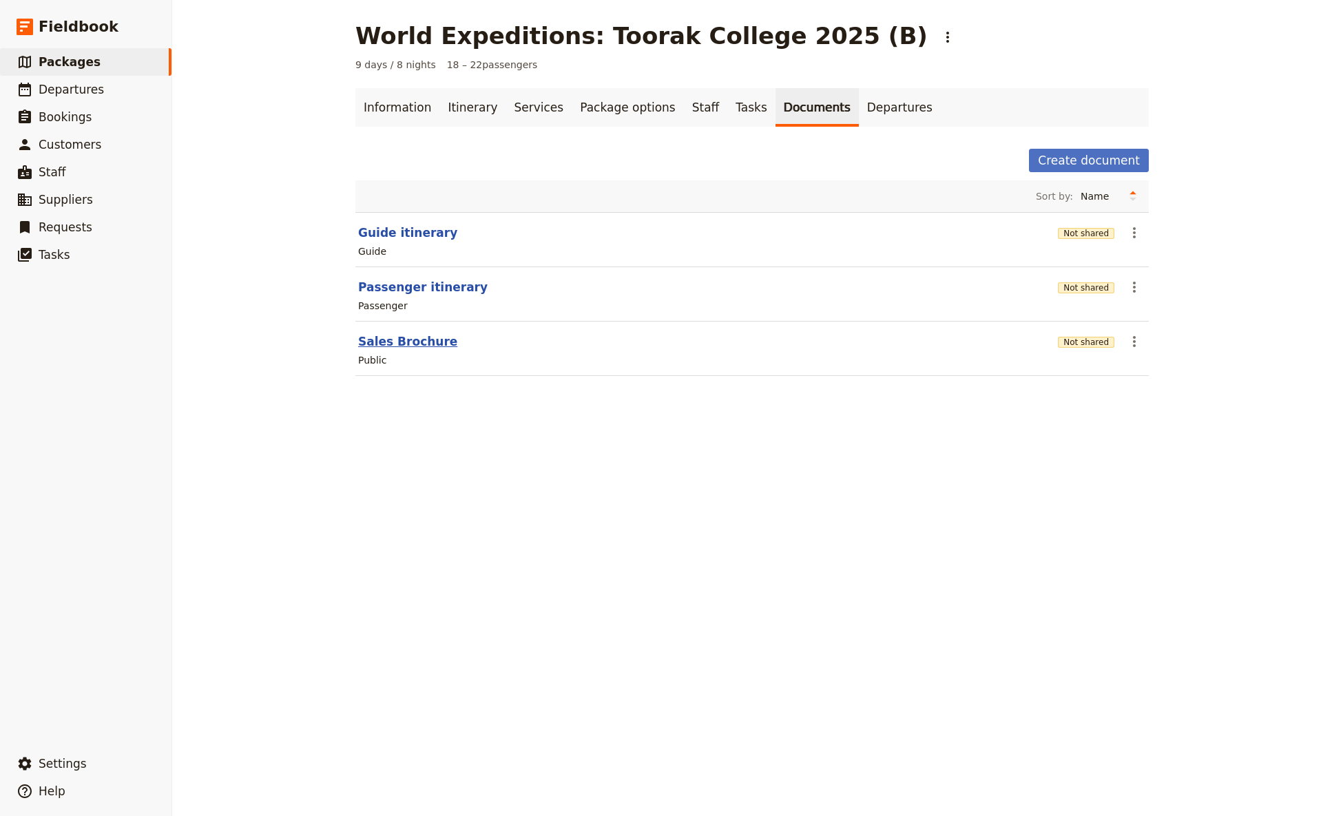
click at [397, 340] on button "Sales Brochure" at bounding box center [407, 341] width 99 height 17
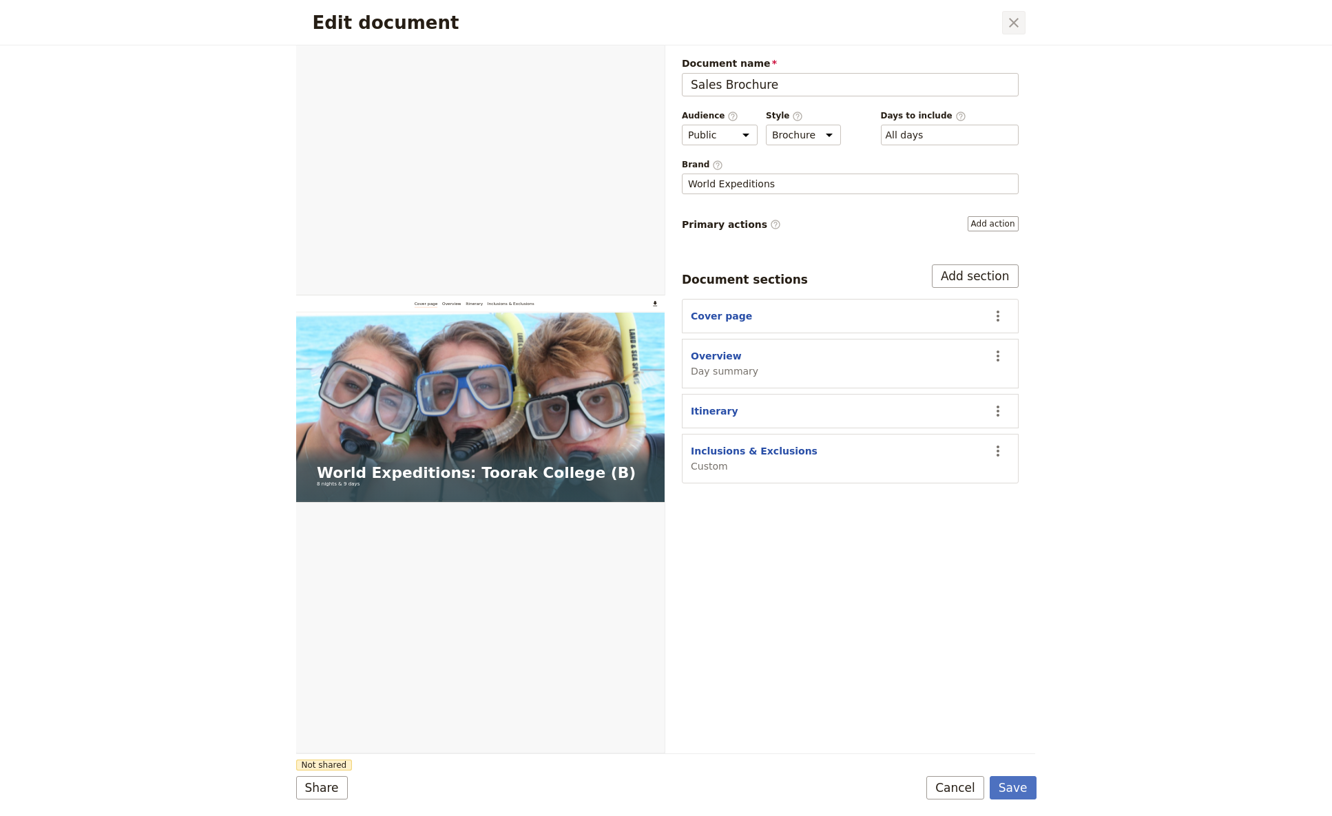
click at [1020, 30] on icon "Close dialog" at bounding box center [1014, 22] width 17 height 17
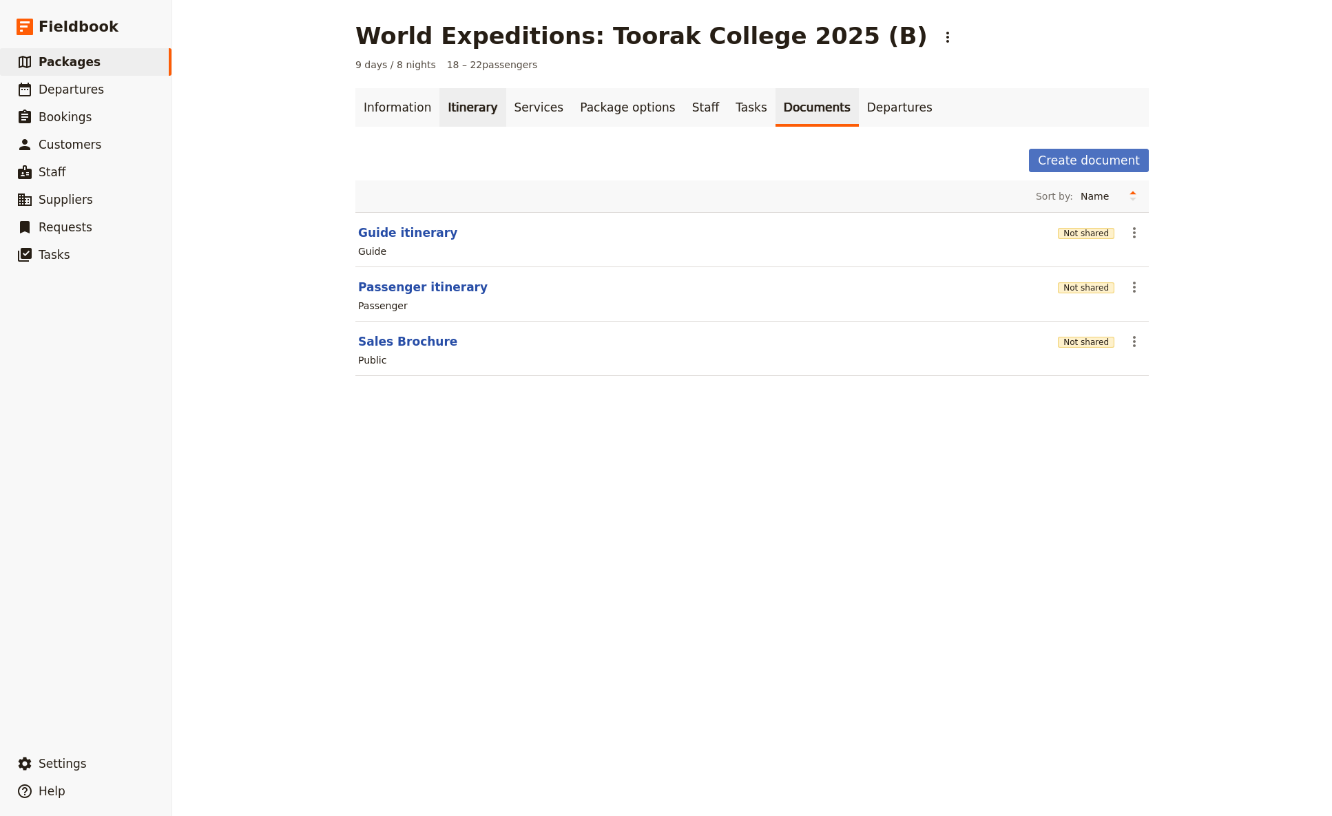
click at [455, 106] on link "Itinerary" at bounding box center [473, 107] width 66 height 39
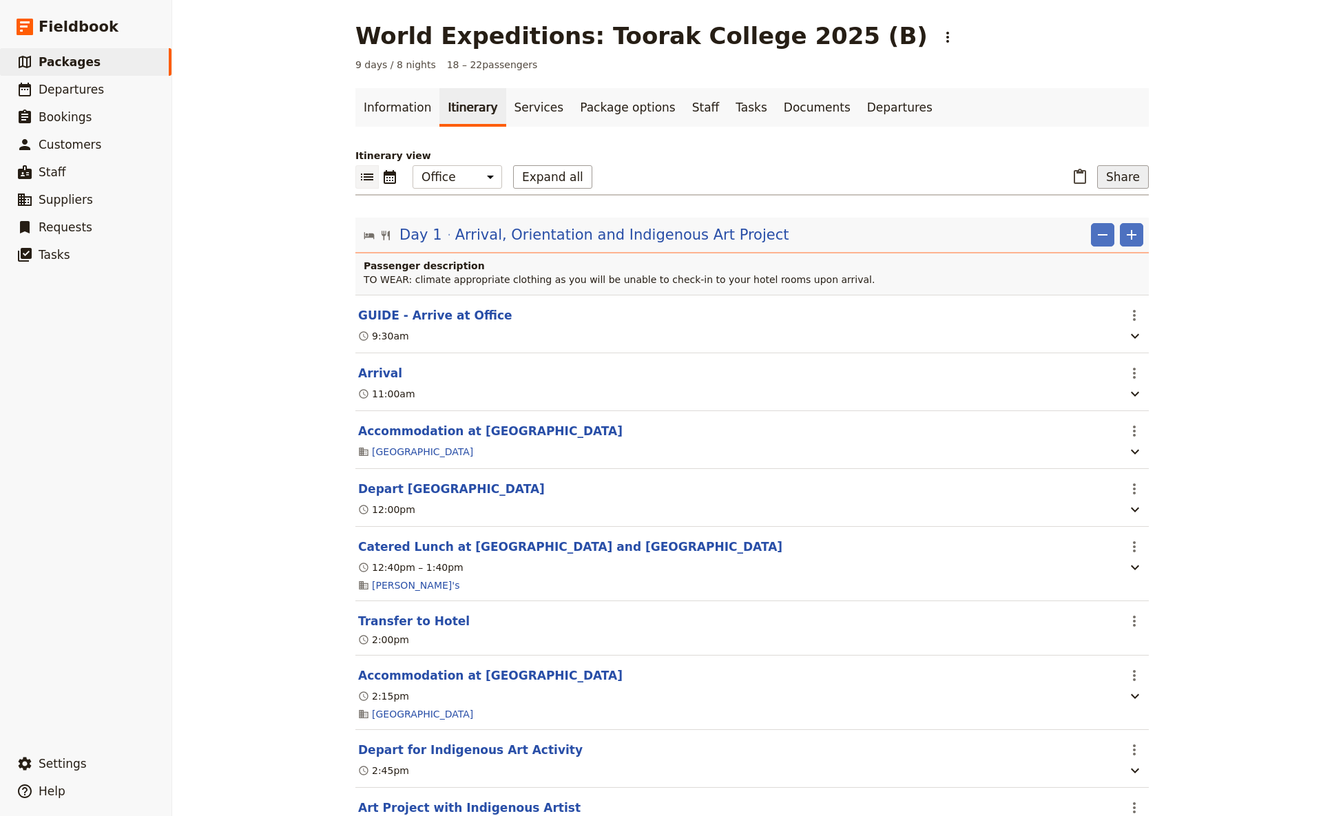
click at [1046, 175] on button "Share" at bounding box center [1123, 176] width 52 height 23
click at [1046, 247] on span "Sales Brochure" at bounding box center [1078, 246] width 72 height 14
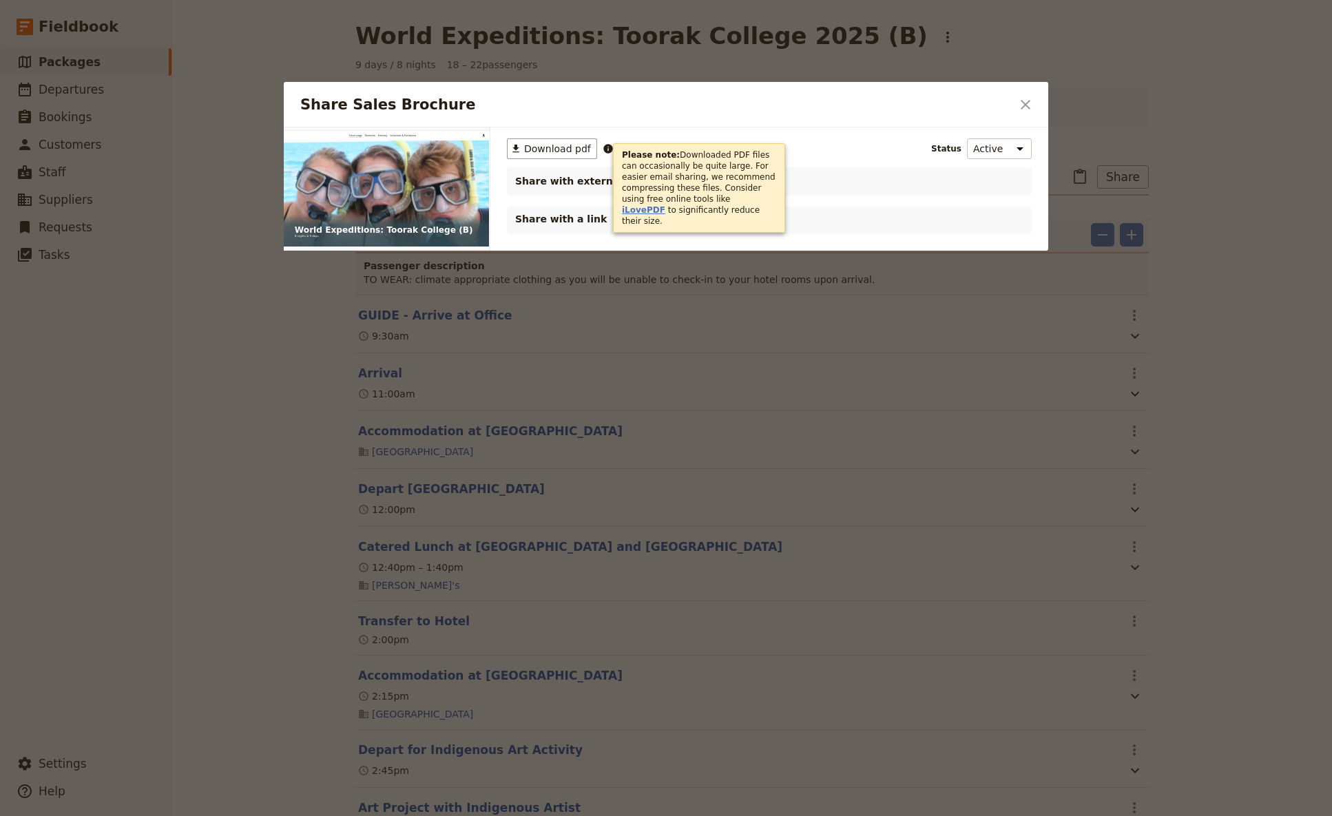
click at [665, 205] on link "iLovePDF" at bounding box center [643, 210] width 43 height 10
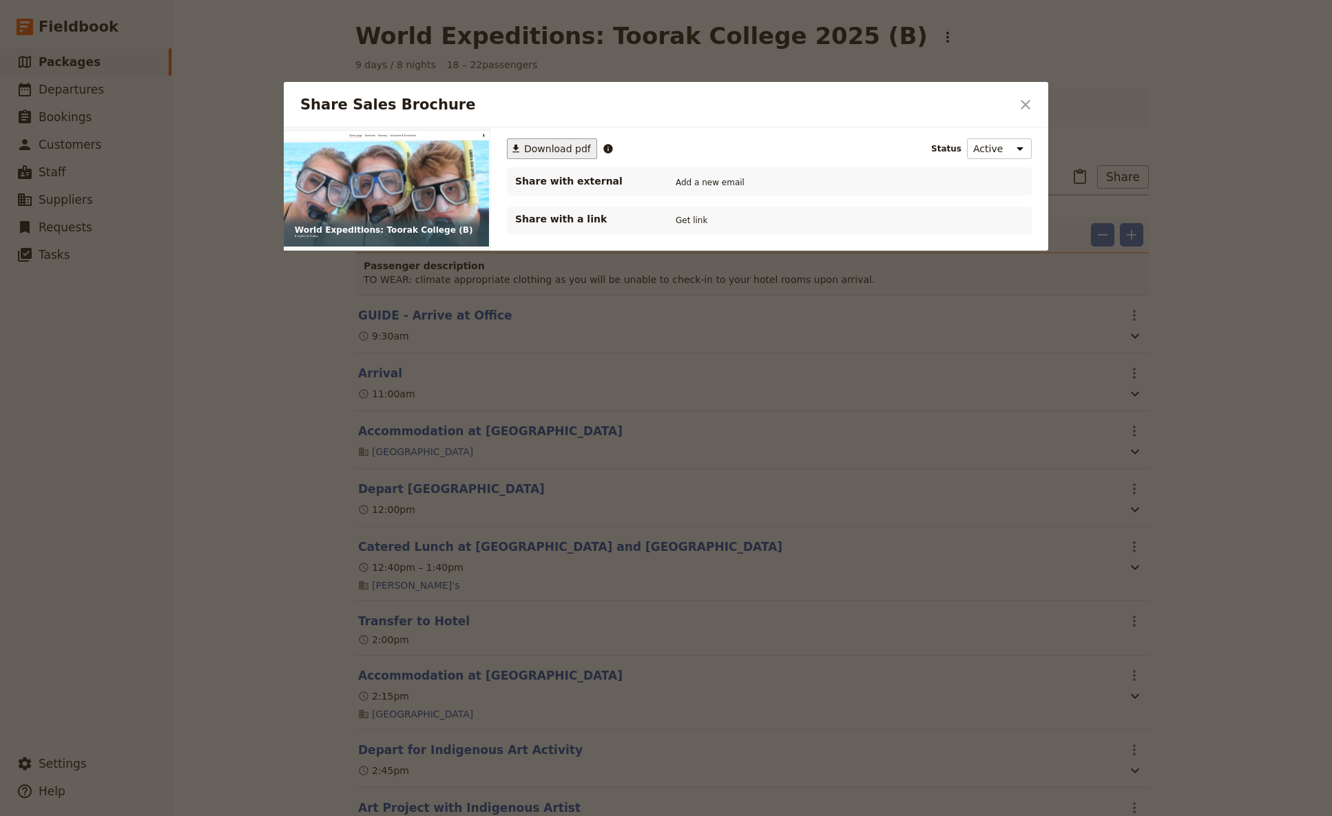
click at [542, 150] on span "Download pdf" at bounding box center [557, 149] width 67 height 14
click at [1024, 104] on icon "Close dialog" at bounding box center [1025, 104] width 17 height 17
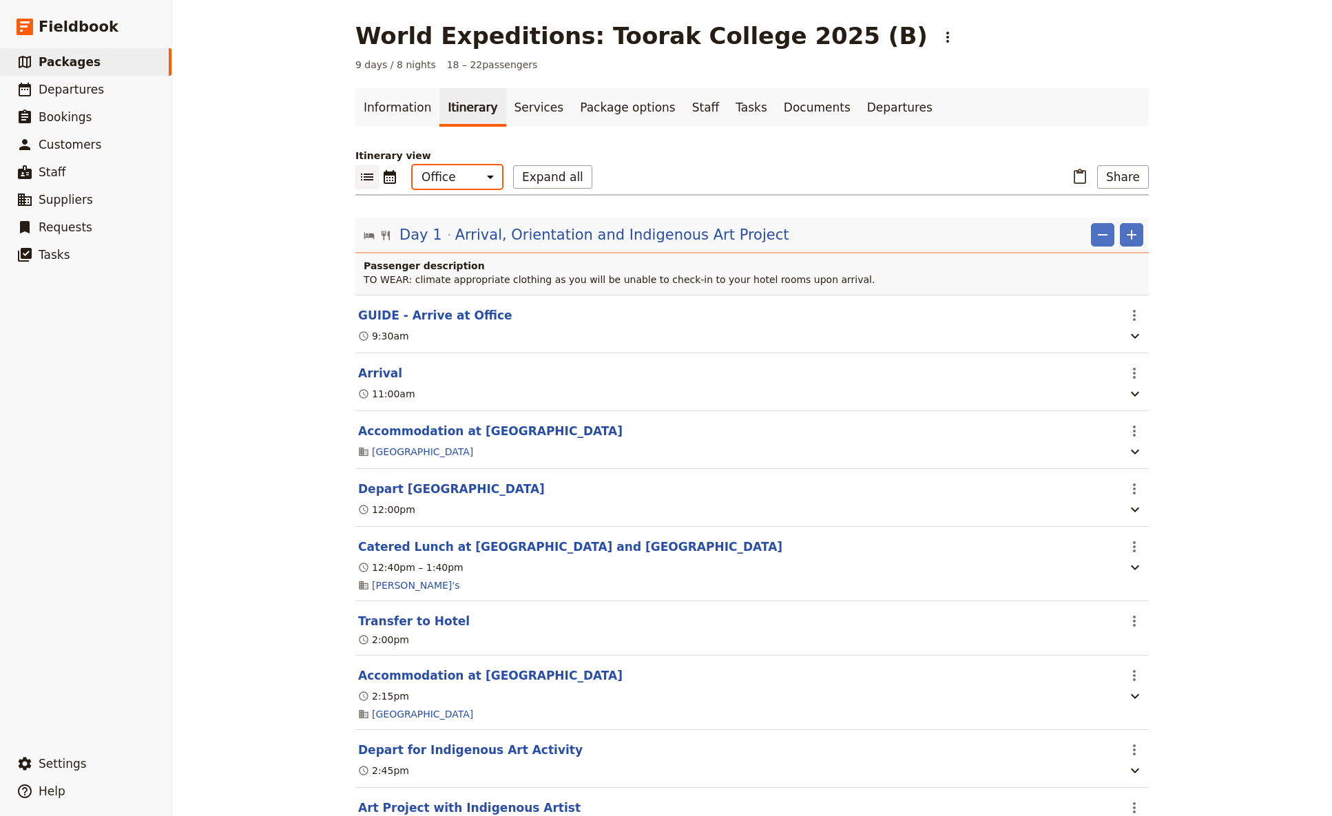
click at [413, 165] on select "Office Guide Passenger Sales" at bounding box center [458, 176] width 90 height 23
select select "MARKETING"
click option "Sales" at bounding box center [0, 0] width 0 height 0
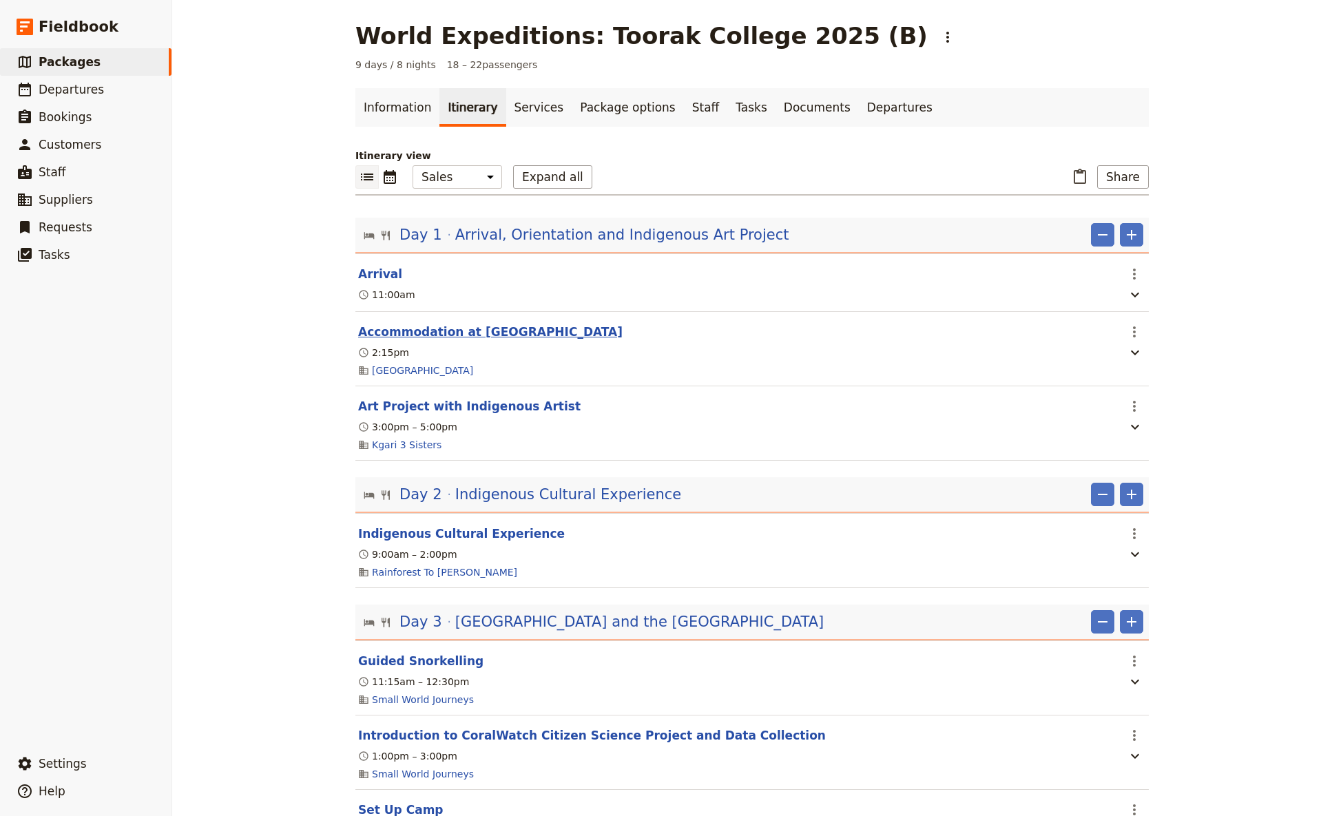
click at [477, 334] on button "Accommodation at [GEOGRAPHIC_DATA]" at bounding box center [490, 332] width 265 height 17
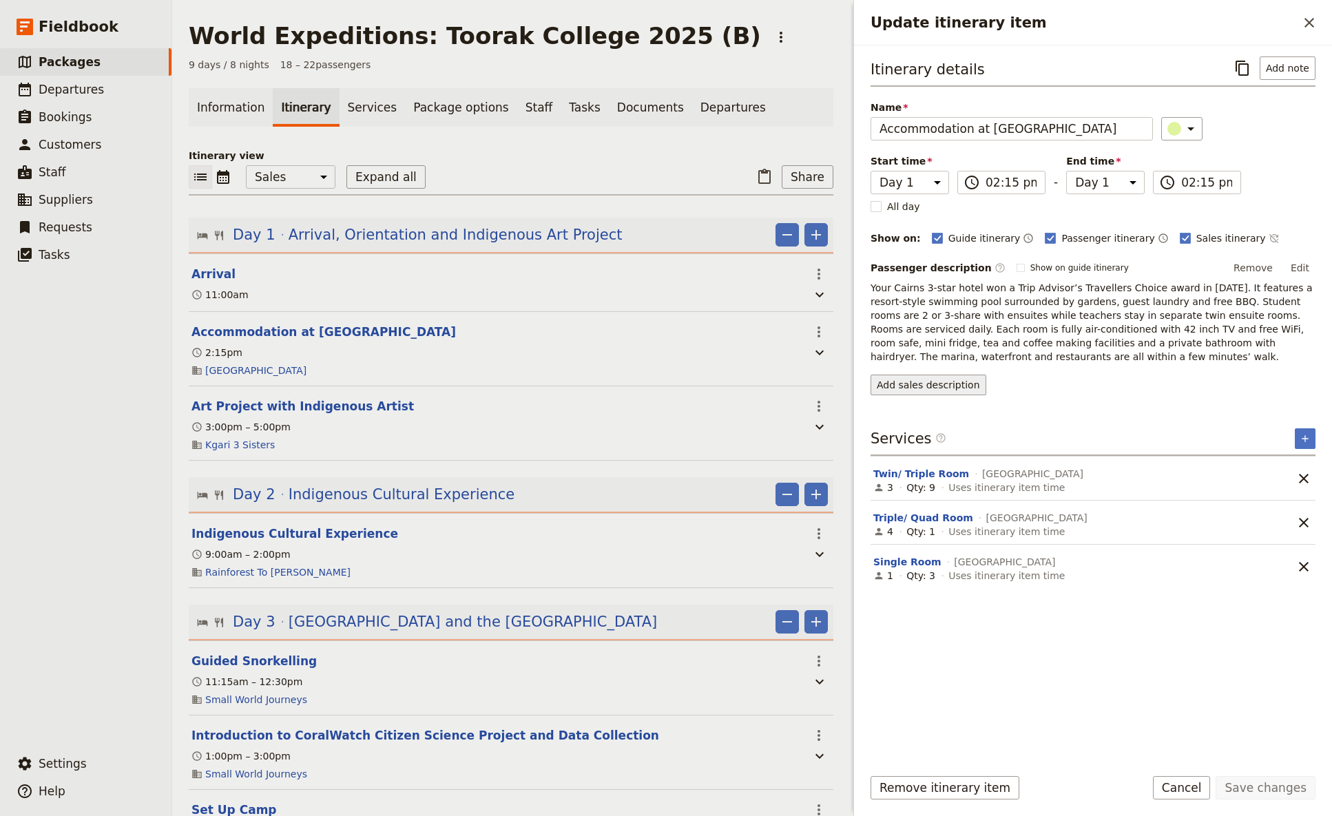
click at [958, 381] on button "Add sales description" at bounding box center [929, 385] width 116 height 21
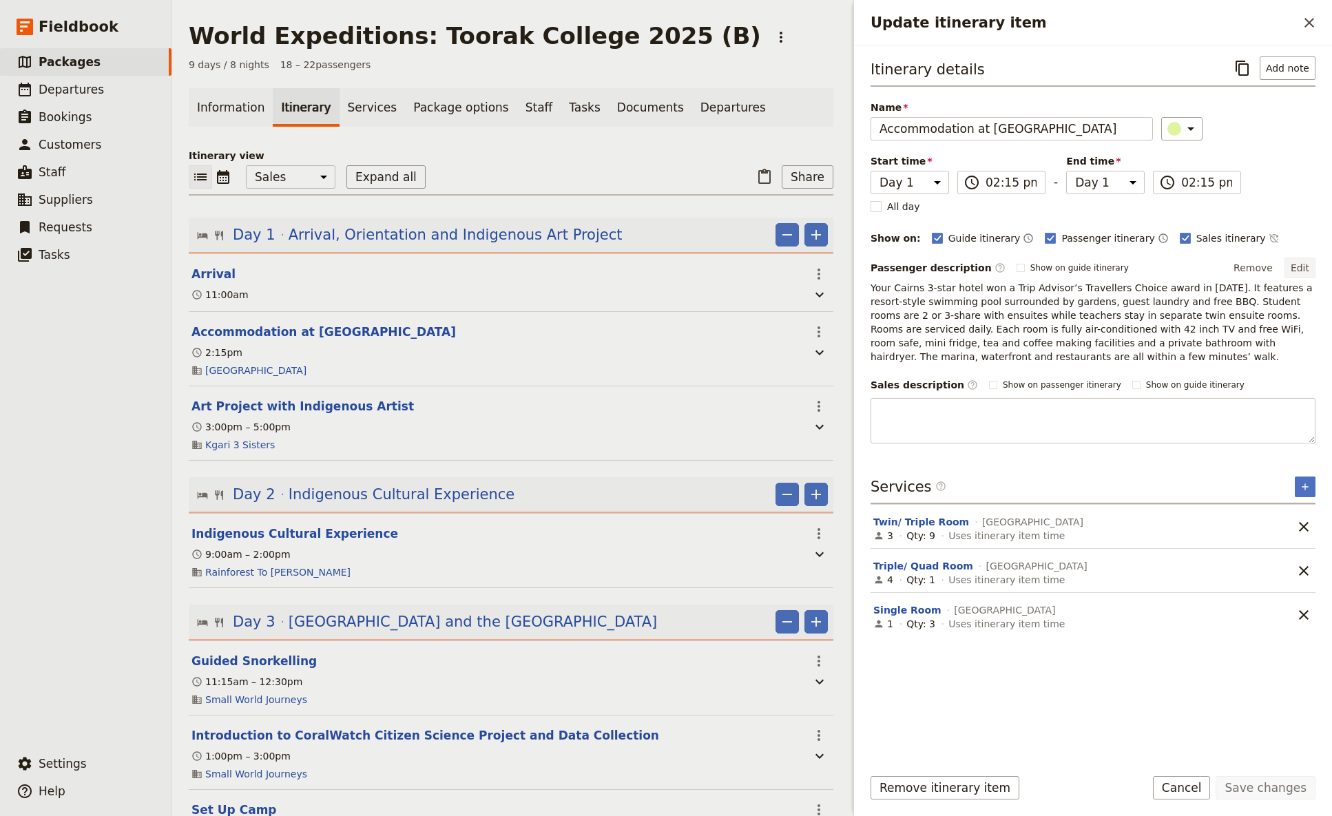
click at [1046, 265] on button "Edit" at bounding box center [1300, 268] width 31 height 21
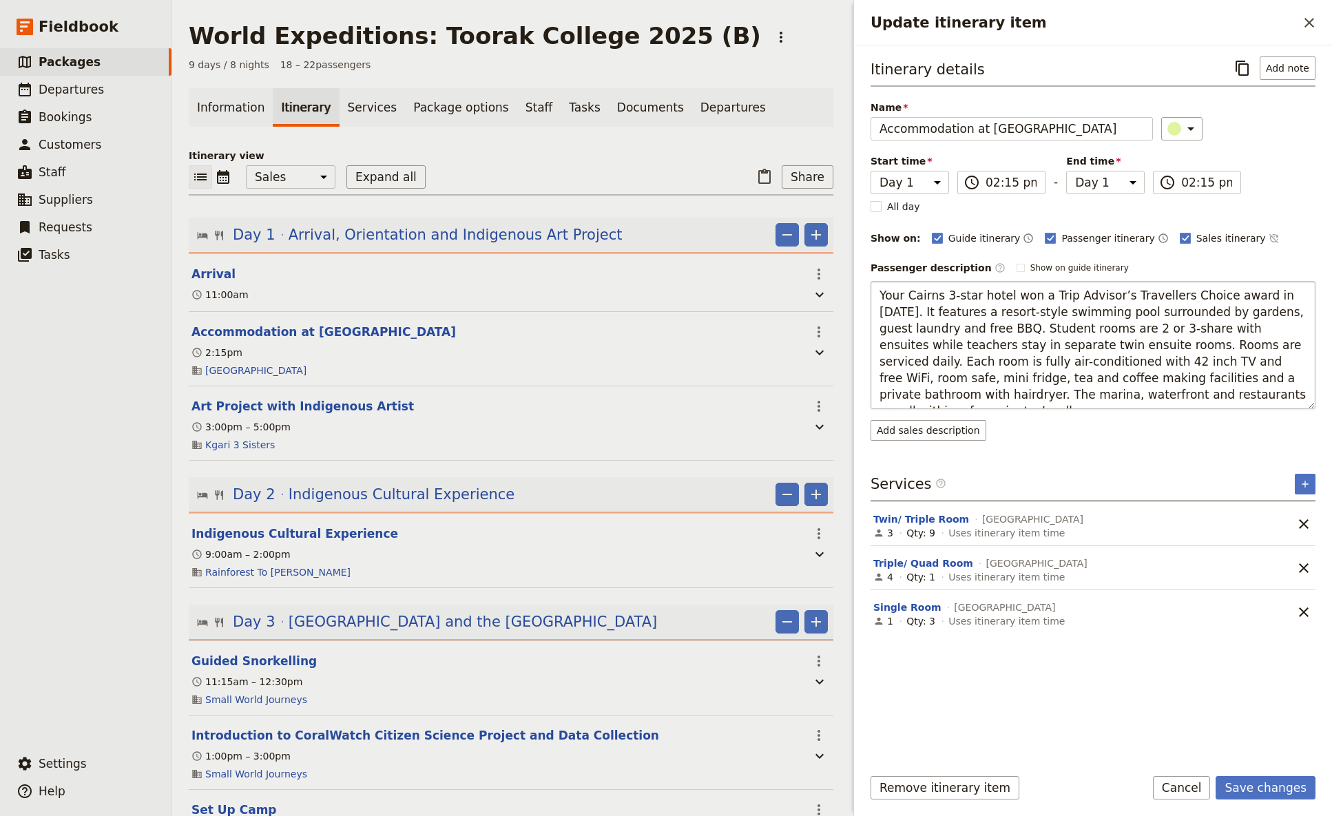
drag, startPoint x: 1186, startPoint y: 392, endPoint x: 863, endPoint y: 283, distance: 340.9
click at [871, 283] on textarea "Your Cairns 3-star hotel won a Trip Advisor’s Travellers Choice award in [DATE]…" at bounding box center [1093, 345] width 445 height 128
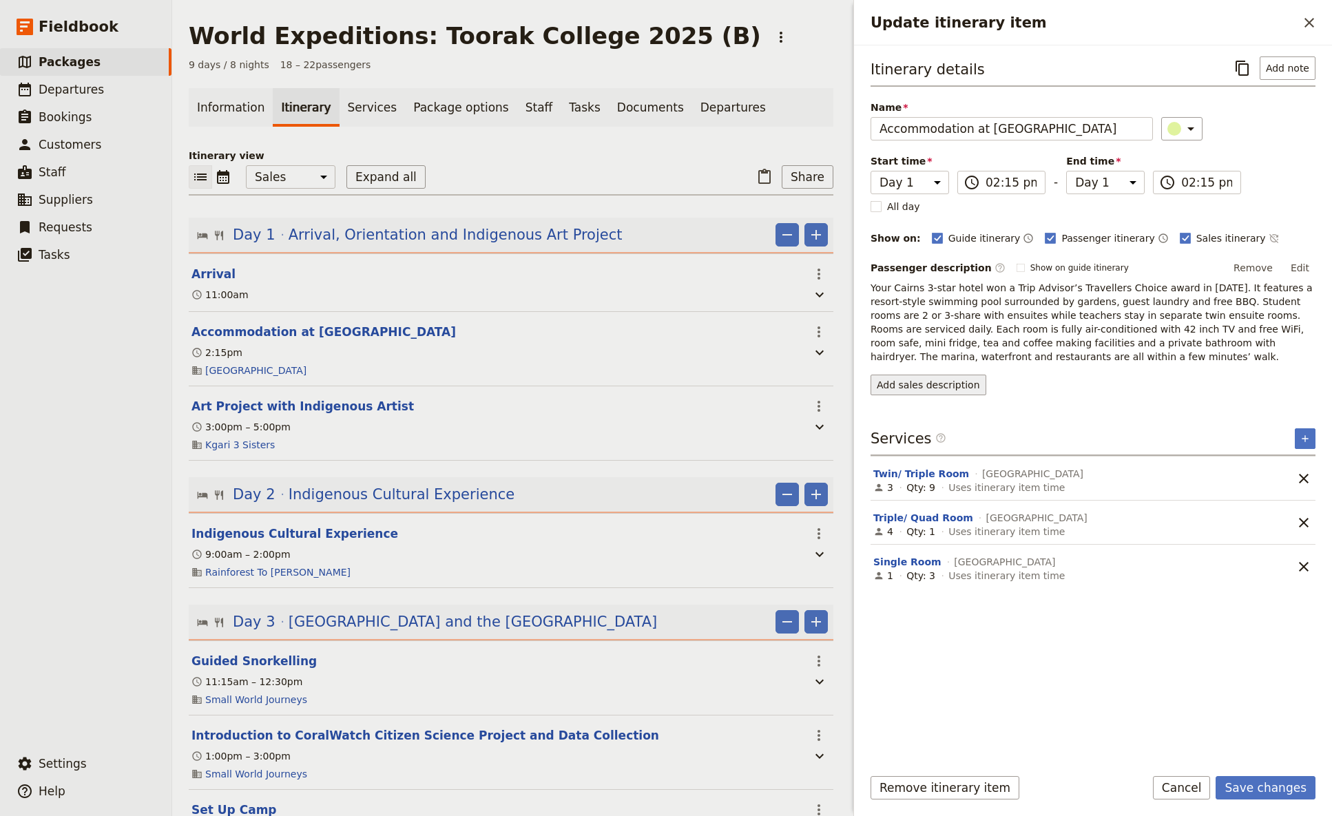
click at [901, 433] on div "Itinerary details ​ Add note Name Accommodation at [GEOGRAPHIC_DATA] ​ Start ti…" at bounding box center [1093, 405] width 445 height 698
click at [905, 380] on button "Add sales description" at bounding box center [929, 385] width 116 height 21
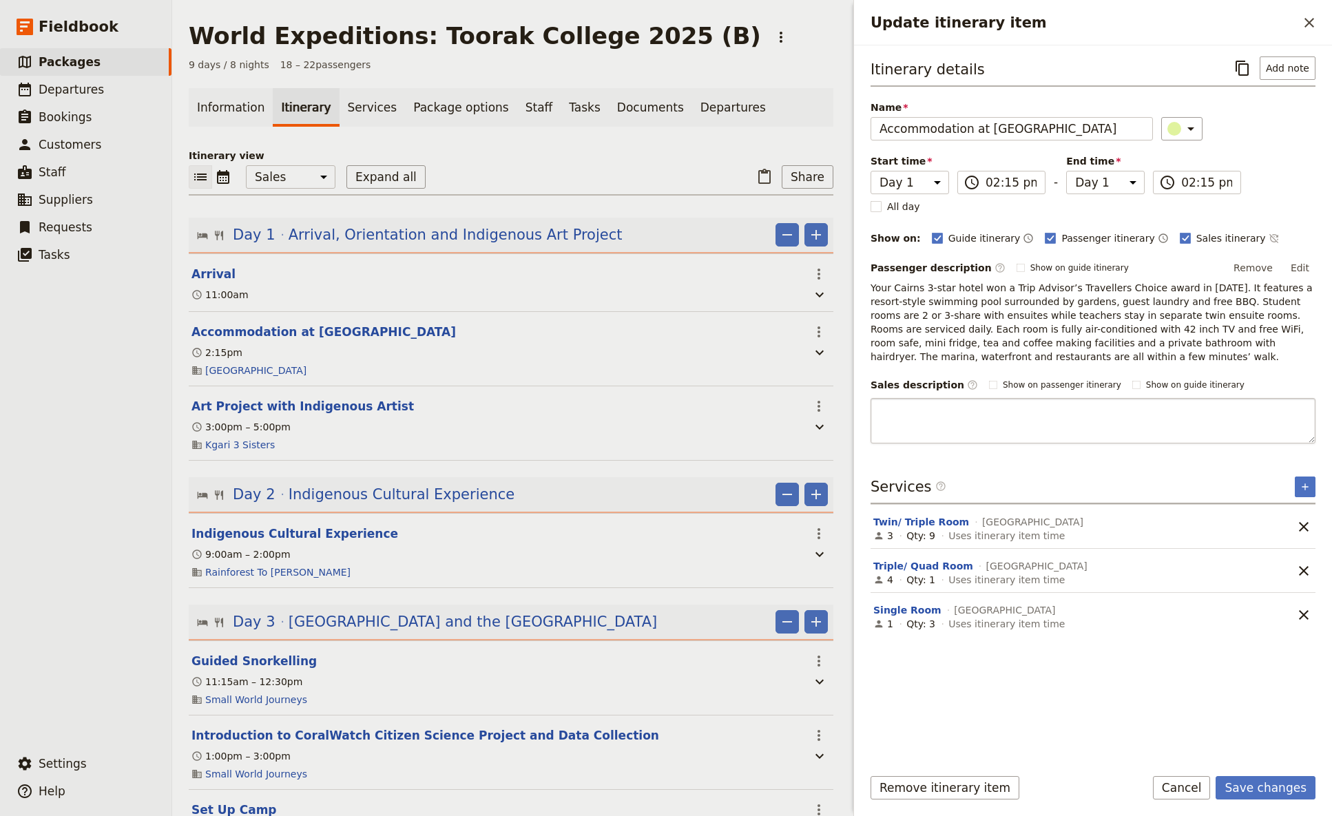
type textarea "Your Cairns 3-star hotel won a Trip Advisor’s Travellers Choice award in [DATE]…"
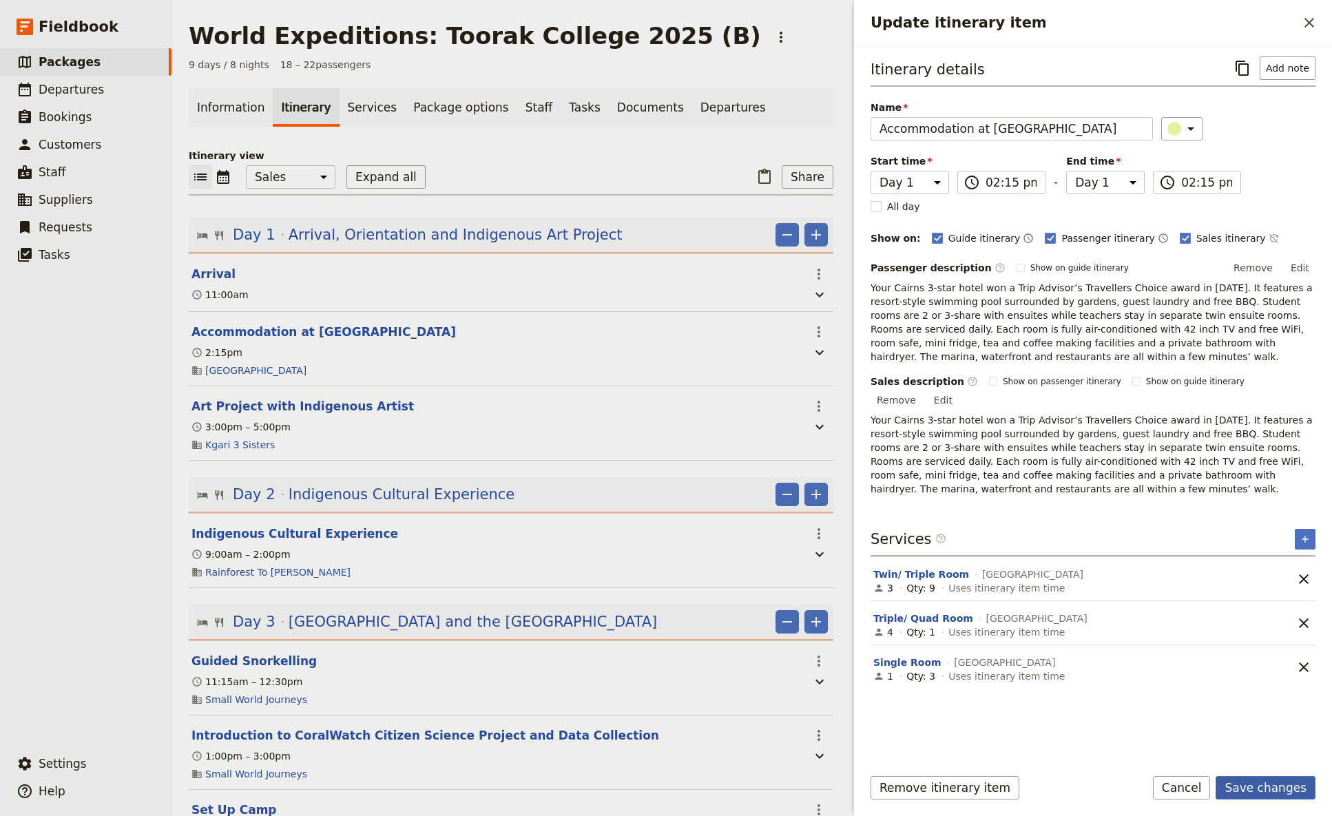
click at [1046, 484] on button "Save changes" at bounding box center [1266, 787] width 100 height 23
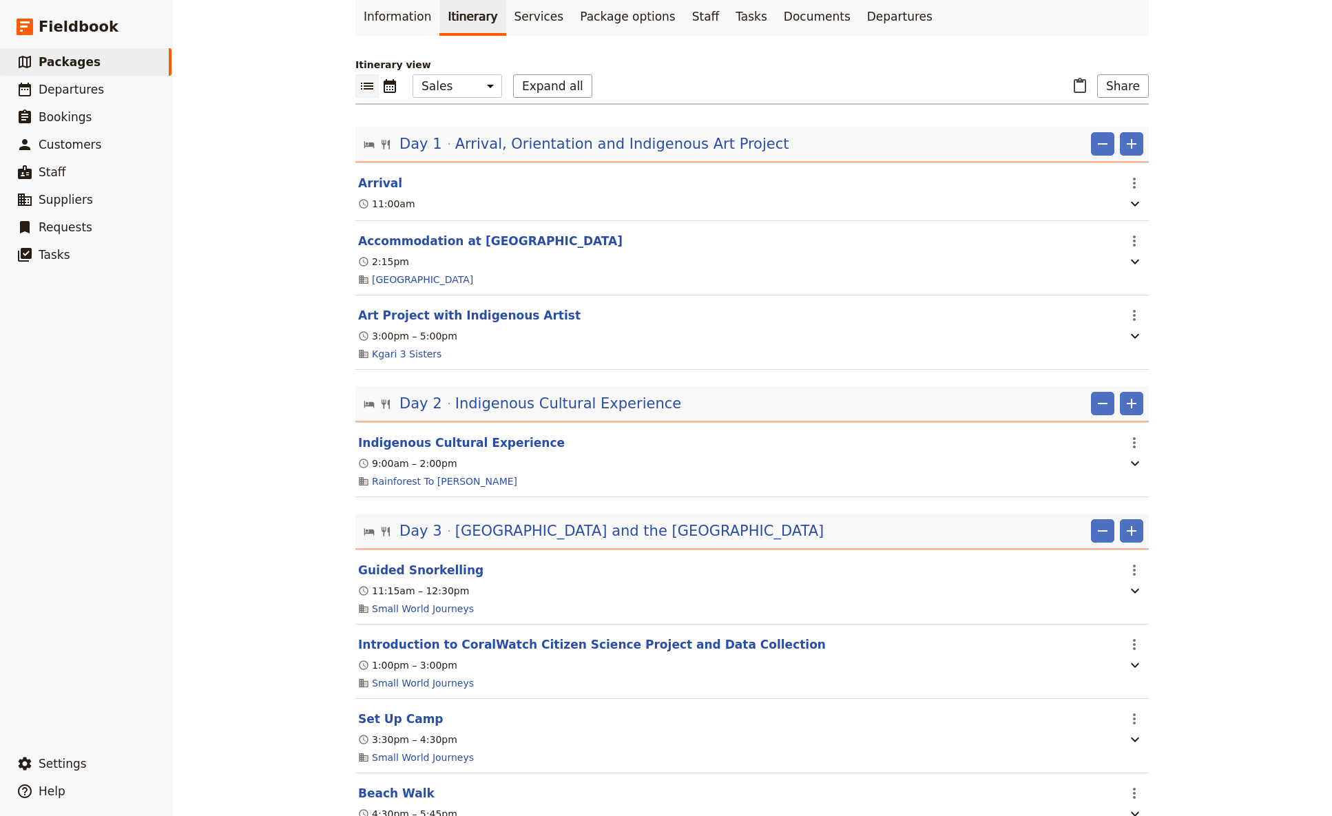
scroll to position [182, 0]
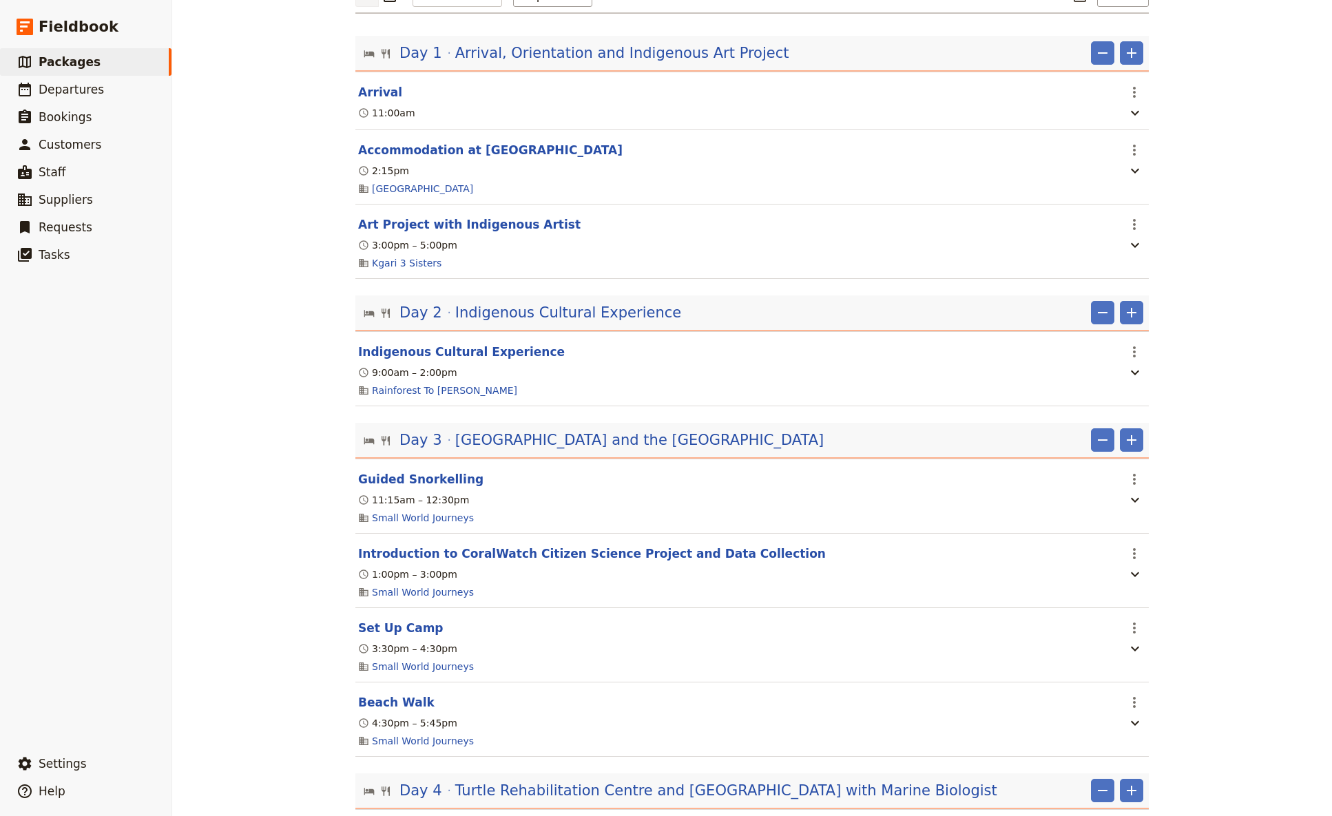
drag, startPoint x: 402, startPoint y: 636, endPoint x: 767, endPoint y: 574, distance: 369.7
click at [403, 484] on button "Set Up Camp" at bounding box center [400, 628] width 85 height 17
select select "3"
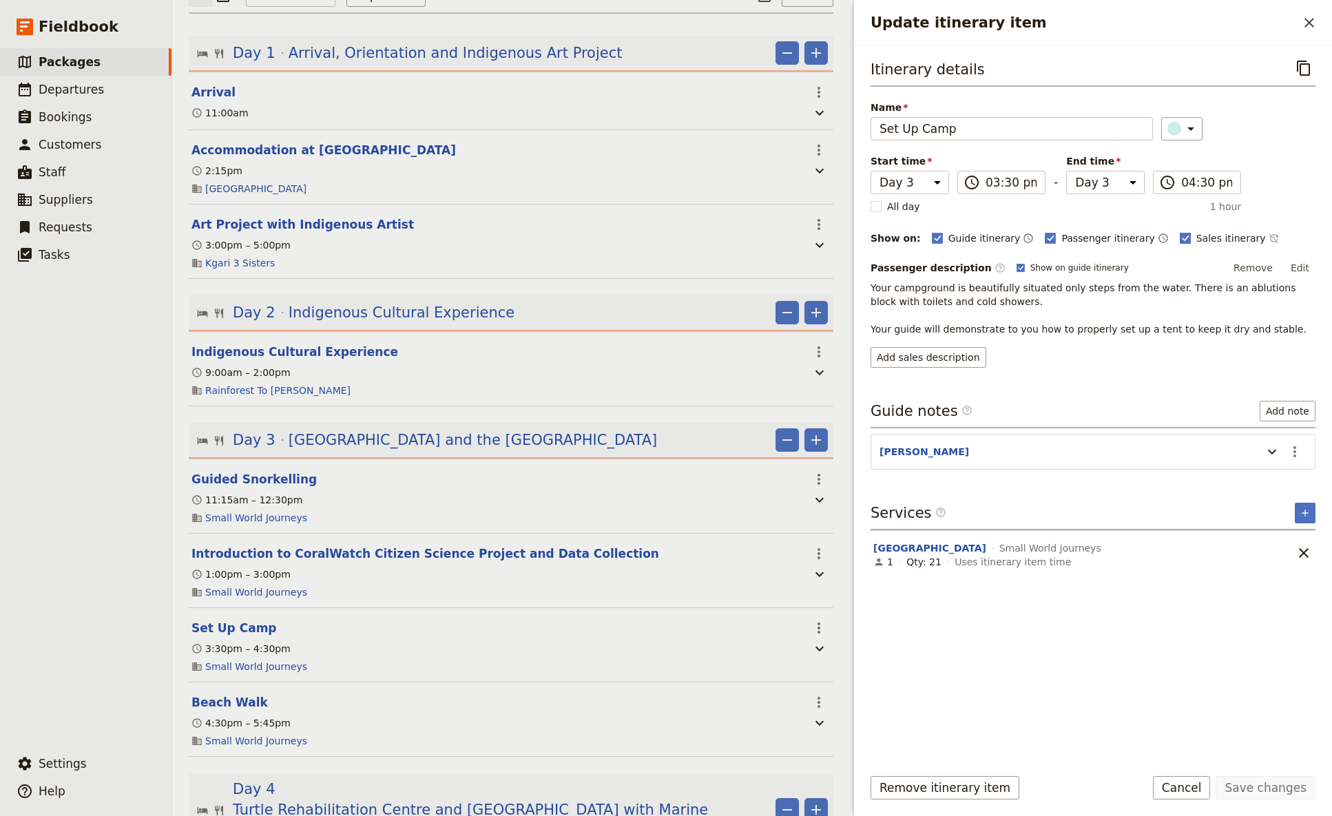
click at [1046, 236] on rect "Update itinerary item" at bounding box center [1185, 238] width 10 height 10
click at [1046, 231] on input "Sales itinerary" at bounding box center [1179, 231] width 1 height 1
checkbox input "false"
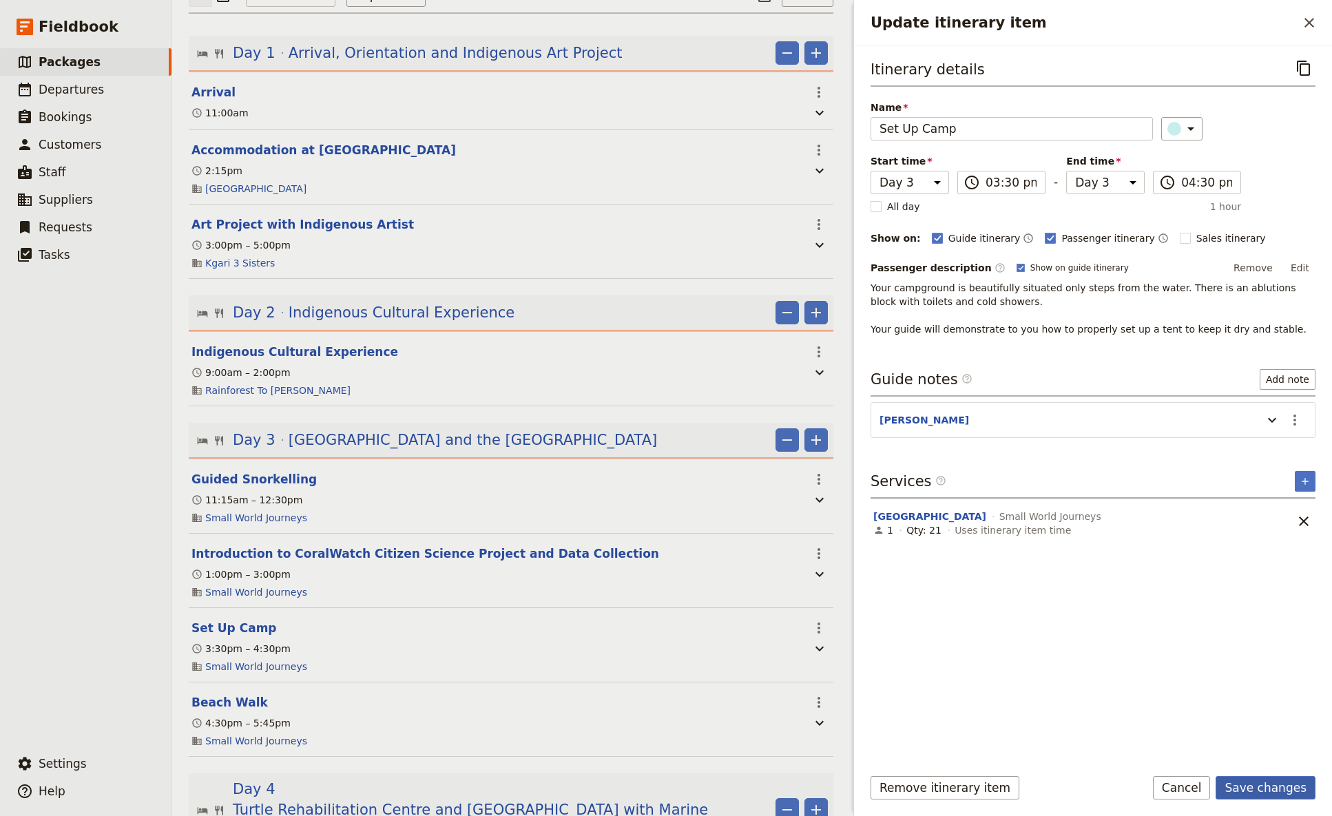
click at [1046, 484] on button "Save changes" at bounding box center [1266, 787] width 100 height 23
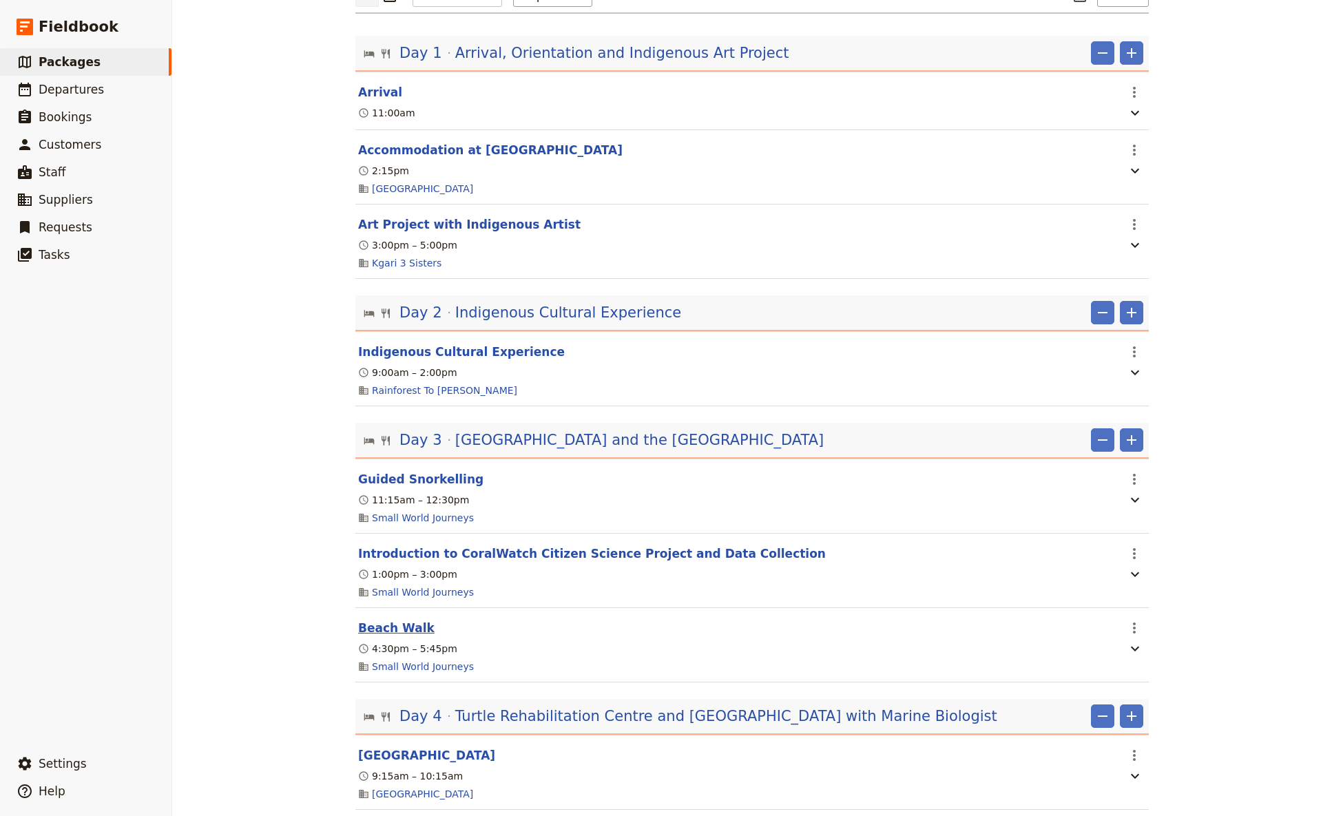
click at [399, 484] on button "Beach Walk" at bounding box center [396, 628] width 76 height 17
select select "3"
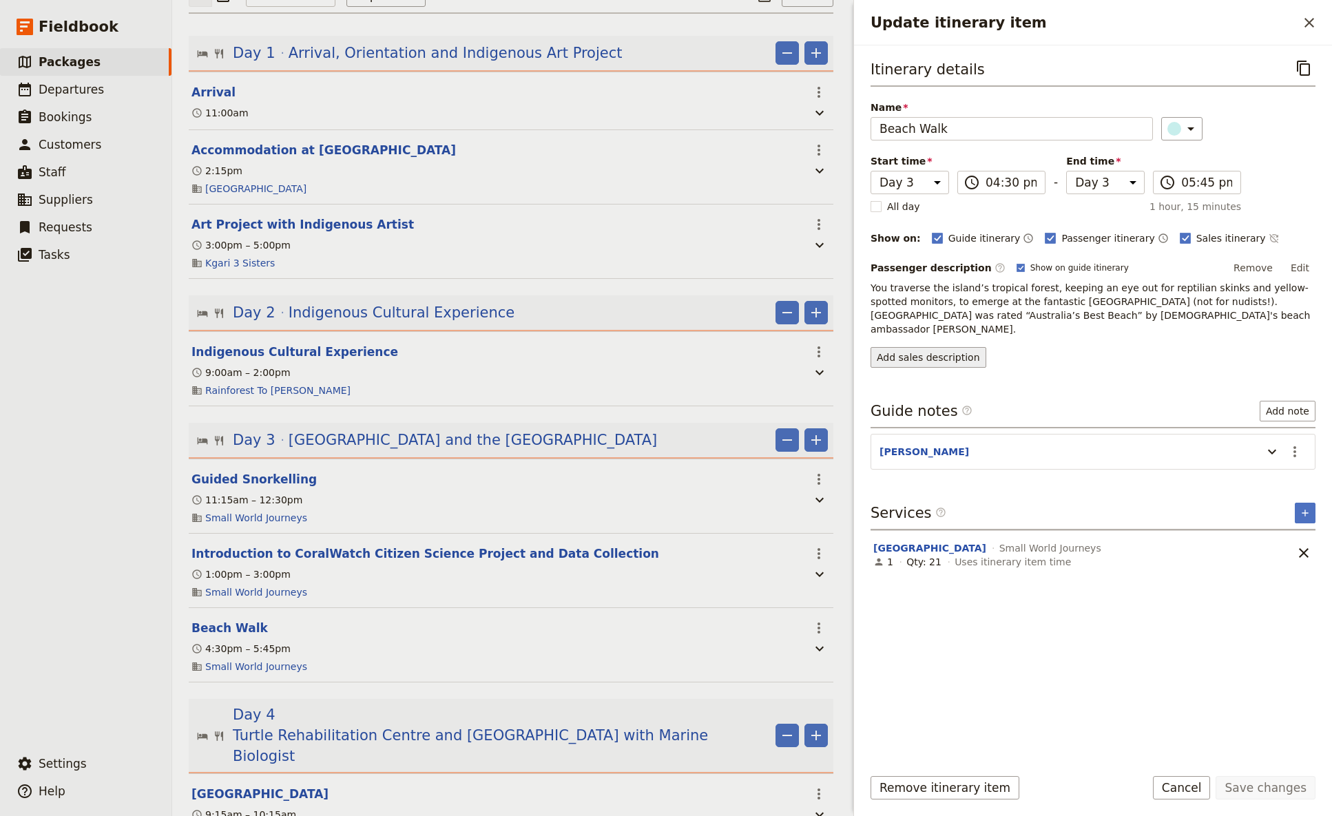
click at [950, 347] on button "Add sales description" at bounding box center [929, 357] width 116 height 21
click at [1046, 315] on p "You traverse the island’s tropical forest, keeping an eye out for reptilian ski…" at bounding box center [1093, 308] width 445 height 55
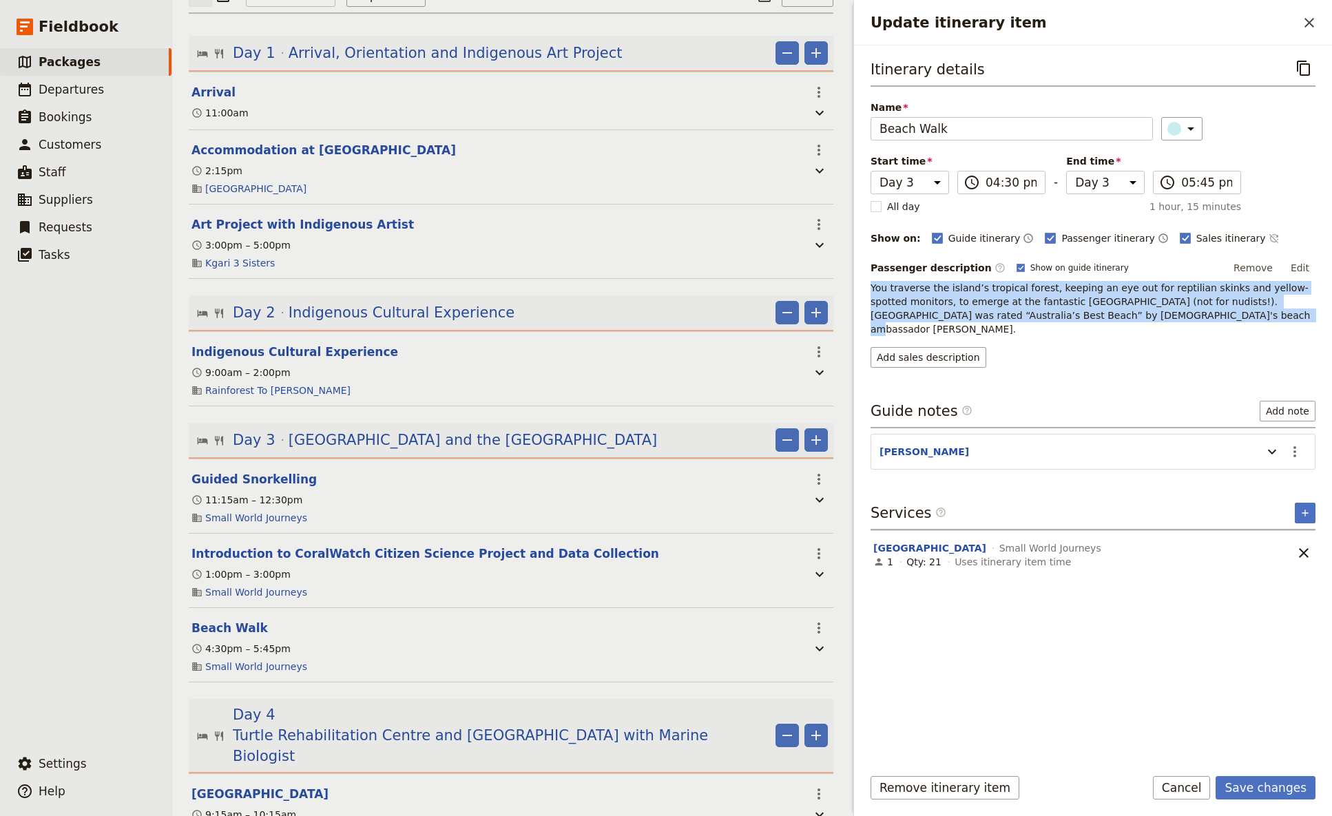
drag, startPoint x: 1122, startPoint y: 318, endPoint x: 864, endPoint y: 286, distance: 259.6
click at [864, 286] on div "Itinerary details ​ Name Beach Walk ​ Start time Day 1 Day 2 Day 3 Day 4 Day 5 …" at bounding box center [1093, 400] width 478 height 710
copy p "You traverse the island’s tropical forest, keeping an eye out for reptilian ski…"
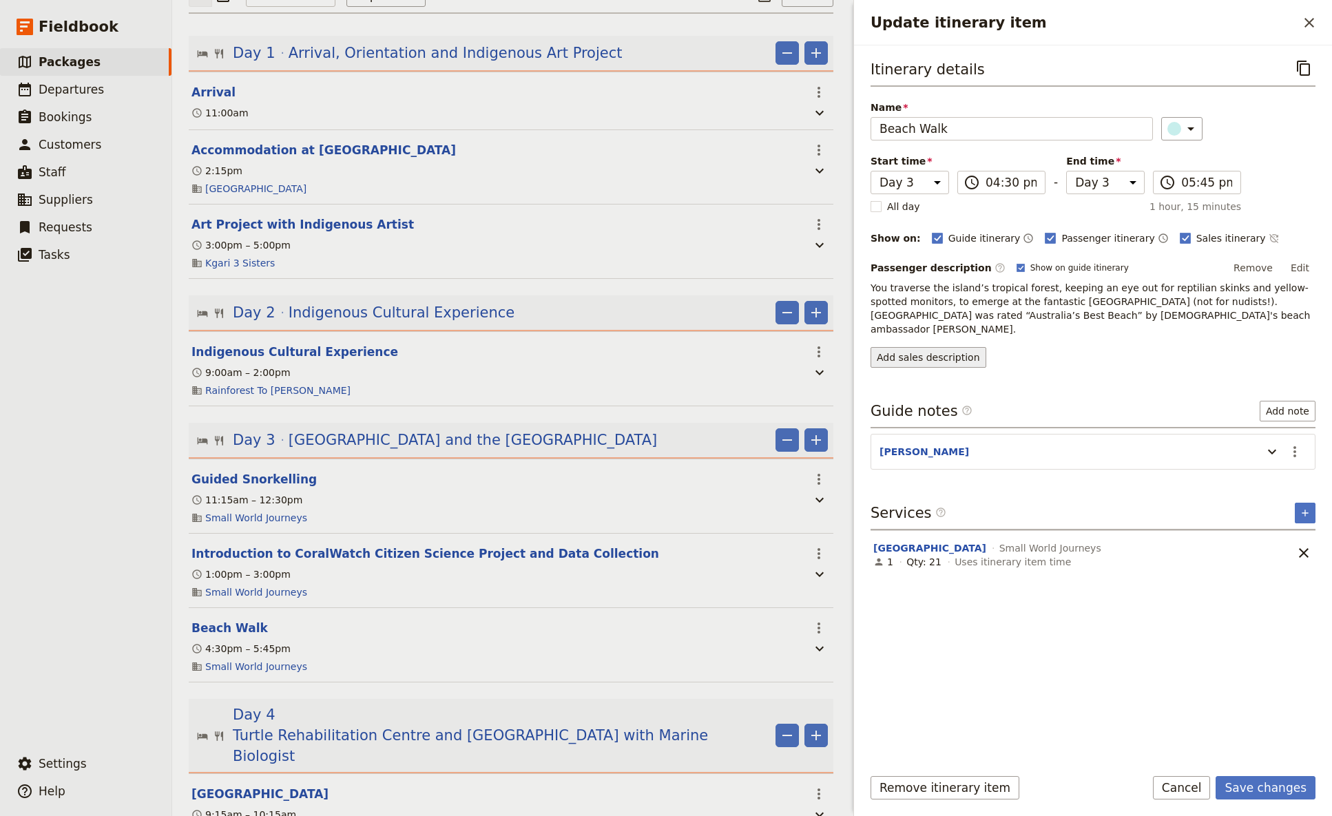
click at [895, 347] on button "Add sales description" at bounding box center [929, 357] width 116 height 21
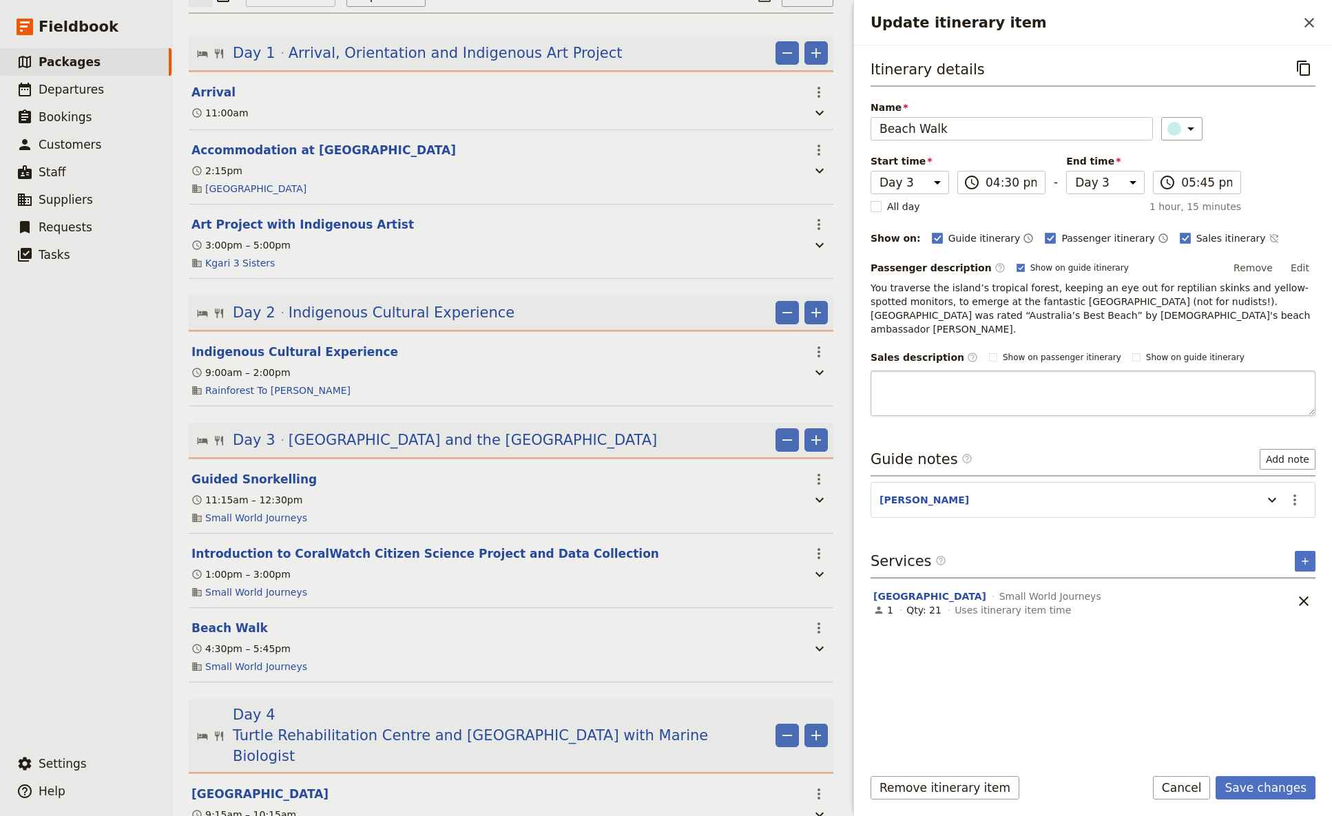
type textarea "You traverse the island’s tropical forest, keeping an eye out for reptilian ski…"
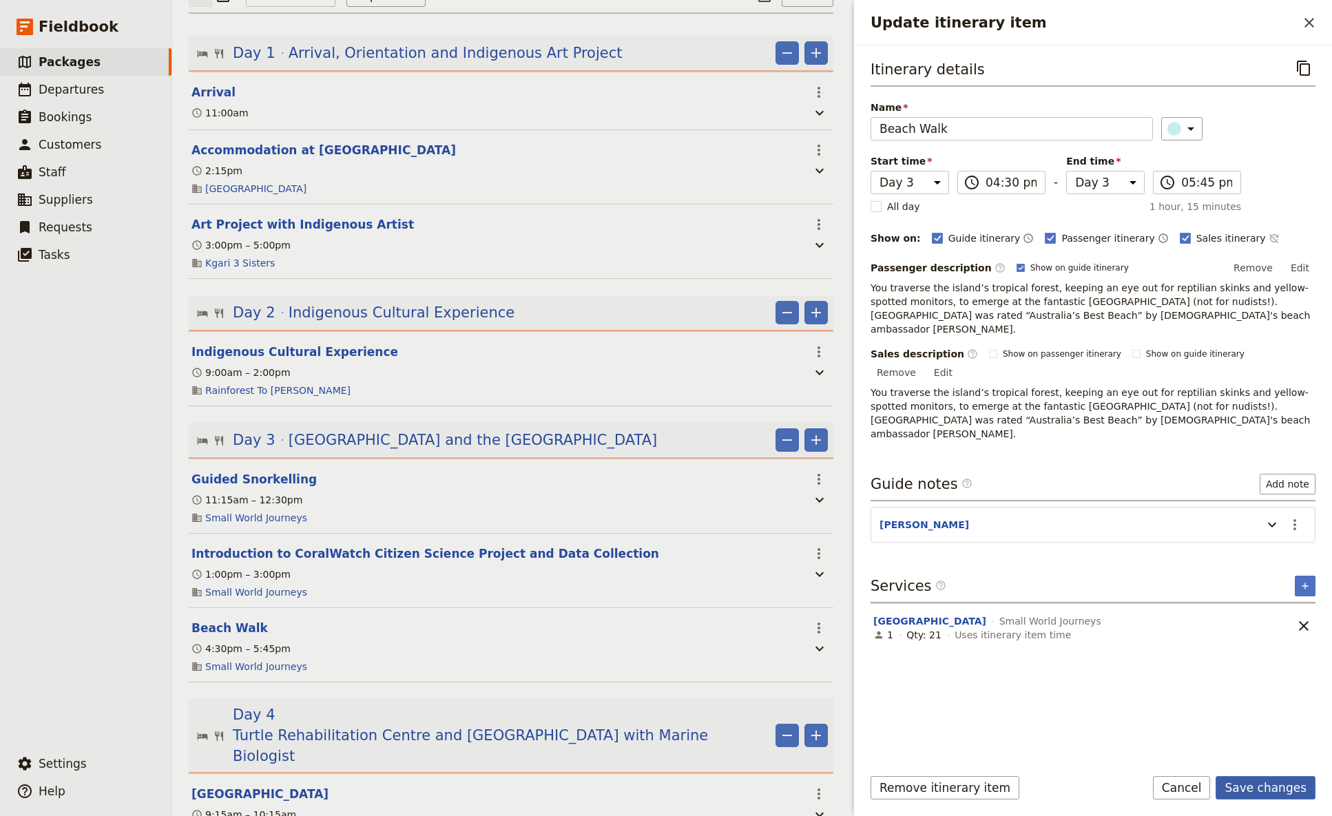
click at [1046, 484] on button "Save changes" at bounding box center [1266, 787] width 100 height 23
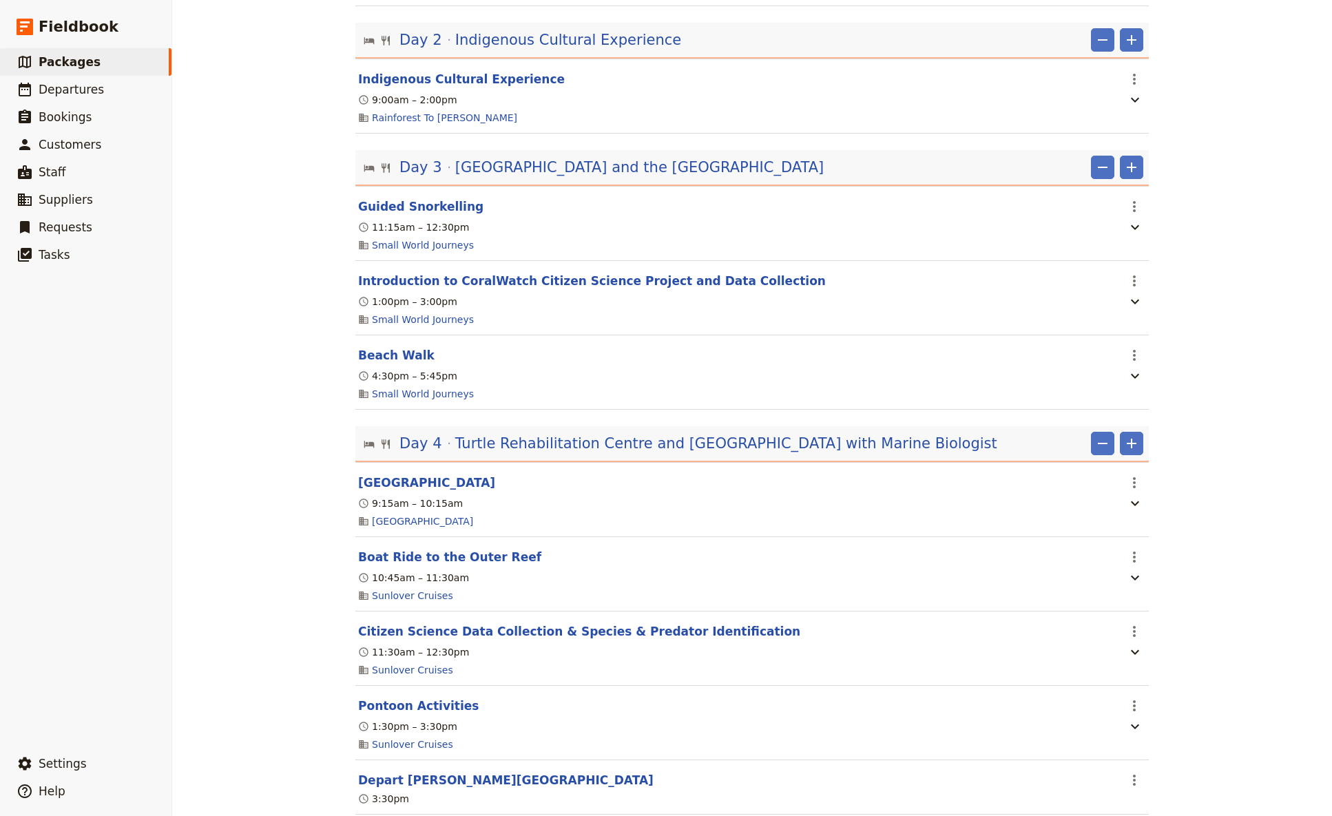
scroll to position [546, 0]
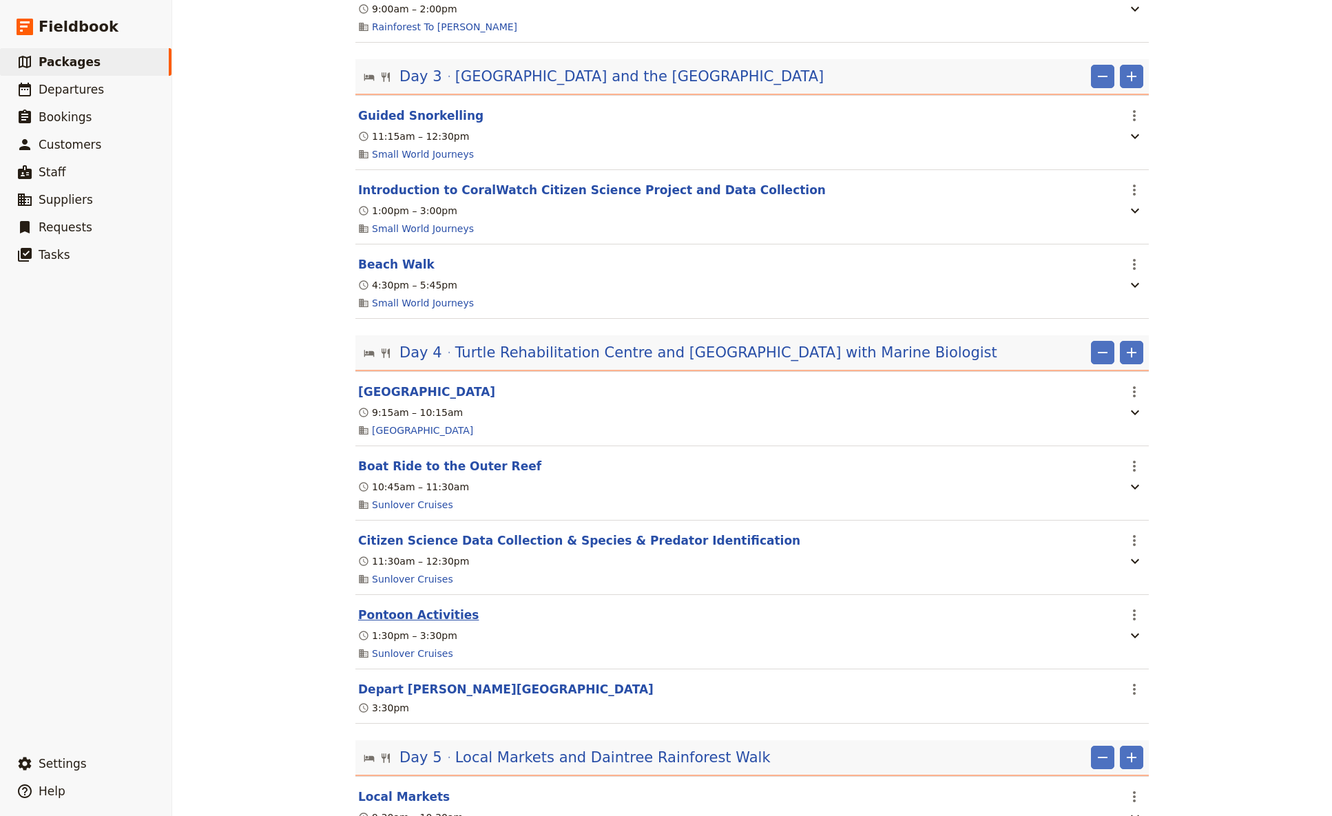
click at [424, 484] on button "Pontoon Activities" at bounding box center [418, 615] width 121 height 17
select select "4"
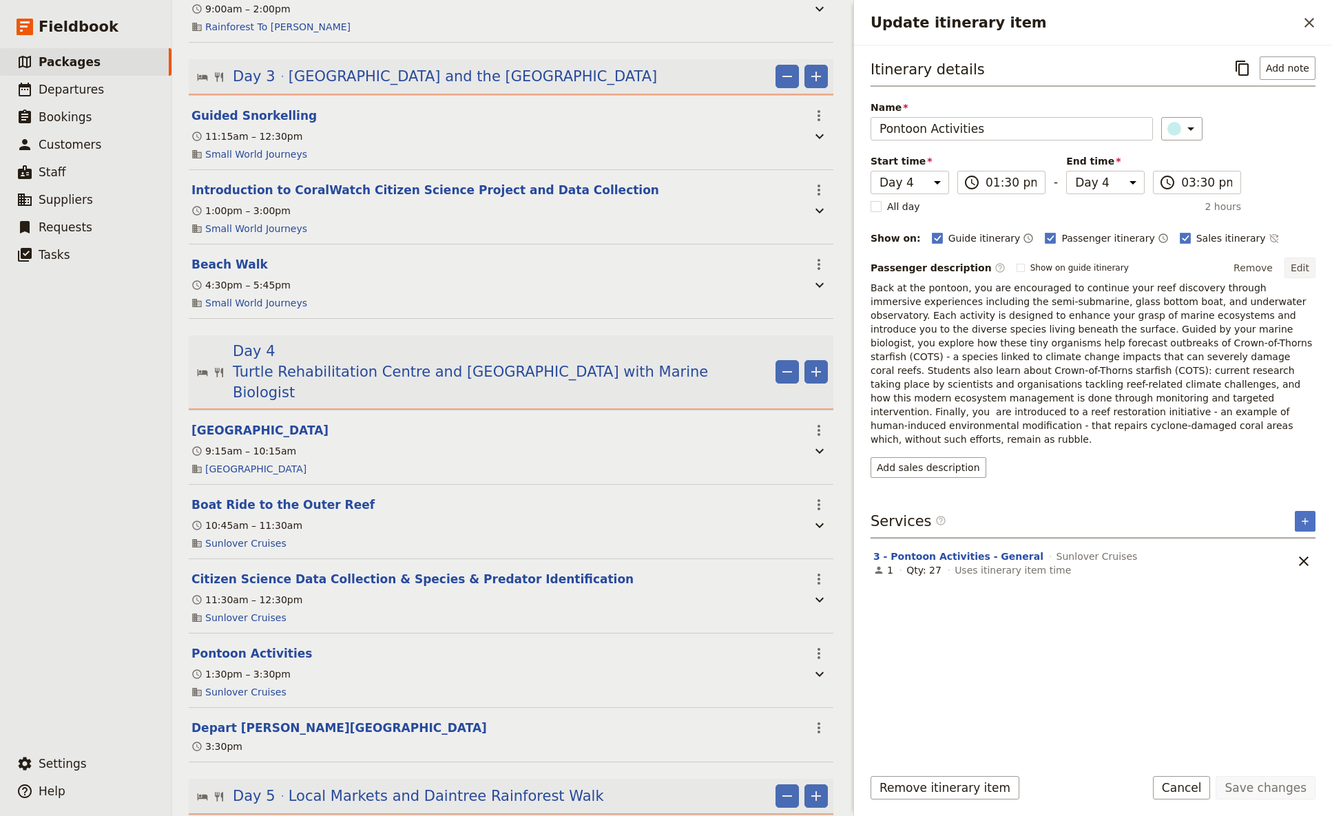
click at [1046, 269] on button "Edit" at bounding box center [1300, 268] width 31 height 21
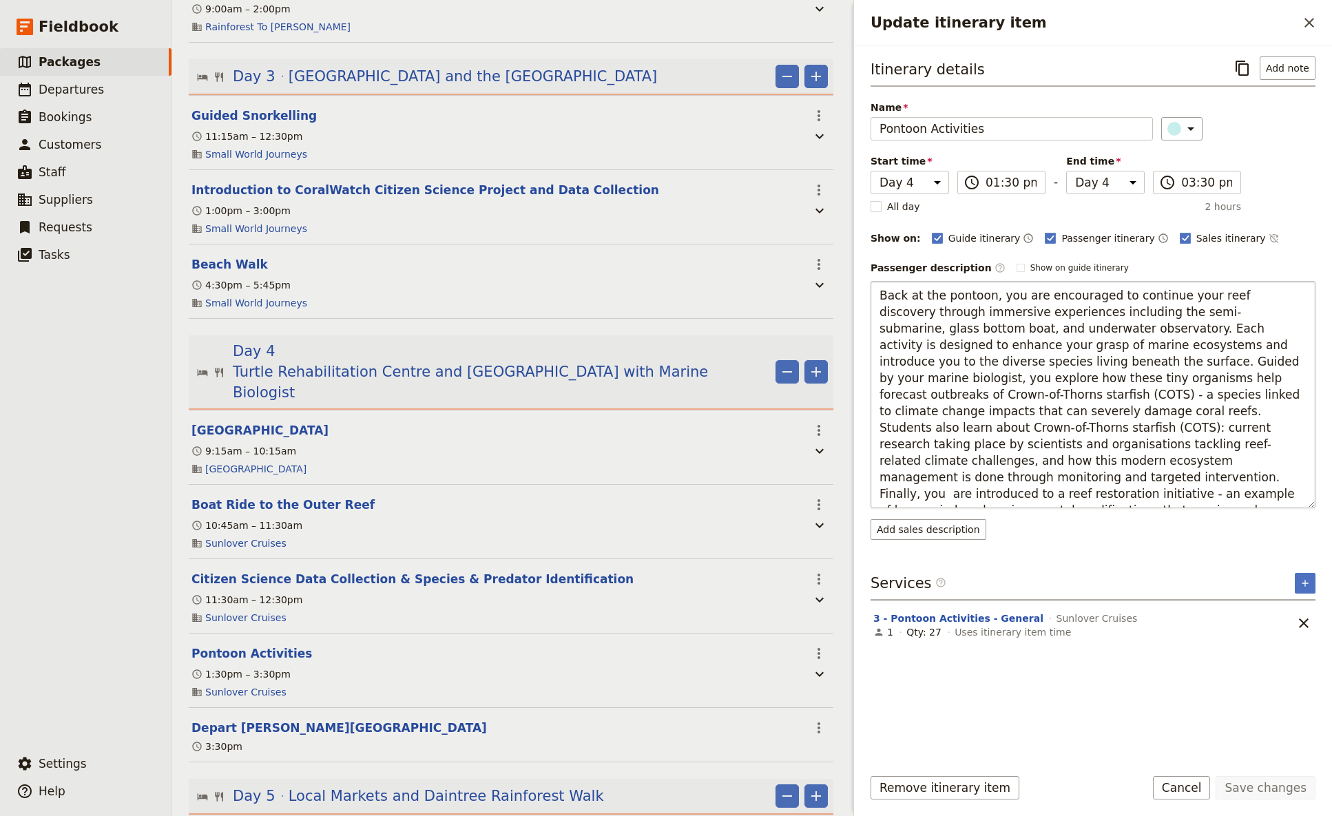
drag, startPoint x: 1121, startPoint y: 494, endPoint x: 866, endPoint y: 295, distance: 323.4
click at [871, 295] on textarea "Back at the pontoon, you are encouraged to continue your reef discovery through…" at bounding box center [1093, 394] width 445 height 227
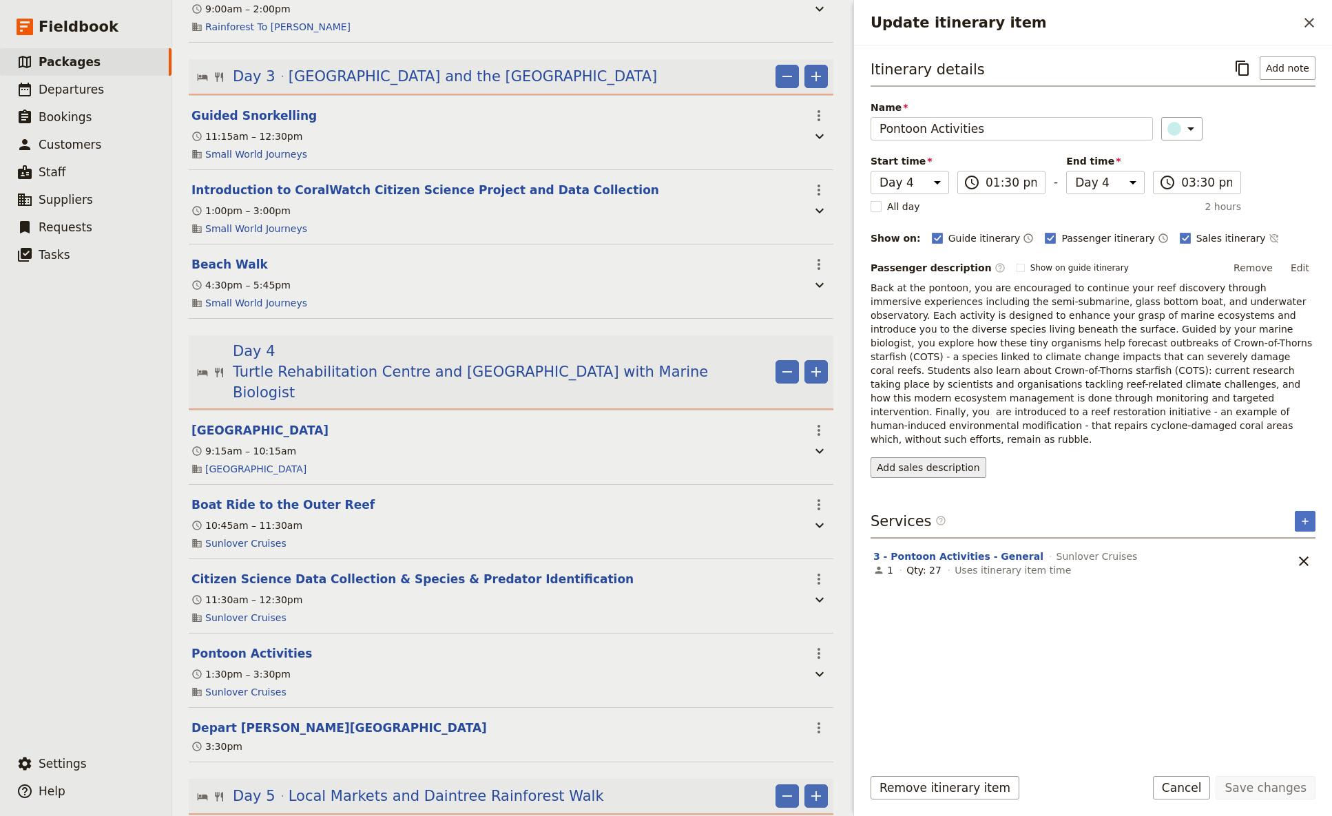
click at [941, 484] on div "Itinerary details ​ Add note Name Pontoon Activities ​ Start time Day 1 Day 2 D…" at bounding box center [1093, 405] width 445 height 698
click at [929, 457] on button "Add sales description" at bounding box center [929, 467] width 116 height 21
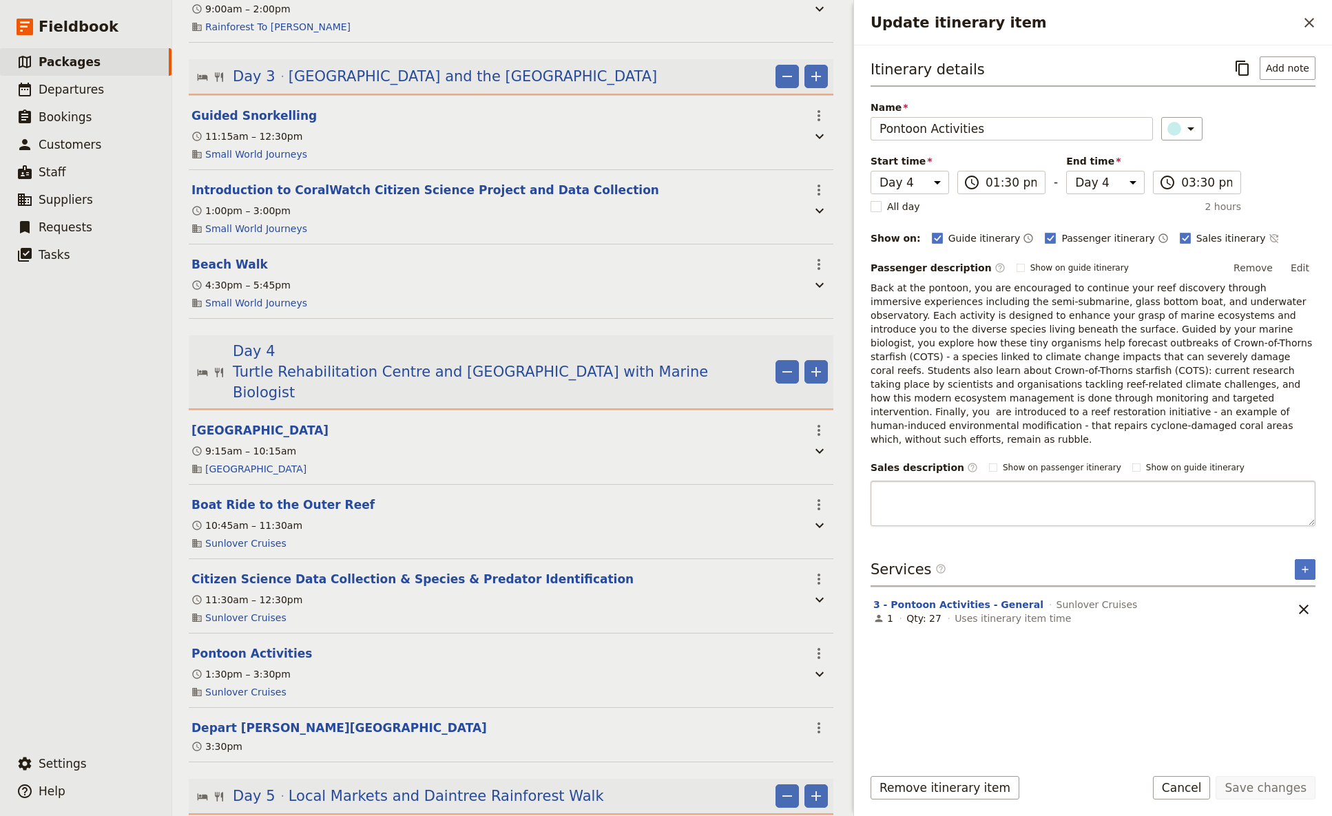
type textarea "Back at the pontoon, you are encouraged to continue your reef discovery through…"
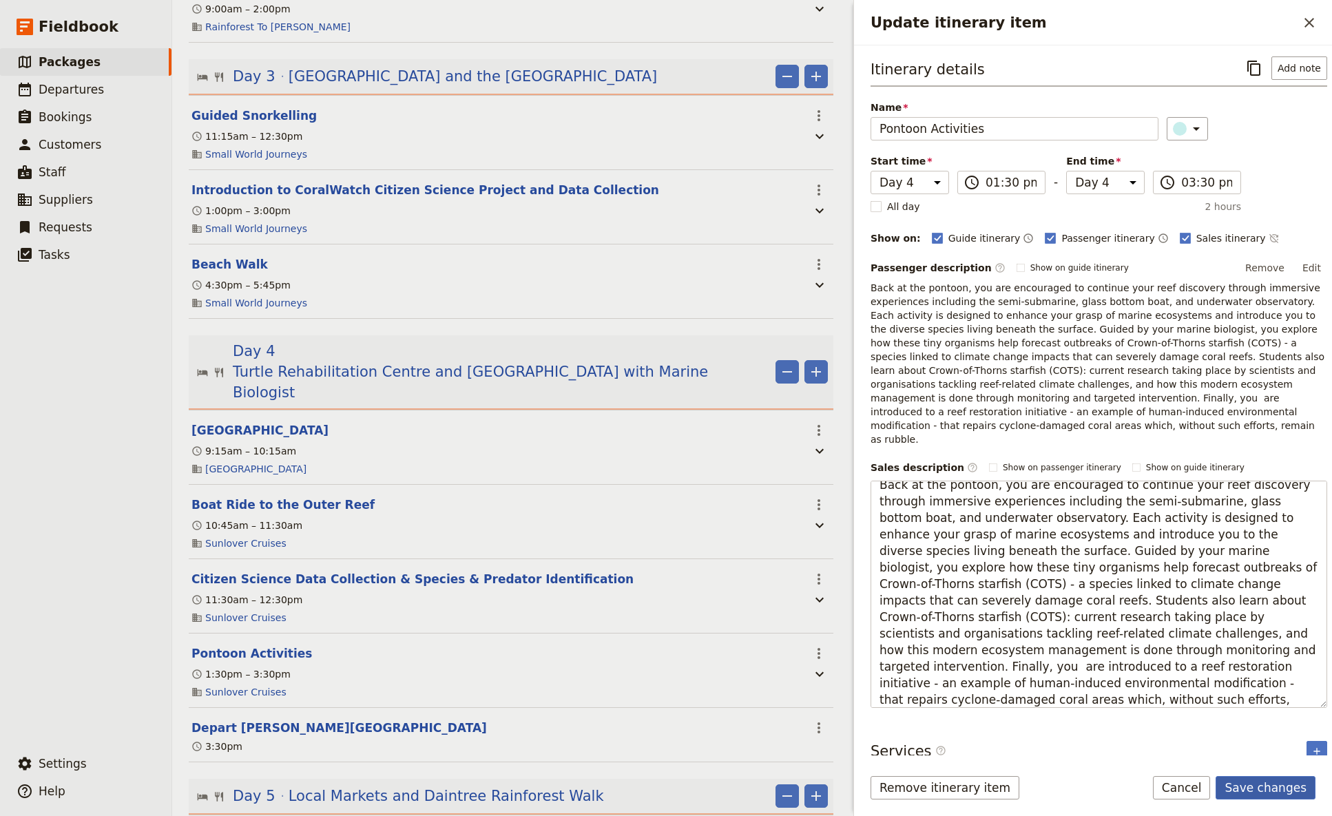
click at [1046, 484] on button "Save changes" at bounding box center [1266, 787] width 100 height 23
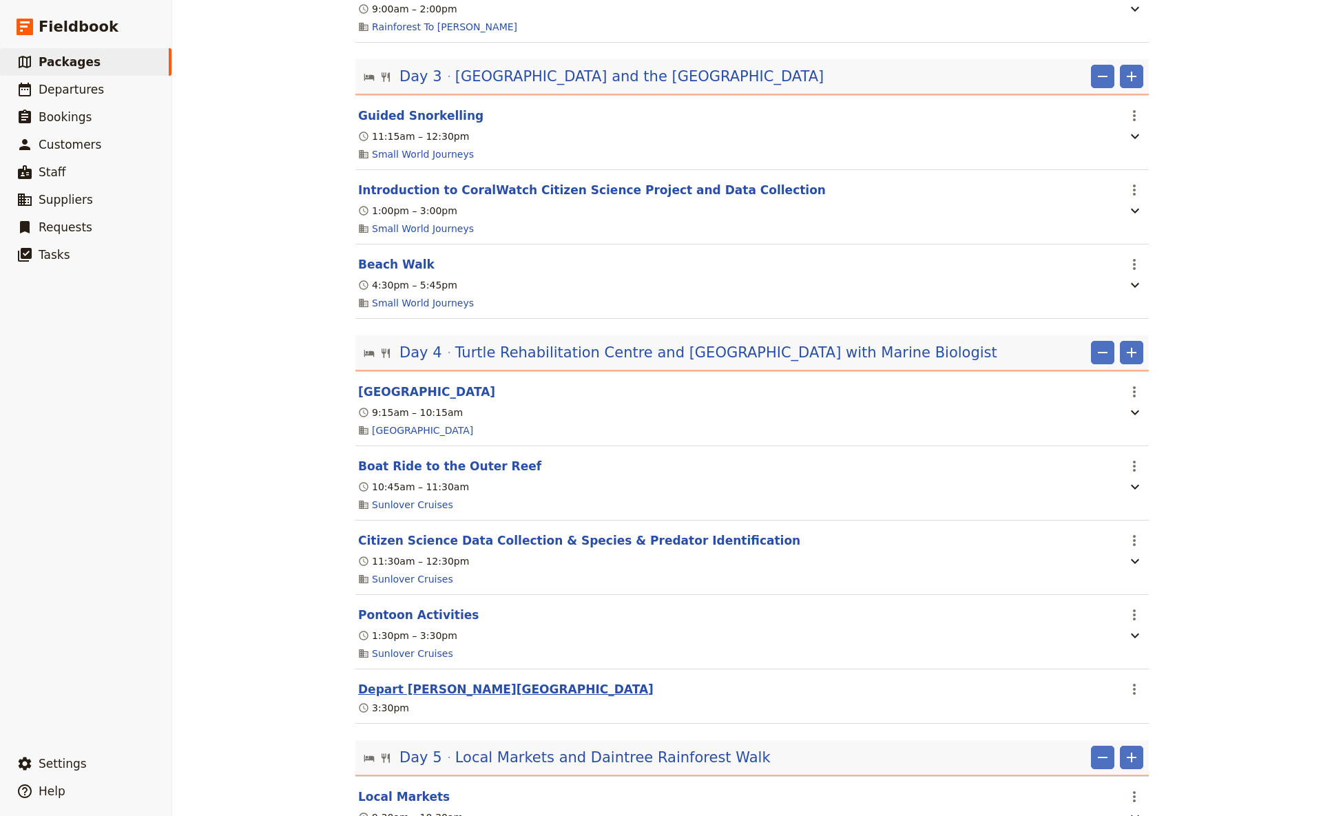
click at [426, 484] on button "Depart [PERSON_NAME][GEOGRAPHIC_DATA]" at bounding box center [506, 689] width 296 height 17
select select "4"
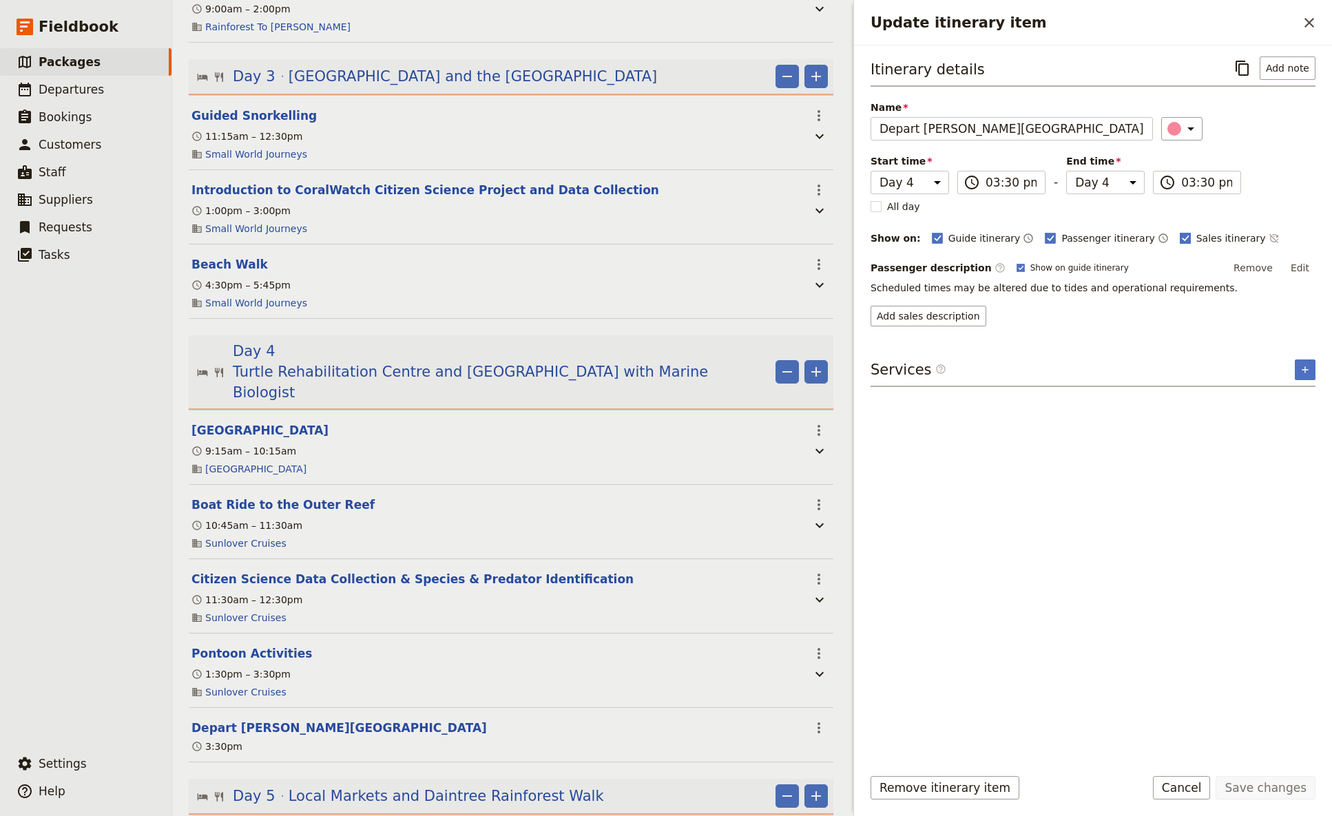
click at [1046, 234] on rect "Update itinerary item" at bounding box center [1185, 238] width 10 height 10
click at [1046, 231] on input "Sales itinerary" at bounding box center [1179, 231] width 1 height 1
checkbox input "false"
click at [1046, 484] on button "Save changes" at bounding box center [1266, 787] width 100 height 23
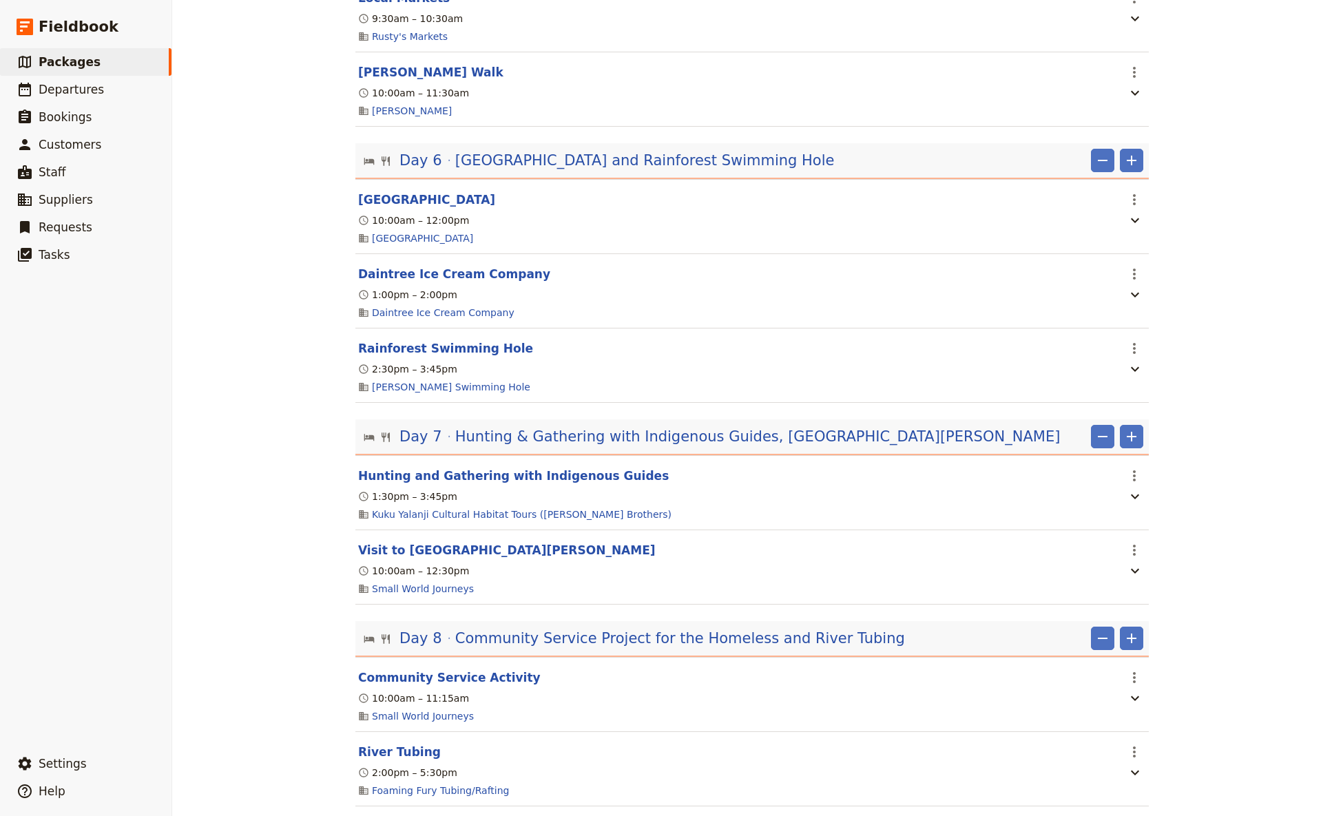
scroll to position [1273, 0]
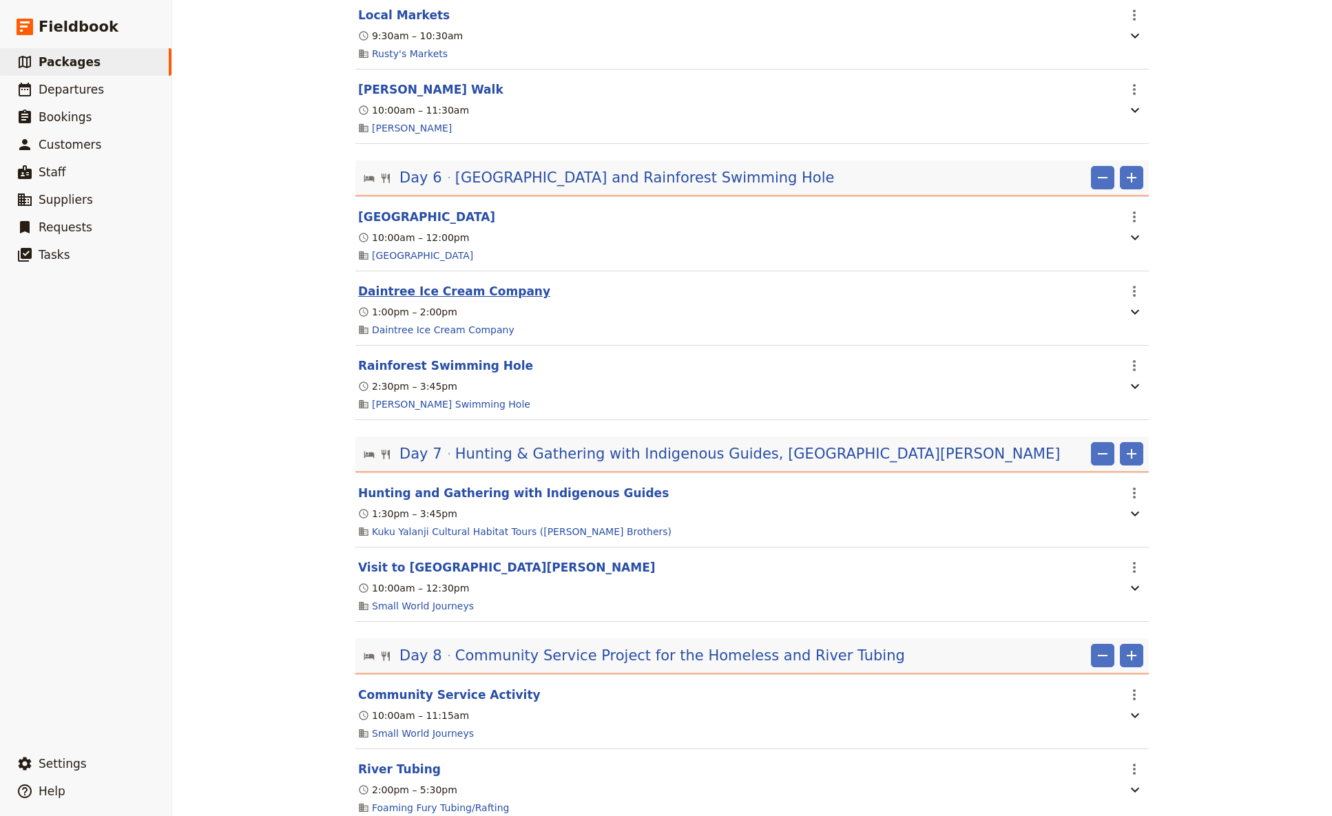
click at [445, 300] on button "Daintree Ice Cream Company" at bounding box center [454, 291] width 192 height 17
select select "6"
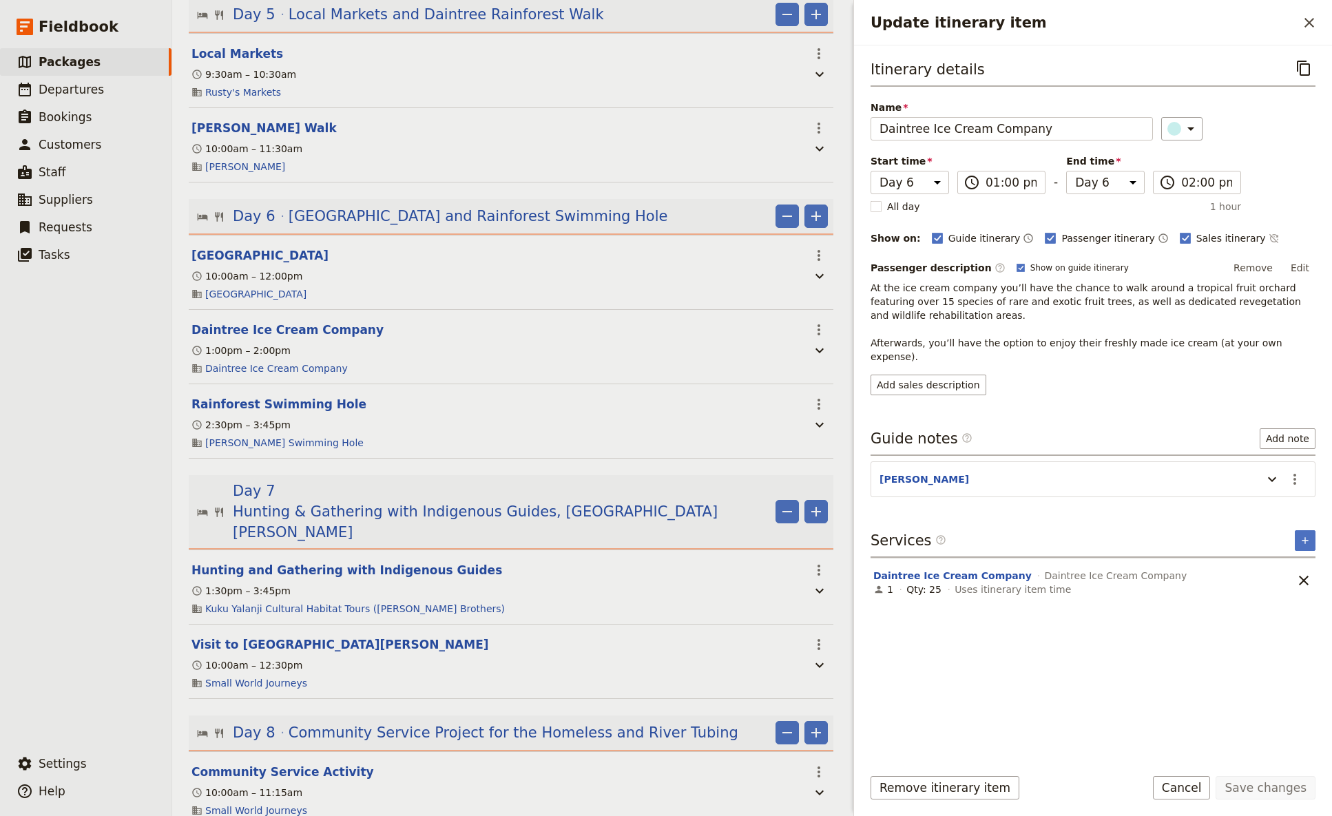
scroll to position [1291, 0]
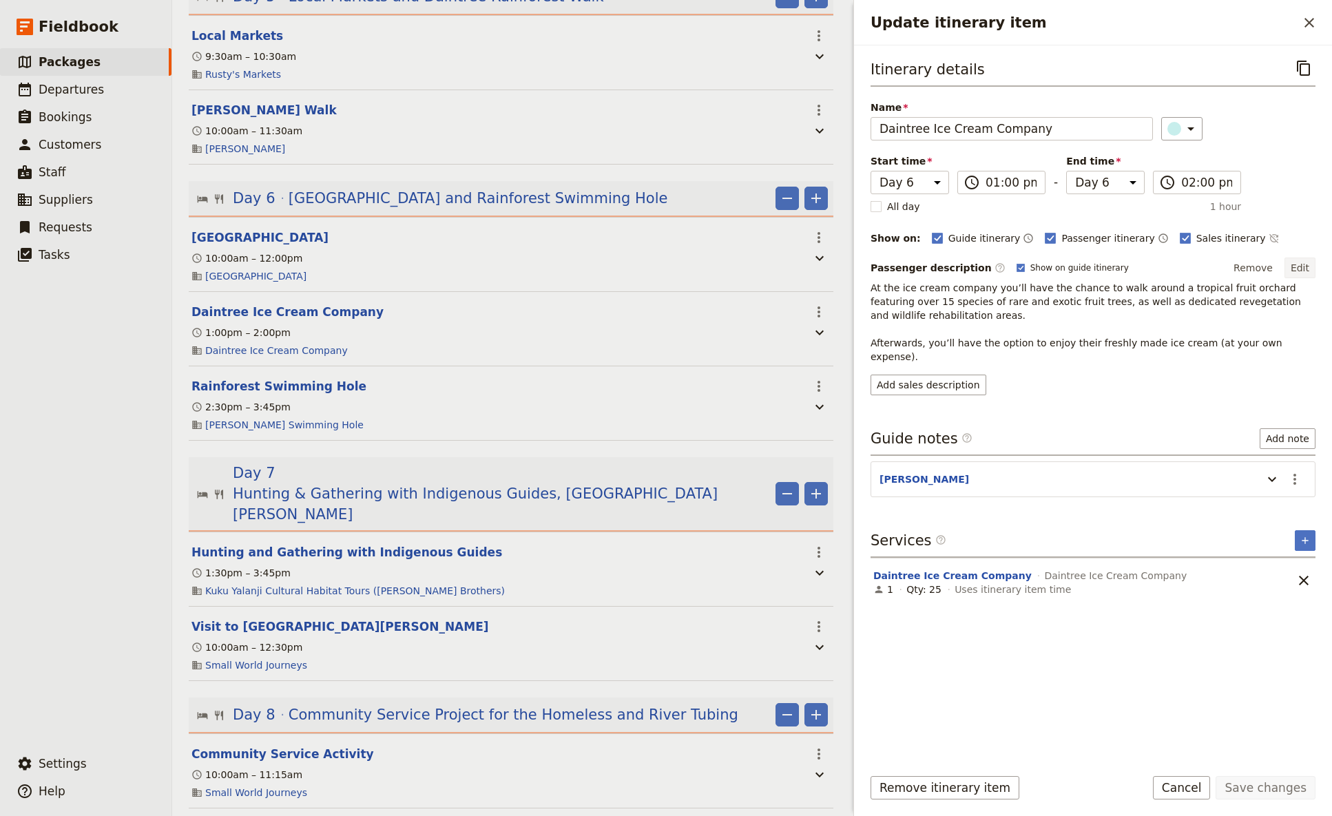
click at [1046, 265] on button "Edit" at bounding box center [1300, 268] width 31 height 21
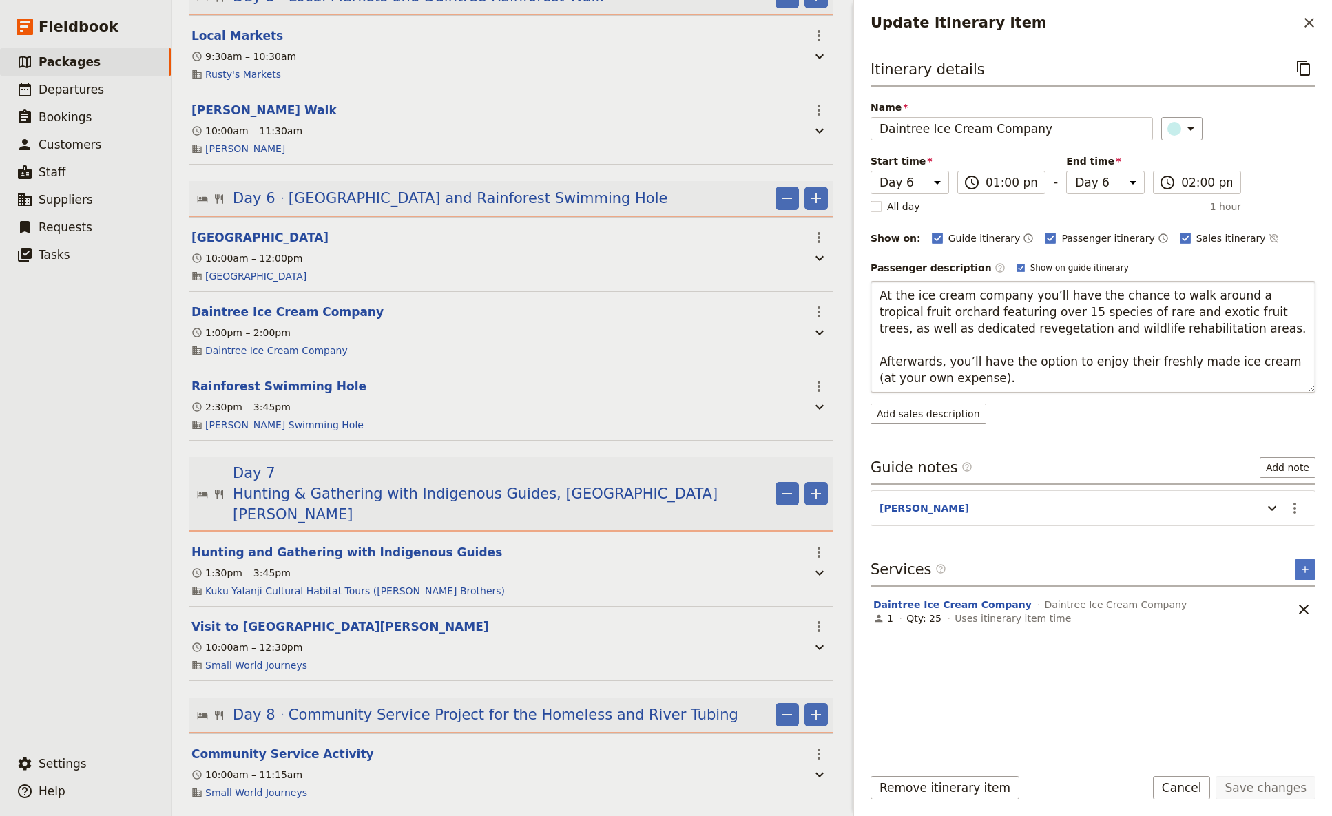
drag, startPoint x: 1047, startPoint y: 296, endPoint x: 1035, endPoint y: 298, distance: 11.8
click at [1035, 298] on textarea "At the ice cream company you’ll have the chance to walk around a tropical fruit…" at bounding box center [1093, 337] width 445 height 112
drag, startPoint x: 991, startPoint y: 384, endPoint x: 983, endPoint y: 378, distance: 9.9
click at [983, 378] on textarea "At the ice cream company you have the chance to walk around a tropical fruit or…" at bounding box center [1093, 337] width 445 height 112
click at [969, 360] on textarea "At the ice cream company you have the chance to walk around a tropical fruit or…" at bounding box center [1093, 337] width 445 height 112
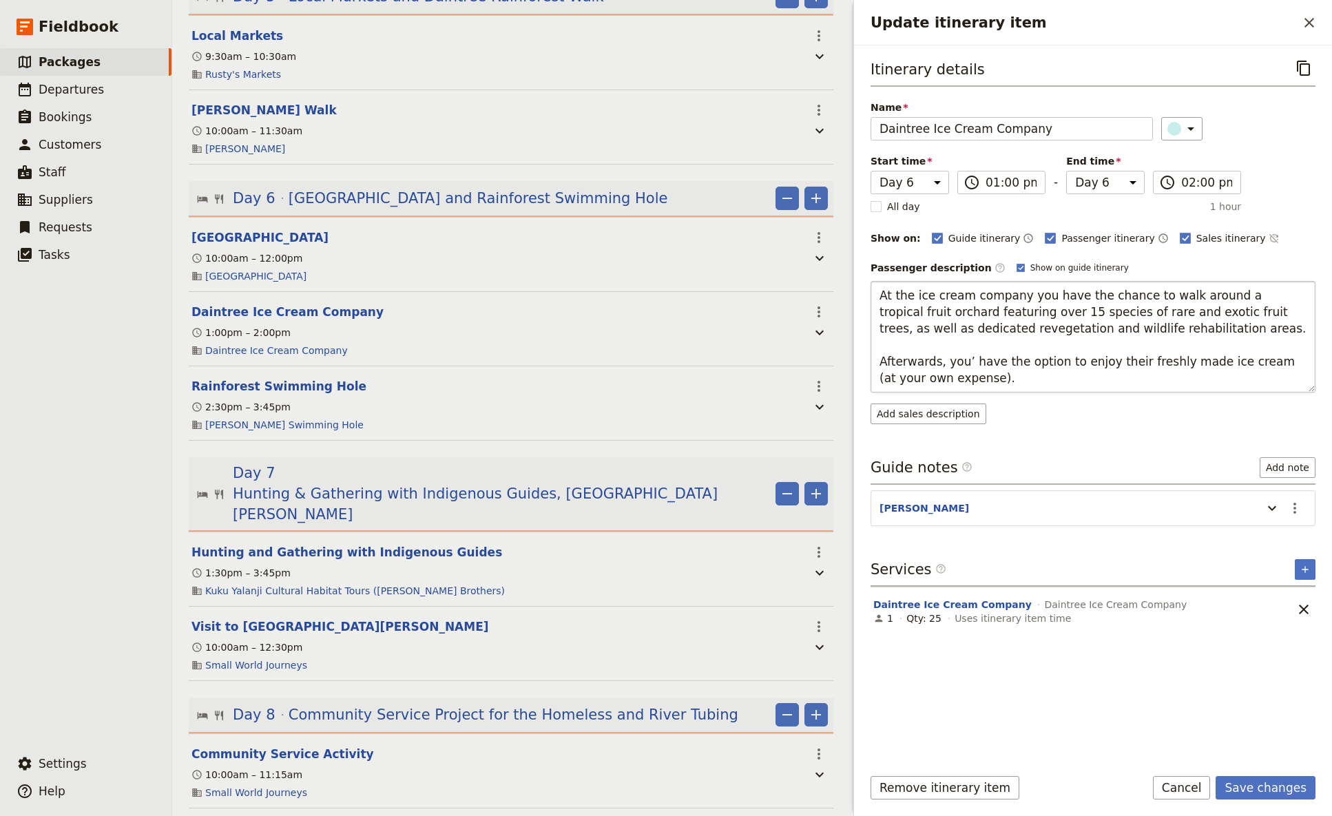
type textarea "At the ice cream company you have the chance to walk around a tropical fruit or…"
drag, startPoint x: 980, startPoint y: 386, endPoint x: 874, endPoint y: 298, distance: 137.9
click at [874, 298] on textarea "At the ice cream company you have the chance to walk around a tropical fruit or…" at bounding box center [1093, 337] width 445 height 112
click at [927, 416] on div "Itinerary details ​ Name Daintree Ice Cream Company ​ Start time Day 1 Day 2 Da…" at bounding box center [1093, 405] width 445 height 698
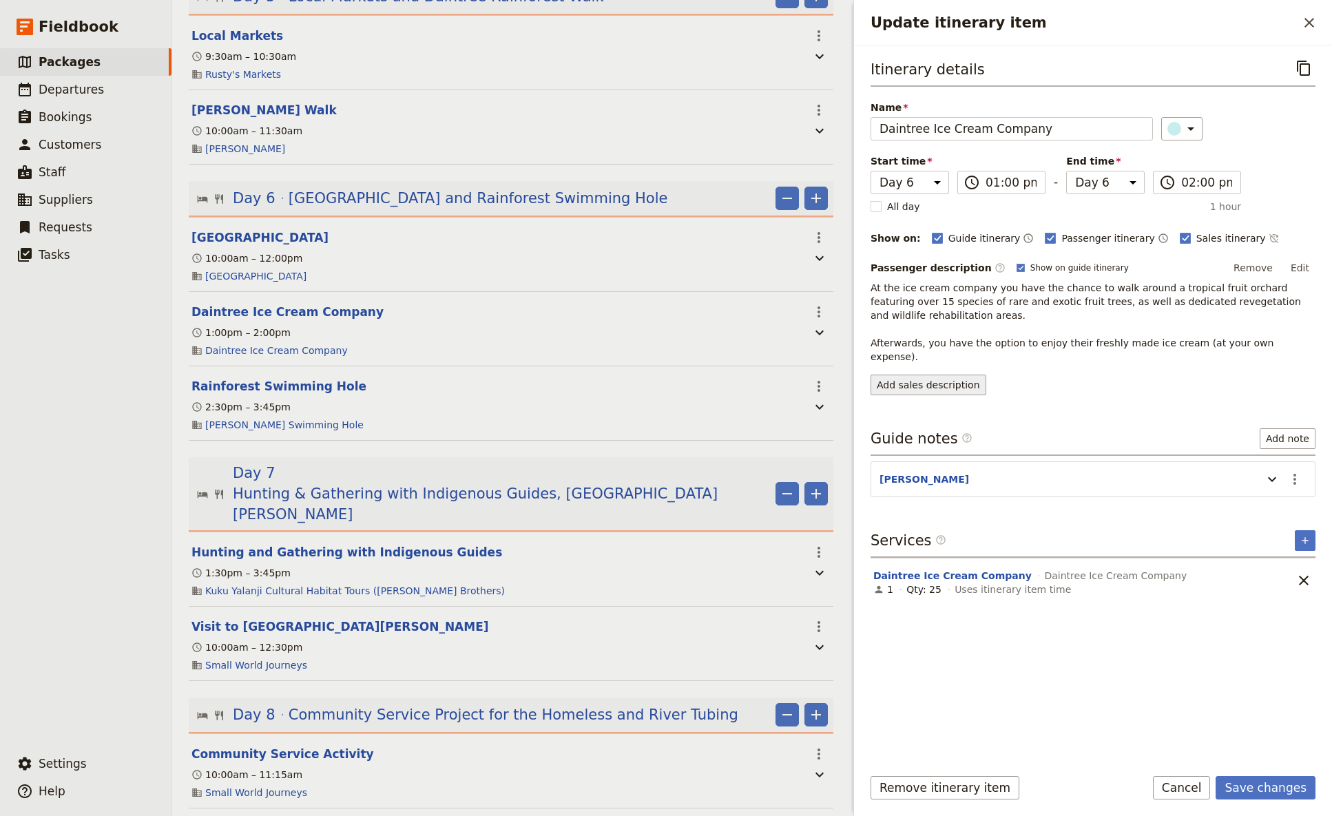
click at [927, 375] on button "Add sales description" at bounding box center [929, 385] width 116 height 21
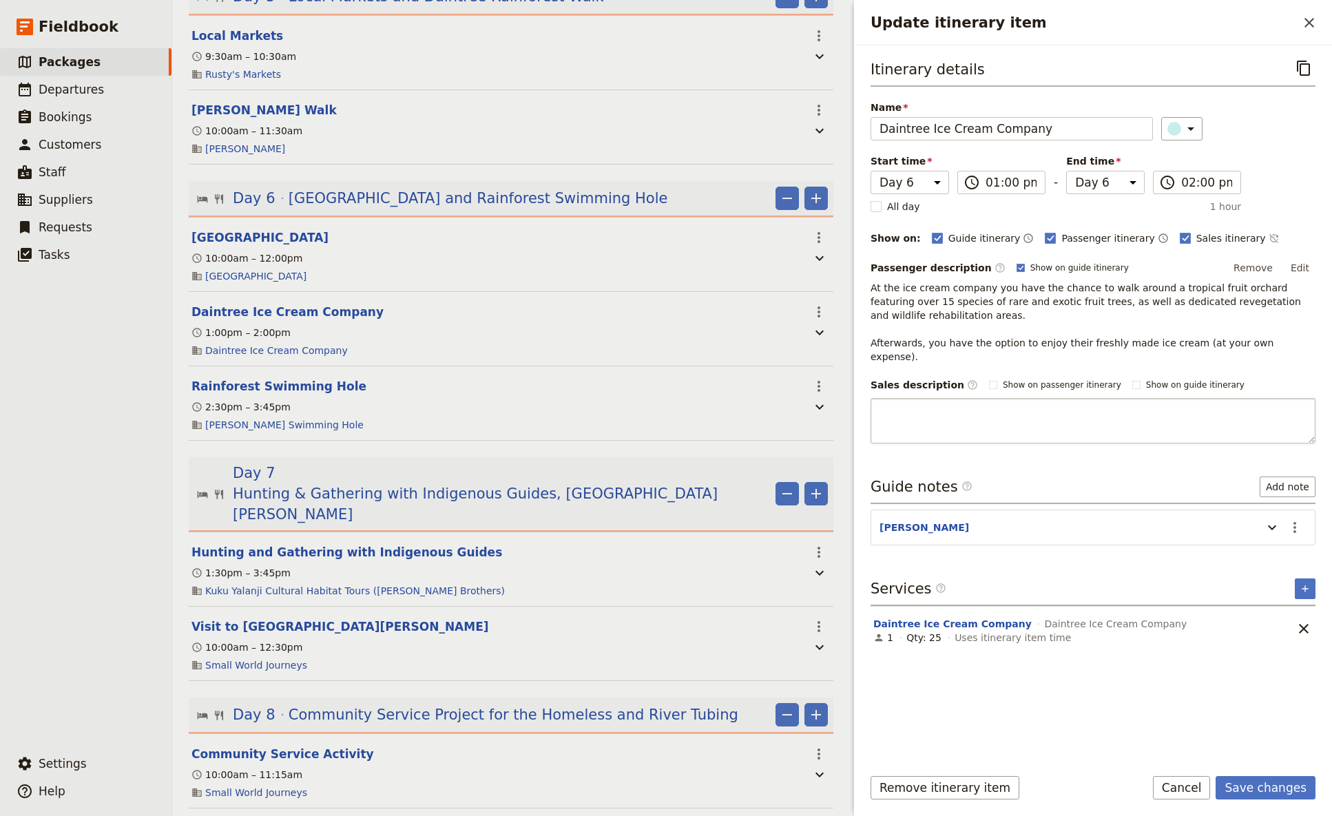
type textarea "At the ice cream company you have the chance to walk around a tropical fruit or…"
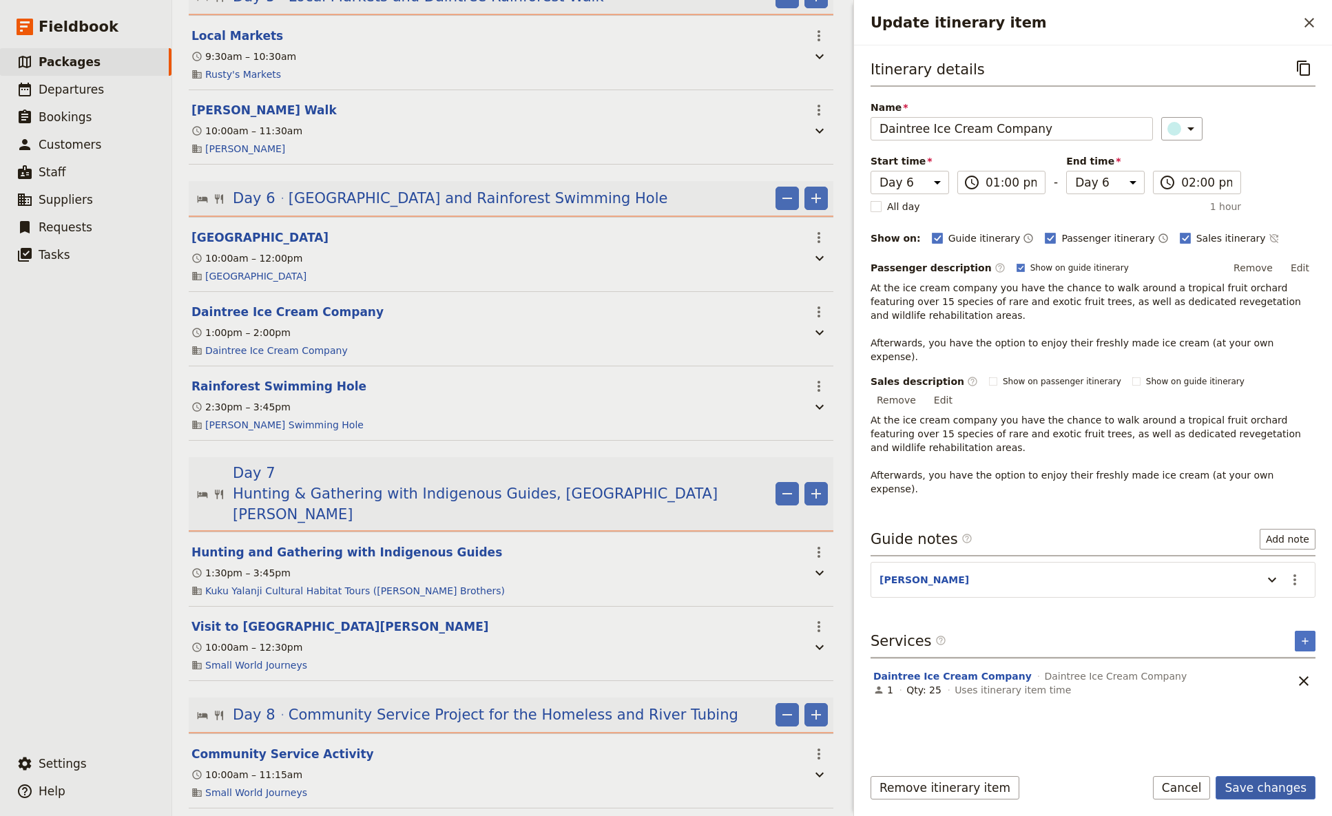
click at [1046, 484] on button "Save changes" at bounding box center [1266, 787] width 100 height 23
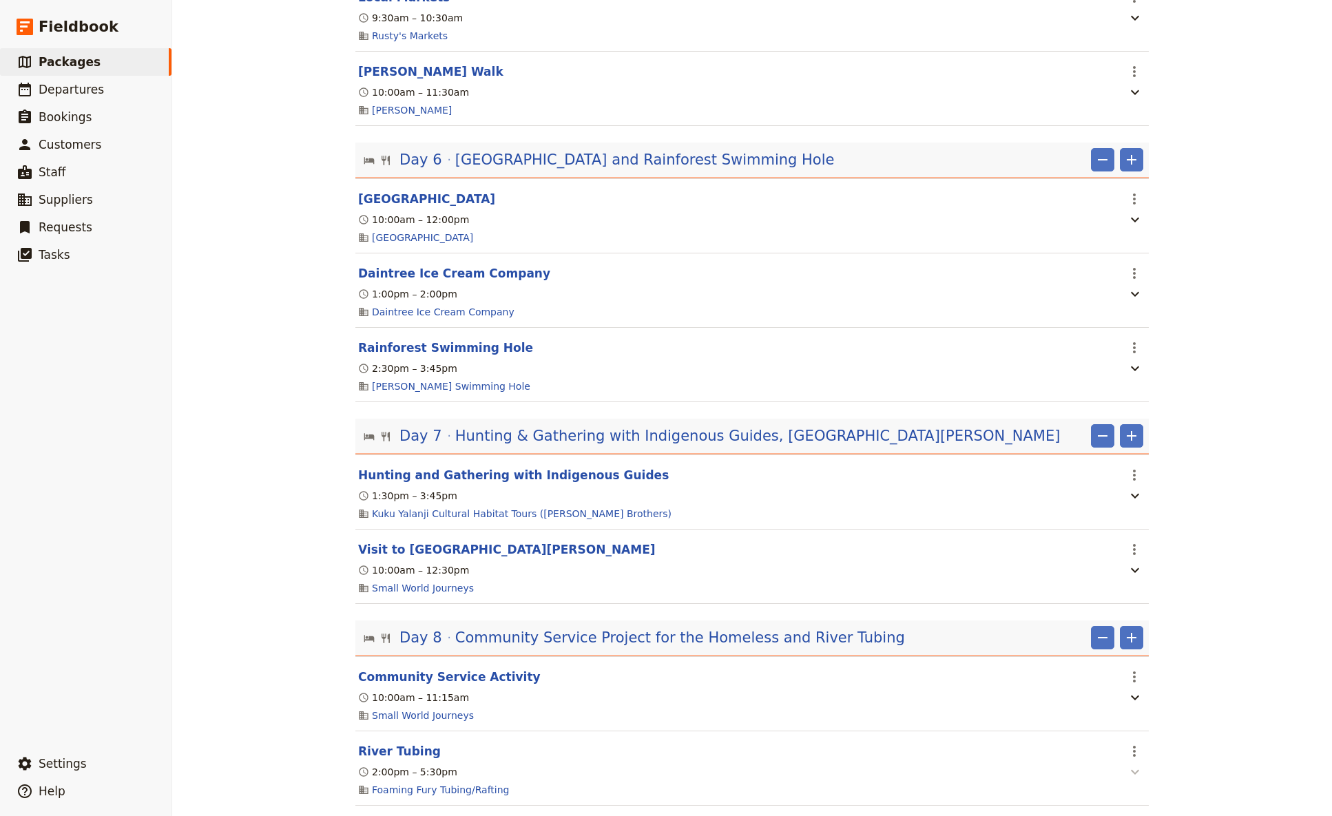
scroll to position [1273, 0]
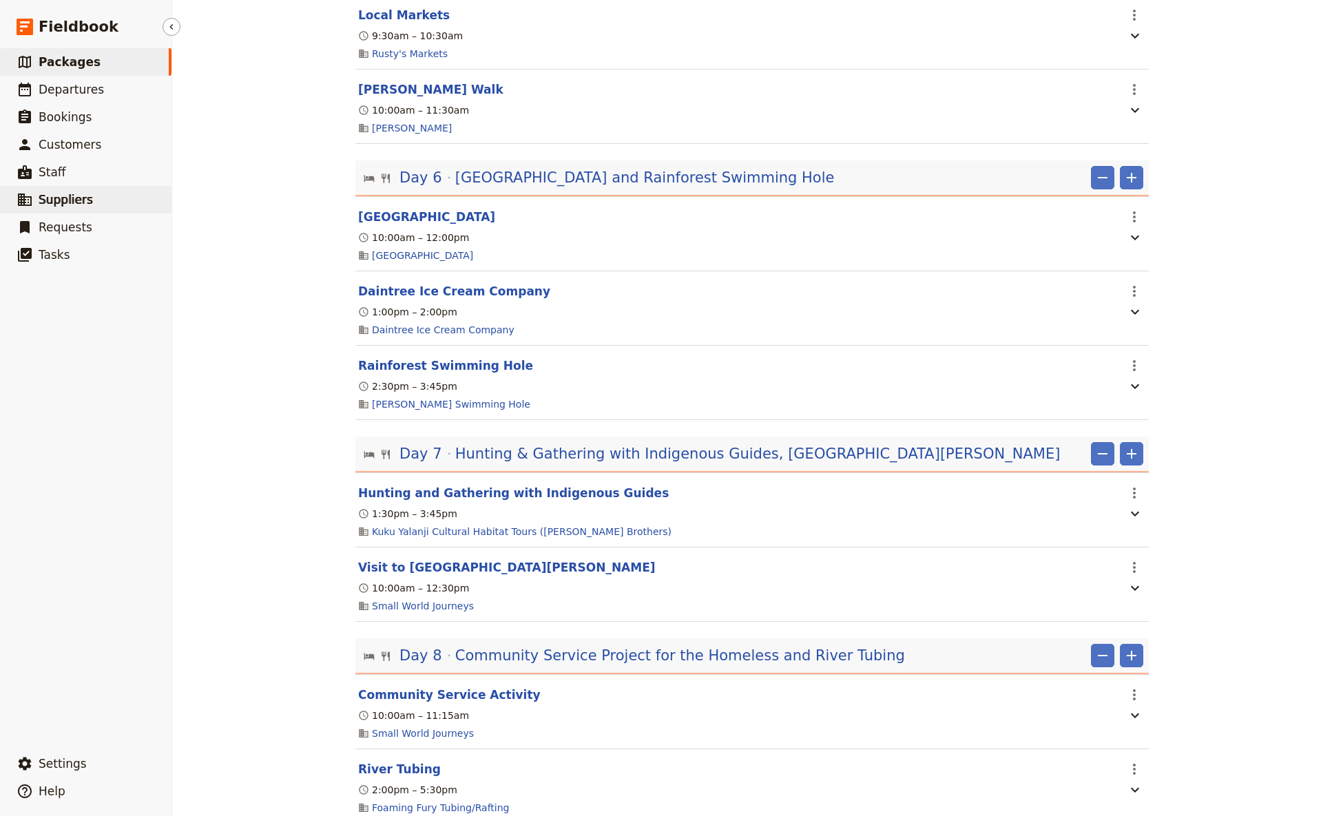
click at [58, 198] on span "Suppliers" at bounding box center [66, 200] width 54 height 14
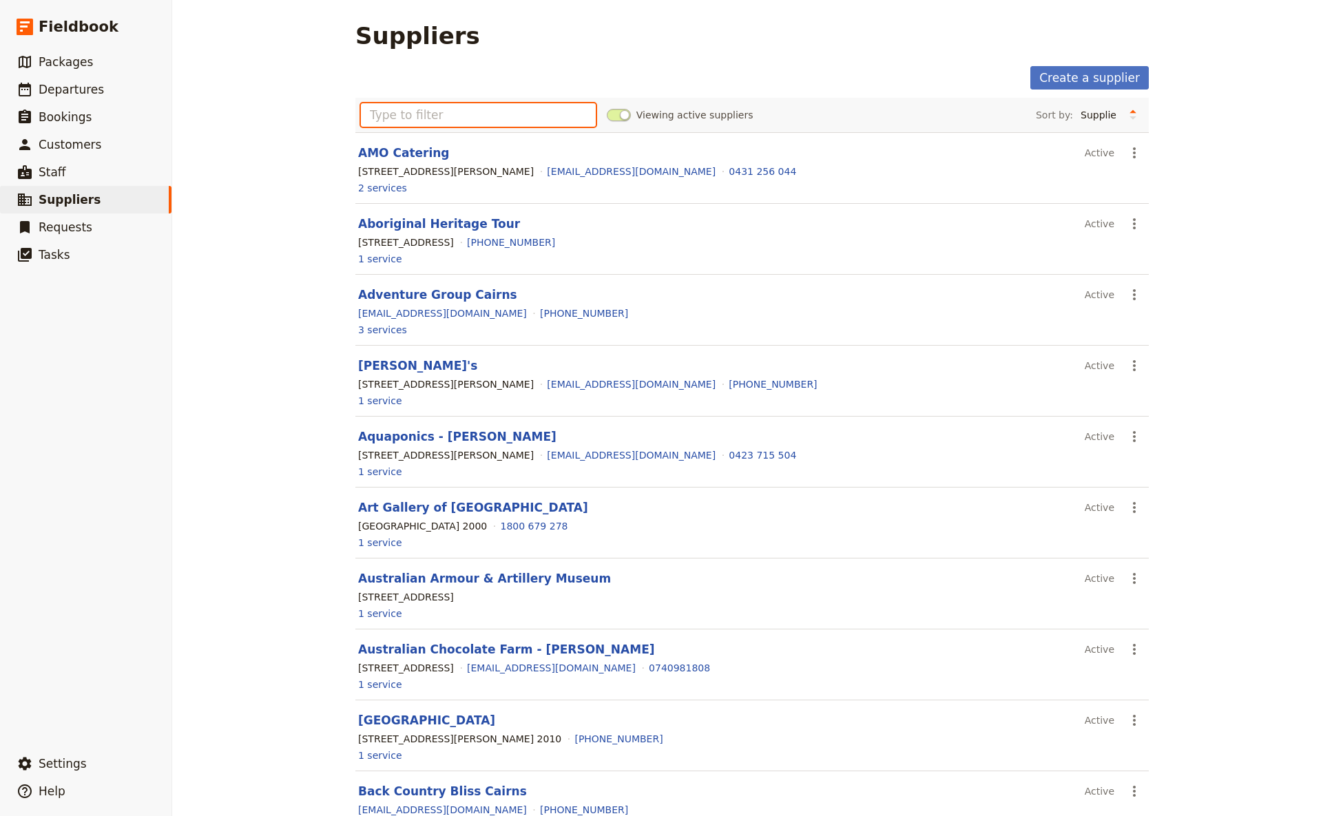
click at [450, 117] on input "text" at bounding box center [478, 114] width 235 height 23
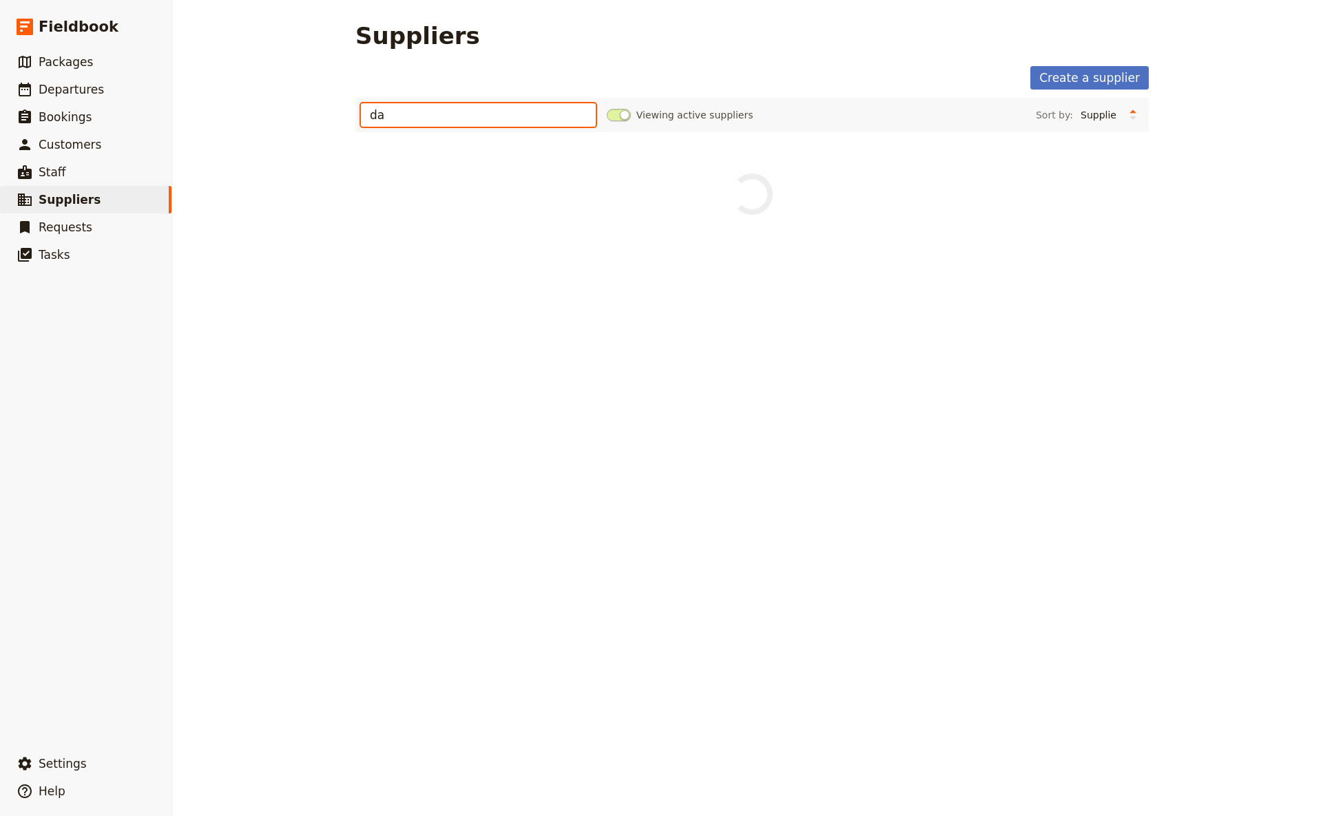
type input "d"
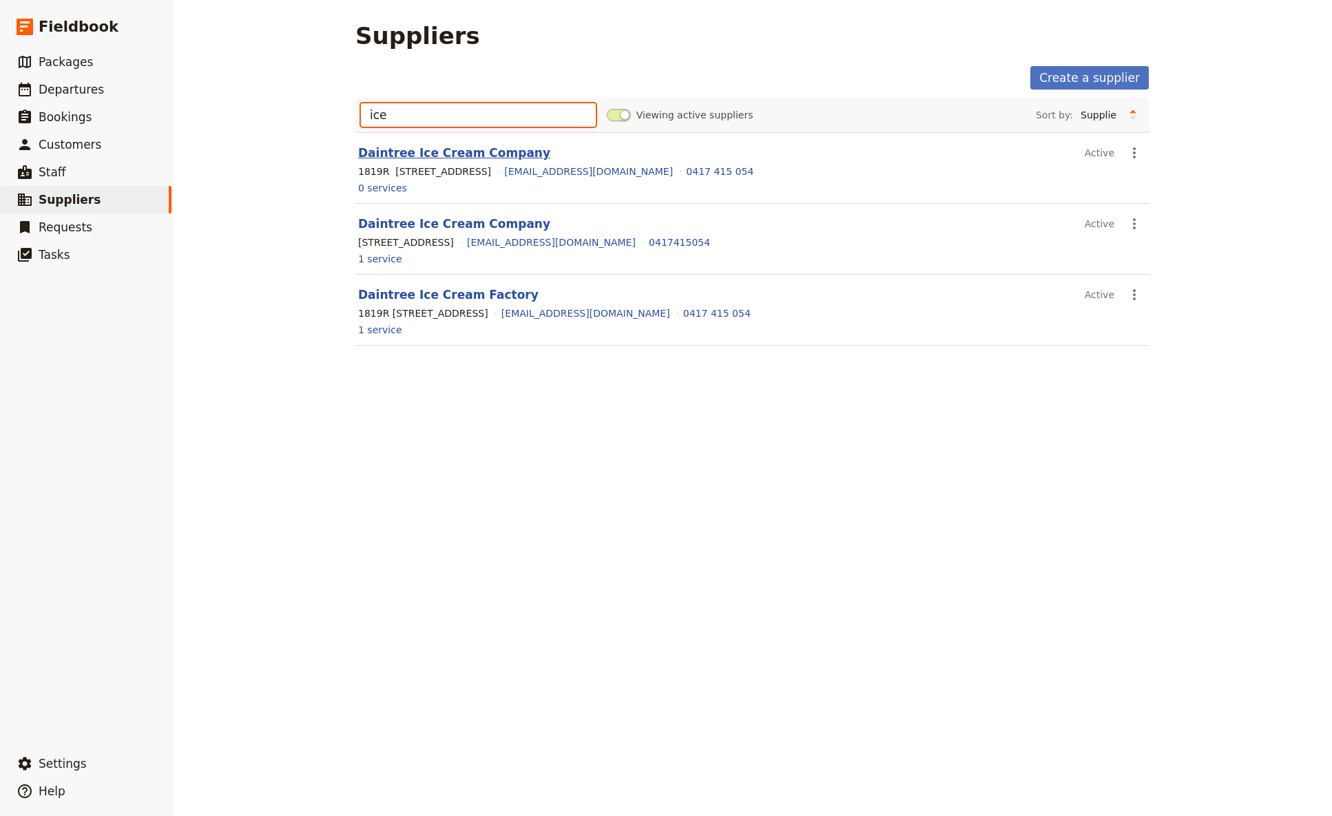
type input "ice"
click at [453, 154] on link "Daintree Ice Cream Company" at bounding box center [454, 153] width 192 height 14
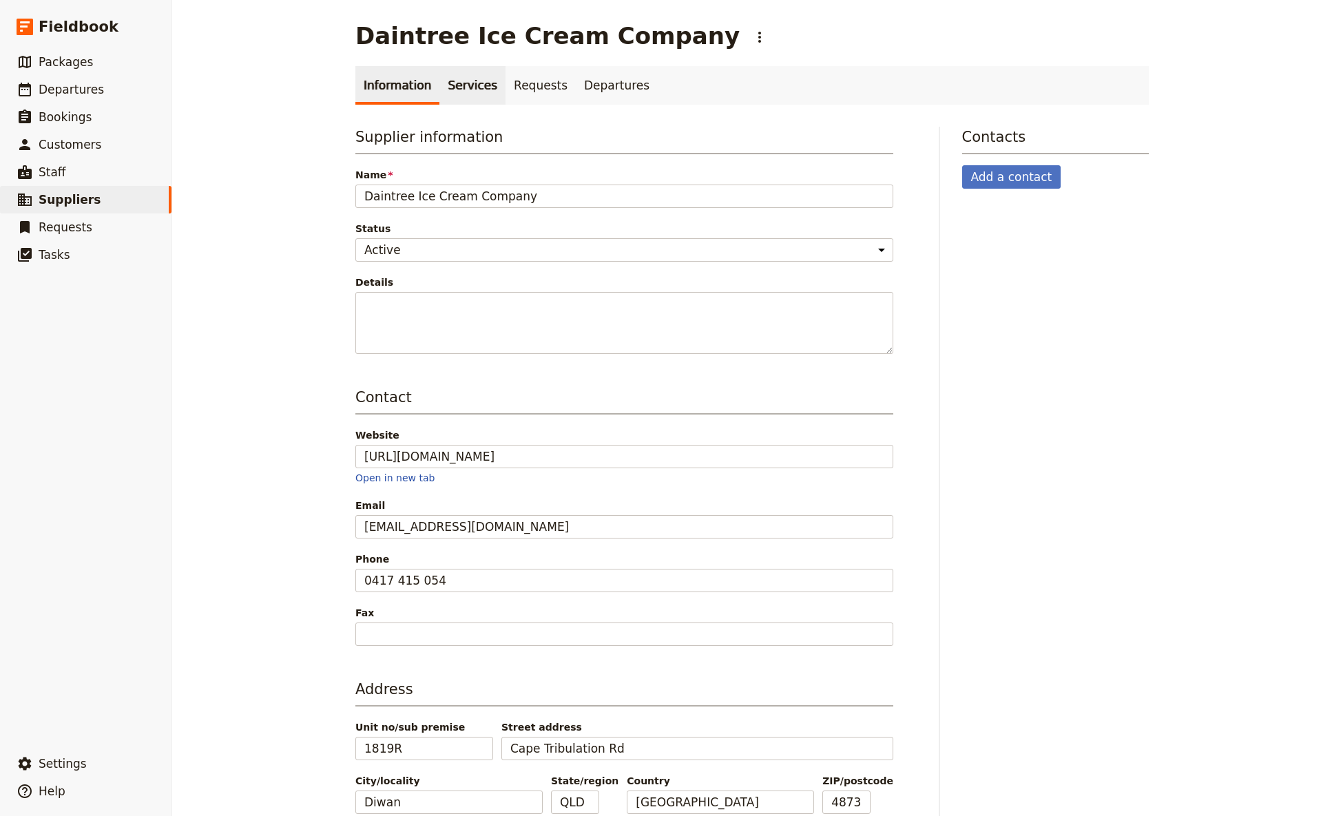
click at [454, 87] on link "Services" at bounding box center [473, 85] width 66 height 39
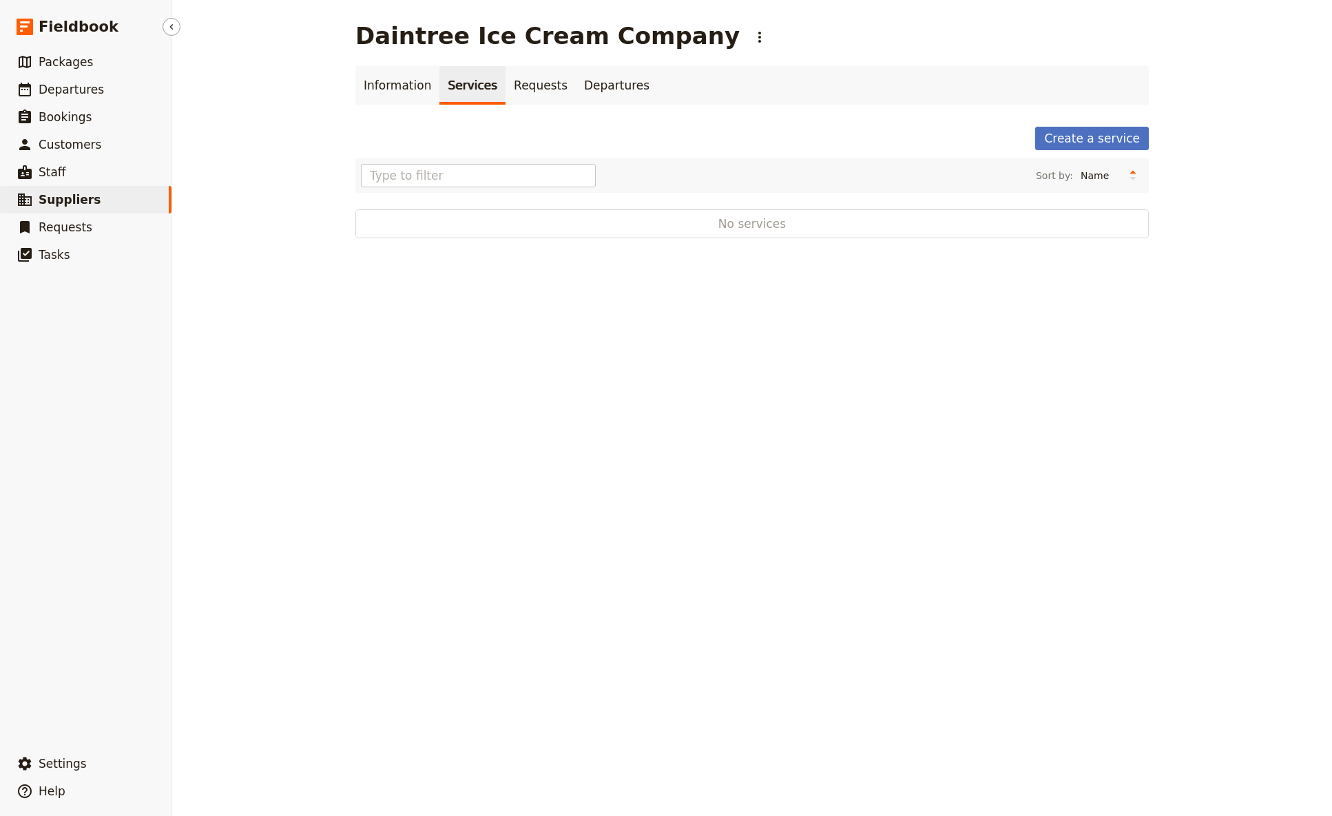
click at [65, 197] on span "Suppliers" at bounding box center [70, 200] width 62 height 14
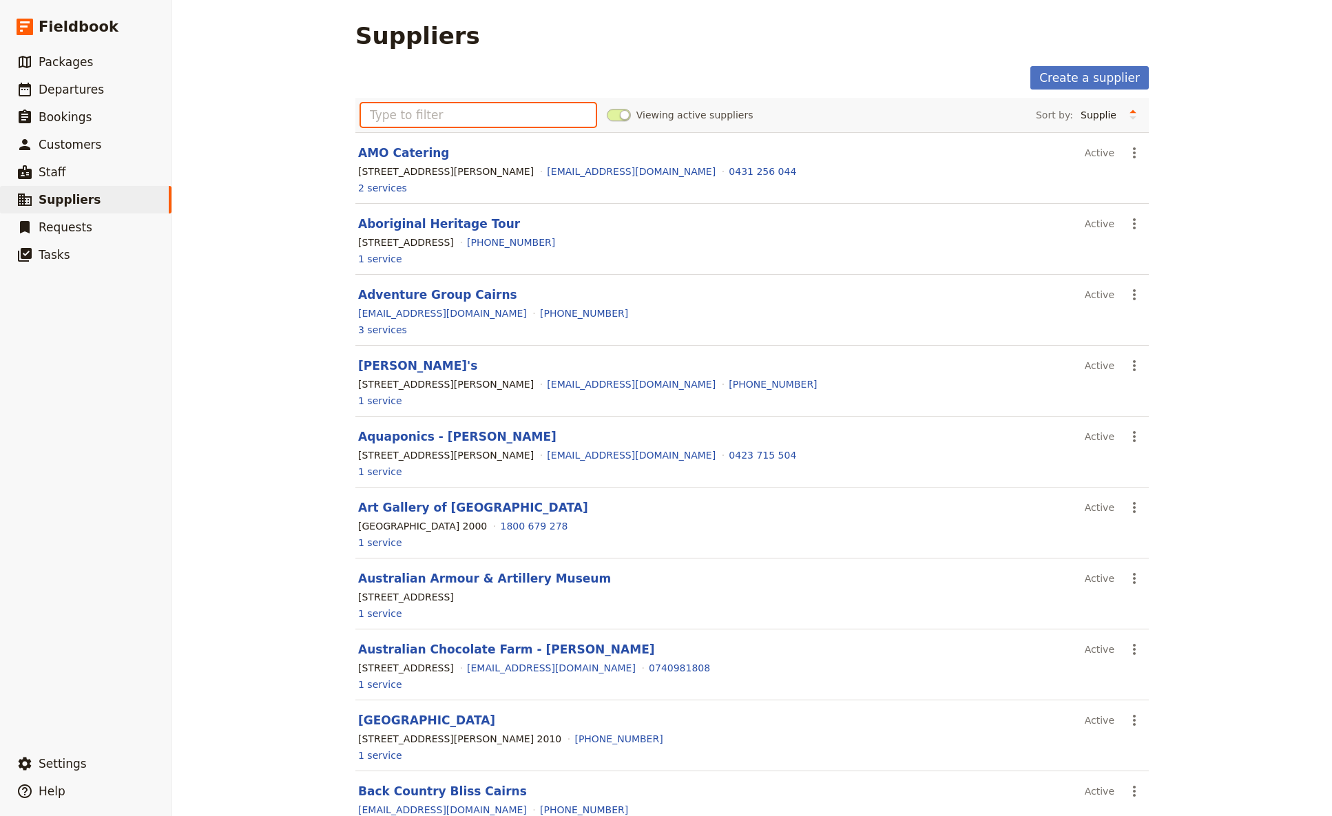
click at [382, 119] on input "text" at bounding box center [478, 114] width 235 height 23
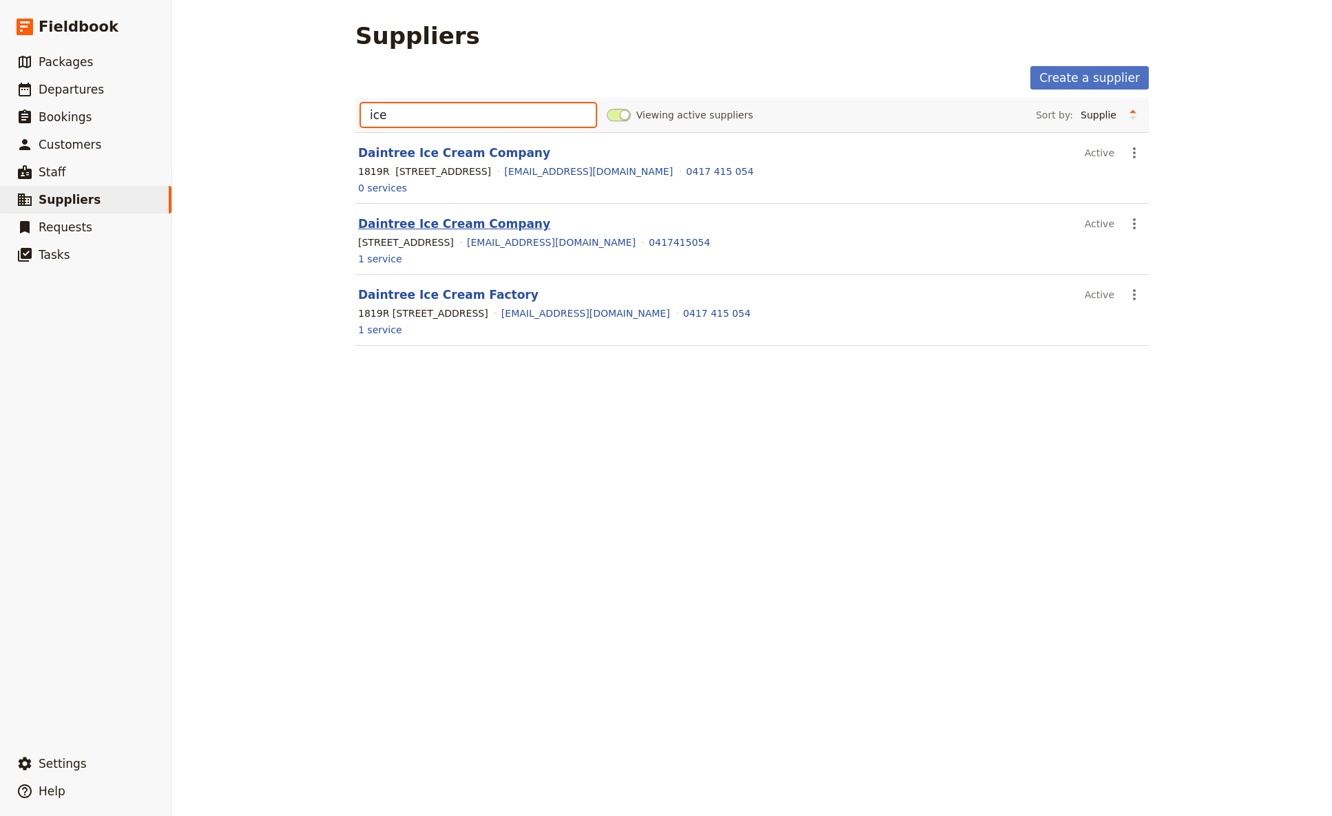
type input "ice"
click at [414, 227] on link "Daintree Ice Cream Company" at bounding box center [454, 224] width 192 height 14
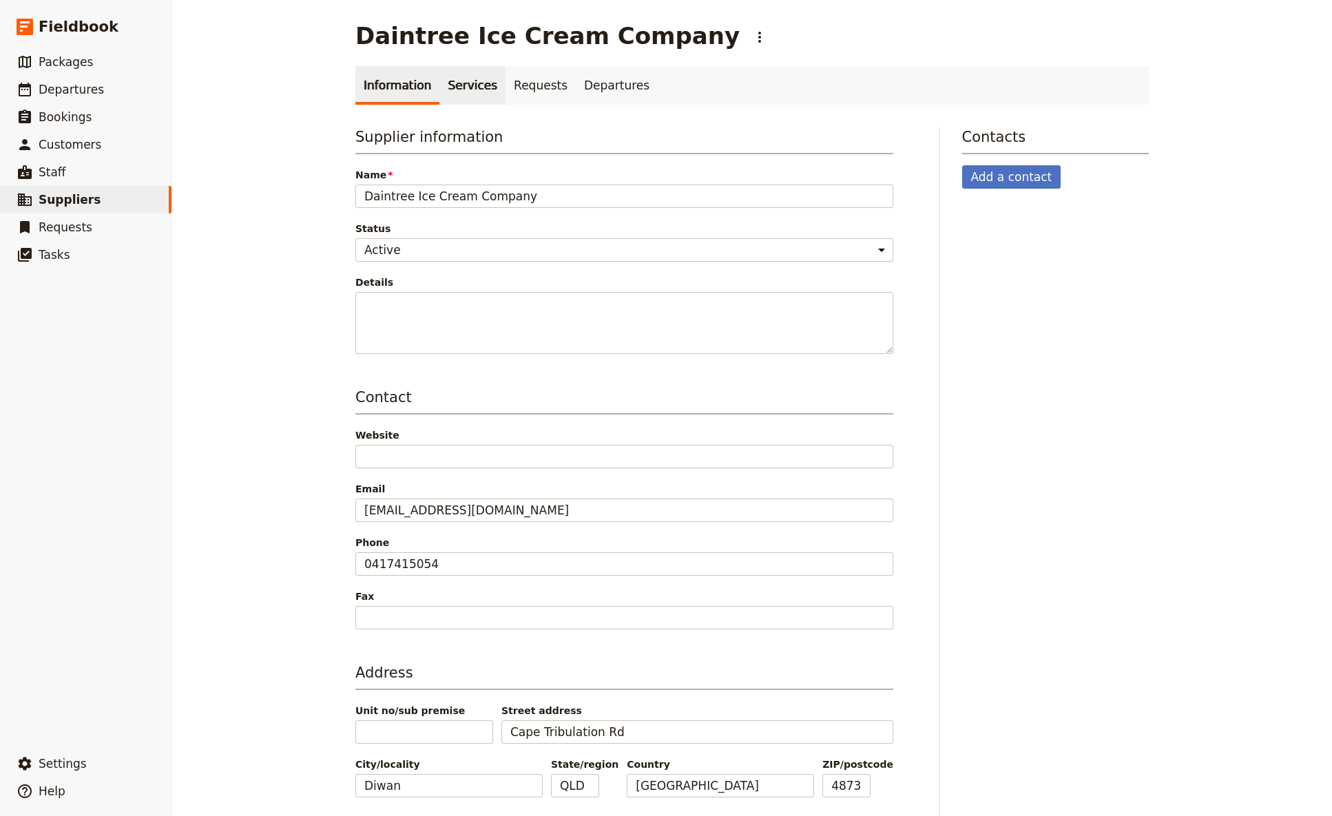
click at [471, 74] on link "Services" at bounding box center [473, 85] width 66 height 39
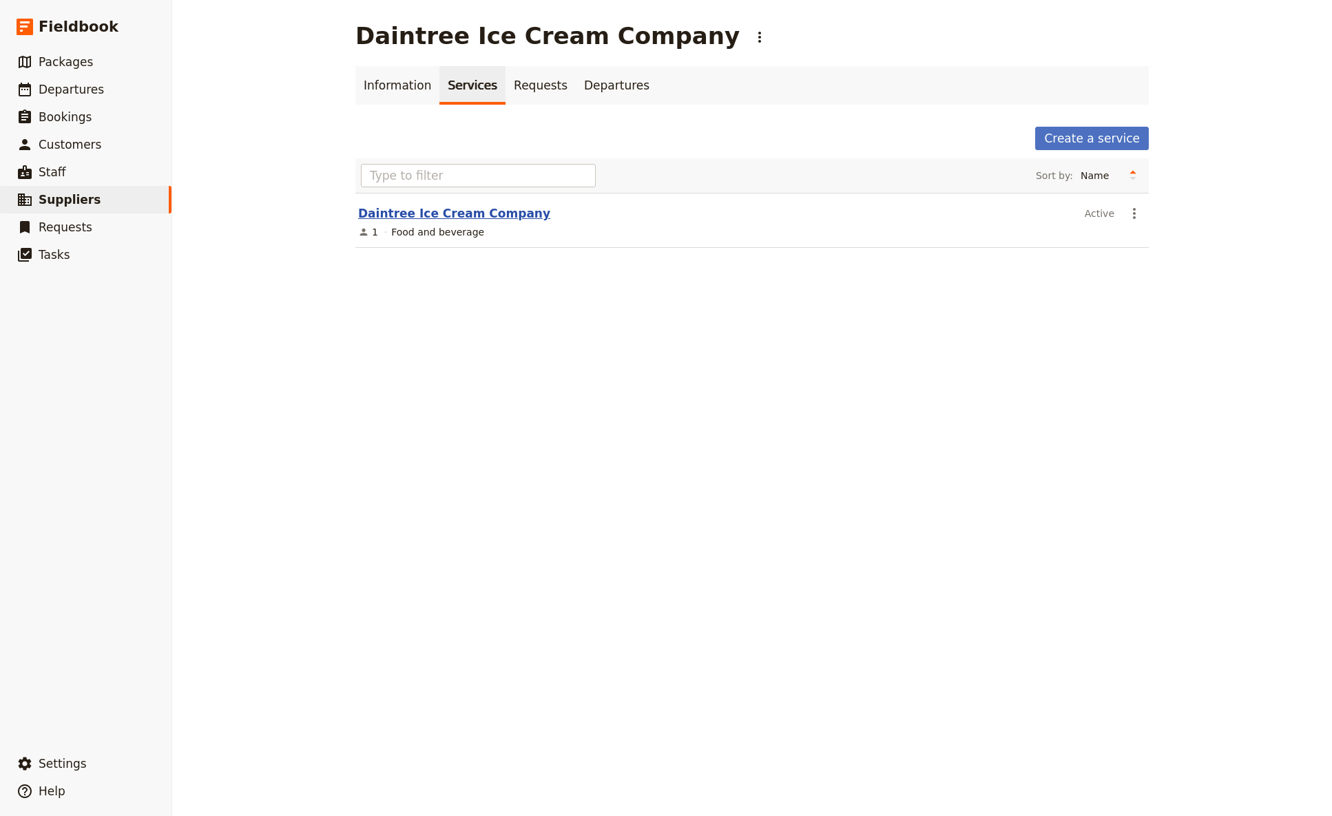
click at [448, 216] on link "Daintree Ice Cream Company" at bounding box center [454, 214] width 192 height 14
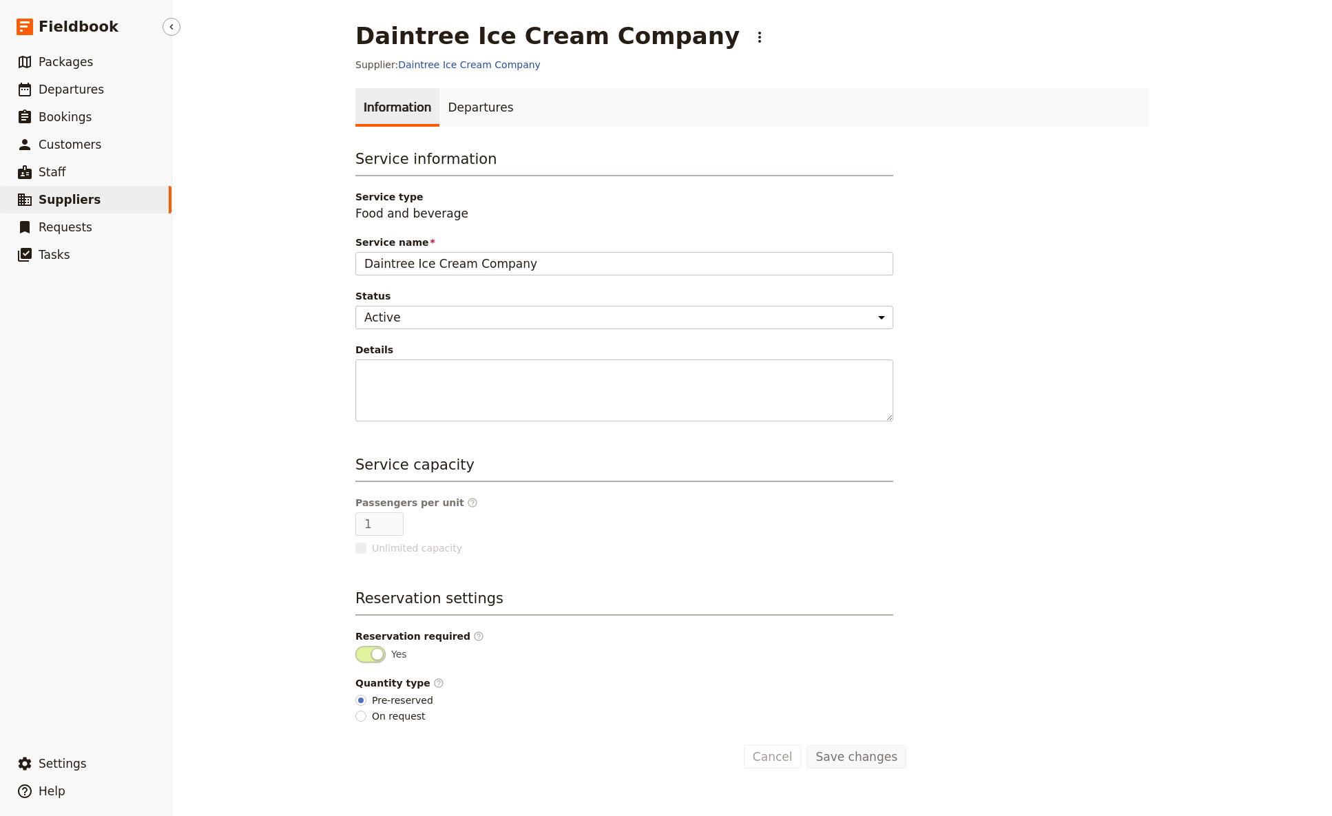
click at [60, 203] on span "Suppliers" at bounding box center [70, 200] width 62 height 14
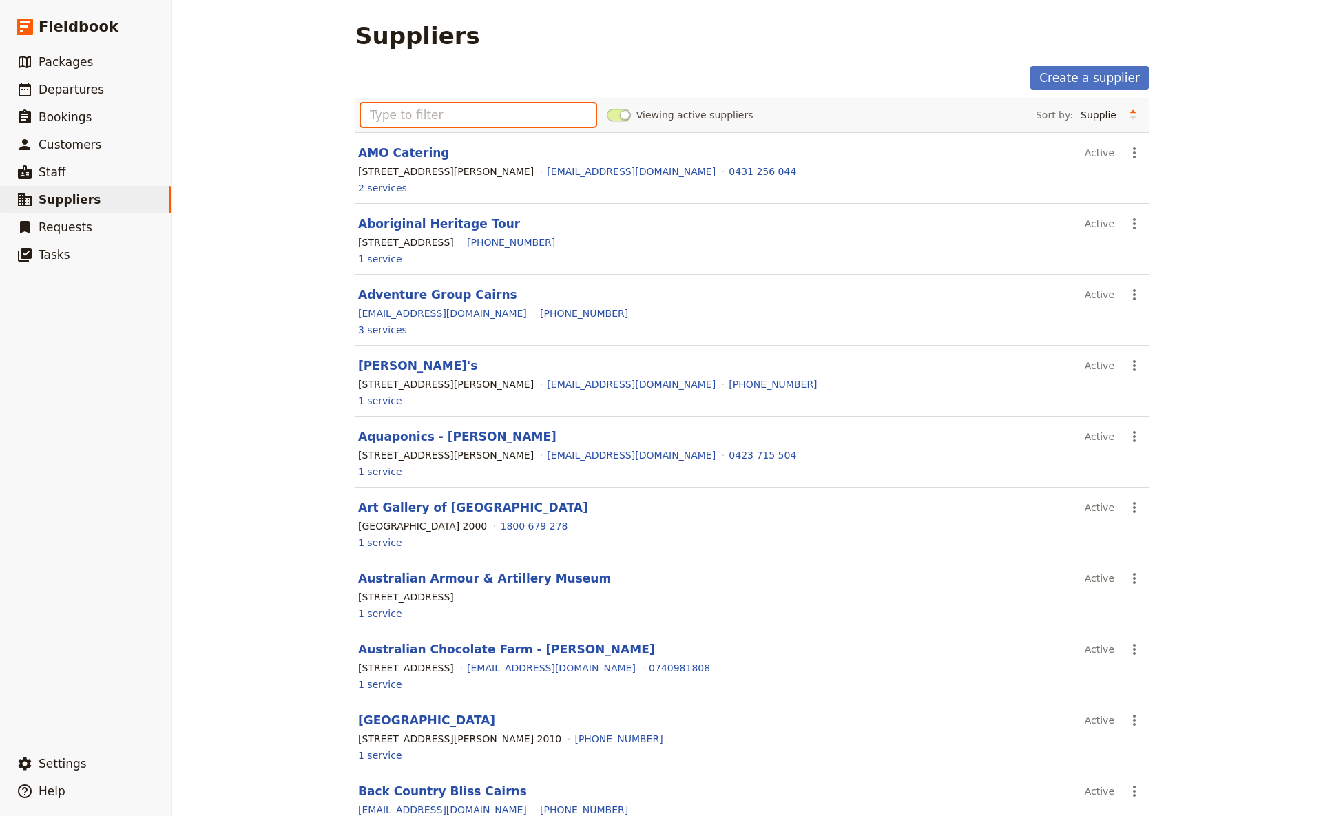
click at [369, 113] on input "text" at bounding box center [478, 114] width 235 height 23
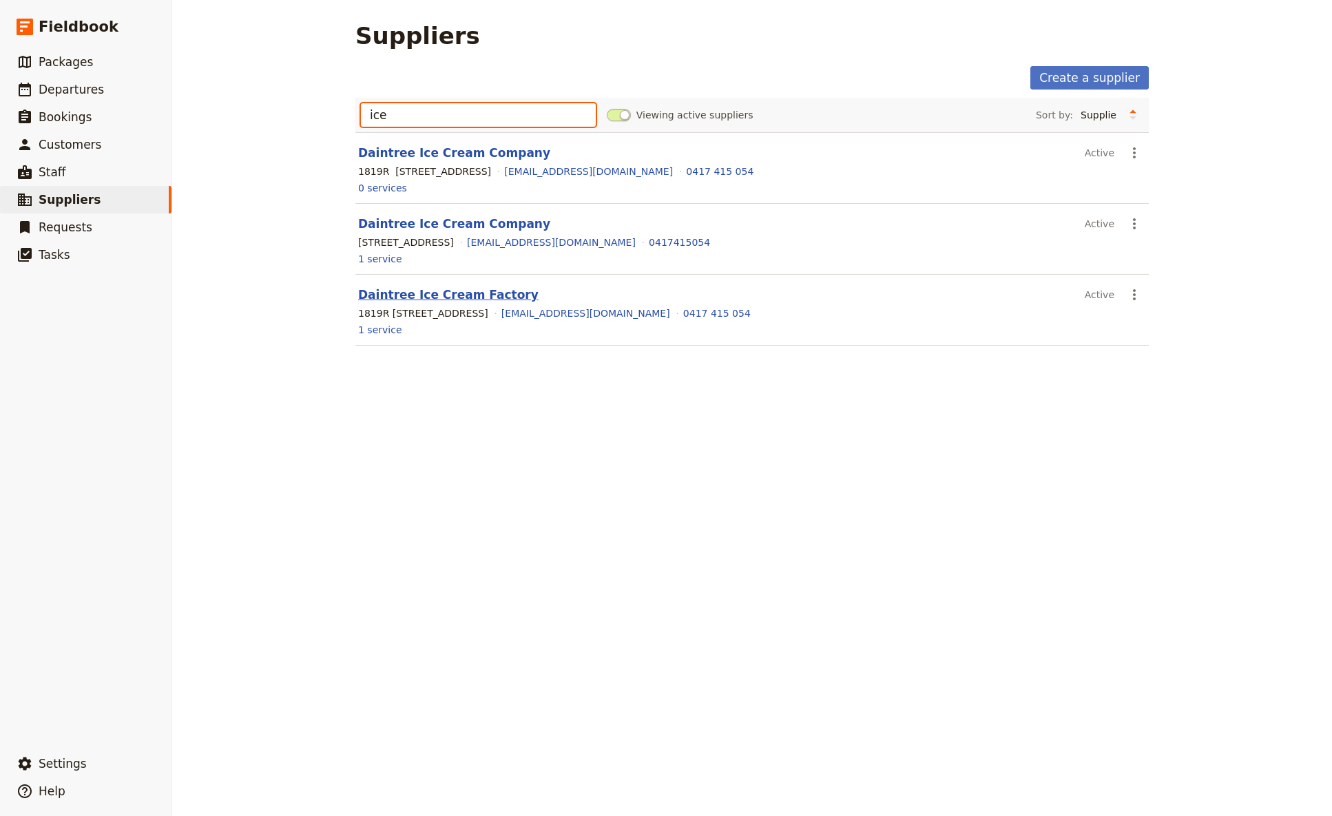
type input "ice"
click at [419, 293] on link "Daintree Ice Cream Factory" at bounding box center [448, 295] width 180 height 14
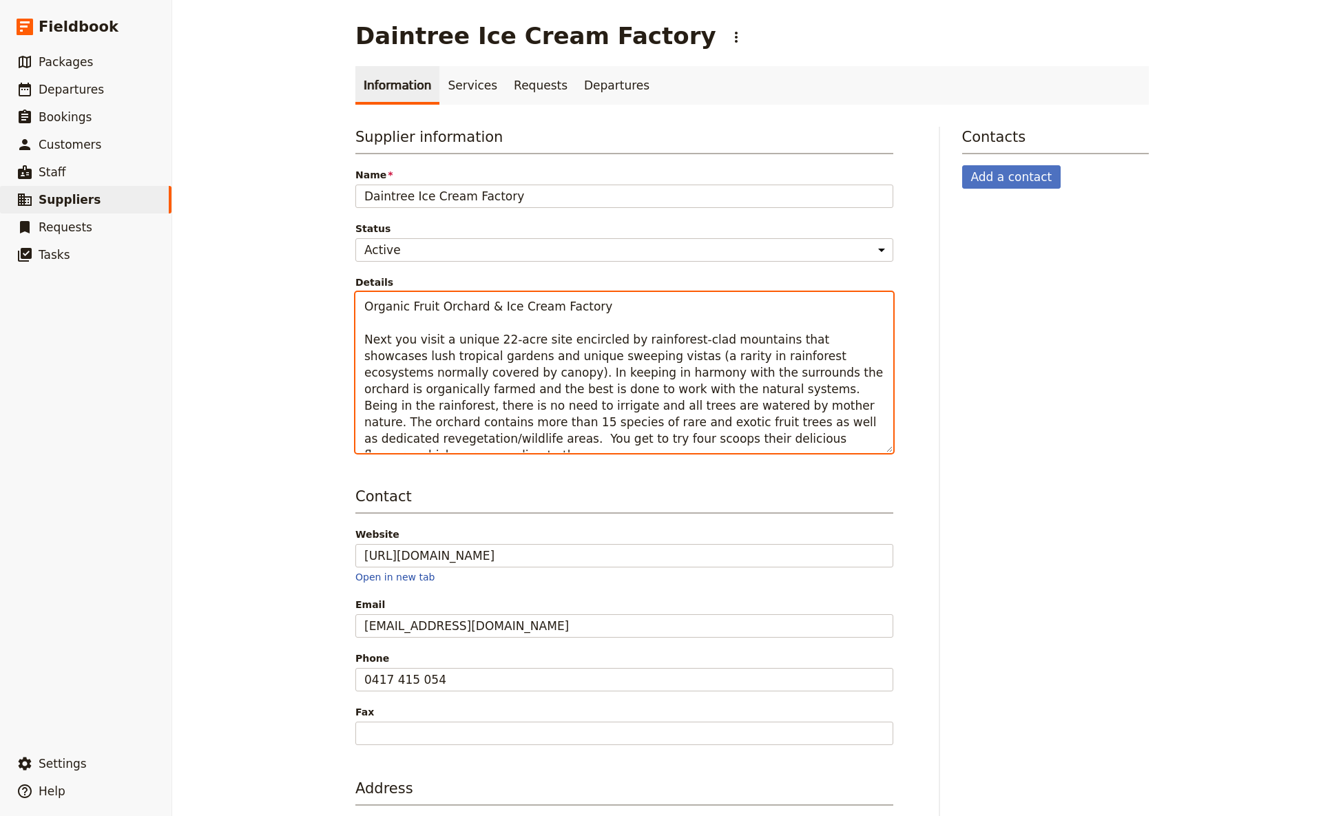
drag, startPoint x: 619, startPoint y: 441, endPoint x: 403, endPoint y: 323, distance: 246.3
click at [403, 323] on textarea "Organic Fruit Orchard & Ice Cream Factory Next you visit a unique 22-acre site …" at bounding box center [624, 372] width 538 height 161
click at [633, 424] on textarea "Organic Fruit Orchard & Ice Cream Factory Next you visit a unique 22-acre site …" at bounding box center [624, 372] width 538 height 161
drag, startPoint x: 658, startPoint y: 423, endPoint x: 355, endPoint y: 343, distance: 312.8
click at [355, 343] on textarea "Organic Fruit Orchard & Ice Cream Factory Next you visit a unique 22-acre site …" at bounding box center [624, 372] width 538 height 161
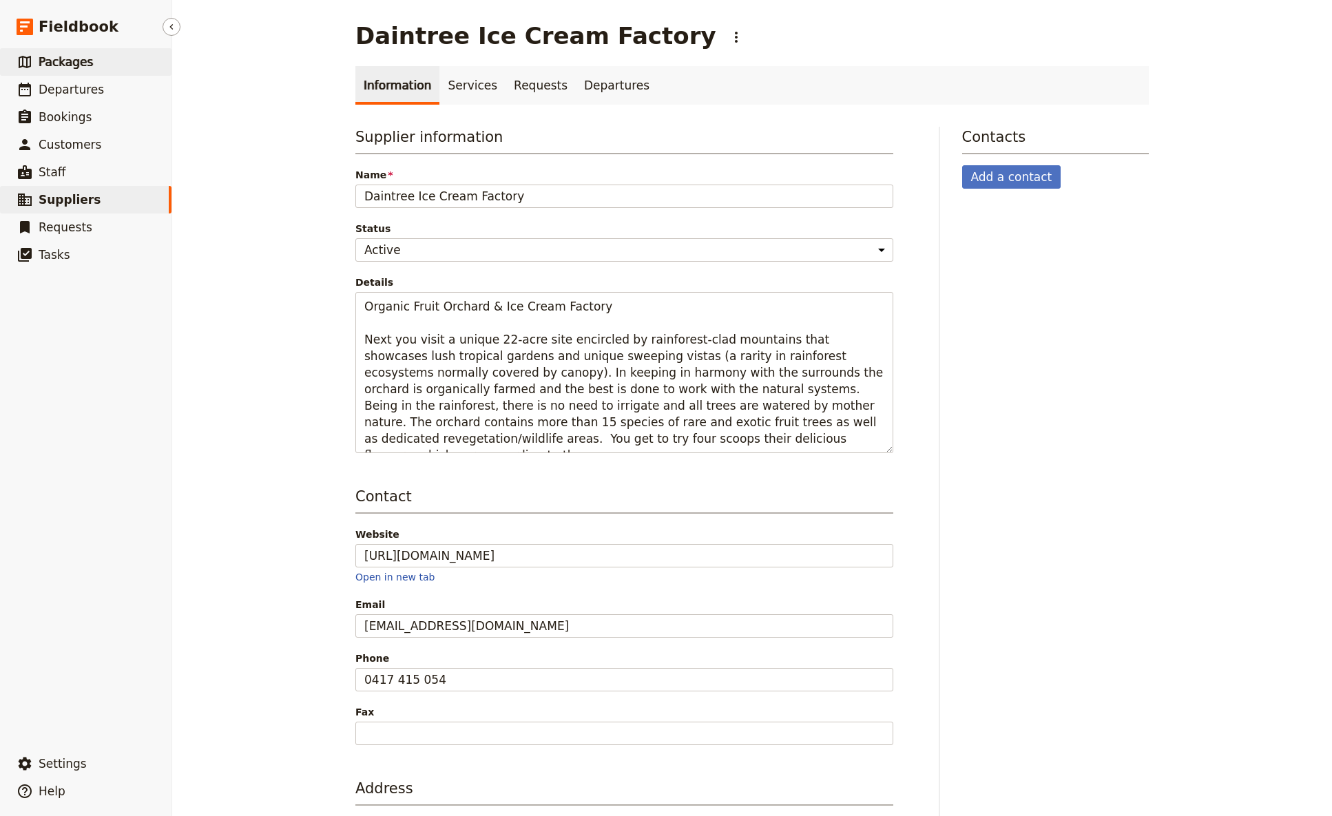
click at [59, 65] on span "Packages" at bounding box center [66, 62] width 54 height 14
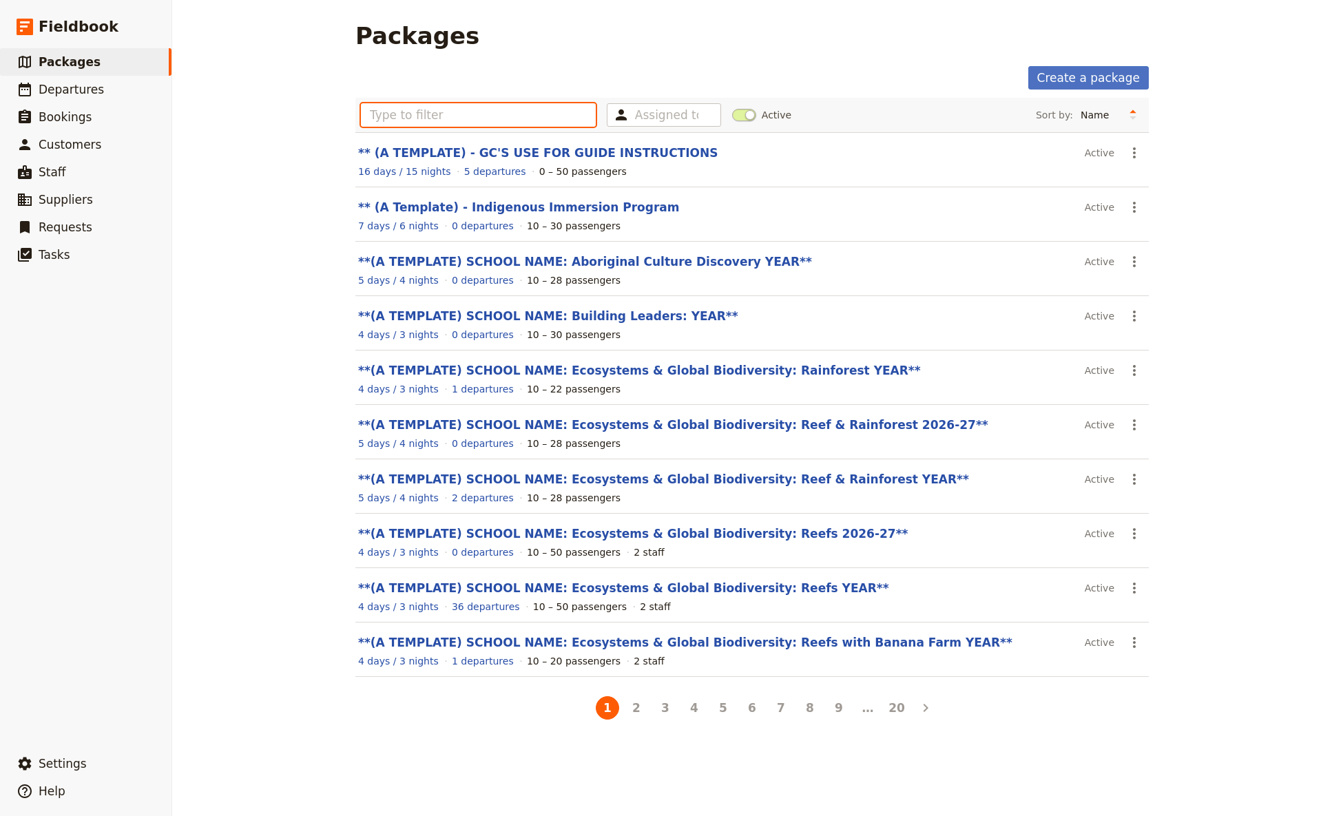
click at [504, 113] on input "text" at bounding box center [478, 114] width 235 height 23
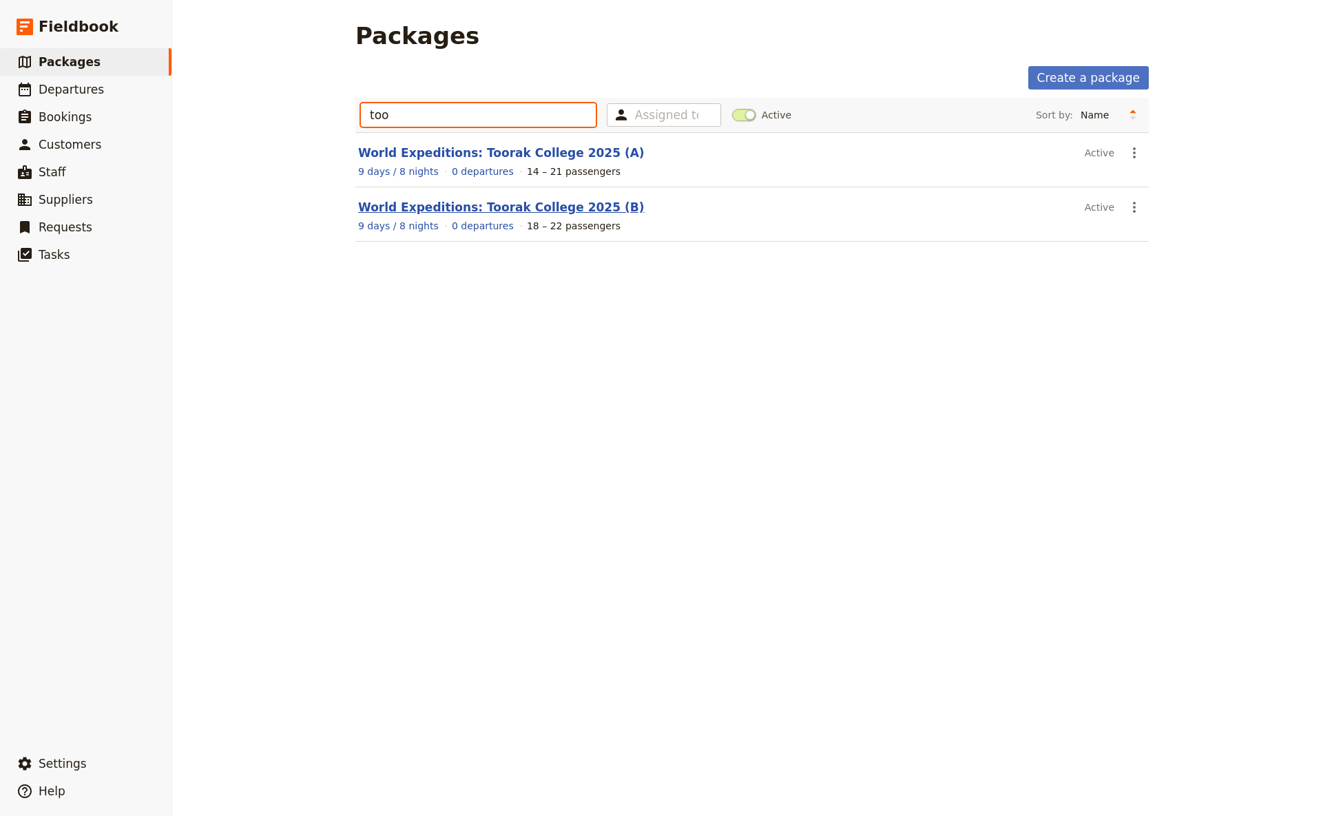
type input "too"
click at [449, 205] on link "World Expeditions: Toorak College 2025 (B)" at bounding box center [501, 207] width 286 height 14
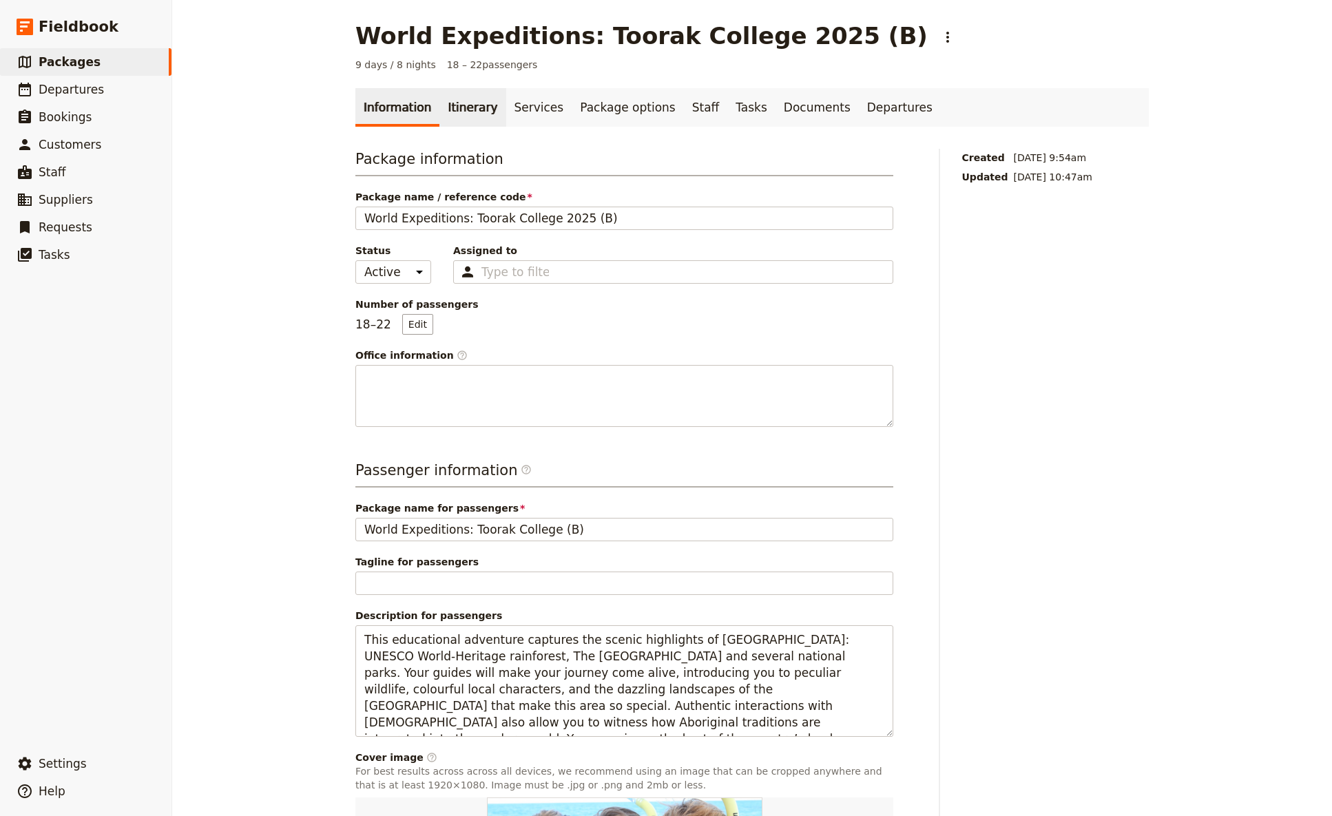
click at [462, 107] on link "Itinerary" at bounding box center [473, 107] width 66 height 39
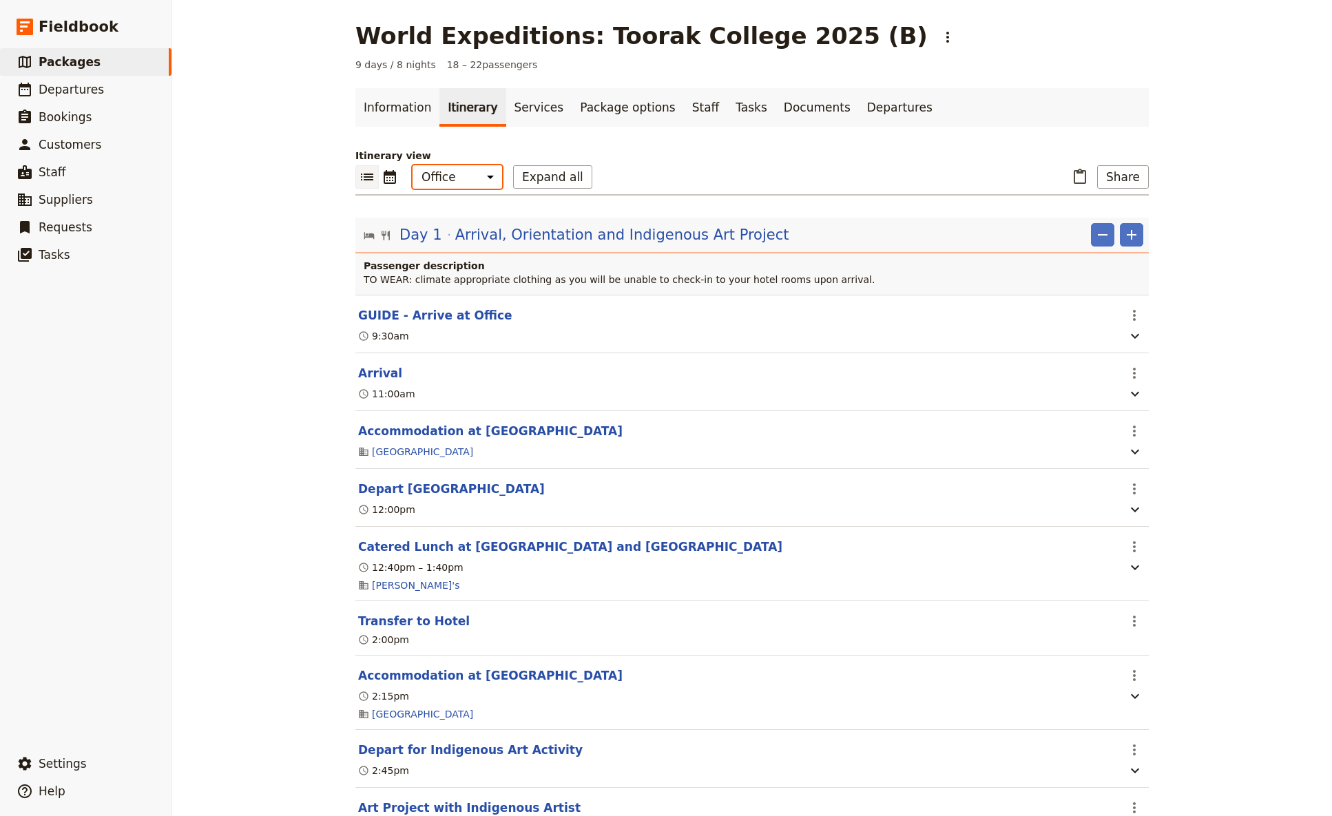
select select "MARKETING"
click option "Sales" at bounding box center [0, 0] width 0 height 0
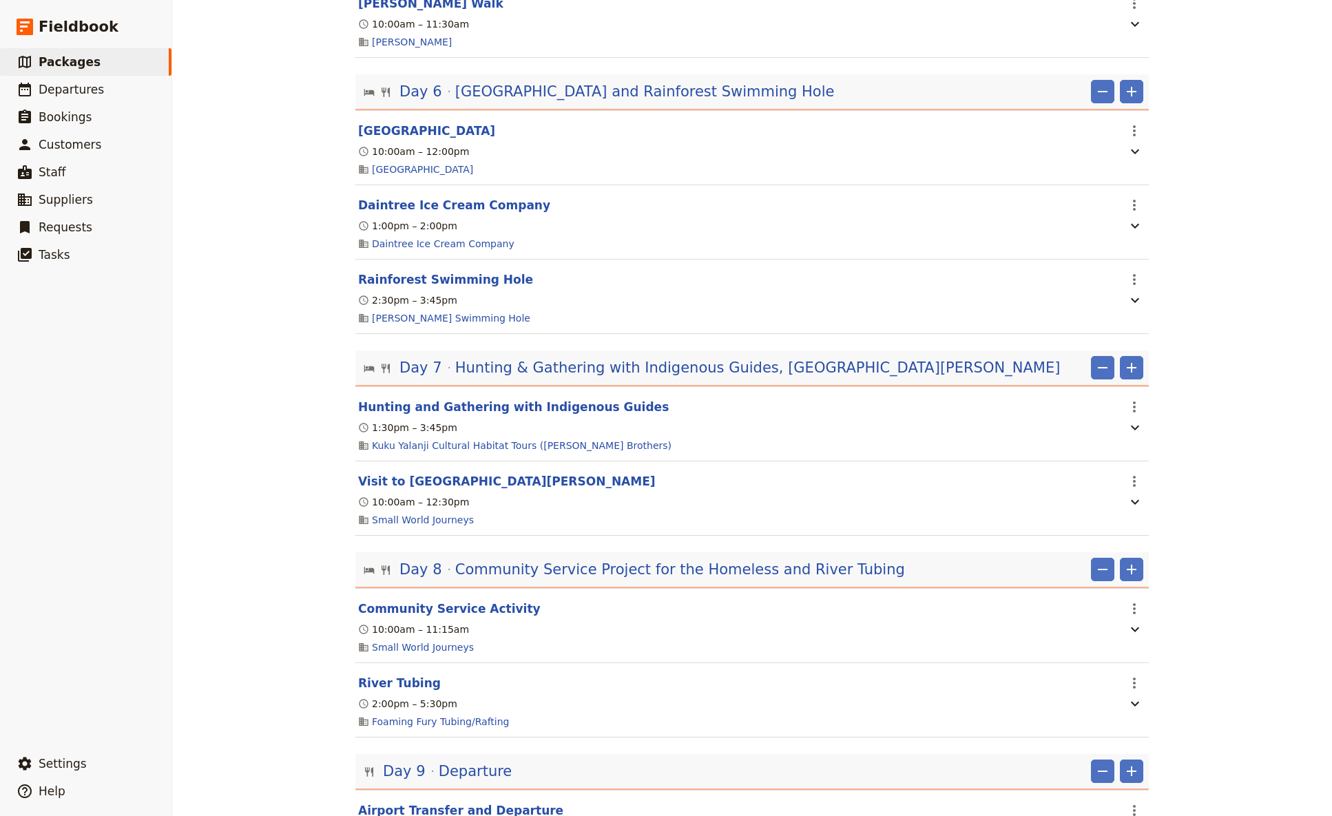
scroll to position [1290, 0]
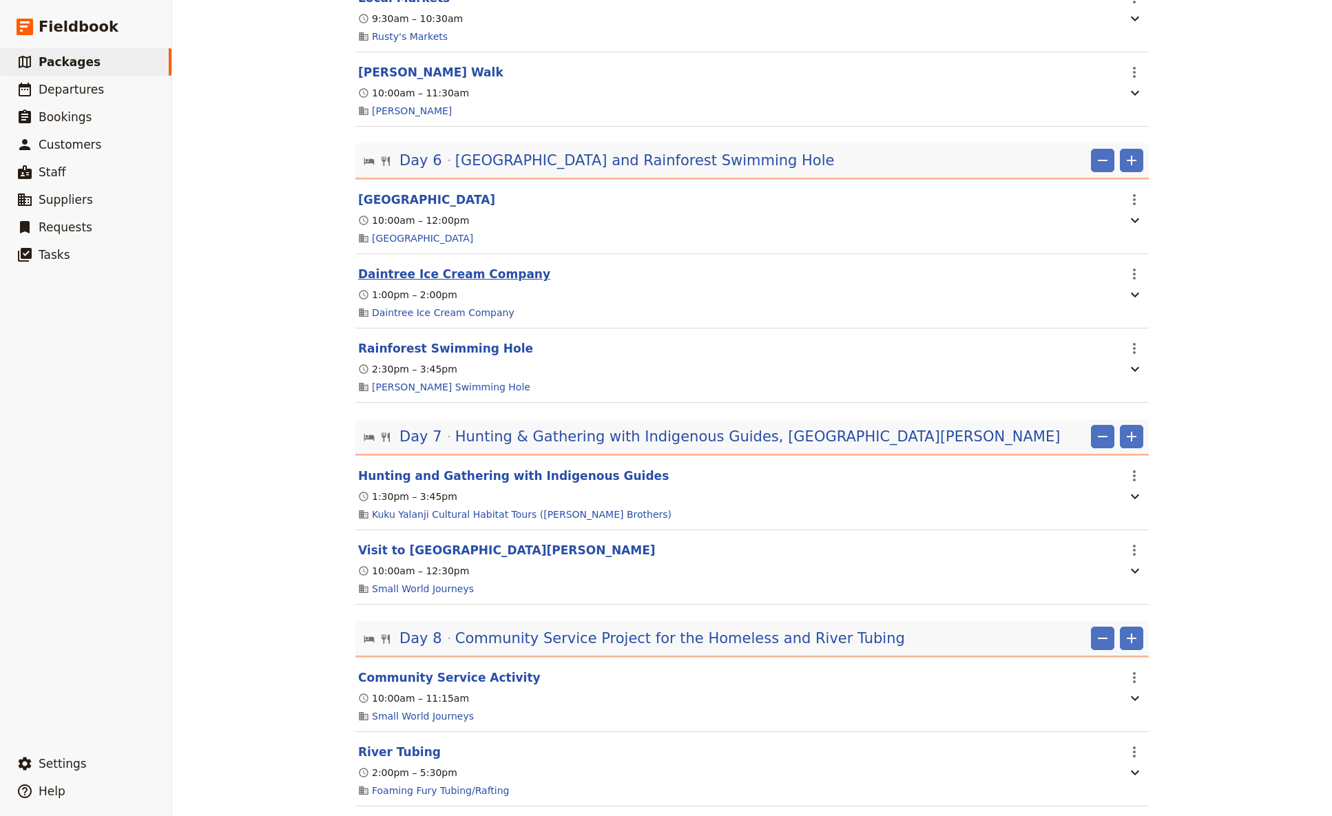
click at [444, 282] on button "Daintree Ice Cream Company" at bounding box center [454, 274] width 192 height 17
select select "6"
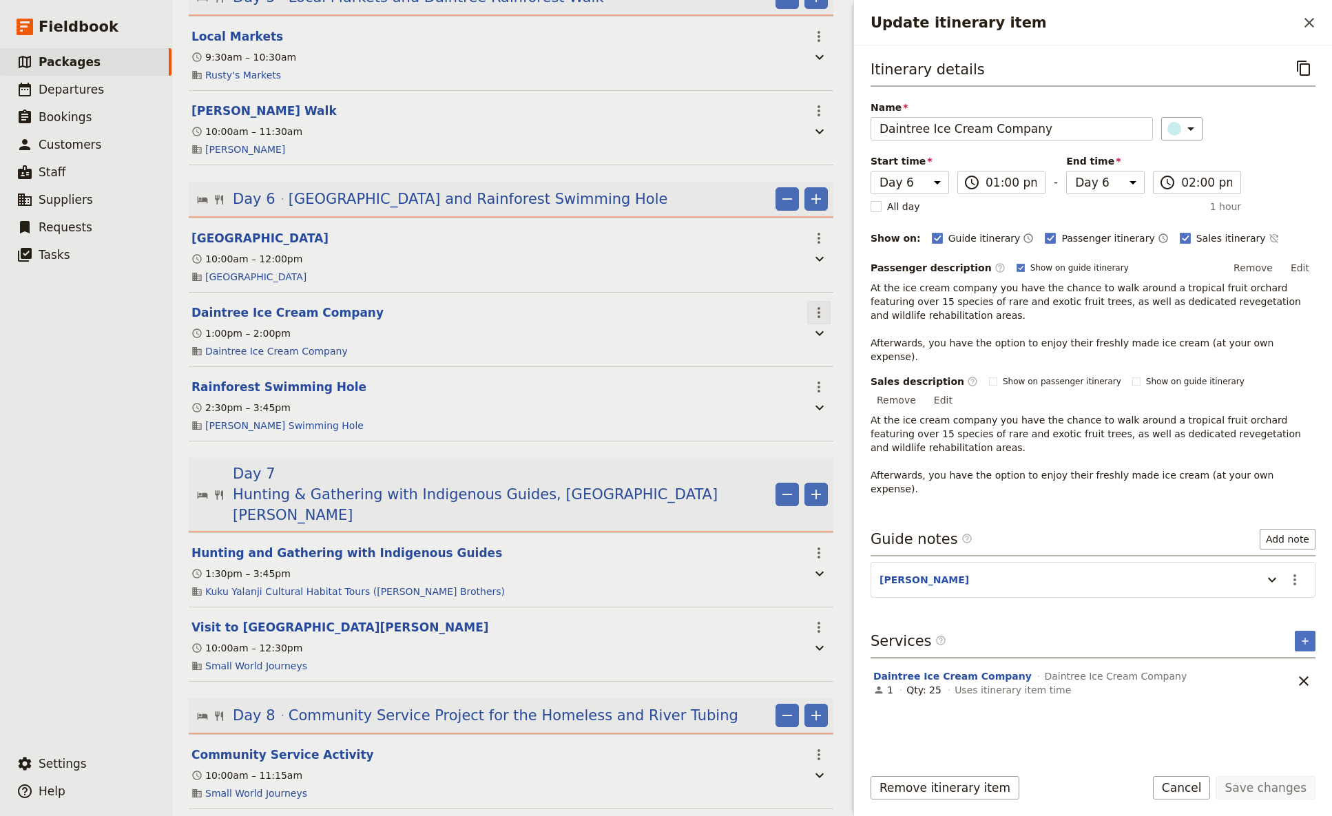
scroll to position [1308, 0]
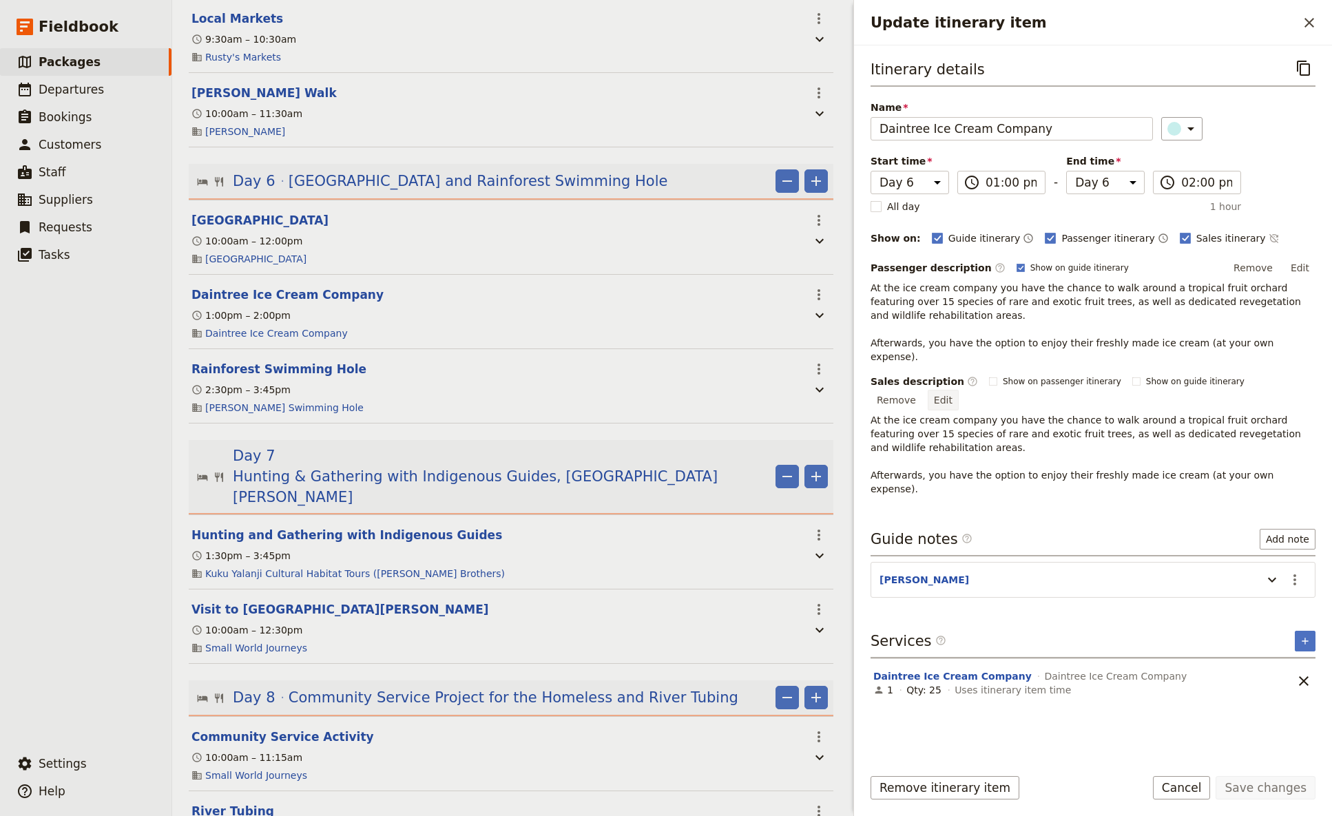
click at [959, 390] on button "Edit" at bounding box center [943, 400] width 31 height 21
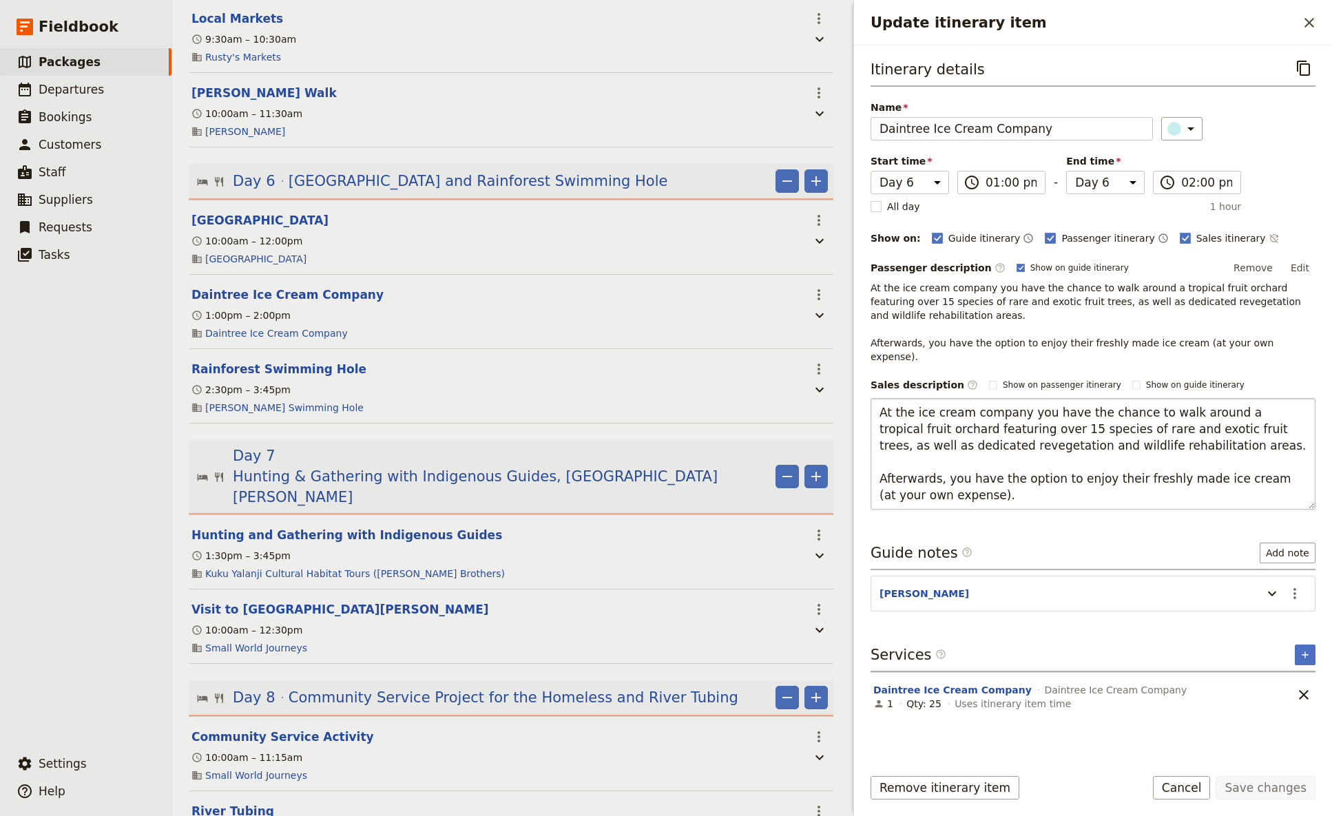
drag, startPoint x: 1156, startPoint y: 424, endPoint x: 825, endPoint y: 380, distance: 333.6
click at [871, 398] on textarea "At the ice cream company you have the chance to walk around a tropical fruit or…" at bounding box center [1093, 454] width 445 height 112
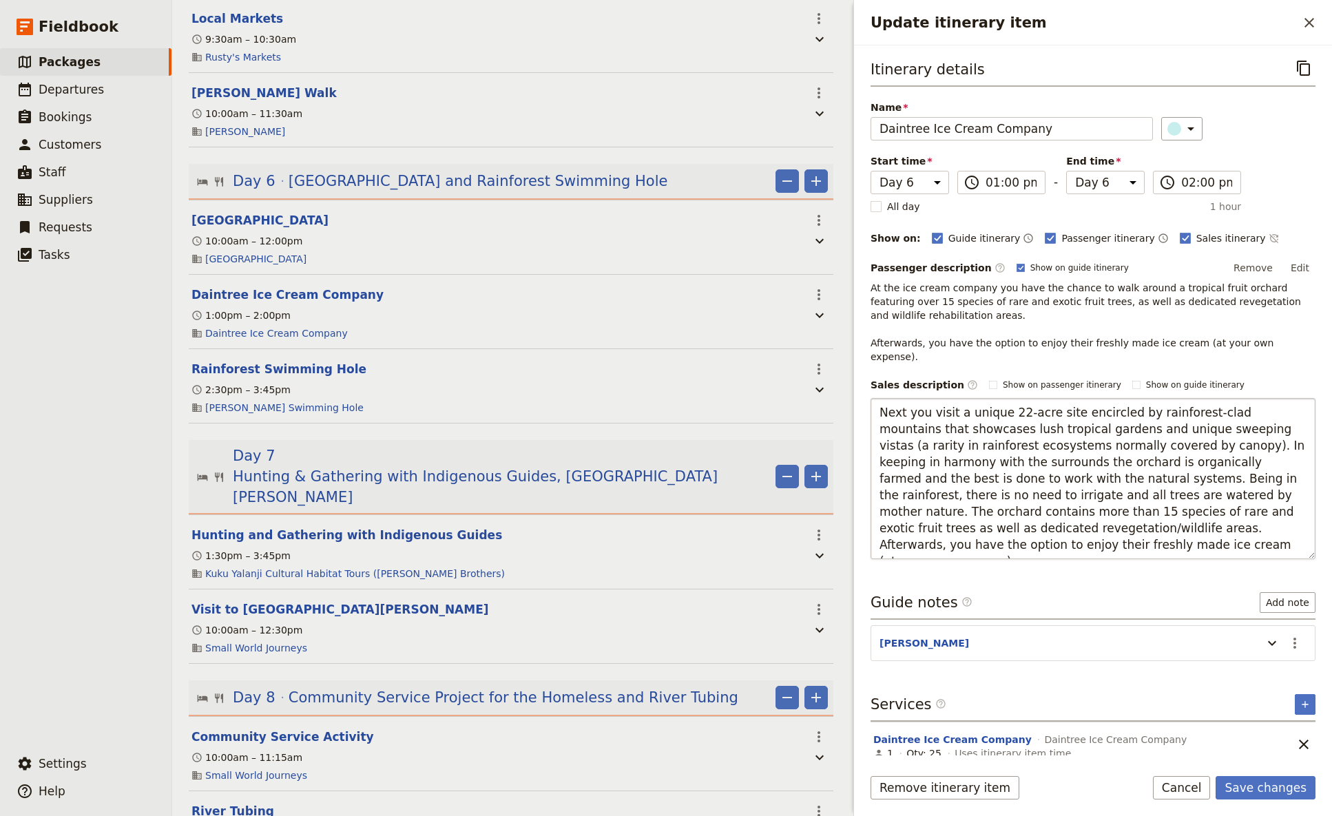
type textarea "Next you visit a unique 22-acre site encircled by rainforest-clad mountains tha…"
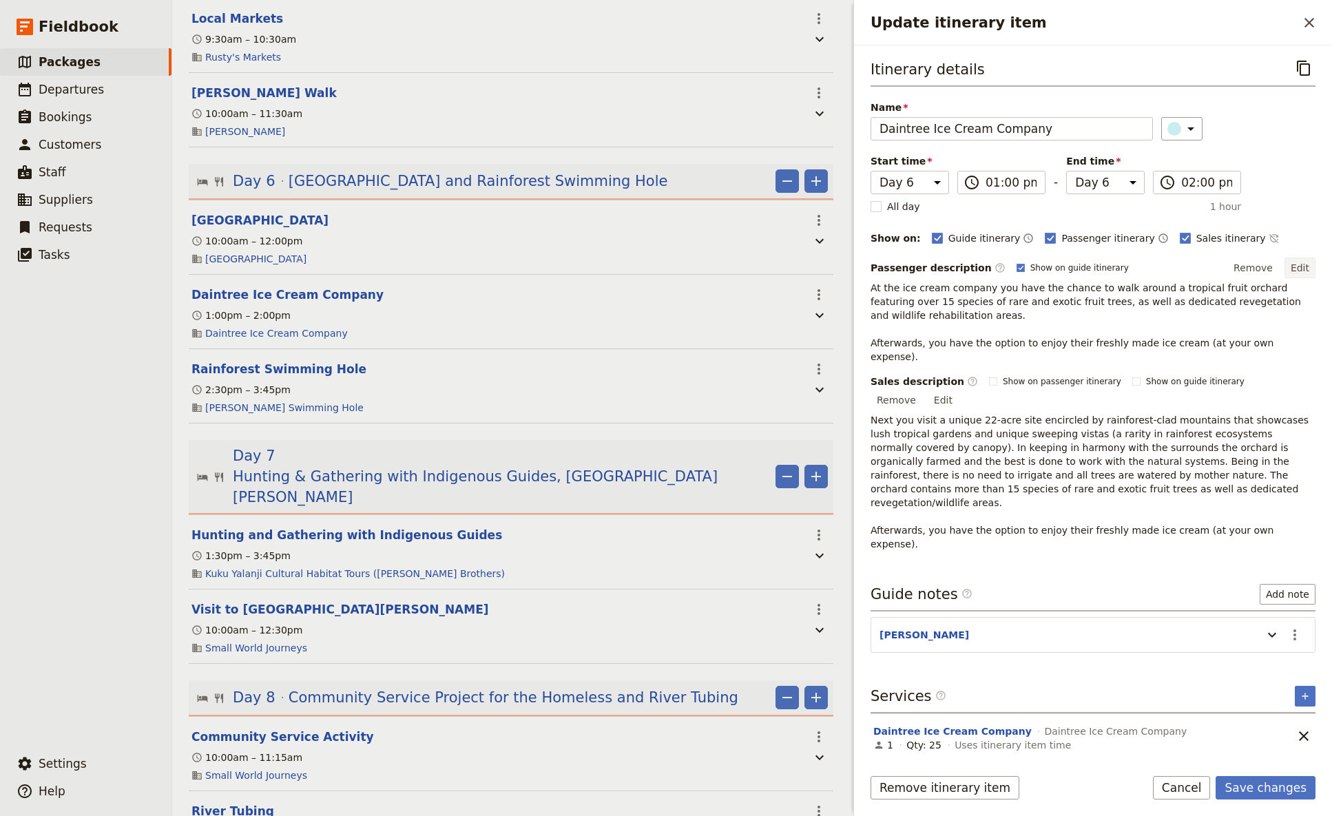
click at [1046, 269] on button "Edit" at bounding box center [1300, 268] width 31 height 21
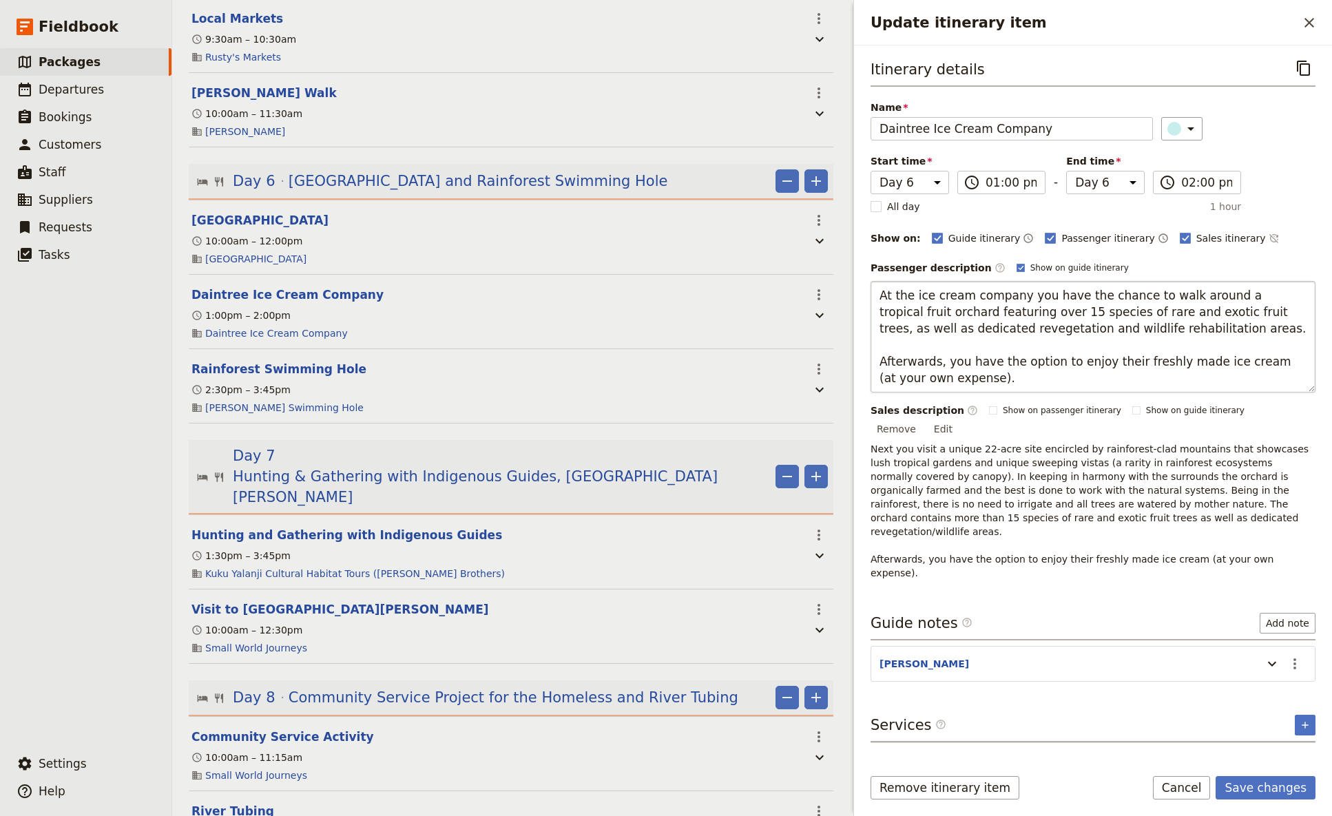
drag, startPoint x: 1158, startPoint y: 333, endPoint x: 790, endPoint y: 281, distance: 371.6
click at [871, 281] on textarea "At the ice cream company you have the chance to walk around a tropical fruit or…" at bounding box center [1093, 337] width 445 height 112
type textarea "Next you visit a unique 22-acre site encircled by rainforest-clad mountains tha…"
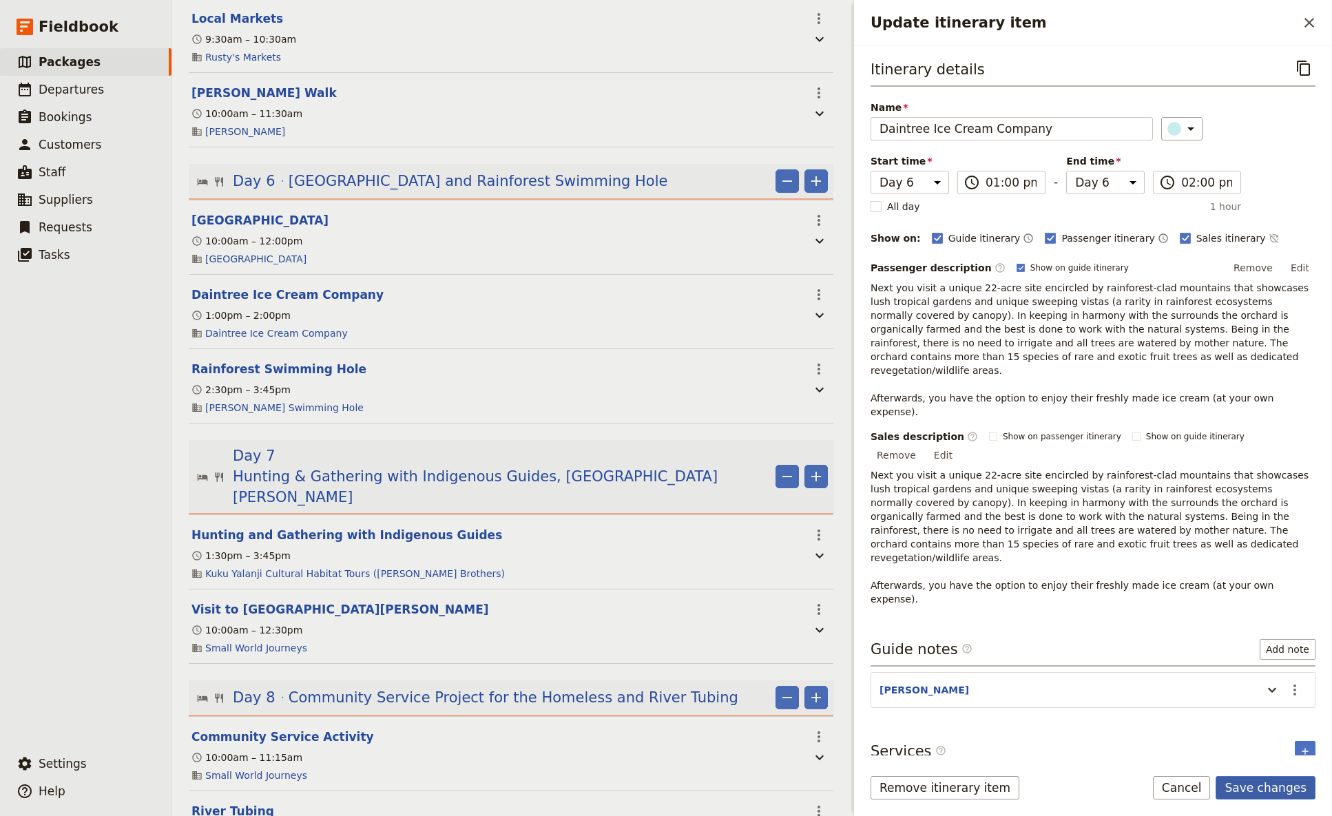
click at [1046, 484] on button "Save changes" at bounding box center [1266, 787] width 100 height 23
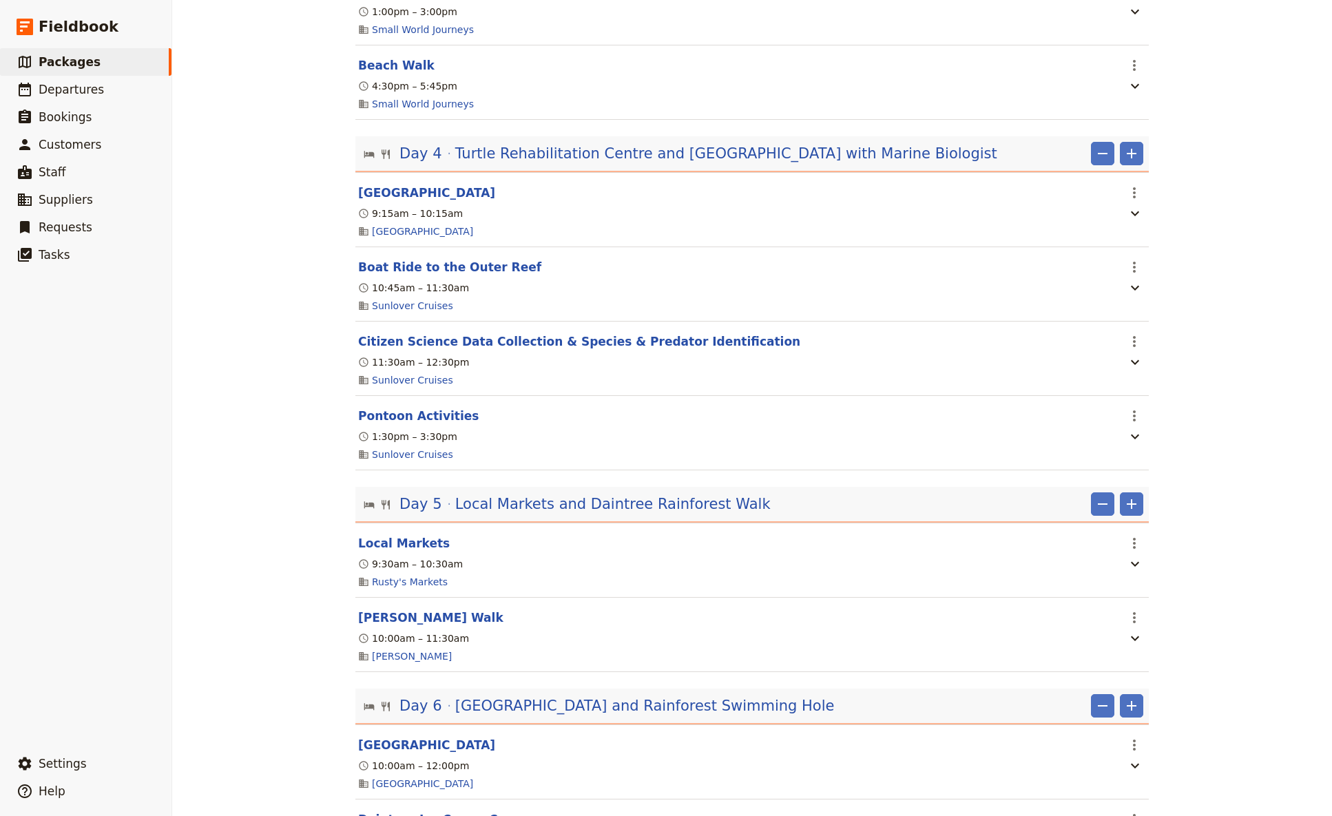
scroll to position [0, 0]
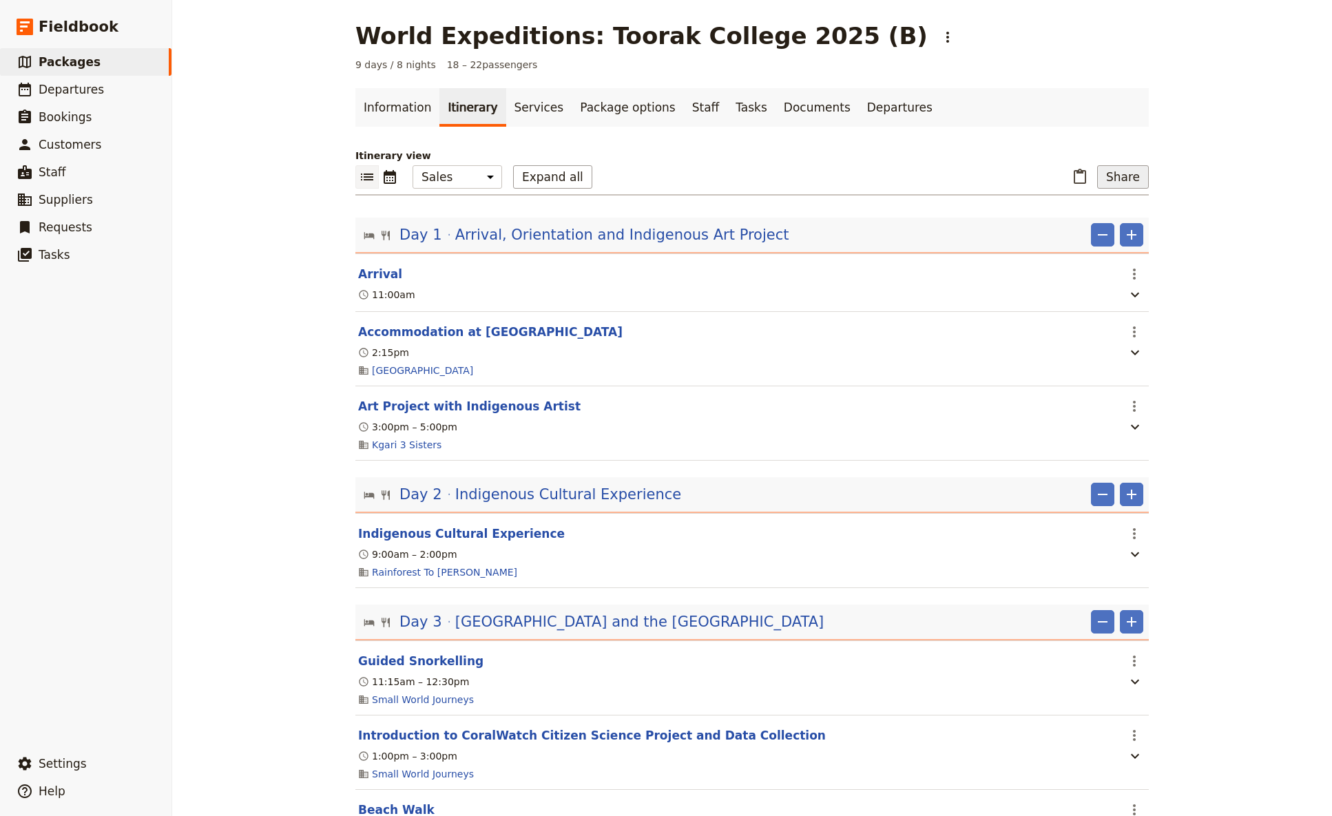
click at [1046, 178] on button "Share" at bounding box center [1123, 176] width 52 height 23
click at [1046, 247] on span "Sales Brochure" at bounding box center [1078, 246] width 72 height 14
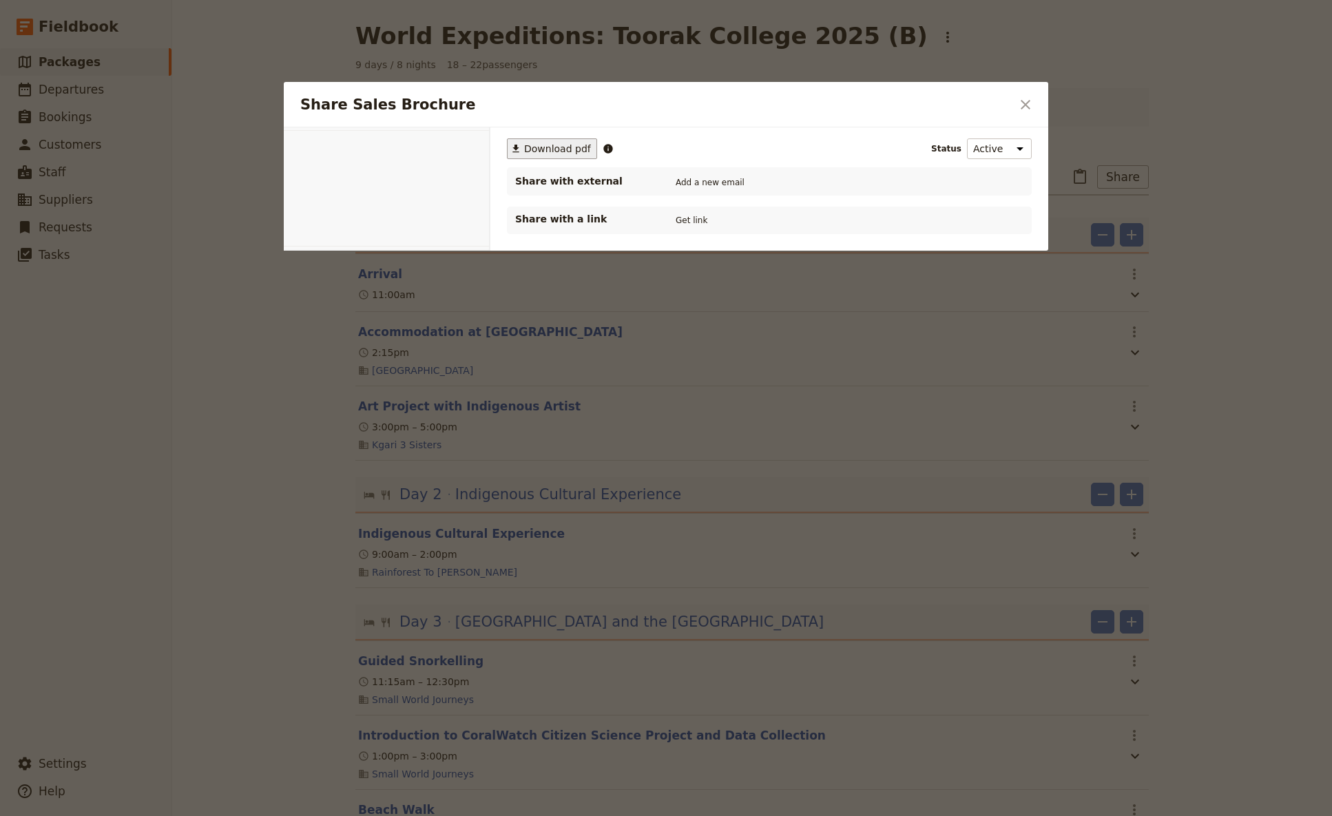
click at [555, 147] on span "Download pdf" at bounding box center [557, 149] width 67 height 14
